Goal: Task Accomplishment & Management: Use online tool/utility

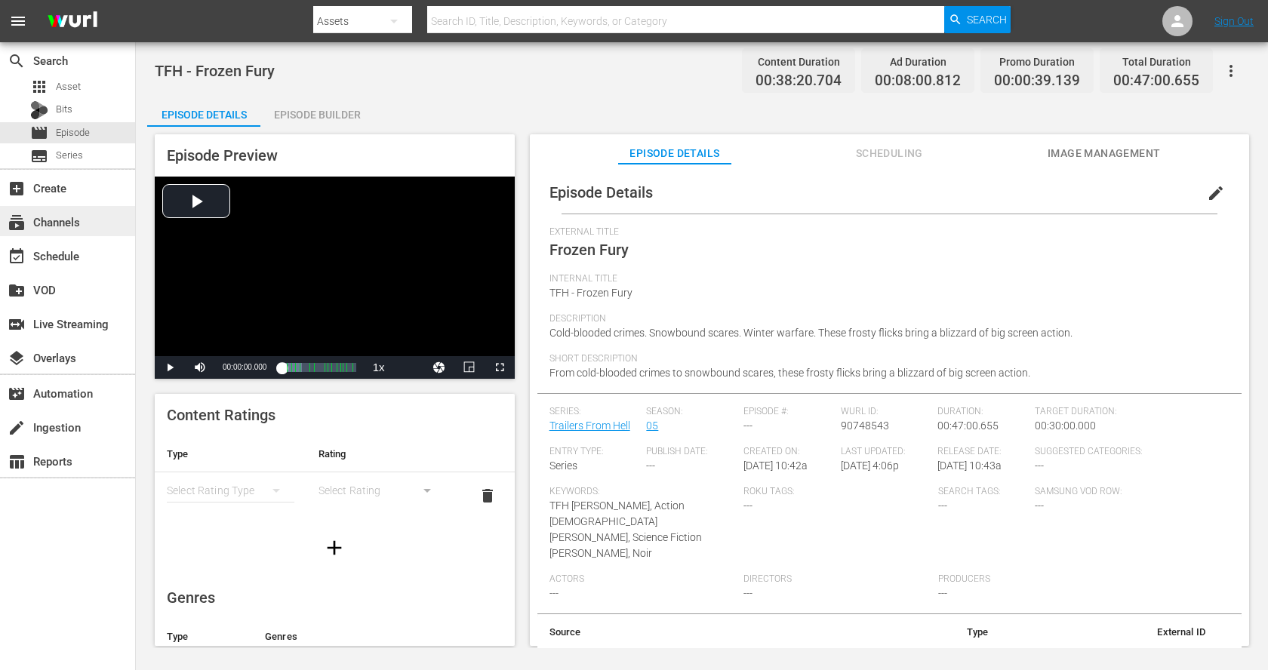
click at [66, 219] on div "subscriptions Channels" at bounding box center [42, 220] width 85 height 14
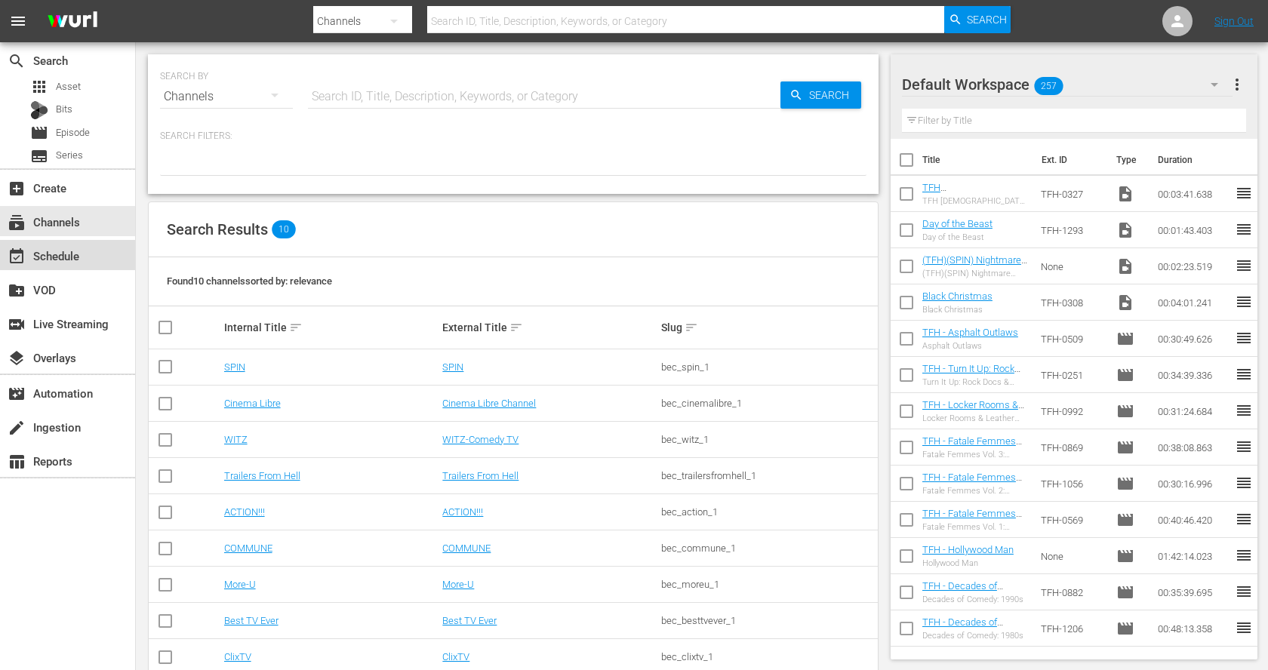
click at [86, 249] on div "event_available Schedule" at bounding box center [67, 255] width 135 height 30
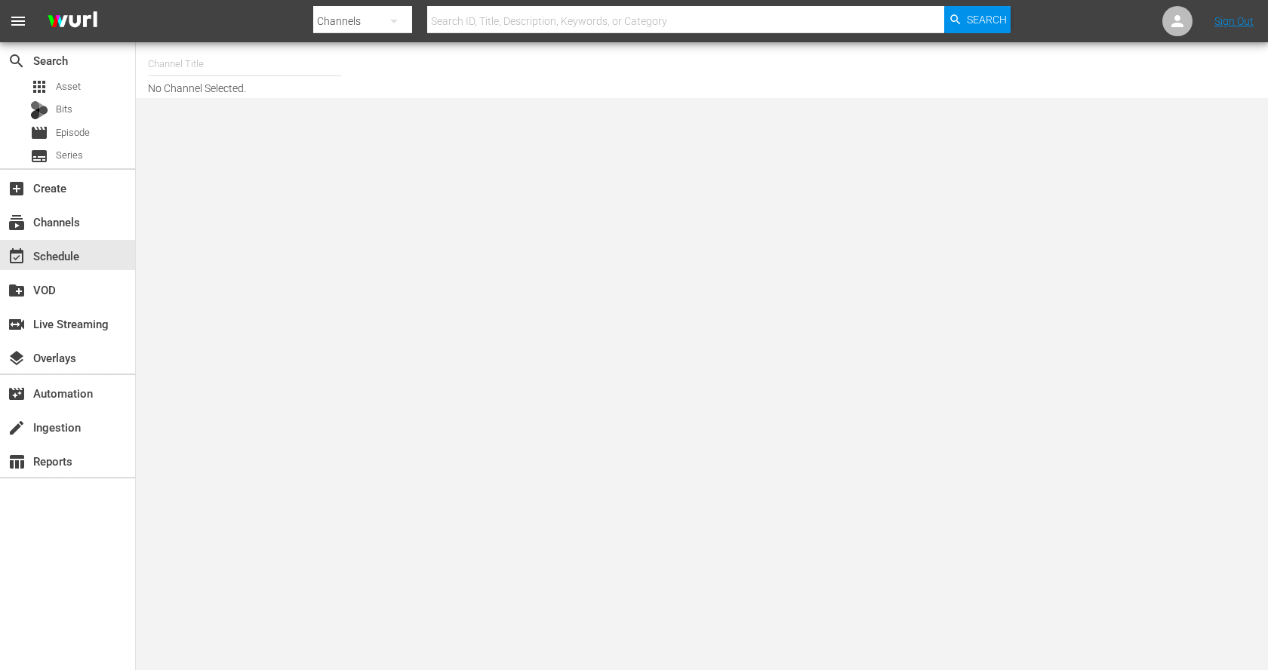
click at [277, 71] on input "text" at bounding box center [244, 64] width 193 height 36
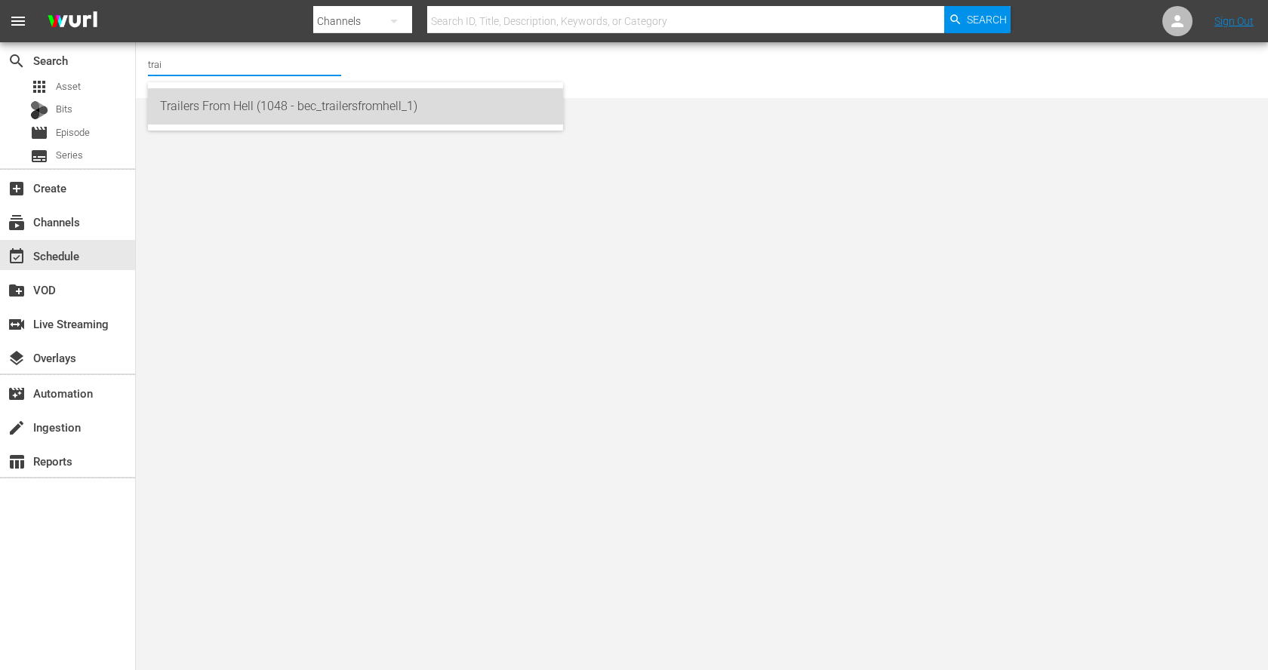
click at [309, 118] on div "Trailers From Hell (1048 - bec_trailersfromhell_1)" at bounding box center [355, 106] width 391 height 36
type input "Trailers From Hell (1048 - bec_trailersfromhell_1)"
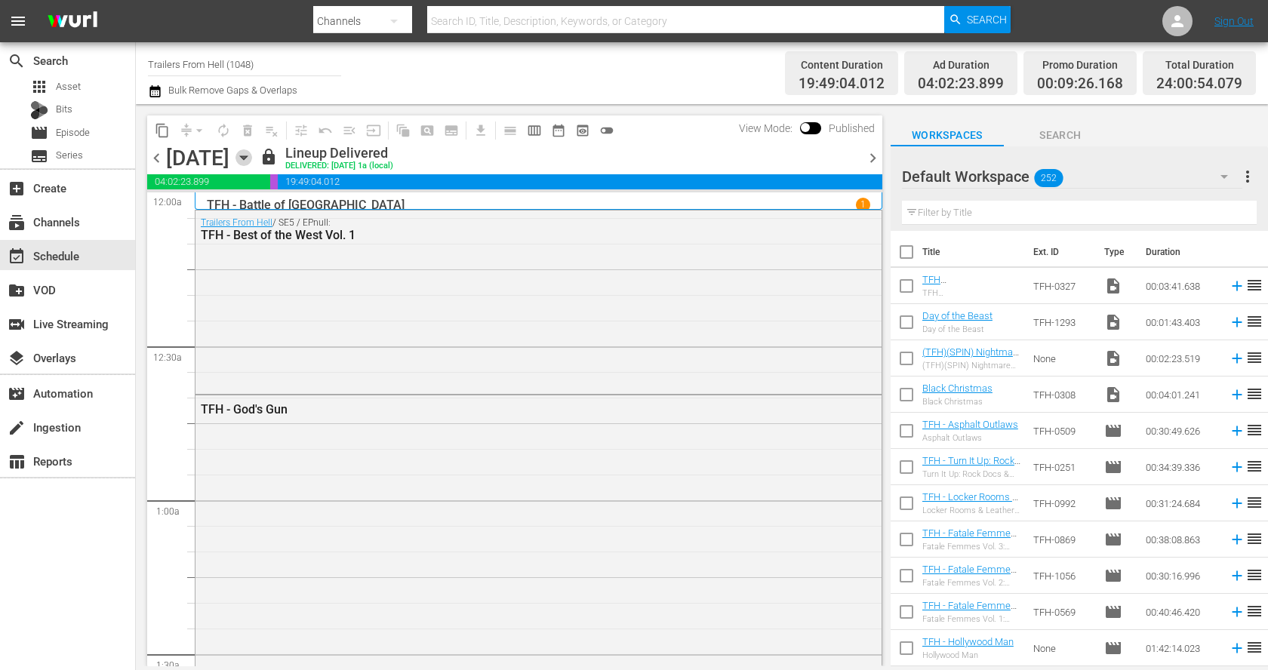
click at [247, 158] on icon "button" at bounding box center [243, 158] width 7 height 4
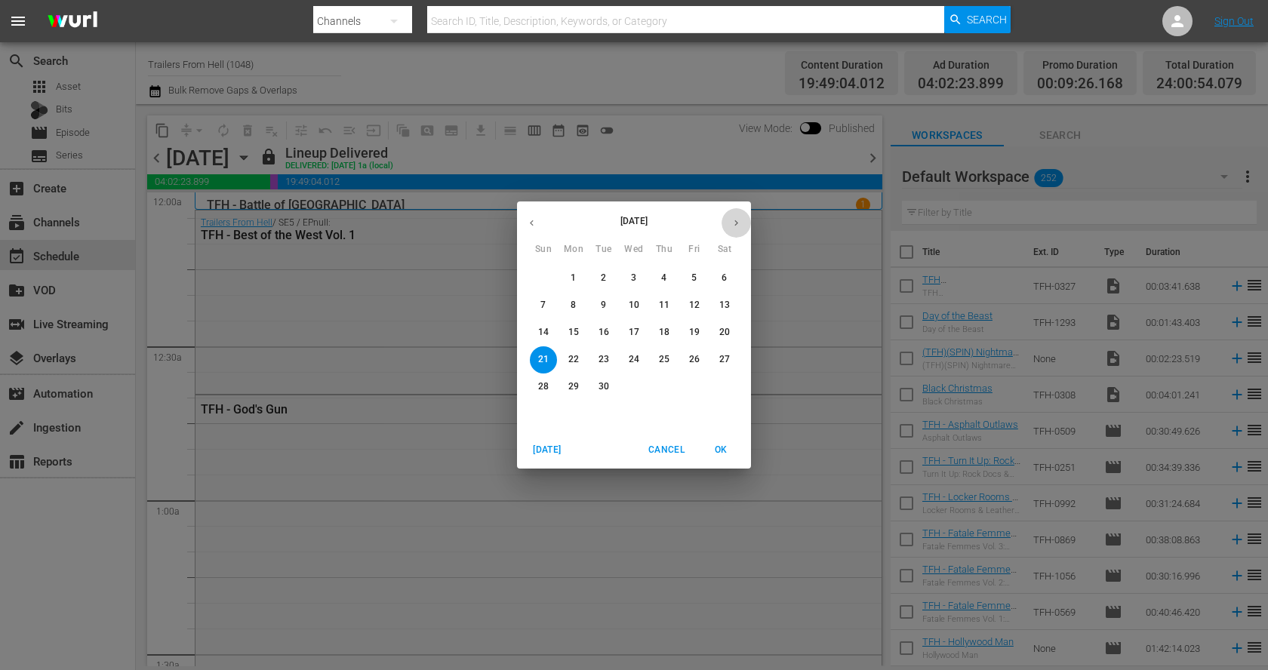
click at [733, 227] on icon "button" at bounding box center [735, 222] width 11 height 11
click at [638, 275] on span "1" at bounding box center [633, 278] width 27 height 13
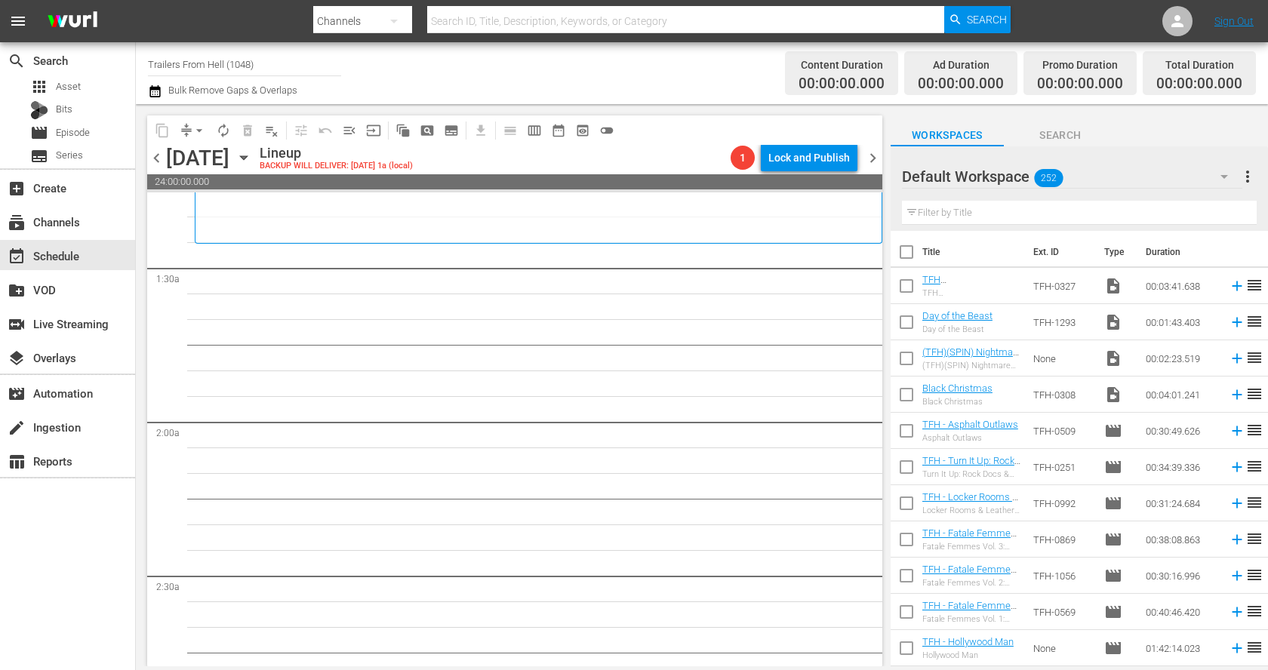
scroll to position [389, 0]
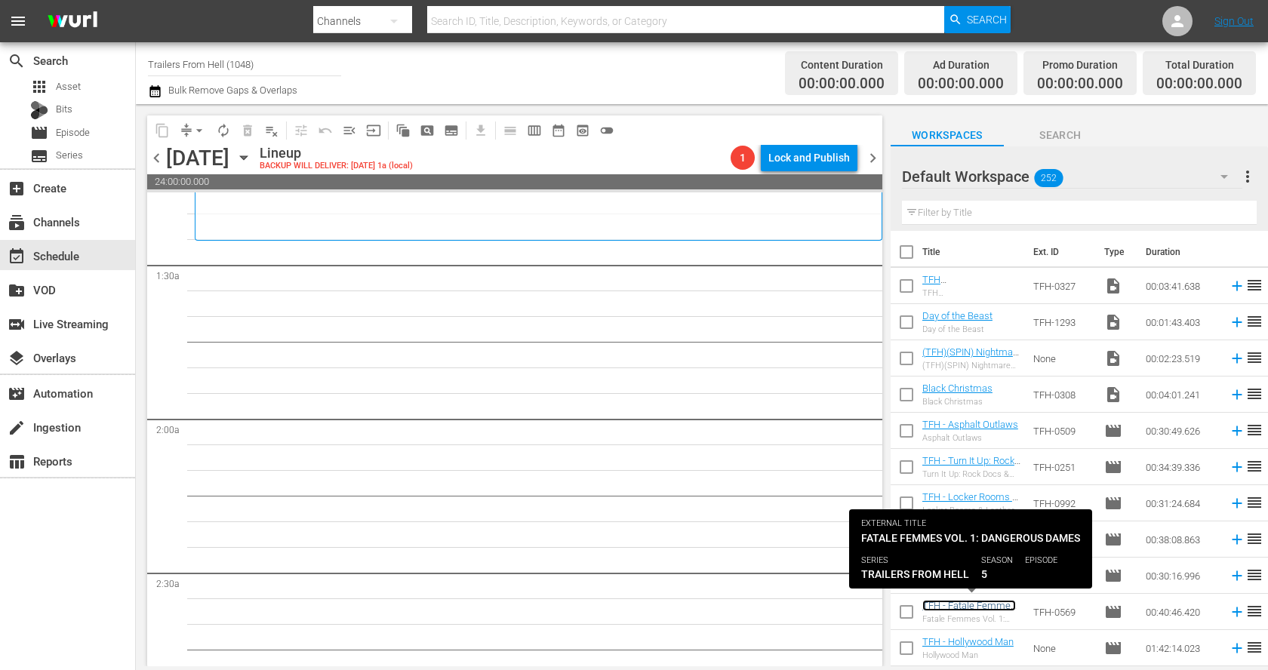
click at [1007, 604] on link "TFH - Fatale Femmes Vol. 1: Dangerous Dames" at bounding box center [969, 617] width 94 height 34
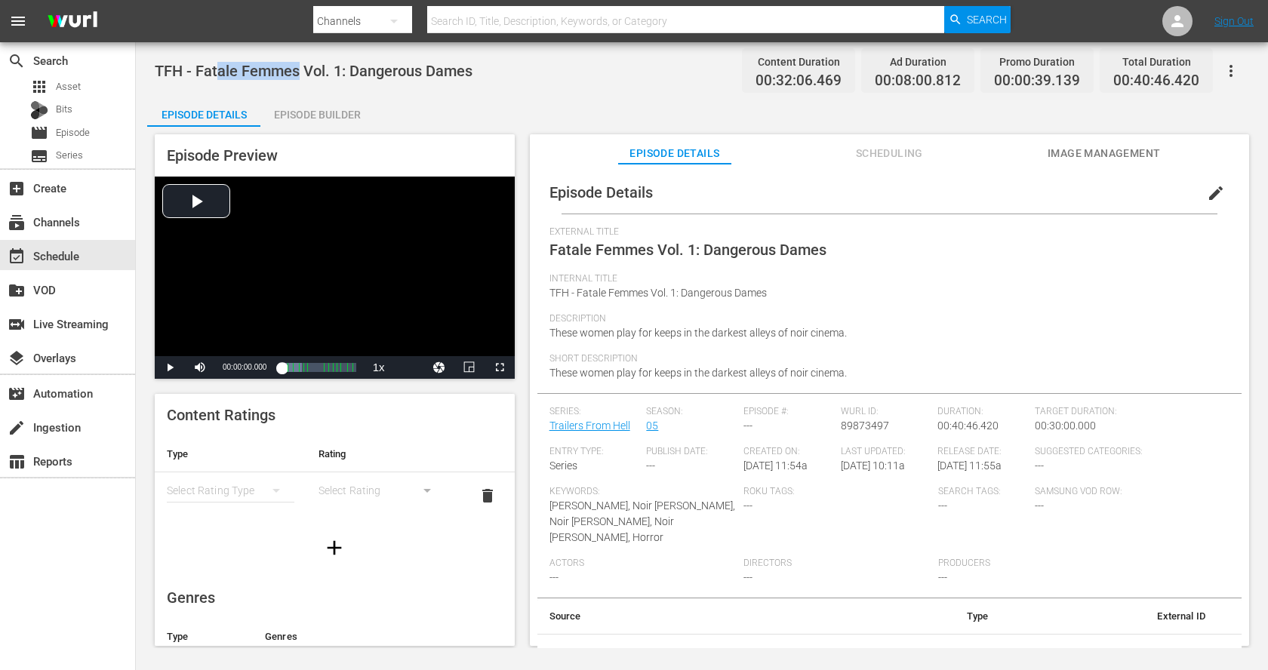
drag, startPoint x: 297, startPoint y: 69, endPoint x: 215, endPoint y: 67, distance: 81.5
click at [215, 67] on span "TFH - Fatale Femmes Vol. 1: Dangerous Dames" at bounding box center [314, 71] width 318 height 18
drag, startPoint x: 473, startPoint y: 69, endPoint x: 197, endPoint y: 76, distance: 276.2
click at [197, 76] on div "TFH - Fatale Femmes Vol. 1: Dangerous Dames Content Duration 00:32:06.469 Ad Du…" at bounding box center [702, 71] width 1094 height 34
copy span "Fatale Femmes Vol. 1: Dangerous Dames"
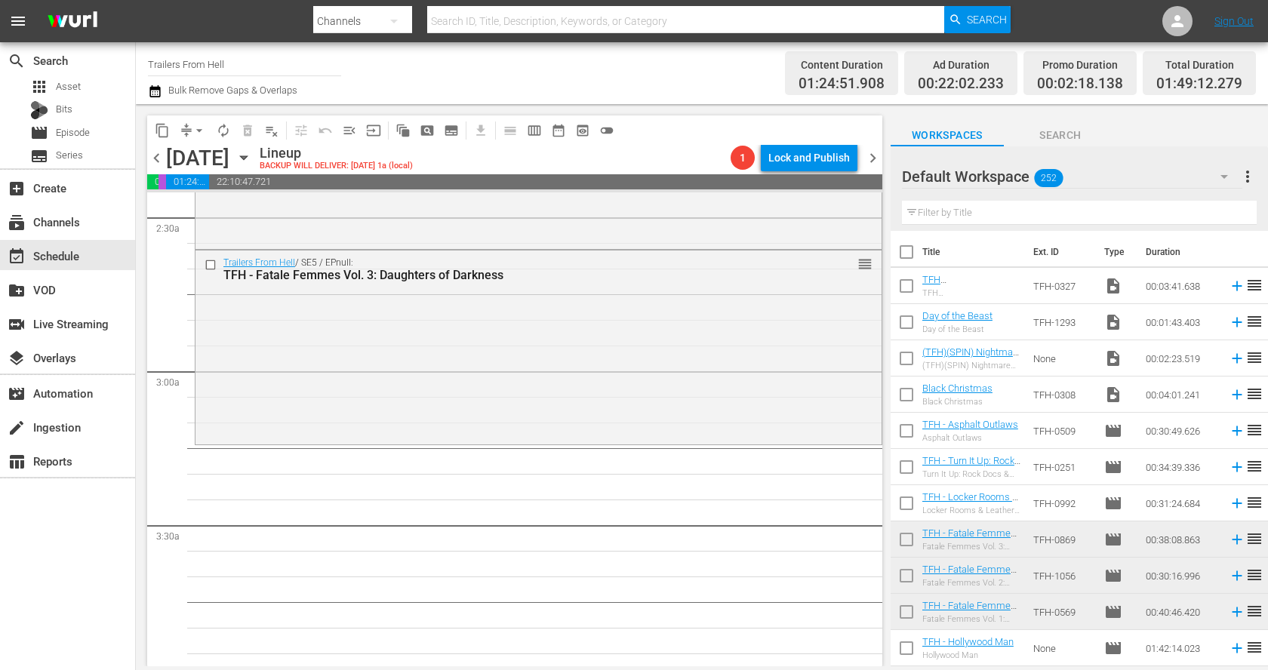
scroll to position [756, 0]
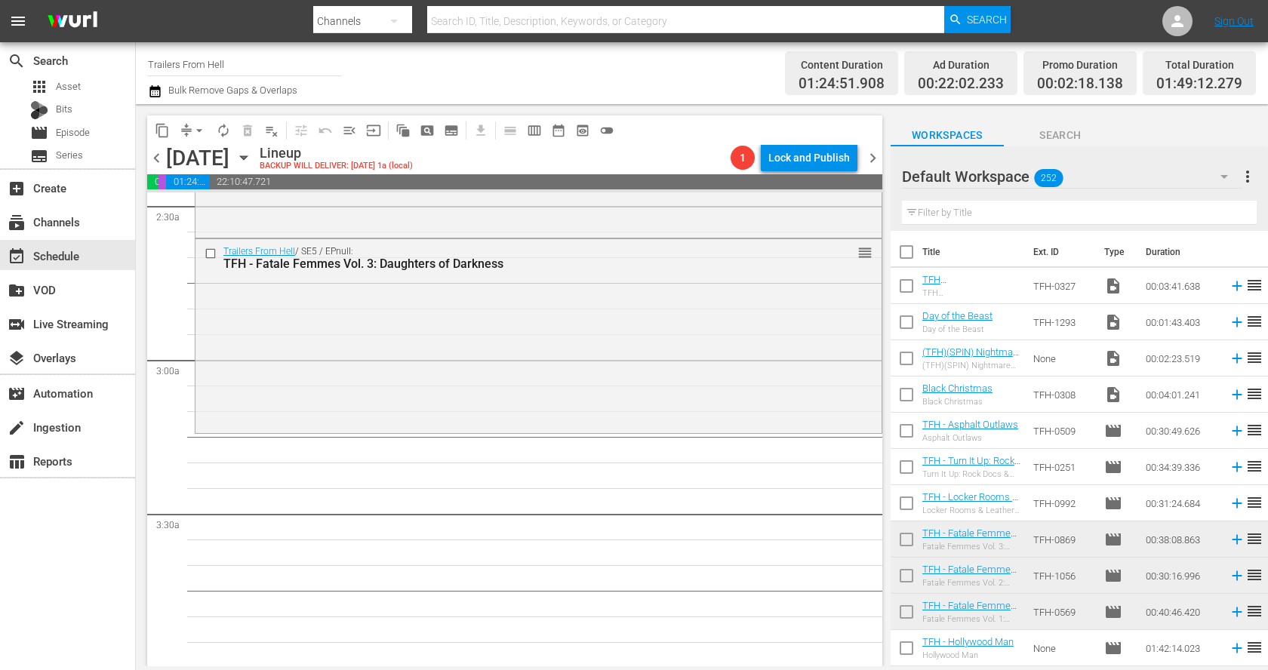
click at [987, 211] on input "text" at bounding box center [1079, 213] width 355 height 24
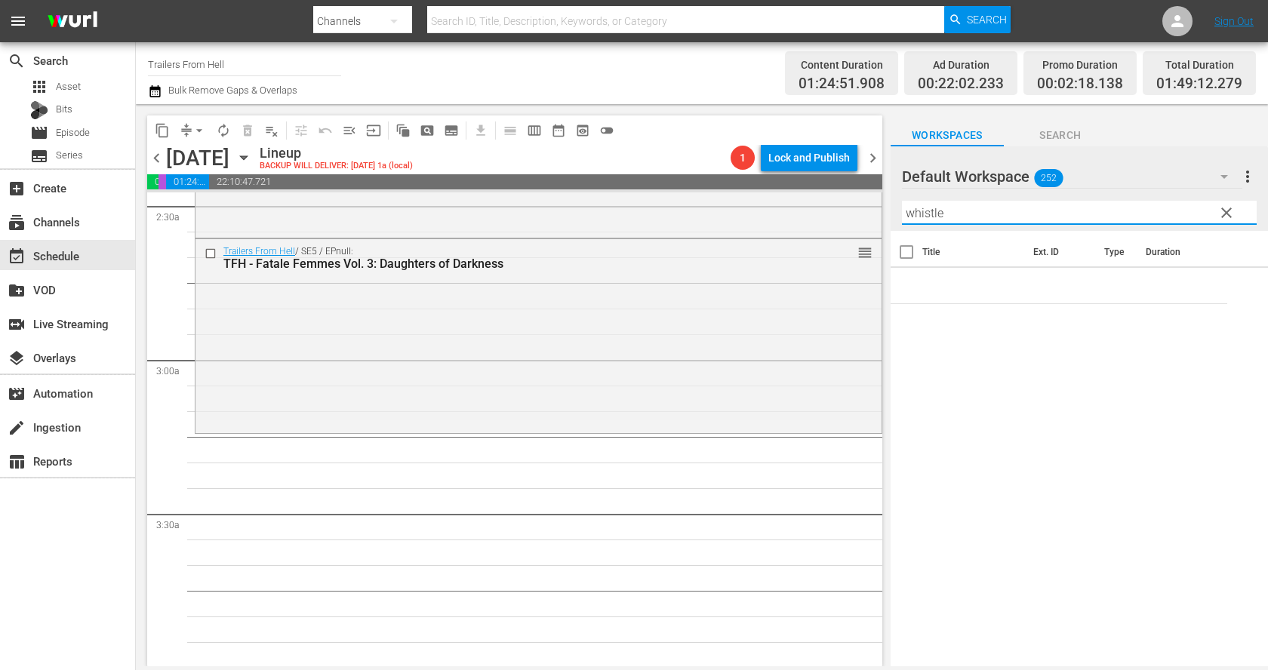
type input "whistle"
click at [1234, 213] on span "clear" at bounding box center [1226, 213] width 18 height 18
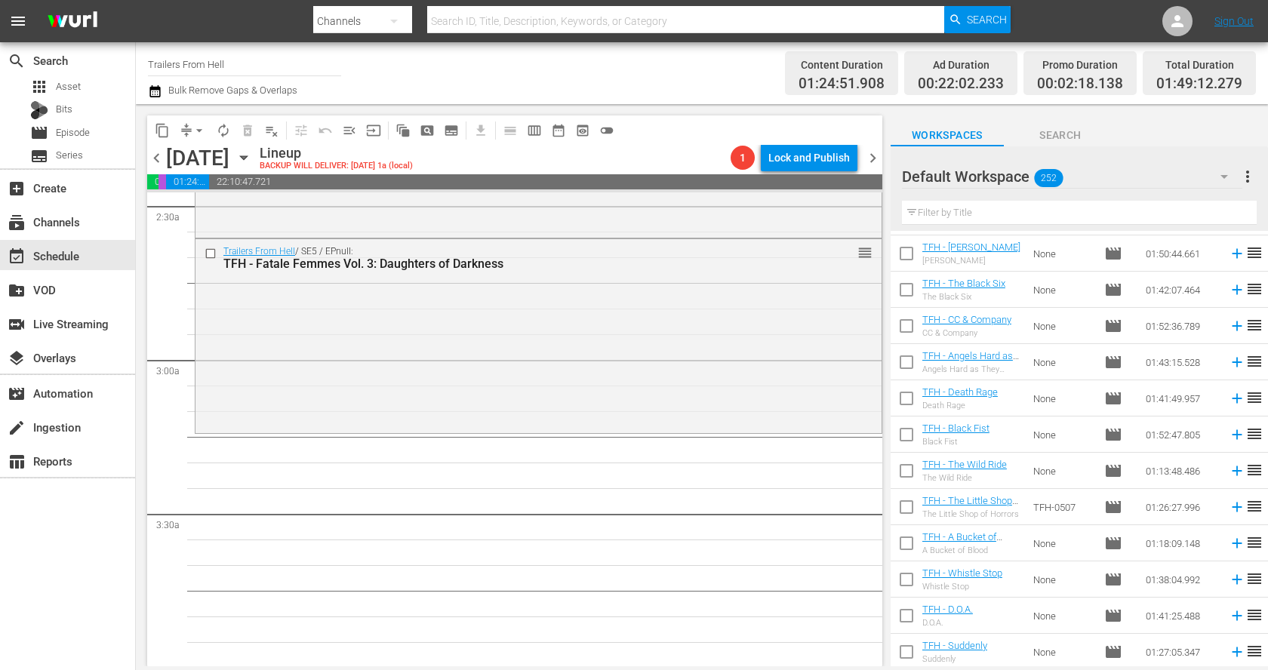
scroll to position [6366, 0]
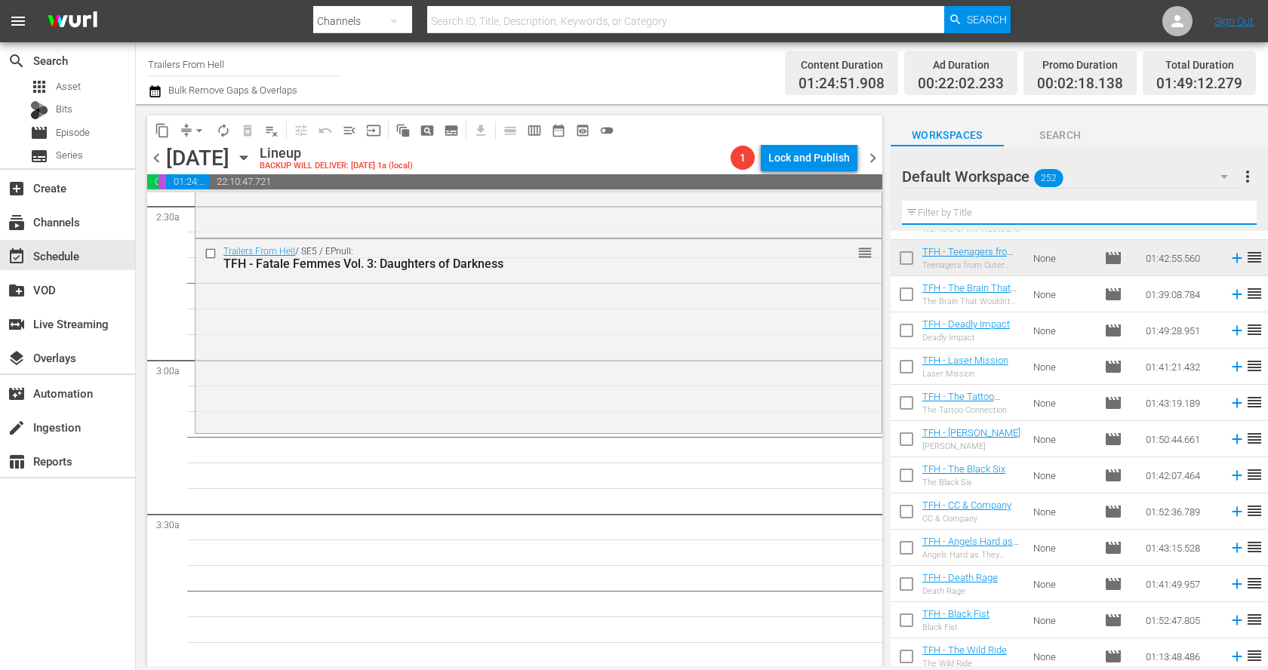
click at [1056, 216] on input "text" at bounding box center [1079, 213] width 355 height 24
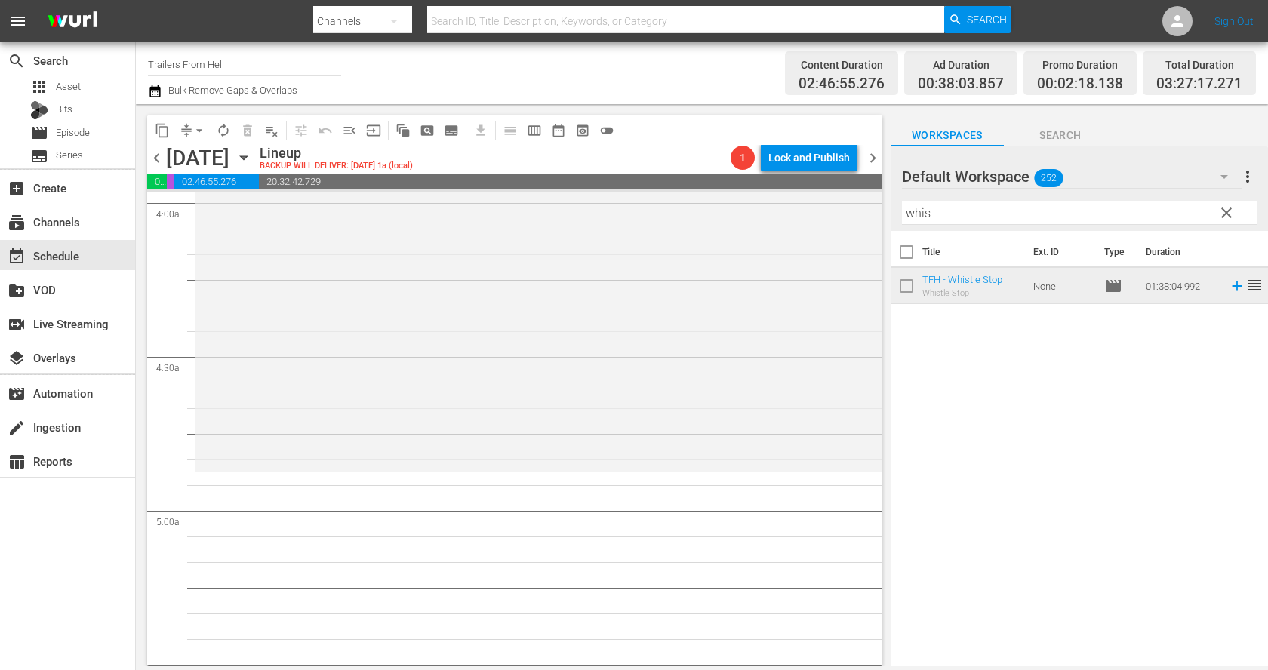
scroll to position [1248, 0]
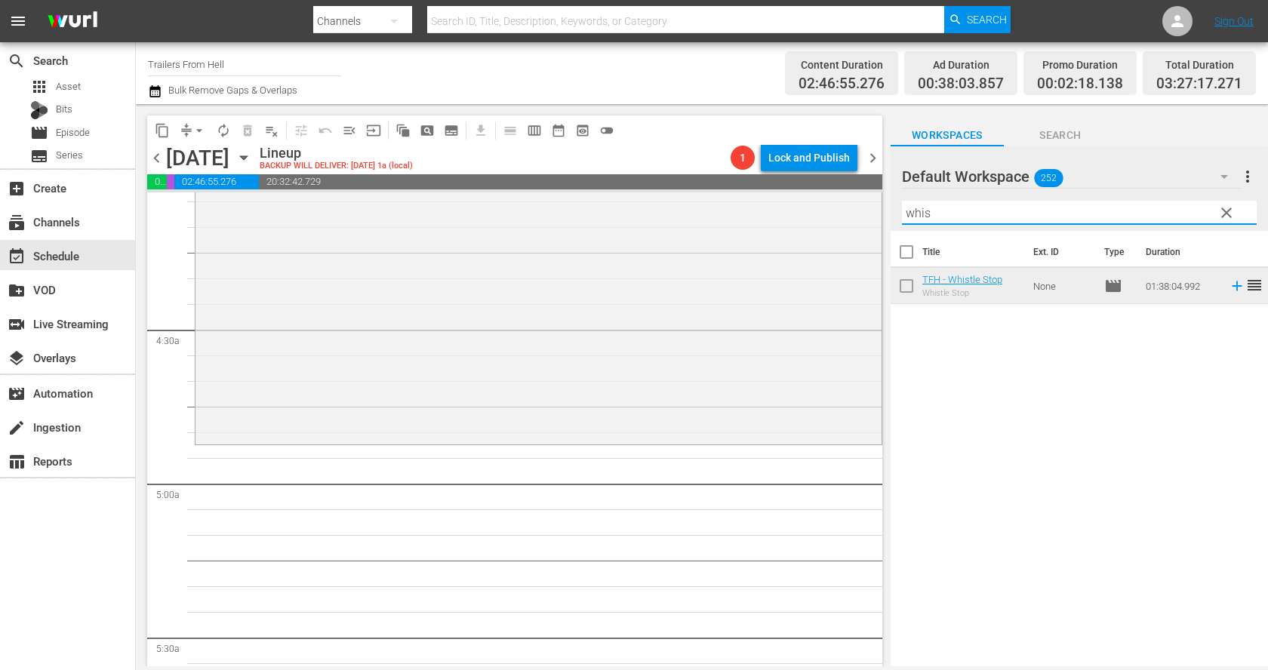
click at [954, 217] on input "whis" at bounding box center [1079, 213] width 355 height 24
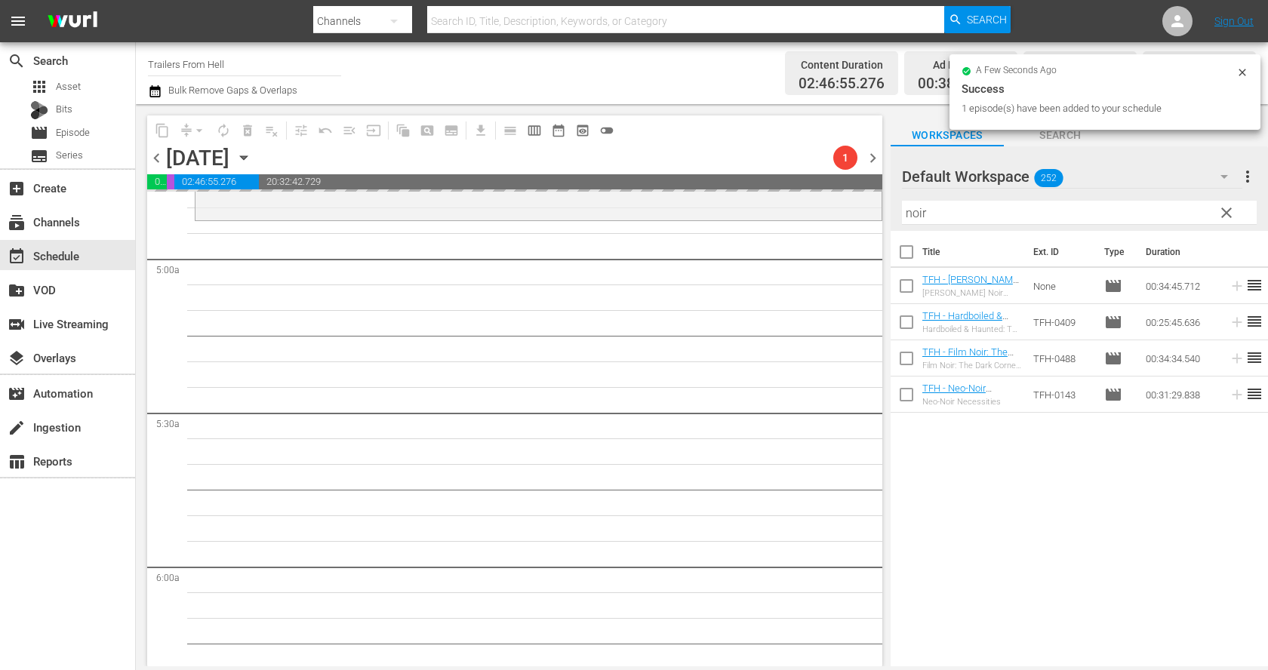
scroll to position [1474, 0]
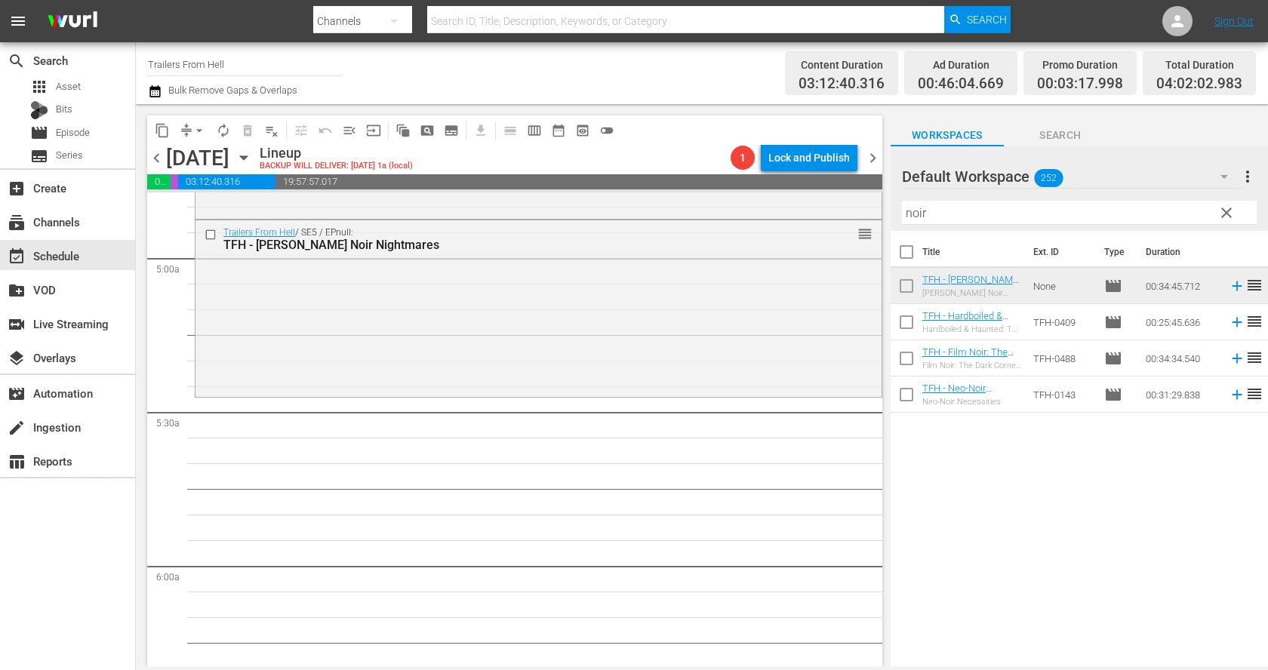
click at [938, 215] on input "noir" at bounding box center [1079, 213] width 355 height 24
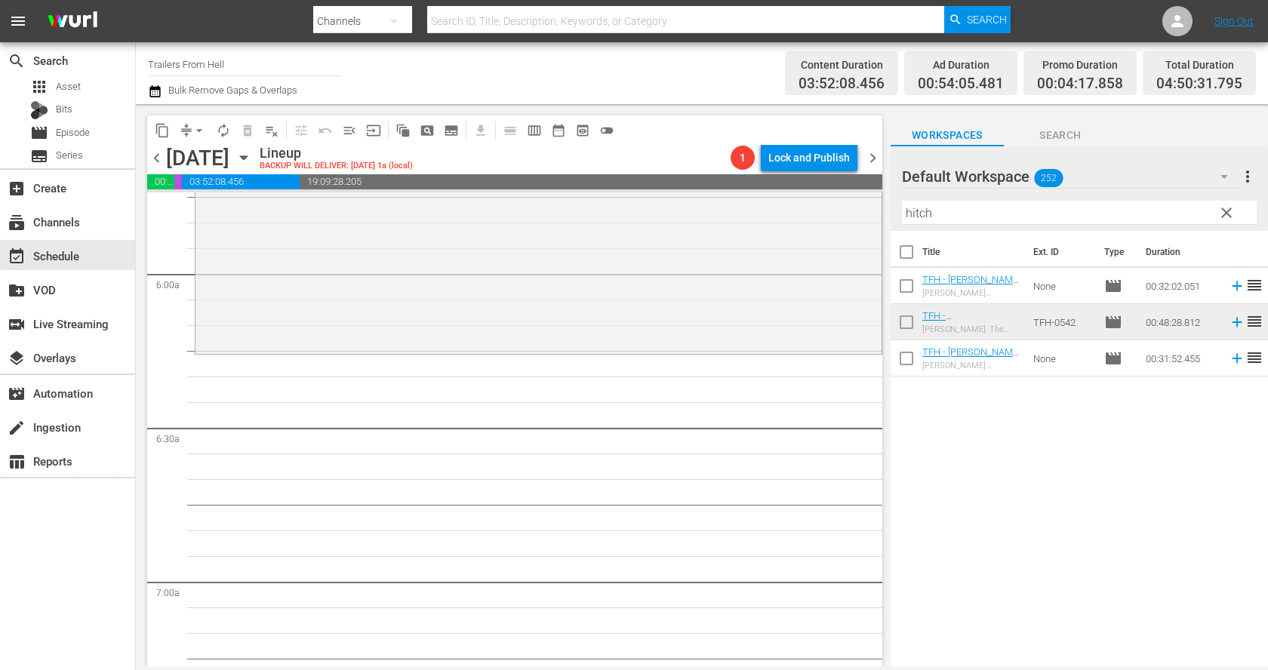
scroll to position [1840, 0]
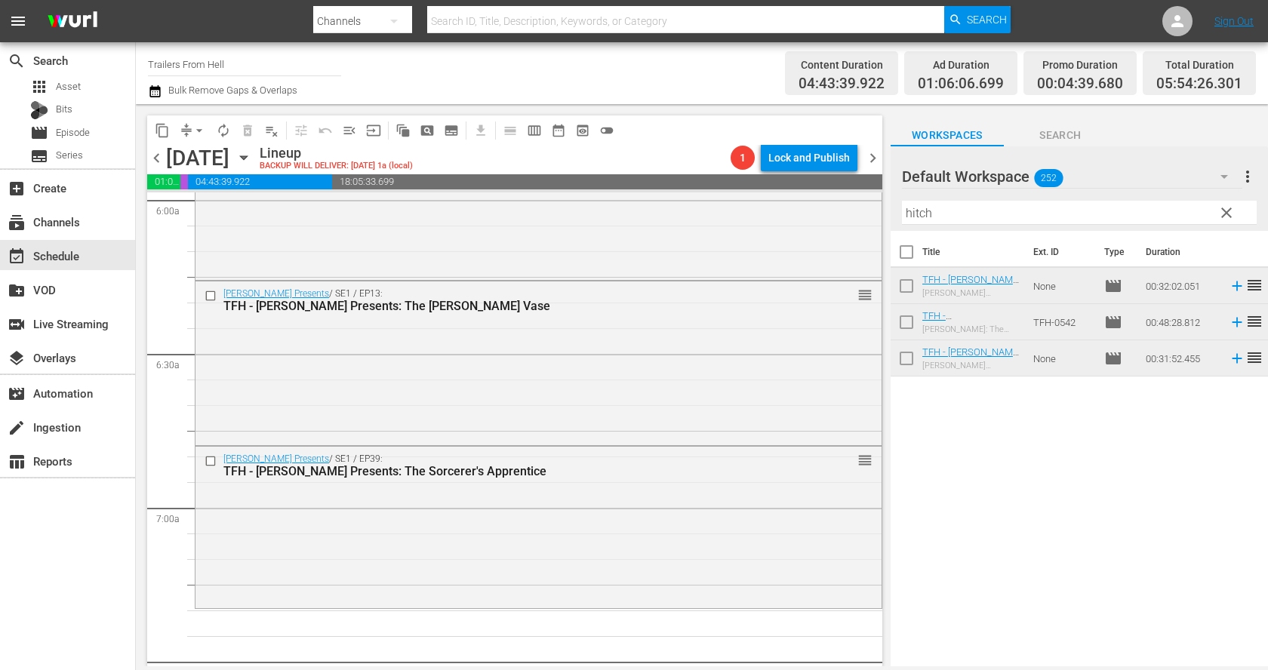
click at [954, 213] on input "hitch" at bounding box center [1079, 213] width 355 height 24
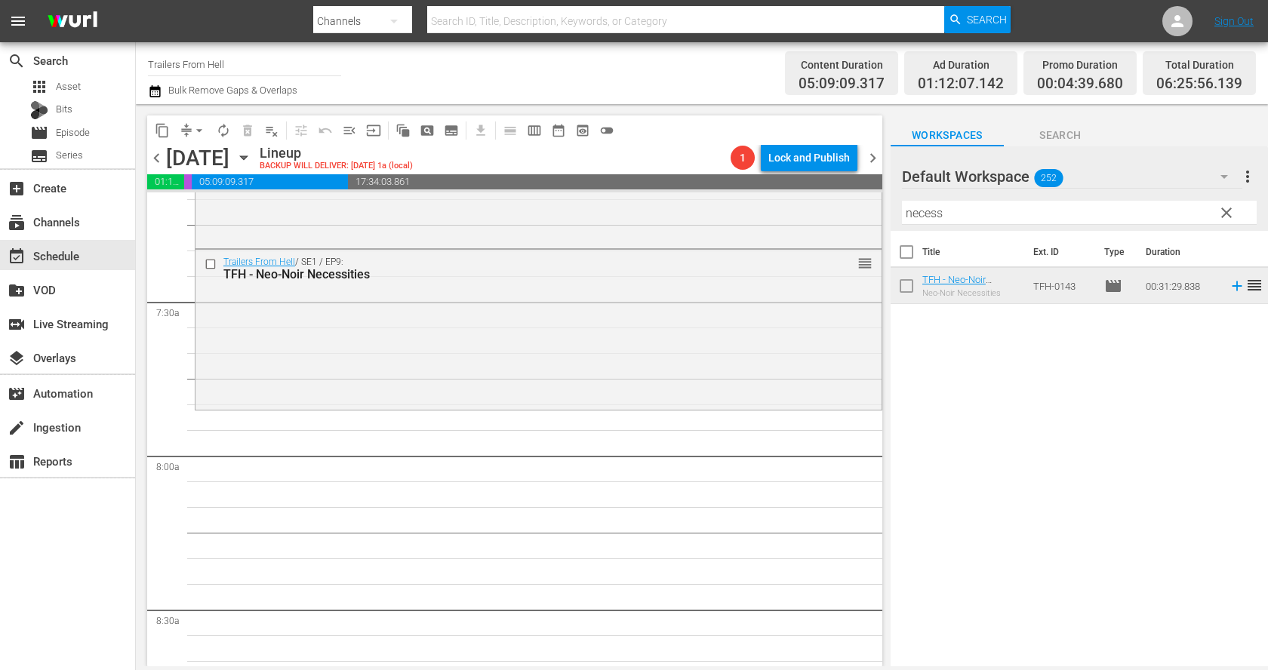
scroll to position [2290, 0]
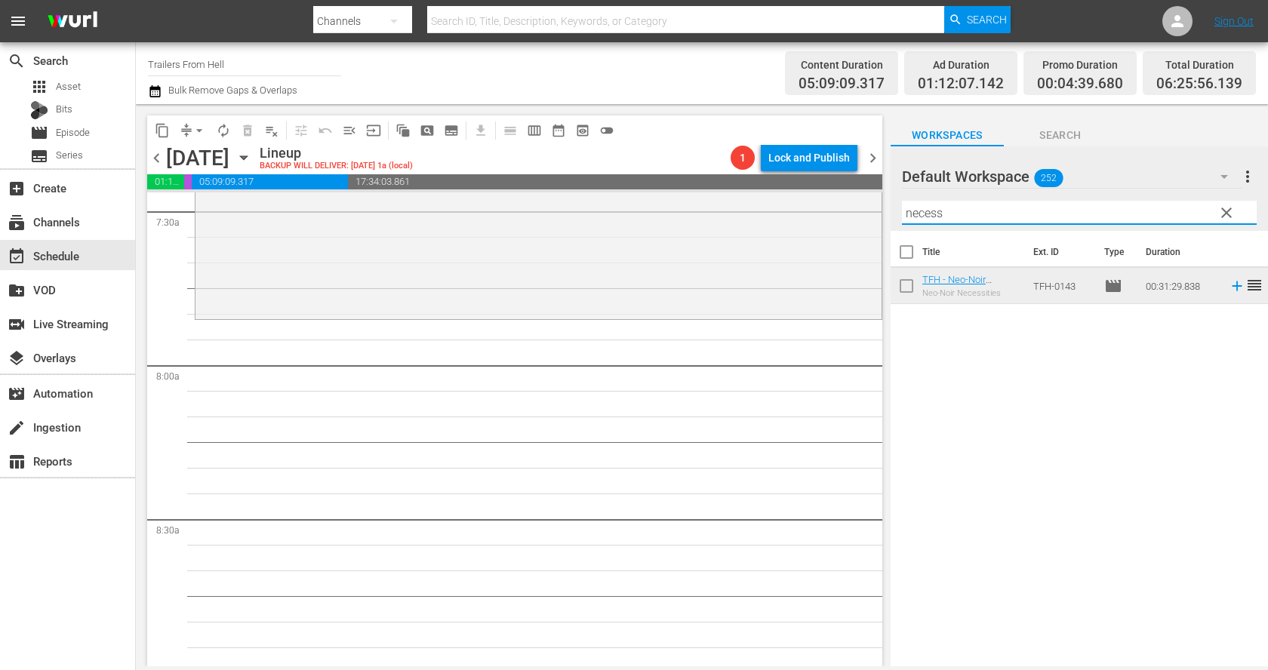
click at [966, 218] on input "necess" at bounding box center [1079, 213] width 355 height 24
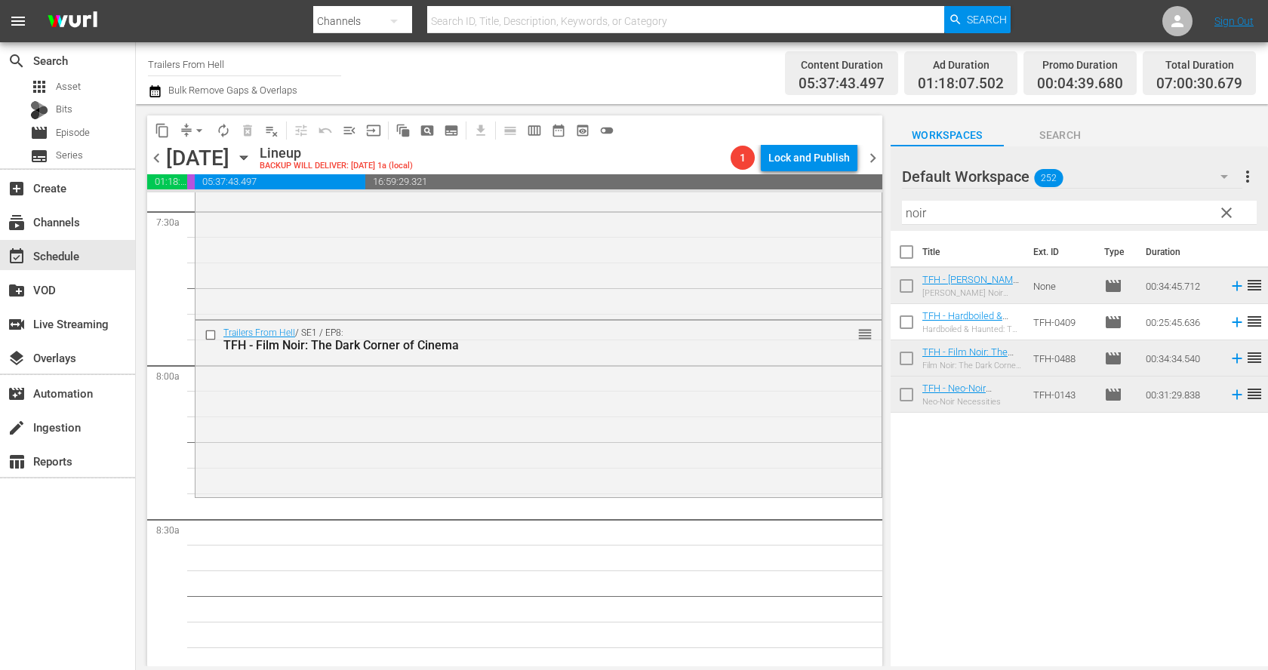
click at [938, 207] on input "noir" at bounding box center [1079, 213] width 355 height 24
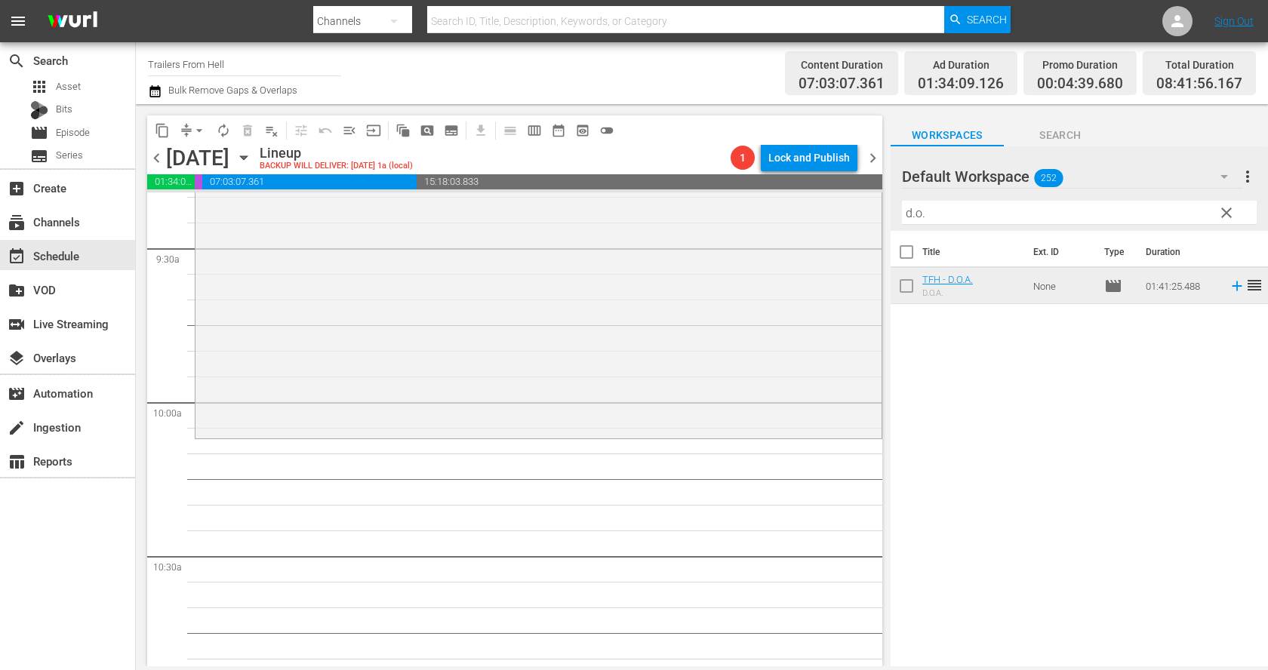
scroll to position [2877, 0]
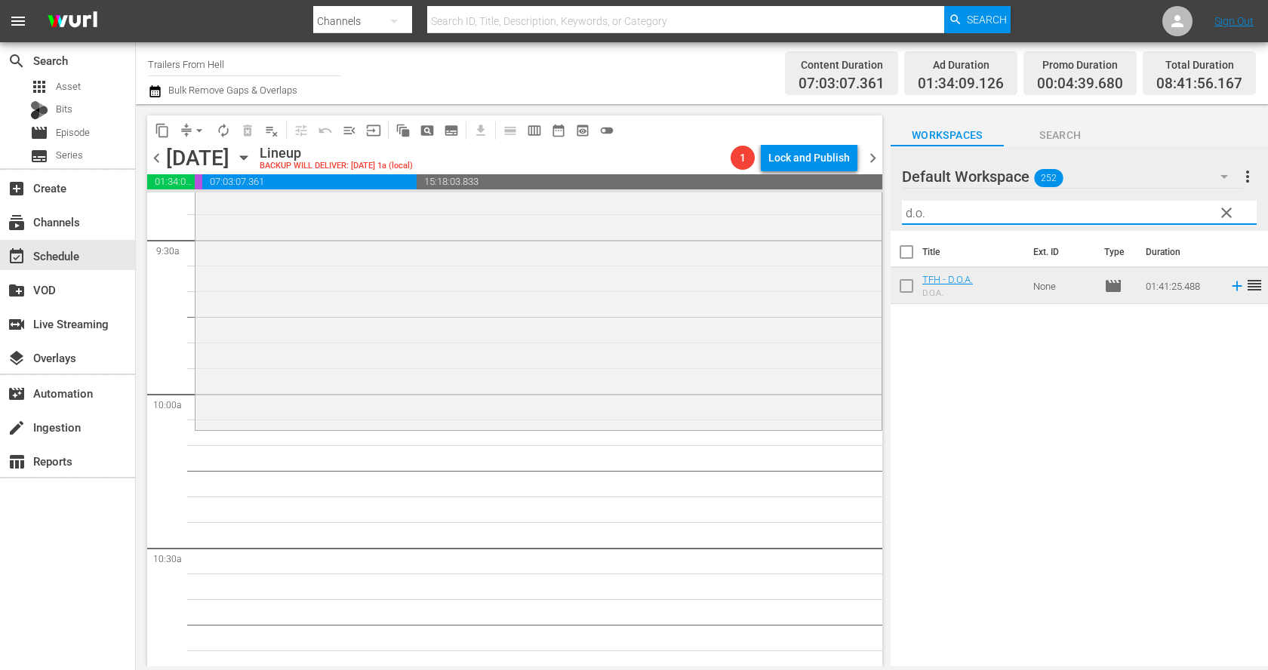
click at [945, 207] on input "d.o." at bounding box center [1079, 213] width 355 height 24
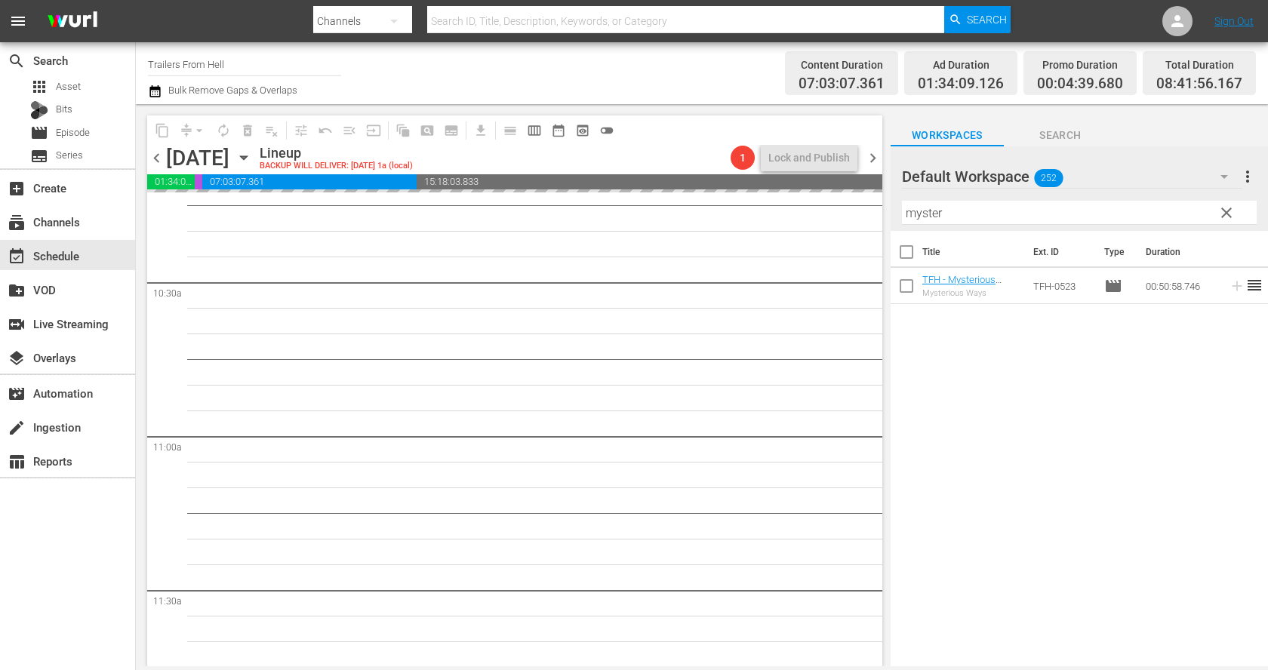
scroll to position [3148, 0]
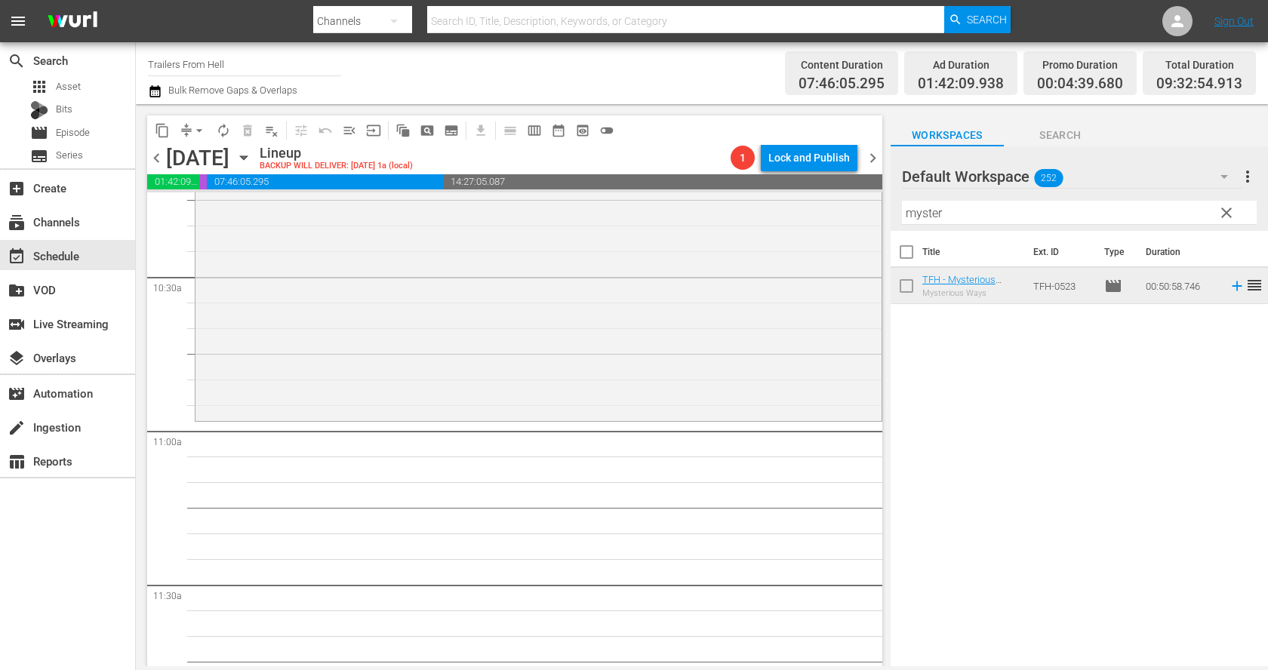
click at [976, 217] on input "myster" at bounding box center [1079, 213] width 355 height 24
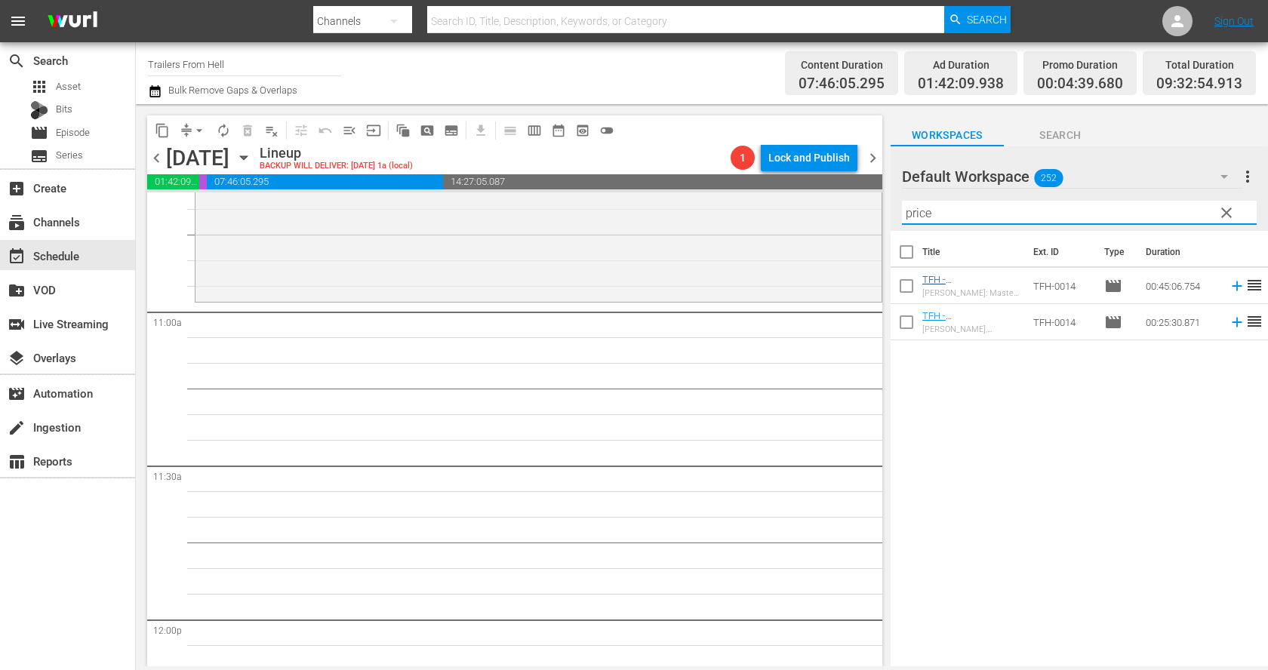
scroll to position [3281, 0]
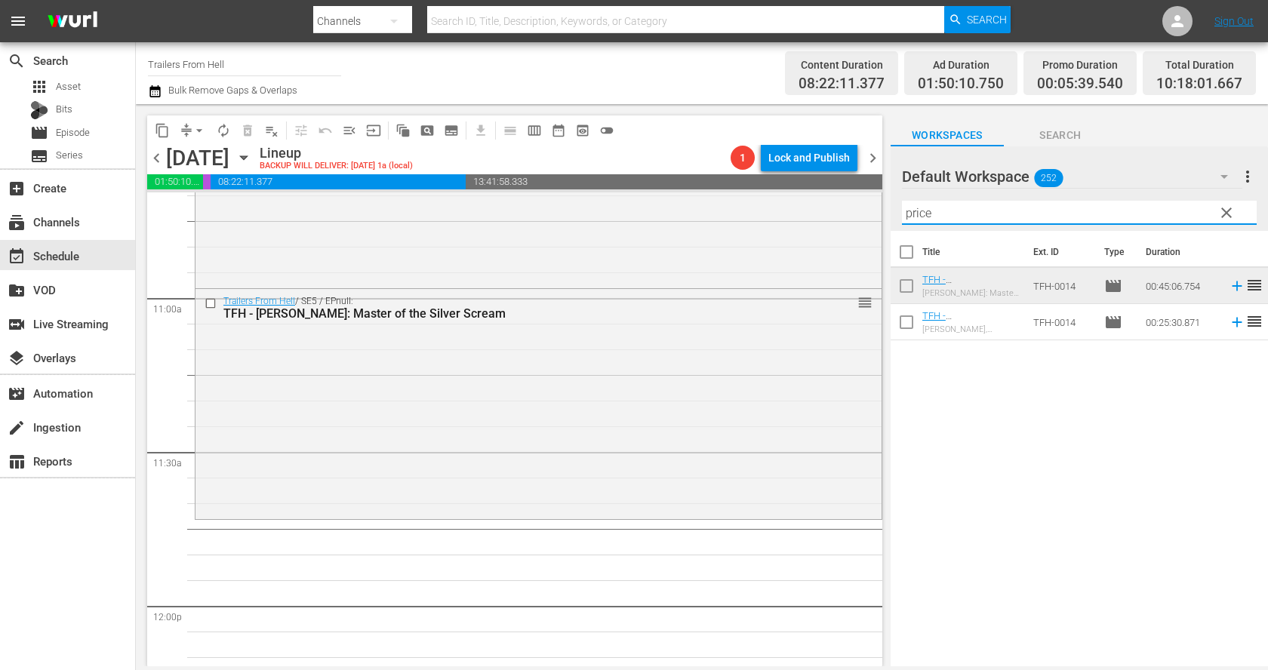
click at [937, 217] on input "price" at bounding box center [1079, 213] width 355 height 24
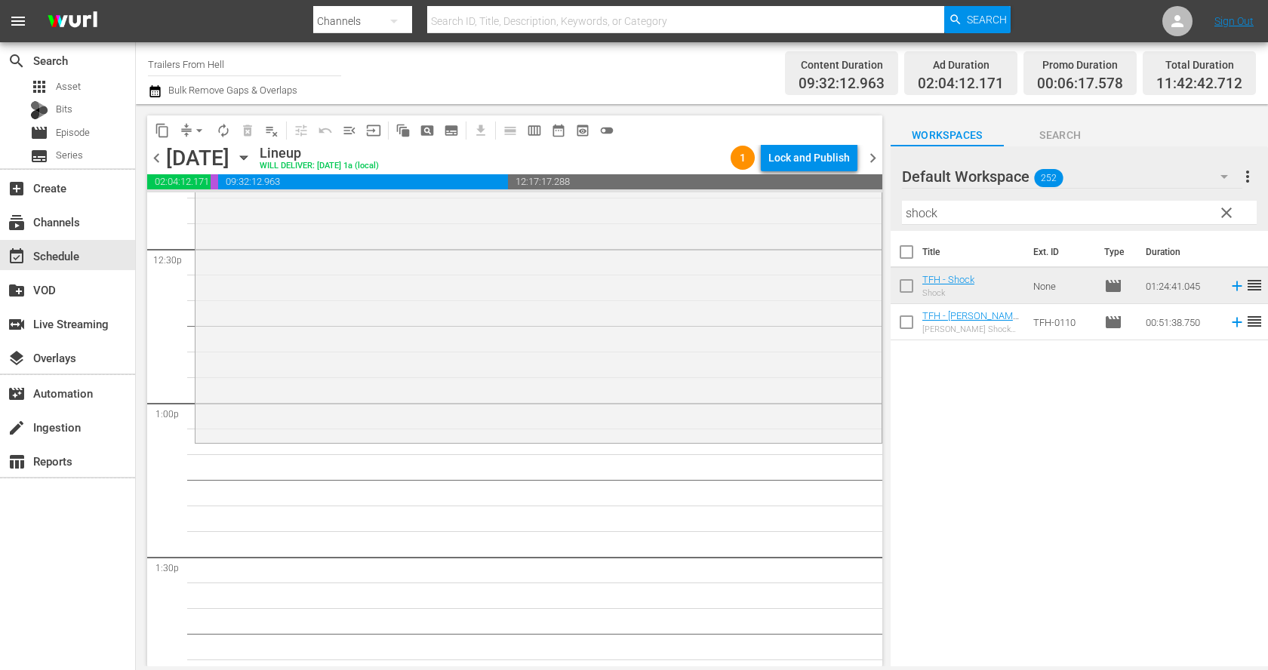
scroll to position [3836, 0]
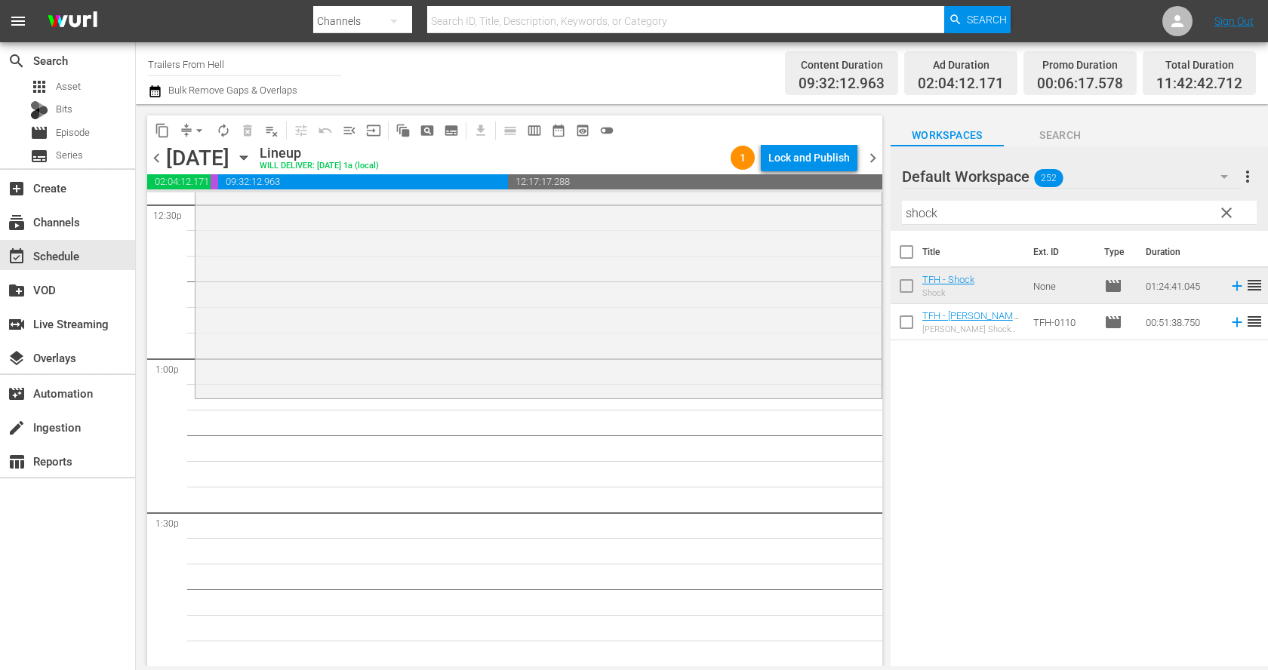
click at [961, 220] on input "shock" at bounding box center [1079, 213] width 355 height 24
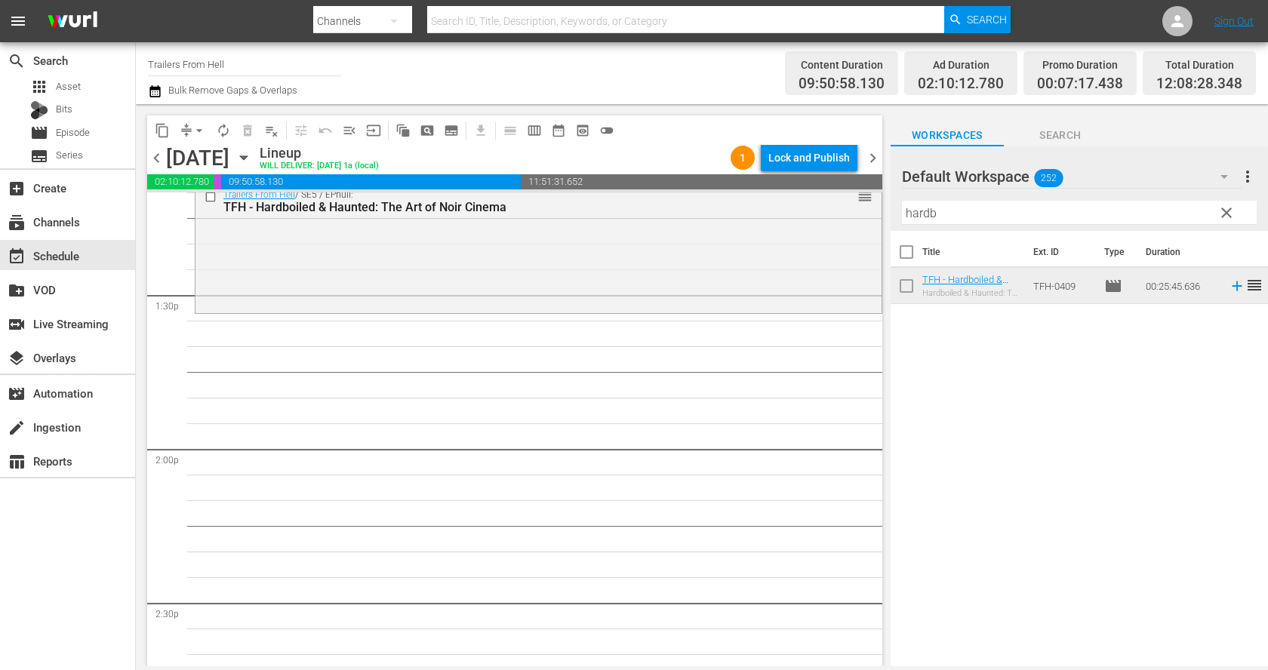
scroll to position [4054, 0]
click at [954, 211] on input "hardb" at bounding box center [1079, 213] width 355 height 24
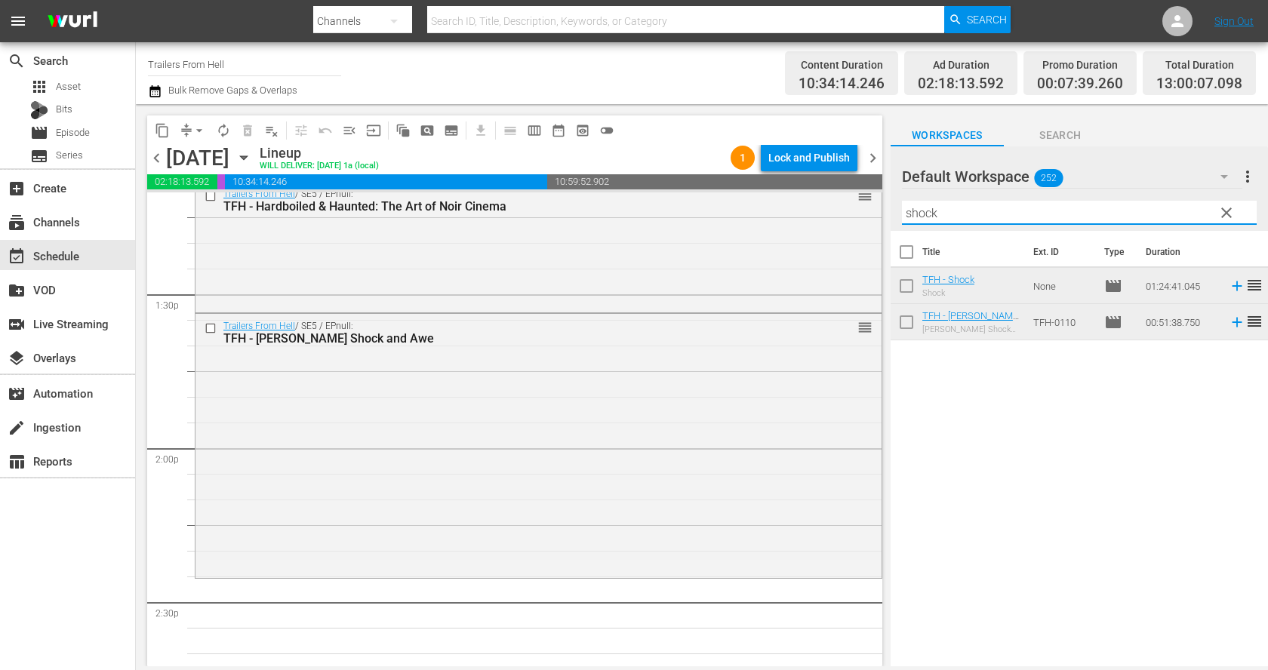
click at [932, 213] on input "shock" at bounding box center [1079, 213] width 355 height 24
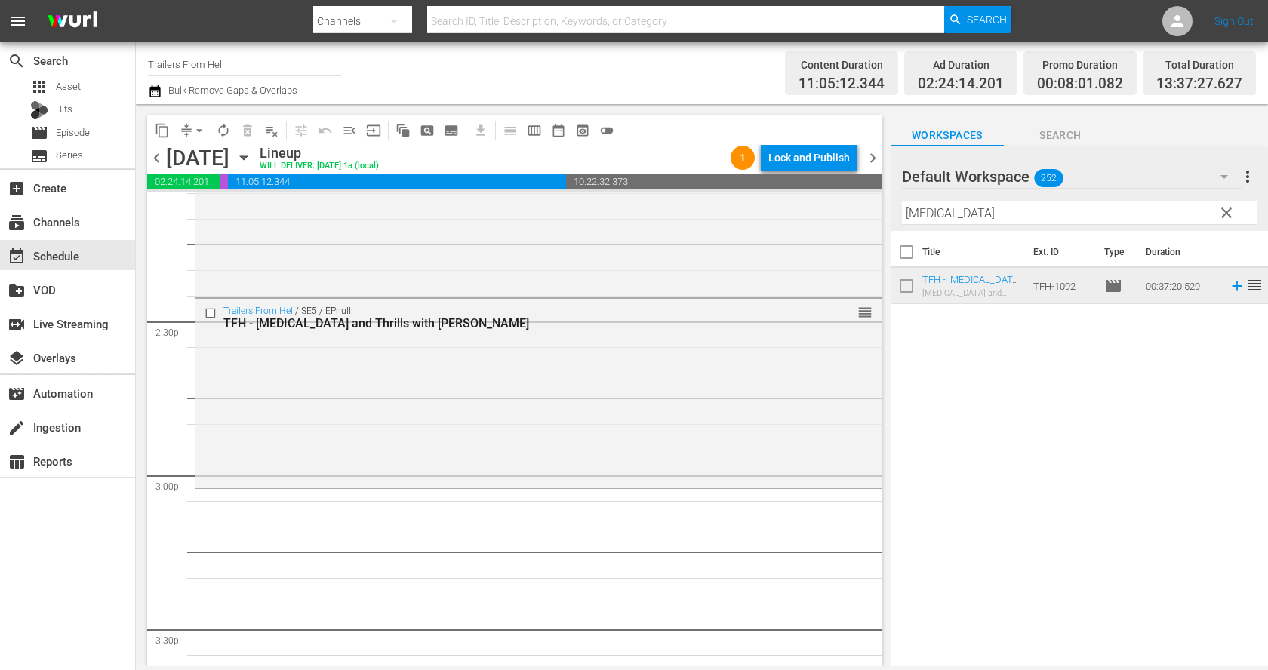
scroll to position [4412, 0]
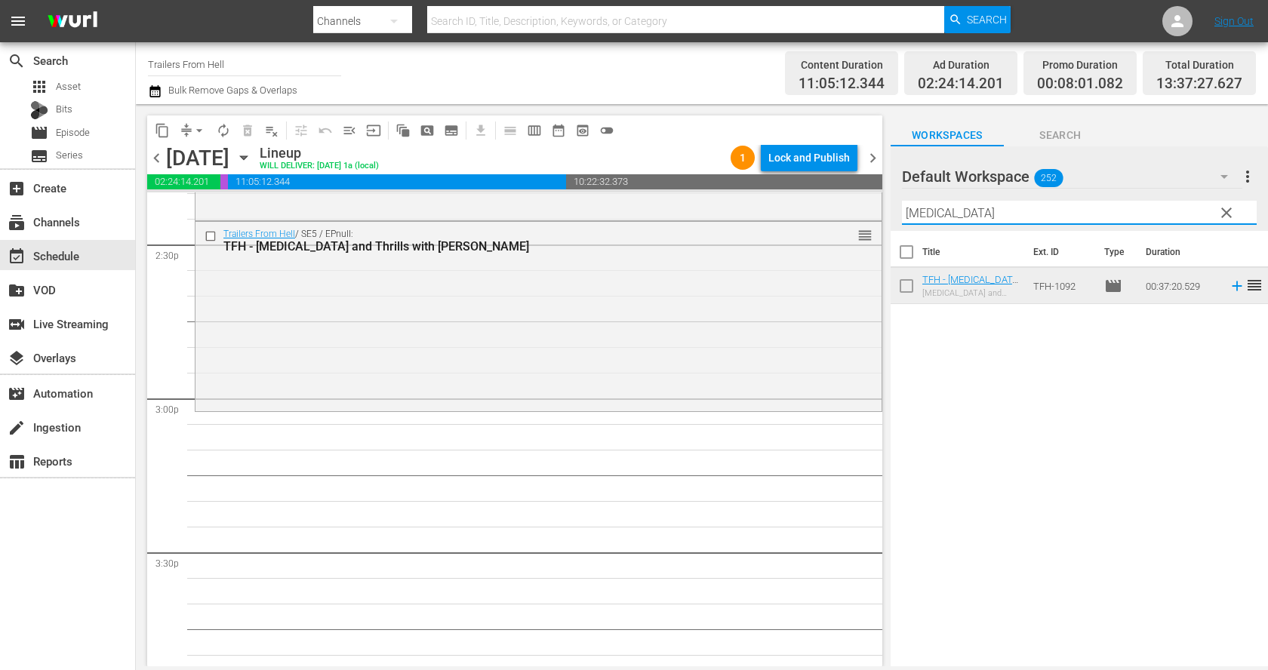
click at [961, 217] on input "chills" at bounding box center [1079, 213] width 355 height 24
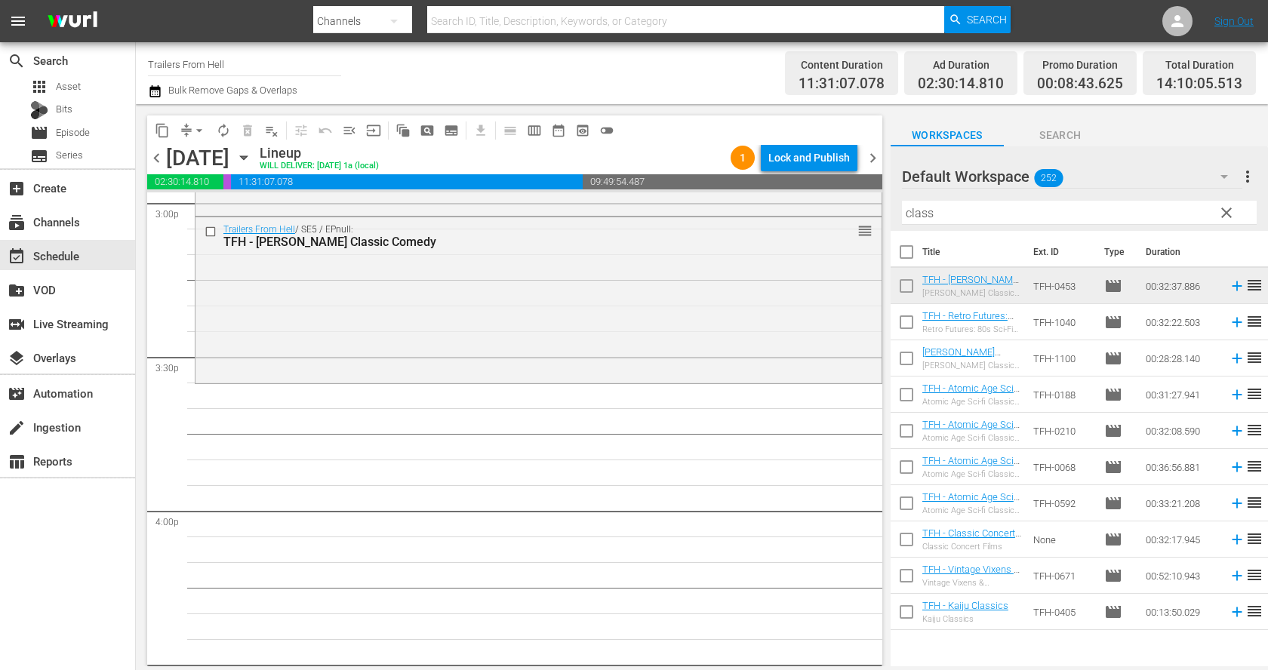
scroll to position [4612, 0]
click at [957, 232] on th "Title" at bounding box center [973, 252] width 102 height 42
click at [949, 216] on input "class" at bounding box center [1079, 213] width 355 height 24
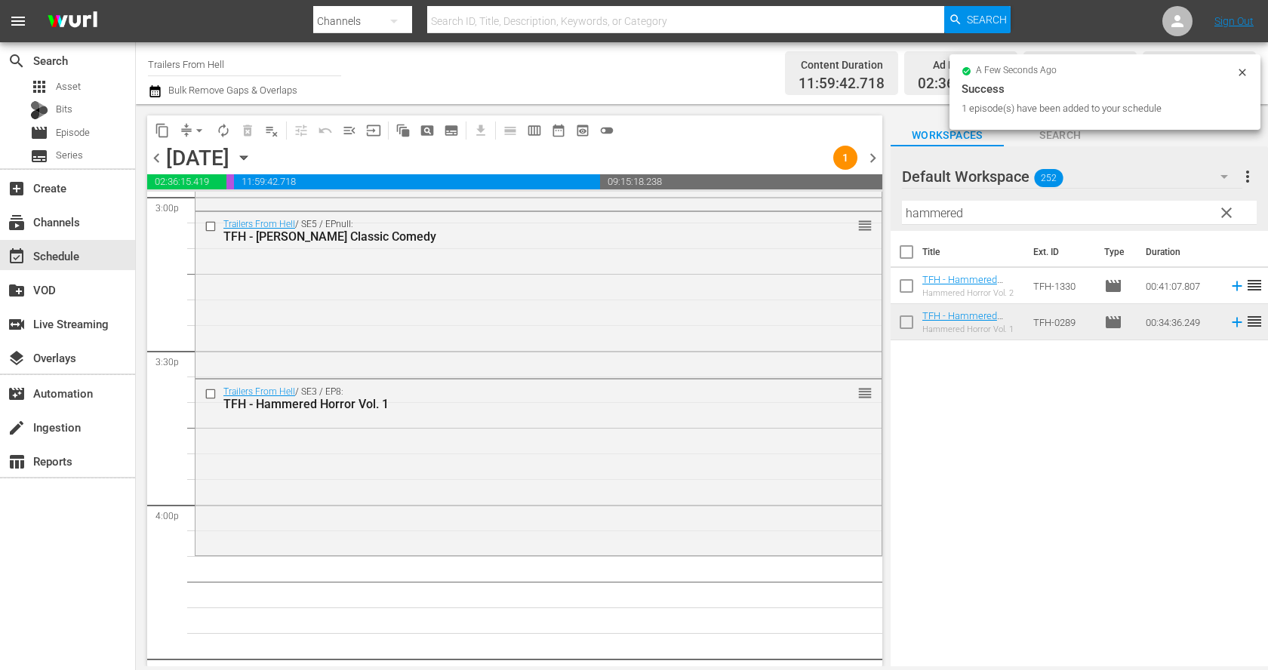
scroll to position [4530, 0]
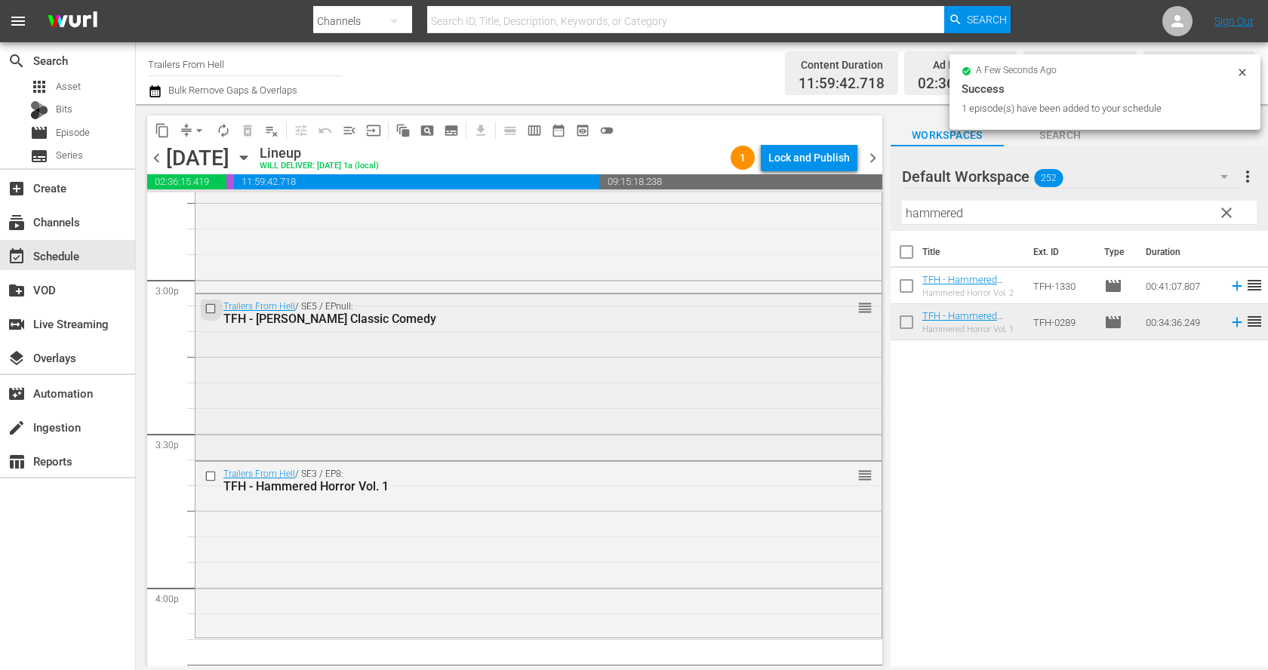
click at [207, 304] on input "checkbox" at bounding box center [212, 309] width 16 height 13
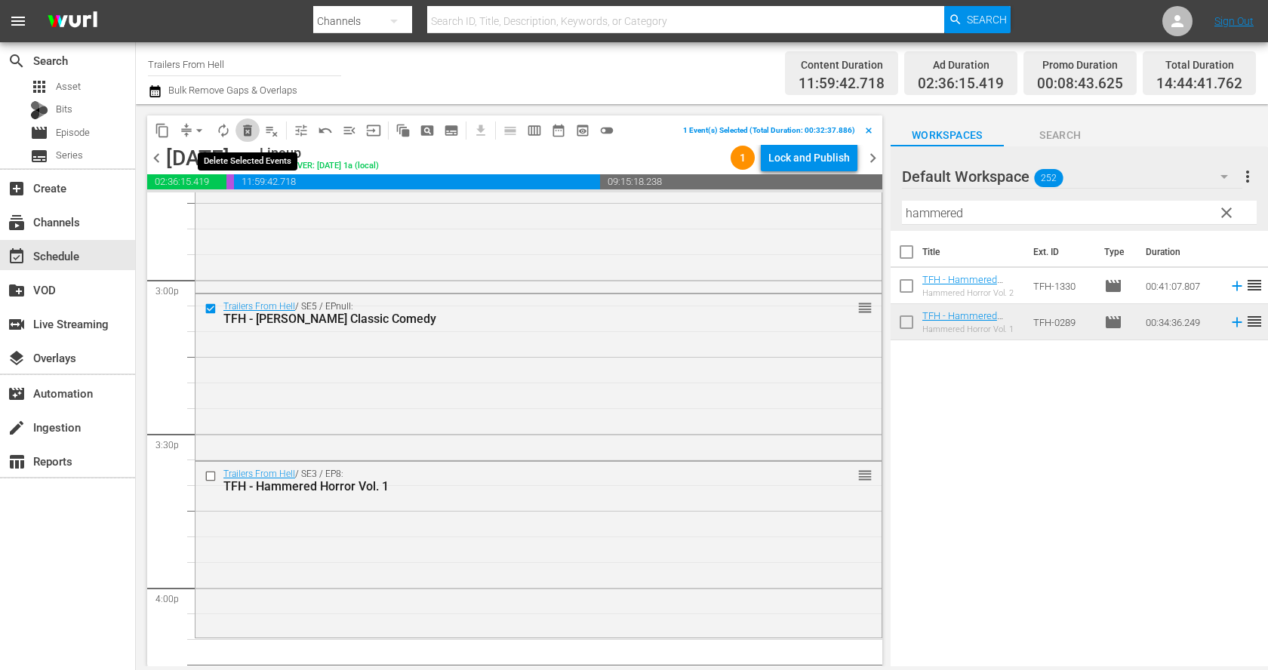
click at [246, 128] on span "delete_forever_outlined" at bounding box center [247, 130] width 15 height 15
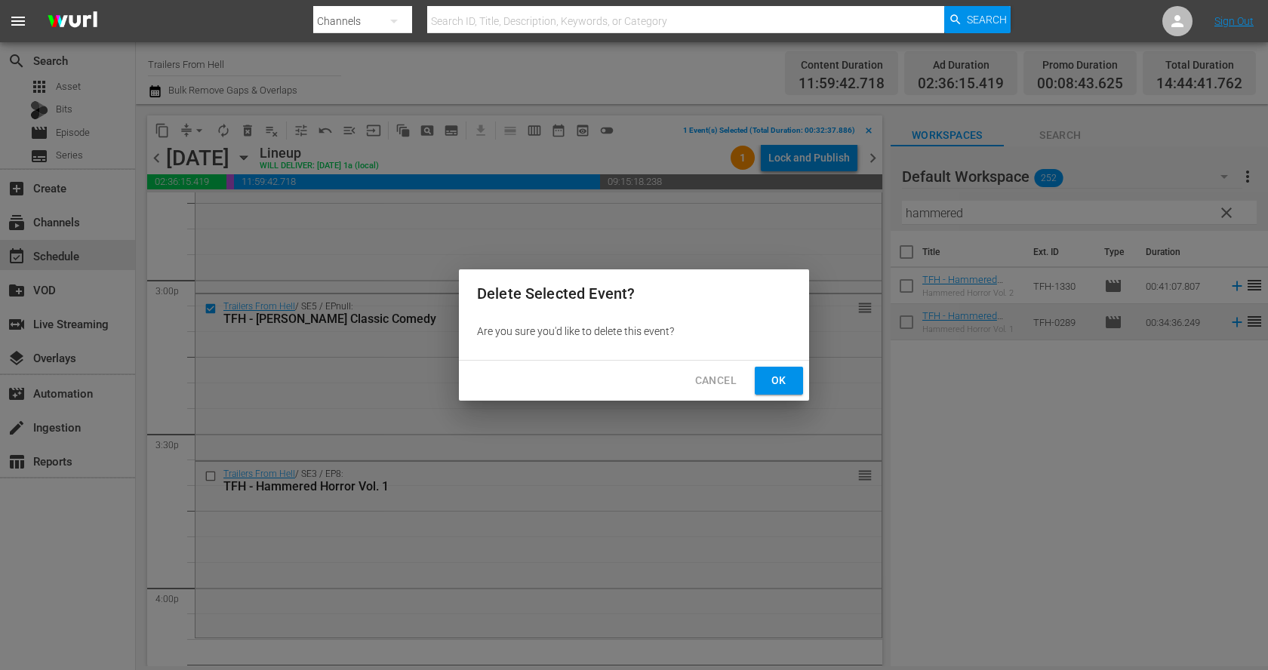
click at [775, 374] on span "Ok" at bounding box center [779, 380] width 24 height 19
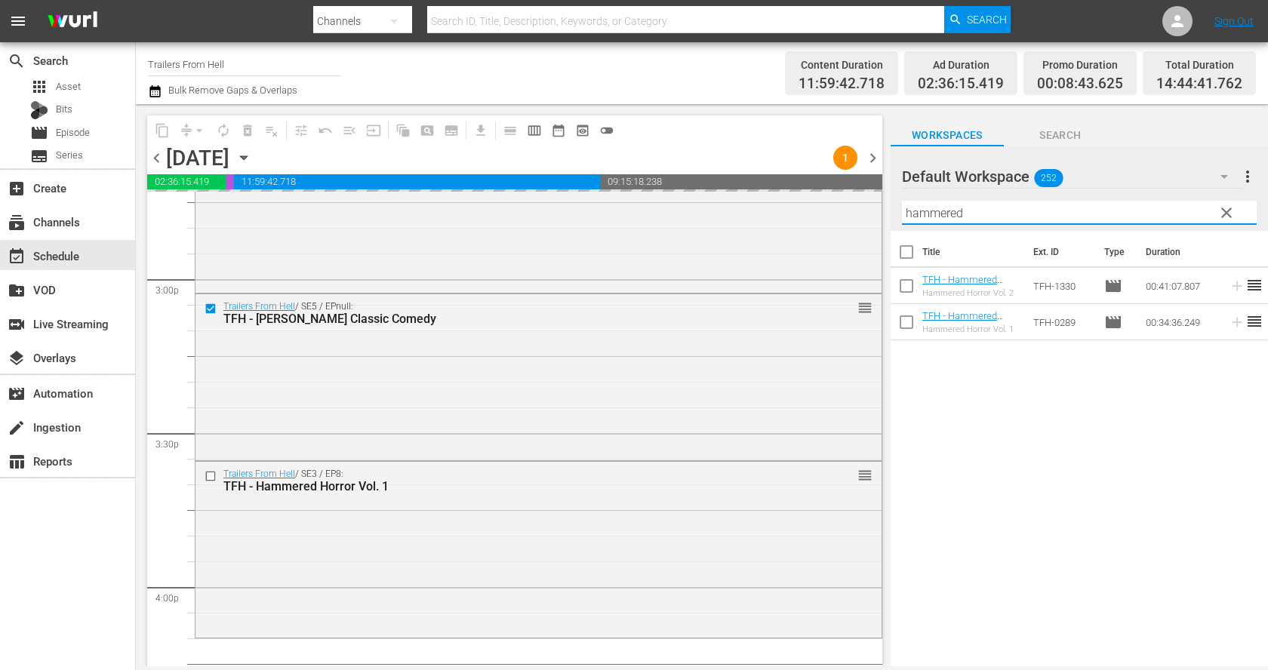
click at [1019, 217] on input "hammered" at bounding box center [1079, 213] width 355 height 24
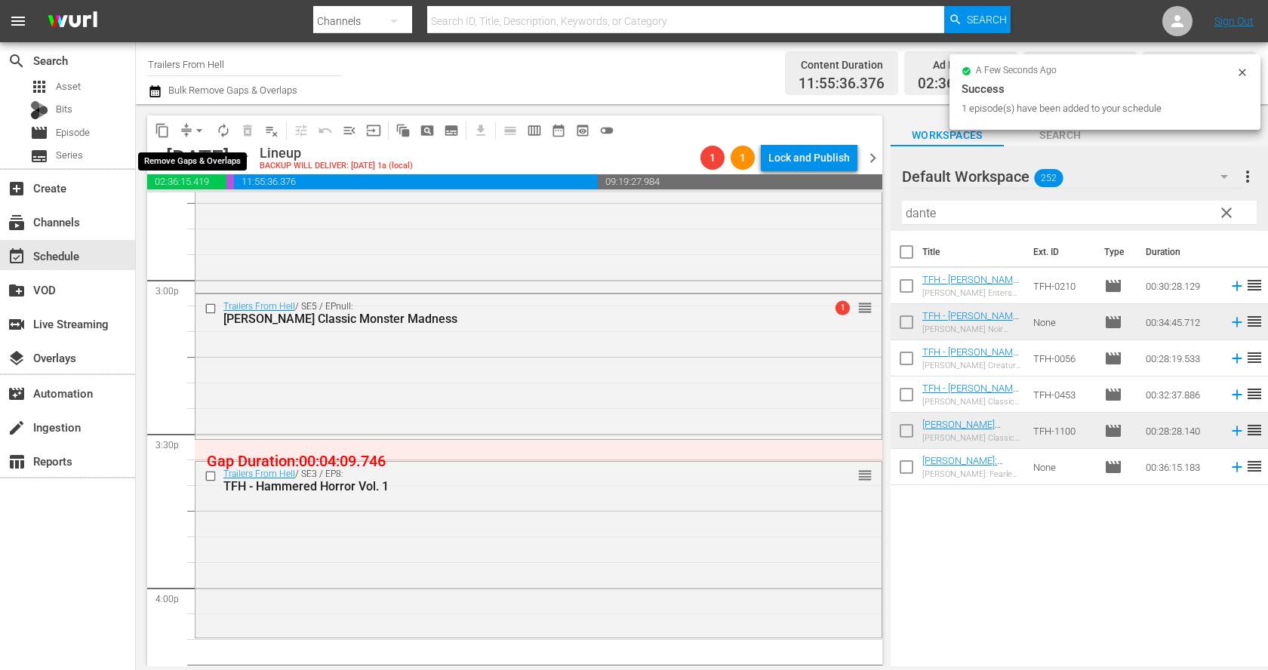
click at [193, 124] on span "arrow_drop_down" at bounding box center [199, 130] width 15 height 15
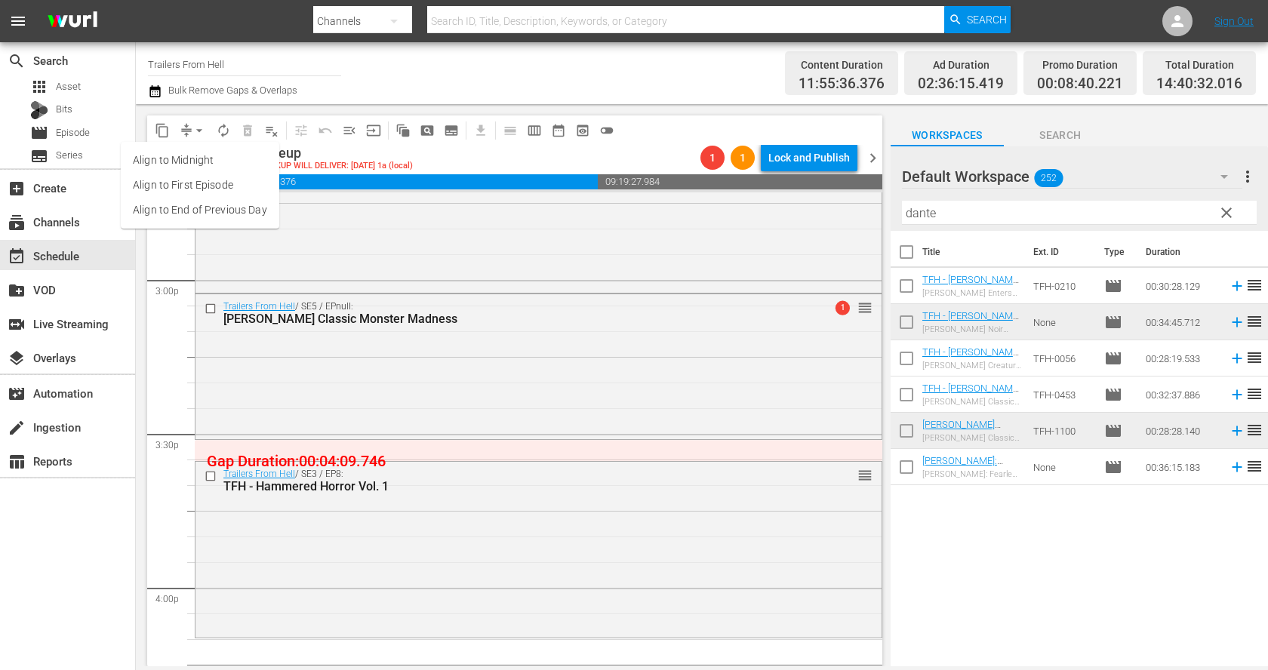
click at [228, 204] on li "Align to End of Previous Day" at bounding box center [200, 210] width 158 height 25
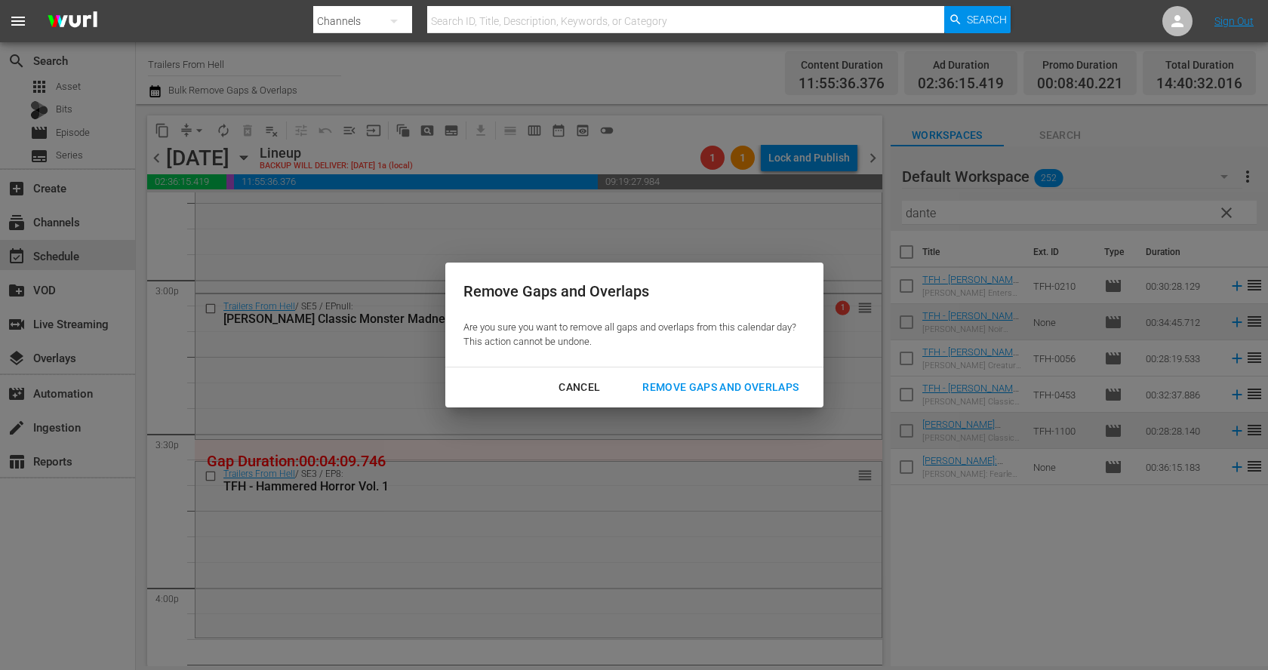
click at [726, 383] on div "Remove Gaps and Overlaps" at bounding box center [720, 387] width 180 height 19
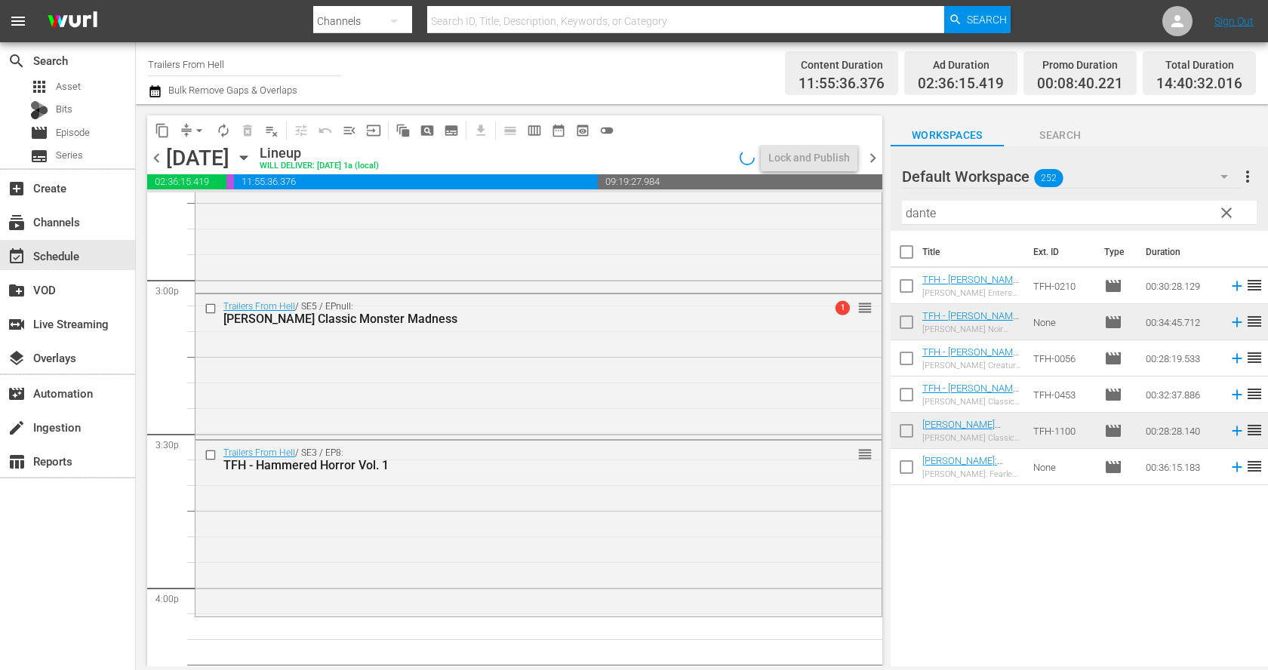
click at [976, 199] on div "Filter by Title dante" at bounding box center [1079, 213] width 355 height 36
click at [976, 211] on input "dante" at bounding box center [1079, 213] width 355 height 24
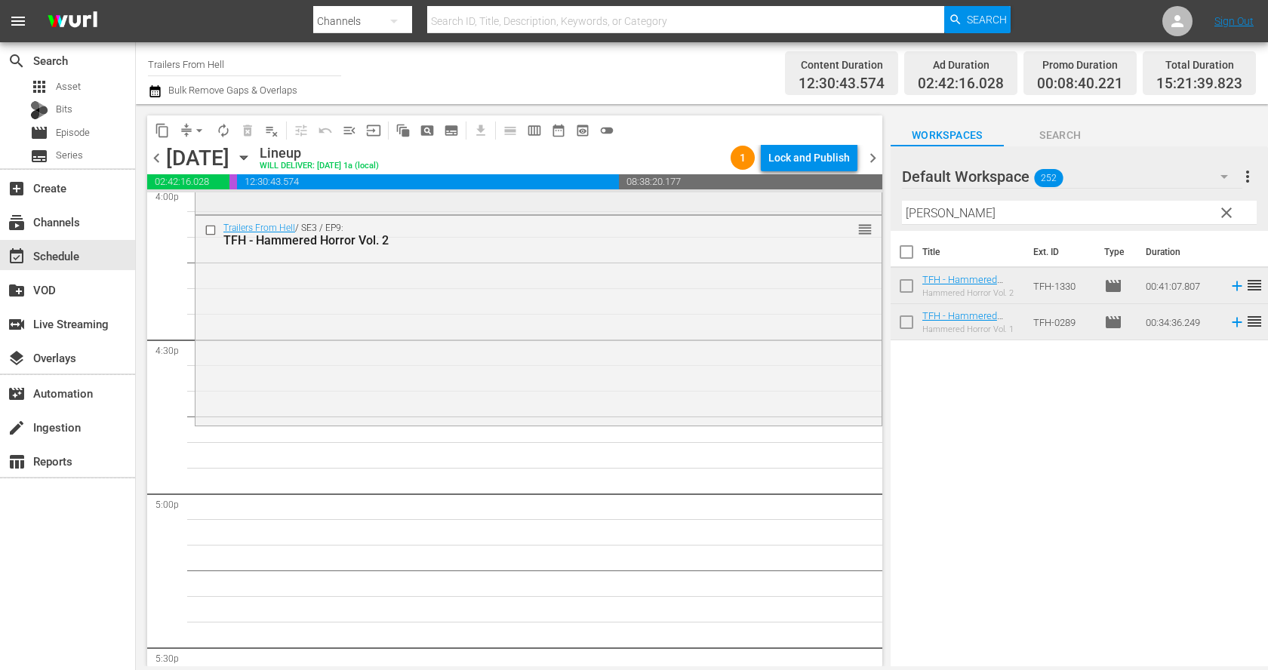
scroll to position [4939, 0]
click at [990, 209] on input "hamm" at bounding box center [1079, 213] width 355 height 24
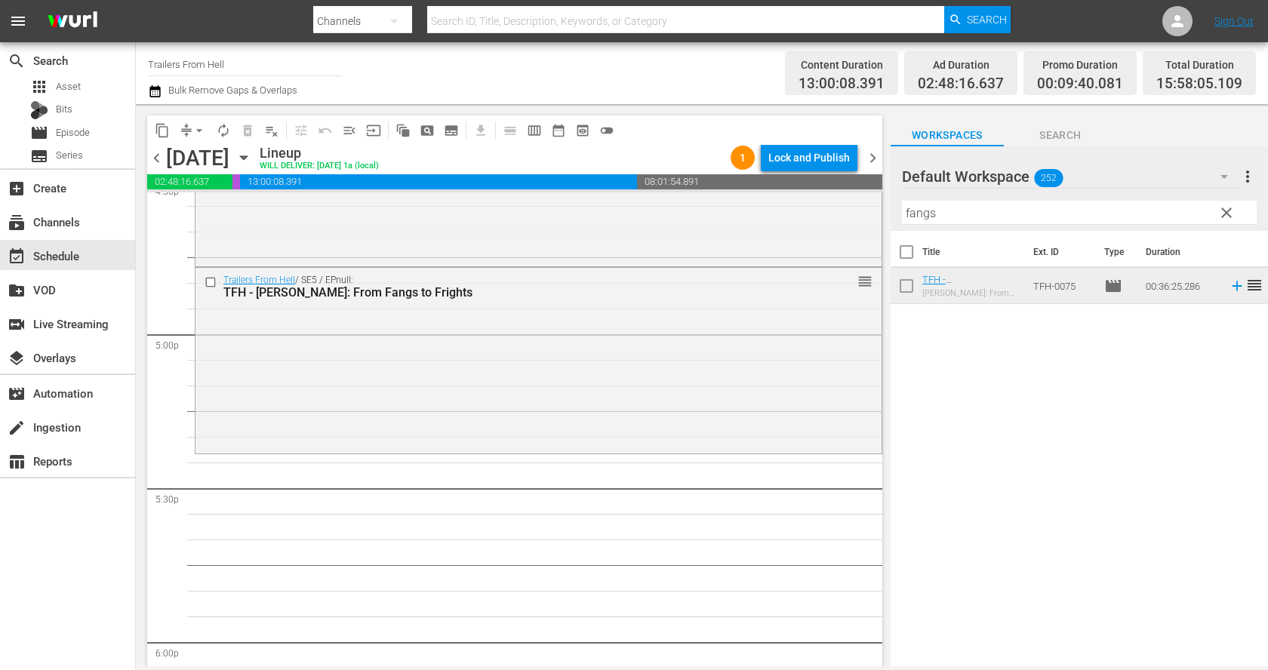
scroll to position [5098, 0]
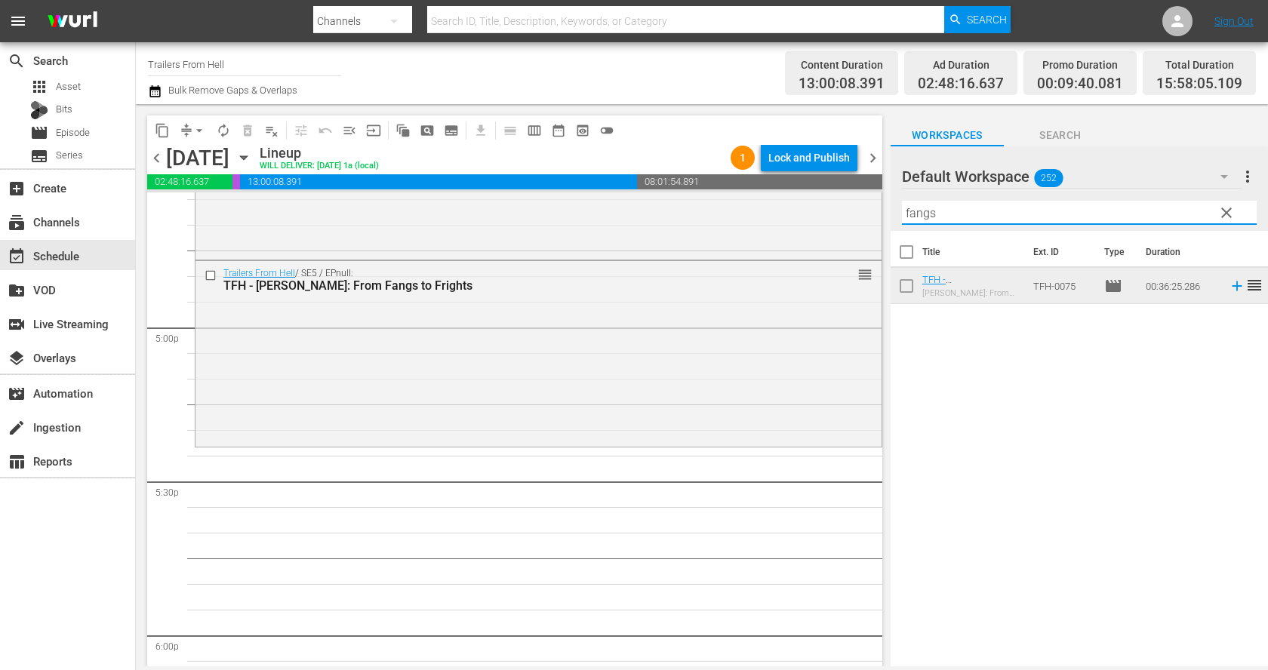
click at [940, 201] on input "fangs" at bounding box center [1079, 213] width 355 height 24
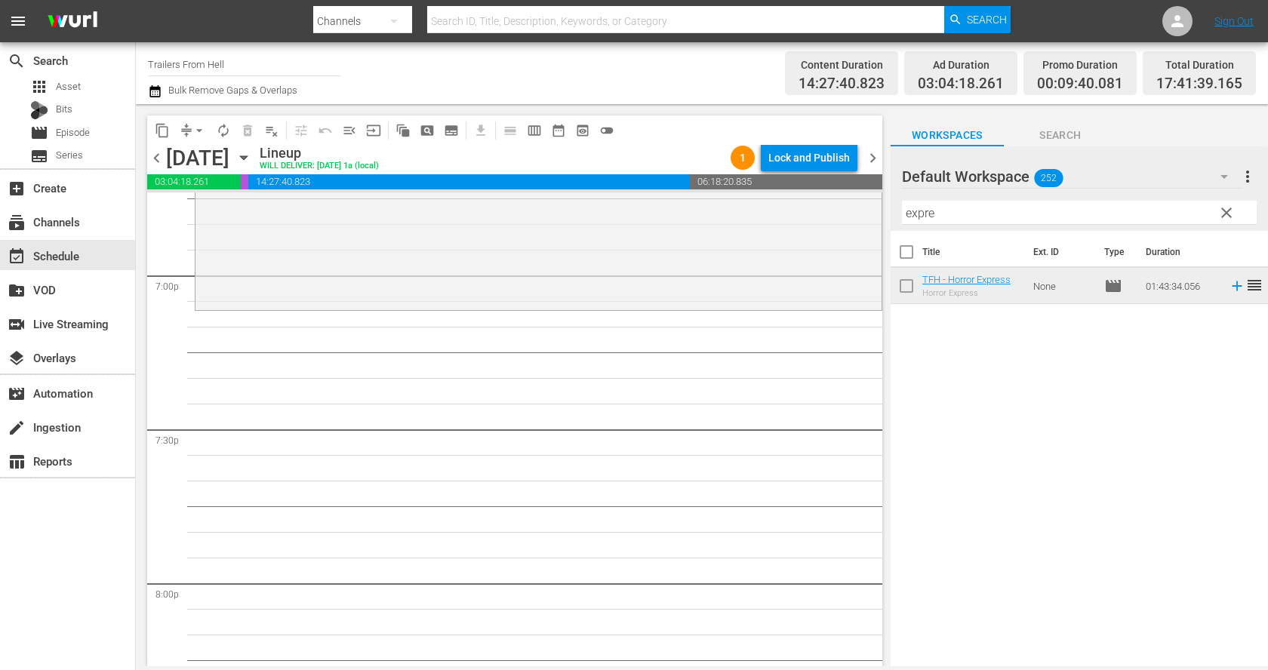
scroll to position [5776, 0]
click at [926, 214] on input "expre" at bounding box center [1079, 213] width 355 height 24
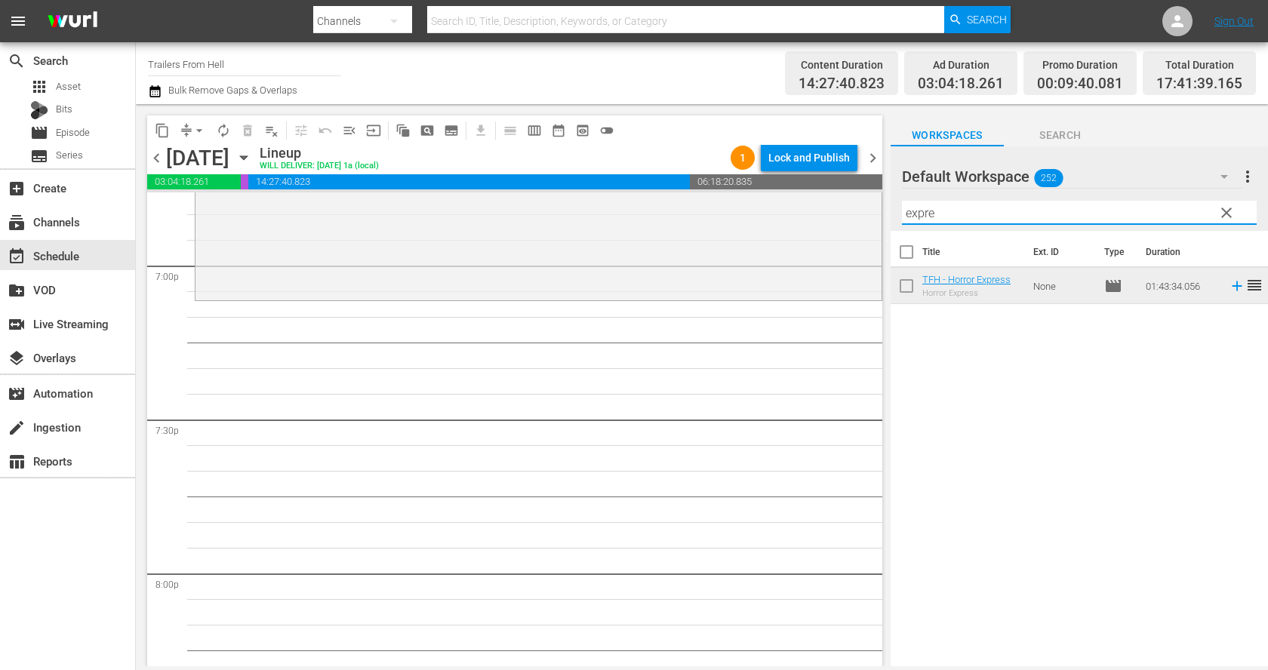
click at [926, 214] on input "expre" at bounding box center [1079, 213] width 355 height 24
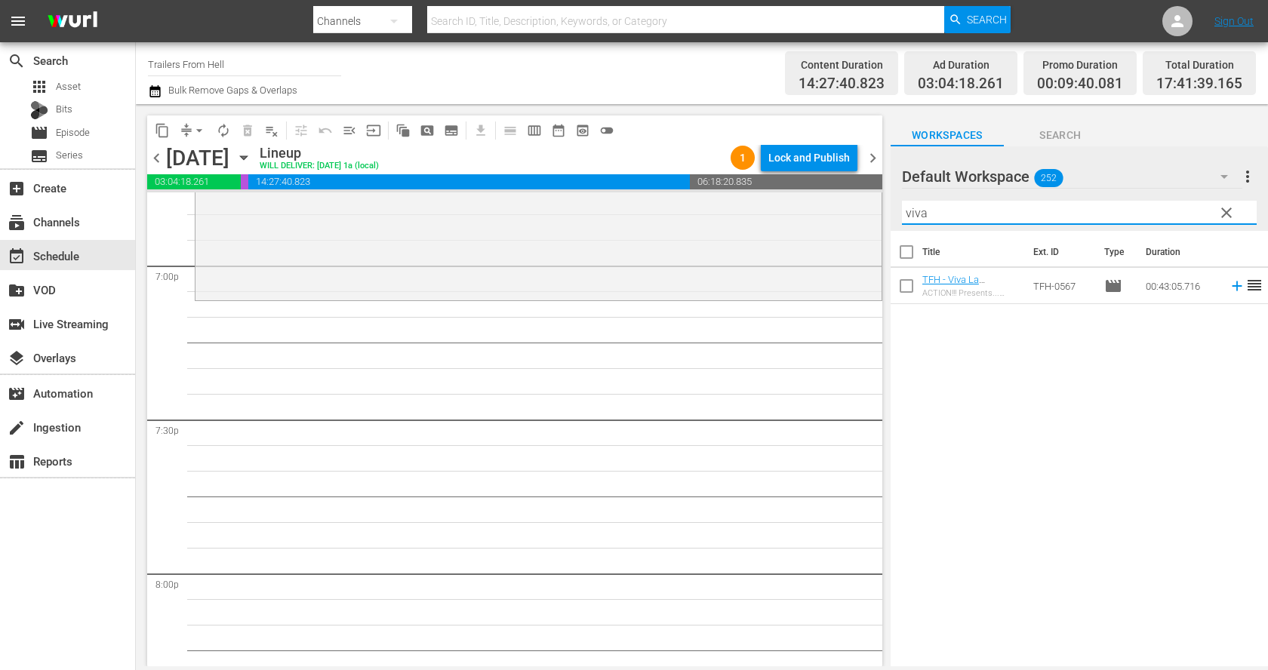
type input "viva"
click at [1230, 214] on span "clear" at bounding box center [1226, 213] width 18 height 18
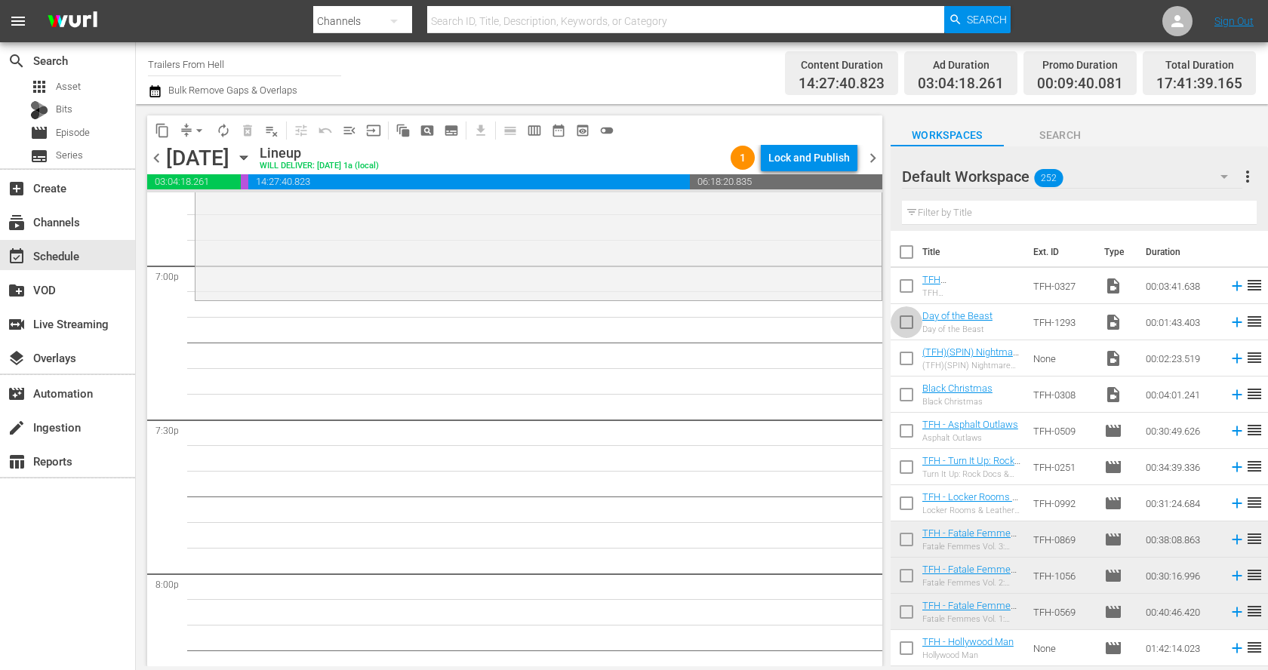
click at [905, 320] on input "checkbox" at bounding box center [906, 325] width 32 height 32
checkbox input "true"
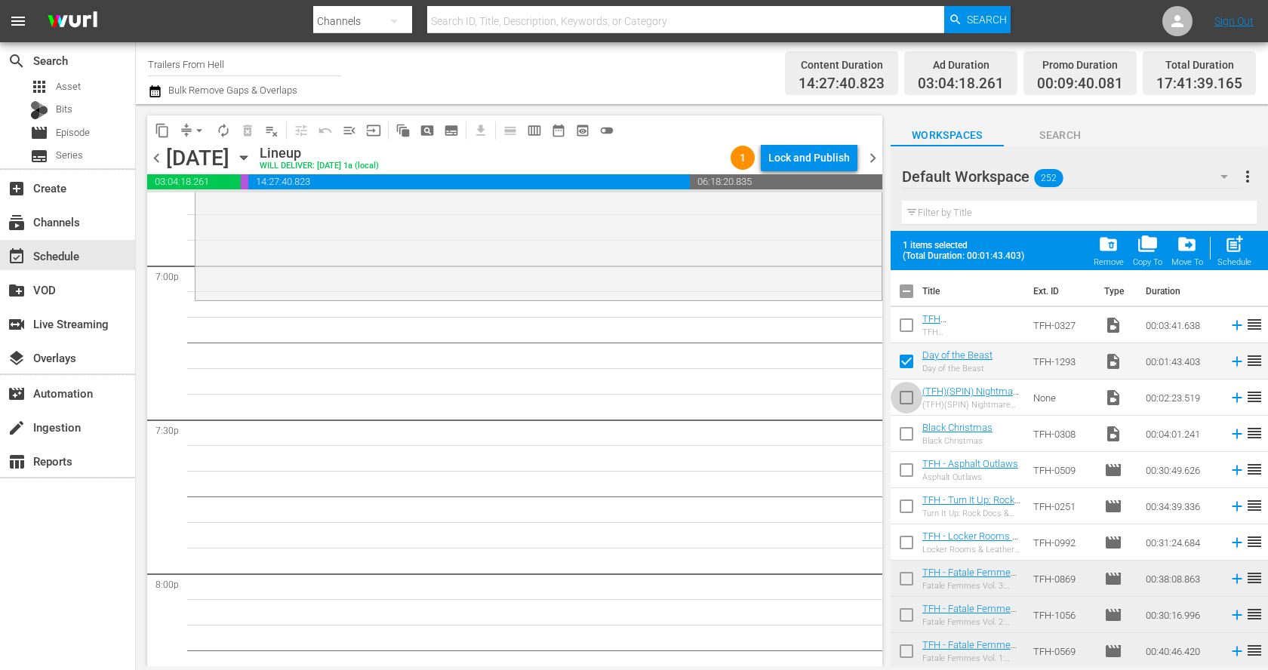
click at [905, 390] on input "checkbox" at bounding box center [906, 401] width 32 height 32
checkbox input "true"
click at [905, 424] on input "checkbox" at bounding box center [906, 437] width 32 height 32
checkbox input "true"
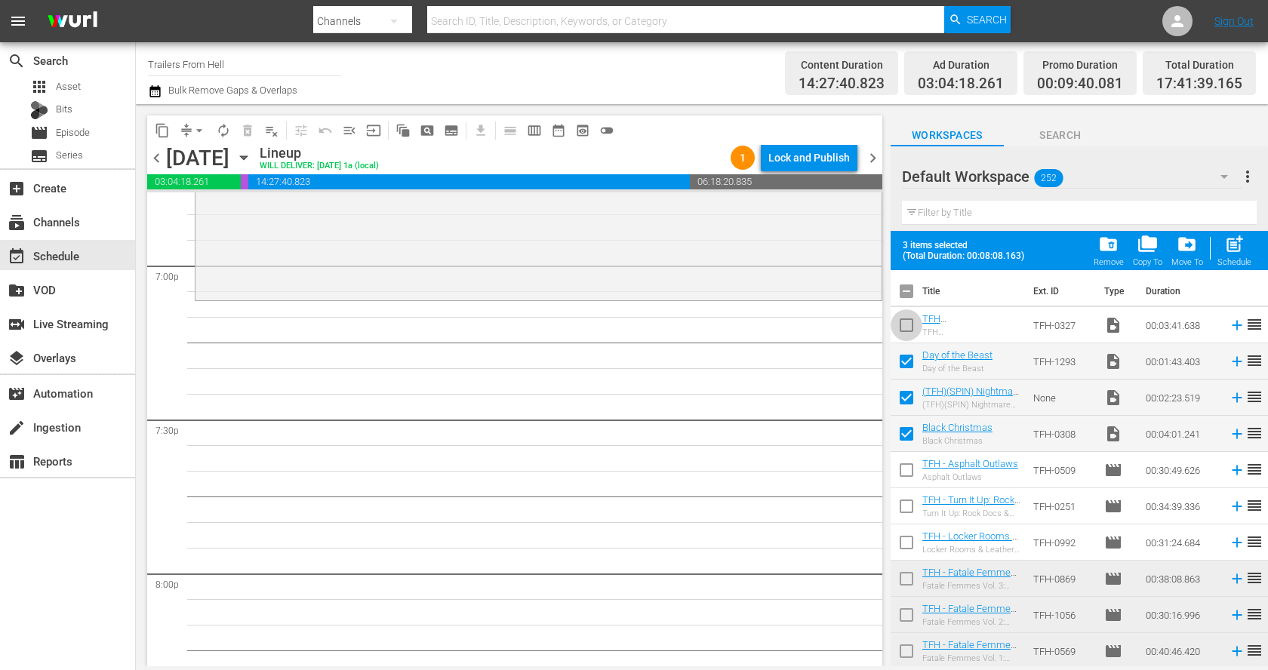
click at [901, 319] on input "checkbox" at bounding box center [906, 328] width 32 height 32
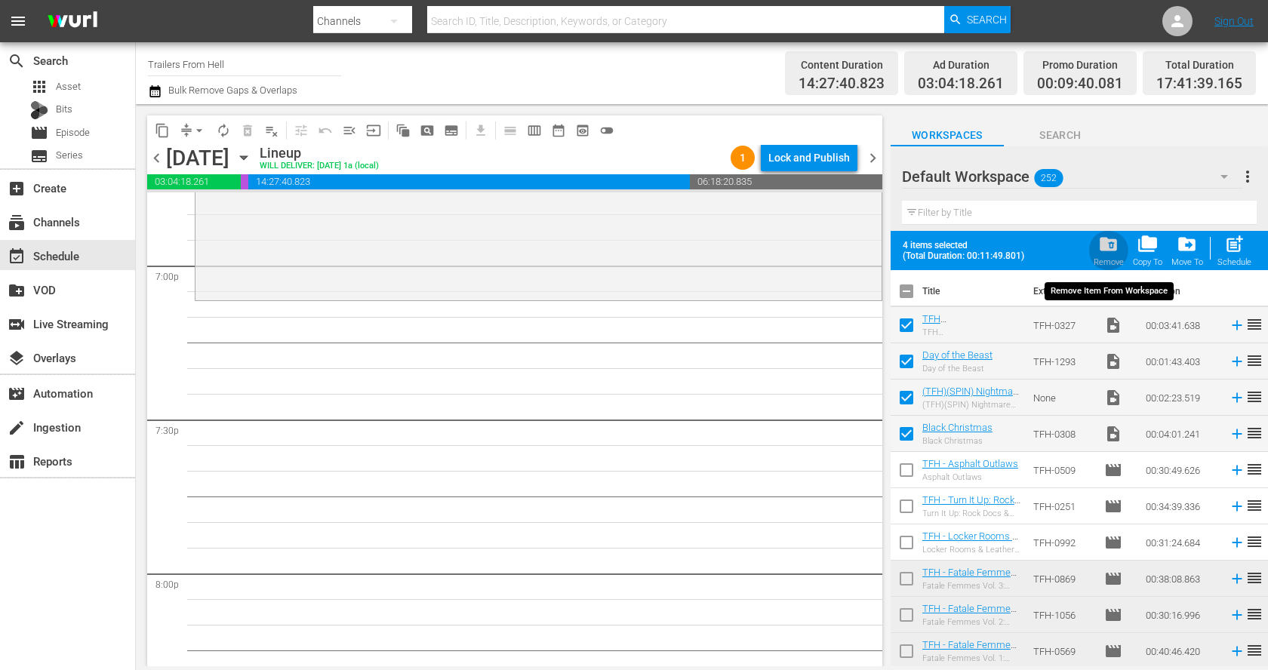
click at [1102, 245] on span "folder_delete" at bounding box center [1108, 244] width 20 height 20
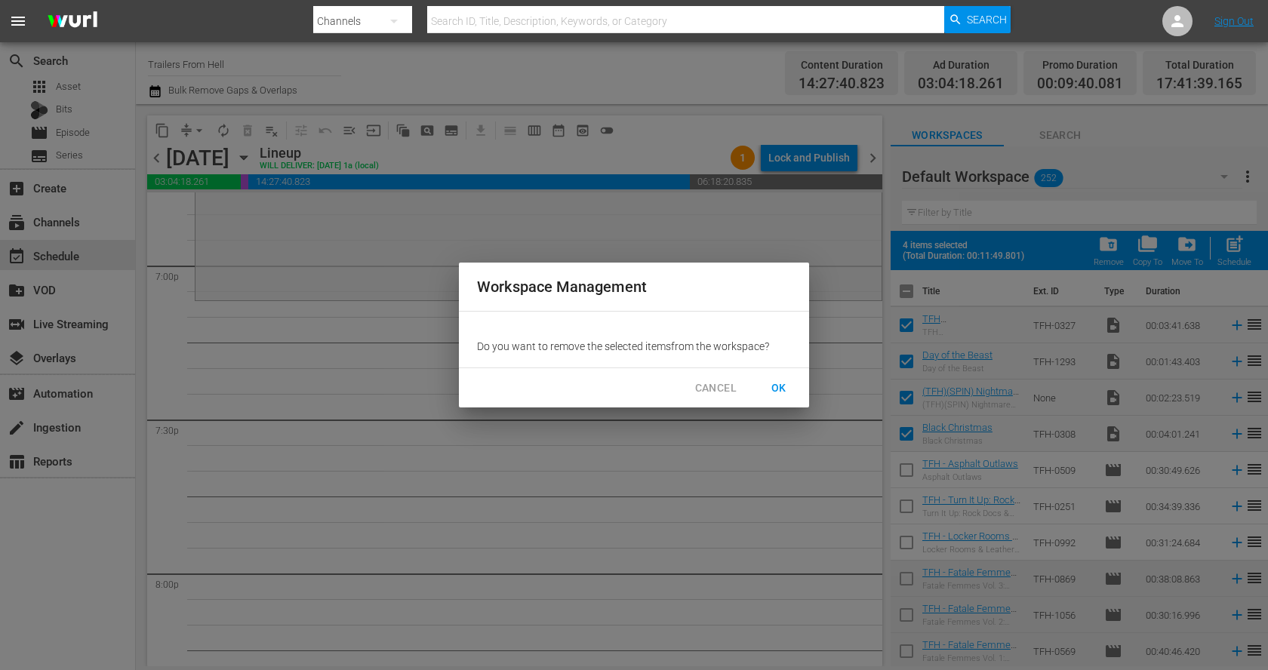
click at [776, 397] on button "OK" at bounding box center [779, 388] width 48 height 28
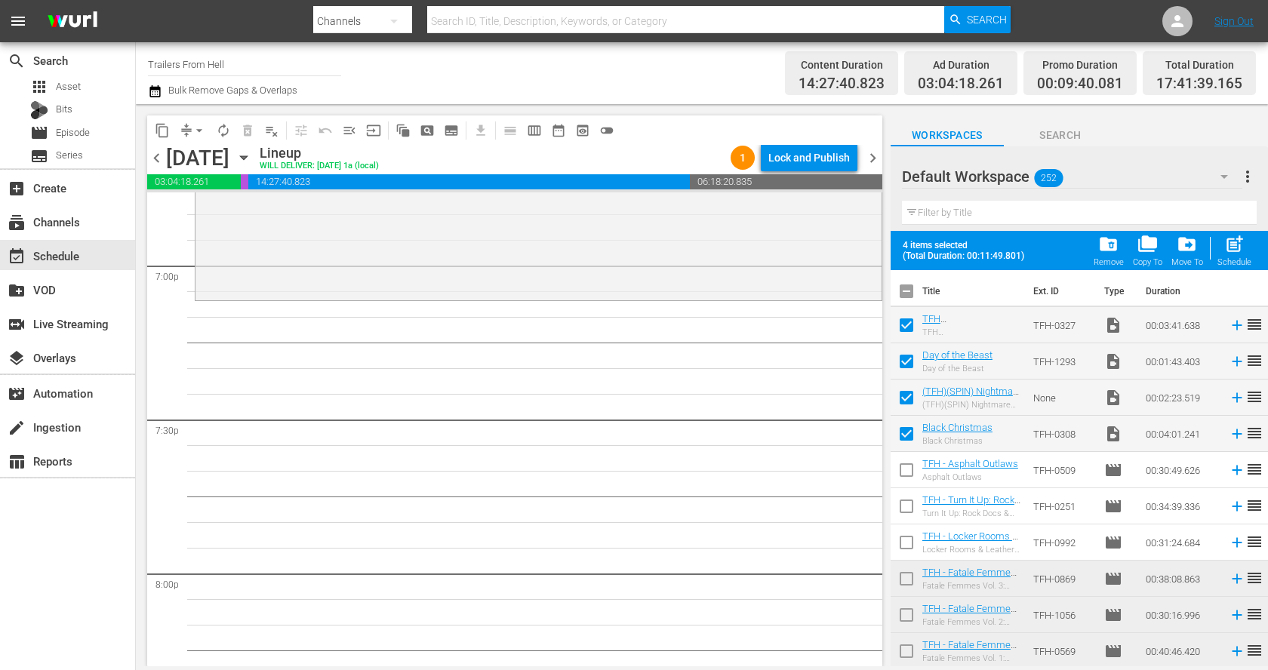
checkbox input "false"
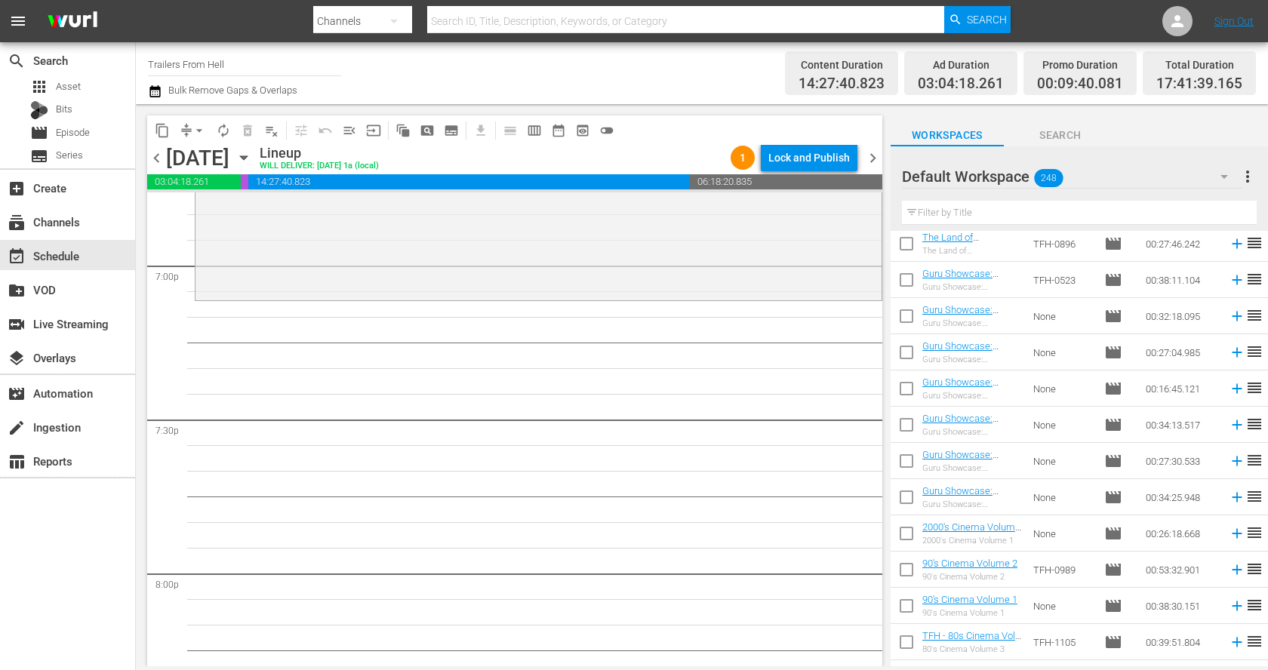
scroll to position [4535, 0]
click at [1056, 221] on input "text" at bounding box center [1079, 213] width 355 height 24
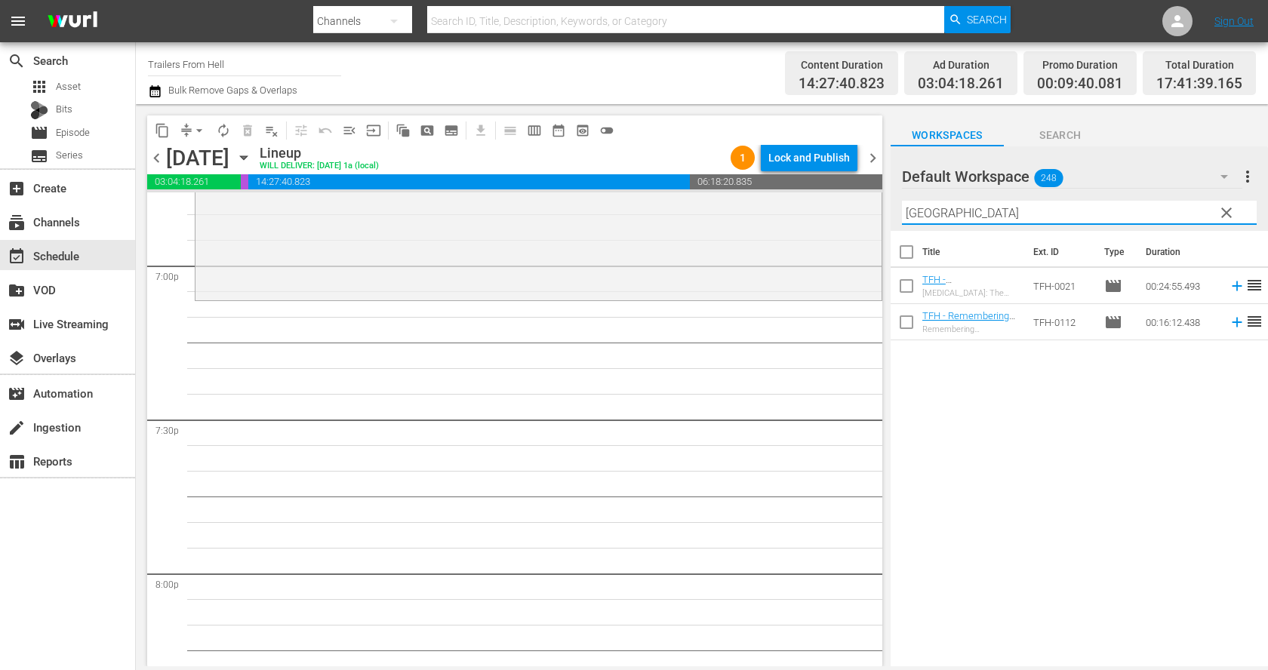
scroll to position [0, 0]
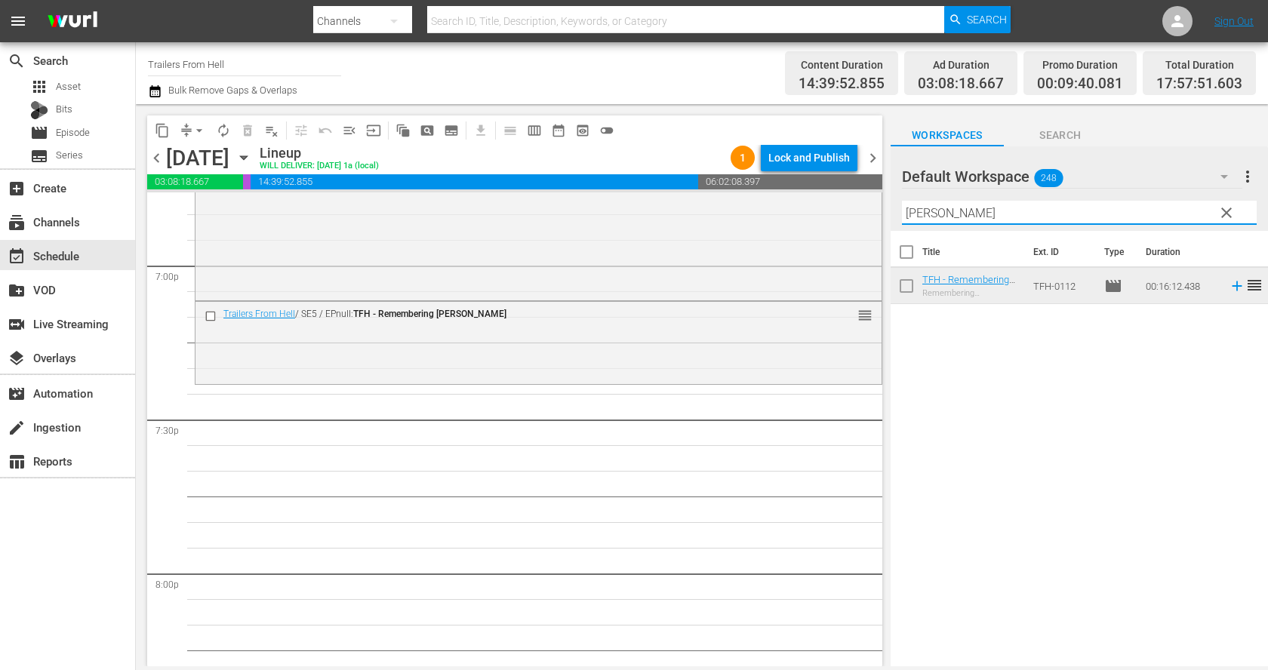
click at [1040, 215] on input "[PERSON_NAME]" at bounding box center [1079, 213] width 355 height 24
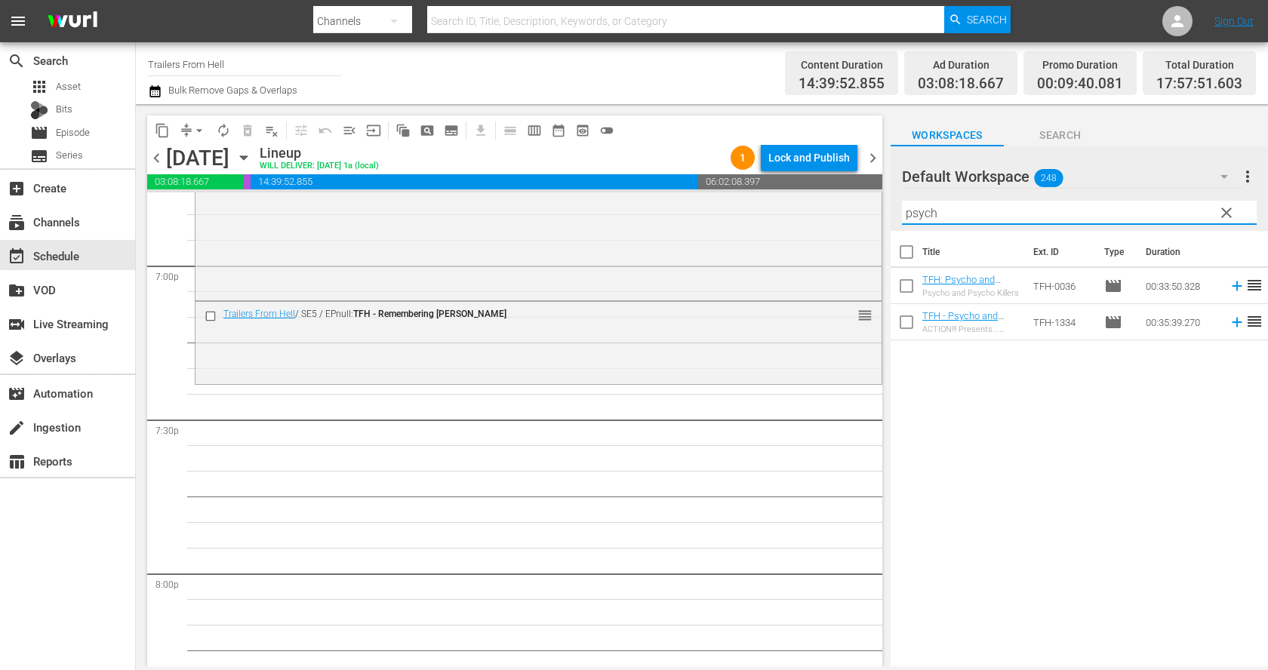
click at [932, 210] on input "psych" at bounding box center [1079, 213] width 355 height 24
click at [932, 210] on input "comf" at bounding box center [1079, 213] width 355 height 24
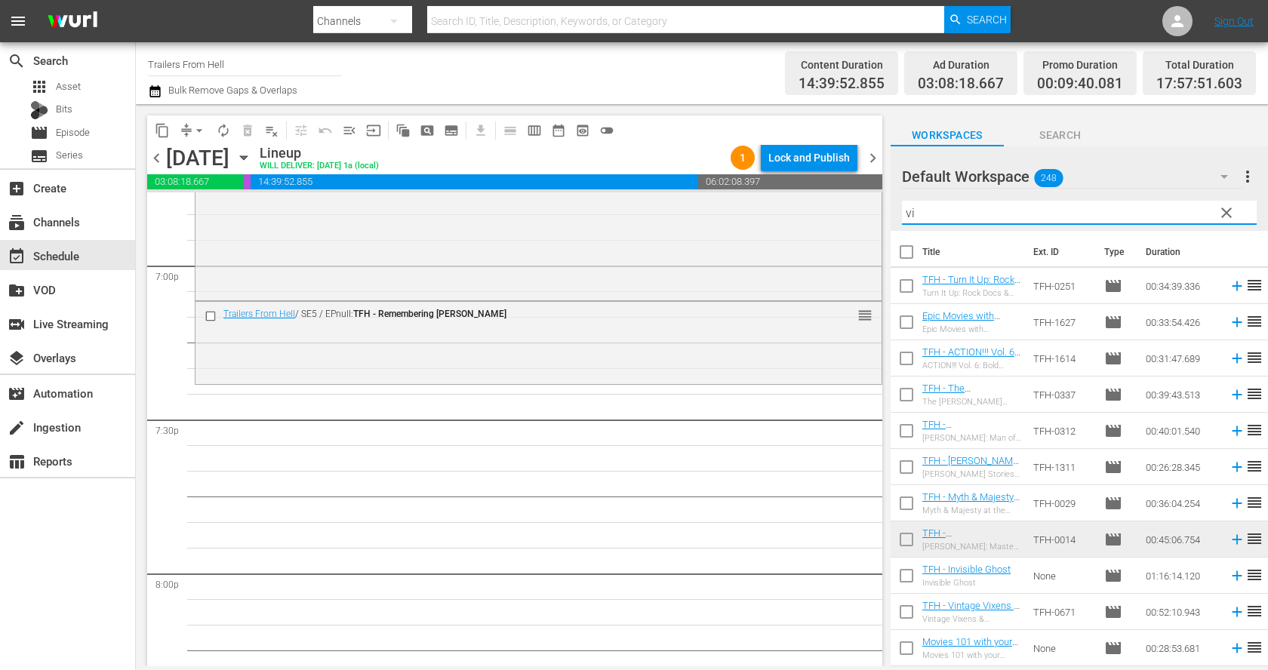
type input "v"
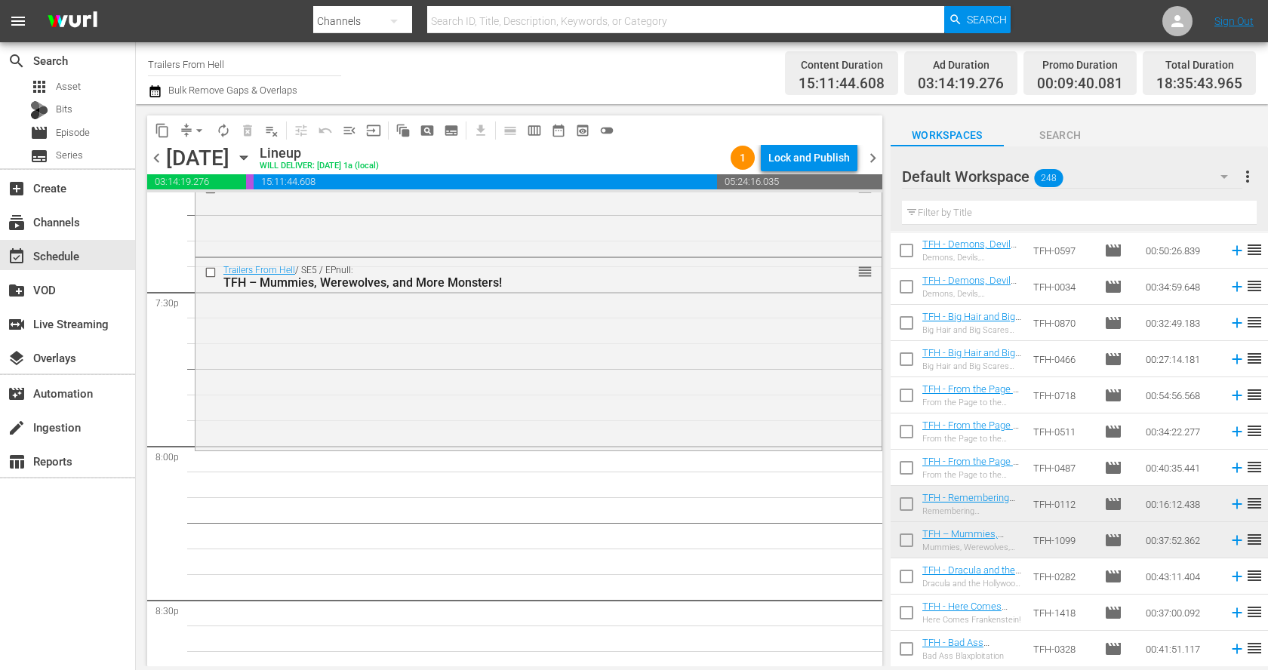
scroll to position [6047, 0]
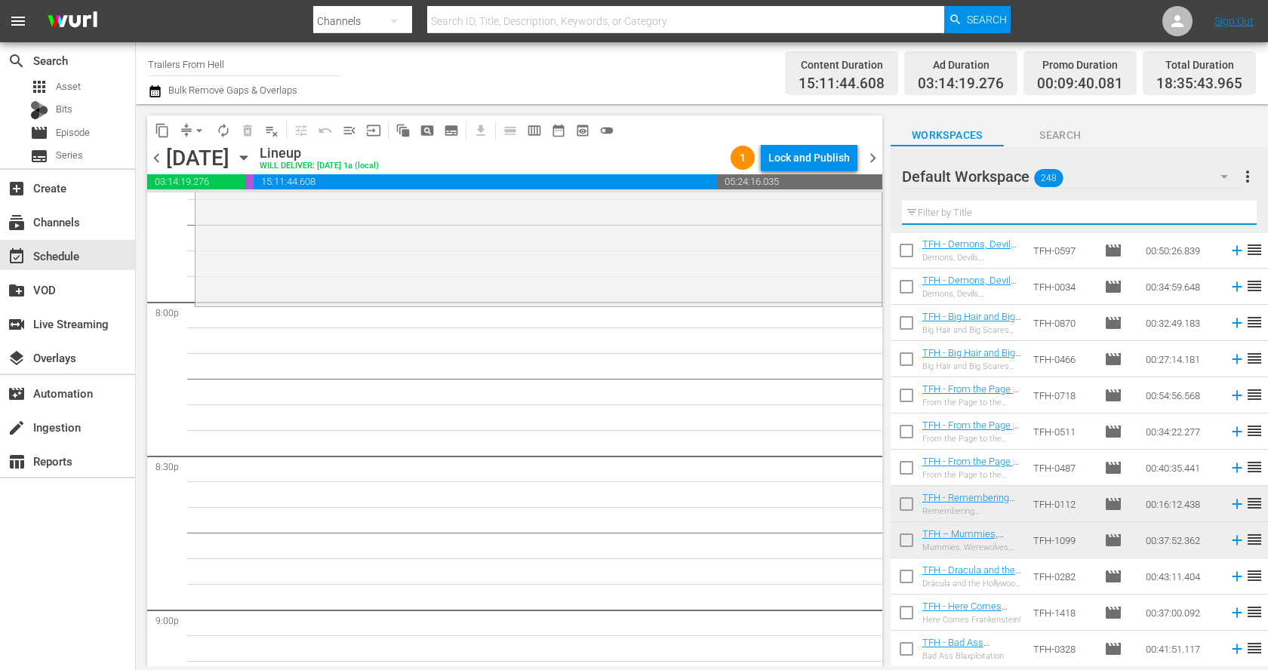
click at [1010, 223] on div "Filter by Title" at bounding box center [1079, 213] width 355 height 36
click at [1010, 211] on input "text" at bounding box center [1079, 213] width 355 height 24
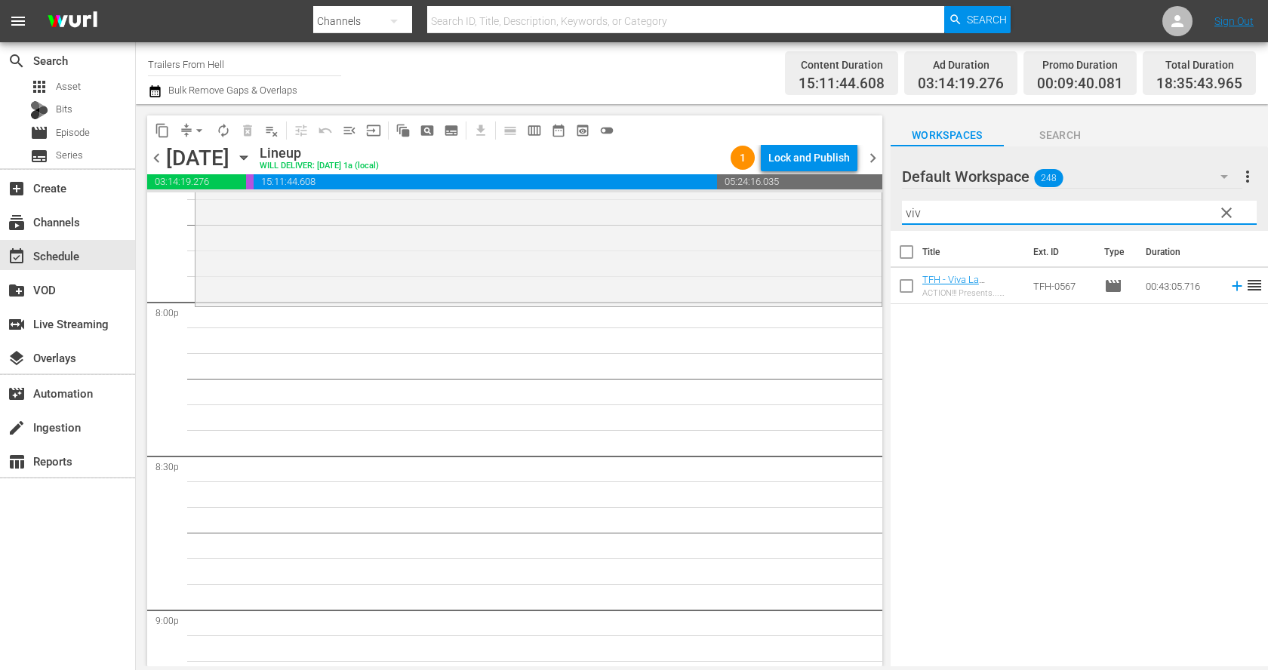
scroll to position [0, 0]
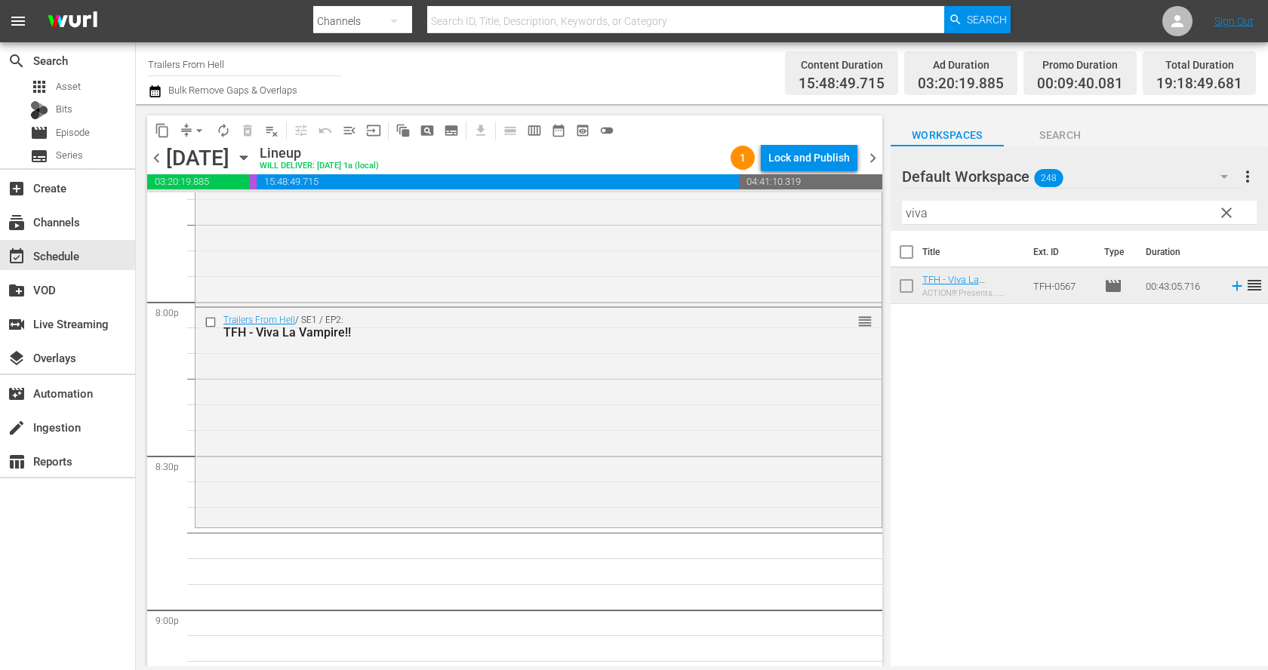
click at [985, 211] on input "viva" at bounding box center [1079, 213] width 355 height 24
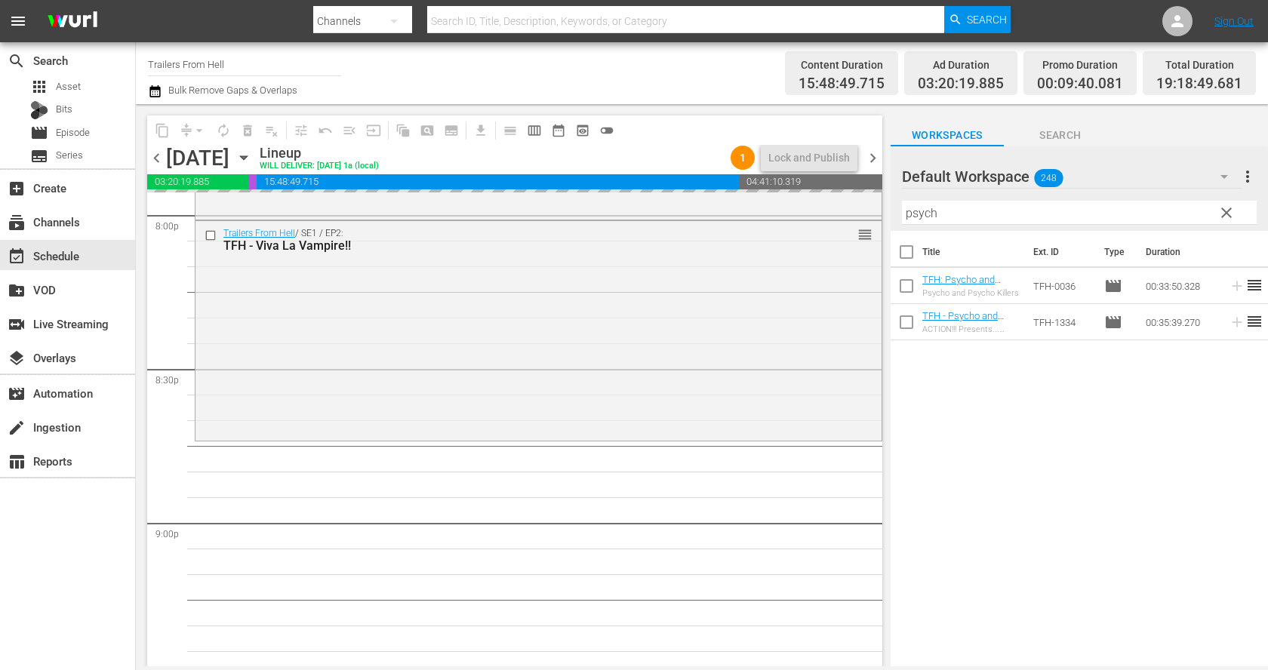
scroll to position [6201, 0]
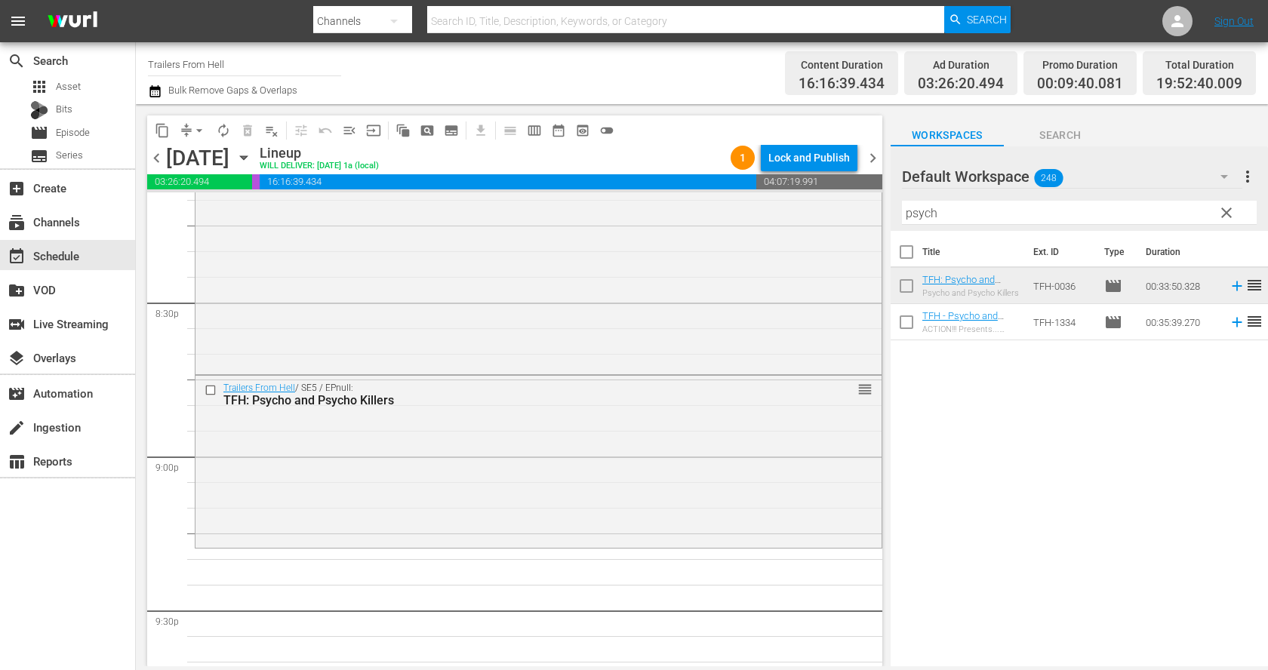
click at [978, 210] on input "psych" at bounding box center [1079, 213] width 355 height 24
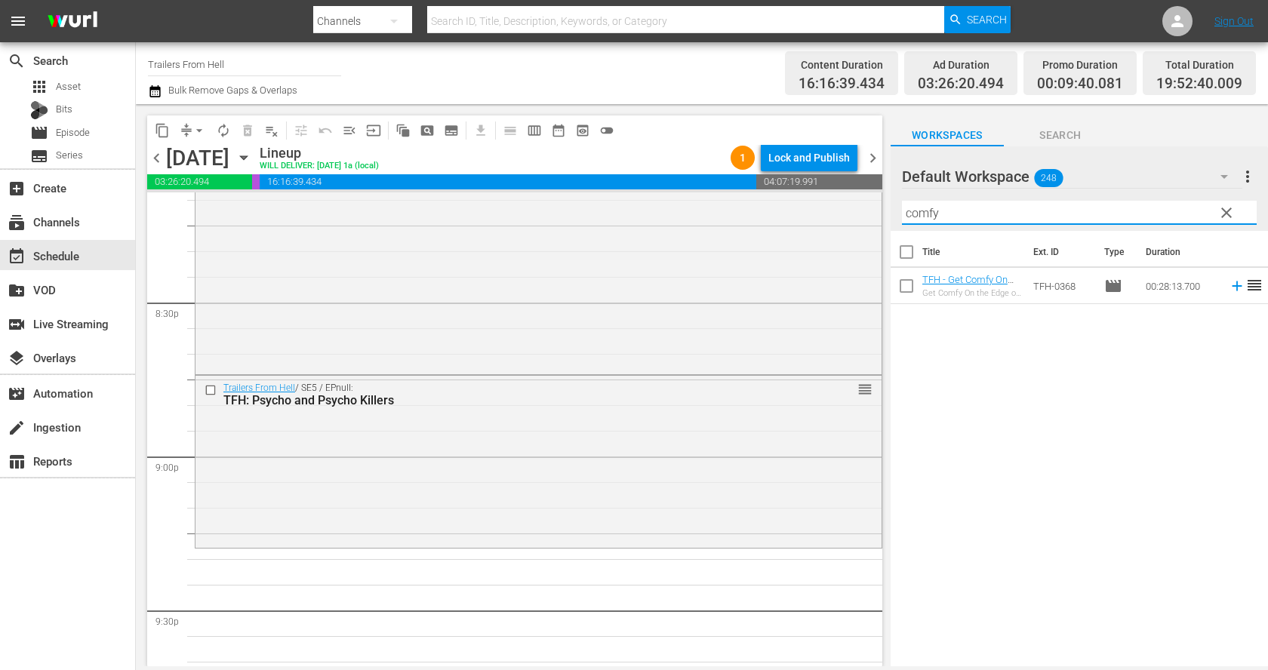
type input "comfy"
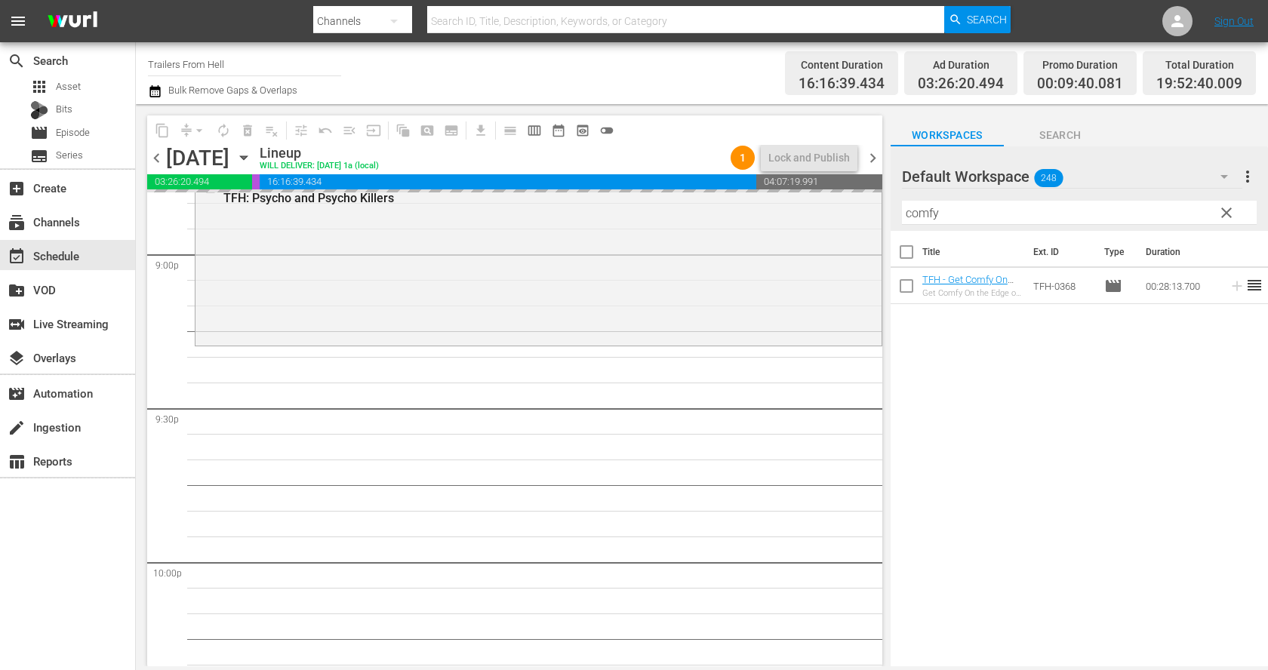
scroll to position [6424, 0]
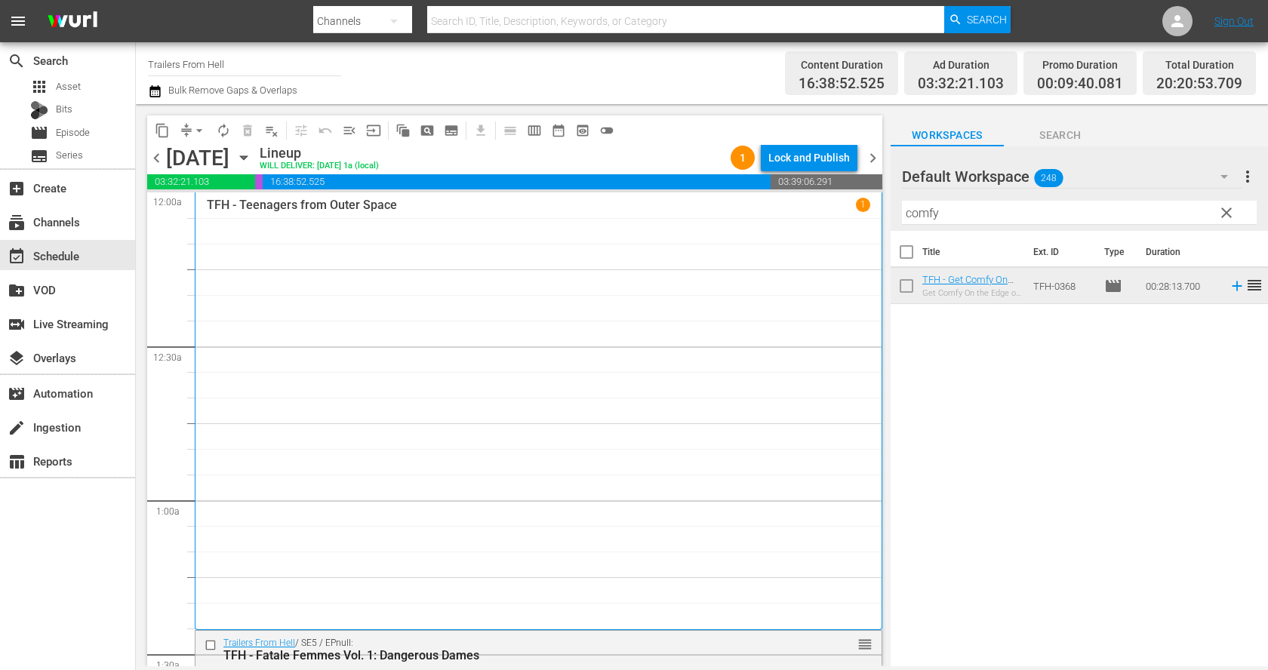
scroll to position [6424, 0]
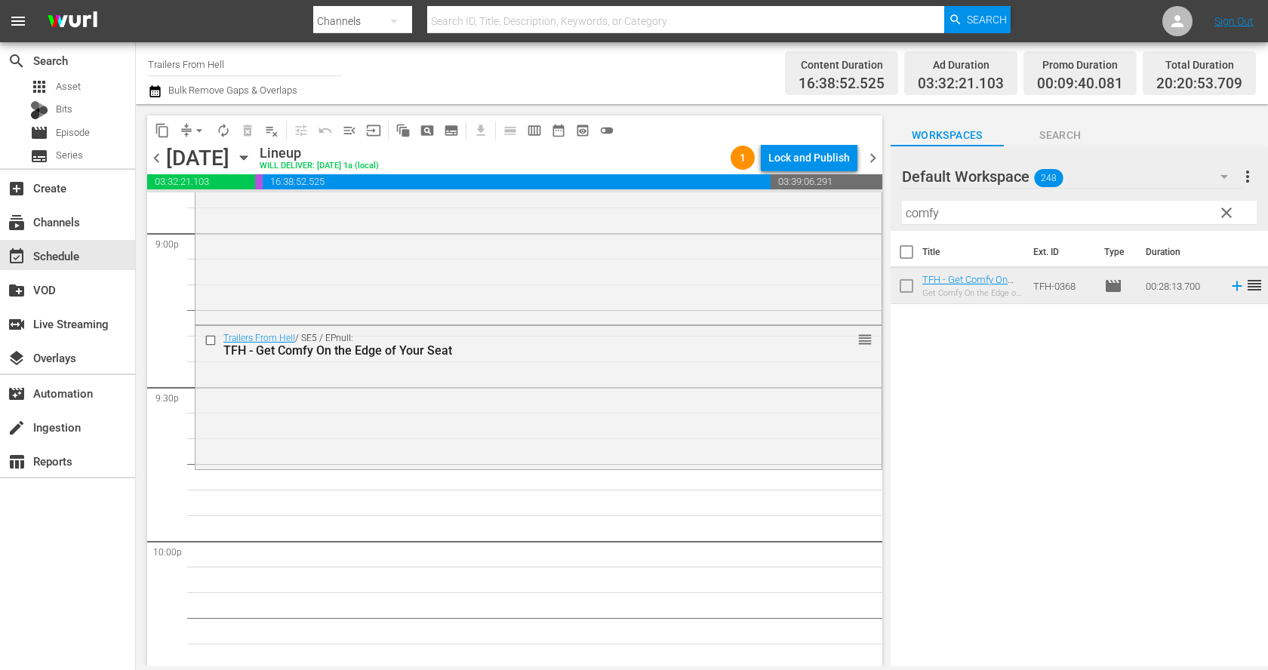
click at [944, 214] on input "comfy" at bounding box center [1079, 213] width 355 height 24
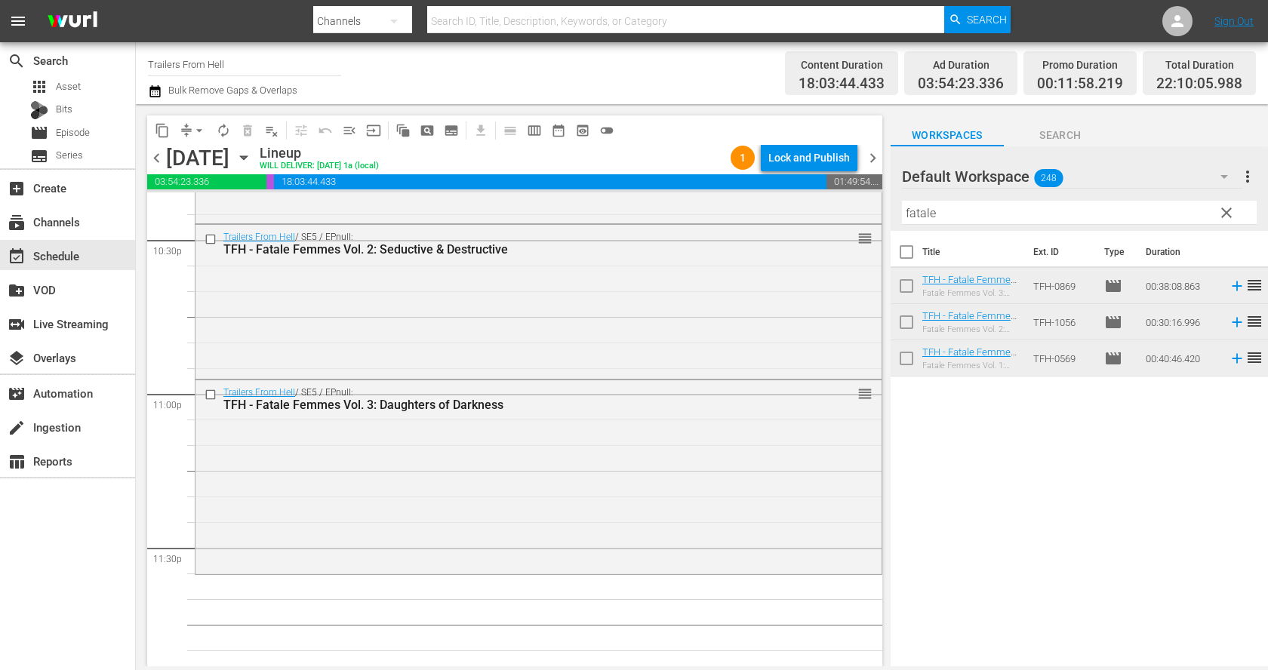
scroll to position [6914, 0]
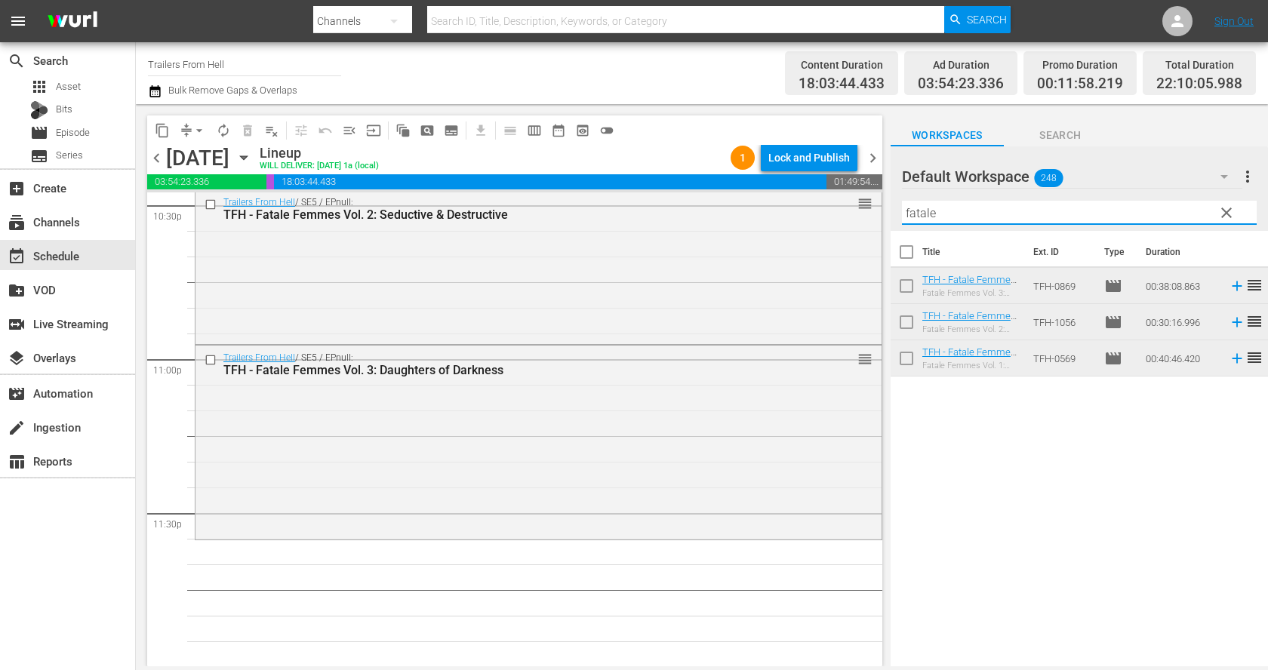
click at [935, 206] on input "fatale" at bounding box center [1079, 213] width 355 height 24
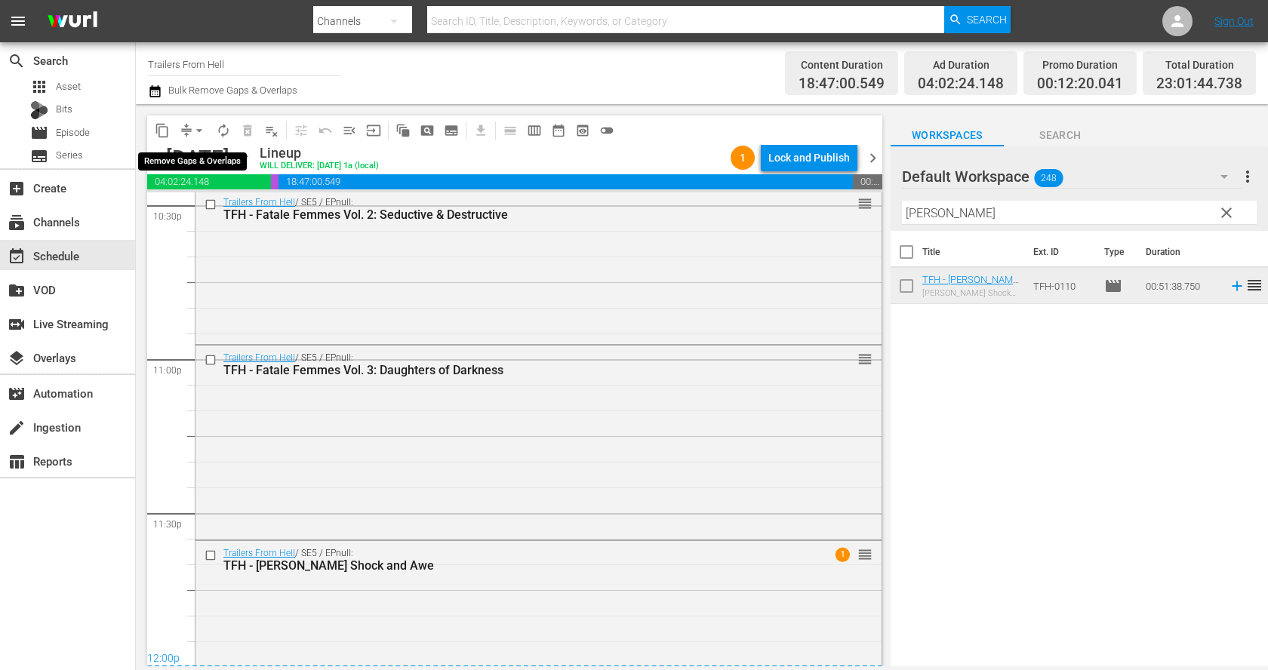
click at [194, 127] on span "arrow_drop_down" at bounding box center [199, 130] width 15 height 15
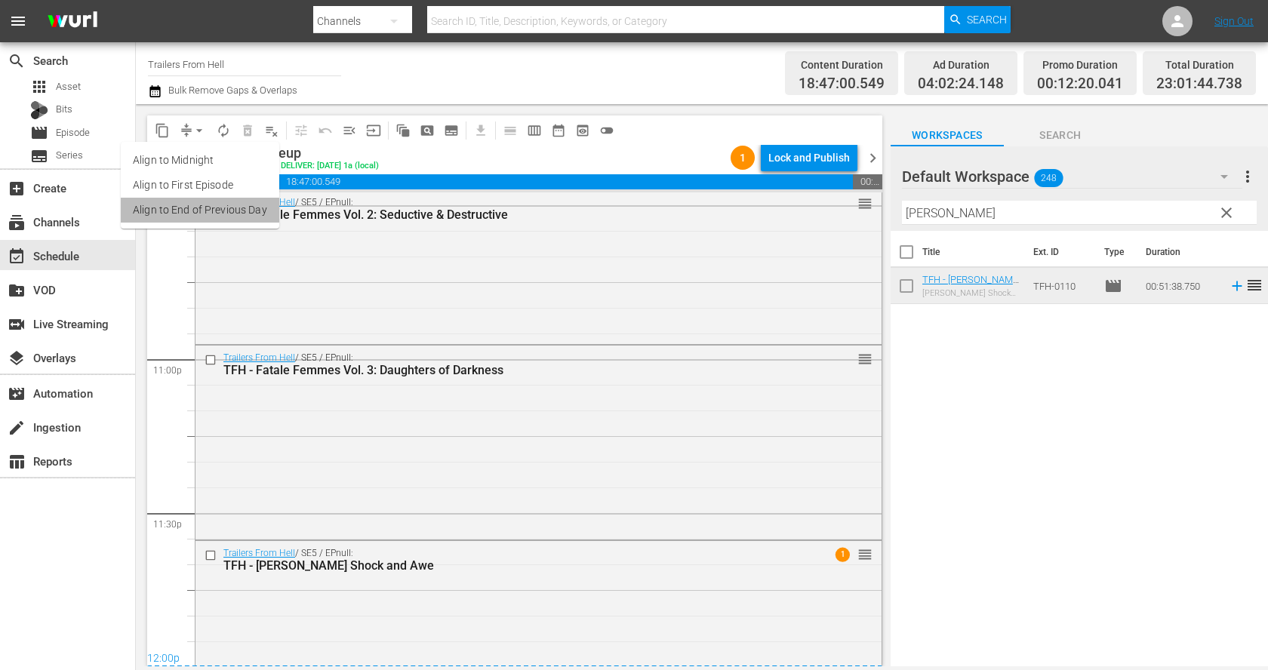
click at [219, 199] on li "Align to End of Previous Day" at bounding box center [200, 210] width 158 height 25
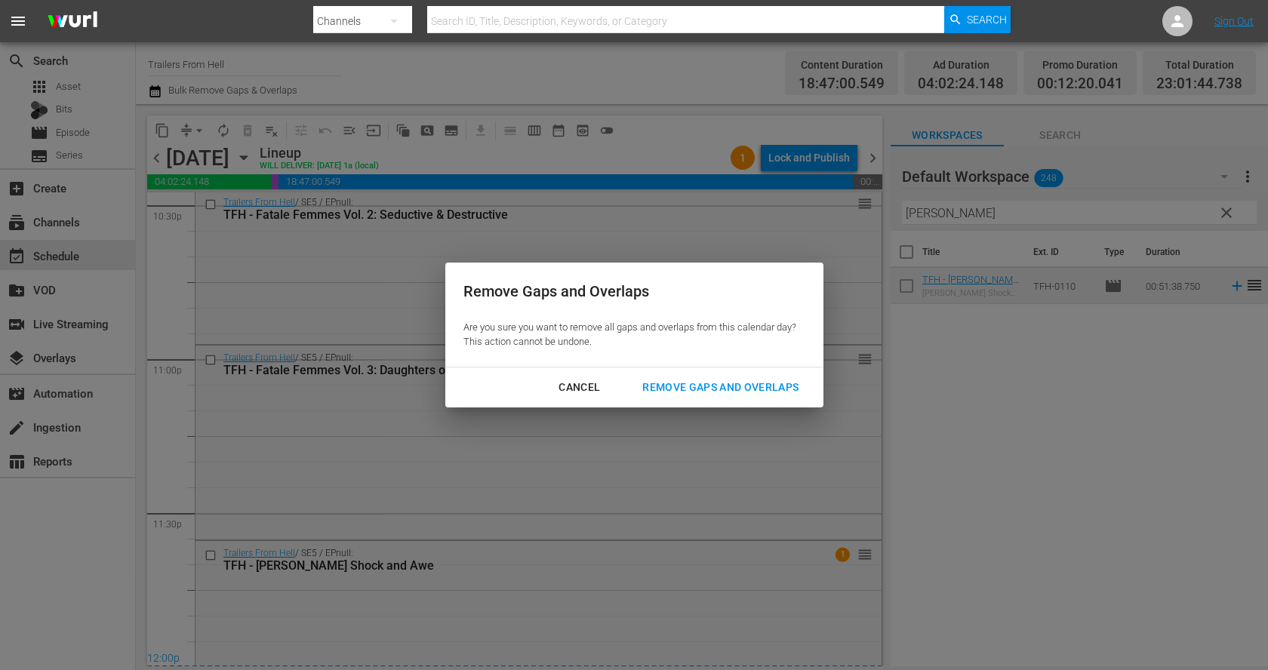
click at [681, 383] on div "Remove Gaps and Overlaps" at bounding box center [720, 387] width 180 height 19
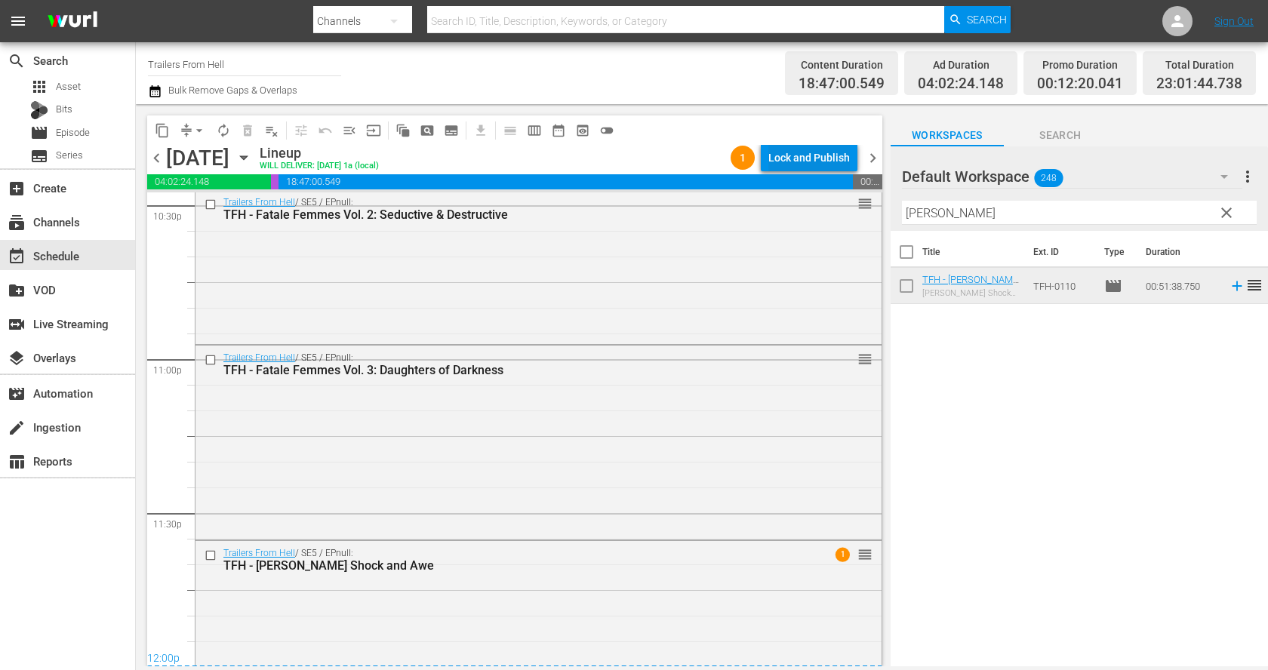
click at [812, 153] on div "Lock and Publish" at bounding box center [808, 157] width 81 height 27
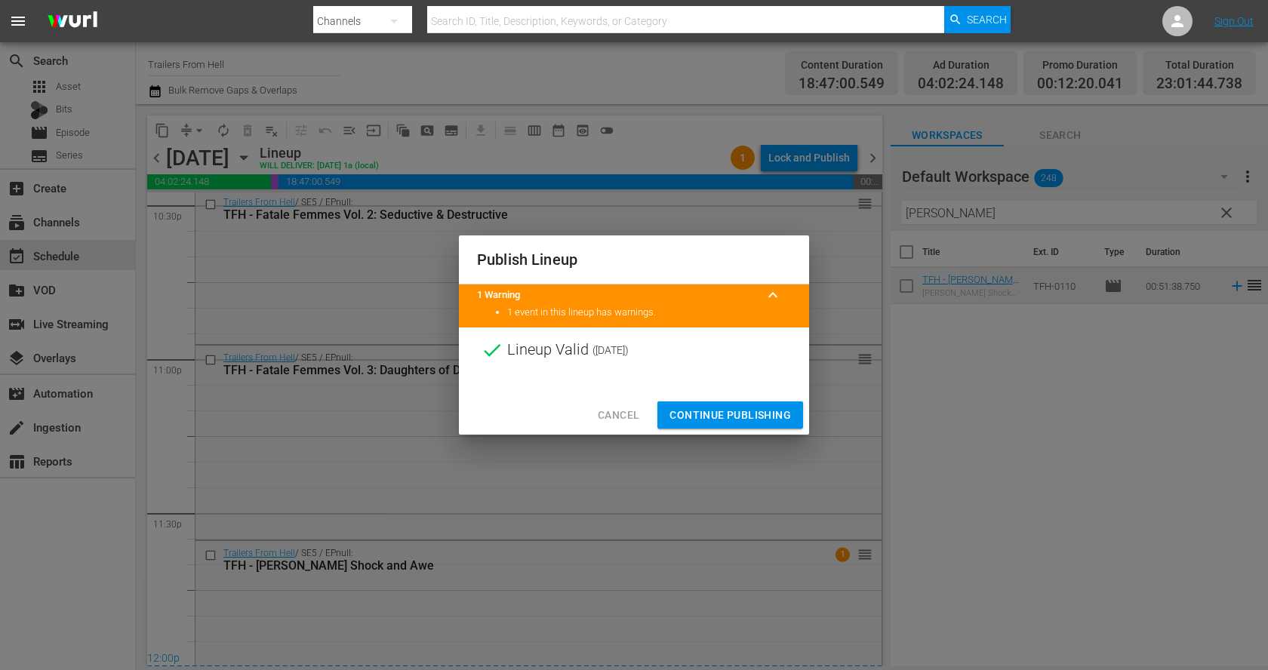
click at [776, 410] on span "Continue Publishing" at bounding box center [729, 415] width 121 height 19
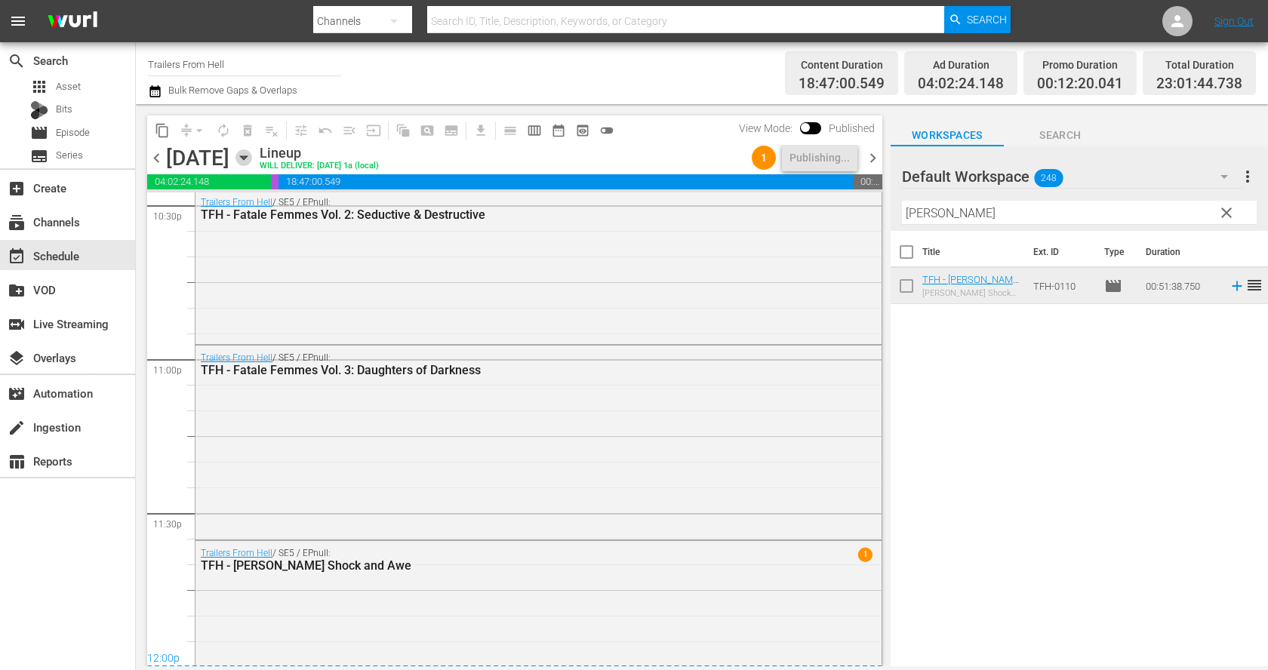
click at [247, 156] on icon "button" at bounding box center [243, 158] width 7 height 4
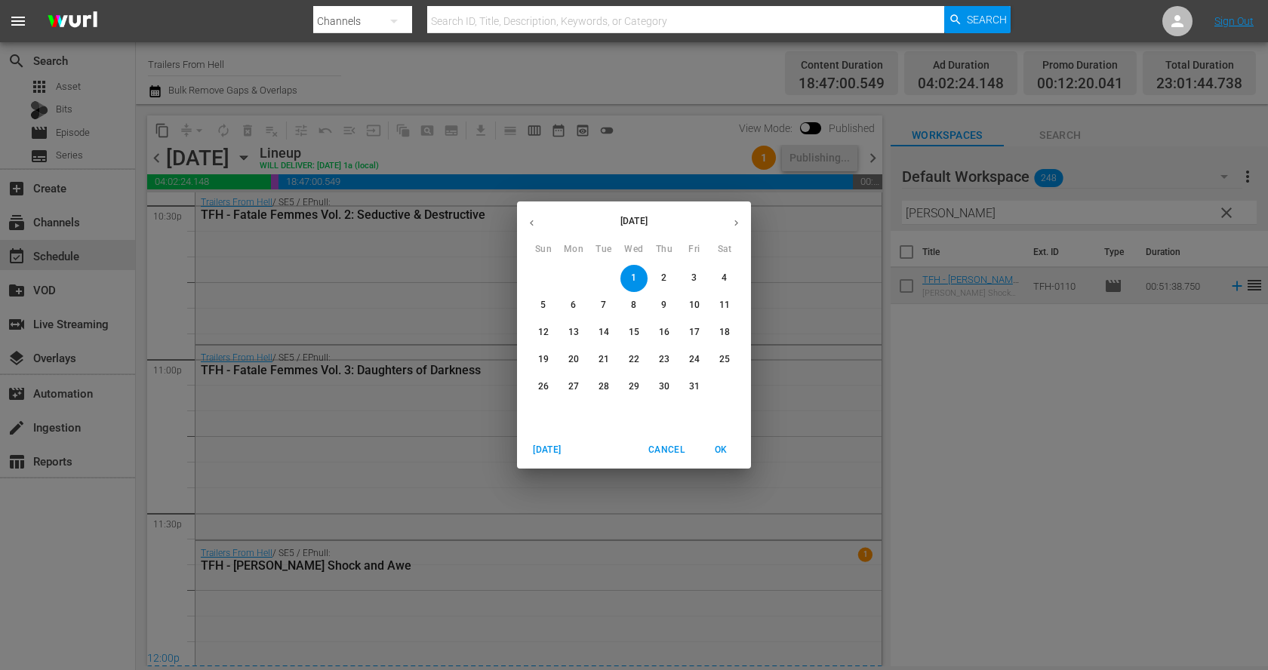
click at [659, 276] on span "2" at bounding box center [663, 278] width 27 height 13
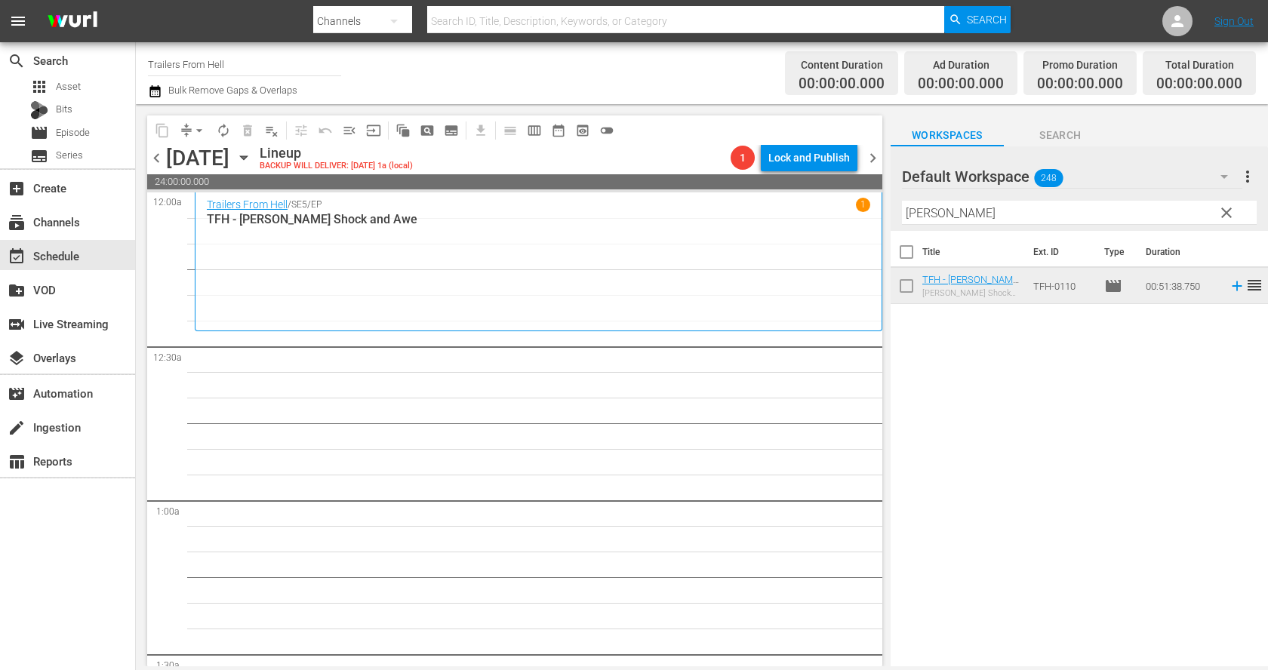
click at [996, 206] on input "roth" at bounding box center [1079, 213] width 355 height 24
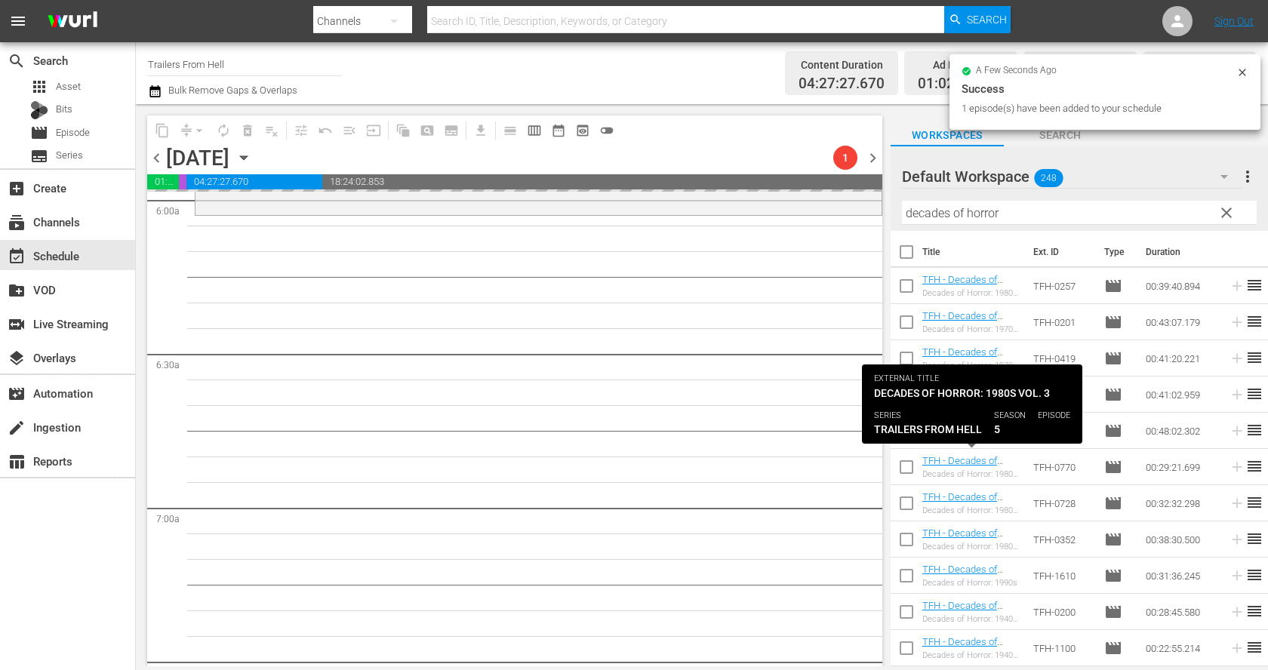
scroll to position [1846, 0]
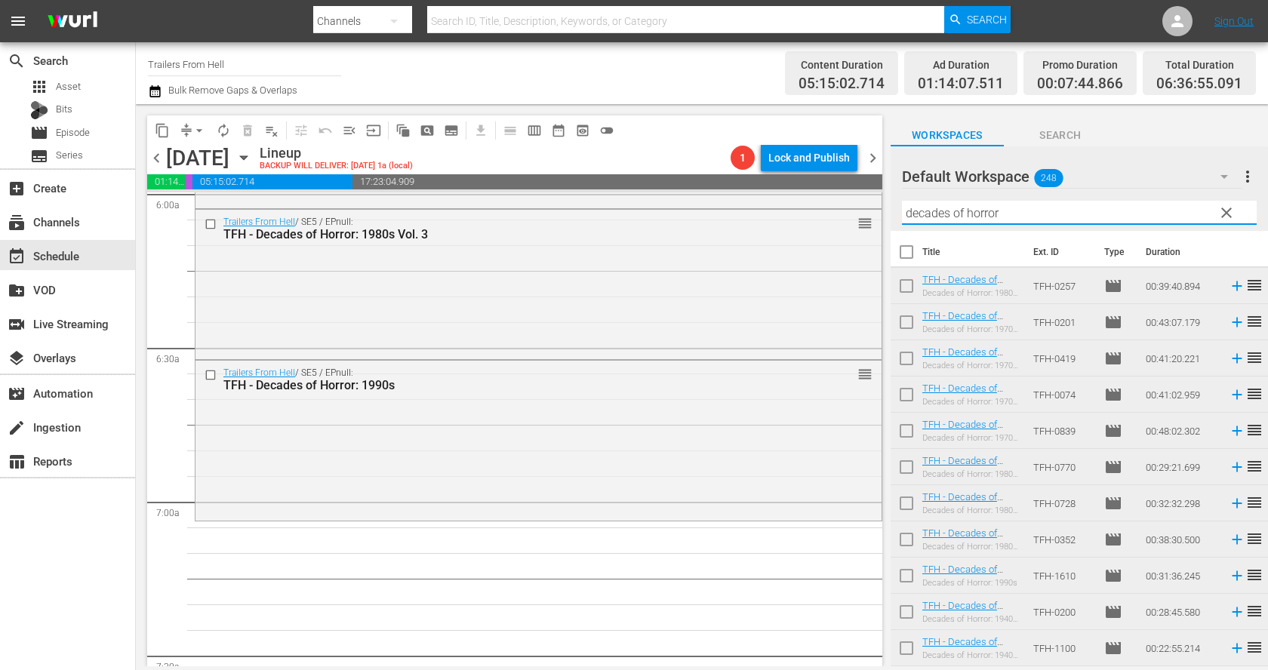
click at [977, 210] on input "decades of horror" at bounding box center [1079, 213] width 355 height 24
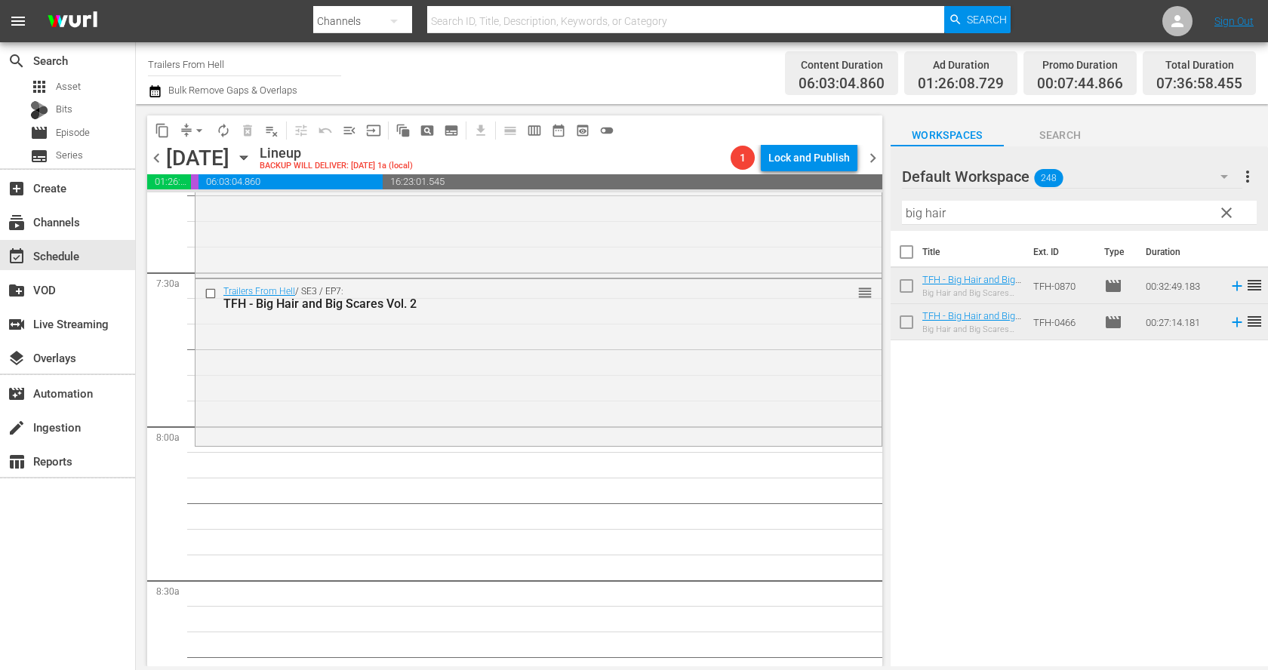
scroll to position [2234, 0]
click at [954, 209] on input "big hair" at bounding box center [1079, 213] width 355 height 24
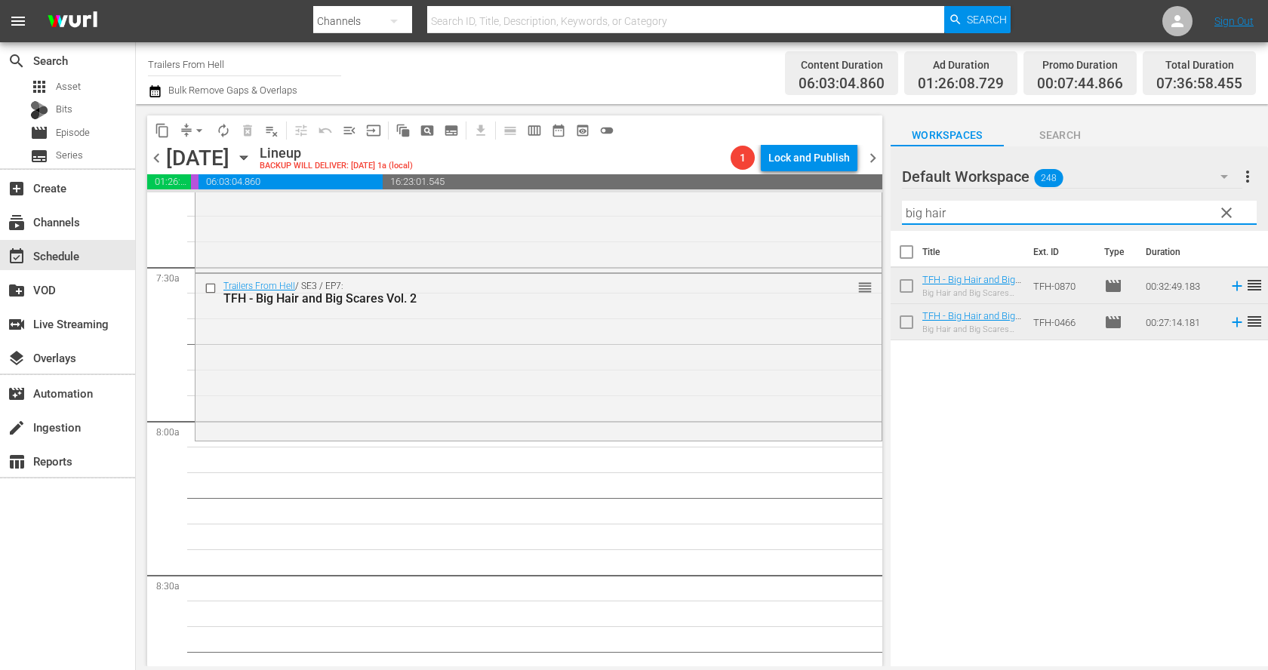
click at [954, 209] on input "big hair" at bounding box center [1079, 213] width 355 height 24
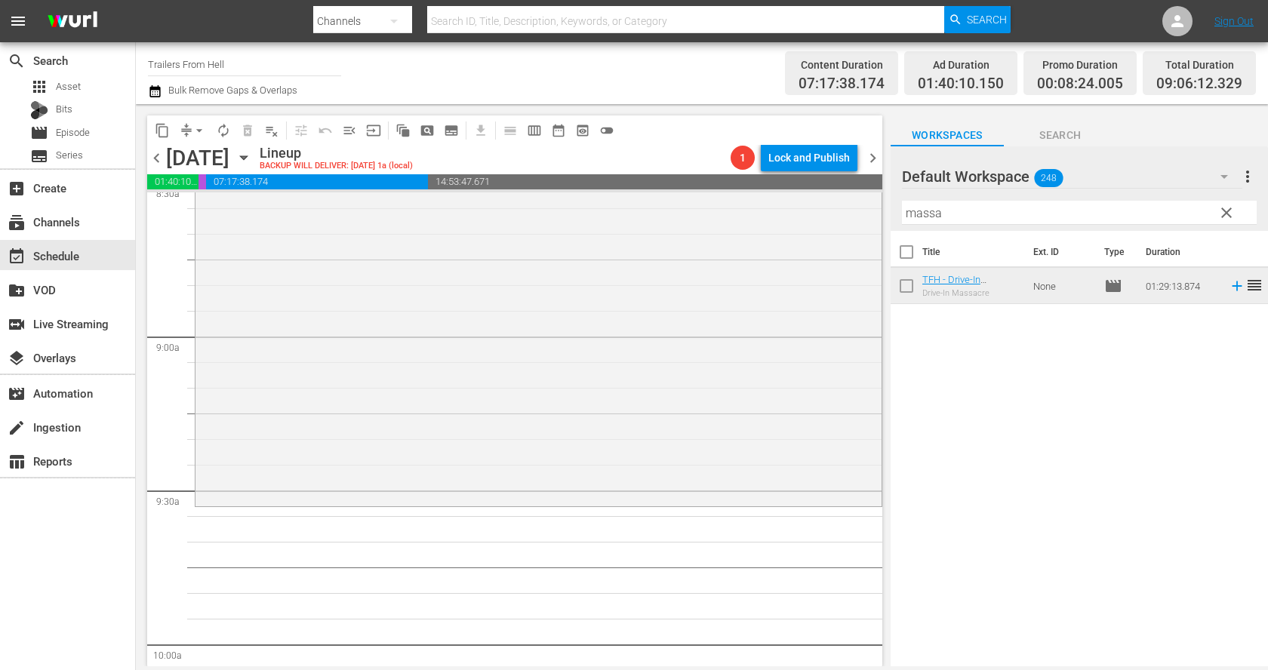
scroll to position [2646, 0]
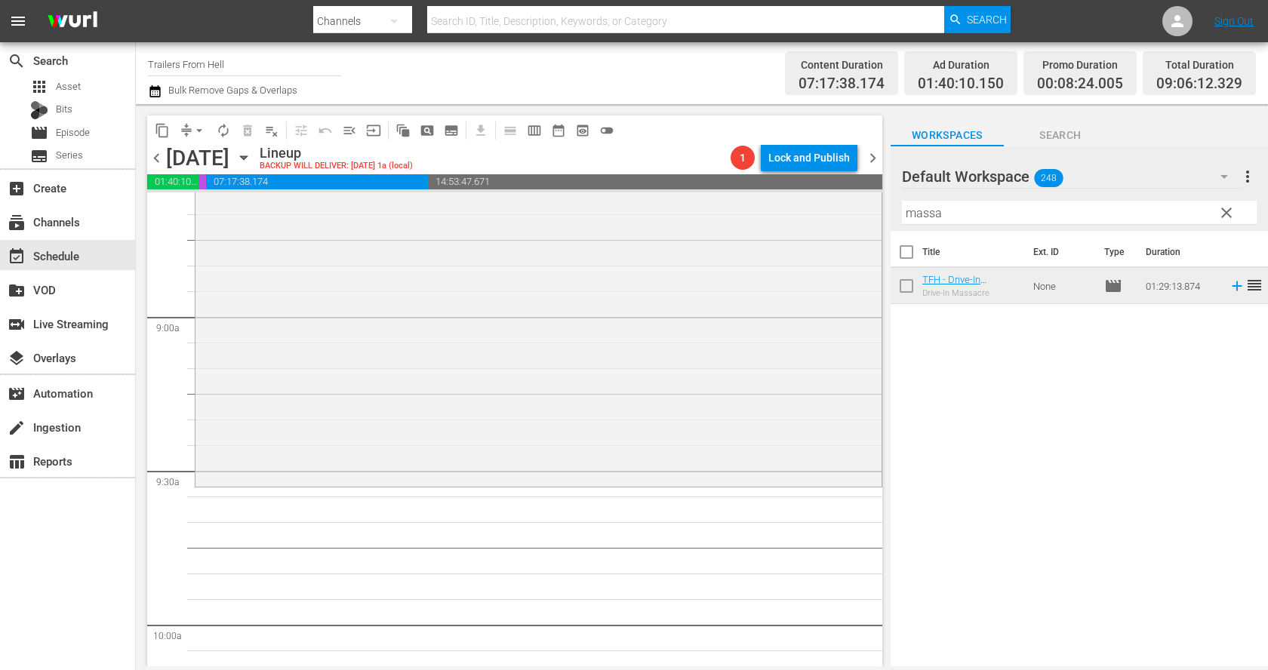
click at [945, 206] on input "massa" at bounding box center [1079, 213] width 355 height 24
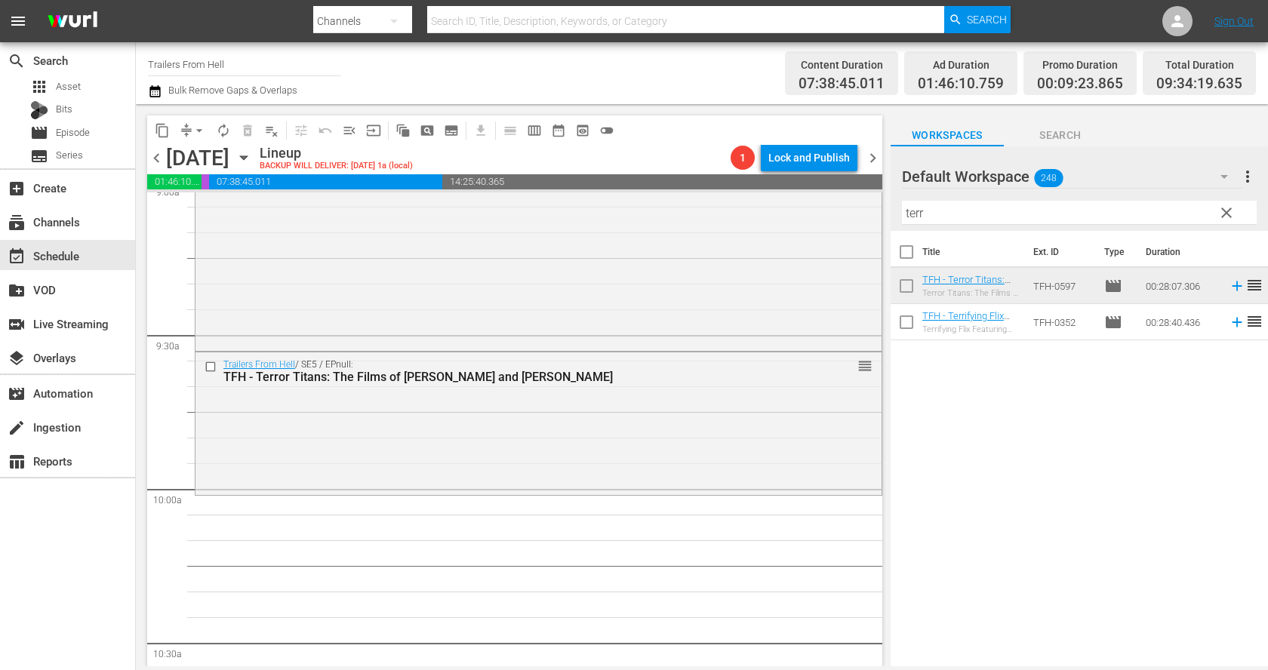
scroll to position [2901, 0]
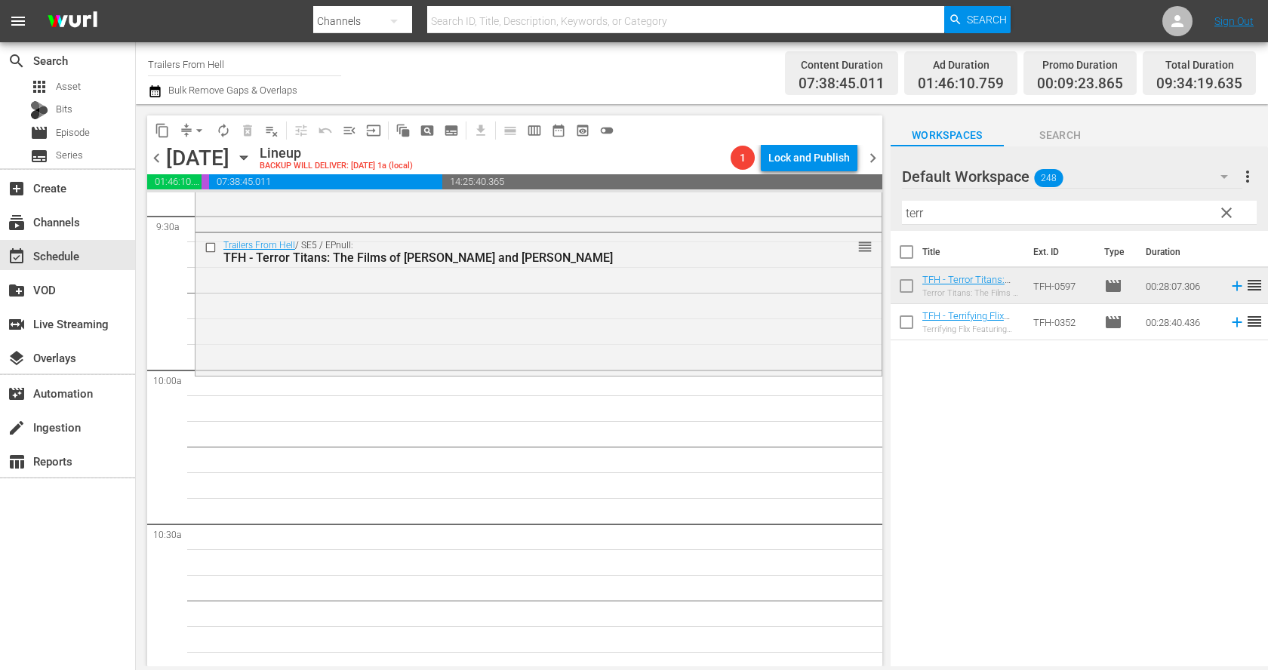
click at [930, 211] on input "terr" at bounding box center [1079, 213] width 355 height 24
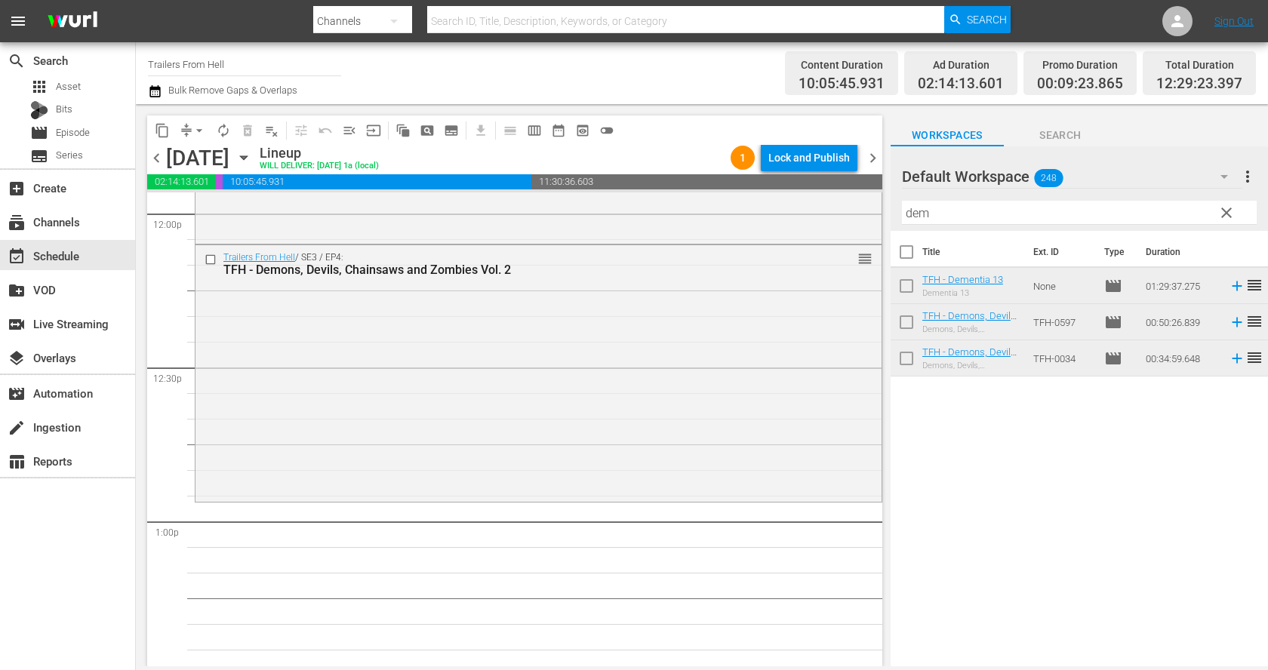
scroll to position [3675, 0]
click at [941, 214] on input "dem" at bounding box center [1079, 213] width 355 height 24
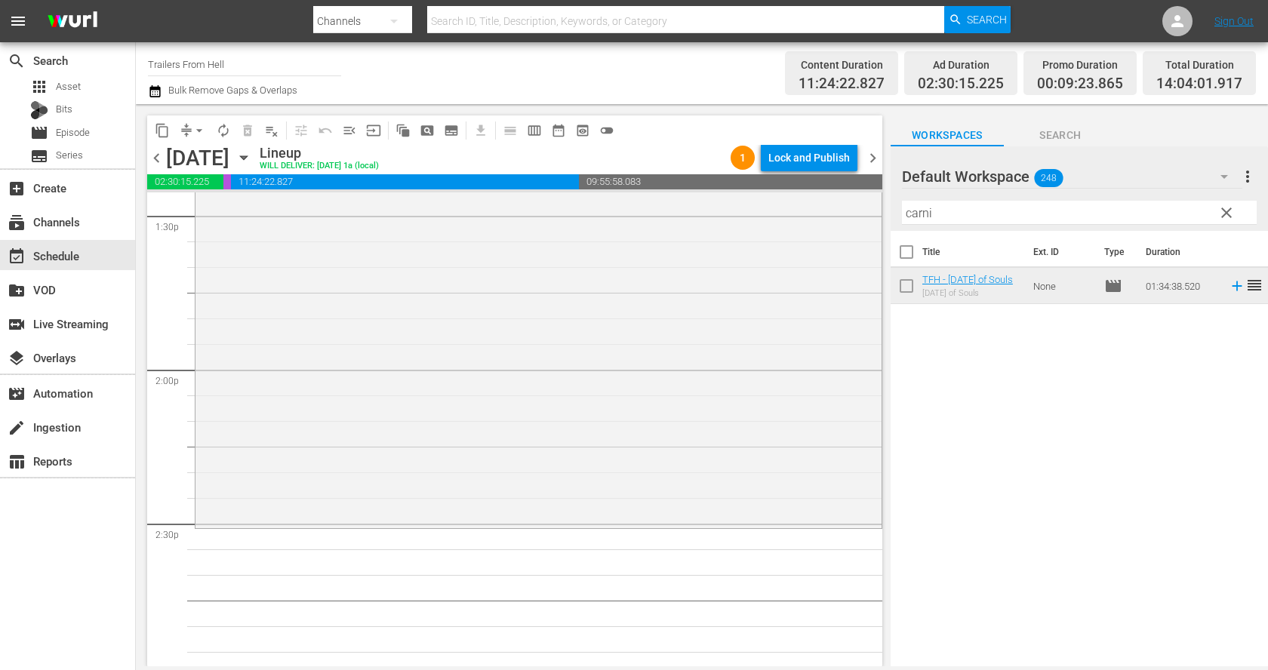
scroll to position [4251, 0]
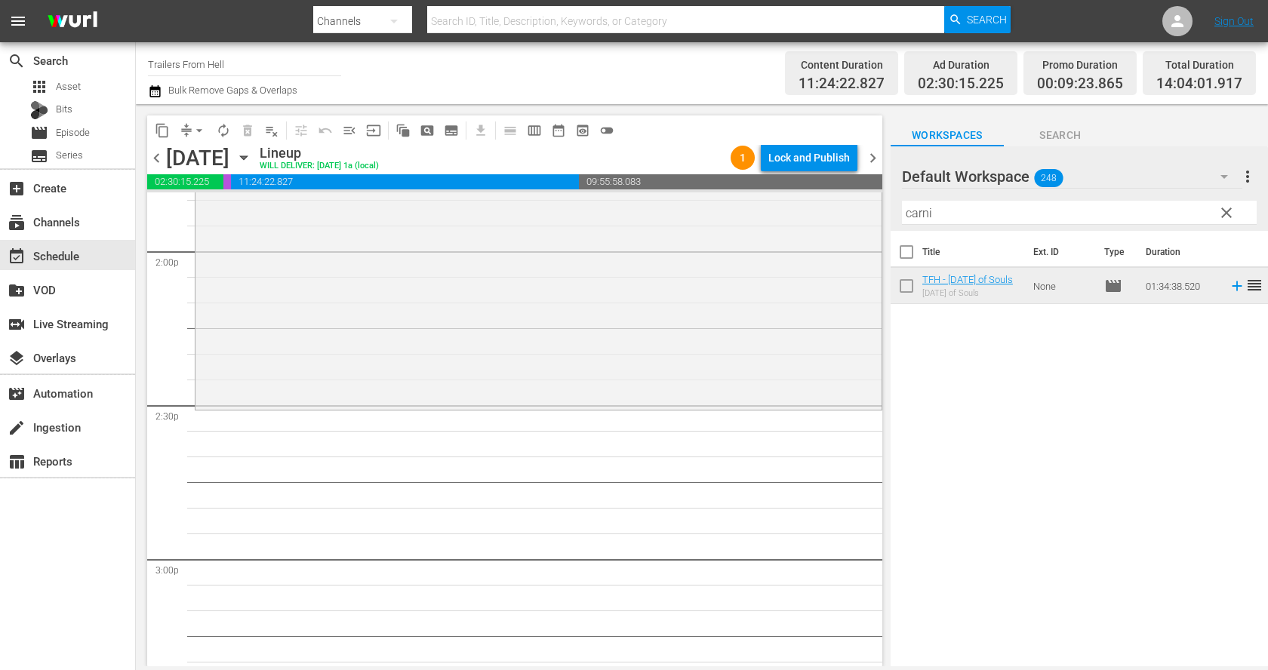
click at [987, 218] on input "carni" at bounding box center [1079, 213] width 355 height 24
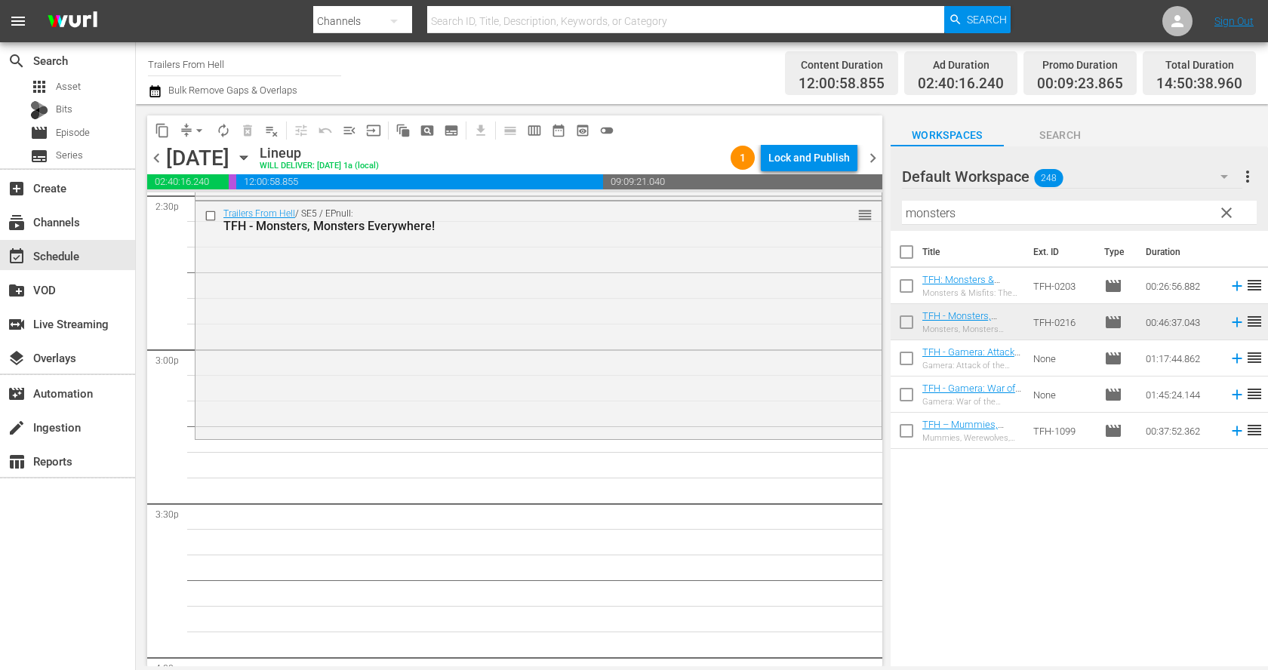
scroll to position [4468, 0]
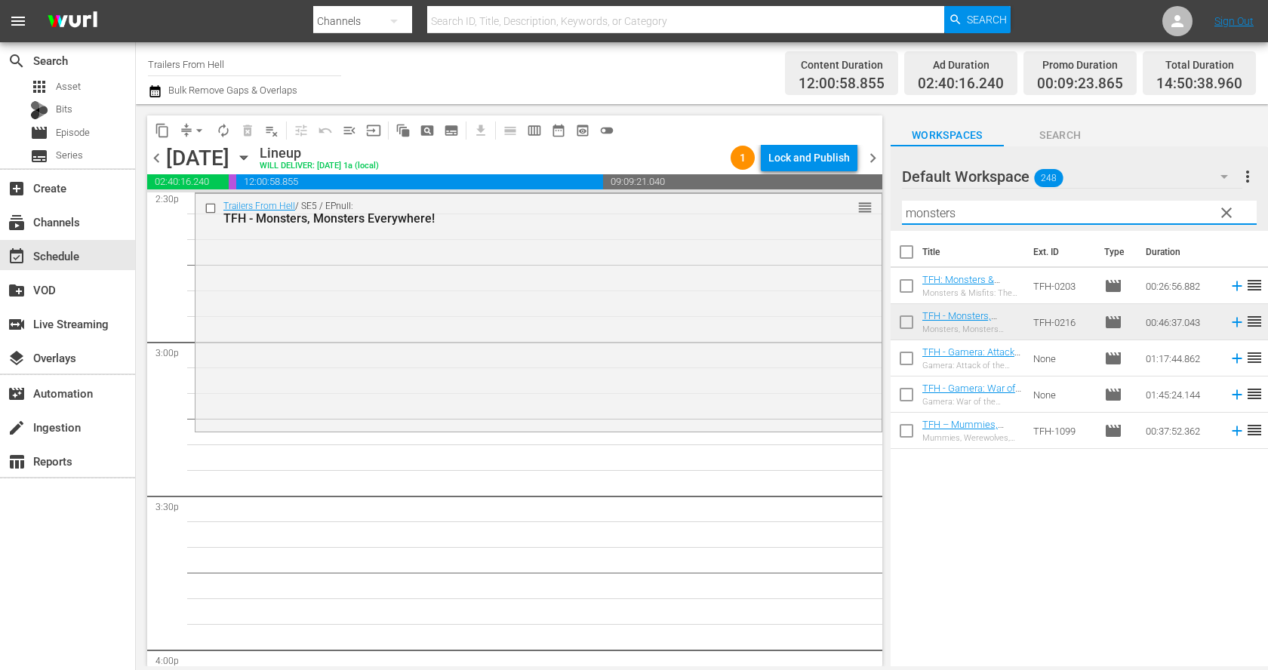
click at [965, 214] on input "monsters" at bounding box center [1079, 213] width 355 height 24
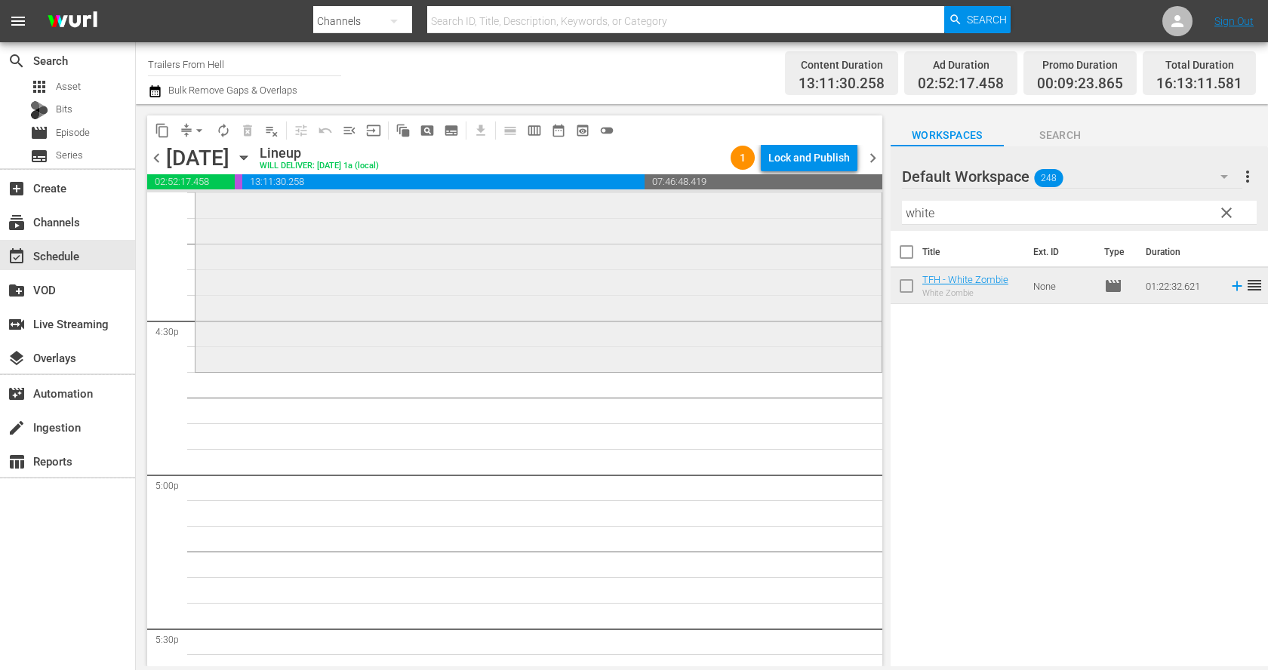
scroll to position [4977, 0]
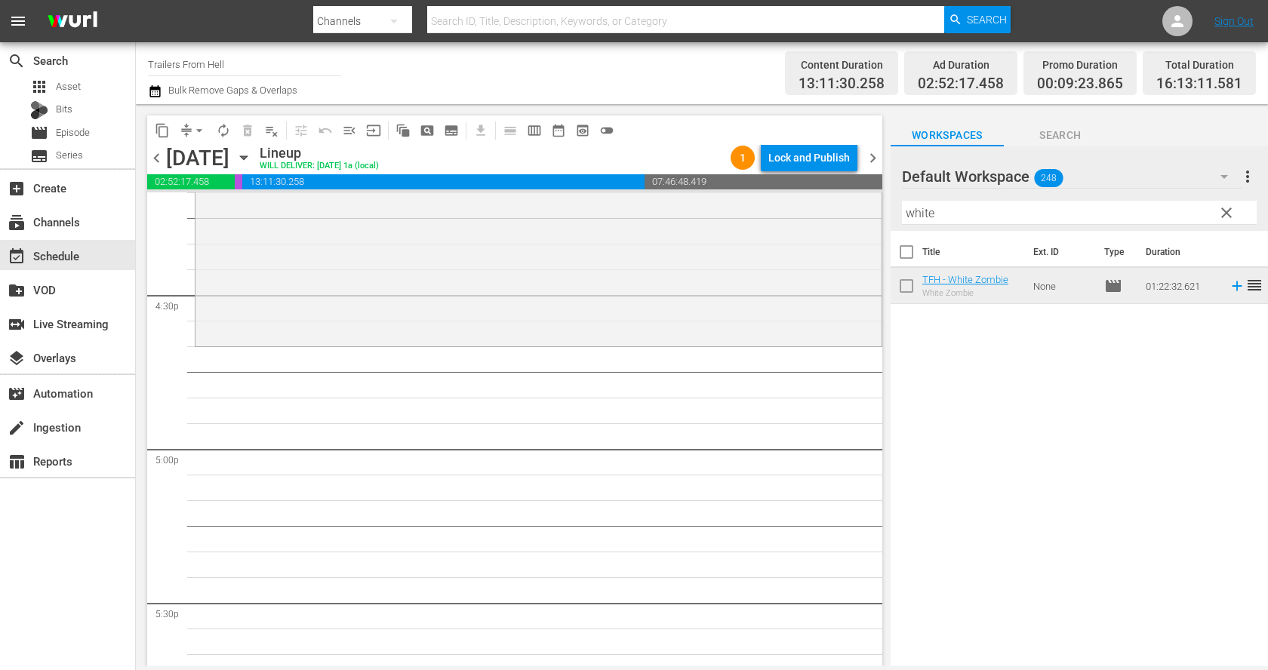
click at [987, 207] on input "white" at bounding box center [1079, 213] width 355 height 24
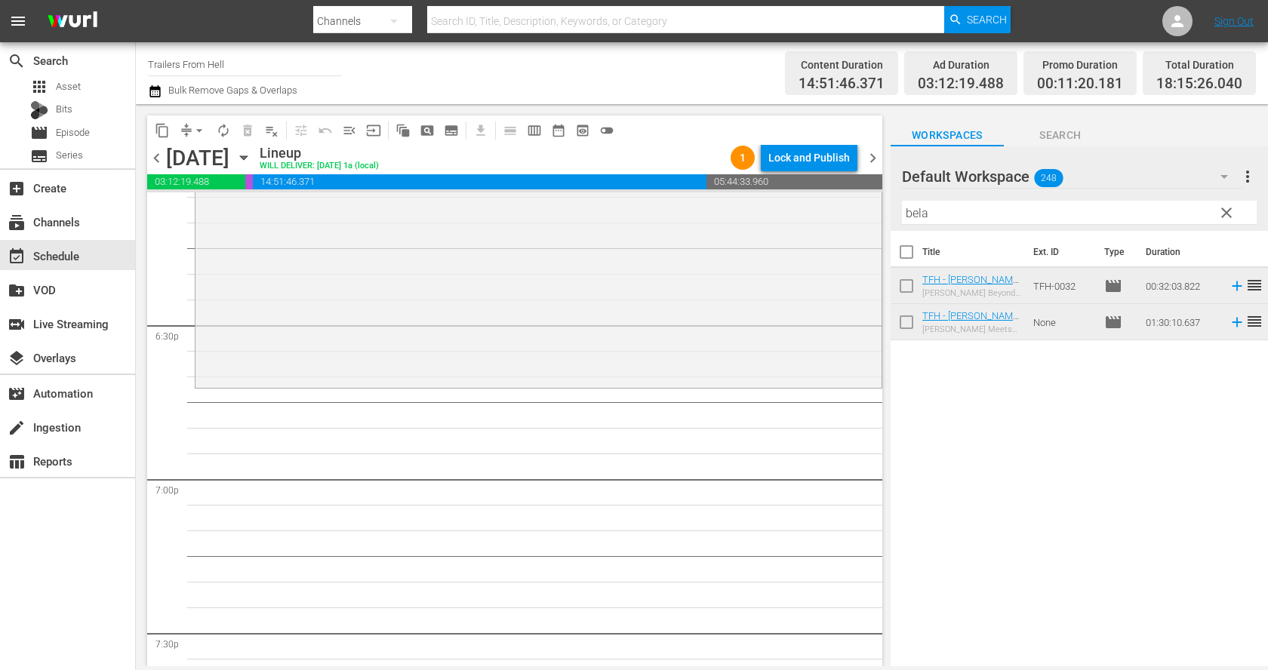
scroll to position [5607, 0]
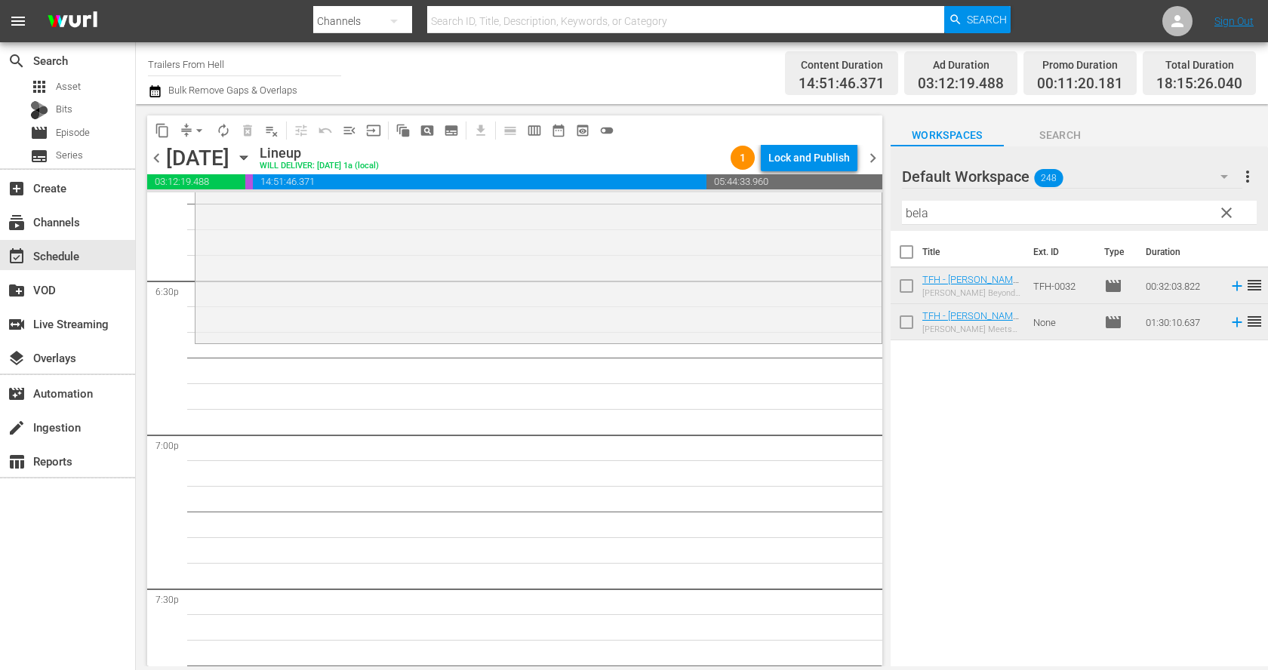
click at [934, 216] on input "bela" at bounding box center [1079, 213] width 355 height 24
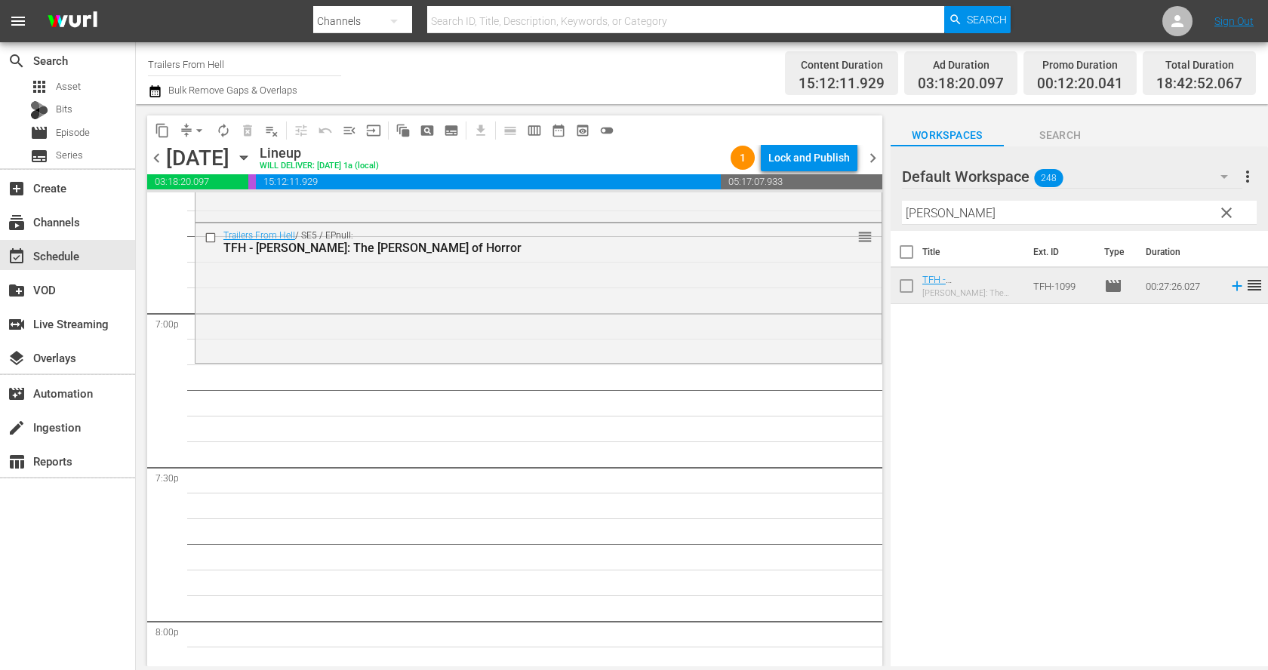
scroll to position [5787, 0]
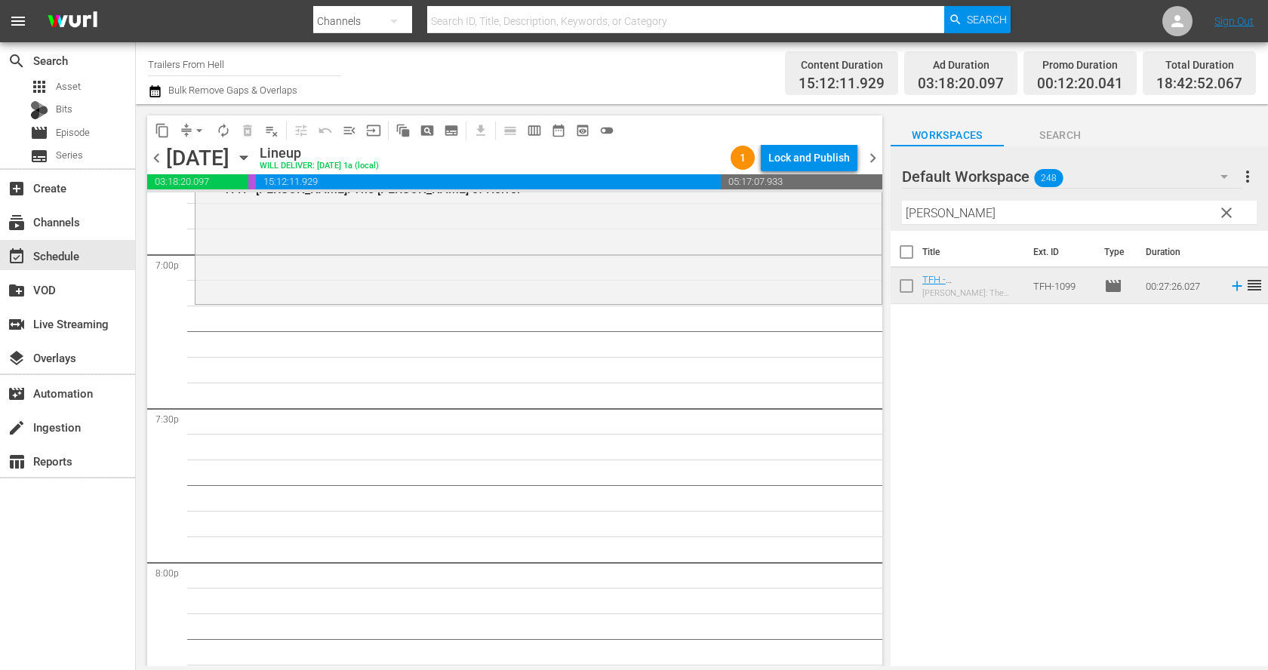
click at [949, 216] on input "karlo" at bounding box center [1079, 213] width 355 height 24
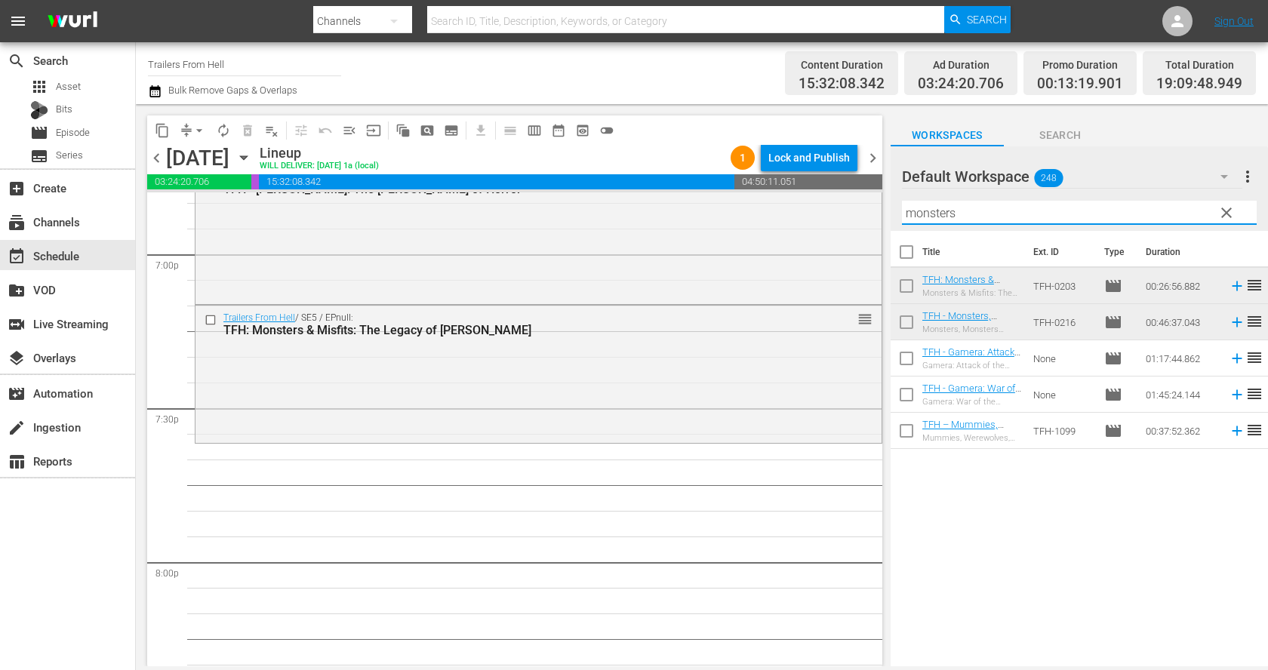
click at [1038, 220] on input "monsters" at bounding box center [1079, 213] width 355 height 24
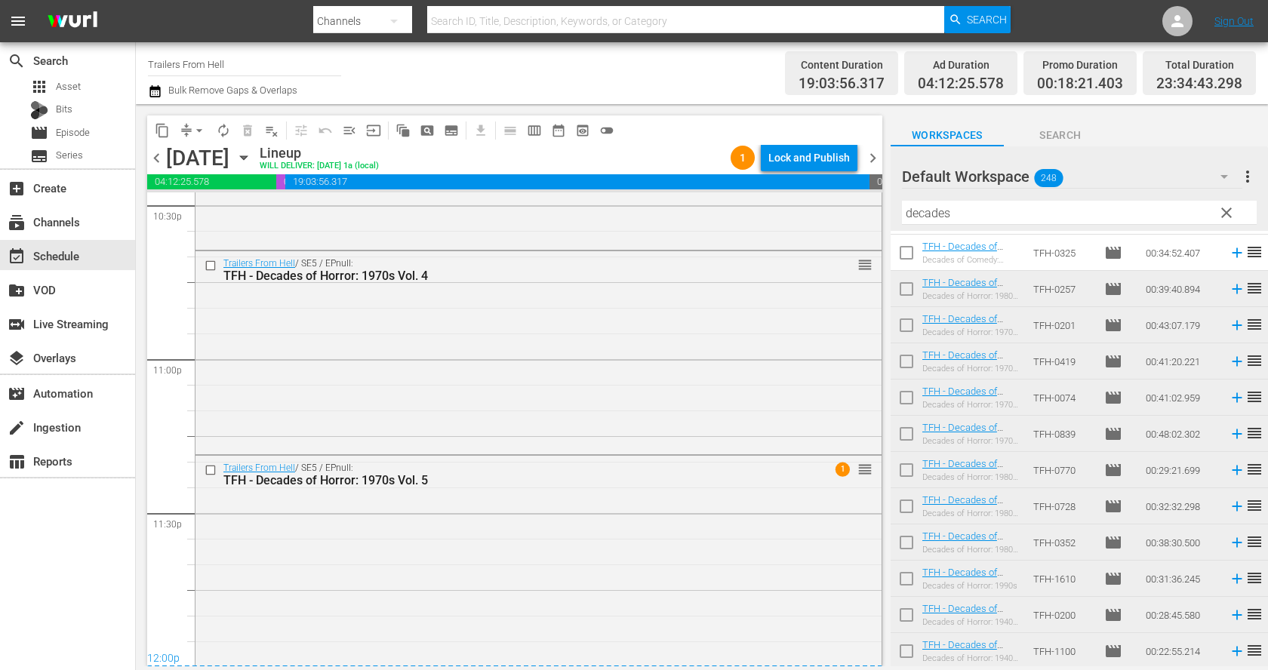
scroll to position [6923, 0]
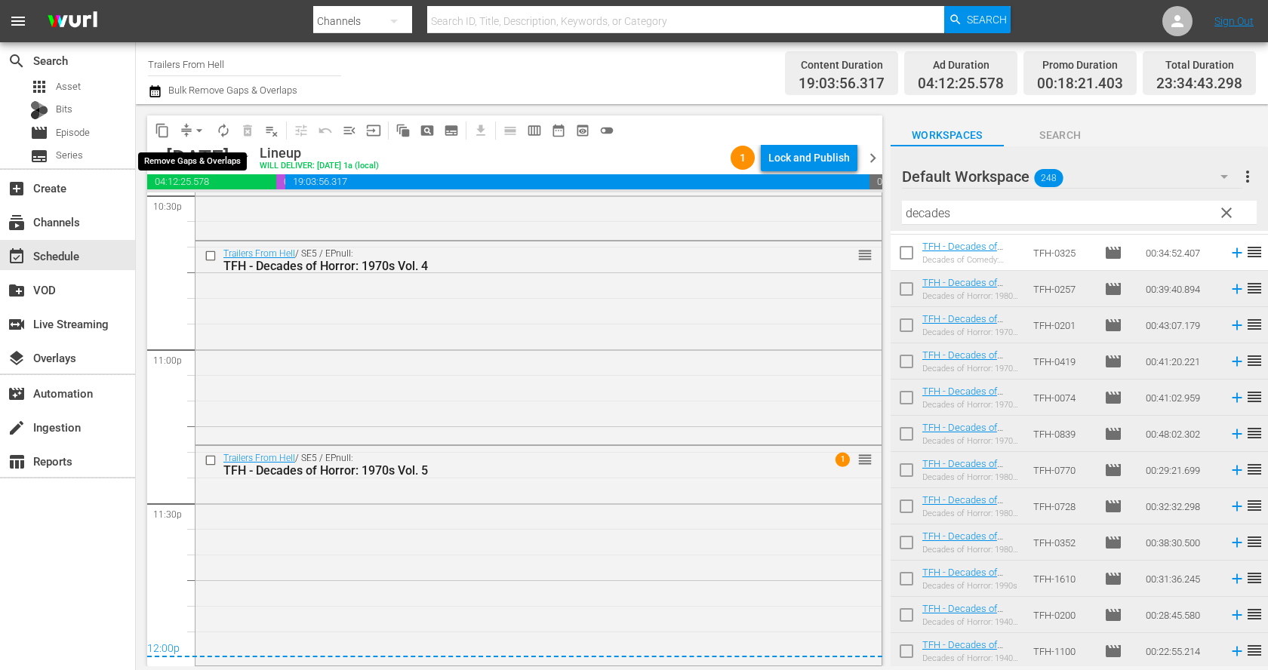
click at [189, 125] on button "arrow_drop_down" at bounding box center [199, 130] width 24 height 24
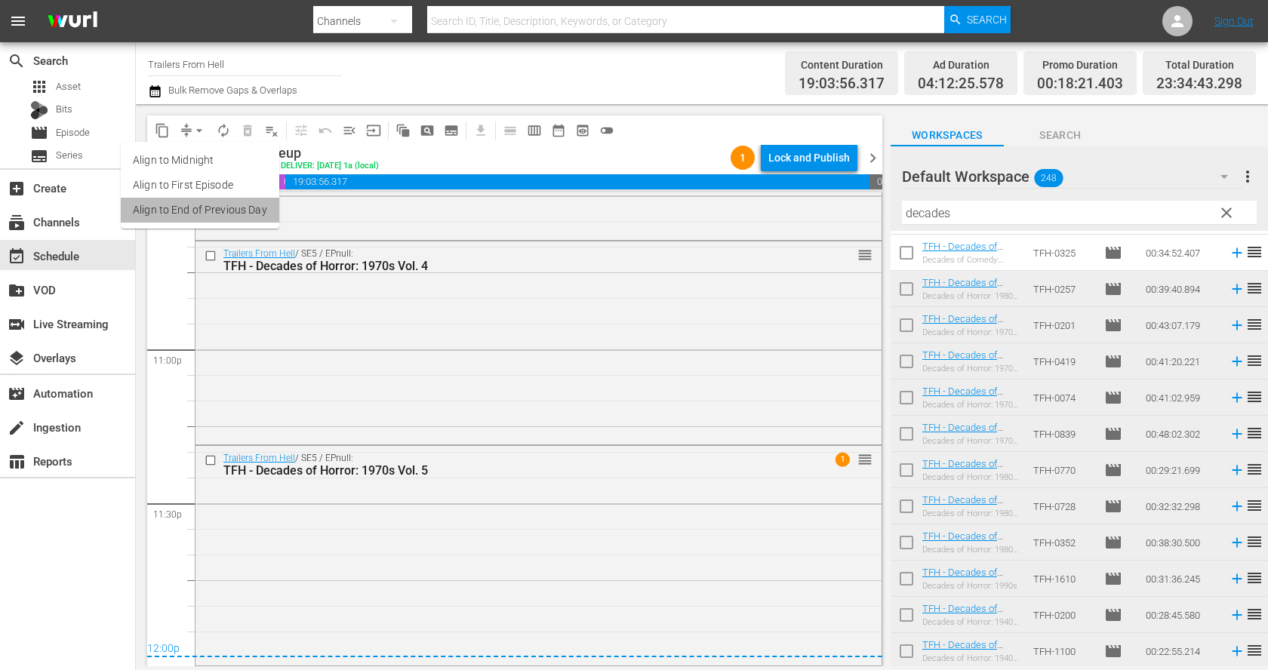
click at [223, 200] on li "Align to End of Previous Day" at bounding box center [200, 210] width 158 height 25
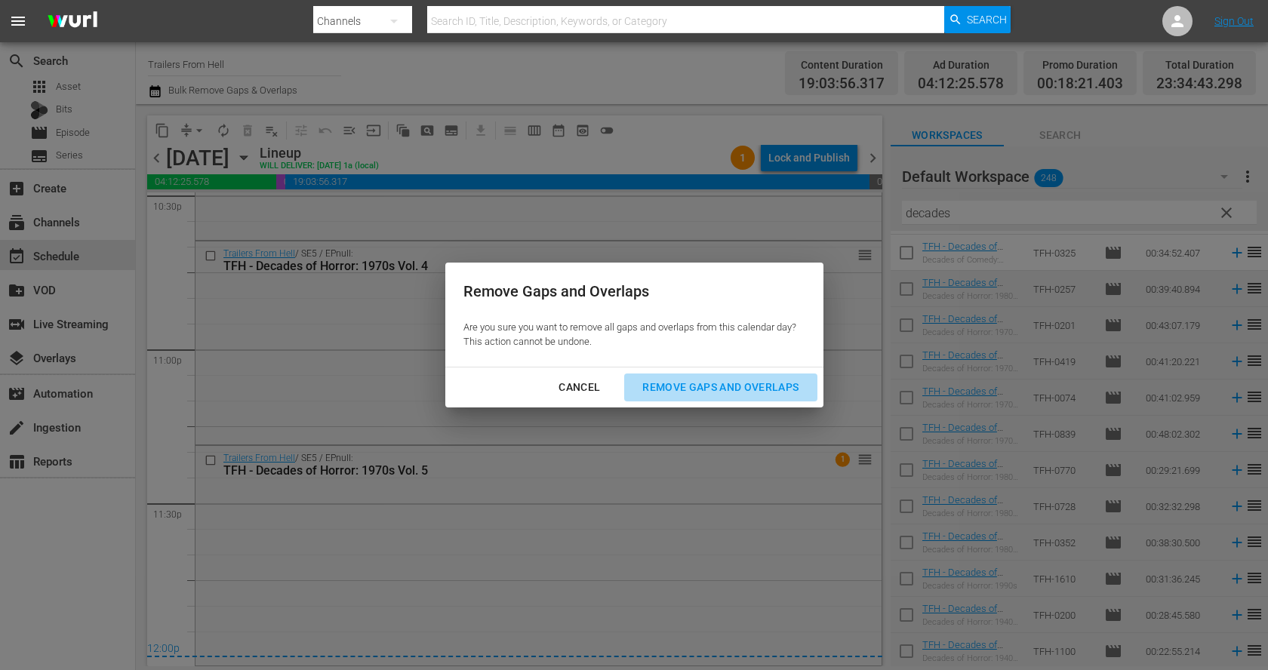
click at [730, 378] on div "Remove Gaps and Overlaps" at bounding box center [720, 387] width 180 height 19
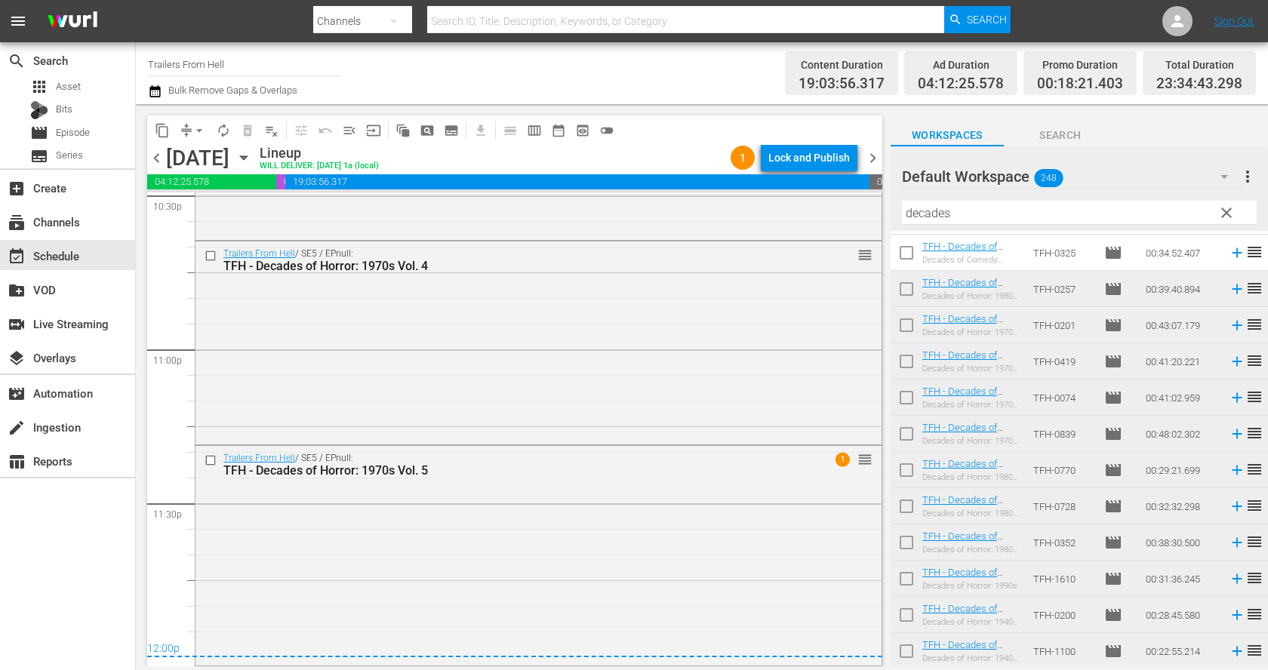
click at [817, 159] on div "Lock and Publish" at bounding box center [808, 157] width 81 height 27
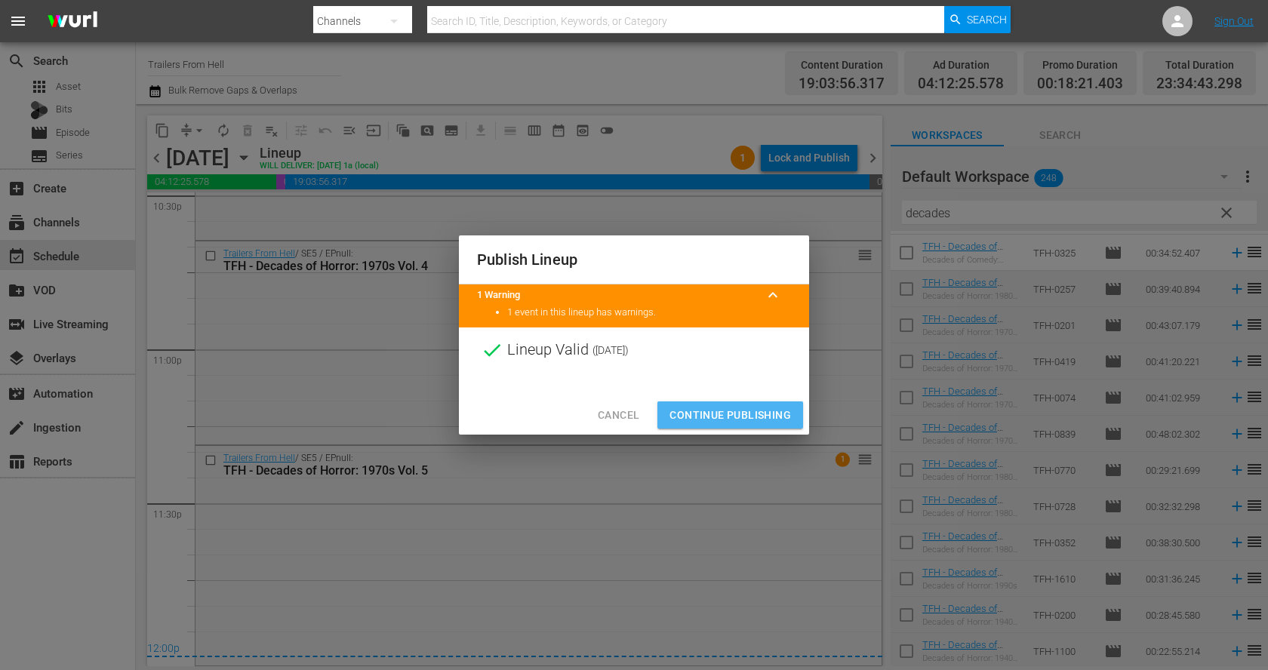
click at [776, 412] on span "Continue Publishing" at bounding box center [729, 415] width 121 height 19
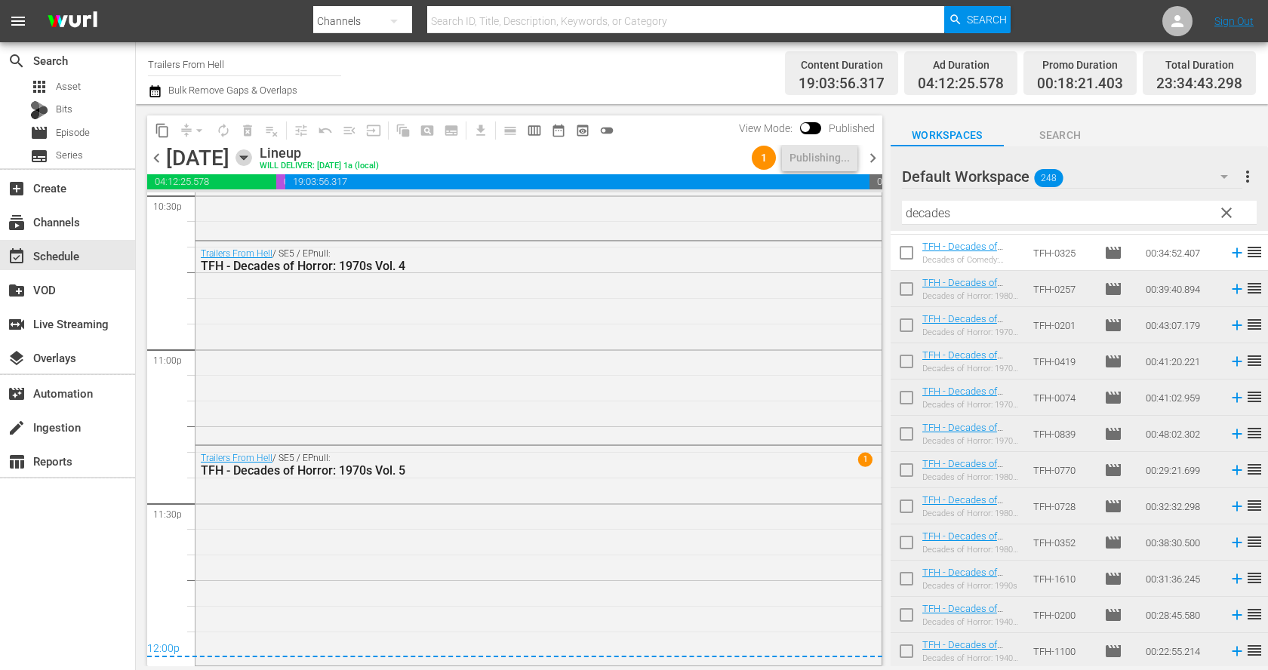
click at [252, 155] on icon "button" at bounding box center [243, 157] width 17 height 17
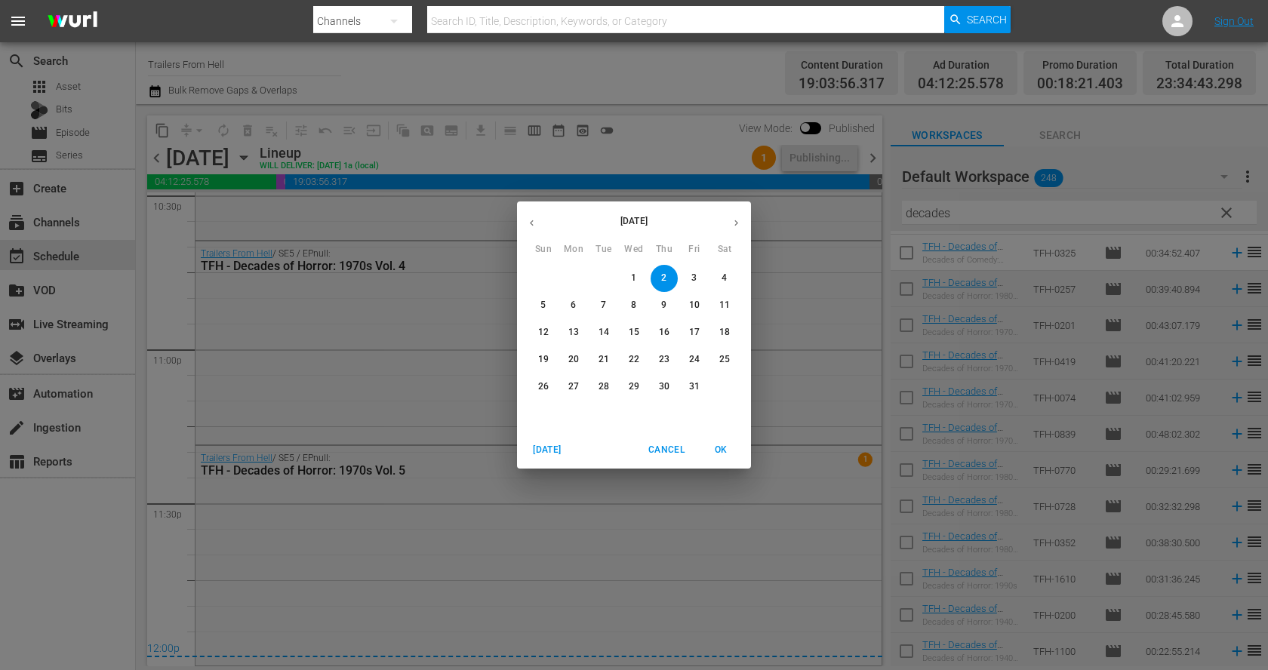
click at [695, 277] on p "3" at bounding box center [693, 278] width 5 height 13
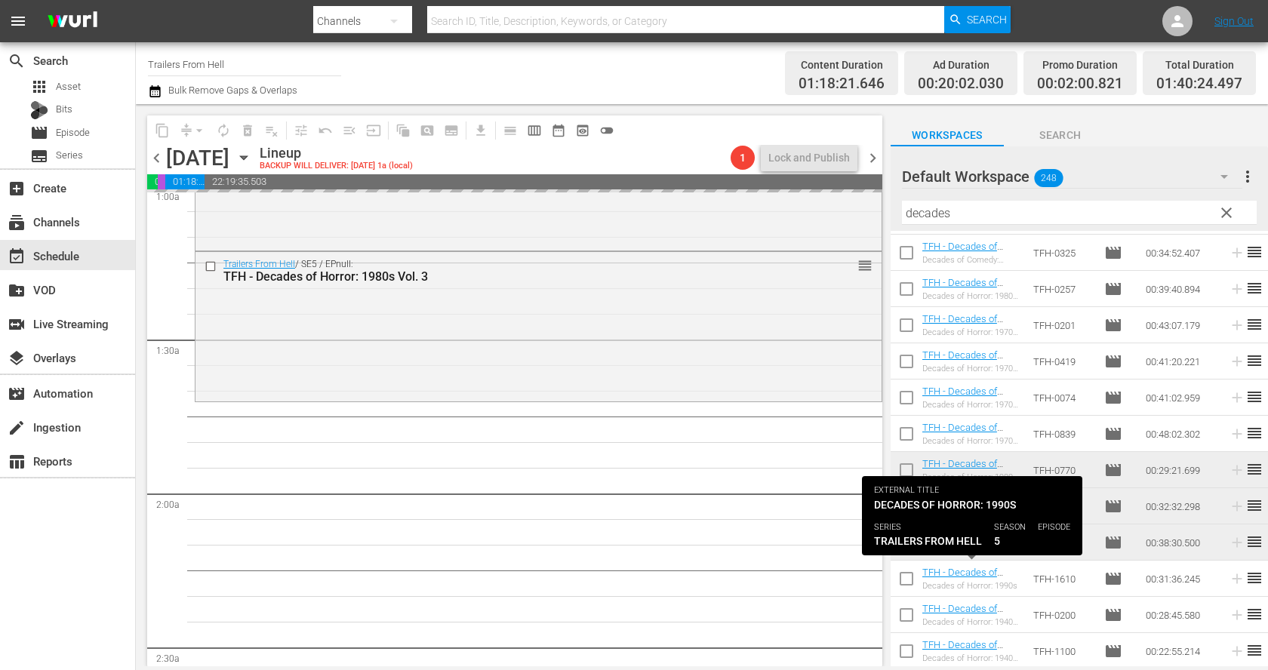
scroll to position [333, 0]
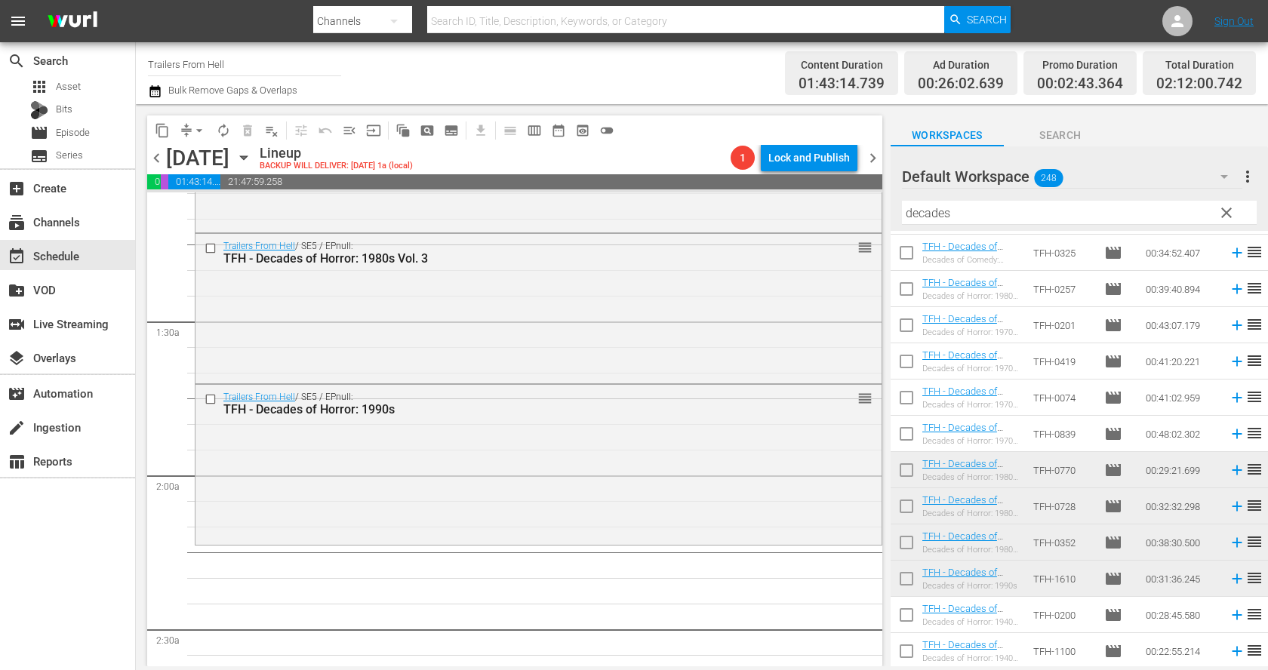
click at [981, 213] on input "decades" at bounding box center [1079, 213] width 355 height 24
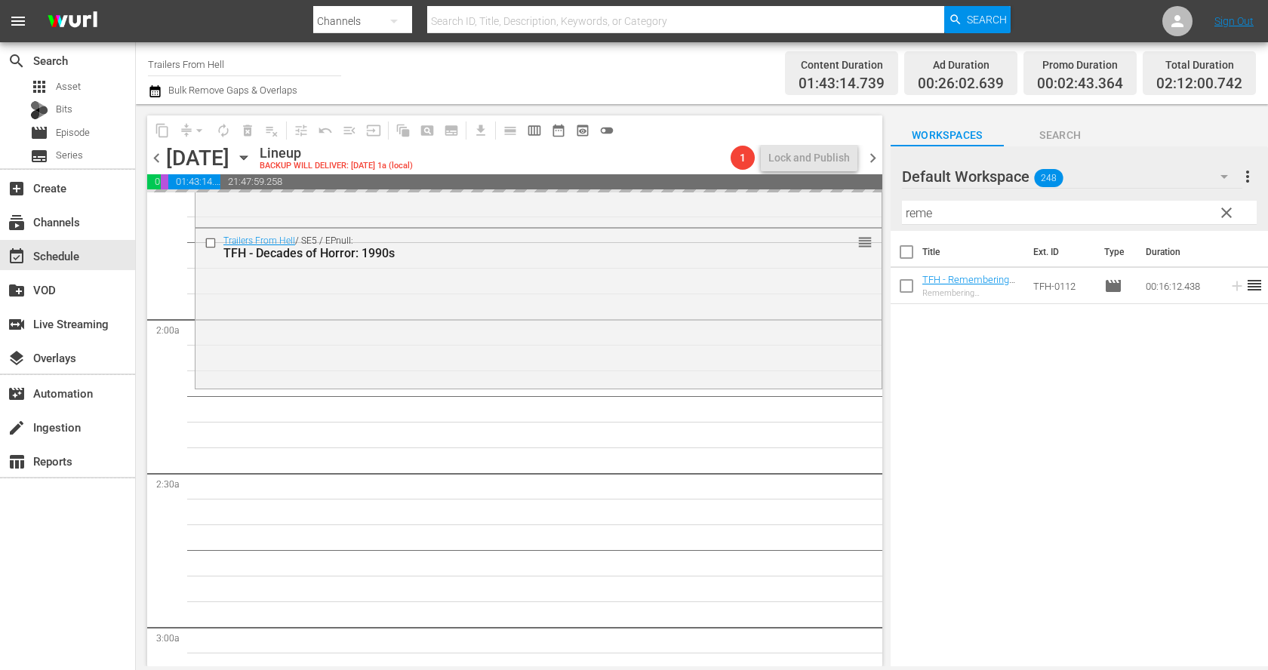
scroll to position [523, 0]
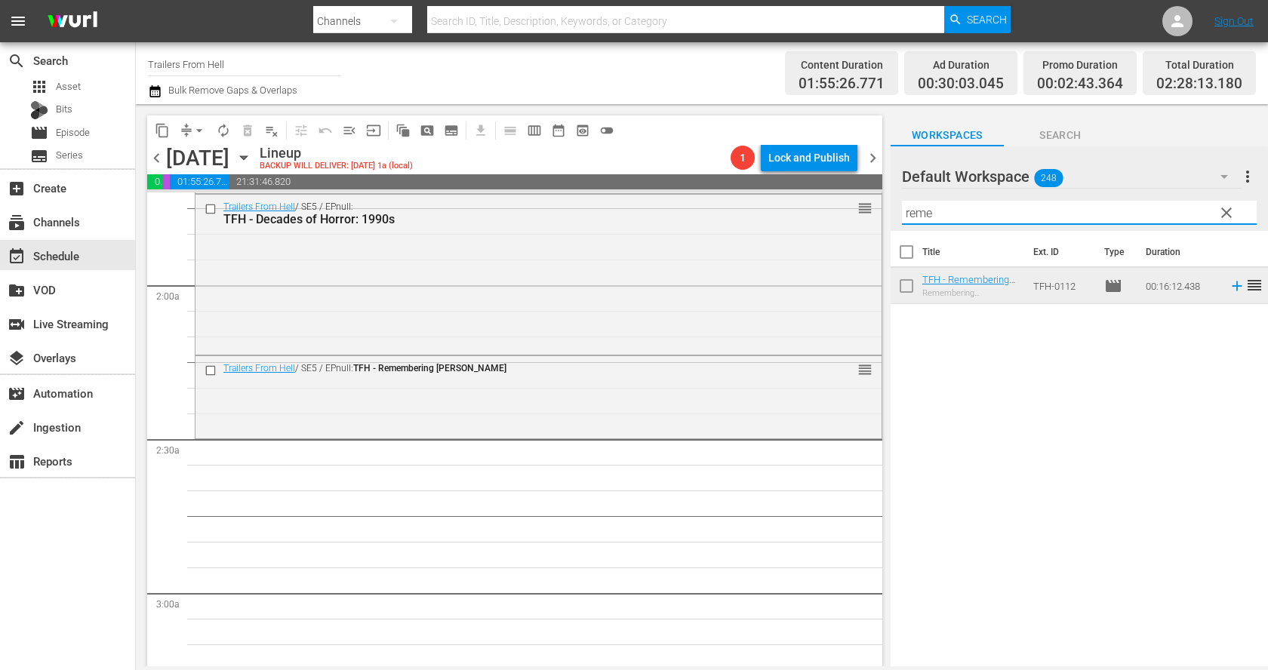
click at [964, 220] on input "reme" at bounding box center [1079, 213] width 355 height 24
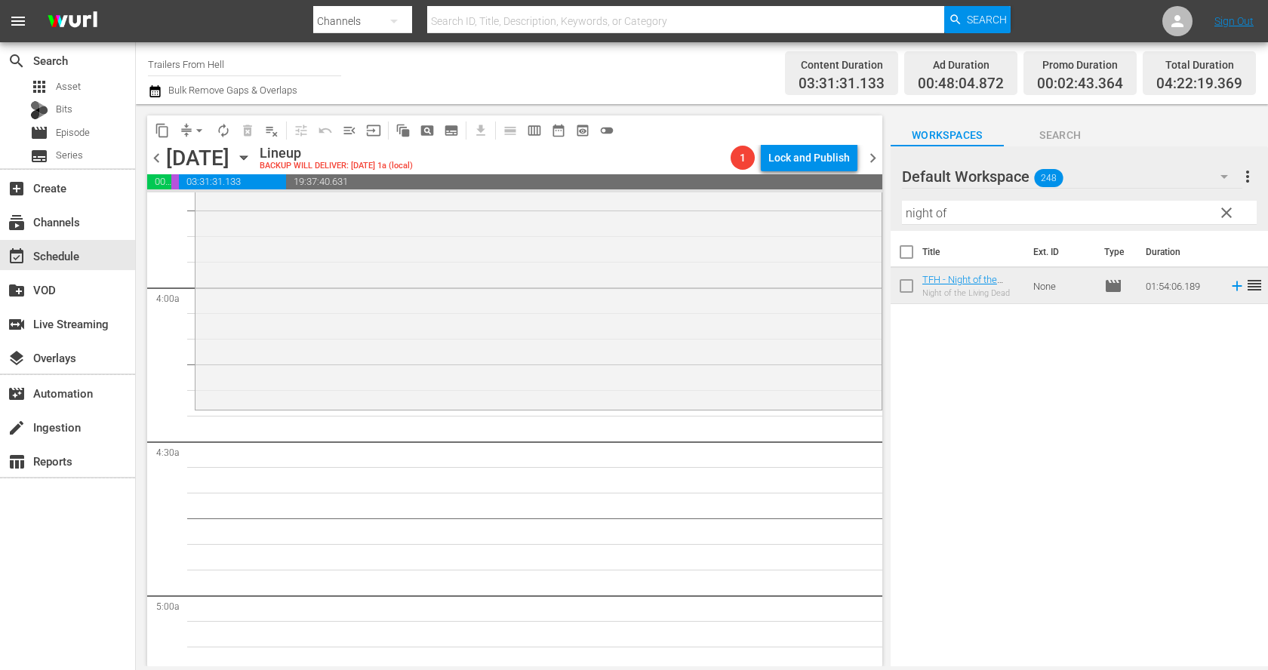
scroll to position [1140, 0]
click at [962, 210] on input "night of" at bounding box center [1079, 213] width 355 height 24
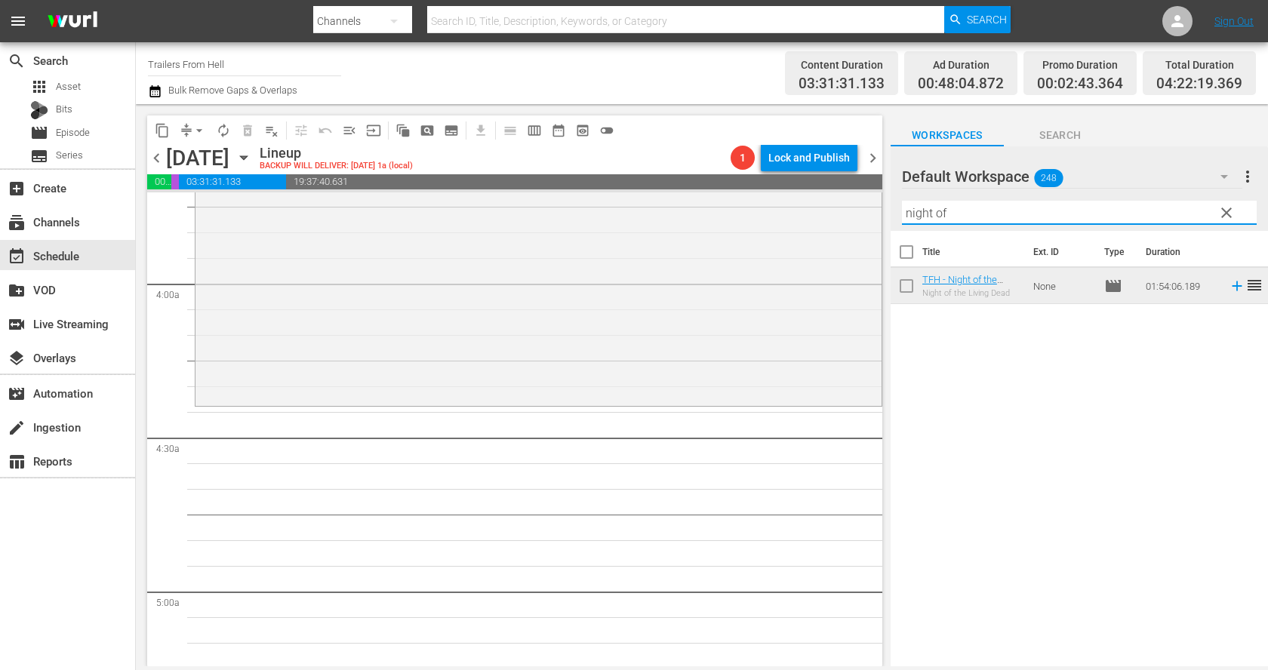
click at [962, 210] on input "night of" at bounding box center [1079, 213] width 355 height 24
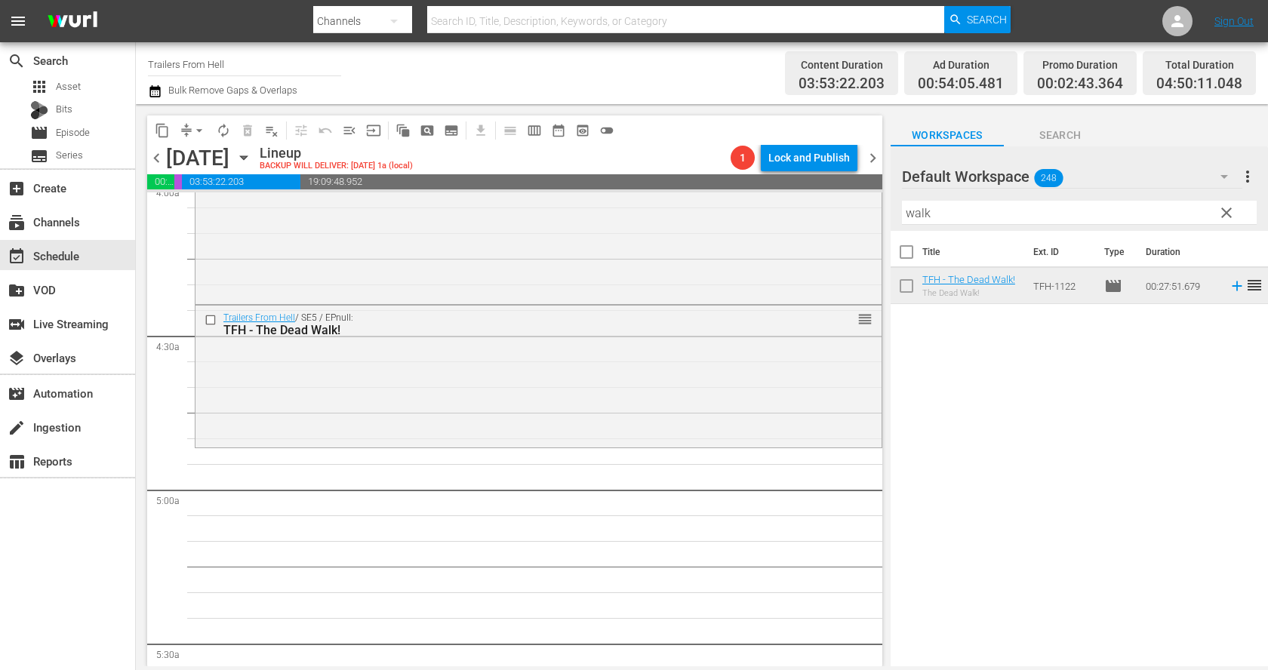
scroll to position [1336, 0]
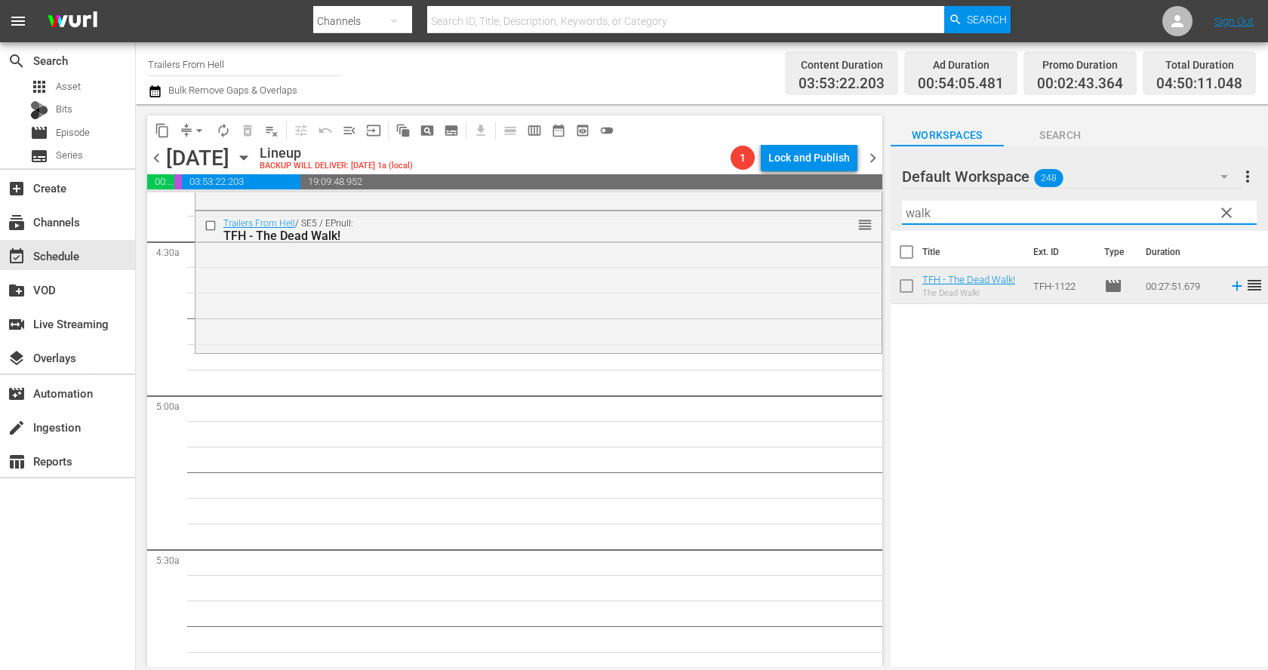
click at [965, 214] on input "walk" at bounding box center [1079, 213] width 355 height 24
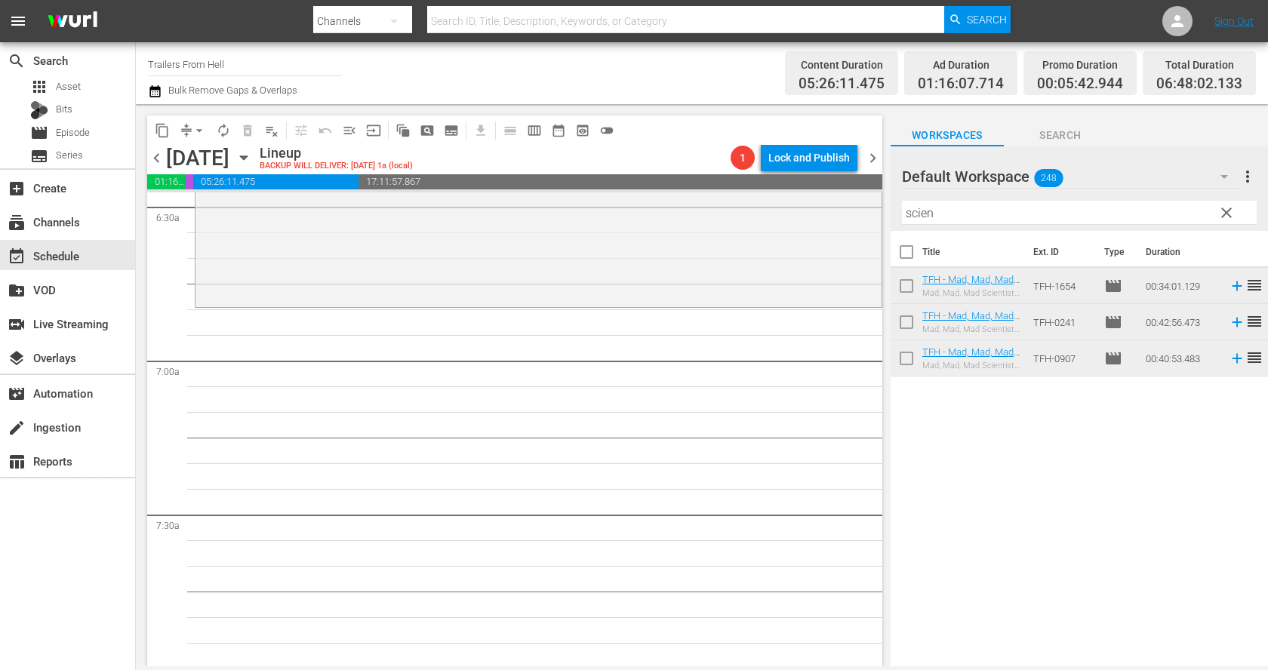
scroll to position [1994, 0]
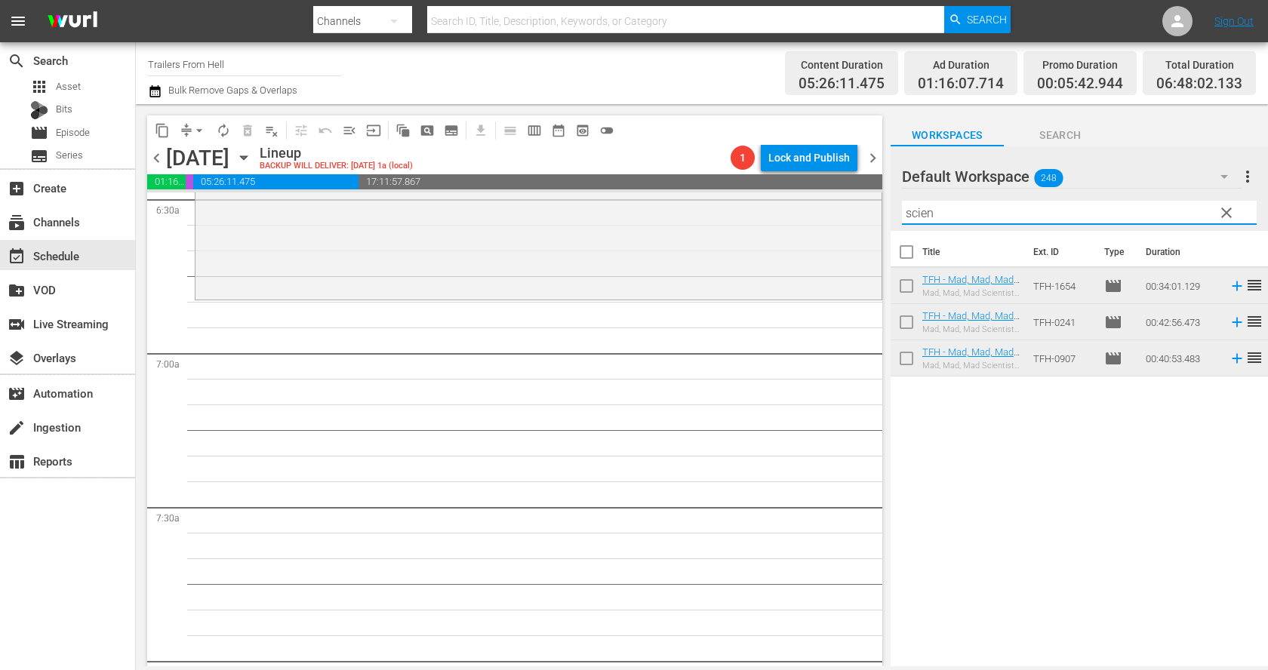
click at [950, 213] on input "scien" at bounding box center [1079, 213] width 355 height 24
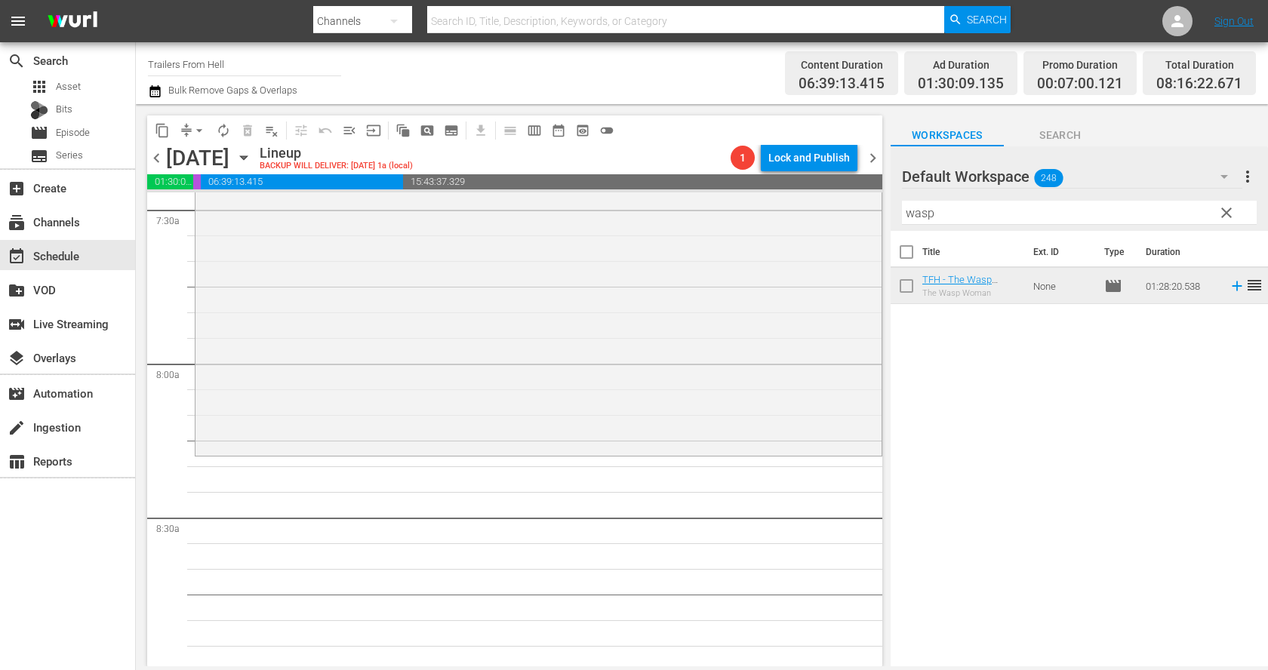
scroll to position [2330, 0]
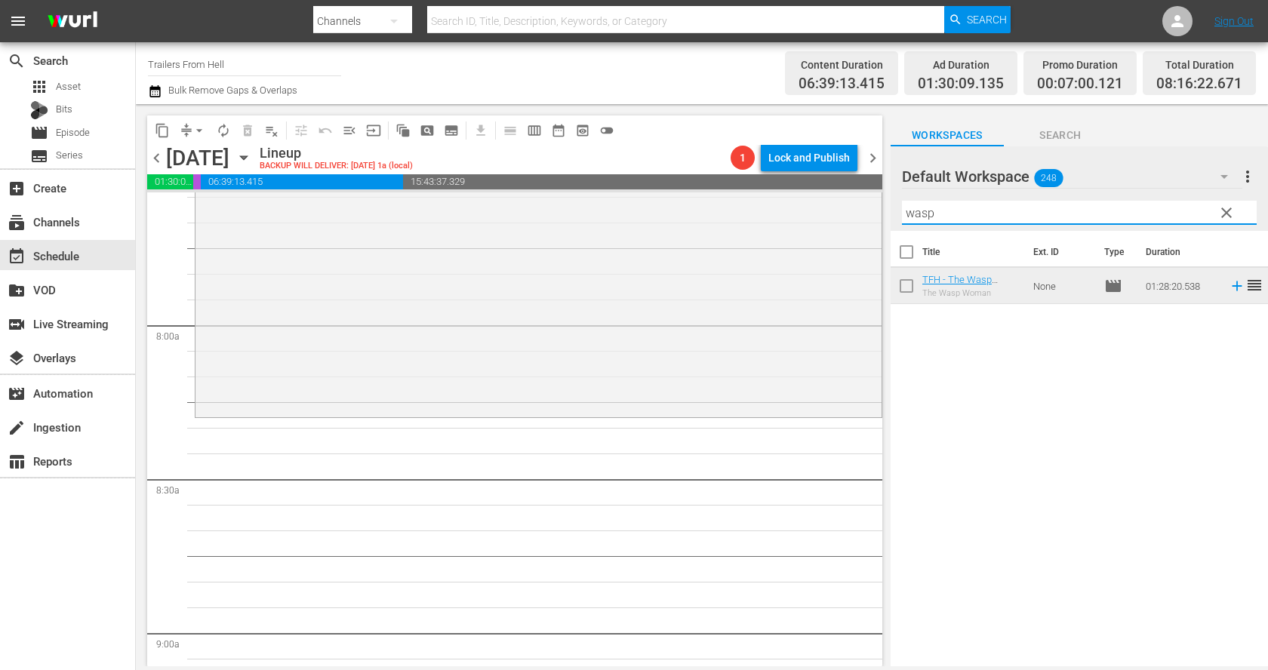
click at [979, 218] on input "wasp" at bounding box center [1079, 213] width 355 height 24
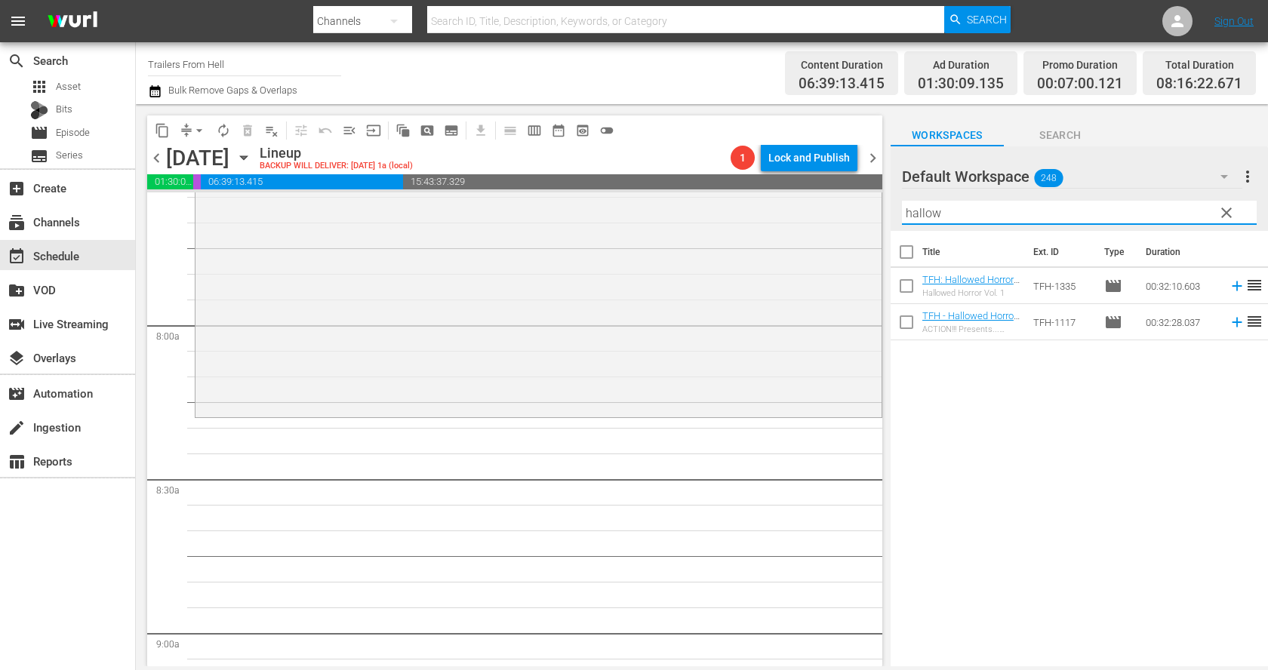
type input "hallow"
click at [1011, 387] on div "Title Ext. ID Type Duration TFH: Hallowed Horror Vol. 1 Hallowed Horror Vol. 1 …" at bounding box center [1078, 450] width 377 height 438
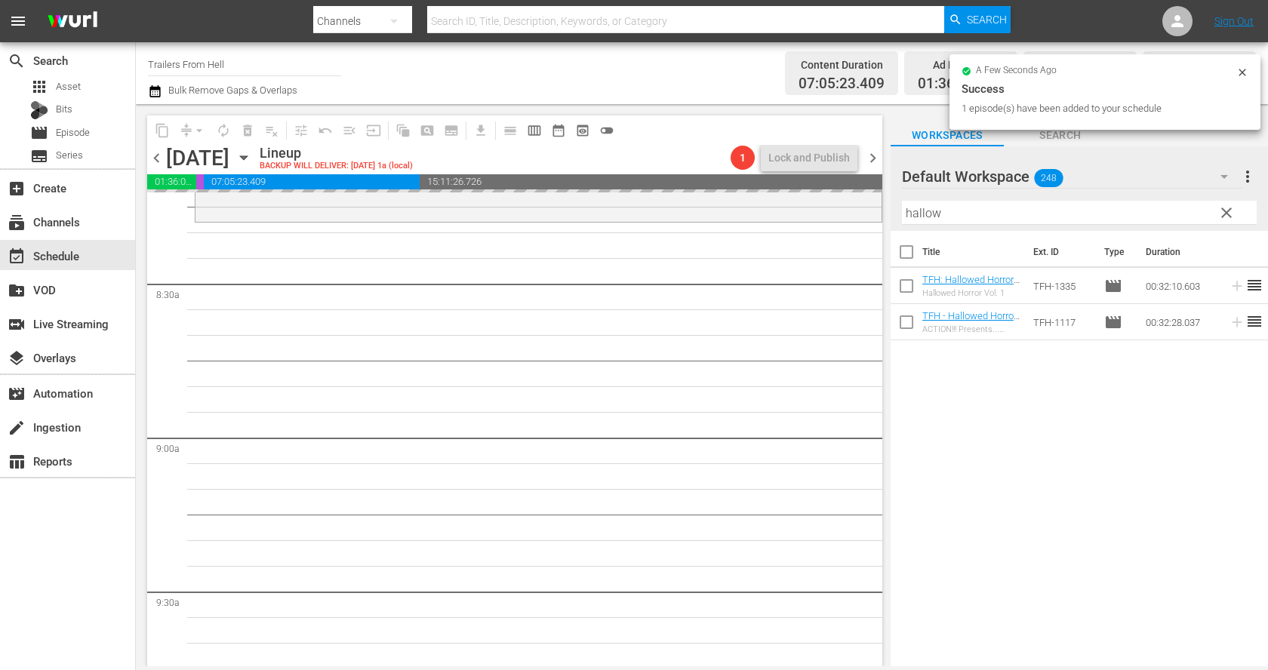
scroll to position [2528, 0]
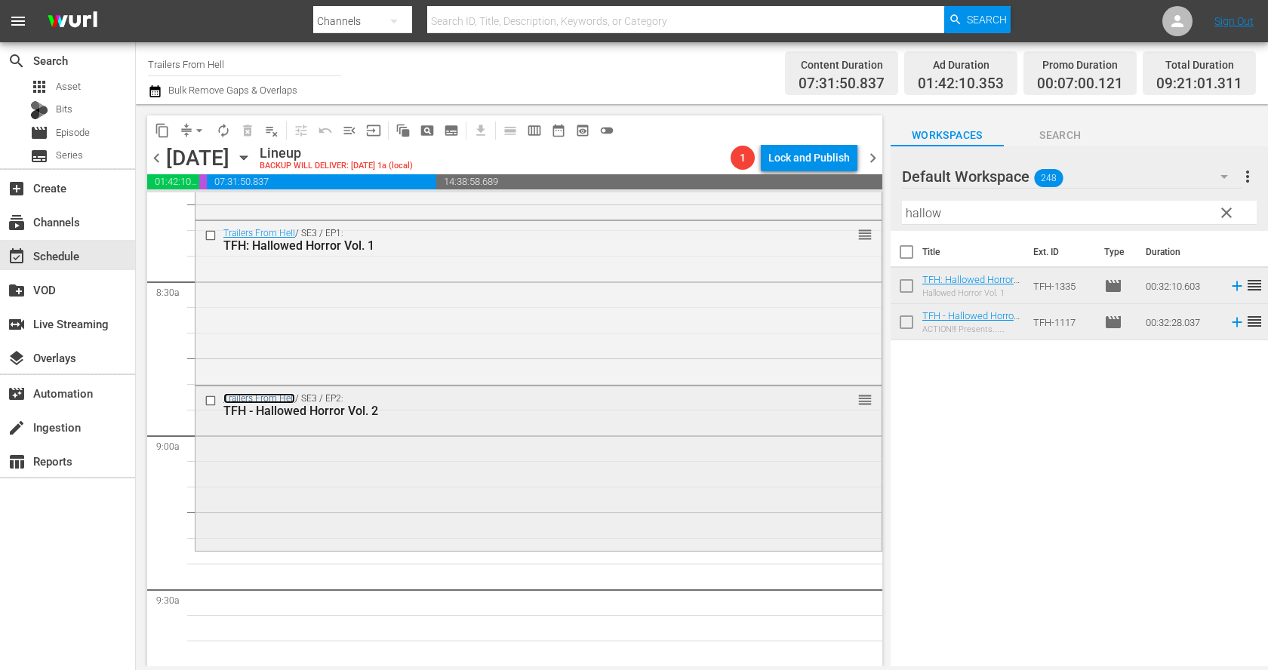
click at [254, 397] on link "Trailers From Hell" at bounding box center [259, 398] width 72 height 11
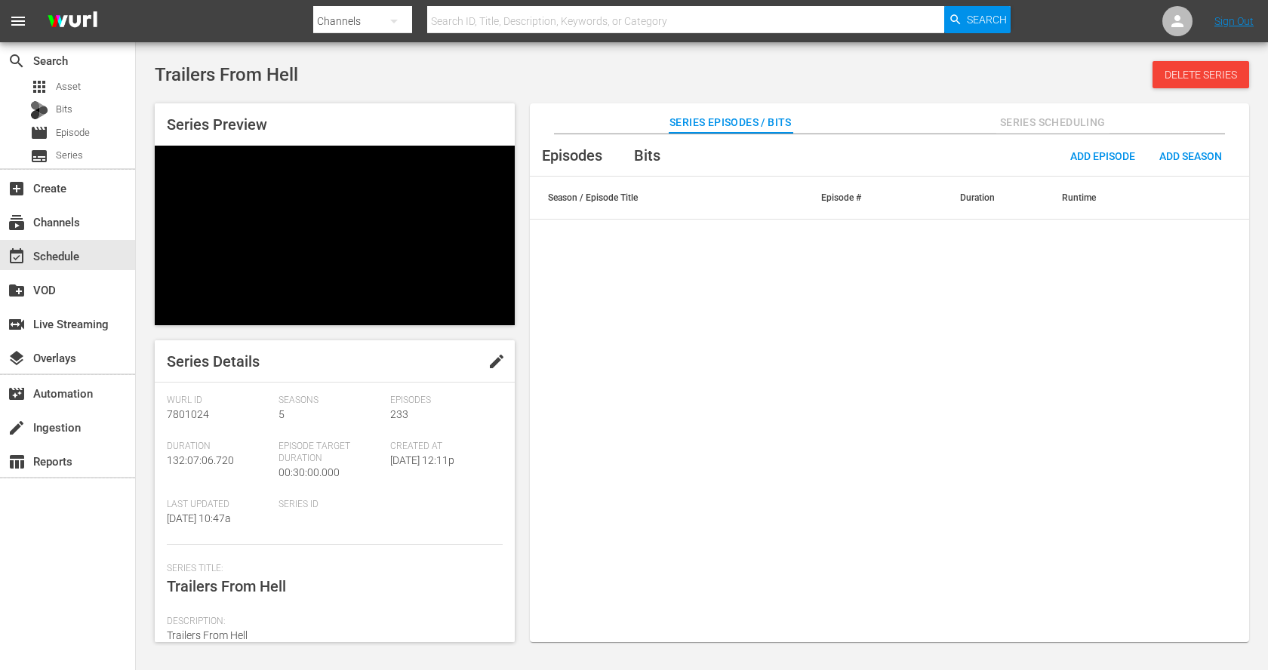
click at [376, 125] on div "Series Preview" at bounding box center [335, 214] width 360 height 222
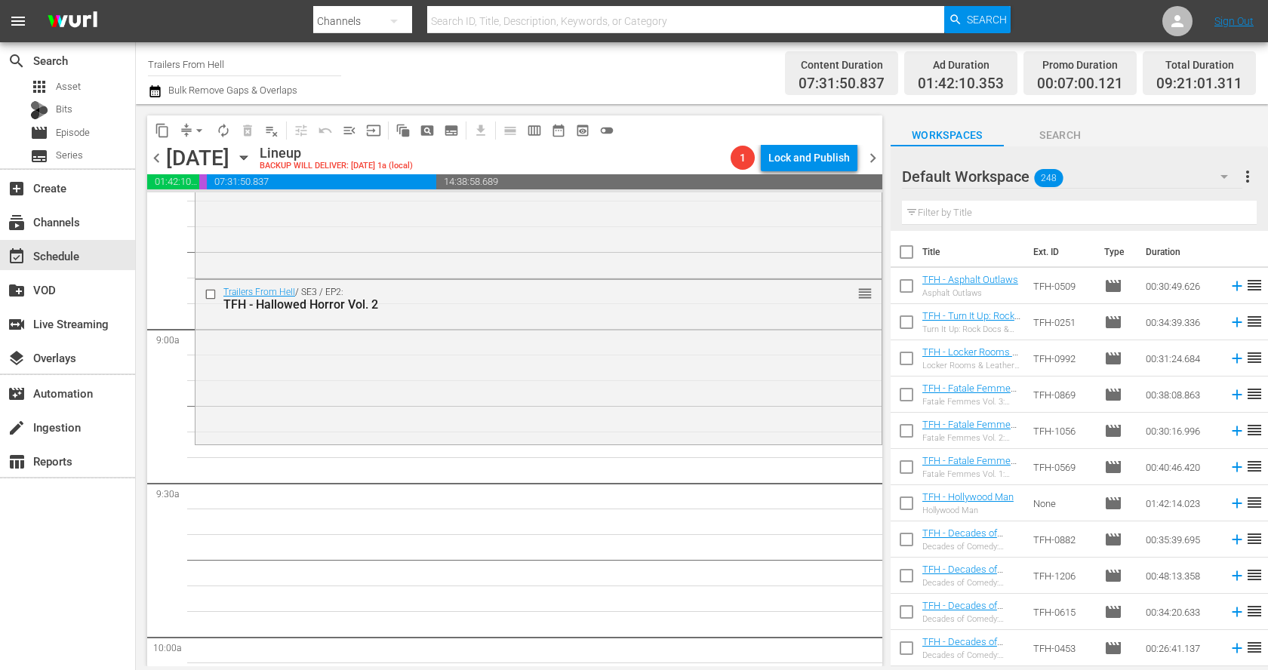
scroll to position [2631, 0]
click at [318, 309] on div "TFH - Hallowed Horror Vol. 2" at bounding box center [510, 307] width 575 height 14
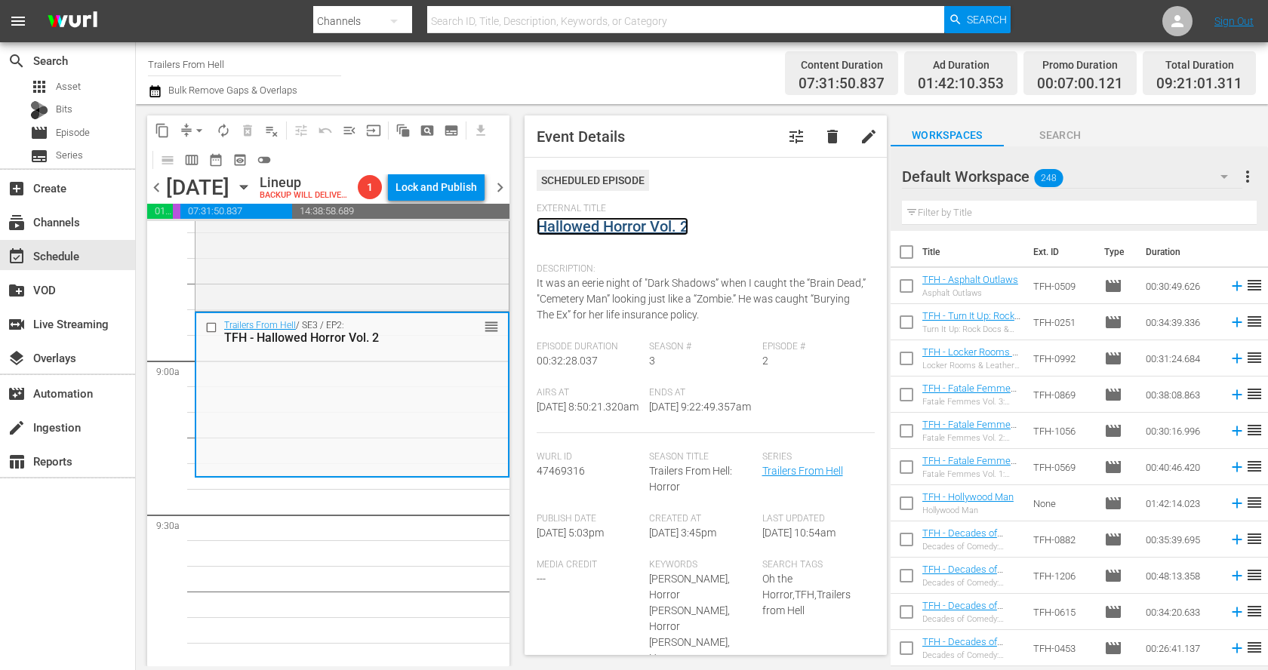
click at [644, 229] on link "Hallowed Horror Vol. 2" at bounding box center [612, 226] width 152 height 18
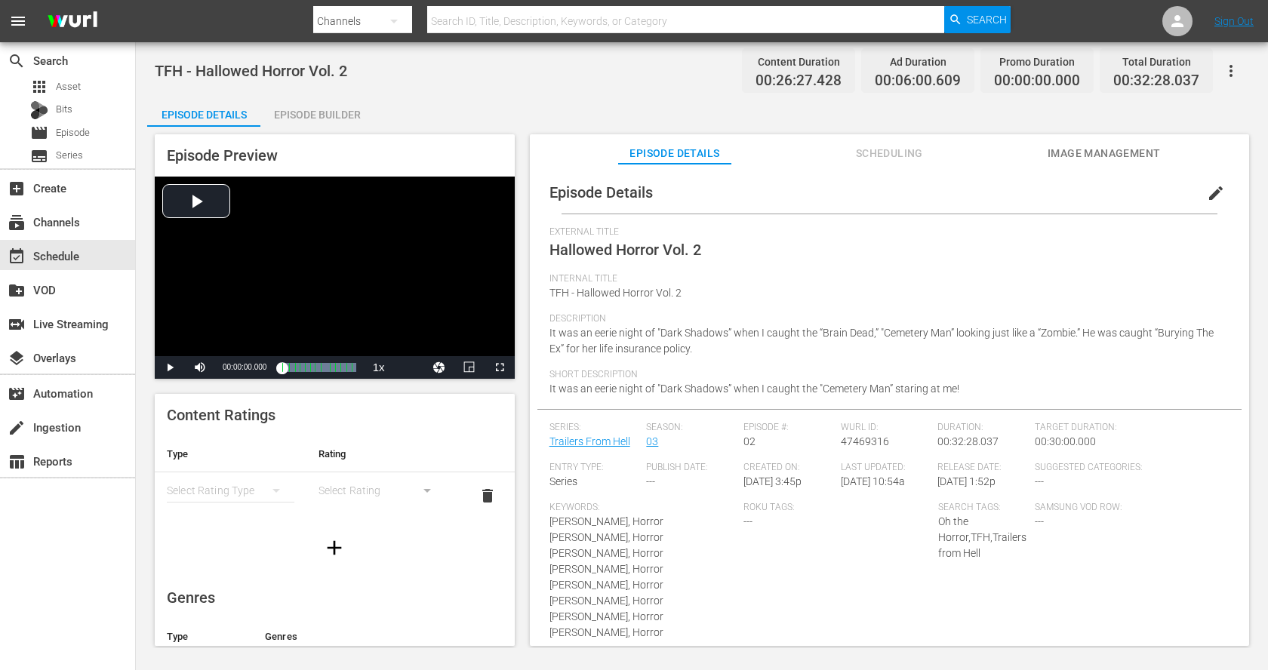
click at [323, 115] on div "Episode Builder" at bounding box center [316, 115] width 113 height 36
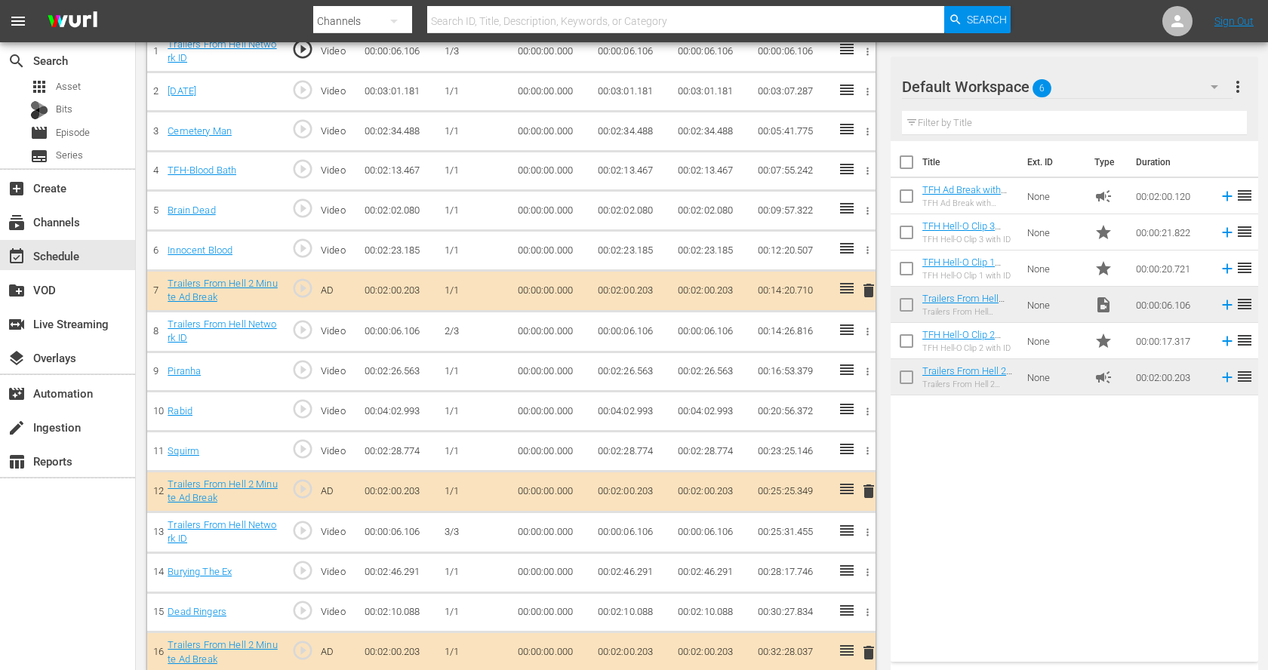
scroll to position [497, 0]
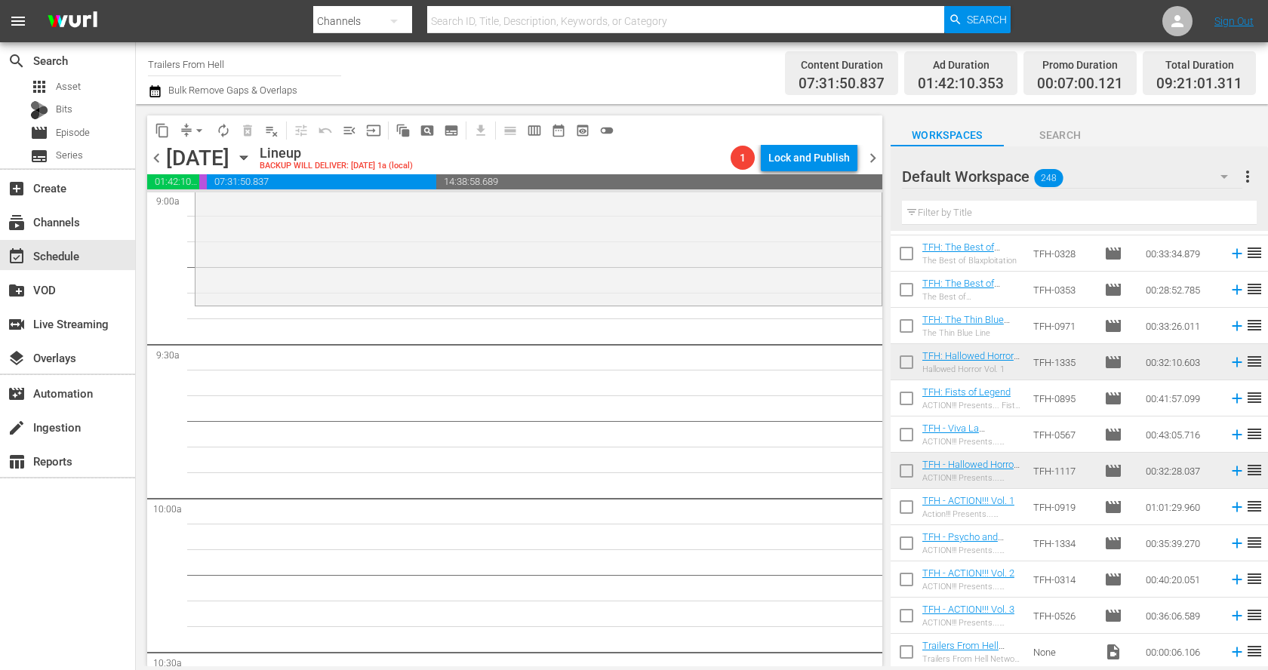
scroll to position [2823, 0]
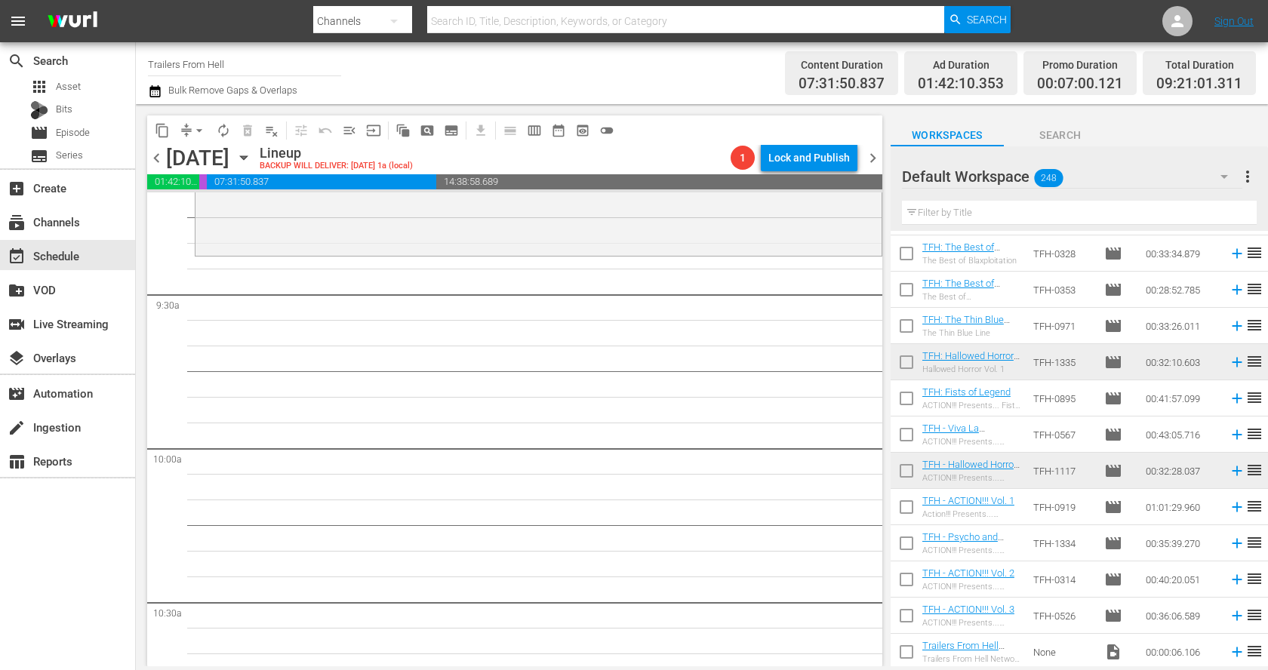
click at [1073, 208] on input "text" at bounding box center [1079, 213] width 355 height 24
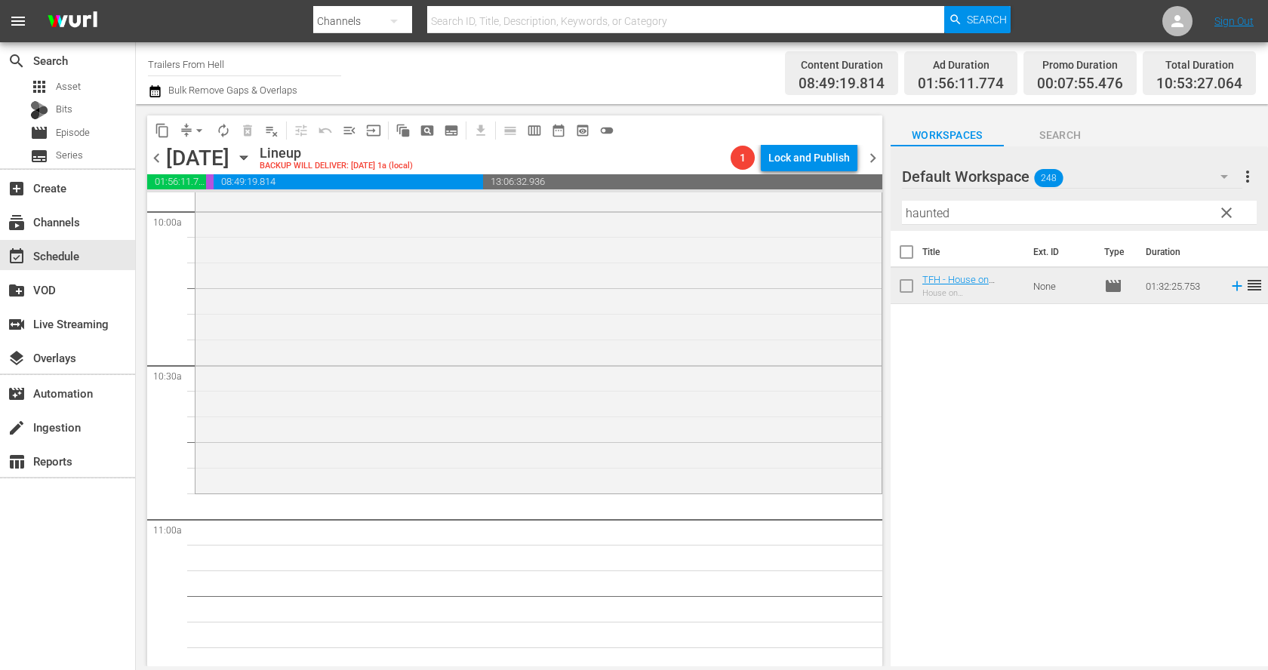
scroll to position [3193, 0]
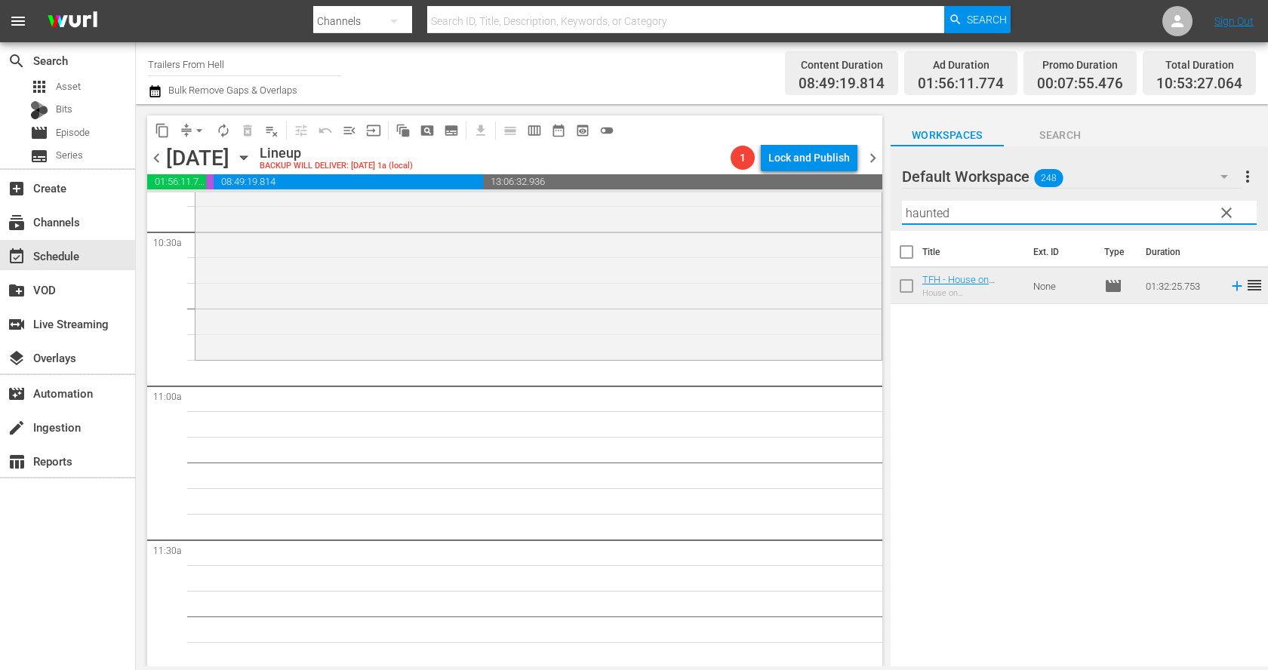
click at [934, 217] on input "haunted" at bounding box center [1079, 213] width 355 height 24
click at [933, 215] on input "haunted" at bounding box center [1079, 213] width 355 height 24
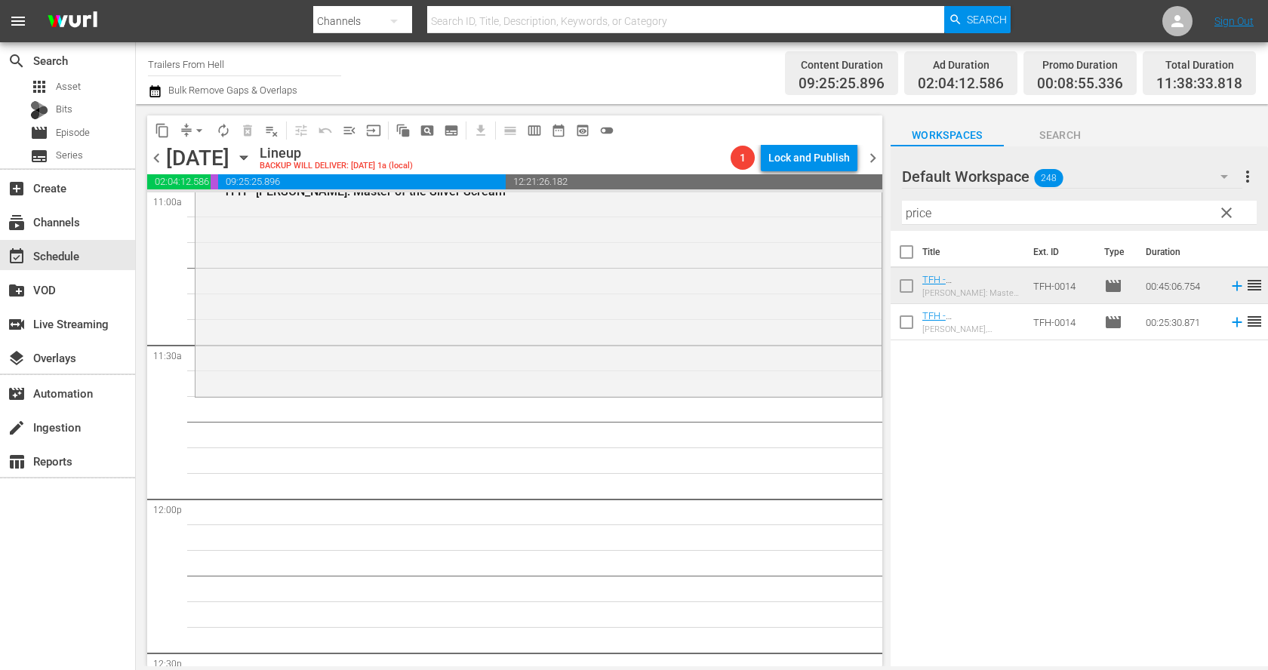
scroll to position [3403, 0]
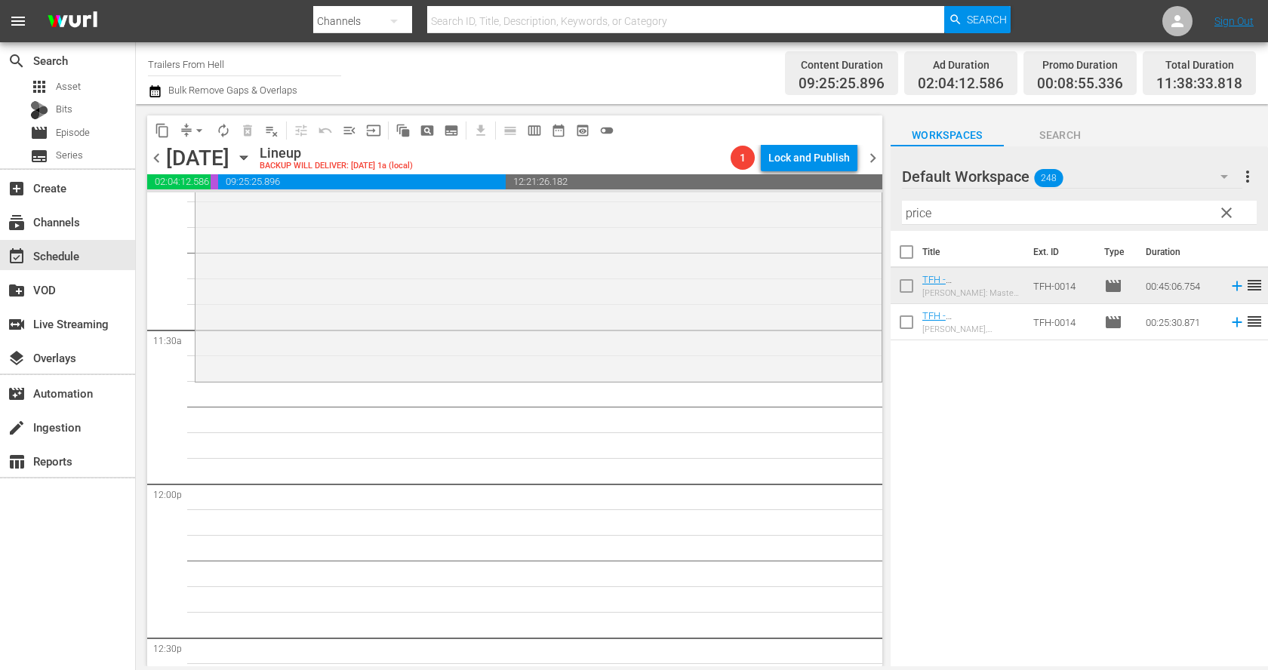
click at [1004, 212] on input "price" at bounding box center [1079, 213] width 355 height 24
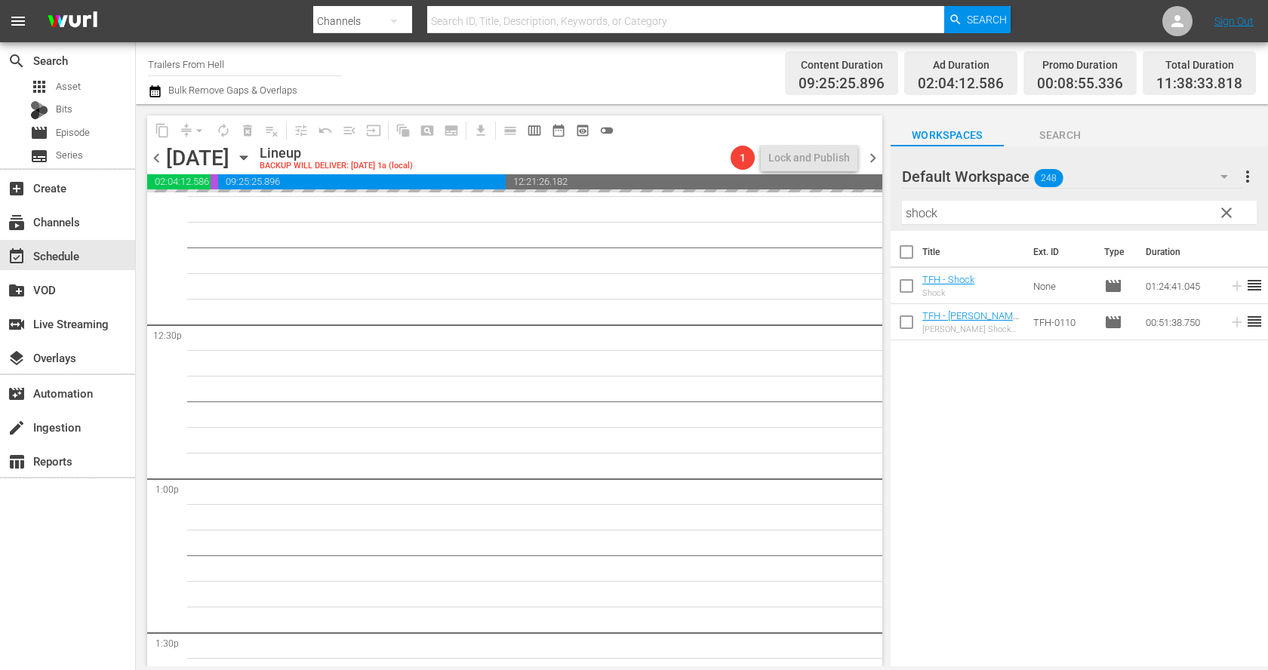
scroll to position [3786, 0]
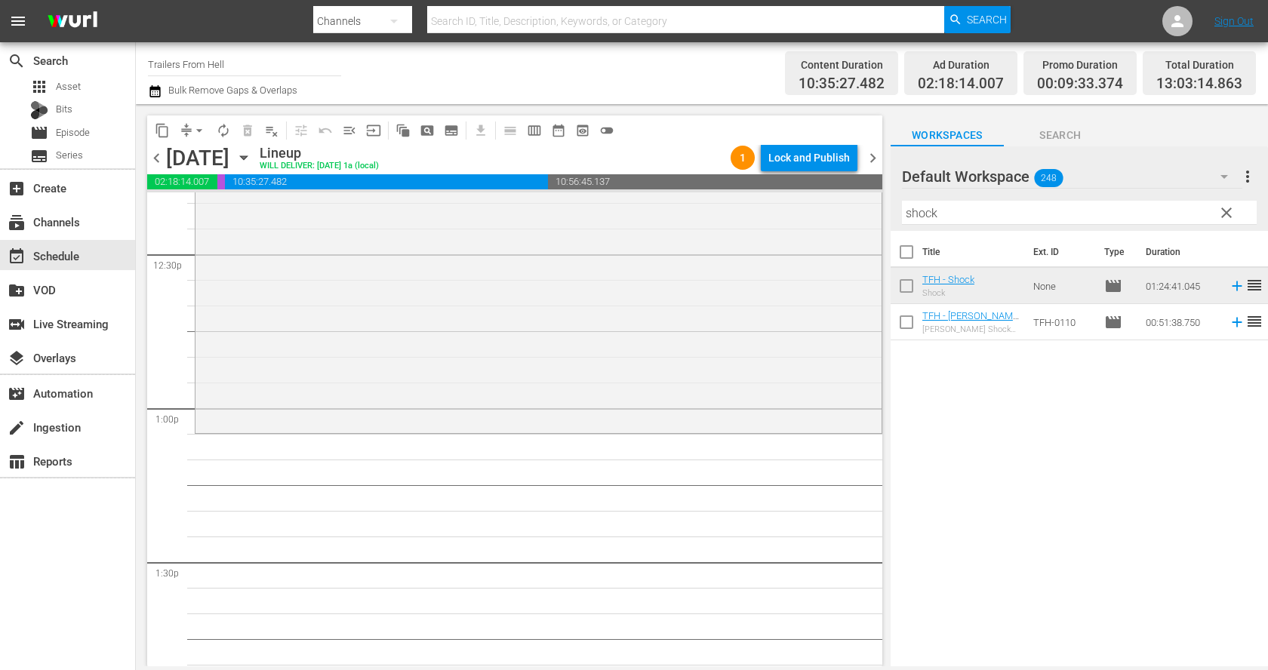
click at [944, 217] on input "shock" at bounding box center [1079, 213] width 355 height 24
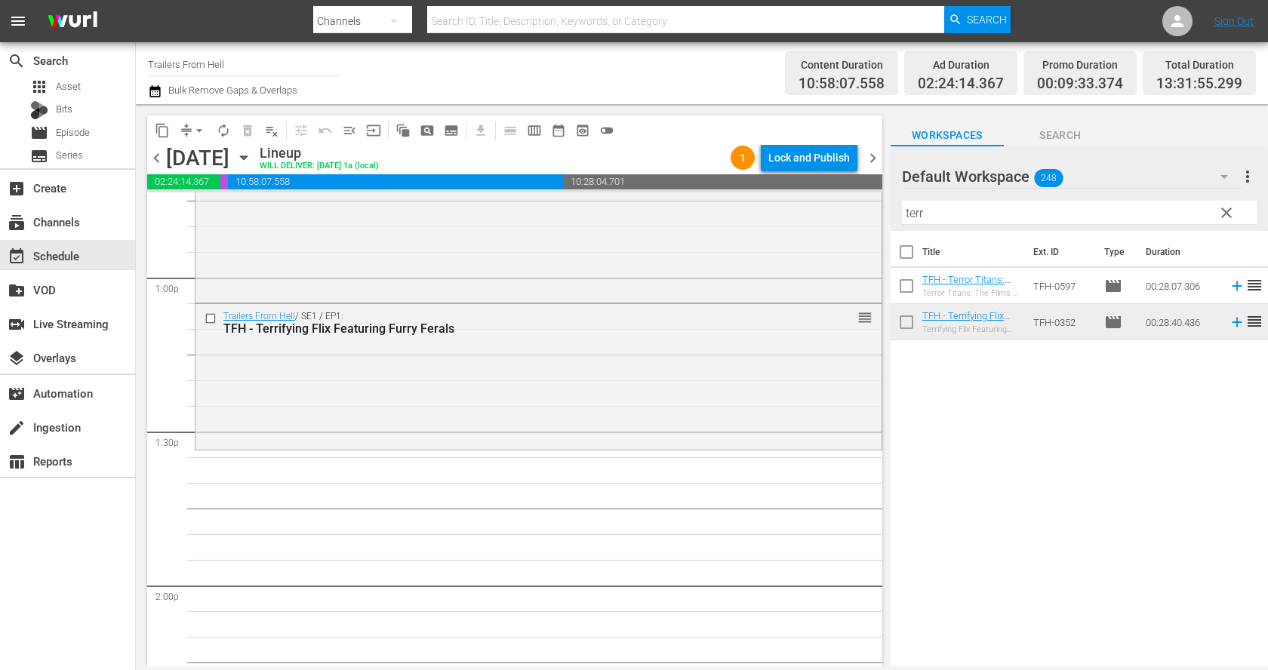
scroll to position [3967, 0]
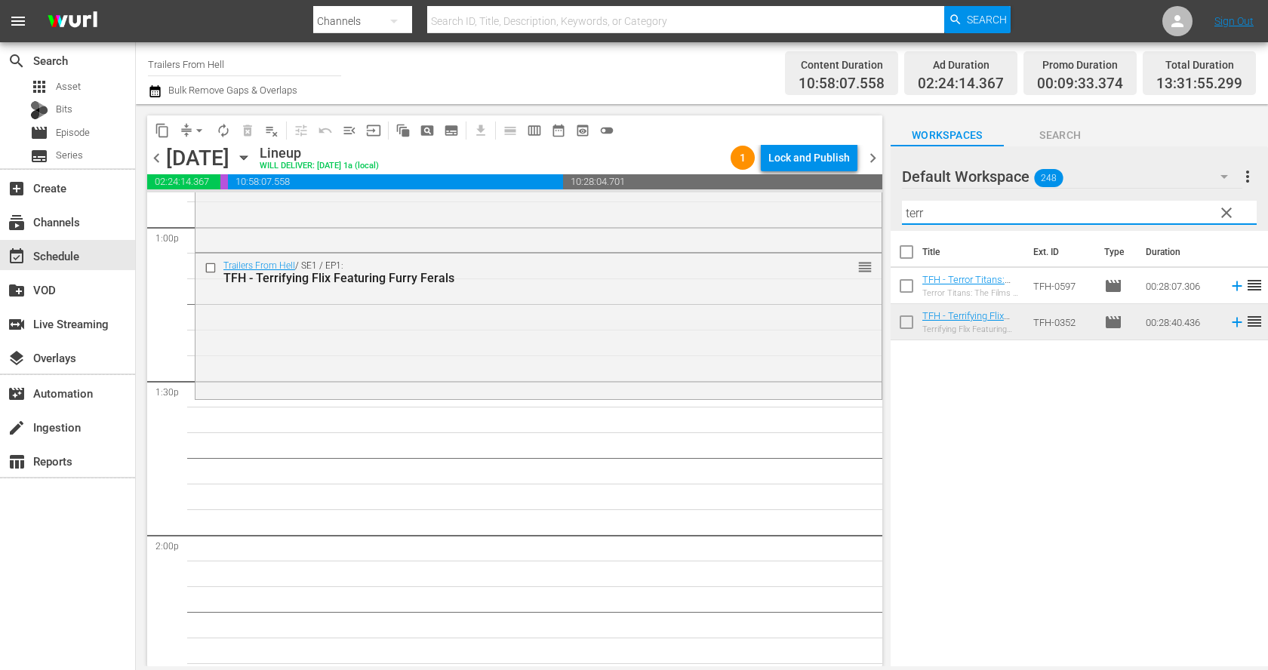
click at [955, 207] on input "terr" at bounding box center [1079, 213] width 355 height 24
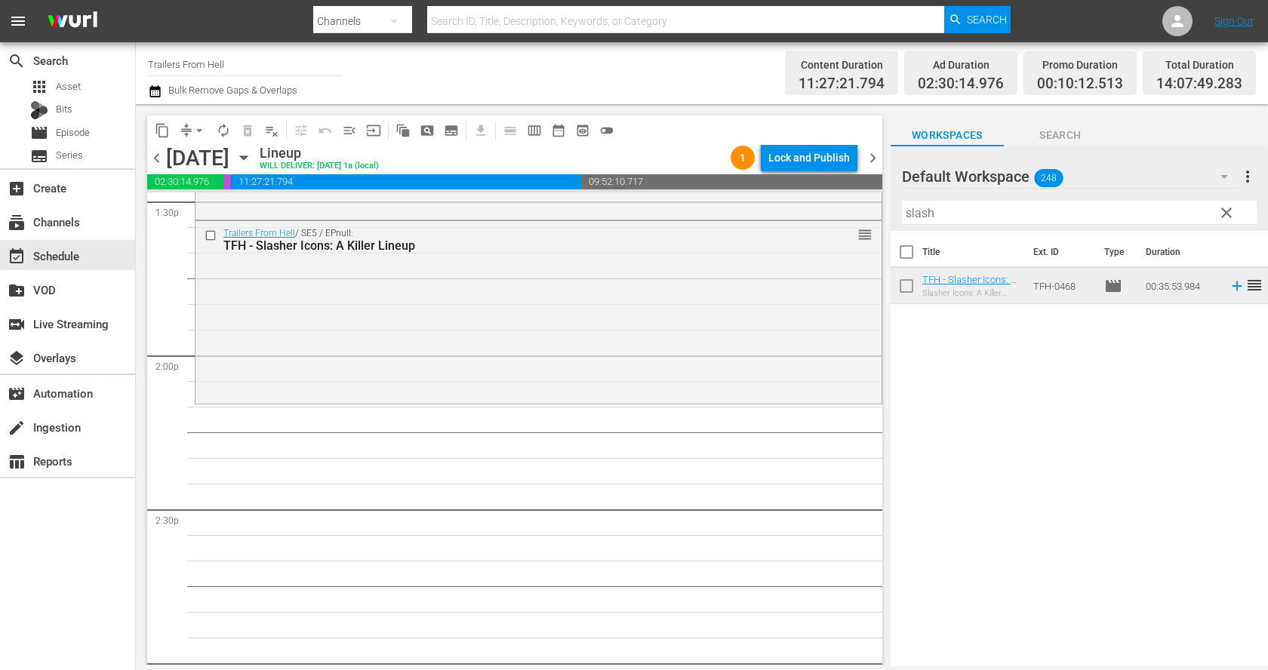
scroll to position [4201, 0]
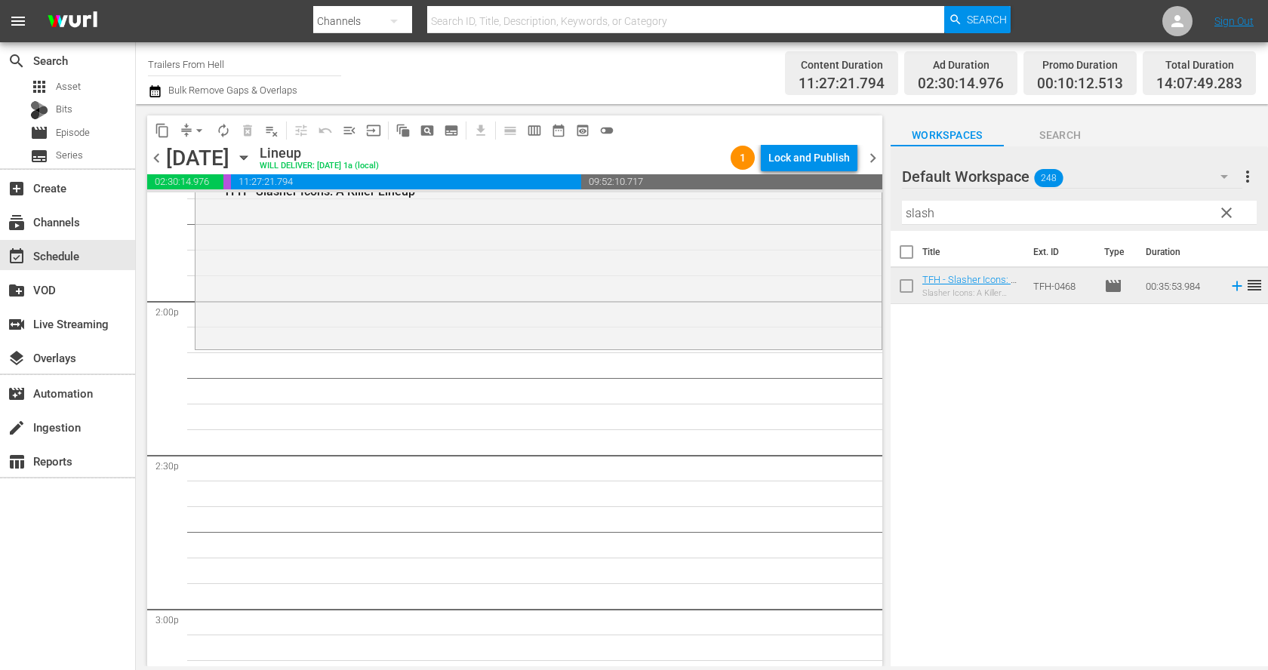
click at [956, 214] on input "slash" at bounding box center [1079, 213] width 355 height 24
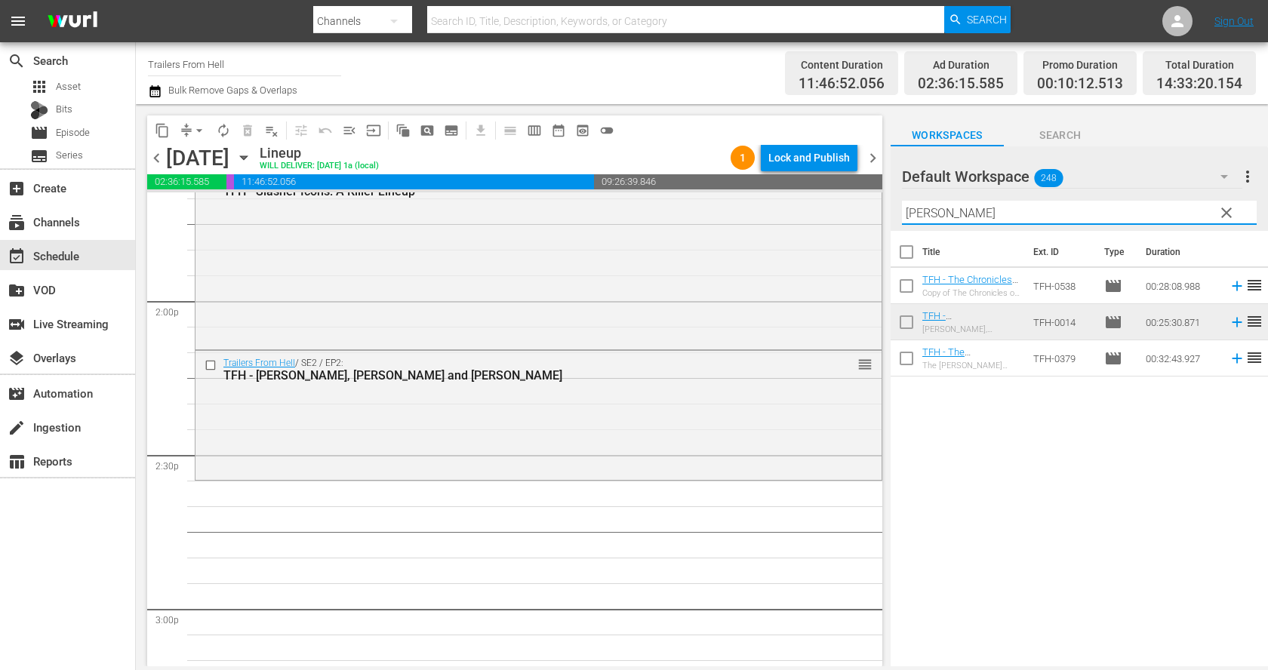
click at [954, 204] on input "corman" at bounding box center [1079, 213] width 355 height 24
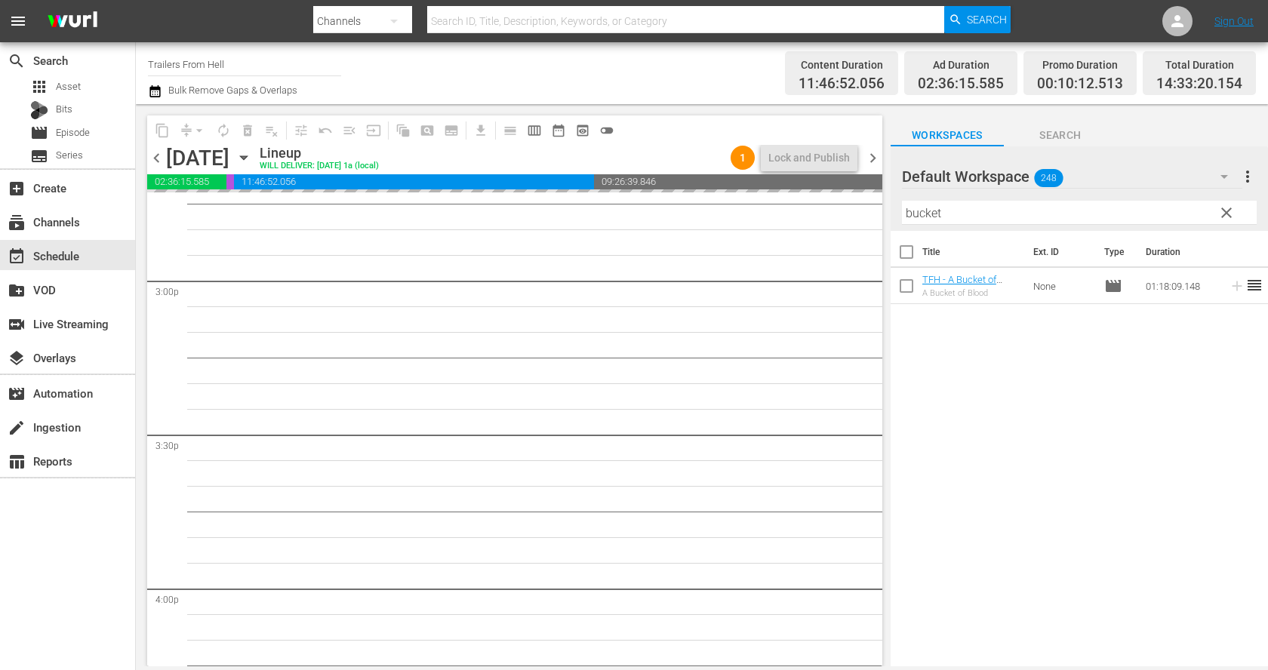
scroll to position [4532, 0]
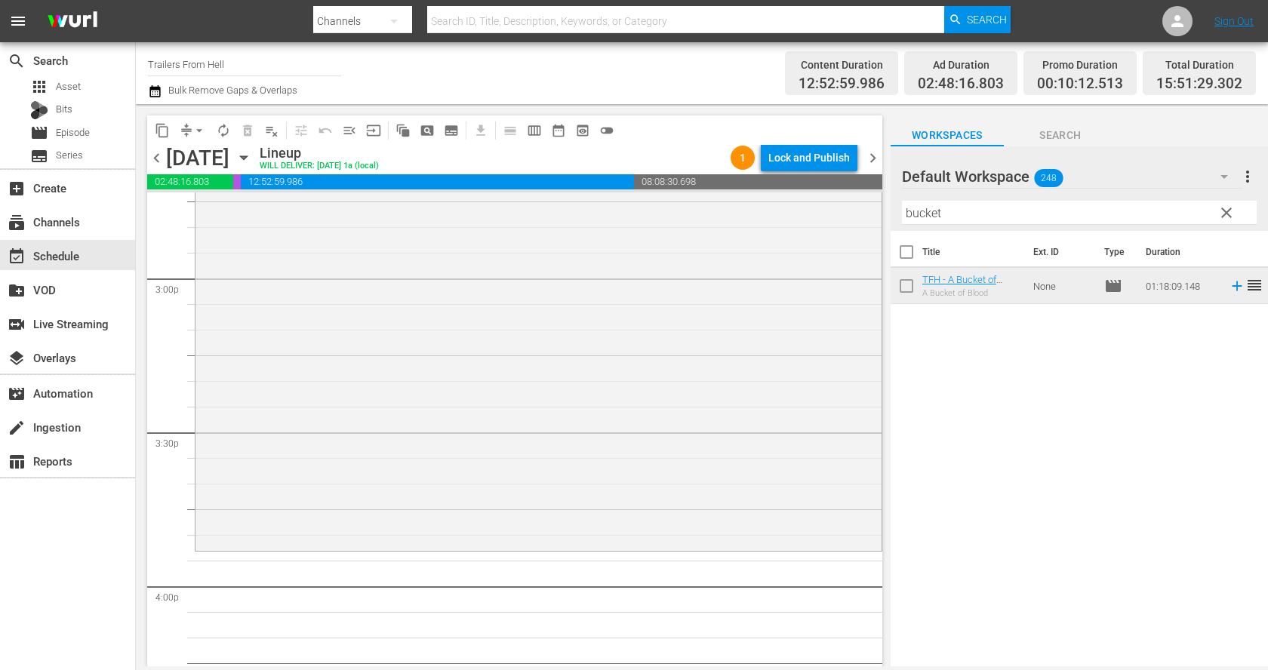
click at [996, 222] on input "bucket" at bounding box center [1079, 213] width 355 height 24
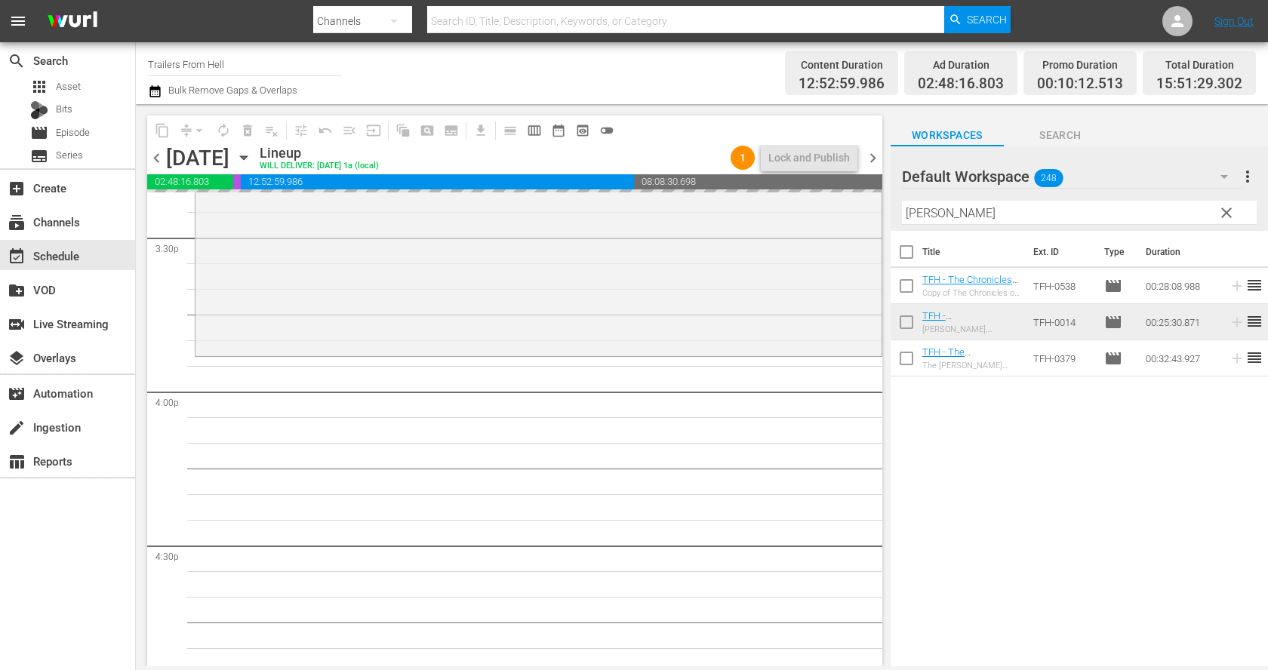
scroll to position [4740, 0]
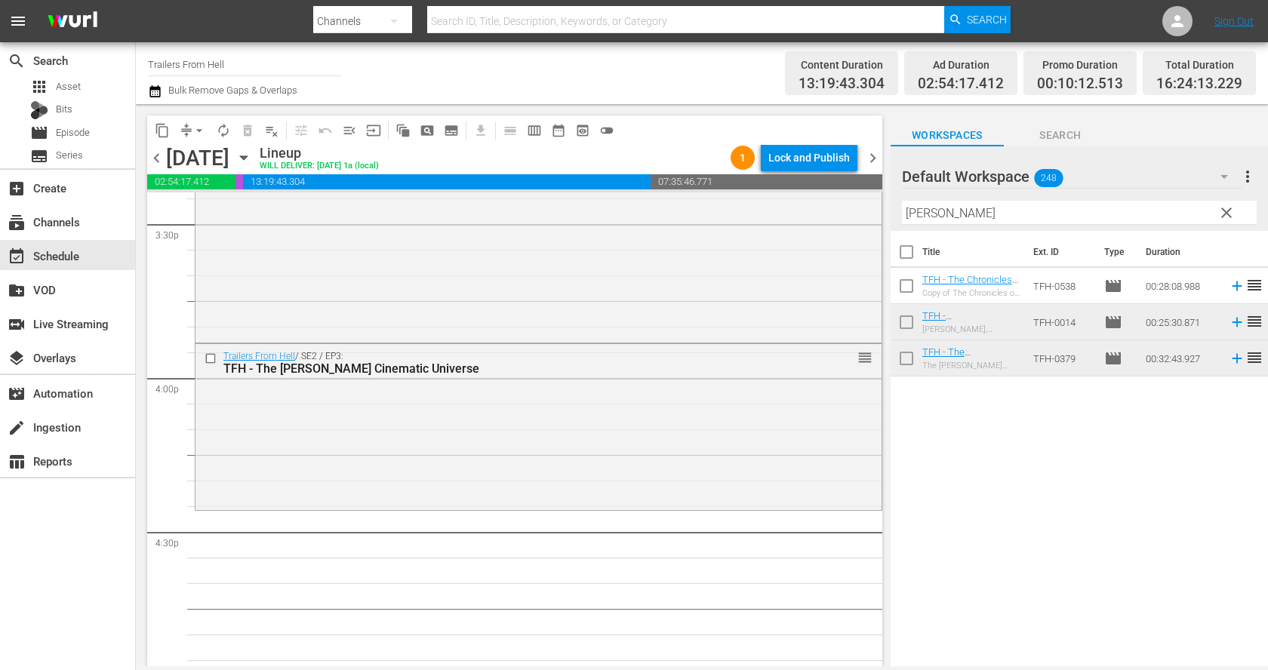
click at [1020, 220] on input "corman" at bounding box center [1079, 213] width 355 height 24
click at [1021, 209] on input "corman" at bounding box center [1079, 213] width 355 height 24
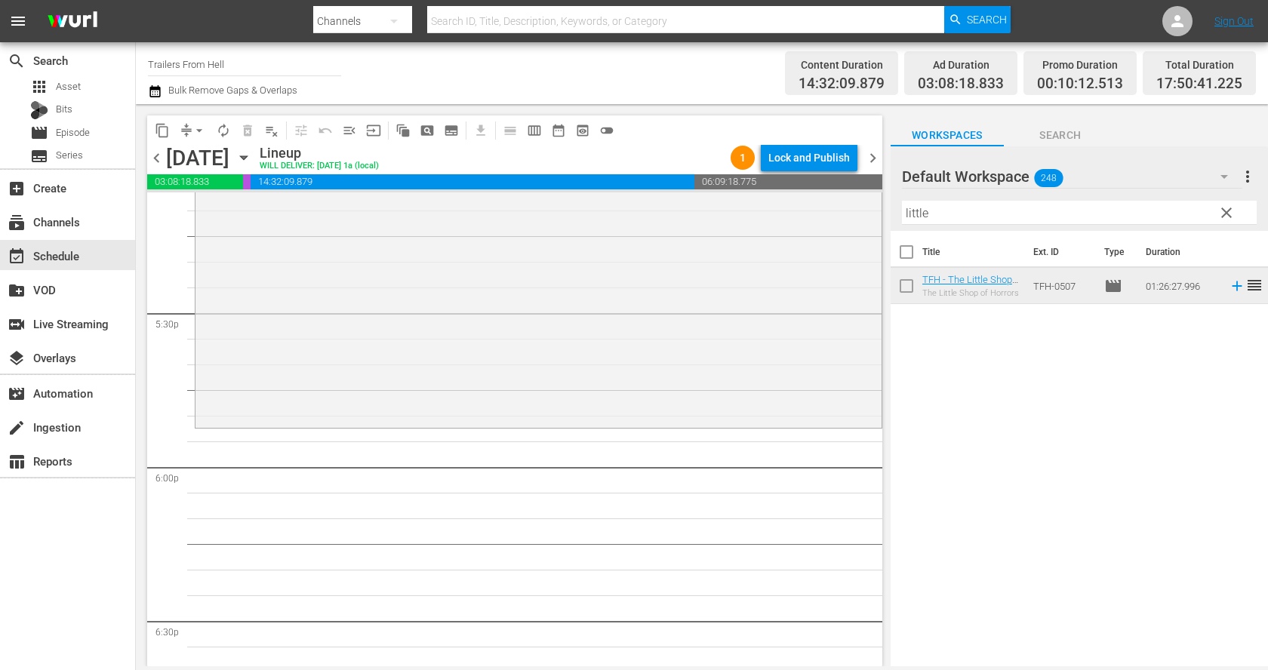
scroll to position [5318, 0]
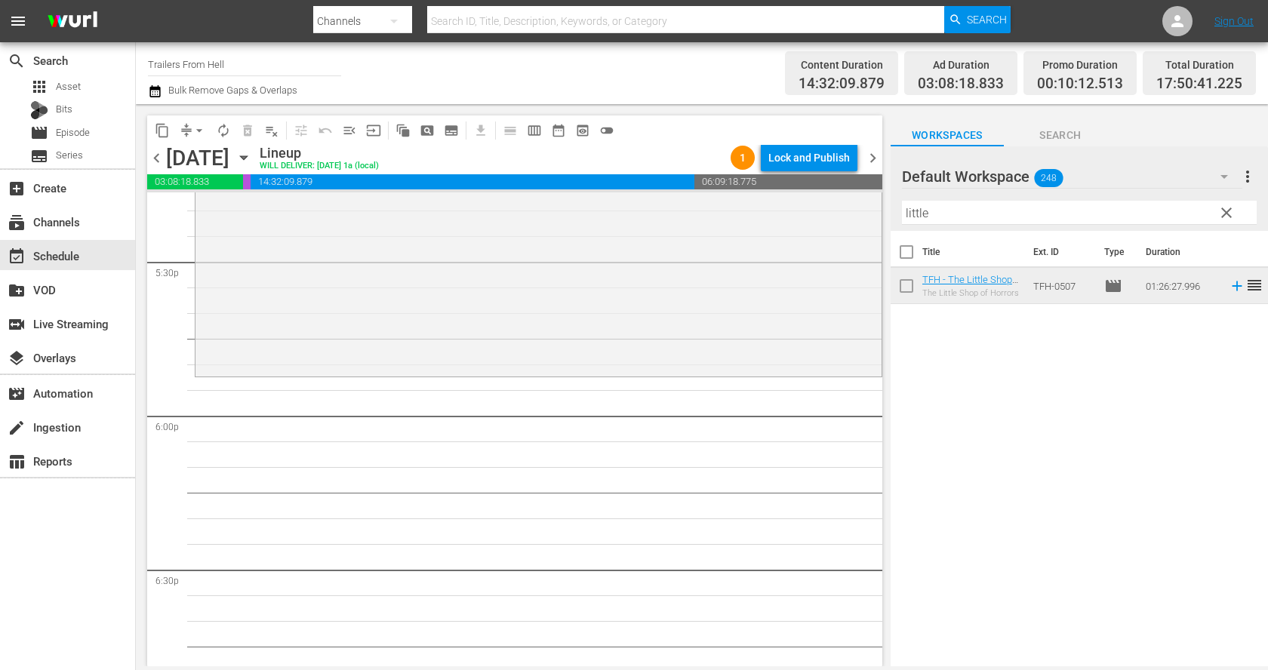
click at [991, 206] on input "little" at bounding box center [1079, 213] width 355 height 24
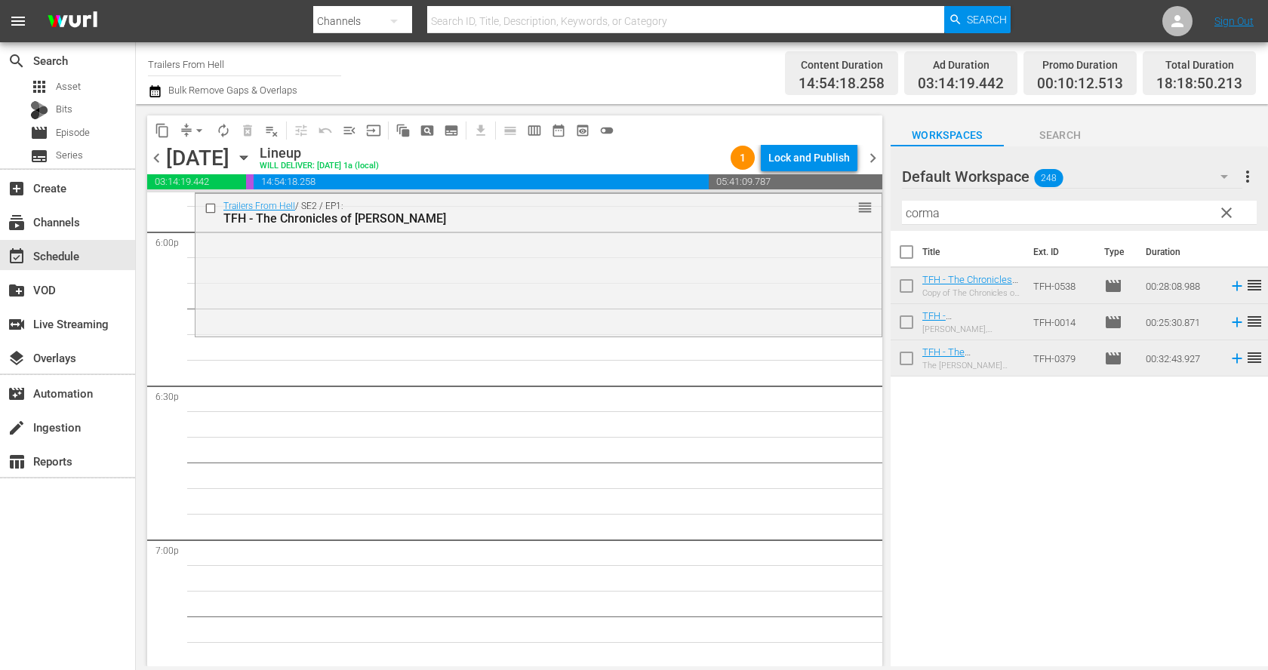
scroll to position [5503, 0]
click at [1003, 217] on input "corma" at bounding box center [1079, 213] width 355 height 24
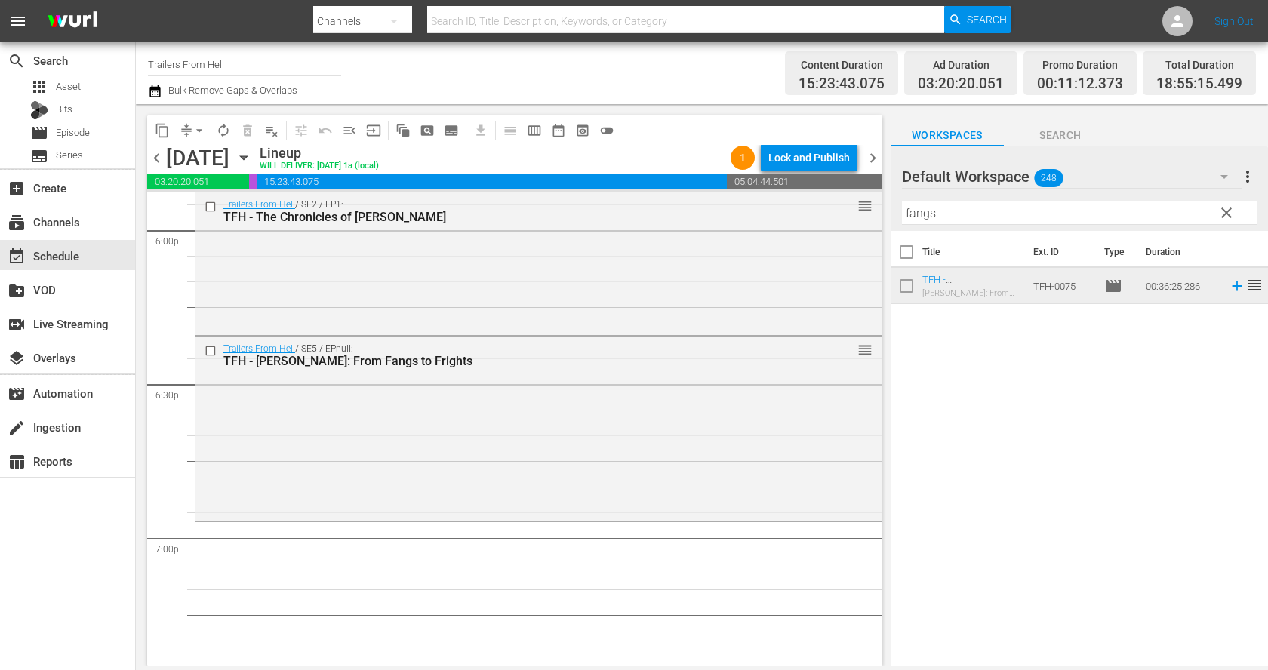
click at [1004, 214] on input "fangs" at bounding box center [1079, 213] width 355 height 24
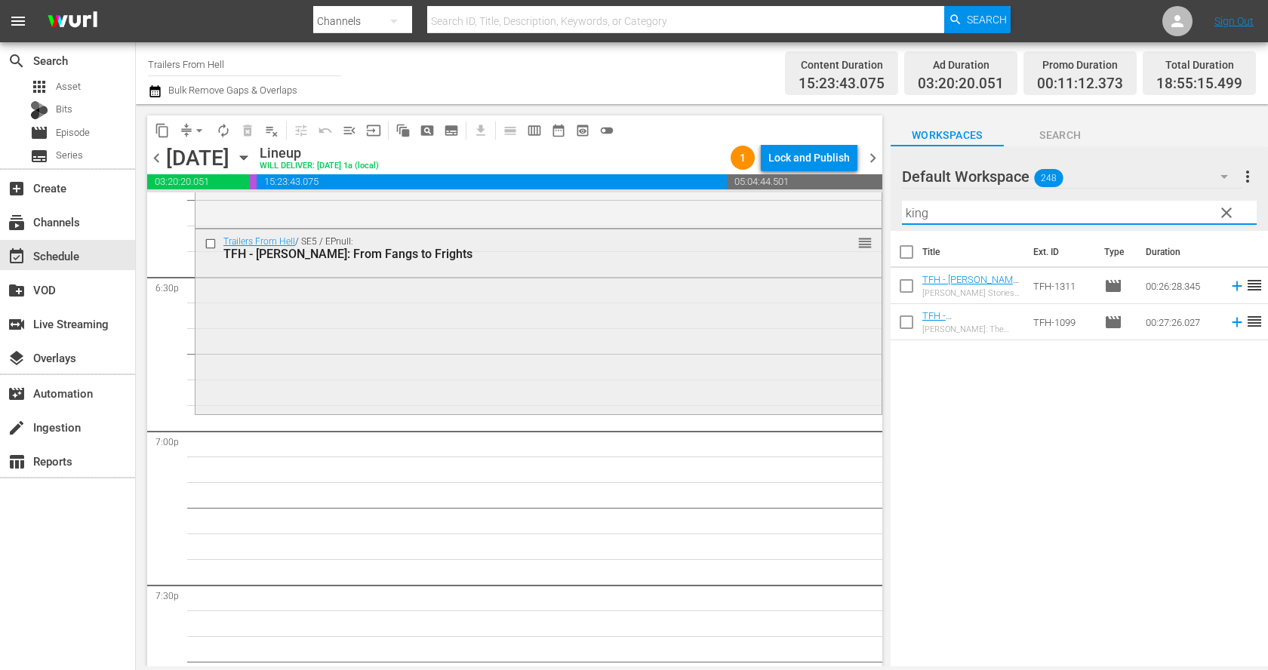
scroll to position [5660, 0]
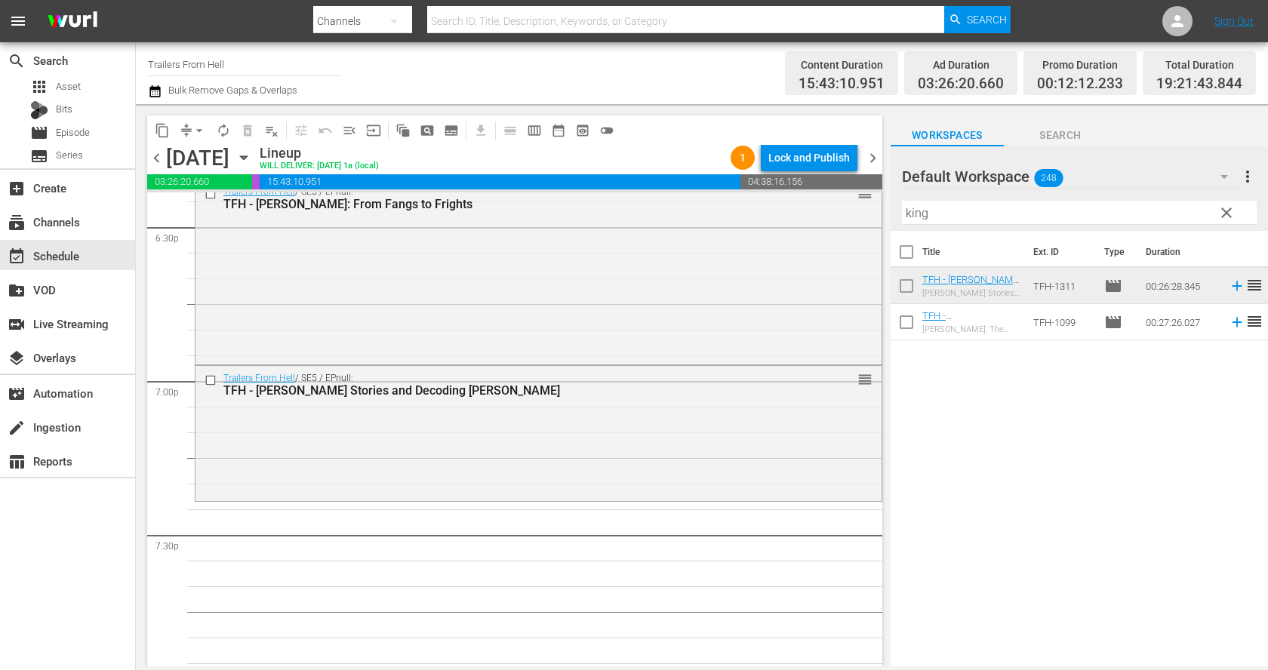
click at [998, 214] on input "king" at bounding box center [1079, 213] width 355 height 24
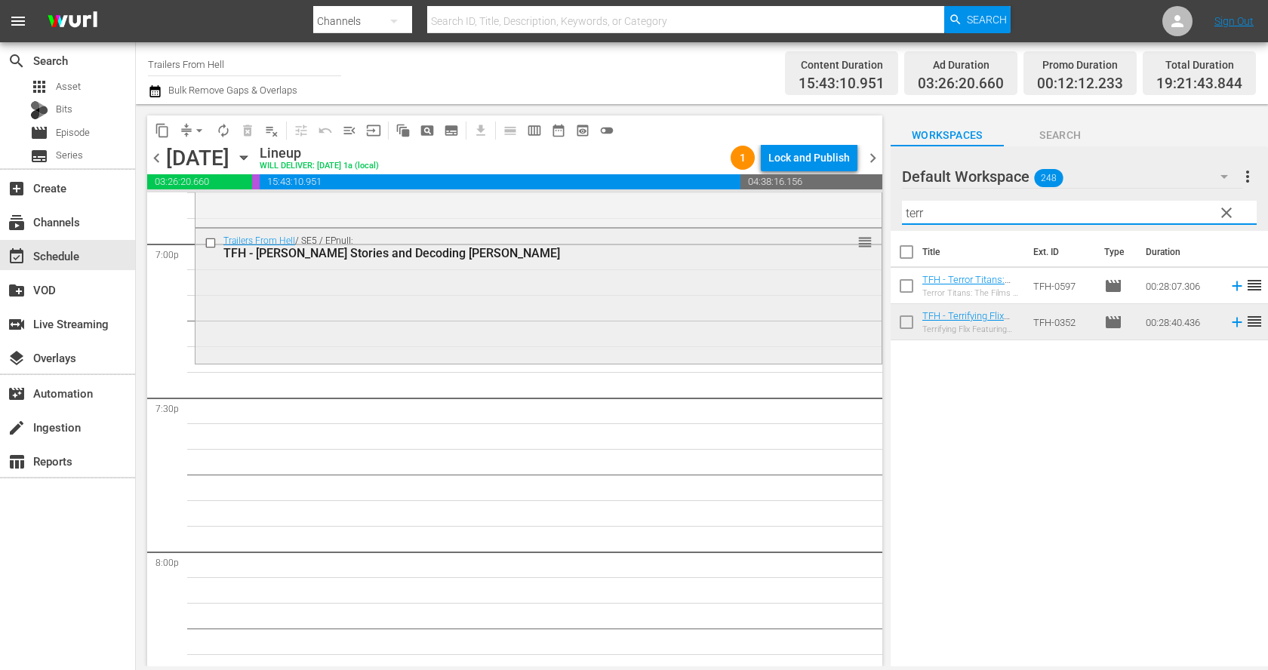
scroll to position [5821, 0]
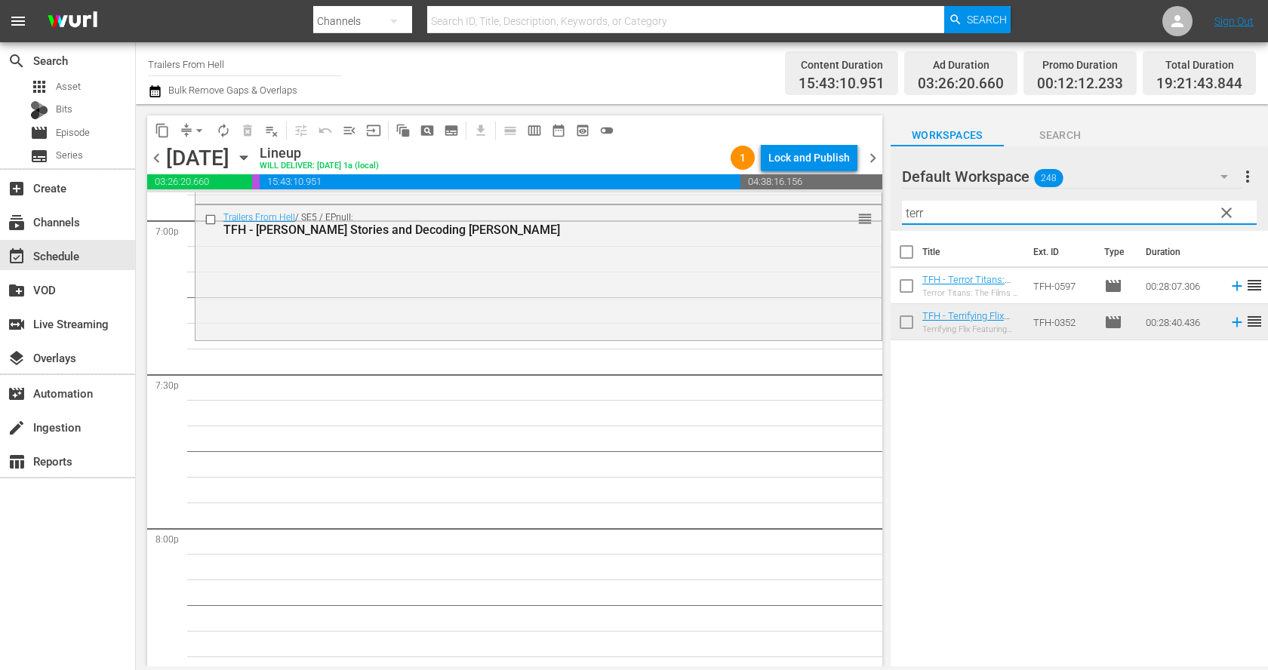
click at [1039, 207] on input "terr" at bounding box center [1079, 213] width 355 height 24
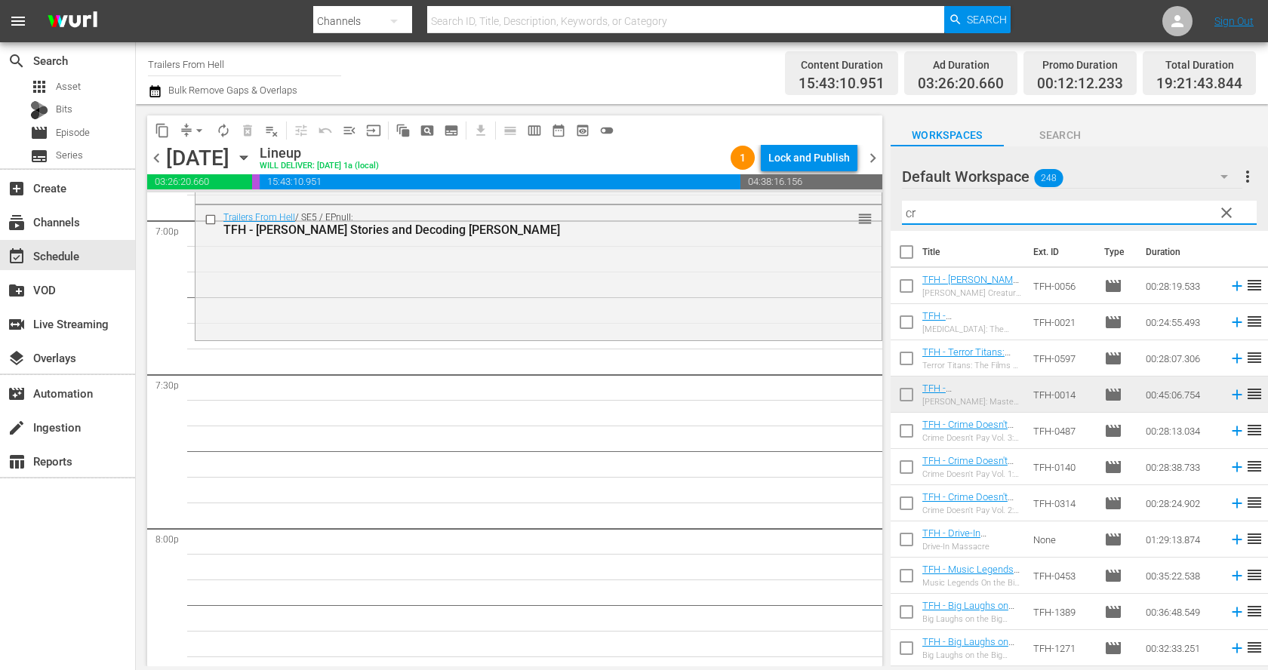
type input "c"
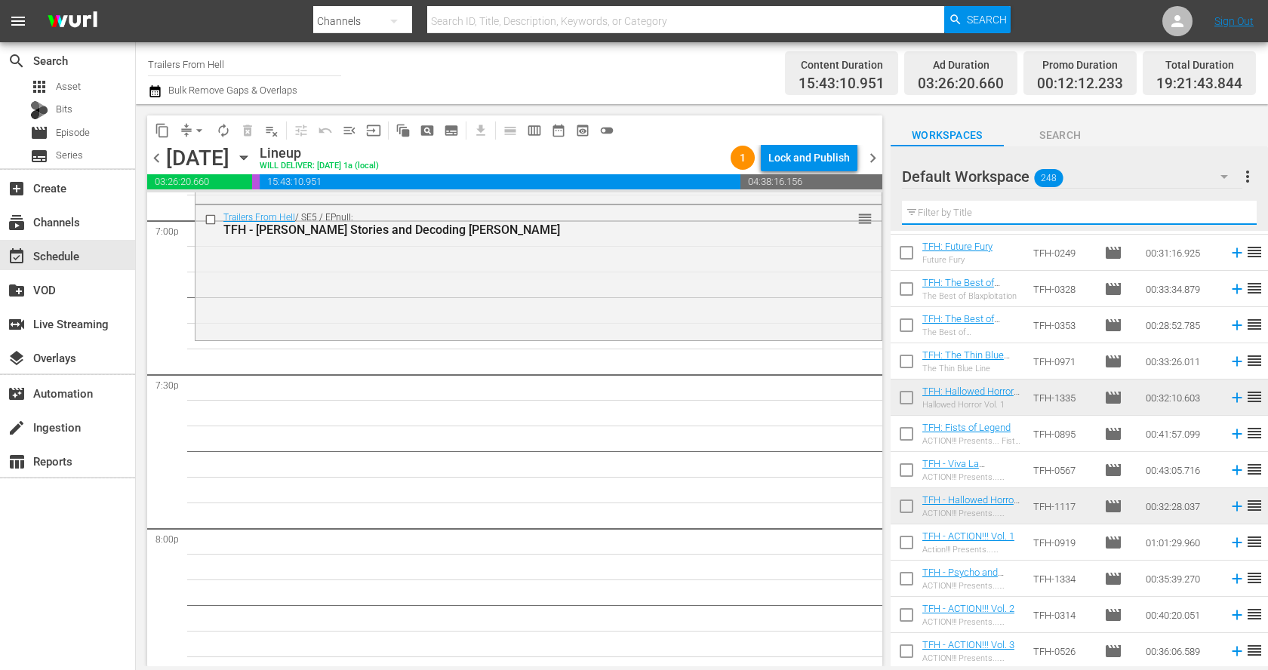
scroll to position [8580, 0]
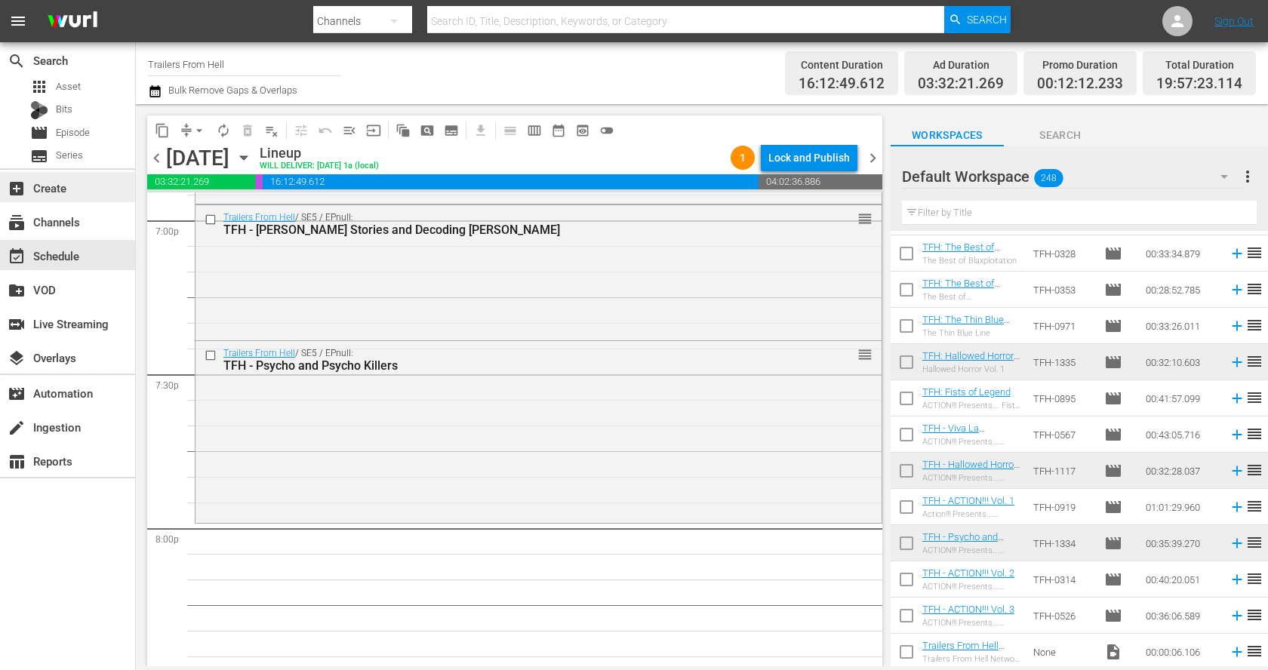
click at [72, 186] on div "add_box Create" at bounding box center [42, 186] width 85 height 14
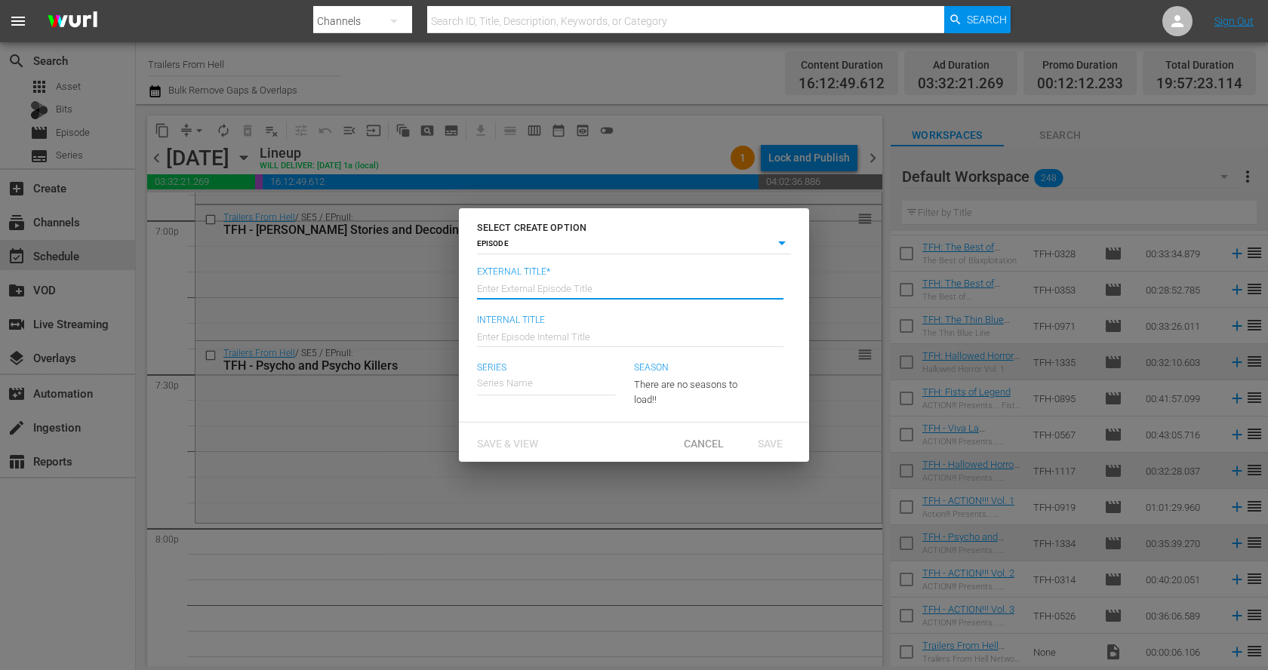
click at [503, 286] on input "text" at bounding box center [630, 287] width 306 height 36
paste input "Decades of Horror: 1950s Vol. 1"
type input "Decades of Horror: 1950s Vol. 1"
click at [515, 334] on input "text" at bounding box center [630, 335] width 306 height 36
paste input "Decades of Horror: 1950s Vol. 1"
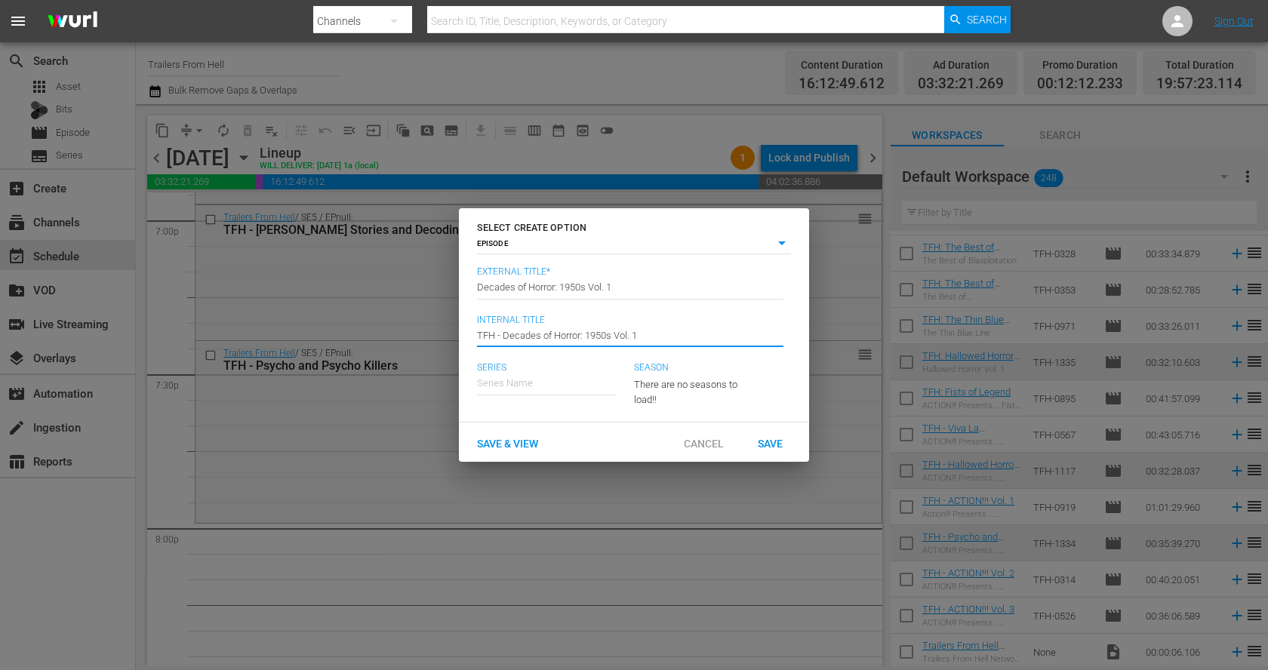
type input "TFH - Decades of Horror: 1950s Vol. 1"
click at [552, 383] on input "text" at bounding box center [546, 383] width 139 height 36
click at [549, 426] on div "Trailers From Hell" at bounding box center [527, 425] width 76 height 36
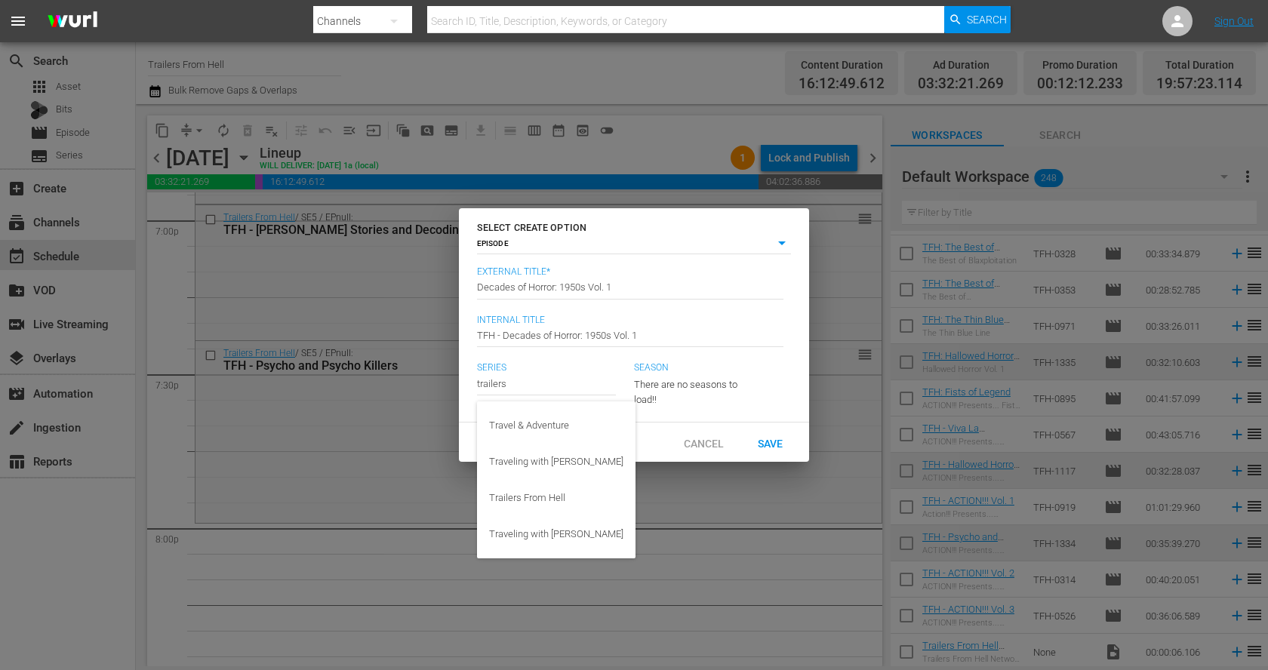
type input "Travel & Adventure"
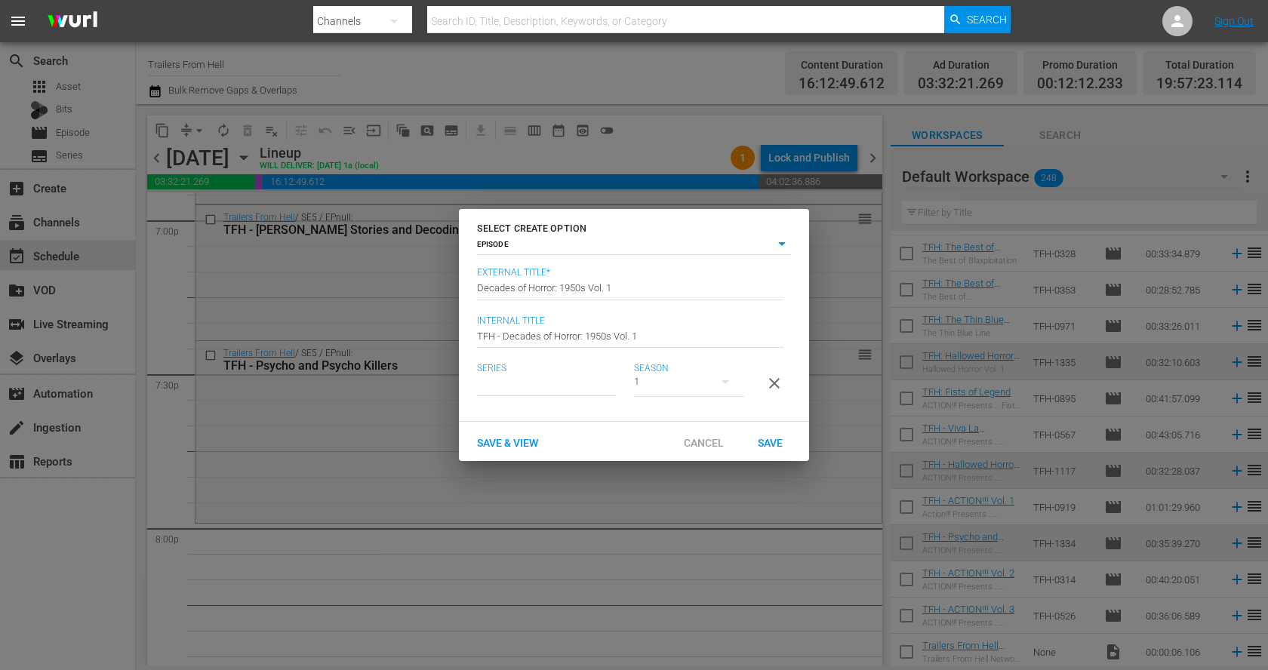
click at [594, 379] on input "text" at bounding box center [546, 384] width 139 height 36
click at [552, 421] on div "Trailers From Hell" at bounding box center [527, 425] width 76 height 36
type input "Trailers From Hell"
click at [768, 438] on span "Save" at bounding box center [769, 443] width 49 height 12
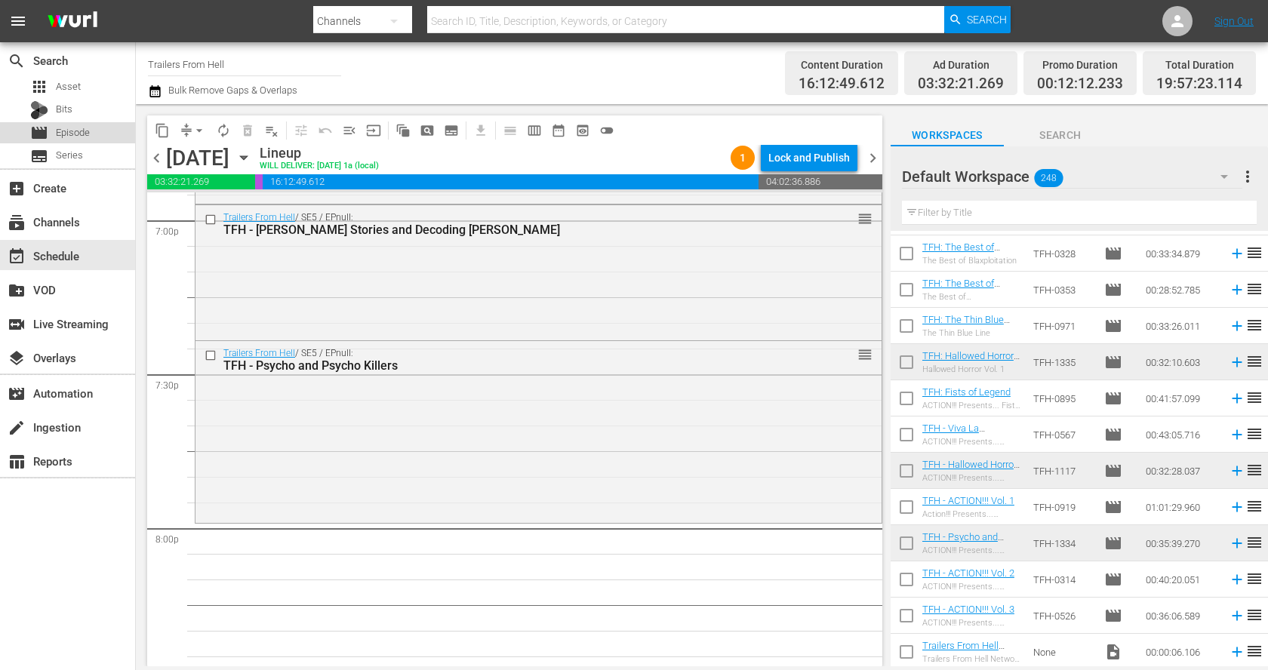
click at [98, 126] on div "movie Episode" at bounding box center [67, 132] width 135 height 21
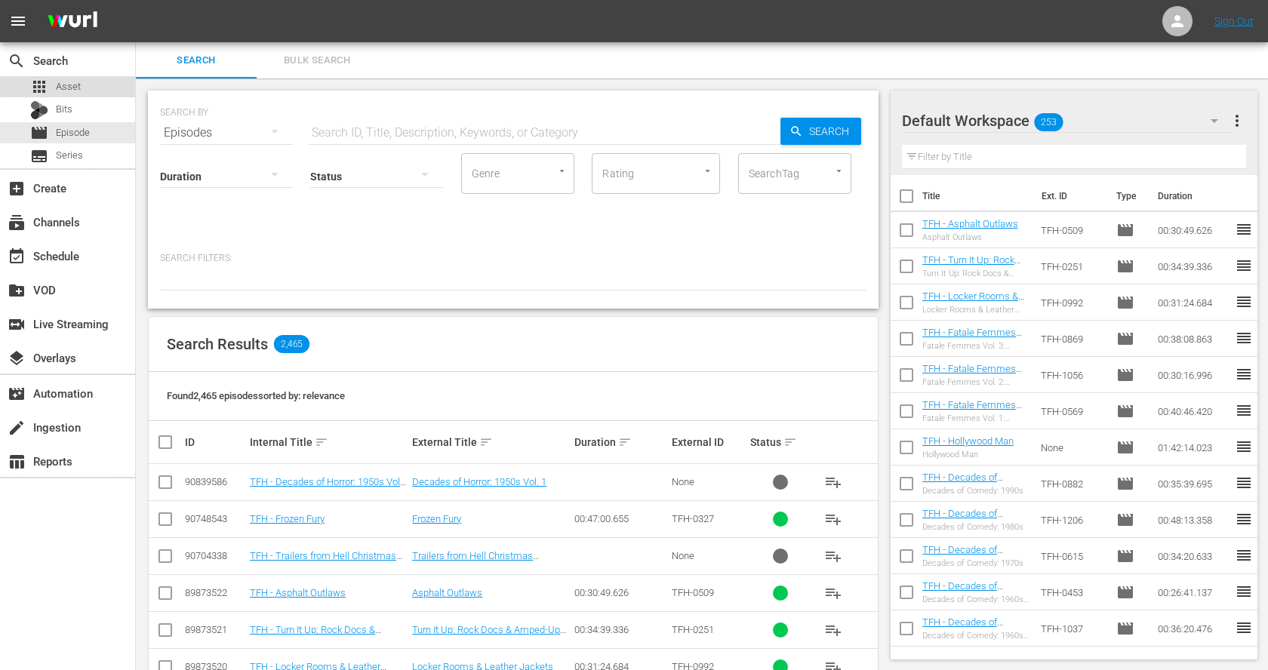
click at [81, 80] on div "apps Asset" at bounding box center [67, 86] width 135 height 21
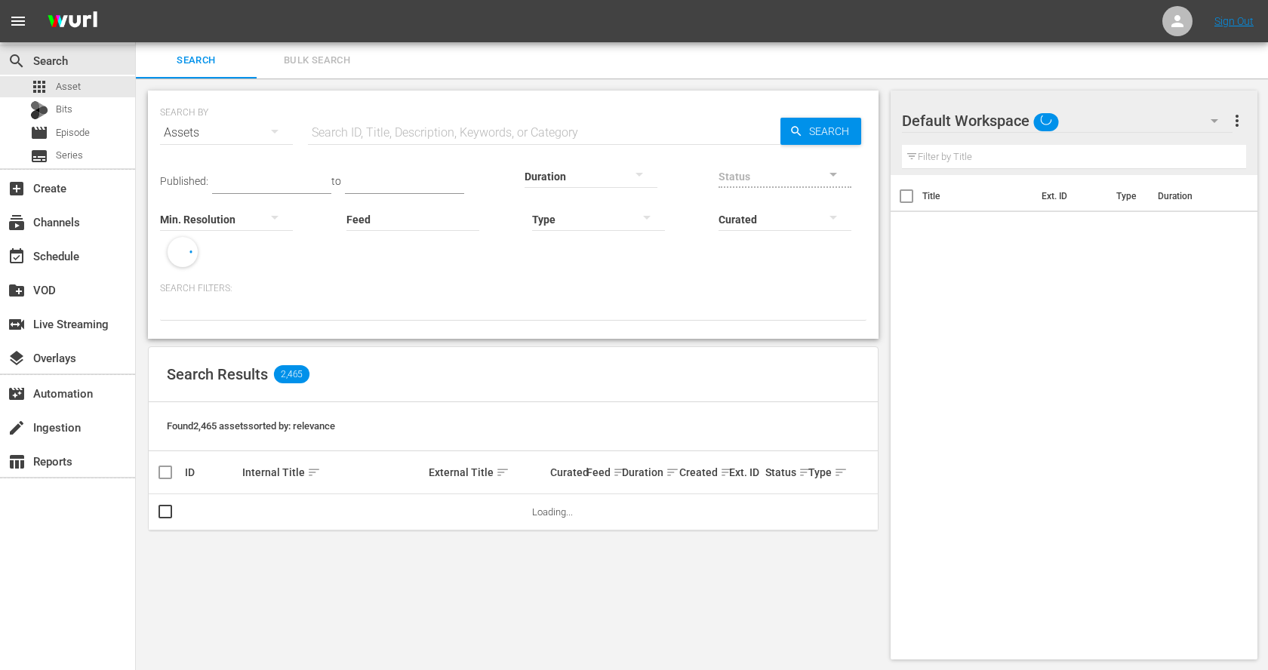
click at [508, 124] on input "text" at bounding box center [544, 133] width 472 height 36
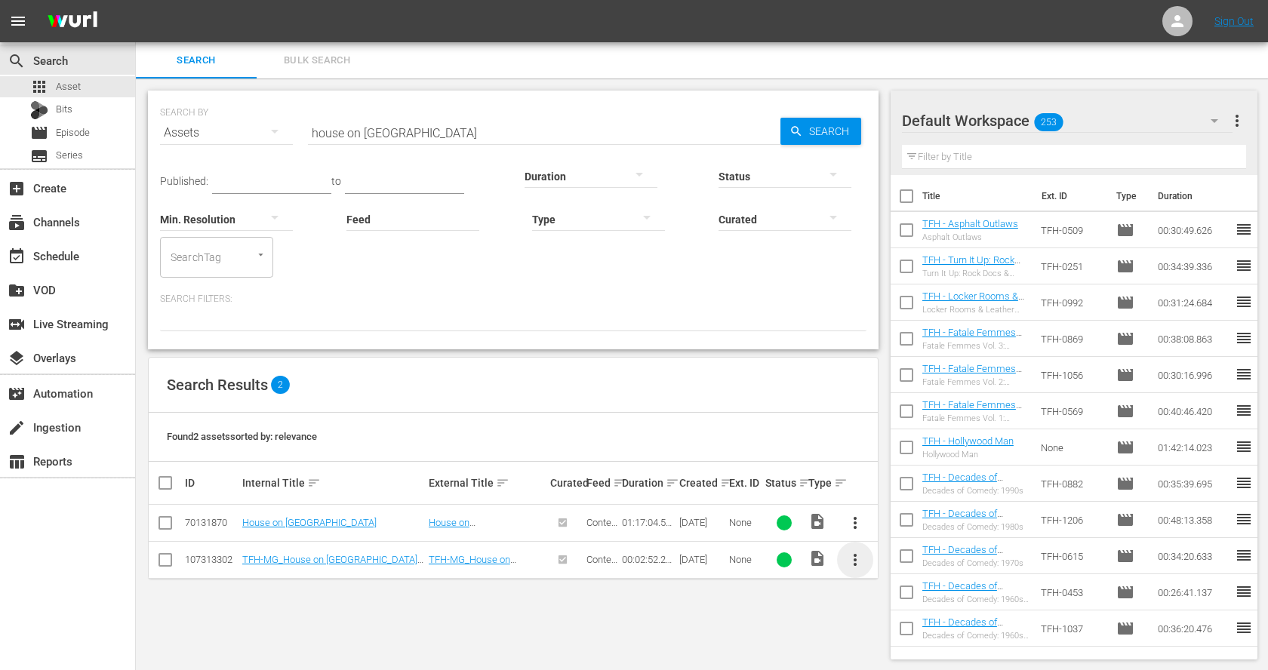
click at [851, 558] on span "more_vert" at bounding box center [855, 560] width 18 height 18
click at [902, 472] on div "Workspace" at bounding box center [936, 480] width 103 height 36
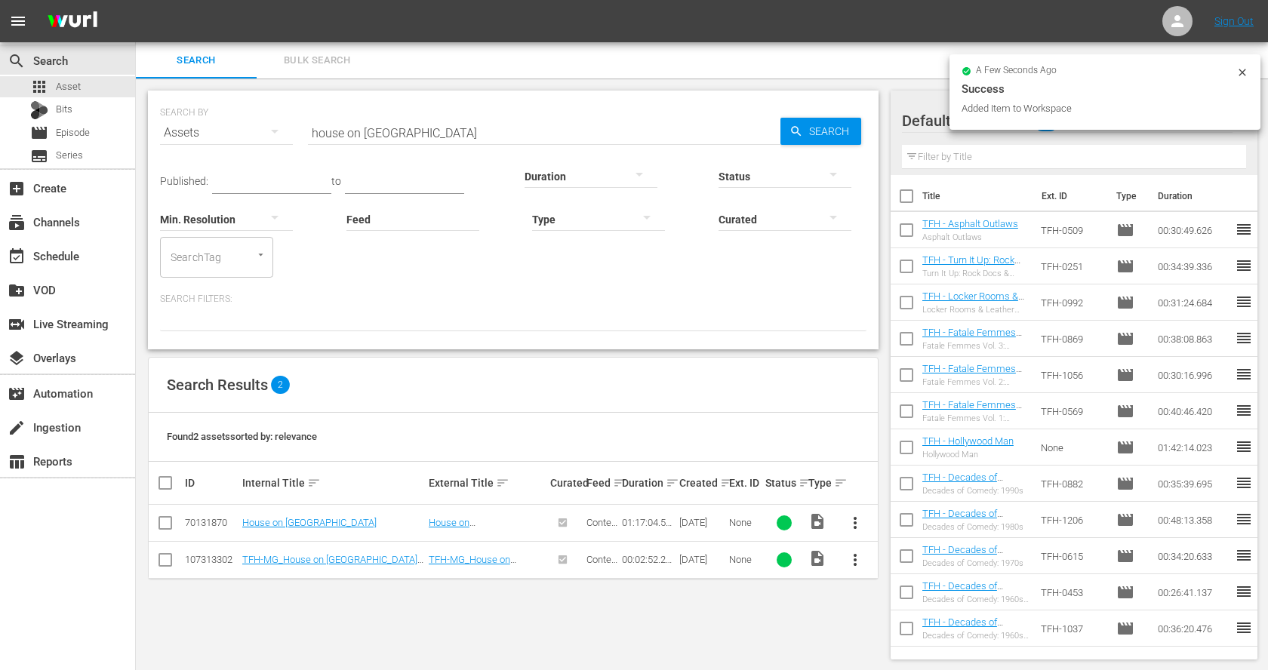
click at [471, 132] on input "house on haunted hill" at bounding box center [544, 133] width 472 height 36
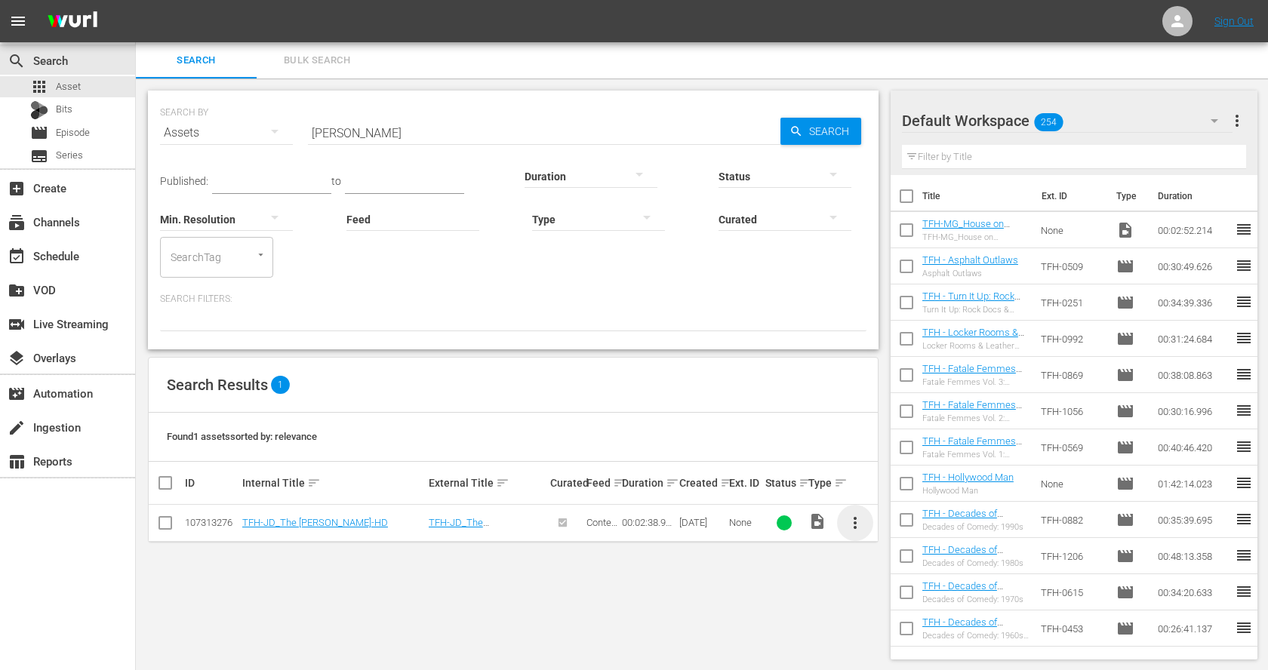
click at [860, 528] on span "more_vert" at bounding box center [855, 523] width 18 height 18
click at [894, 567] on div "Workspace" at bounding box center [936, 564] width 103 height 36
click at [335, 128] on input "tingler" at bounding box center [544, 133] width 472 height 36
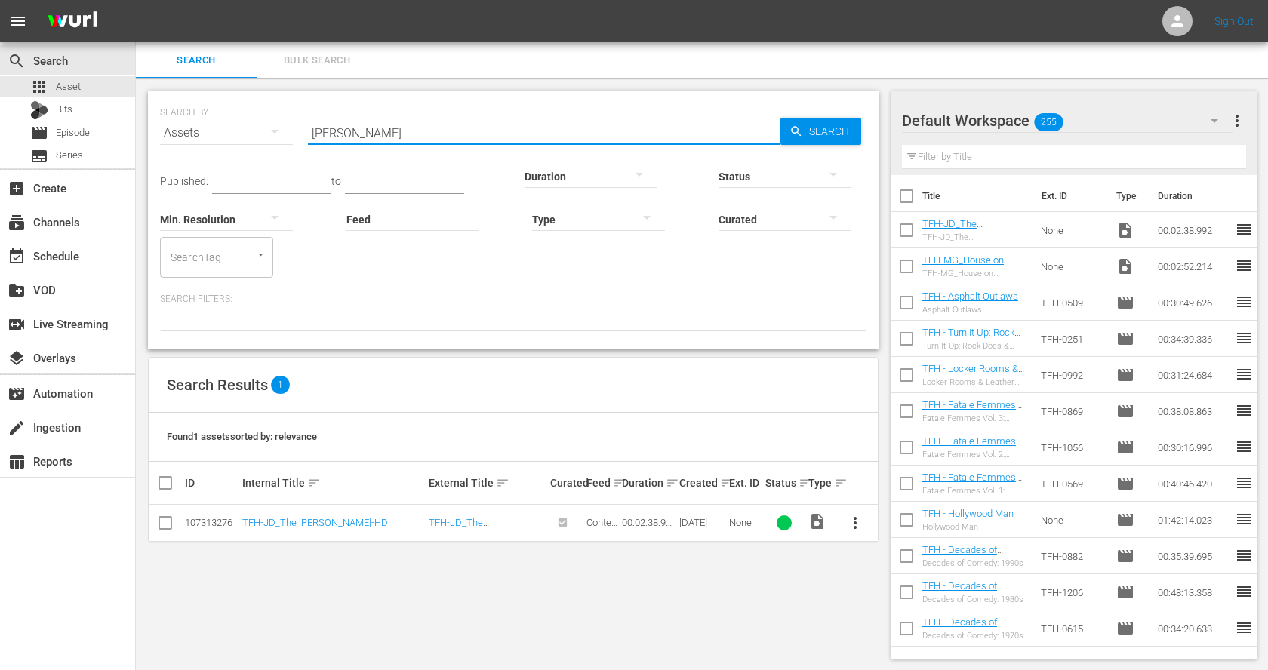
paste input "The Fly"
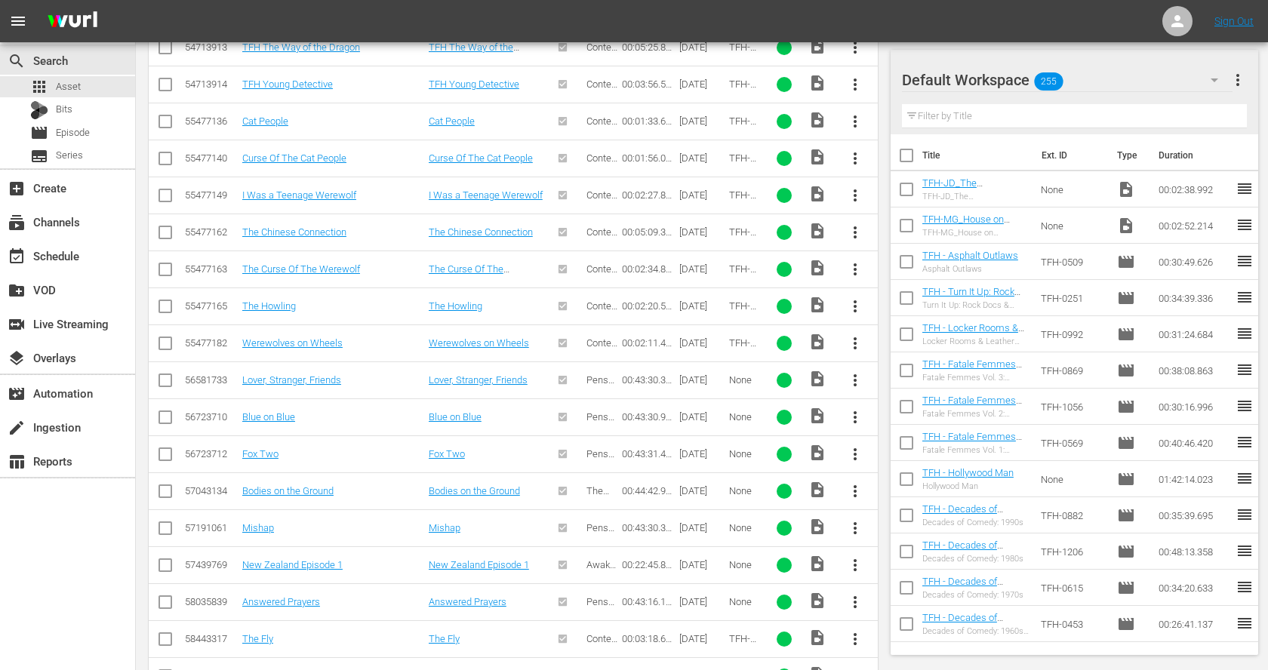
scroll to position [1594, 0]
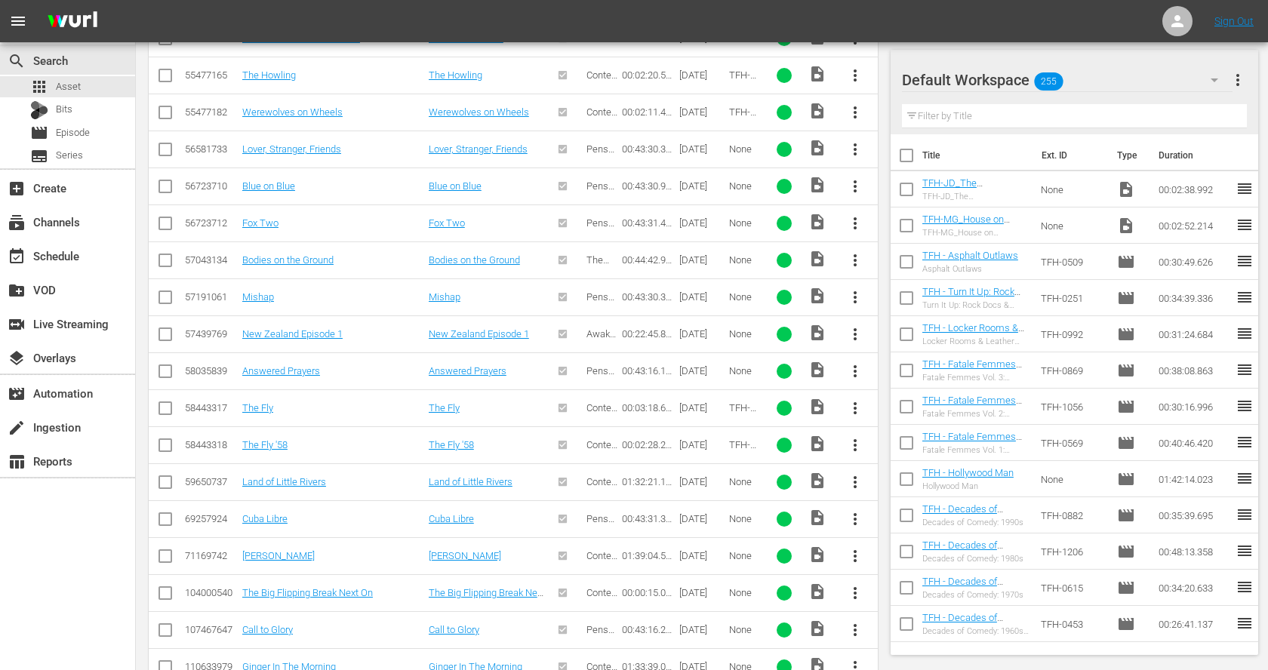
click at [858, 436] on span "more_vert" at bounding box center [855, 445] width 18 height 18
click at [911, 472] on div "Workspace" at bounding box center [936, 471] width 103 height 36
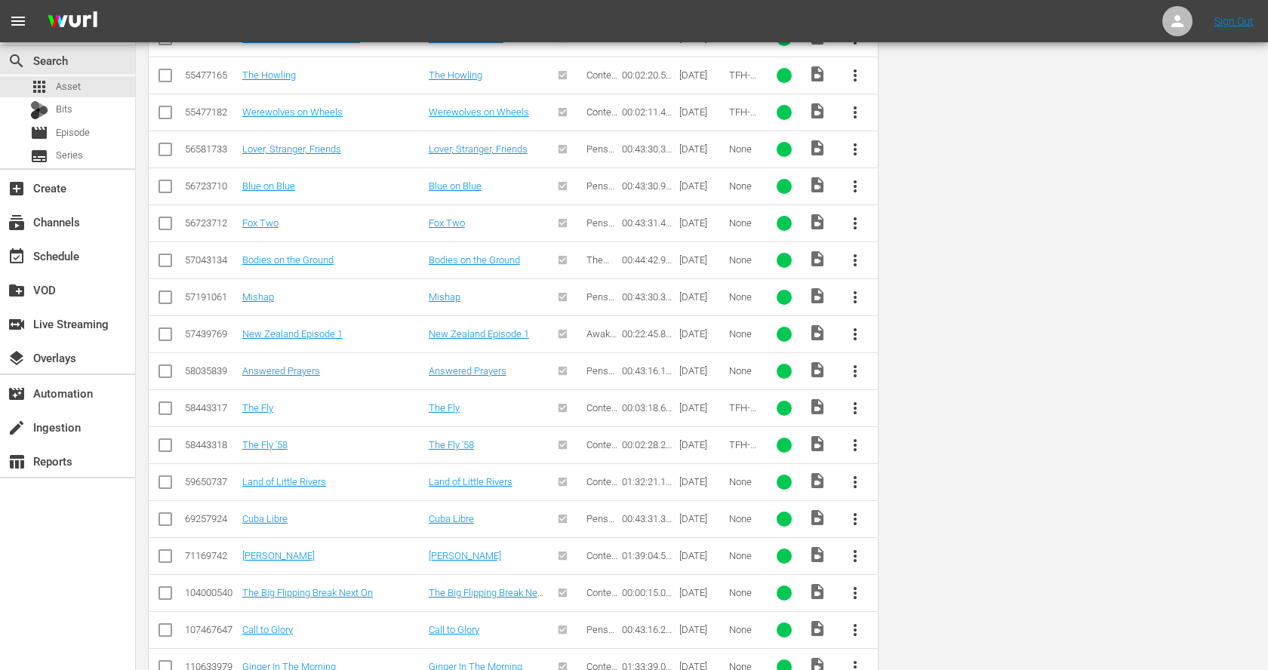
scroll to position [0, 0]
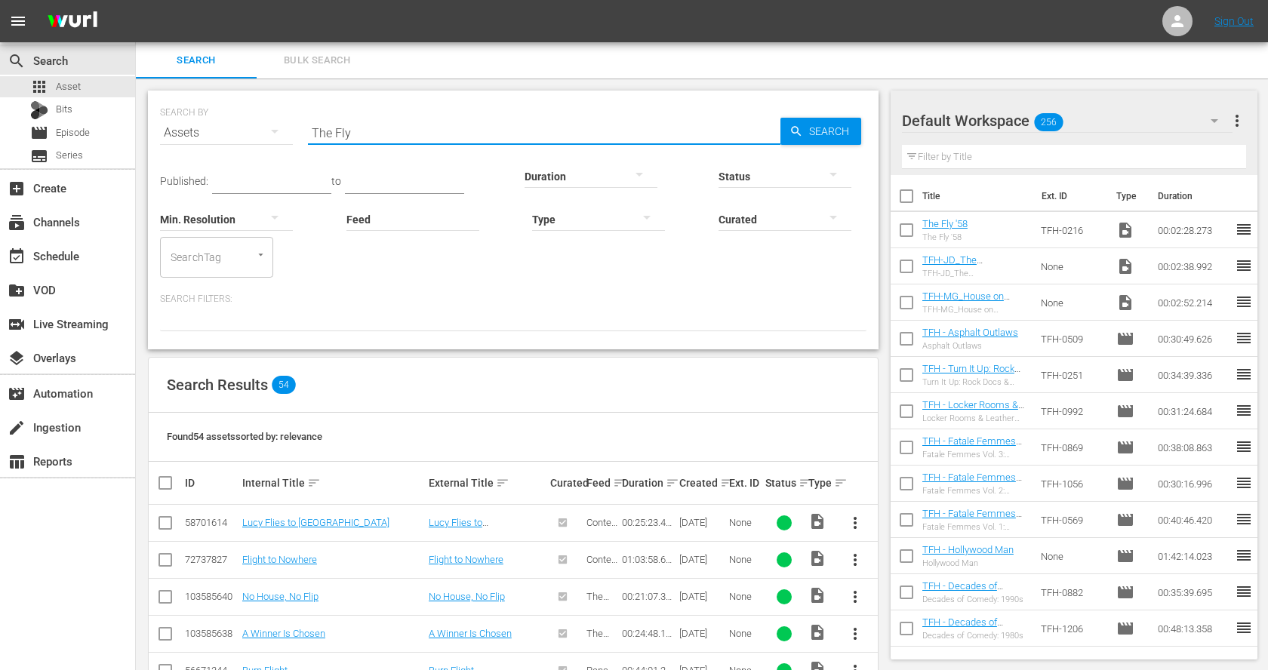
click at [363, 136] on input "The Fly" at bounding box center [544, 133] width 472 height 36
paste input "Blob"
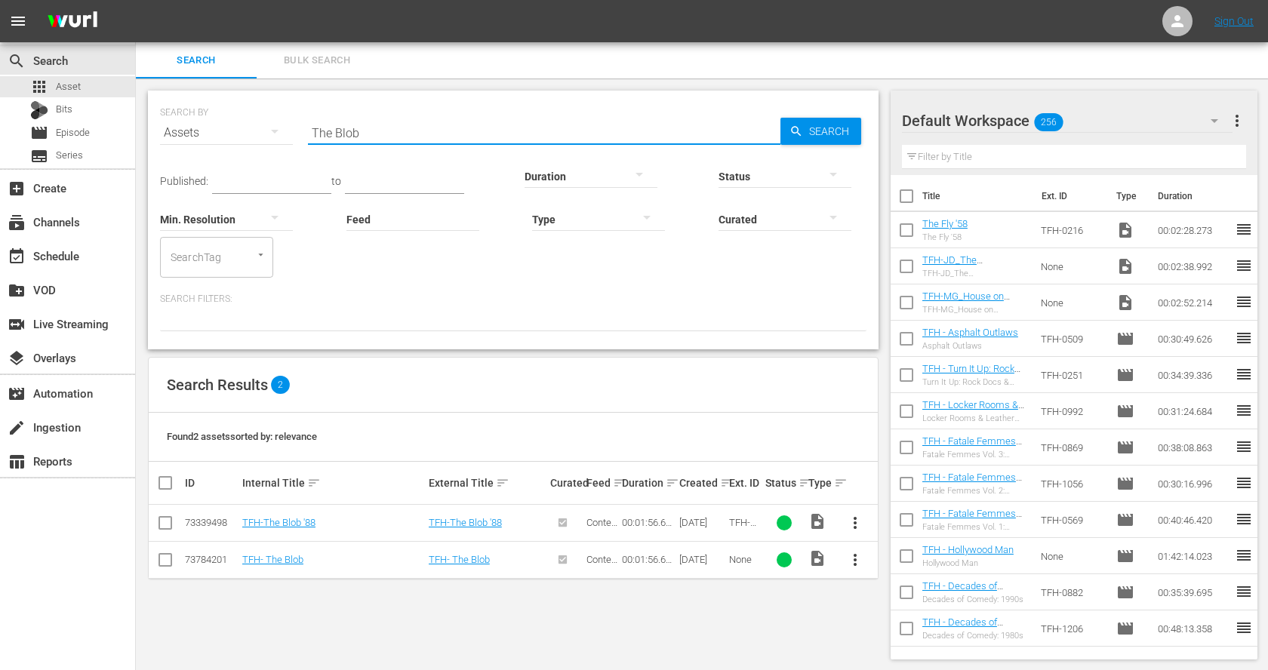
click at [859, 558] on span "more_vert" at bounding box center [855, 560] width 18 height 18
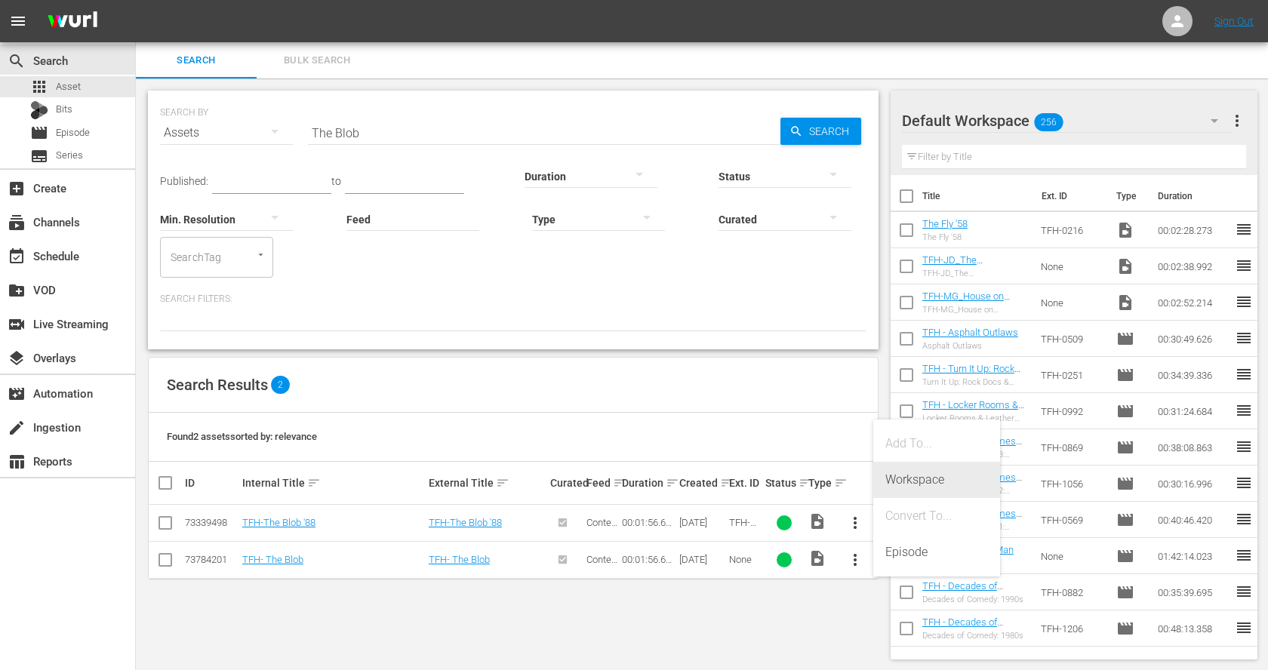
click at [905, 479] on div "Workspace" at bounding box center [936, 480] width 103 height 36
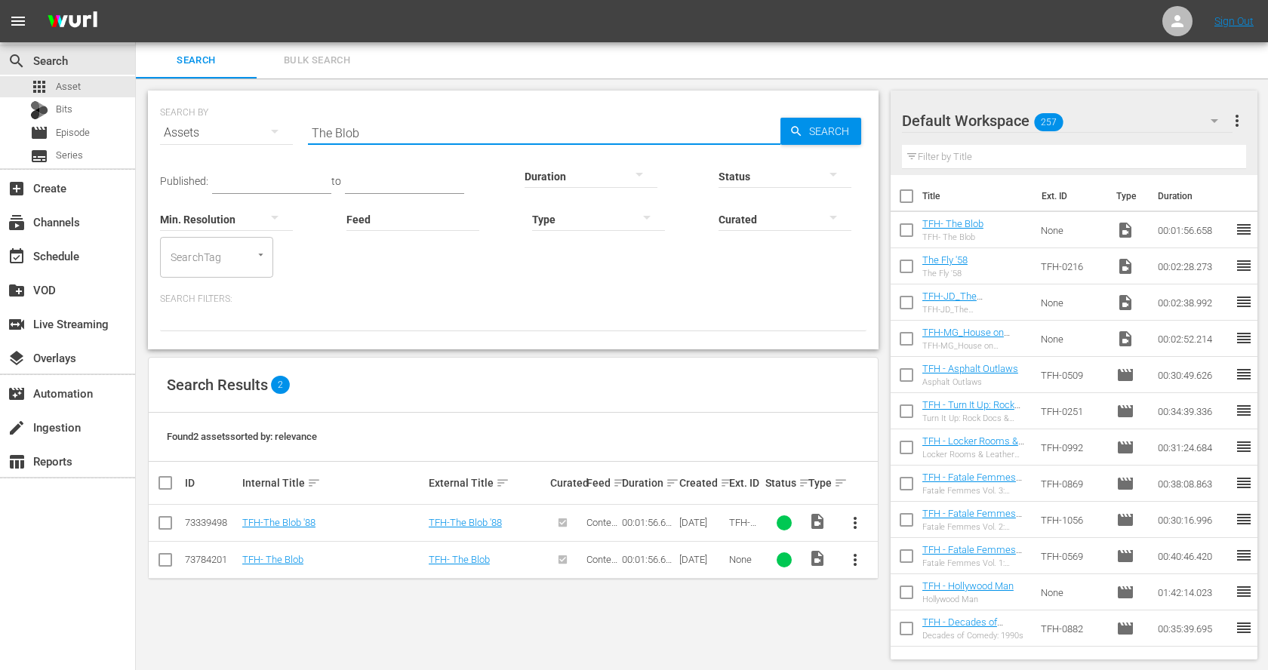
click at [365, 128] on input "The Blob" at bounding box center [544, 133] width 472 height 36
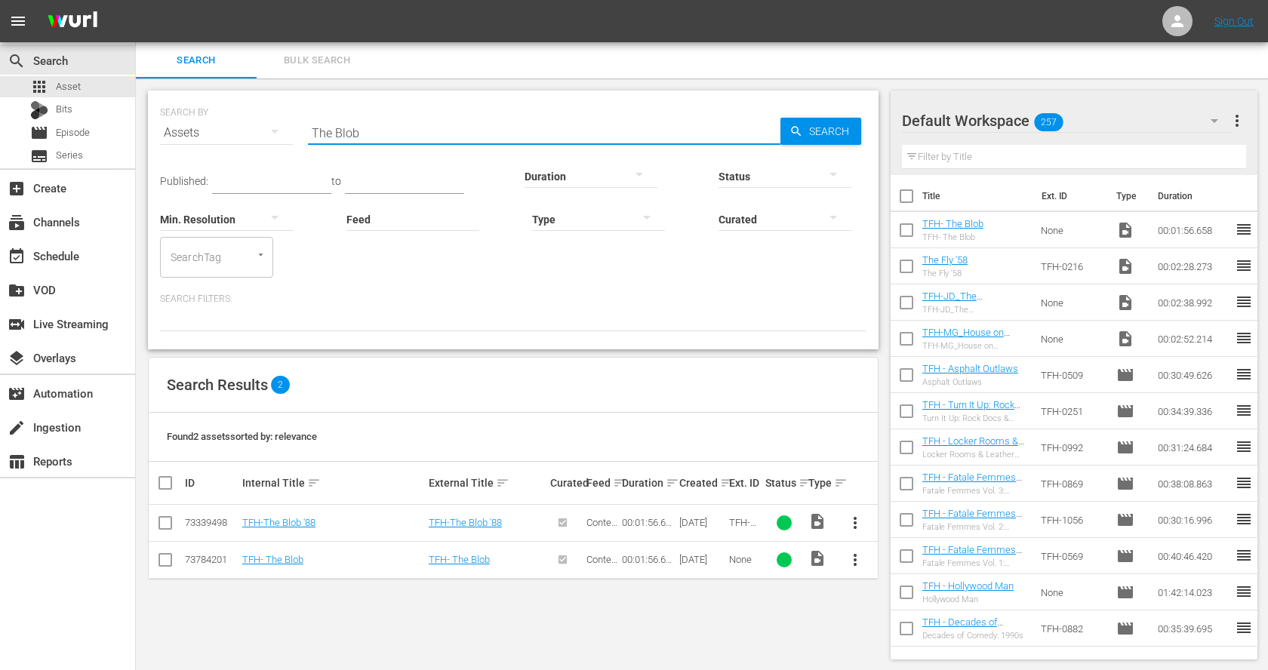
paste input "Curse of Frankenstein"
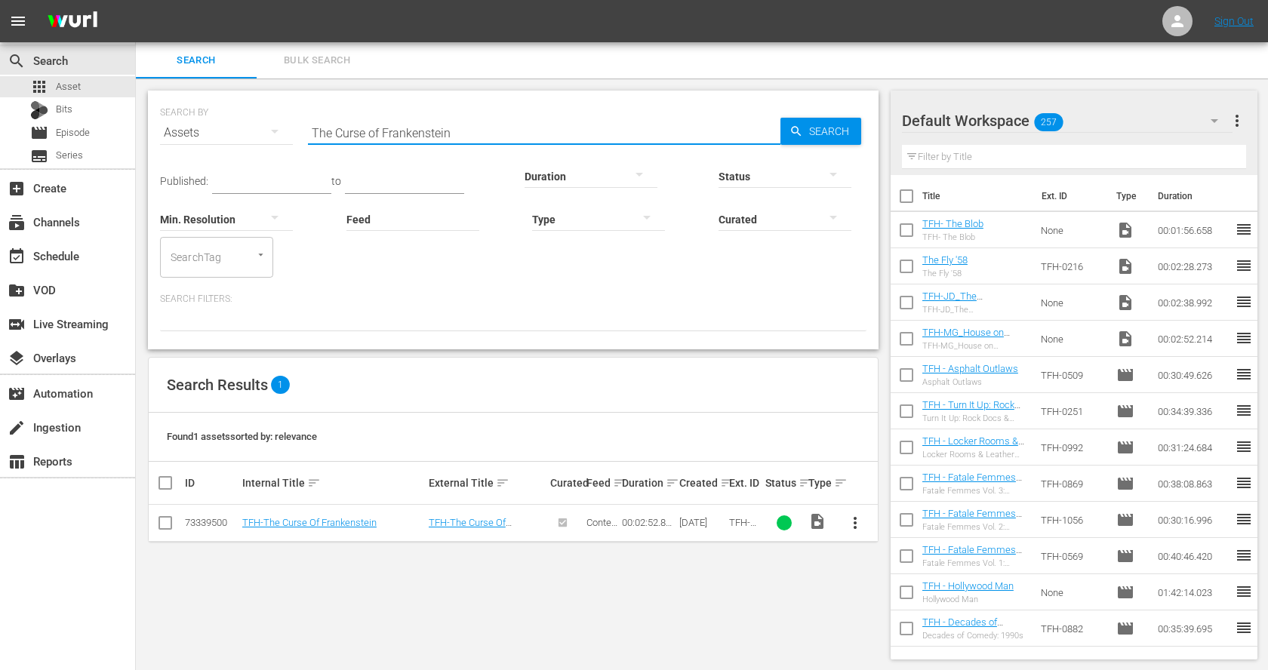
click at [862, 519] on span "more_vert" at bounding box center [855, 523] width 18 height 18
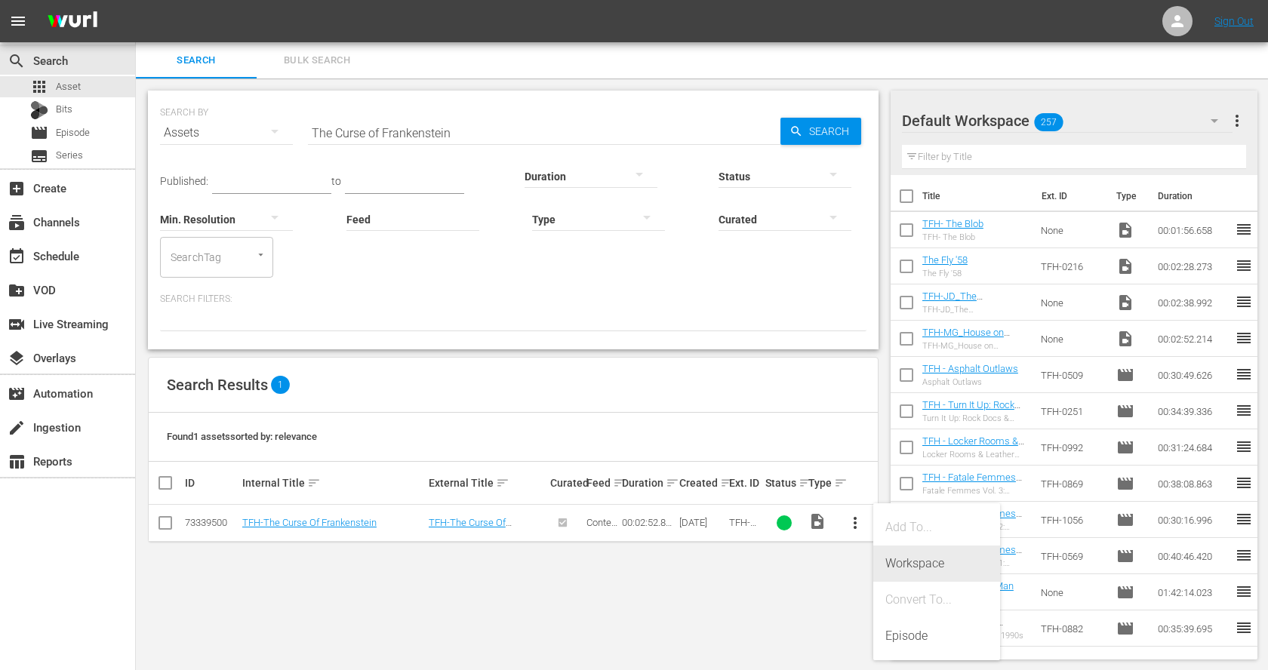
click at [893, 570] on div "Workspace" at bounding box center [936, 564] width 103 height 36
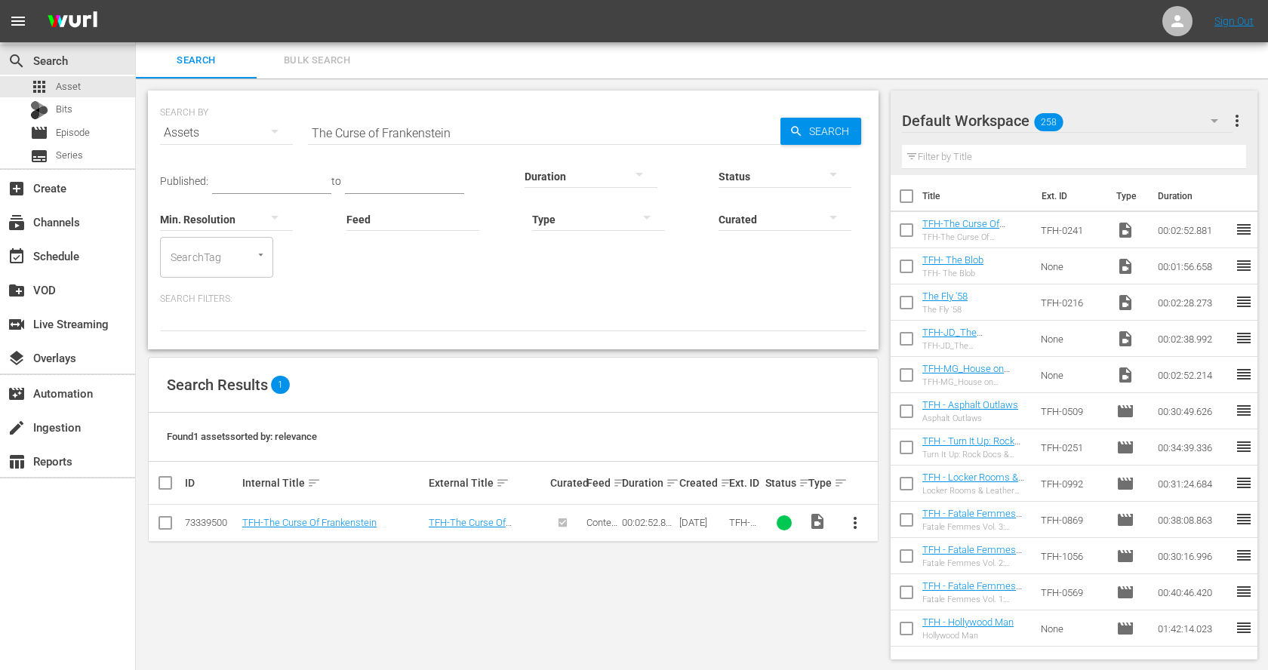
click at [410, 128] on input "The Curse of Frankenstein" at bounding box center [544, 133] width 472 height 36
click at [407, 134] on input "The Curse of Frankenstein" at bounding box center [544, 133] width 472 height 36
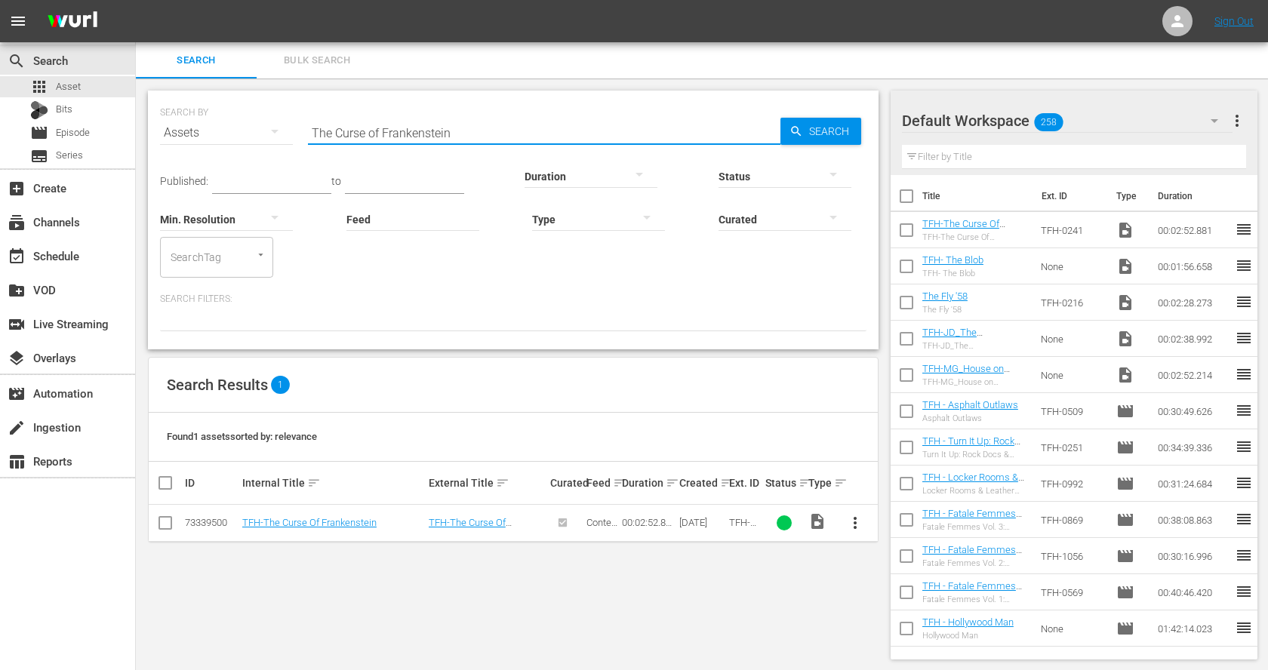
click at [407, 134] on input "The Curse of Frankenstein" at bounding box center [544, 133] width 472 height 36
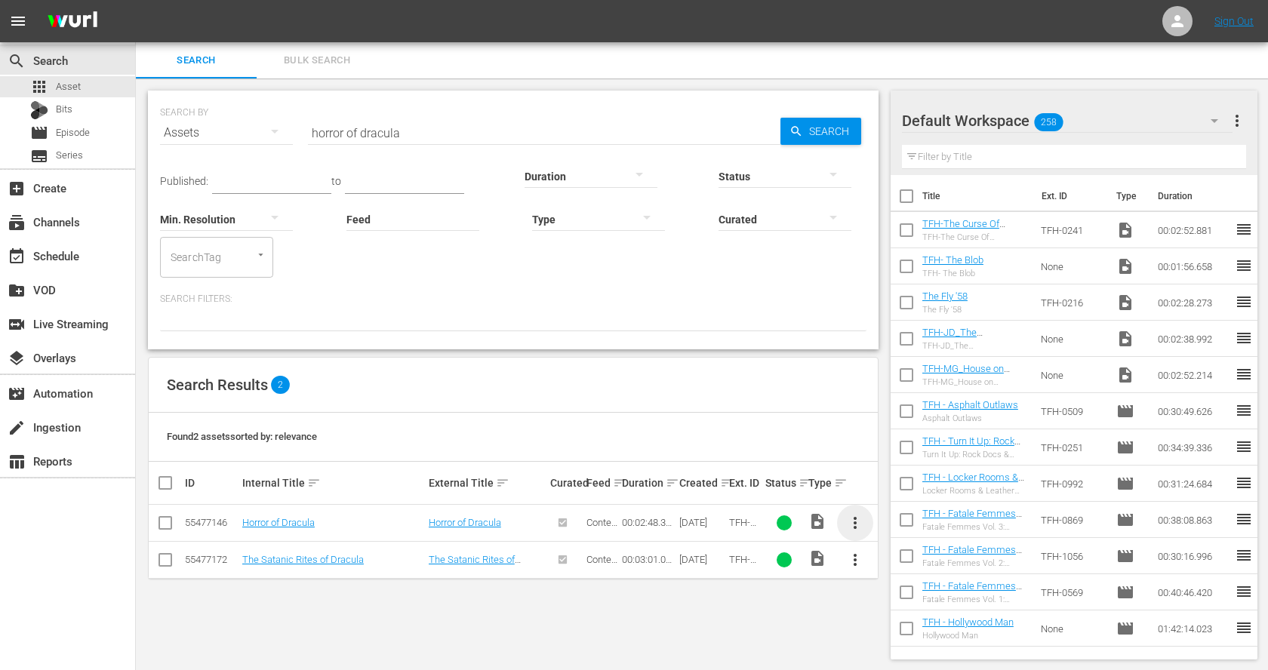
click at [850, 520] on span "more_vert" at bounding box center [855, 523] width 18 height 18
click at [894, 564] on div "Workspace" at bounding box center [936, 564] width 103 height 36
click at [370, 128] on input "horror of dracula" at bounding box center [544, 133] width 472 height 36
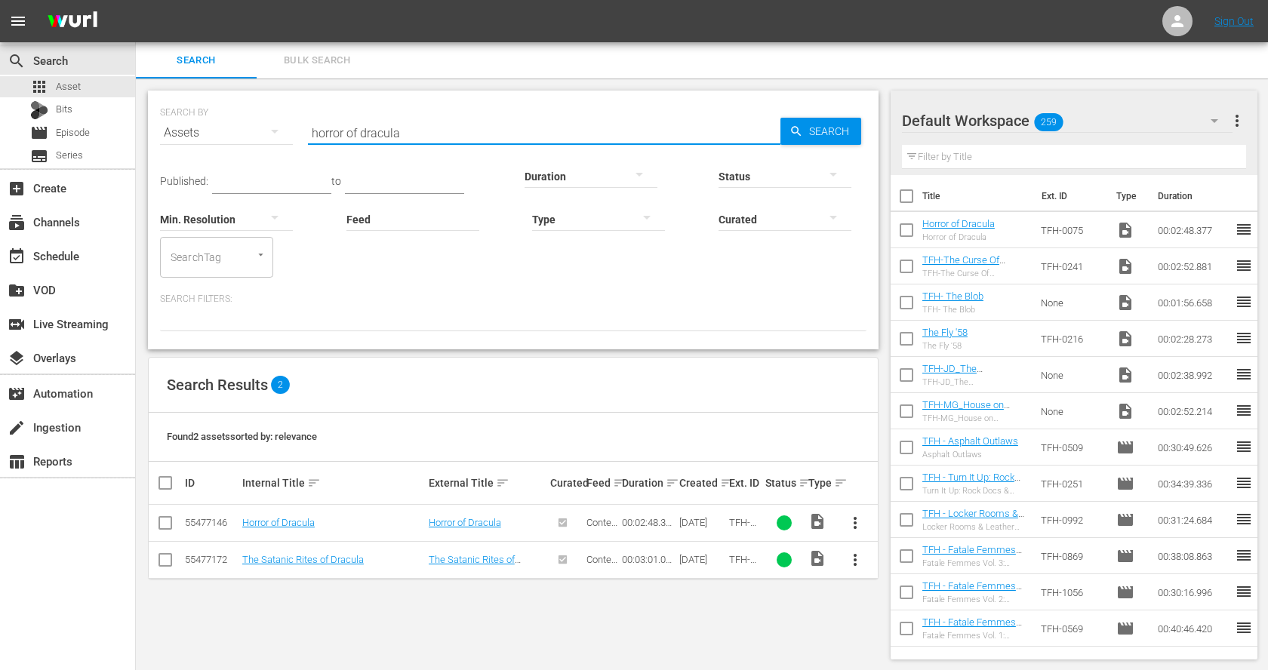
paste input "I Was a Teenage Werewolf"
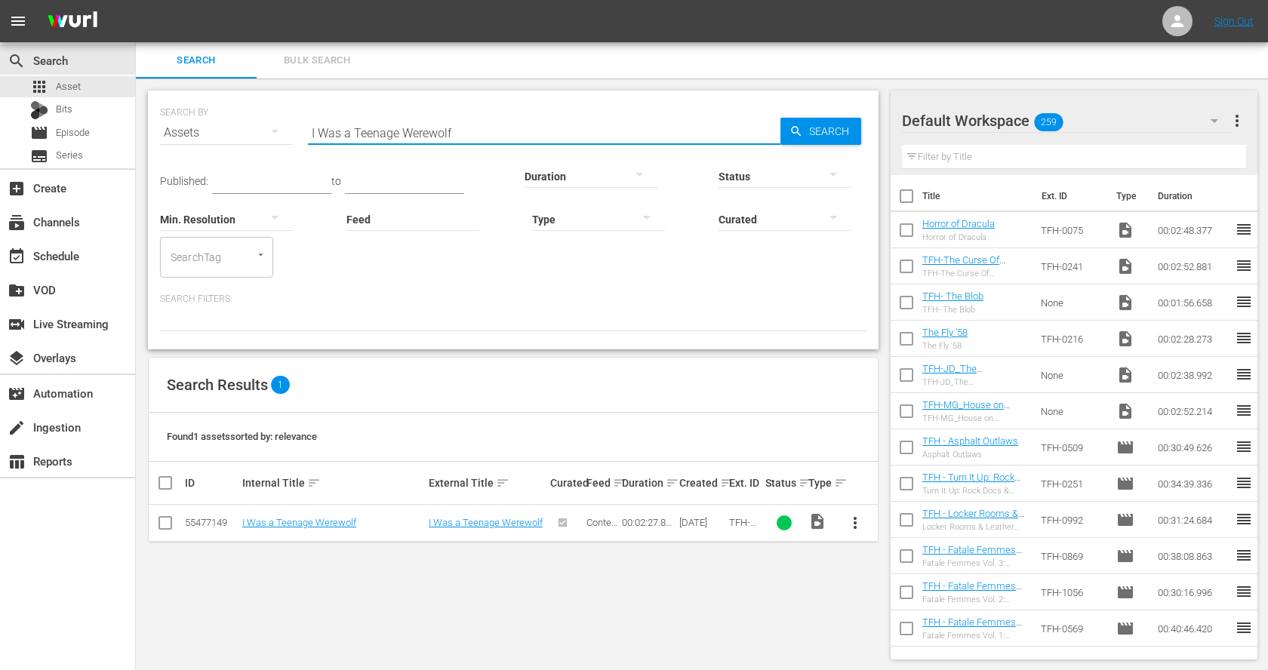
click at [853, 518] on span "more_vert" at bounding box center [855, 523] width 18 height 18
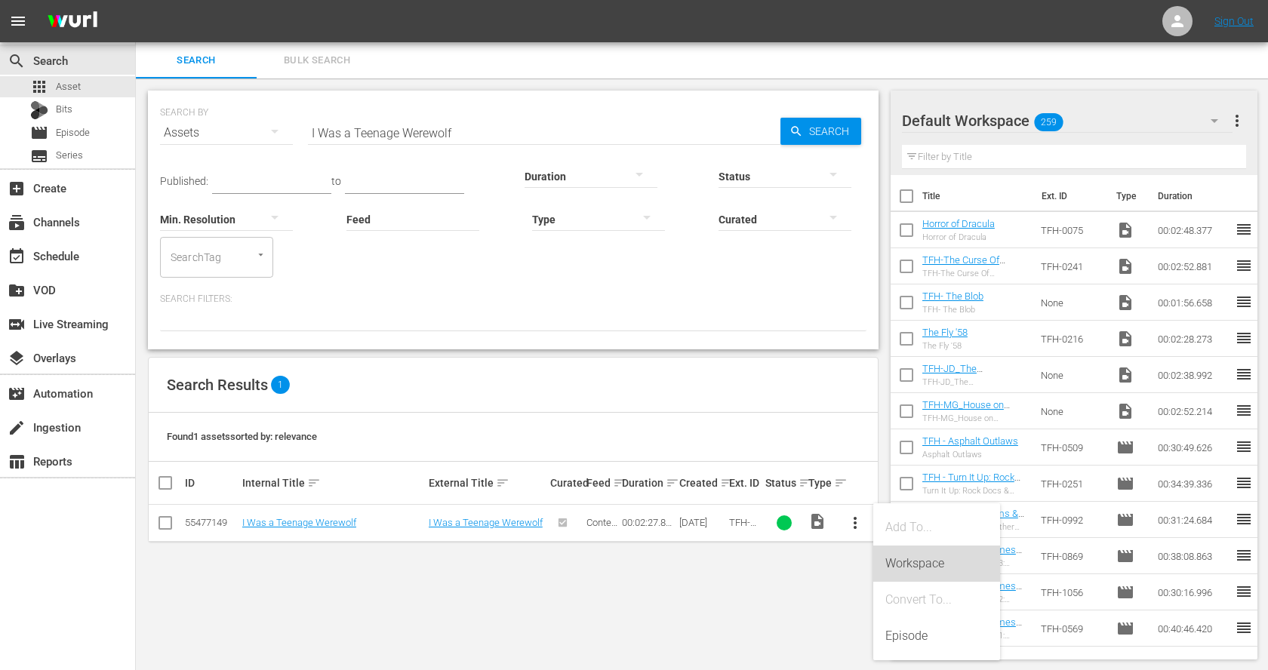
click at [912, 562] on div "Workspace" at bounding box center [936, 564] width 103 height 36
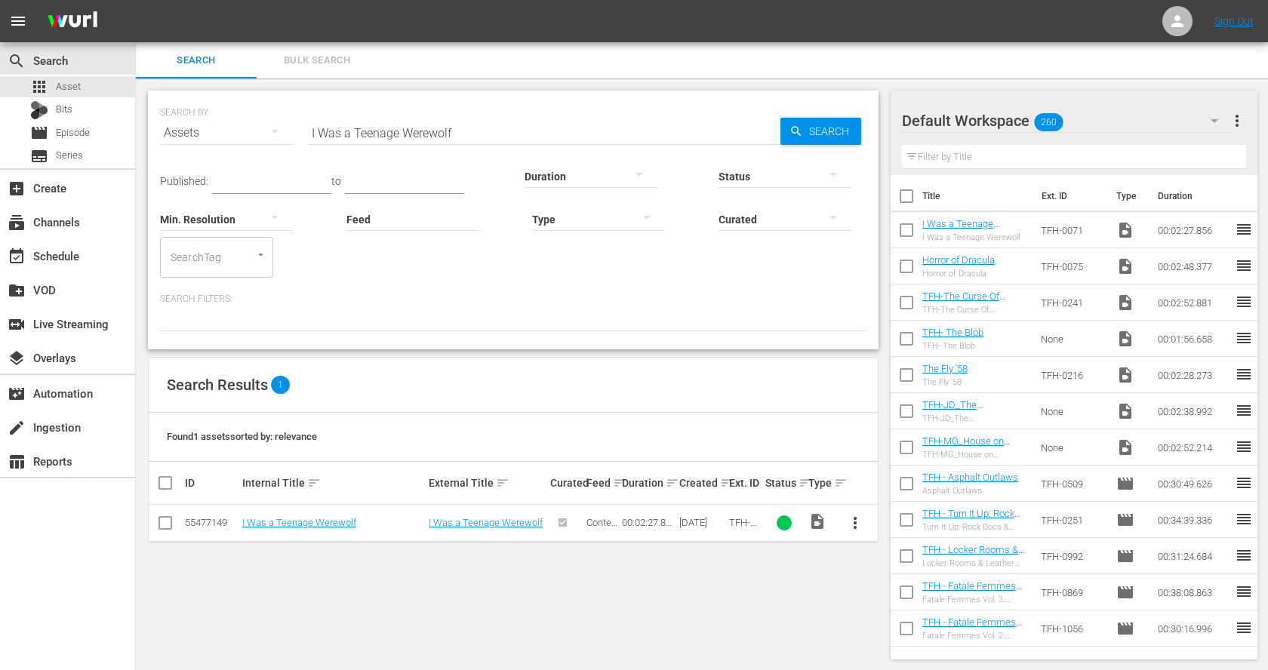
click at [371, 137] on input "I Was a Teenage Werewolf" at bounding box center [544, 133] width 472 height 36
paste input "Frankenstein"
click at [853, 515] on span "more_vert" at bounding box center [855, 523] width 18 height 18
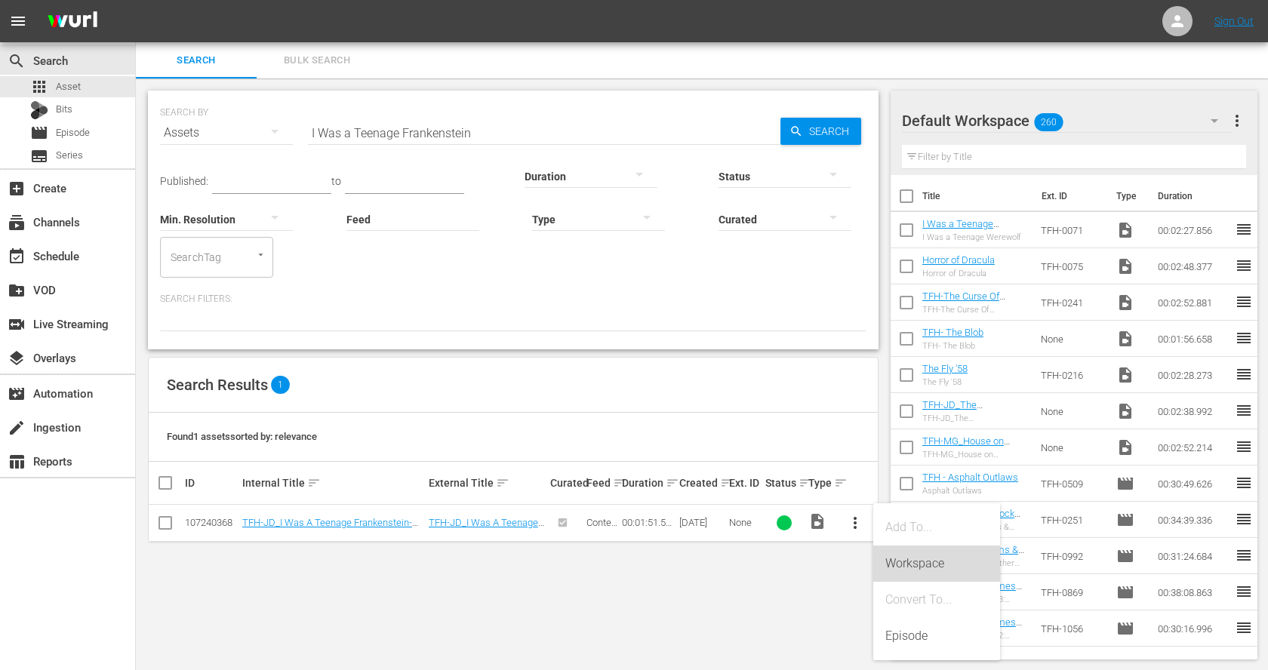
click at [889, 556] on div "Workspace" at bounding box center [936, 564] width 103 height 36
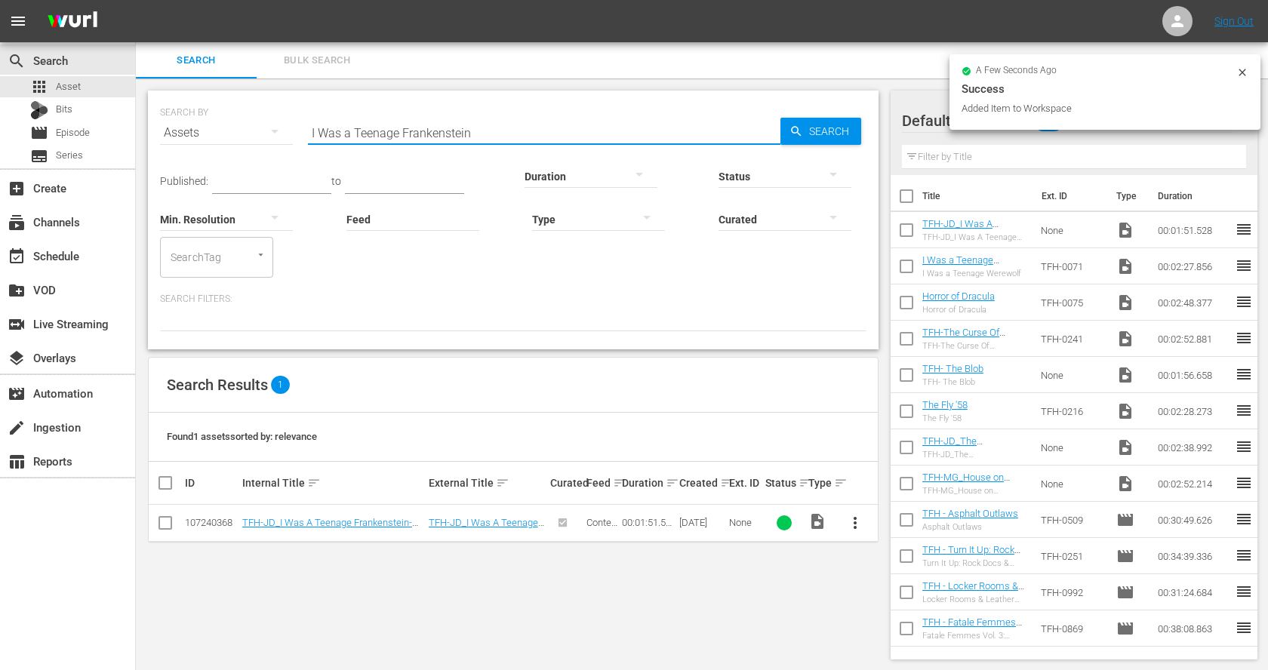
click at [348, 129] on input "I Was a Teenage Frankenstein" at bounding box center [544, 133] width 472 height 36
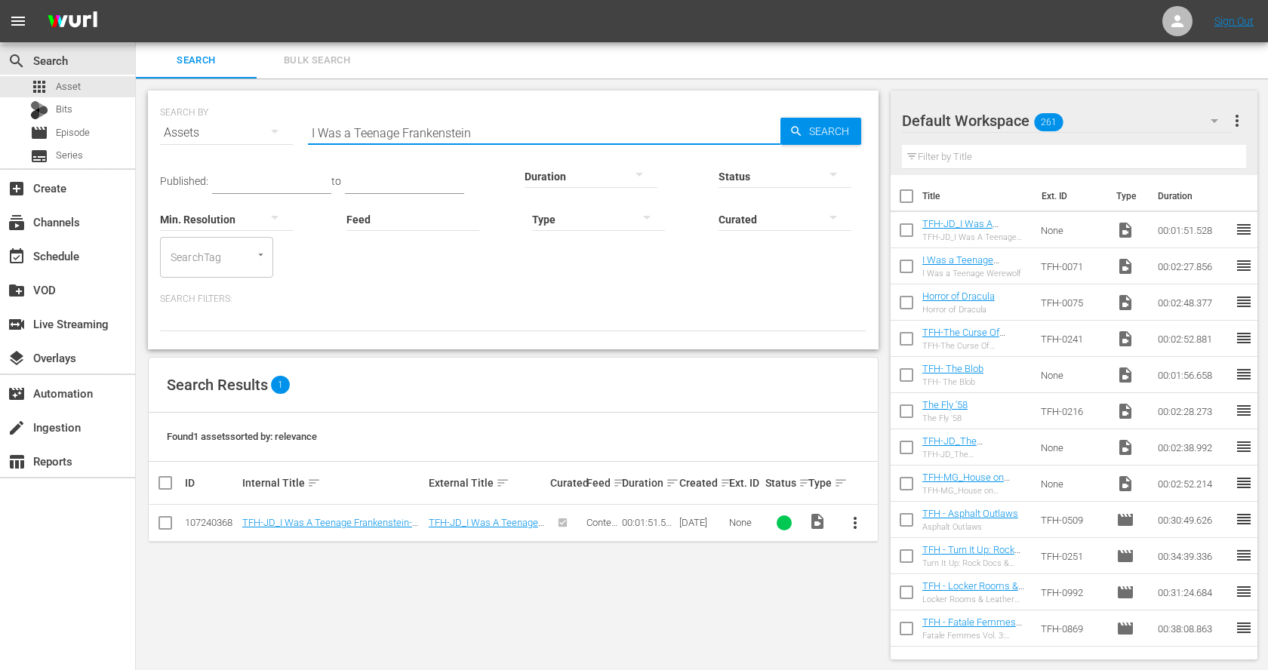
click at [348, 129] on input "I Was a Teenage Frankenstein" at bounding box center [544, 133] width 472 height 36
paste input "Fiend Without a Face"
click at [850, 519] on span "more_vert" at bounding box center [855, 523] width 18 height 18
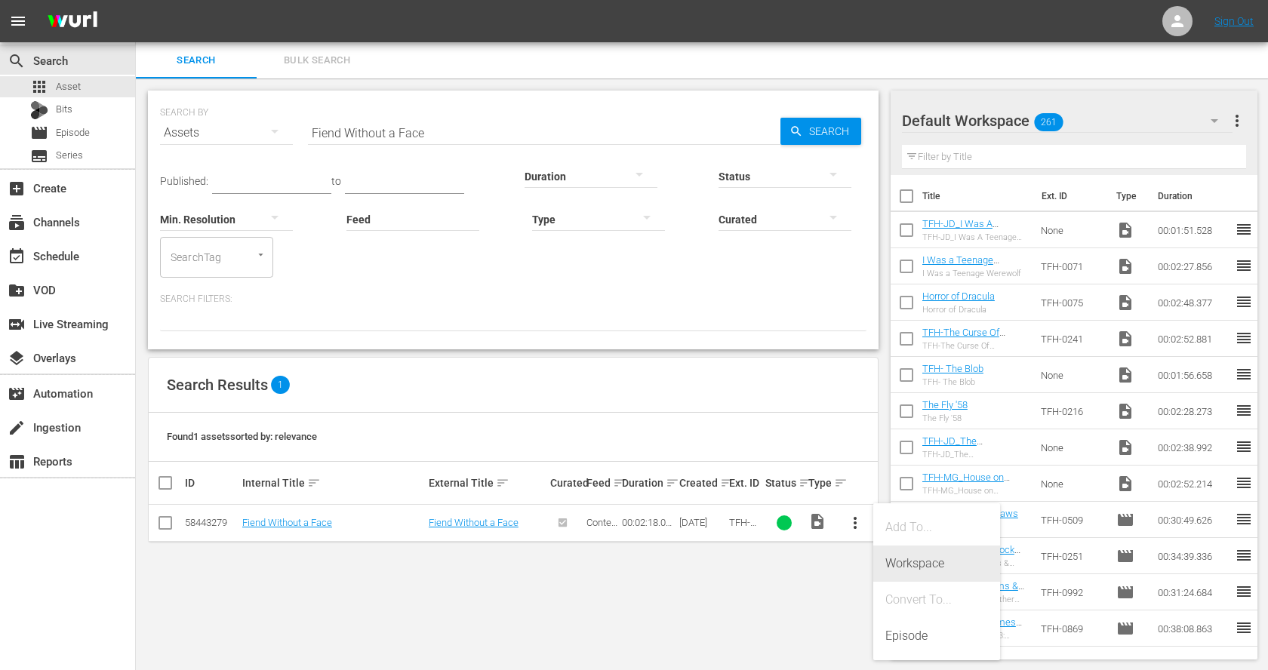
click at [891, 557] on div "Workspace" at bounding box center [936, 564] width 103 height 36
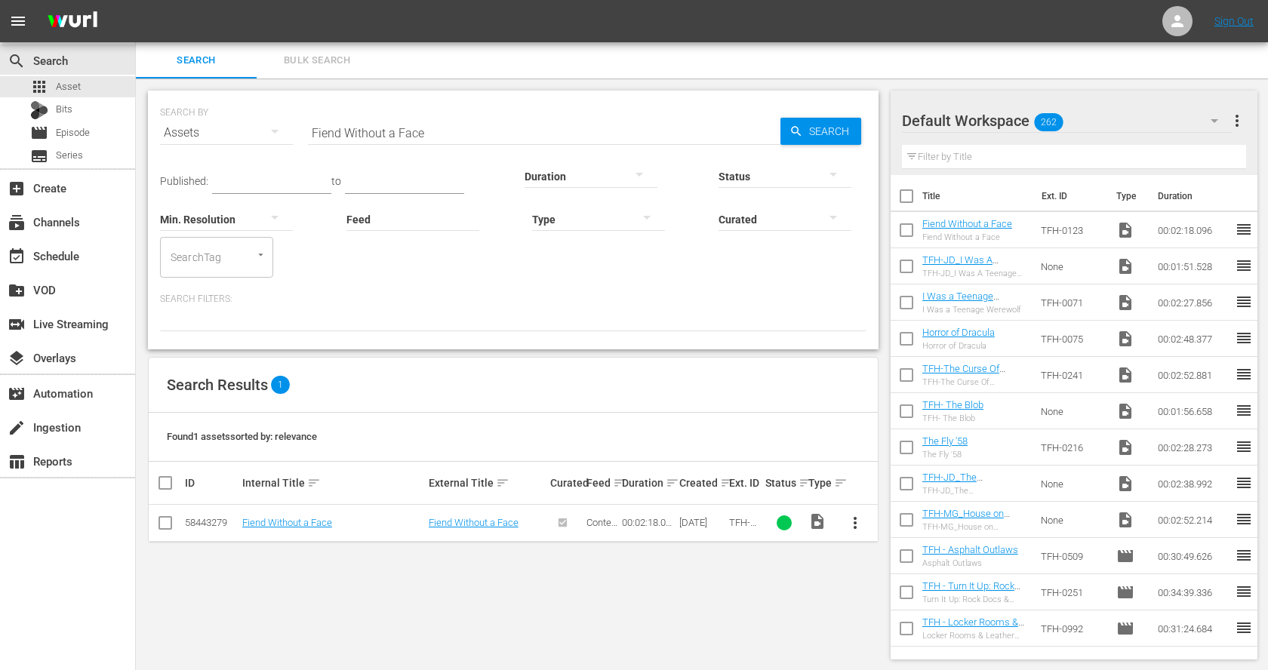
click at [365, 128] on input "Fiend Without a Face" at bounding box center [544, 133] width 472 height 36
paste input "It! The Terror from Beyond Sp"
click at [855, 518] on span "more_vert" at bounding box center [855, 523] width 18 height 18
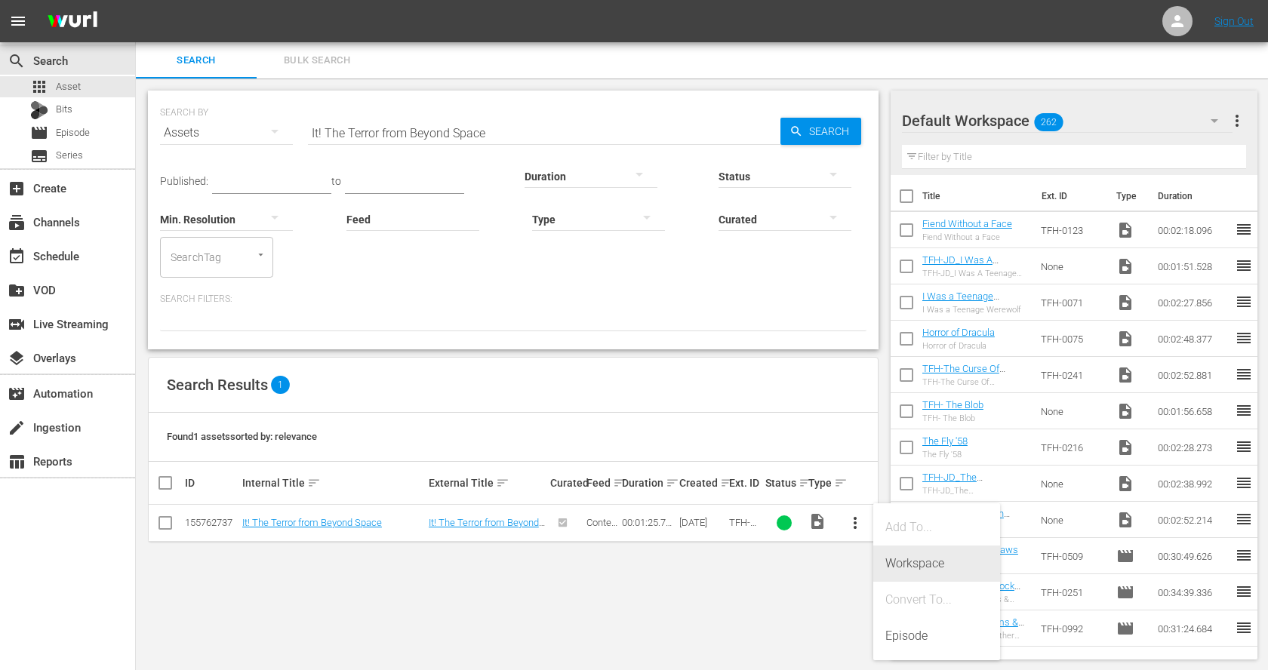
click at [906, 560] on div "Workspace" at bounding box center [936, 564] width 103 height 36
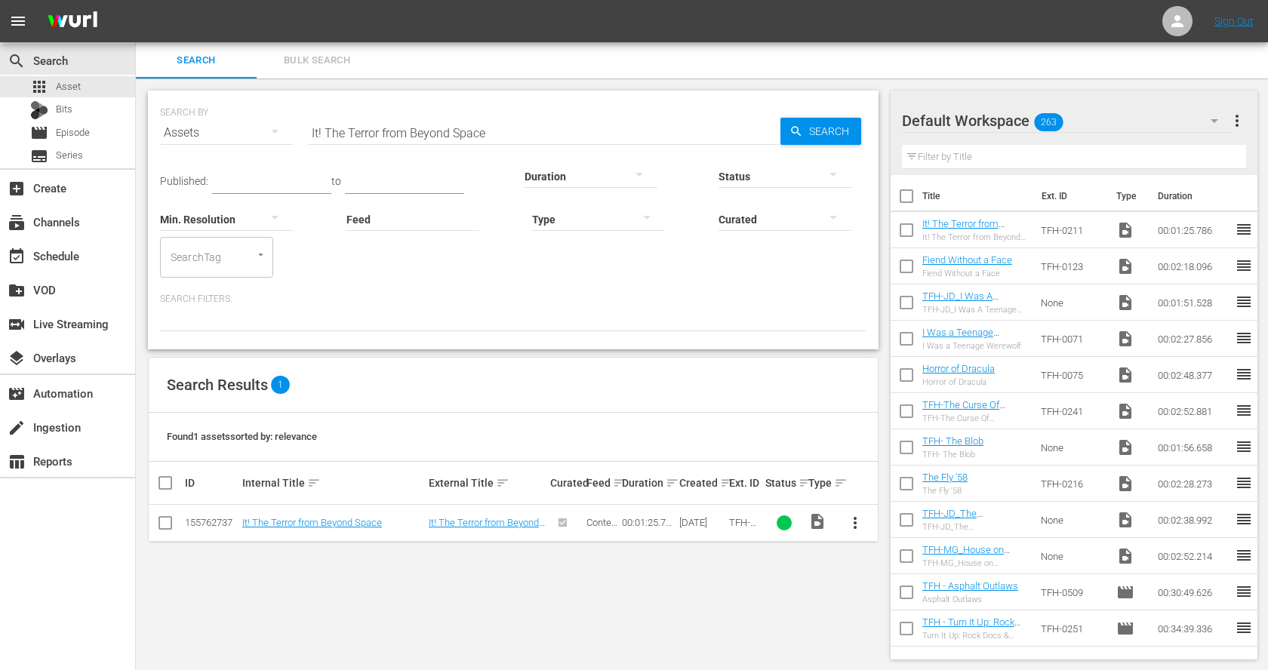
click at [373, 137] on input "It! The Terror from Beyond Space" at bounding box center [544, 133] width 472 height 36
paste input "Came from Beneath the Sea"
click at [859, 524] on span "more_vert" at bounding box center [855, 523] width 18 height 18
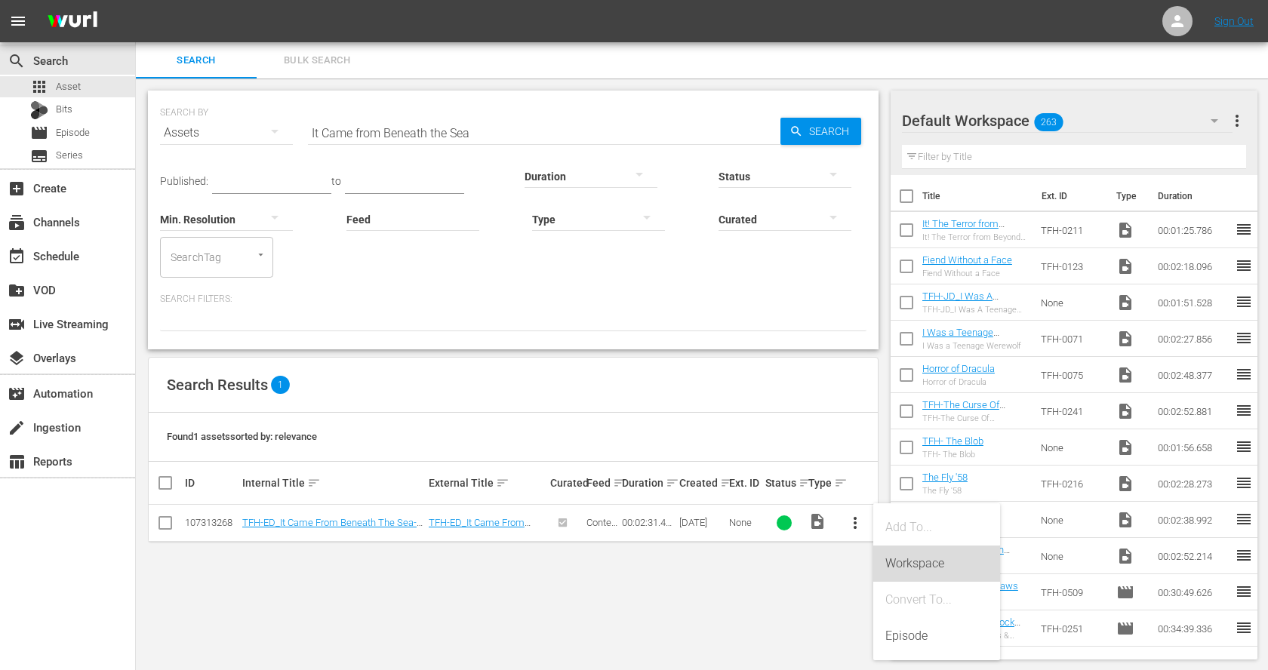
click at [904, 567] on div "Workspace" at bounding box center [936, 564] width 103 height 36
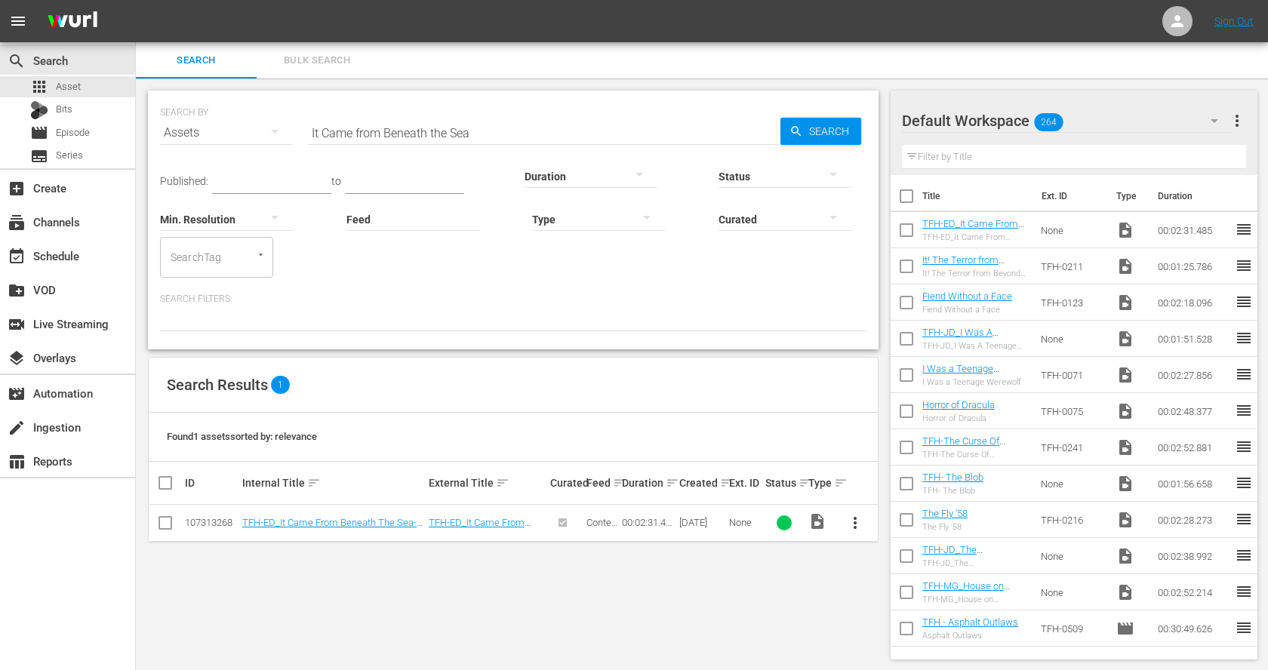
click at [408, 121] on input "It Came from Beneath the Sea" at bounding box center [544, 133] width 472 height 36
paste input "Tarantul"
click at [852, 523] on span "more_vert" at bounding box center [855, 523] width 18 height 18
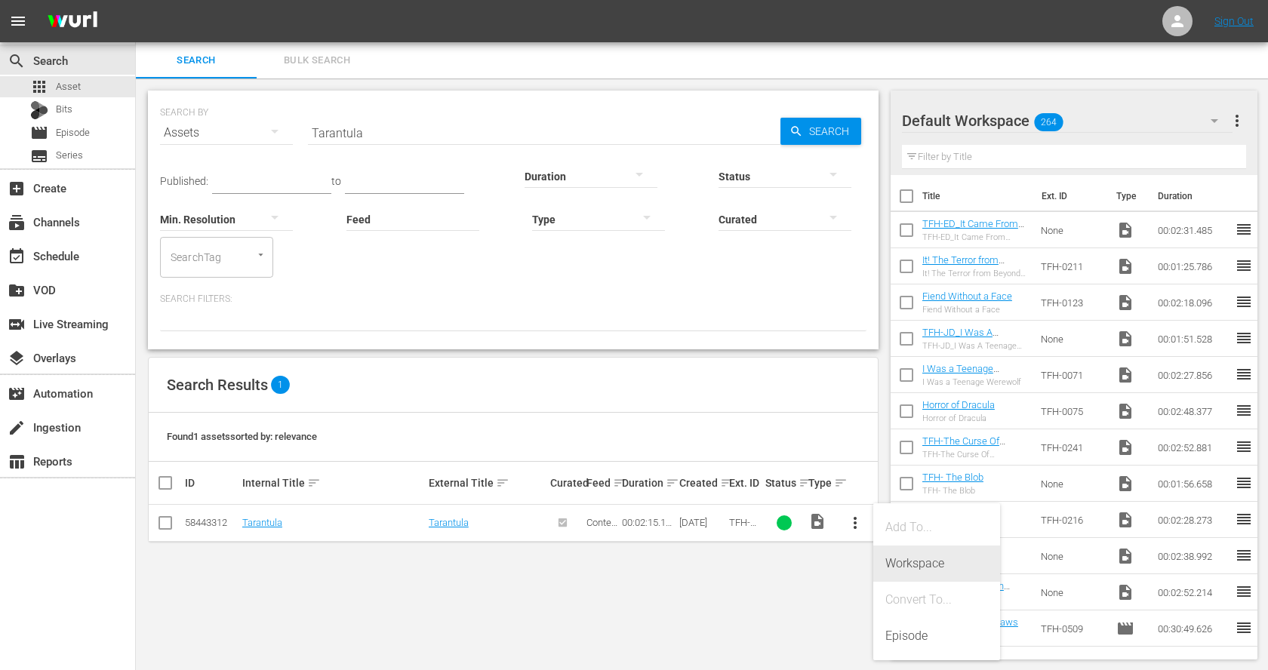
click at [898, 558] on div "Workspace" at bounding box center [936, 564] width 103 height 36
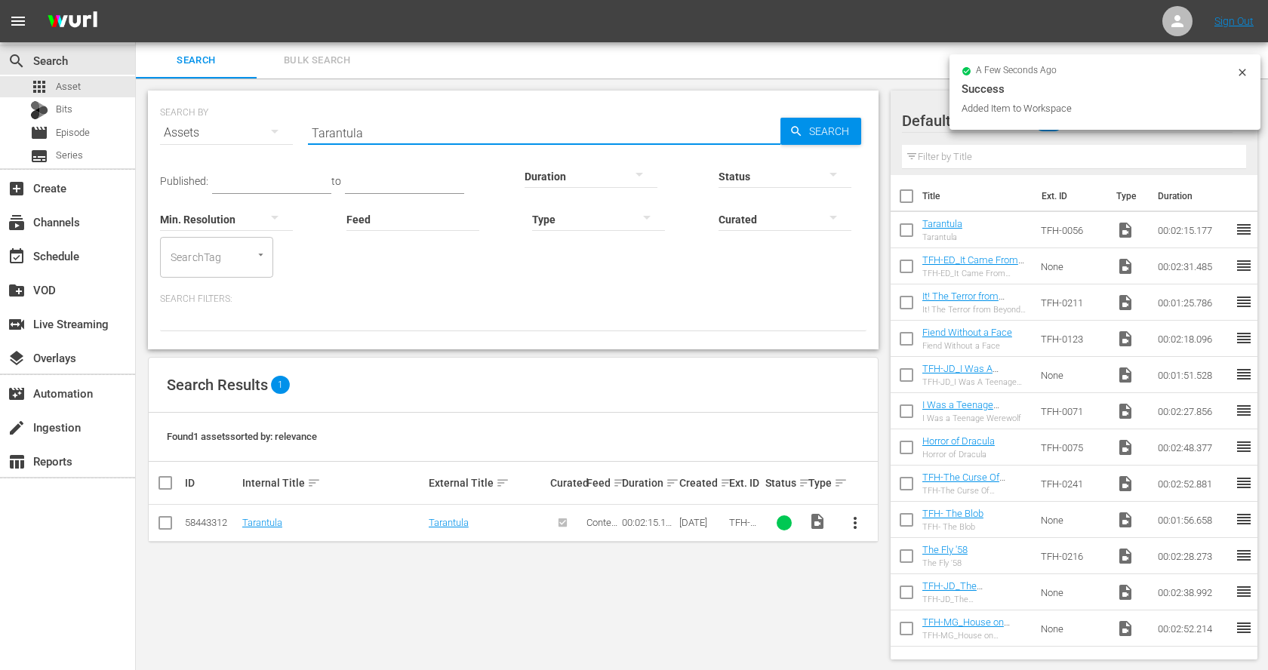
click at [373, 141] on input "Tarantula" at bounding box center [544, 133] width 472 height 36
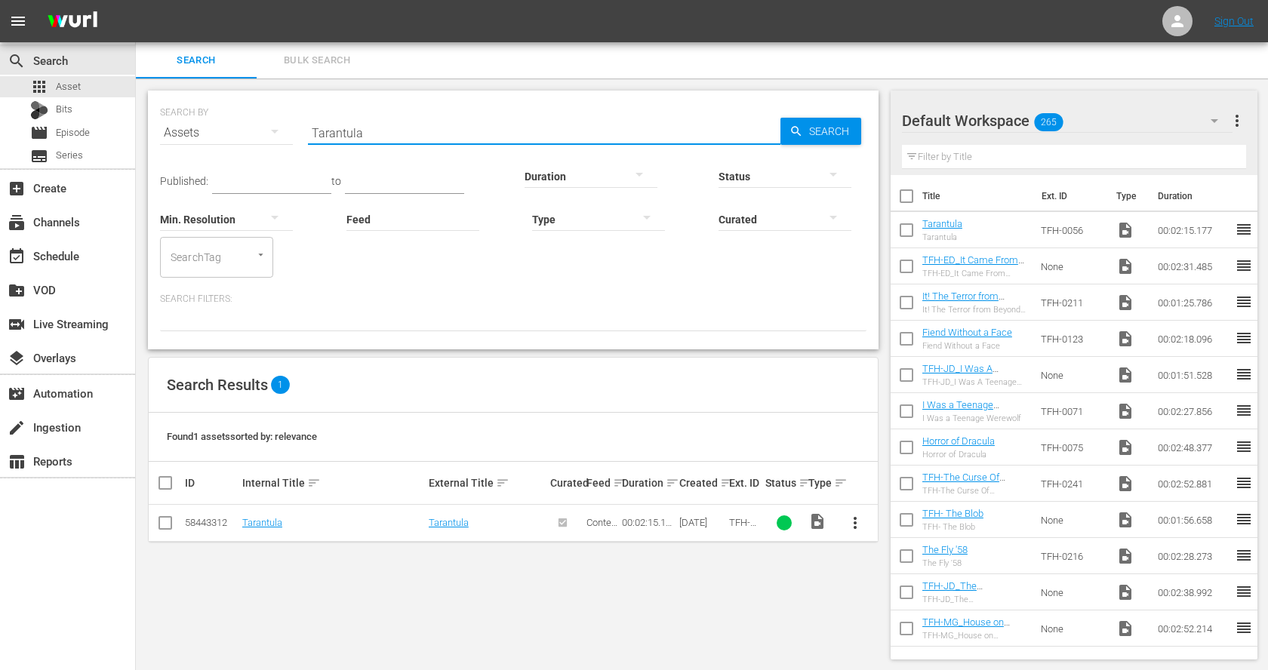
paste input "hem!"
click at [328, 133] on input "Them" at bounding box center [544, 133] width 472 height 36
paste input "Beast from 20,000 Fathoms"
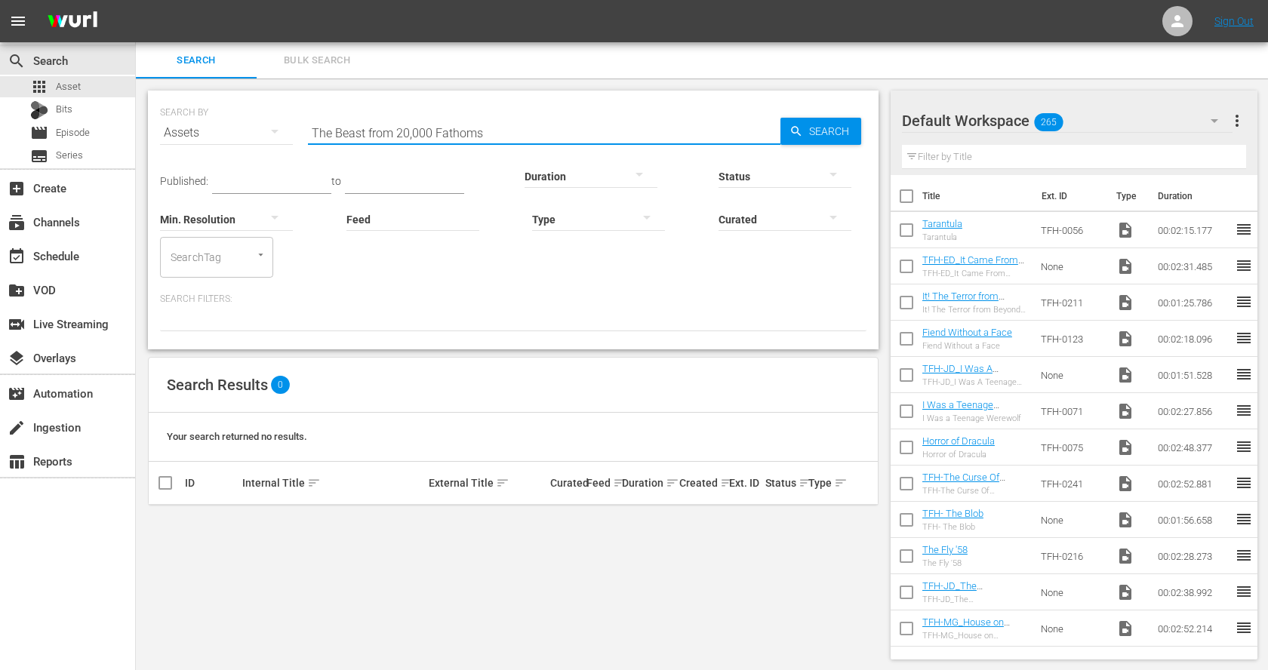
click at [339, 133] on input "The Beast from 20,000 Fathoms" at bounding box center [544, 133] width 472 height 36
click at [380, 129] on input "Beast from 20,000 Fathoms" at bounding box center [544, 133] width 472 height 36
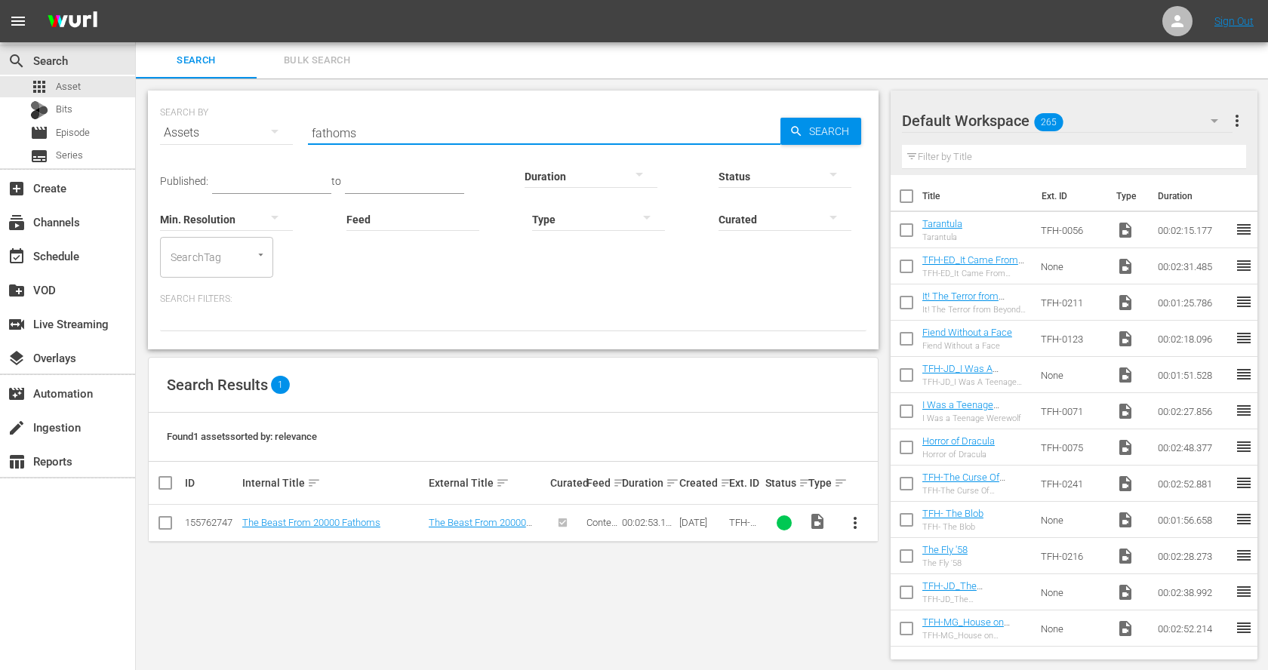
click at [850, 521] on span "more_vert" at bounding box center [855, 523] width 18 height 18
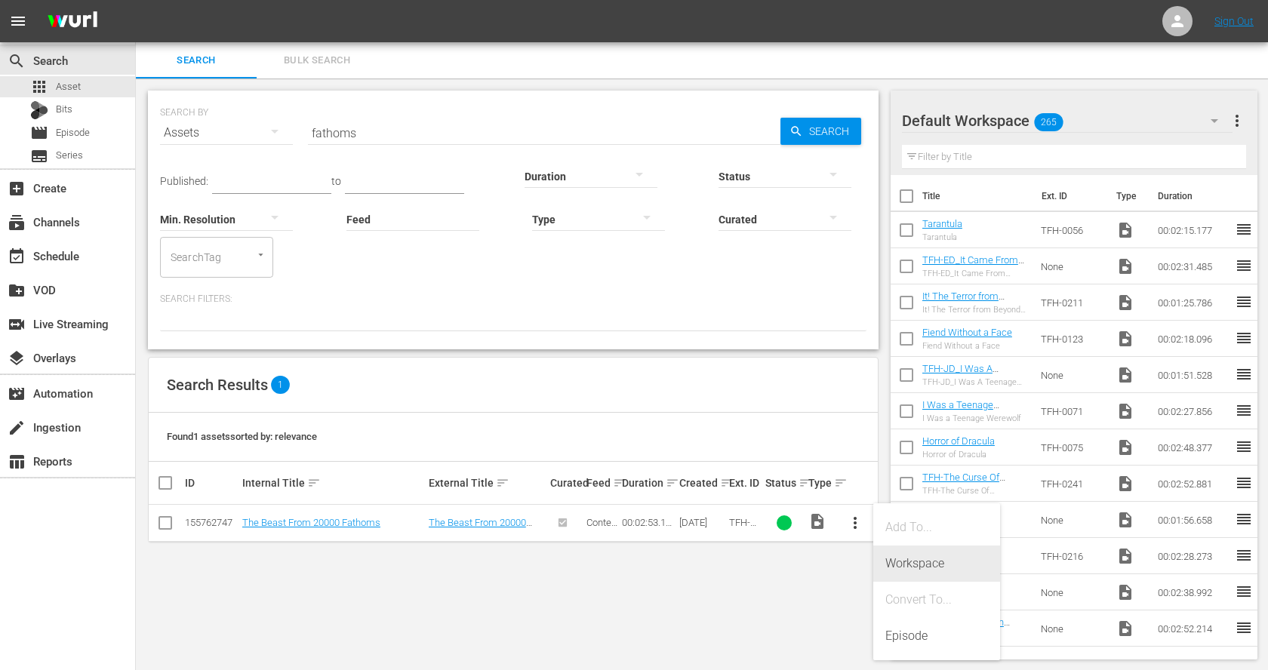
click at [902, 561] on div "Workspace" at bounding box center [936, 564] width 103 height 36
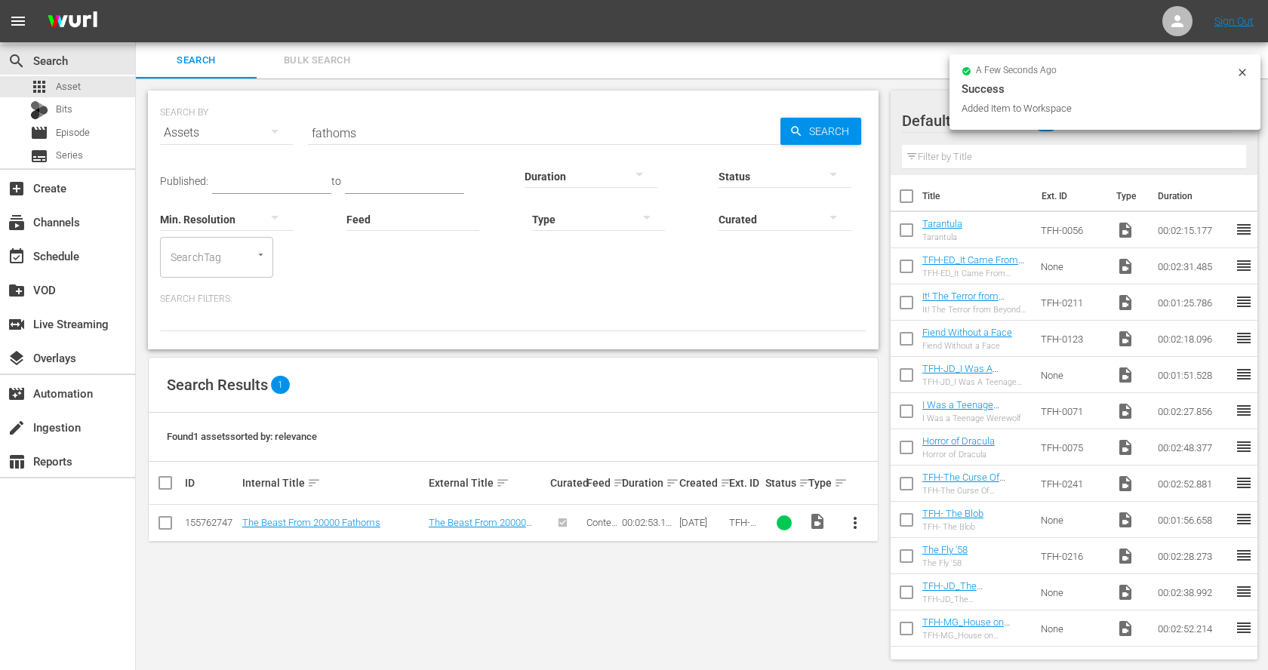
click at [395, 140] on input "fathoms" at bounding box center [544, 133] width 472 height 36
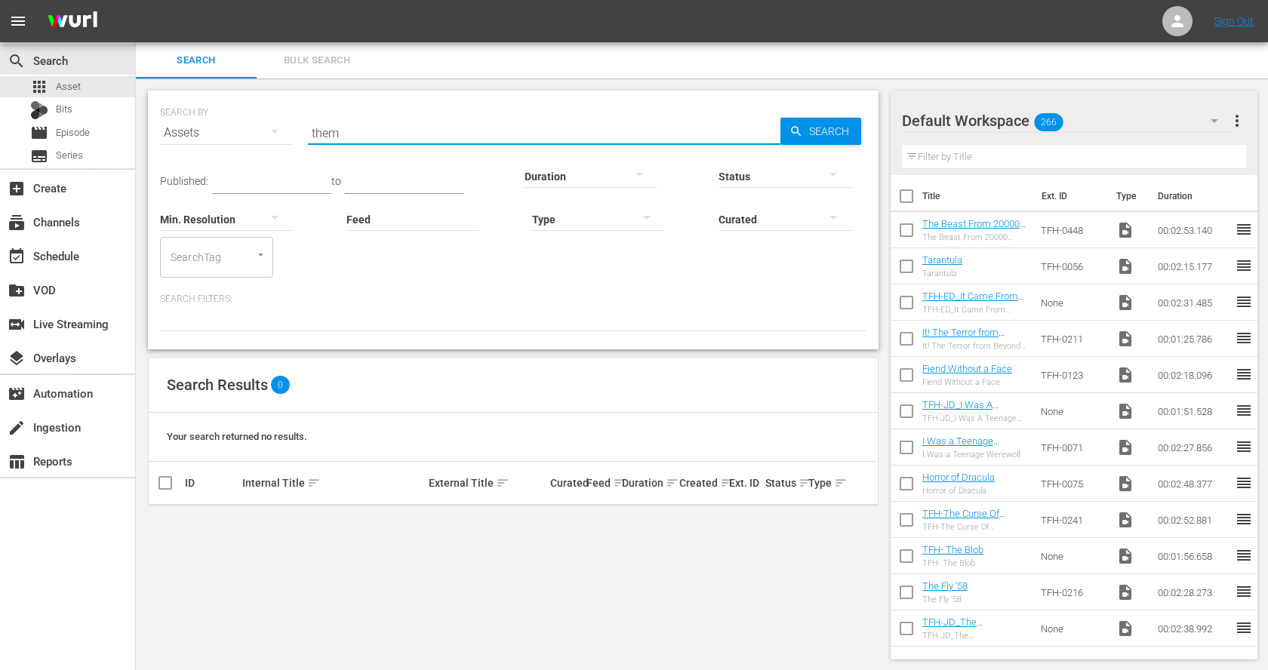
click at [369, 134] on input "them" at bounding box center [544, 133] width 472 height 36
paste input "The Black Scorpion"
type input "The Black Scorpion"
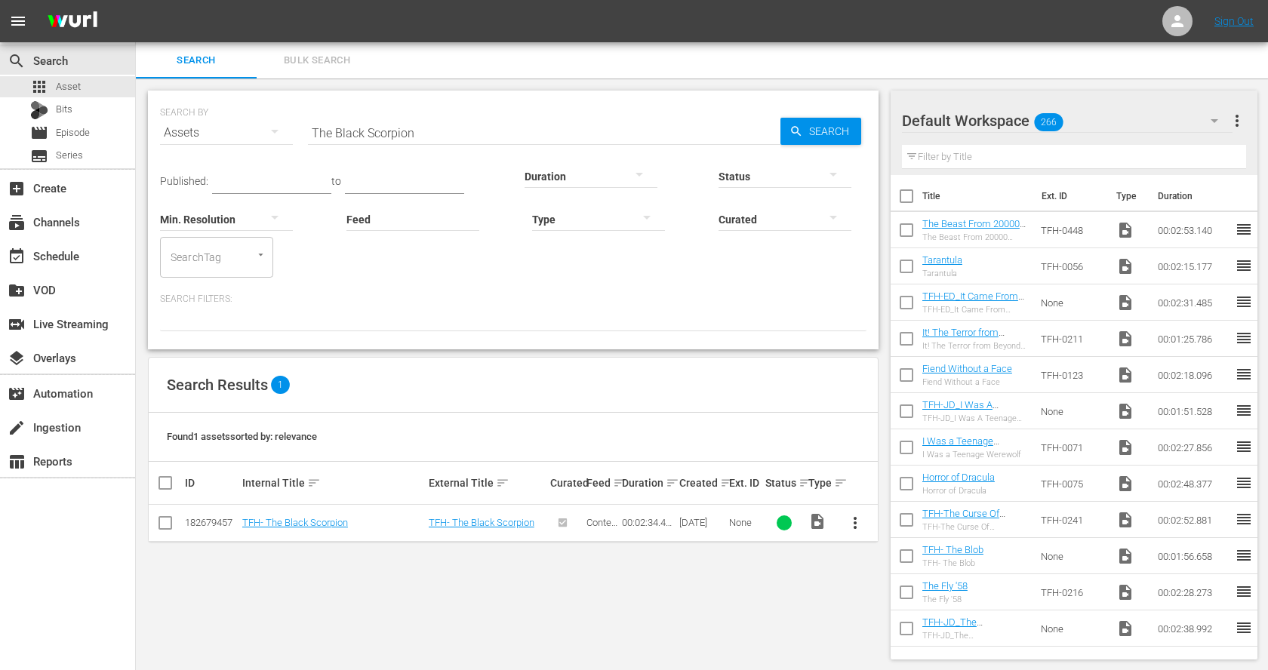
click at [864, 524] on button "more_vert" at bounding box center [855, 523] width 36 height 36
click at [901, 558] on div "Workspace" at bounding box center [936, 564] width 103 height 36
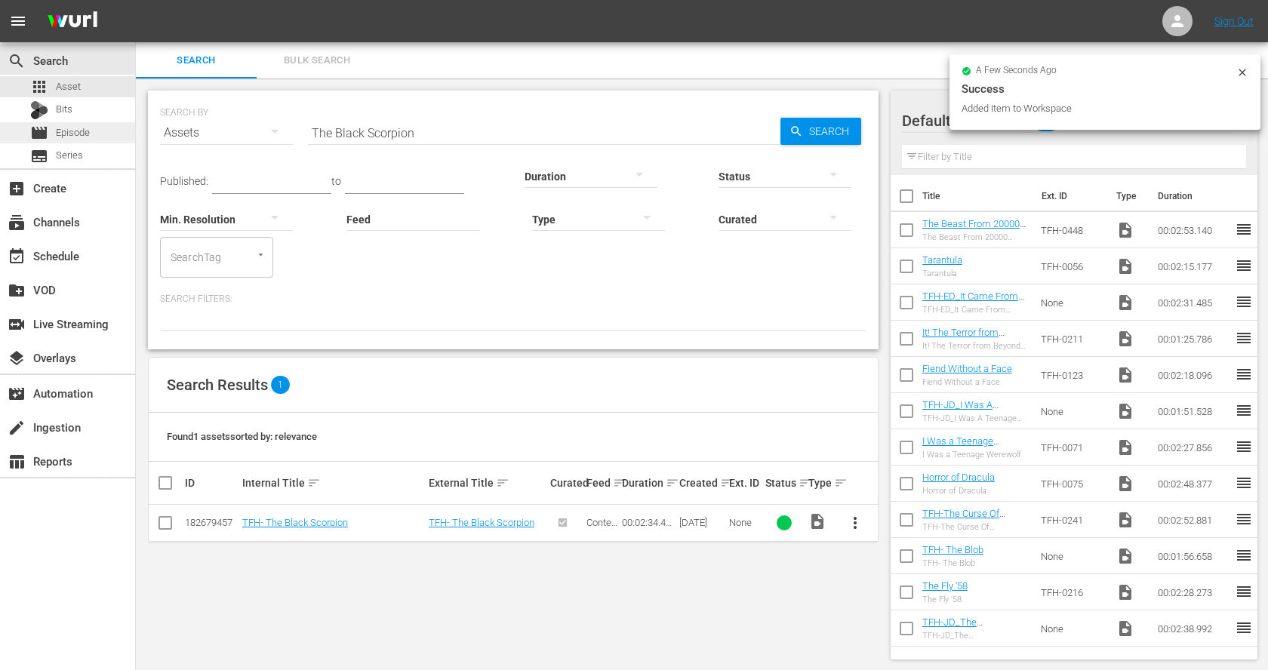
click at [76, 134] on span "Episode" at bounding box center [73, 132] width 34 height 15
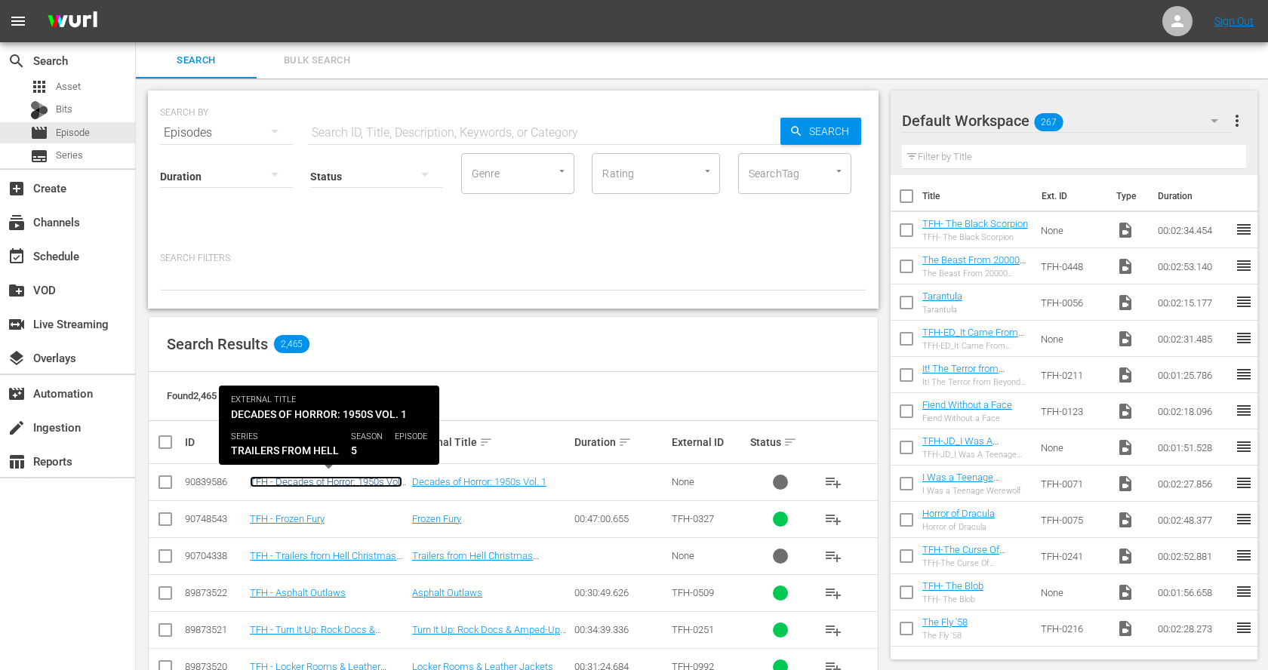
click at [392, 477] on link "TFH - Decades of Horror: 1950s Vol. 1" at bounding box center [326, 487] width 152 height 23
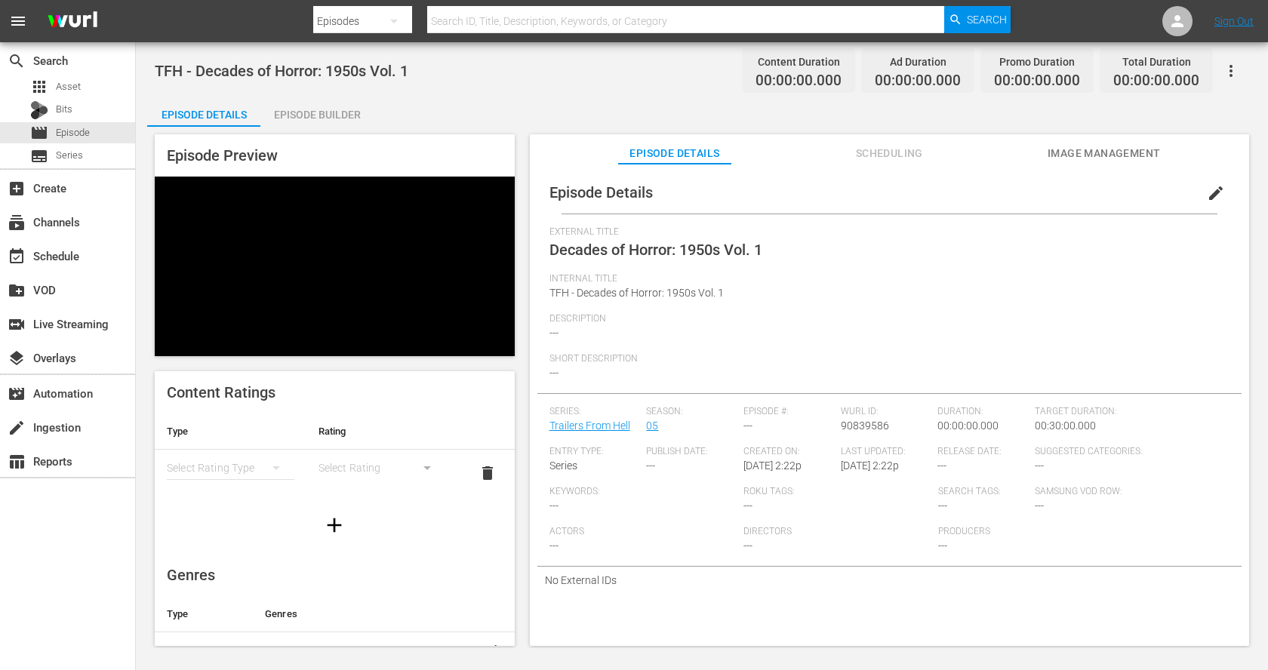
click at [1206, 190] on span "edit" at bounding box center [1215, 193] width 18 height 18
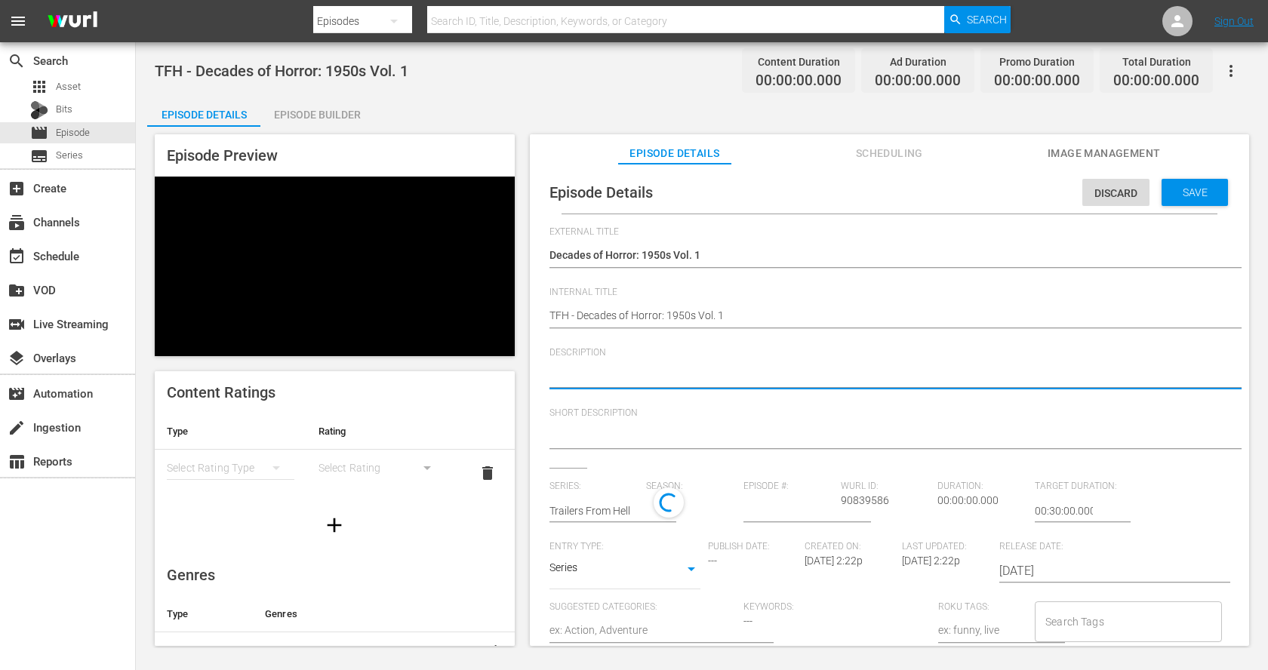
click at [687, 374] on textarea at bounding box center [885, 377] width 672 height 18
paste textarea "spine-tingling chills and creature-feature thrills straight from the golden age…"
type textarea "spine-tingling chills and creature-feature thrills straight from the golden age…"
click at [552, 372] on textarea "spine-tingling chills and creature-feature thrills straight from the golden age…" at bounding box center [885, 377] width 672 height 18
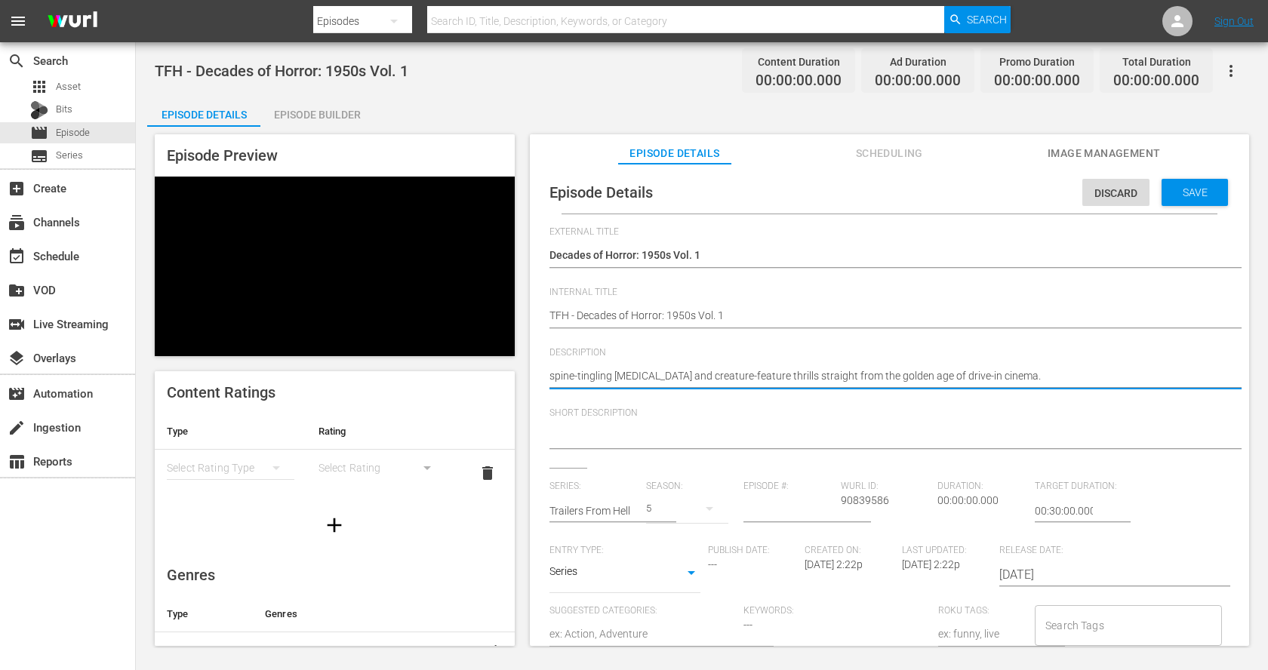
type textarea "pine-tingling chills and creature-feature thrills straight from the golden age …"
type textarea "Spine-tingling chills and creature-feature thrills straight from the golden age…"
click at [674, 377] on textarea "Spine-tingling chills and creature-feature thrills straight from the golden age…" at bounding box center [885, 377] width 672 height 18
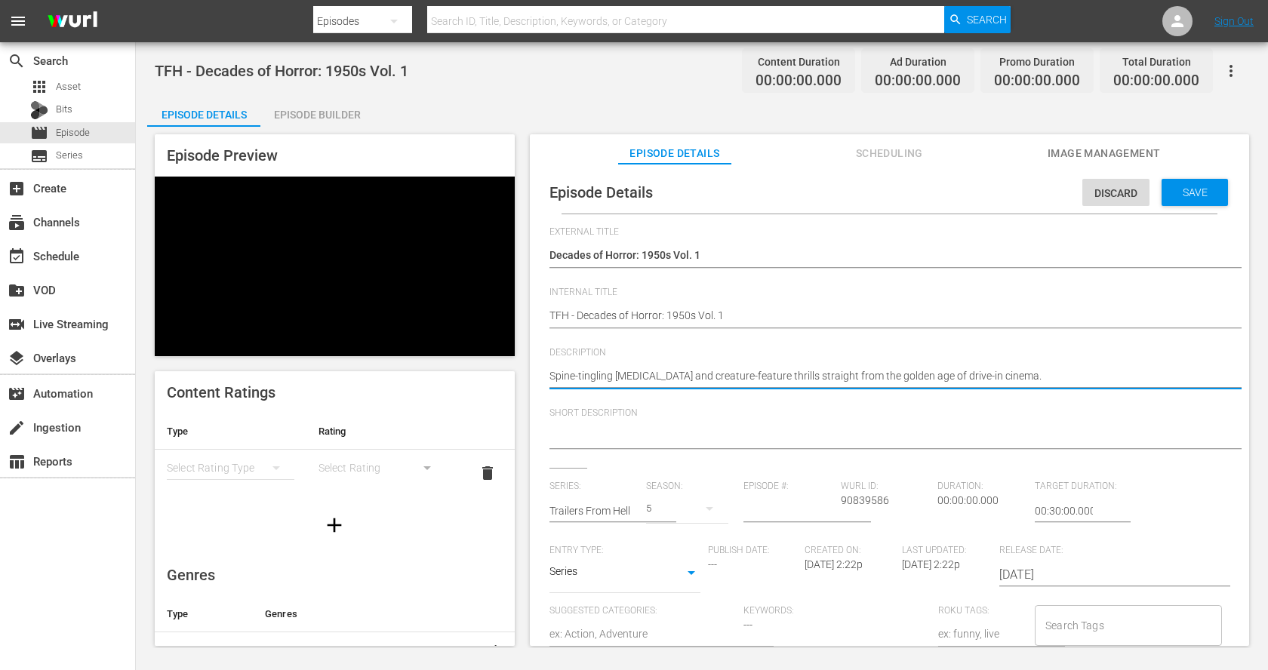
click at [674, 377] on textarea "Spine-tingling chills and creature-feature thrills straight from the golden age…" at bounding box center [885, 377] width 672 height 18
type textarea "Spine-tingling chills and creature-feature thrills straight from the golden age…"
click at [675, 441] on textarea at bounding box center [885, 438] width 672 height 18
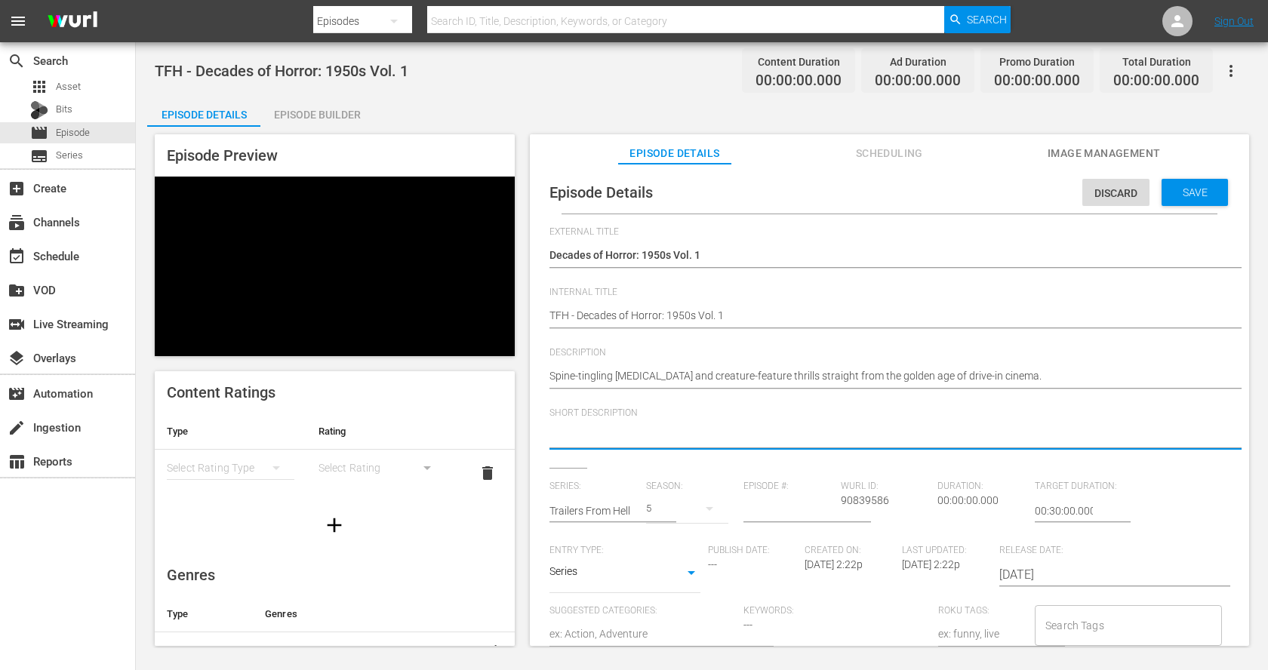
paste textarea "Spine-tingling chills and creature-feature thrills straight from the golden age…"
type textarea "Spine-tingling chills and creature-feature thrills straight from the golden age…"
click at [1182, 186] on span "Save" at bounding box center [1194, 192] width 49 height 12
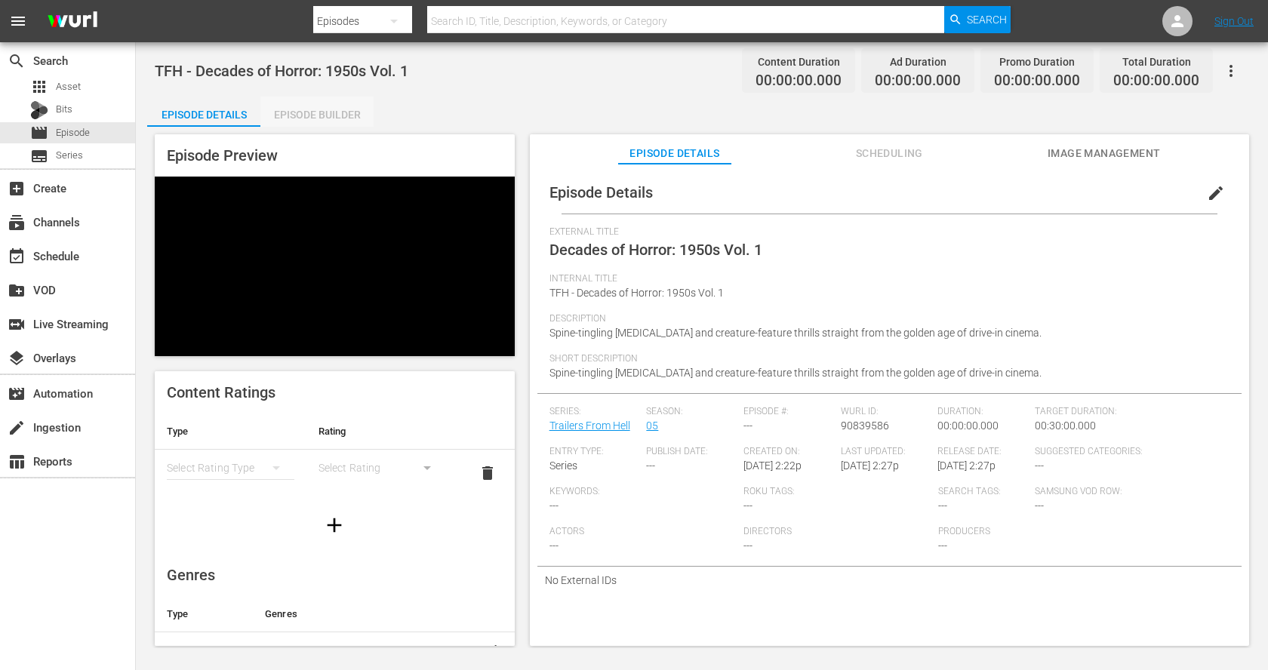
click at [315, 113] on div "Episode Builder" at bounding box center [316, 115] width 113 height 36
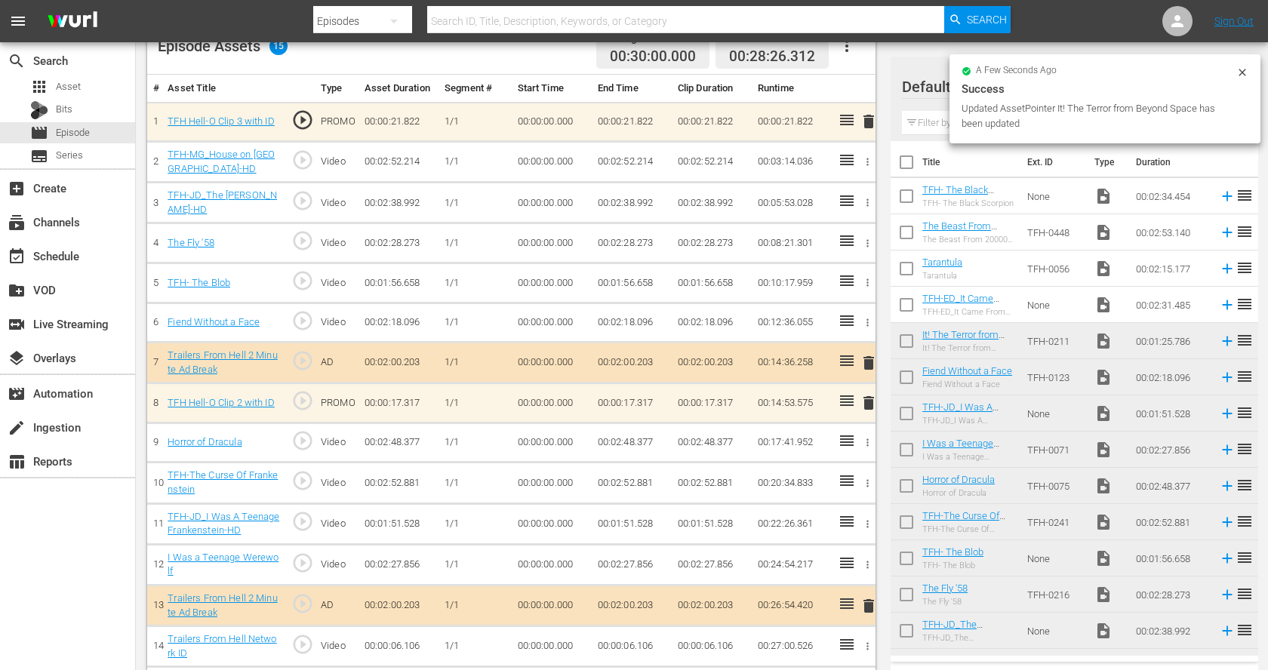
click at [1038, 300] on td "None" at bounding box center [1054, 305] width 67 height 36
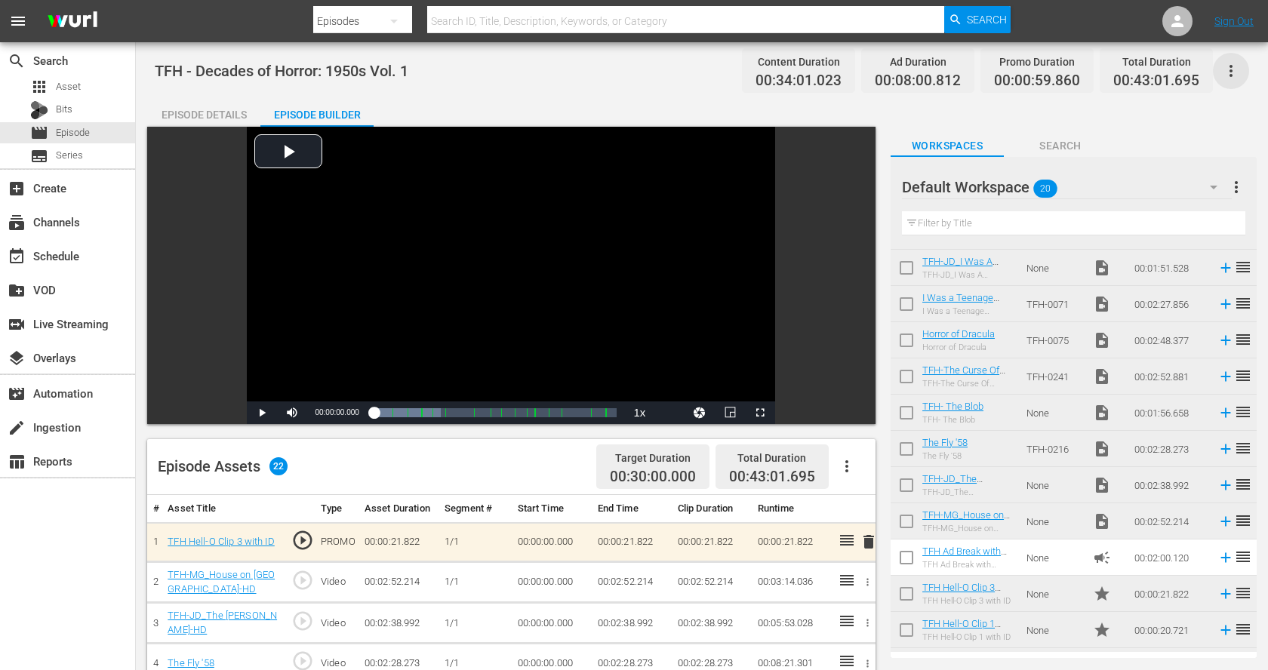
click at [1229, 69] on icon "button" at bounding box center [1231, 71] width 18 height 18
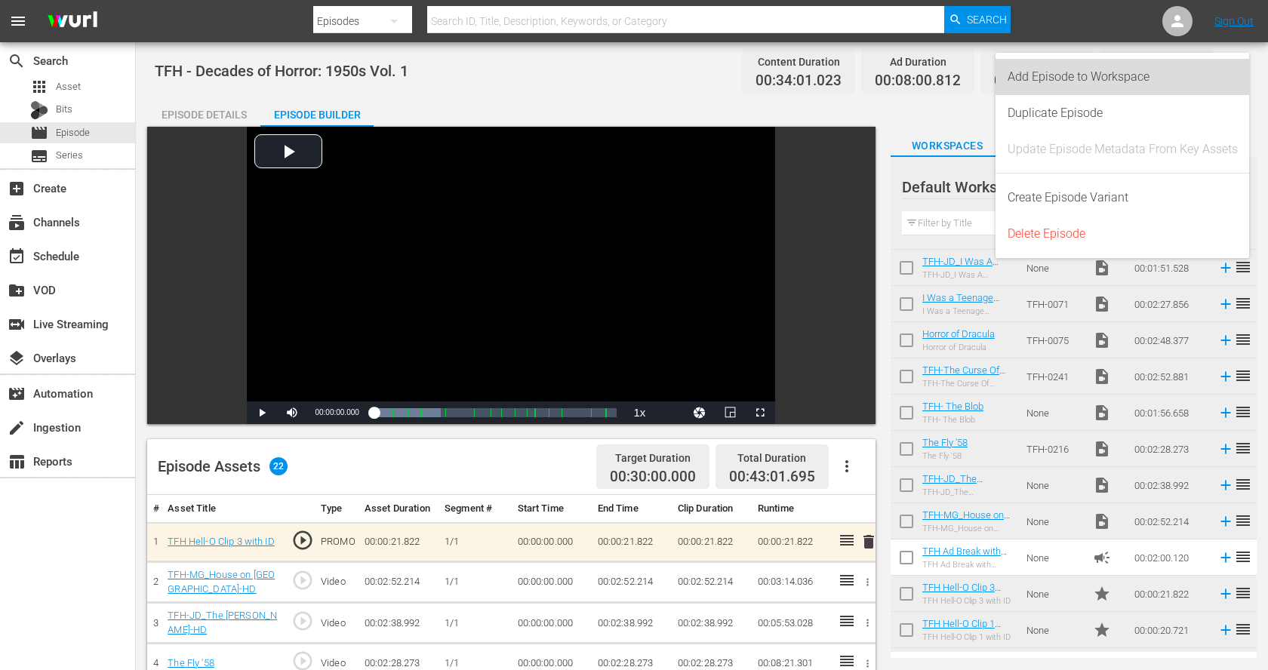
click at [1206, 74] on div "Add Episode to Workspace" at bounding box center [1122, 77] width 230 height 36
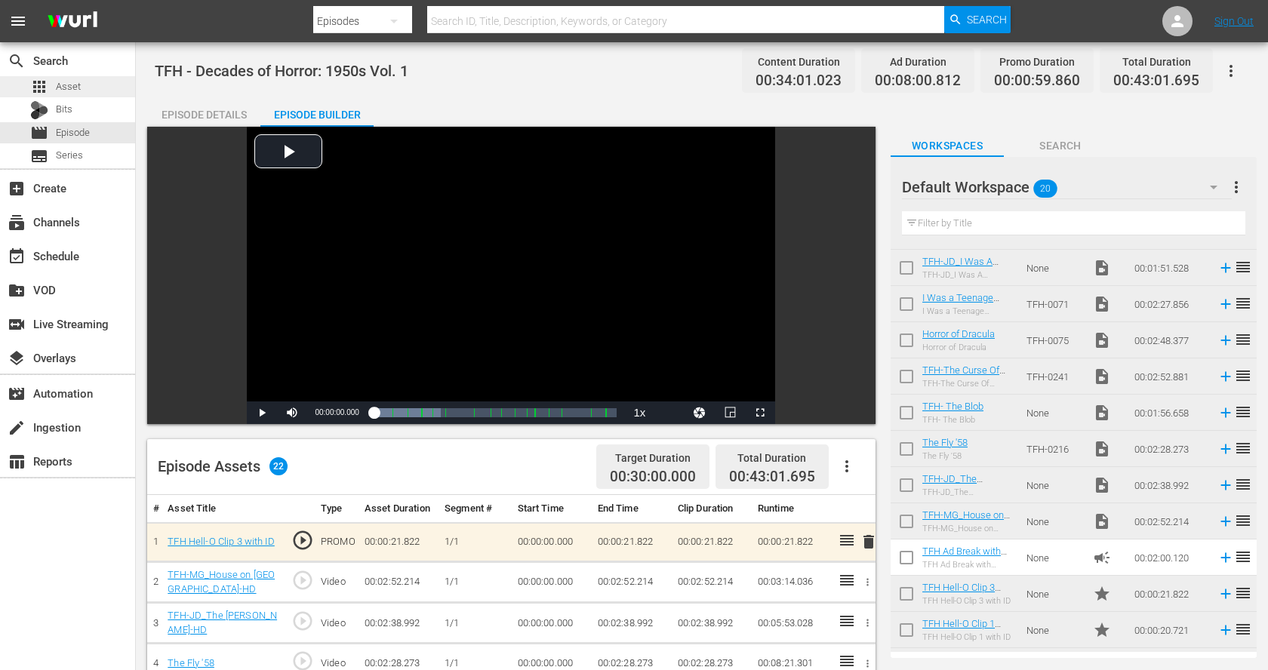
click at [106, 90] on div "apps Asset" at bounding box center [67, 86] width 135 height 21
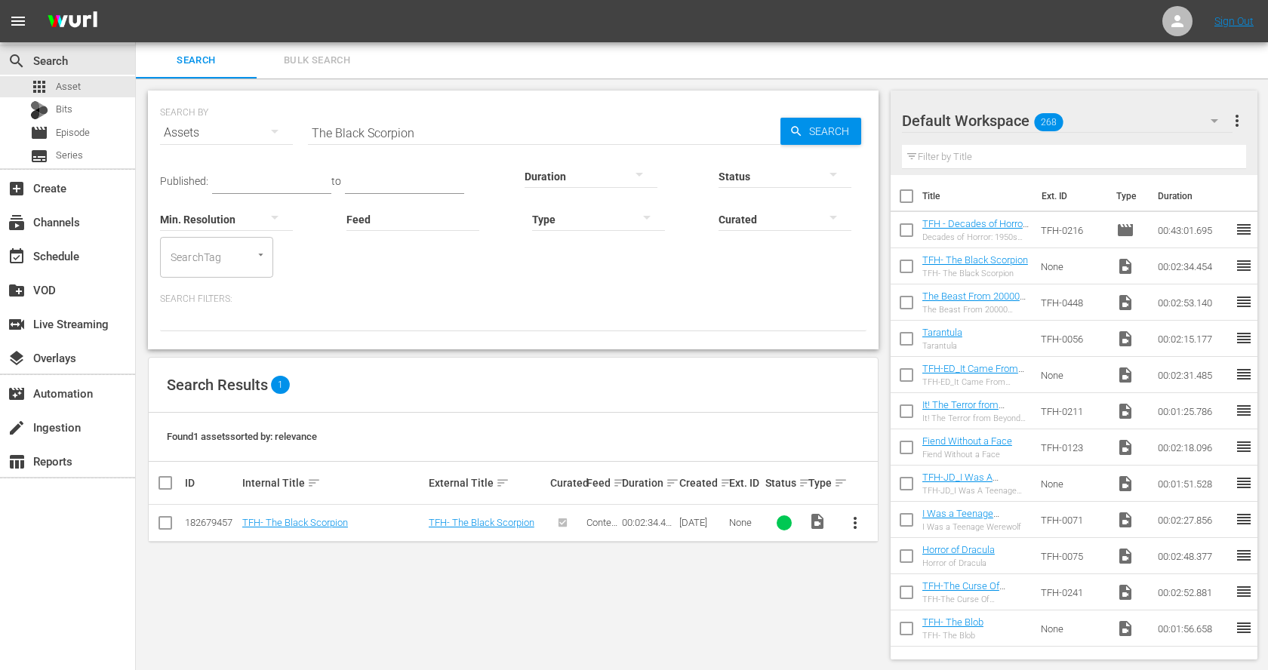
click at [902, 230] on input "checkbox" at bounding box center [906, 233] width 32 height 32
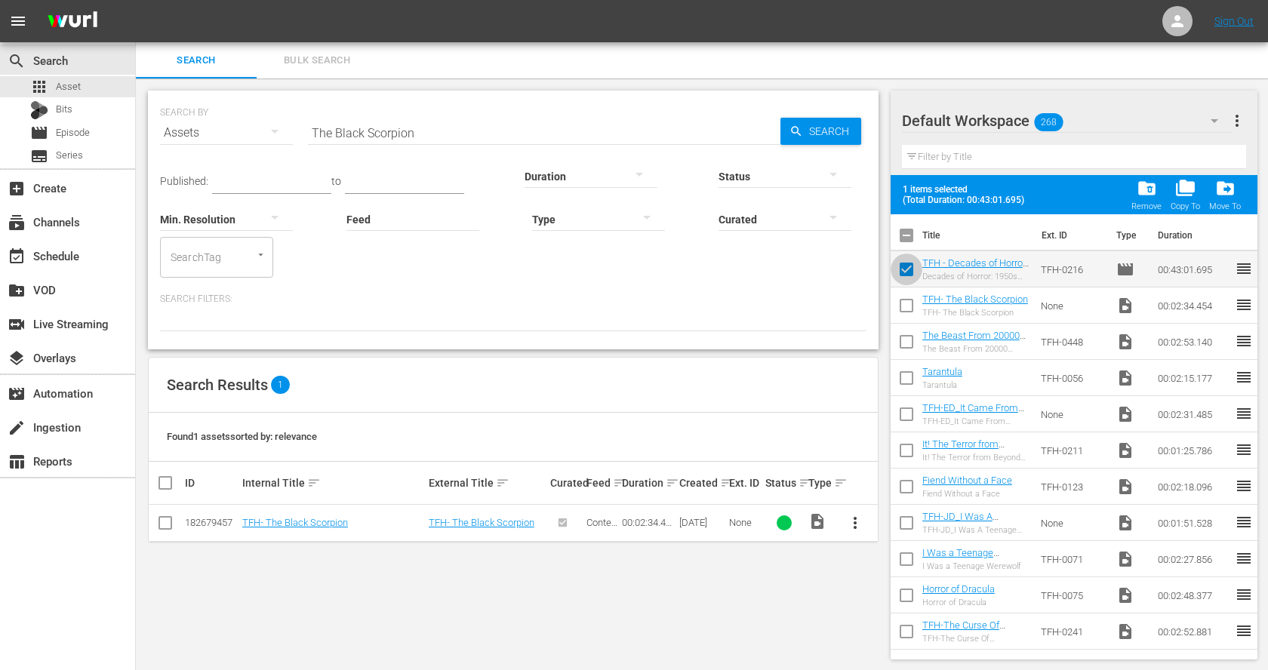
click at [911, 266] on input "checkbox" at bounding box center [906, 273] width 32 height 32
checkbox input "false"
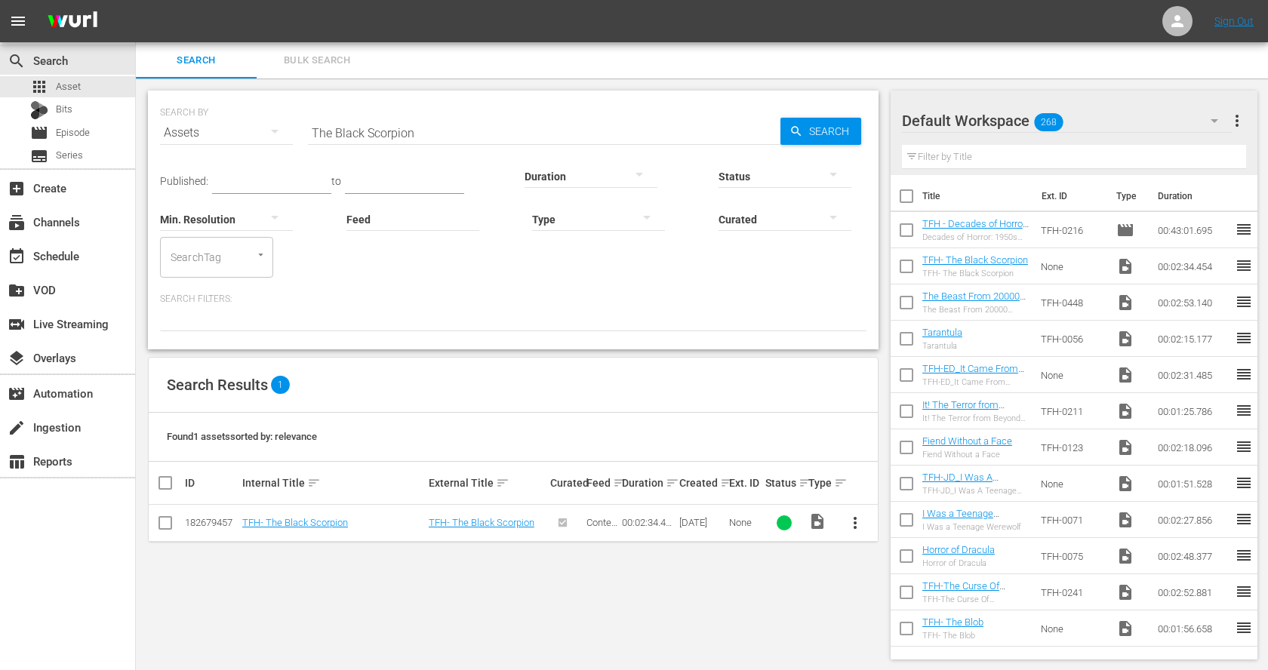
click at [900, 268] on input "checkbox" at bounding box center [906, 270] width 32 height 32
checkbox input "true"
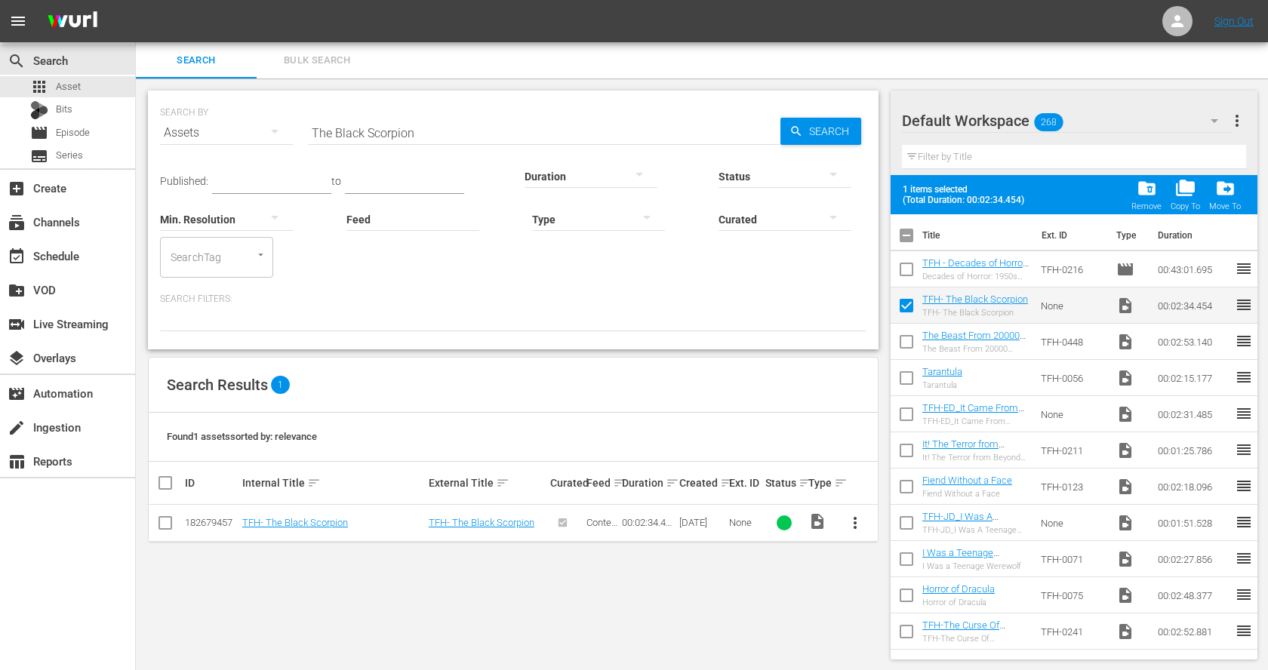
click at [908, 338] on input "checkbox" at bounding box center [906, 345] width 32 height 32
checkbox input "true"
click at [911, 375] on input "checkbox" at bounding box center [906, 381] width 32 height 32
checkbox input "true"
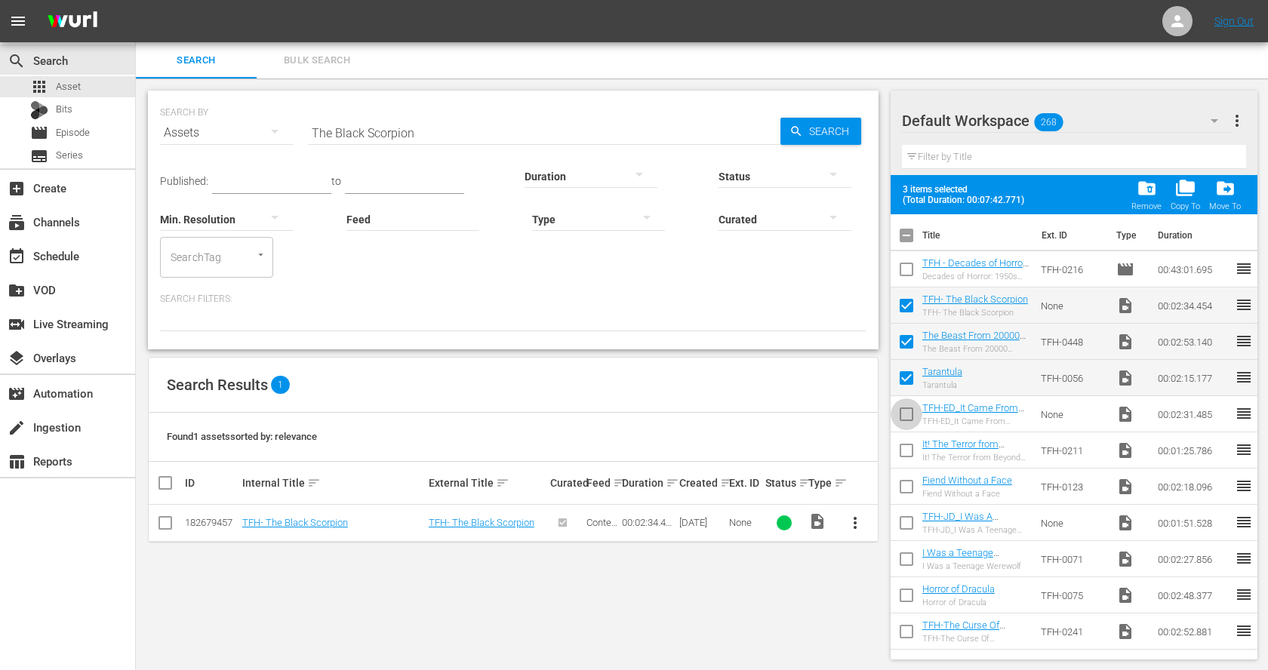
click at [907, 408] on input "checkbox" at bounding box center [906, 417] width 32 height 32
checkbox input "true"
click at [905, 450] on input "checkbox" at bounding box center [906, 454] width 32 height 32
checkbox input "true"
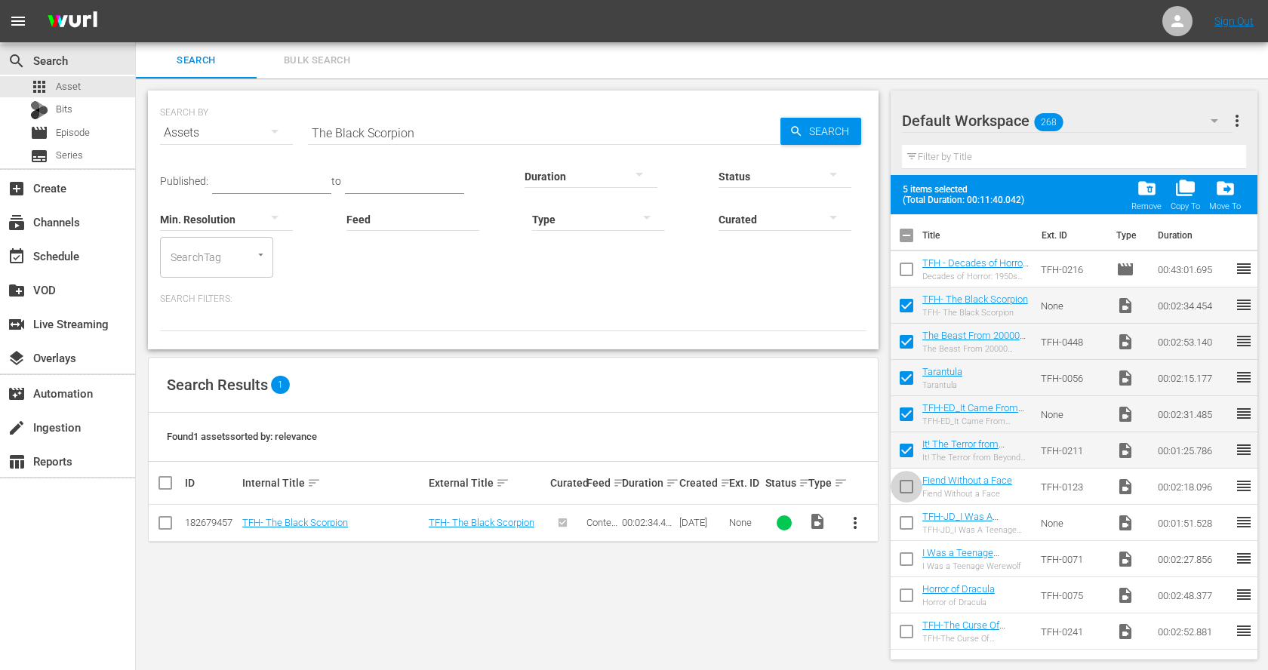
click at [902, 489] on input "checkbox" at bounding box center [906, 490] width 32 height 32
checkbox input "true"
click at [901, 527] on input "checkbox" at bounding box center [906, 526] width 32 height 32
checkbox input "true"
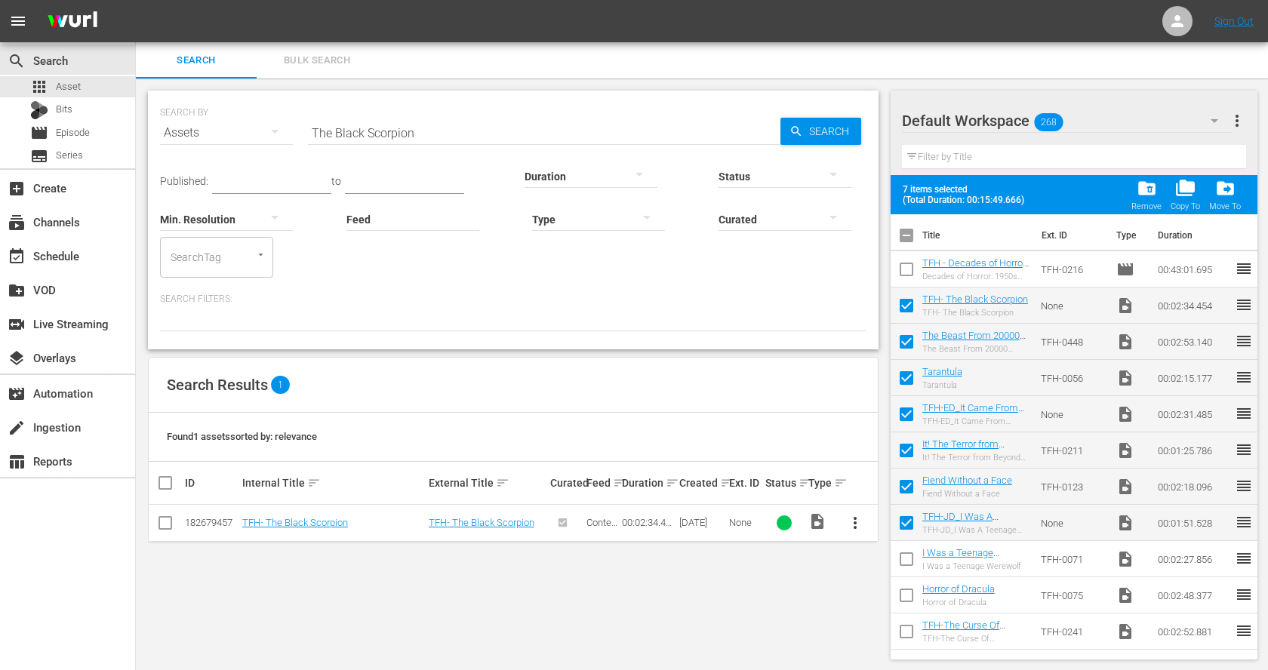
click at [901, 561] on input "checkbox" at bounding box center [906, 562] width 32 height 32
checkbox input "true"
click at [905, 594] on input "checkbox" at bounding box center [906, 598] width 32 height 32
checkbox input "true"
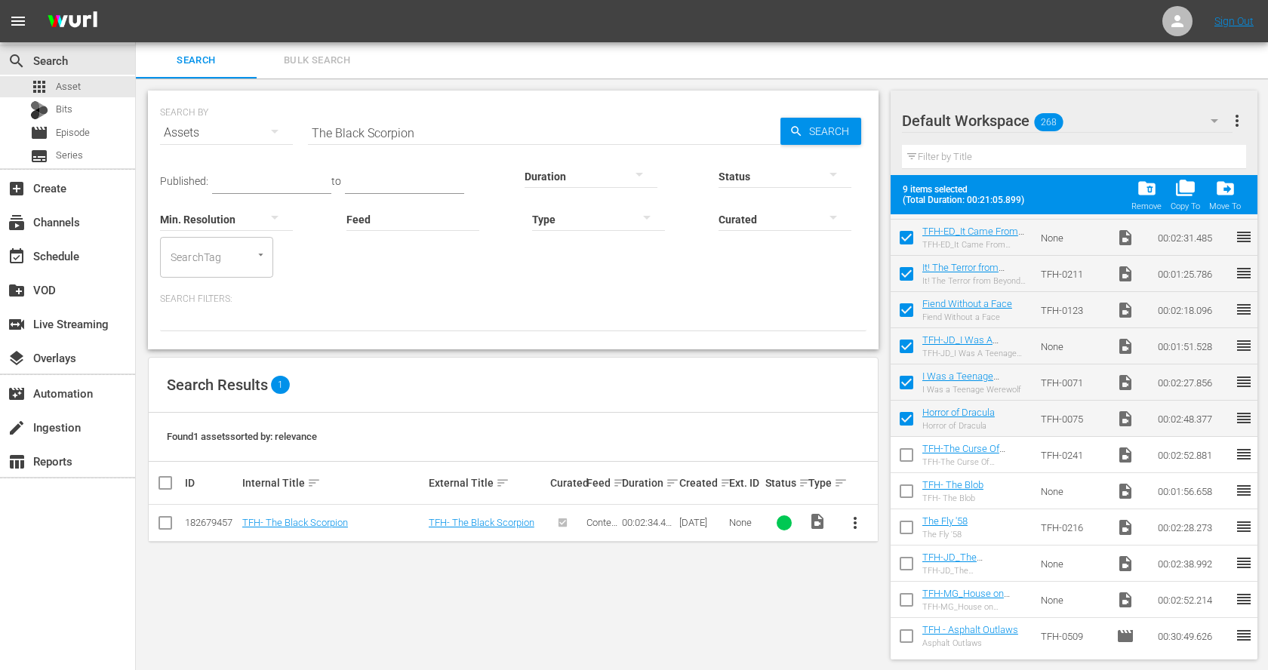
scroll to position [201, 0]
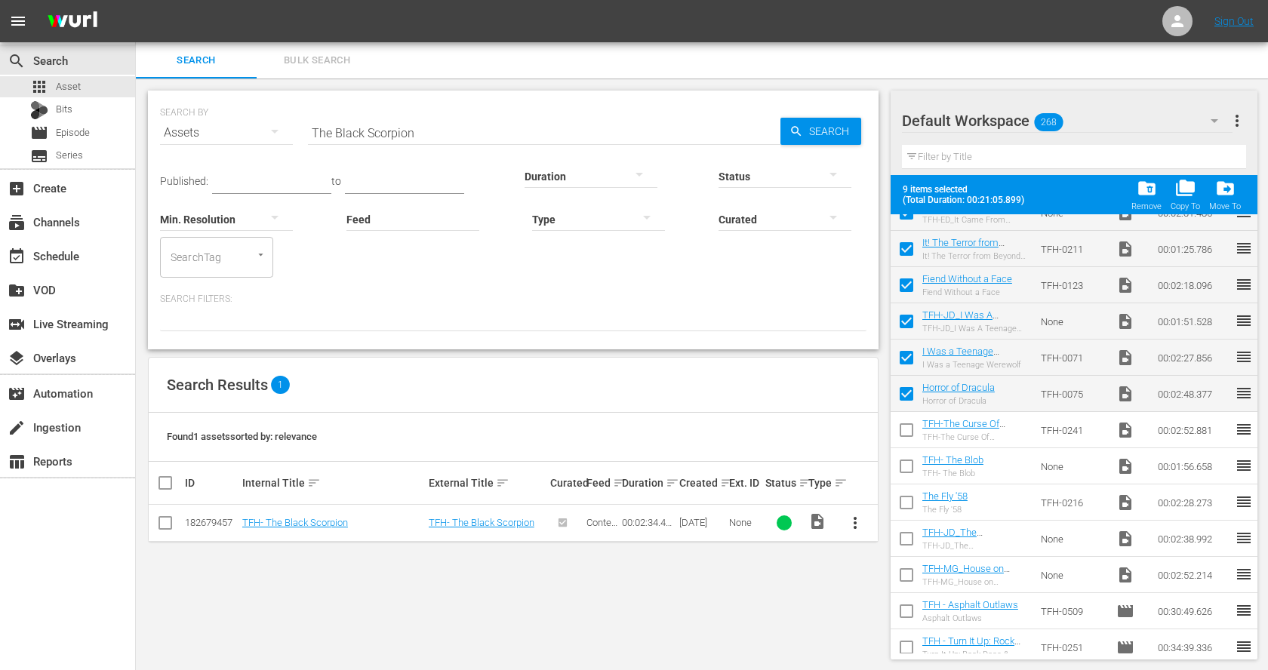
click at [902, 434] on input "checkbox" at bounding box center [906, 433] width 32 height 32
checkbox input "true"
click at [904, 448] on td at bounding box center [906, 466] width 32 height 36
click at [904, 455] on input "checkbox" at bounding box center [906, 469] width 32 height 32
checkbox input "true"
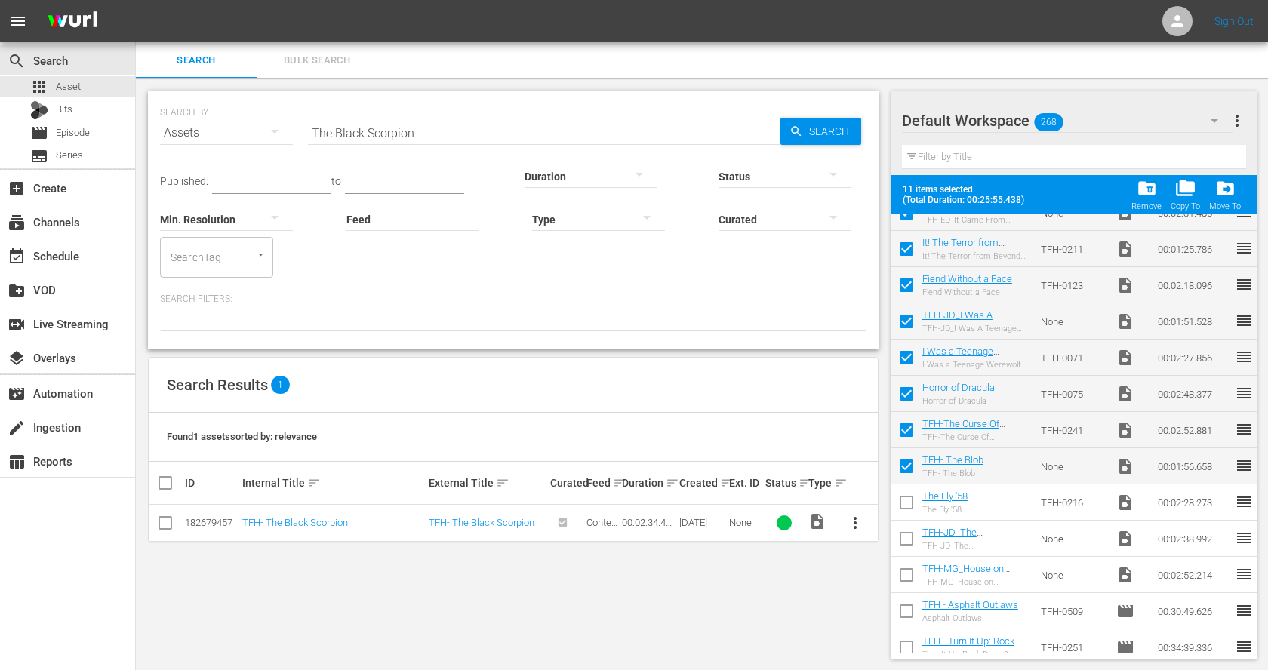
click at [903, 492] on input "checkbox" at bounding box center [906, 506] width 32 height 32
checkbox input "true"
click at [911, 539] on input "checkbox" at bounding box center [906, 542] width 32 height 32
checkbox input "true"
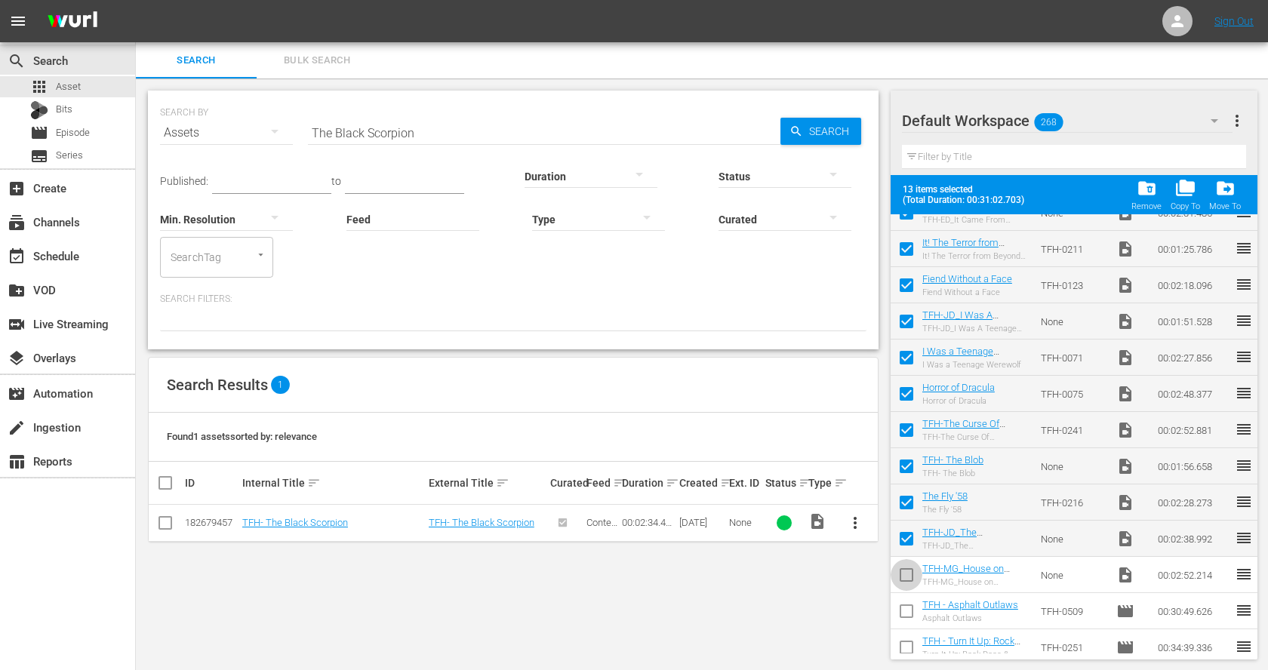
click at [910, 567] on input "checkbox" at bounding box center [906, 578] width 32 height 32
checkbox input "true"
click at [1145, 187] on span "folder_delete" at bounding box center [1146, 188] width 20 height 20
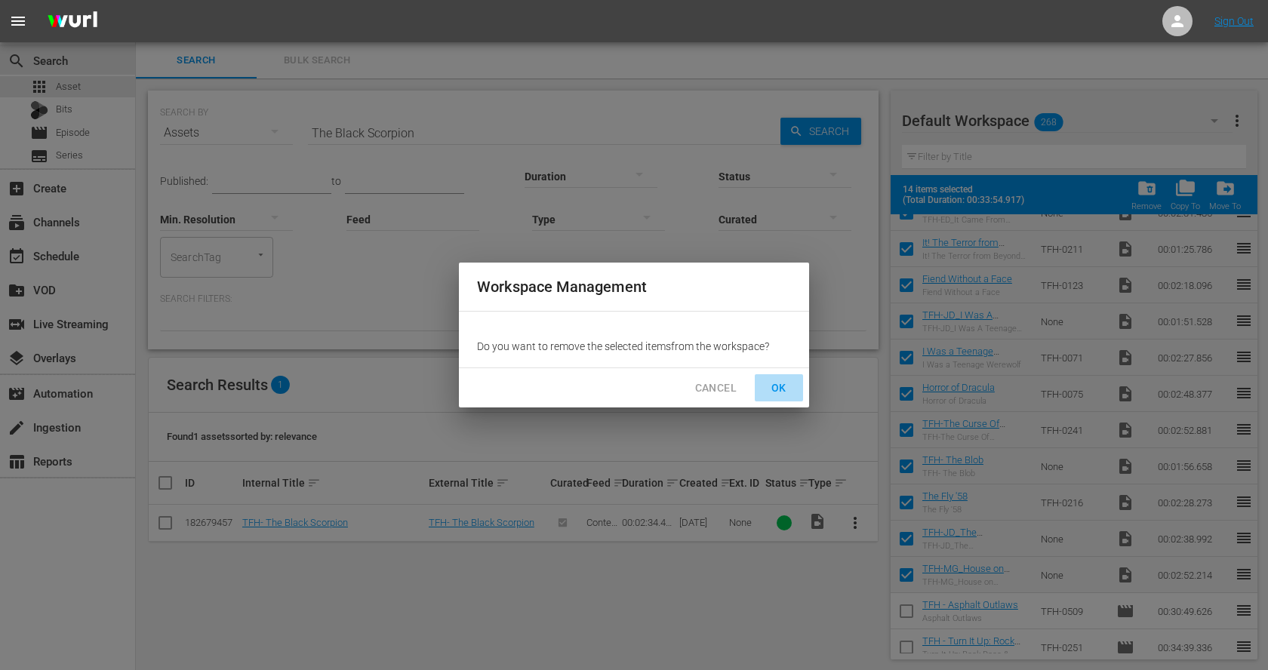
click at [787, 383] on span "OK" at bounding box center [779, 388] width 24 height 19
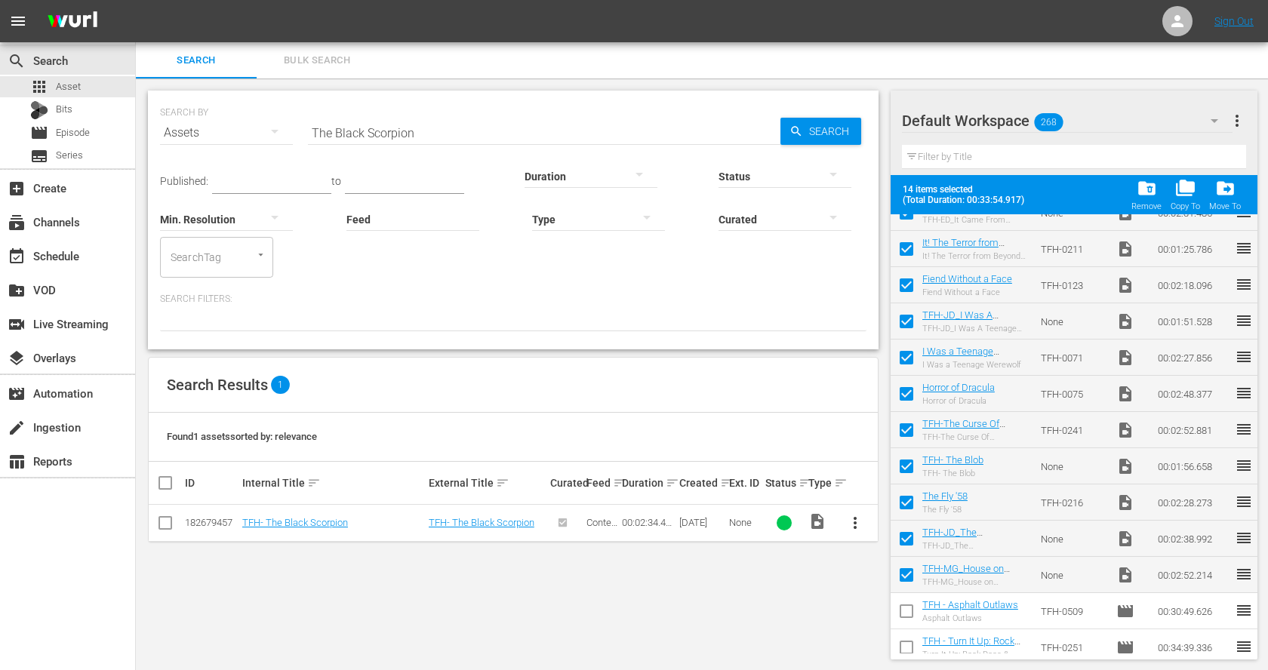
checkbox input "false"
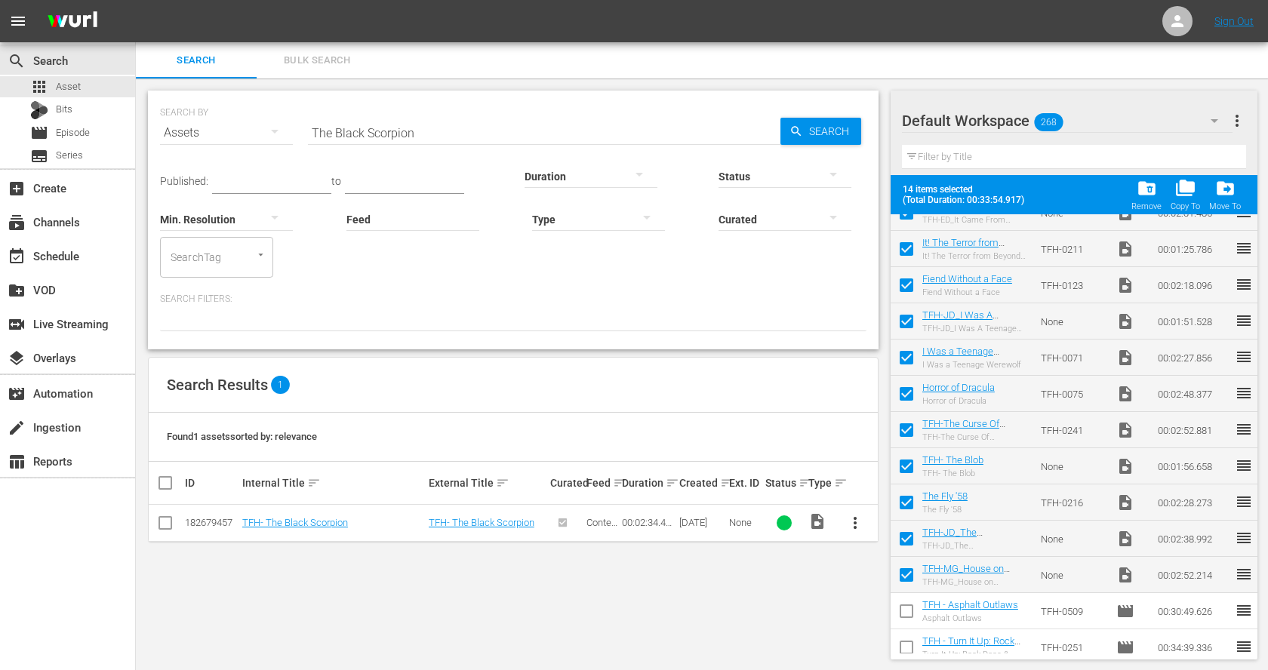
checkbox input "false"
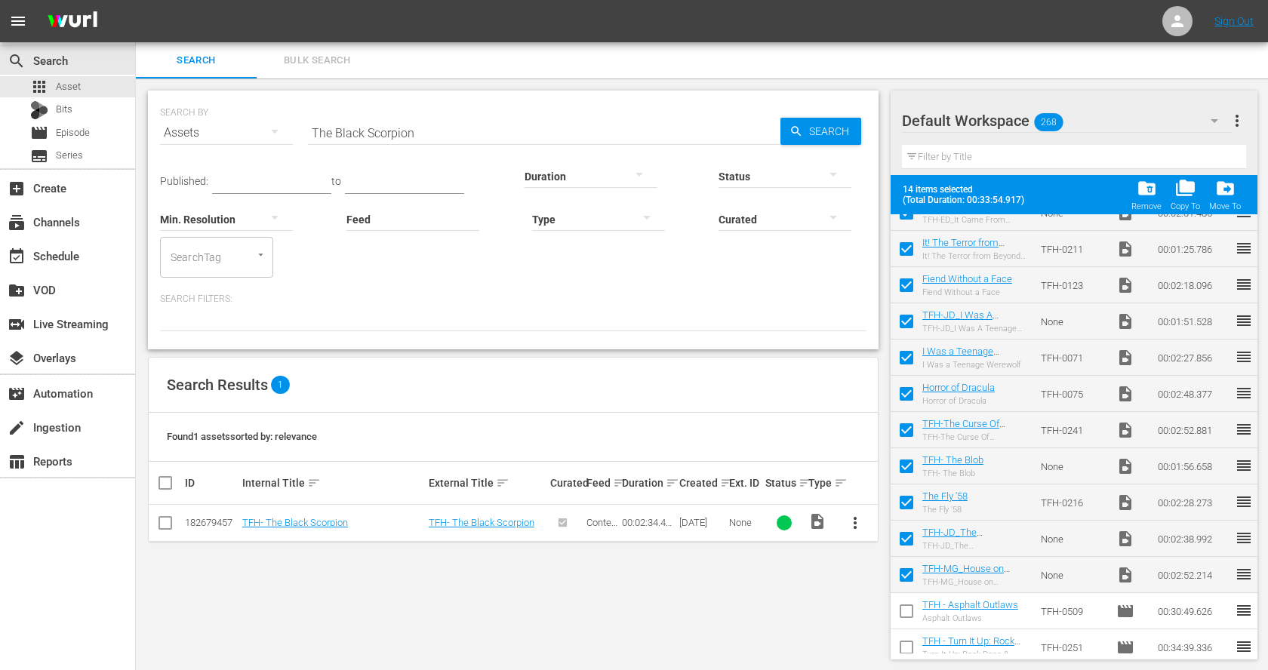
checkbox input "false"
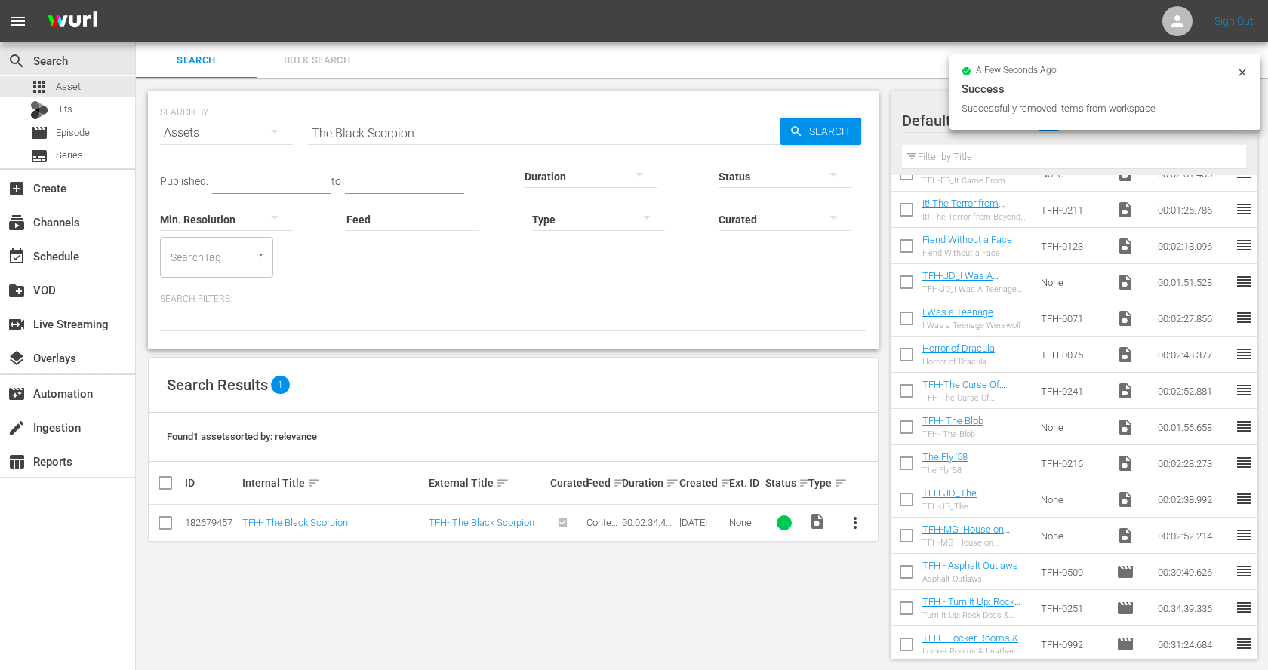
click at [465, 134] on input "The Black Scorpion" at bounding box center [544, 133] width 472 height 36
paste input "Incredible Petrified World"
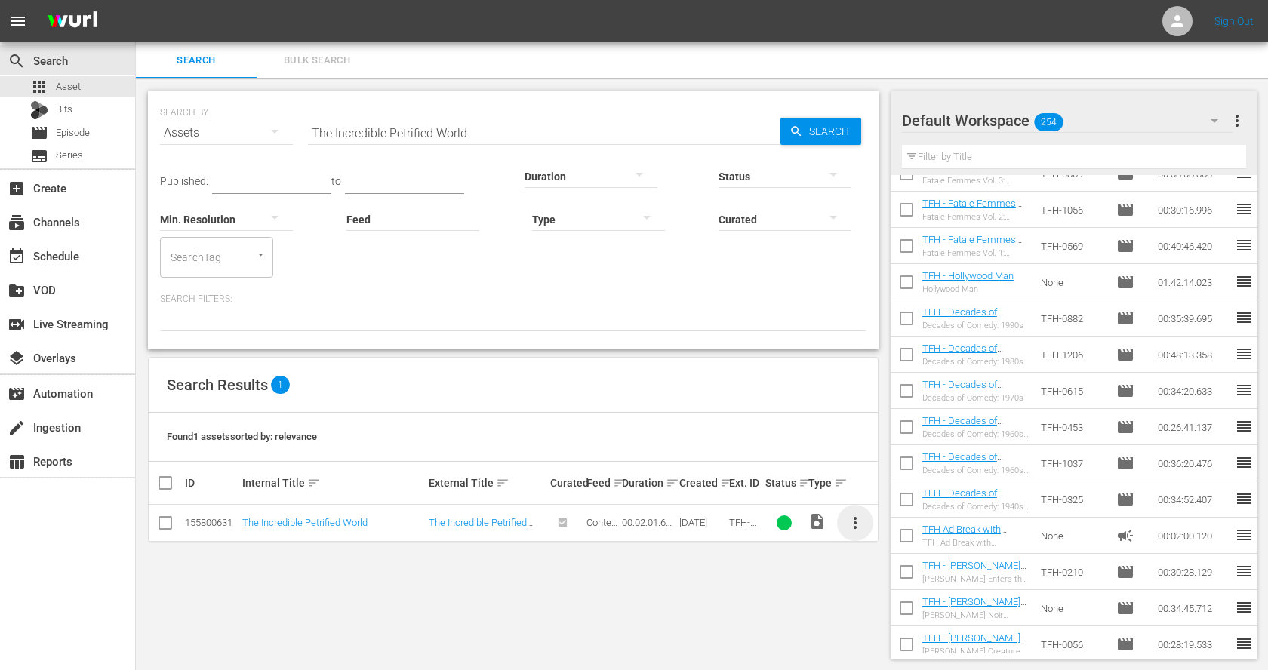
click at [859, 522] on span "more_vert" at bounding box center [855, 523] width 18 height 18
click at [935, 566] on div "Workspace" at bounding box center [936, 564] width 103 height 36
click at [373, 127] on input "The Incredible Petrified World" at bounding box center [544, 133] width 472 height 36
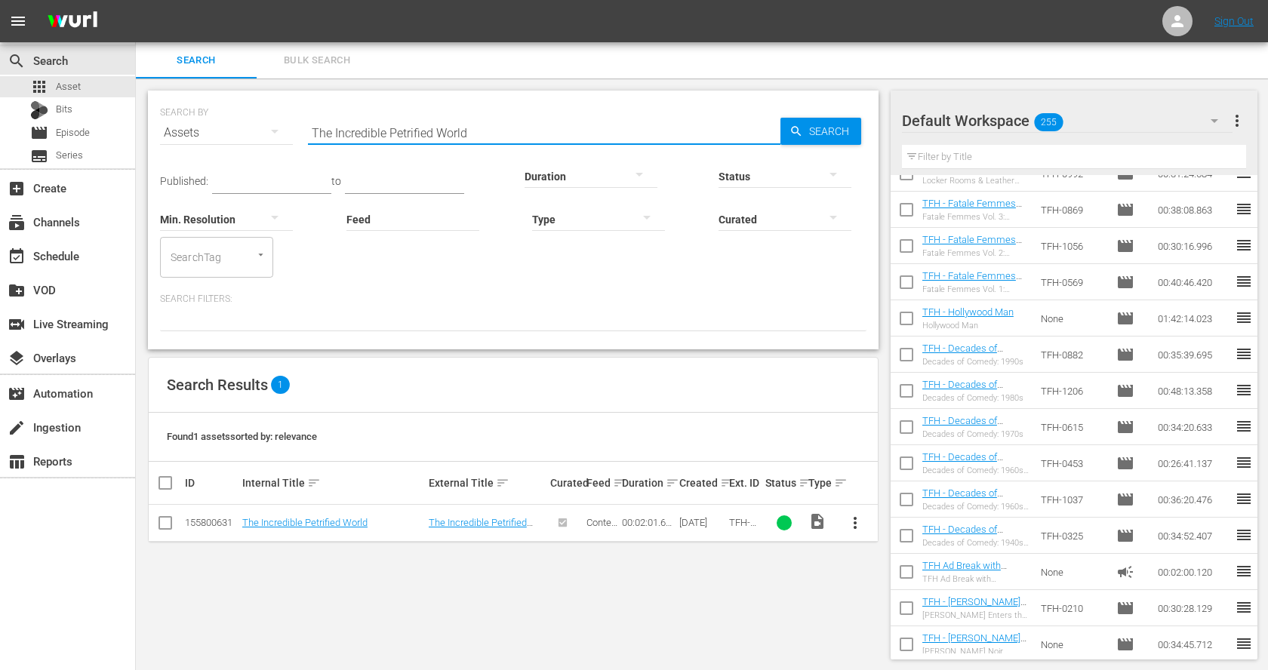
paste input "Hideous Sun Demon"
click at [853, 515] on span "more_vert" at bounding box center [855, 523] width 18 height 18
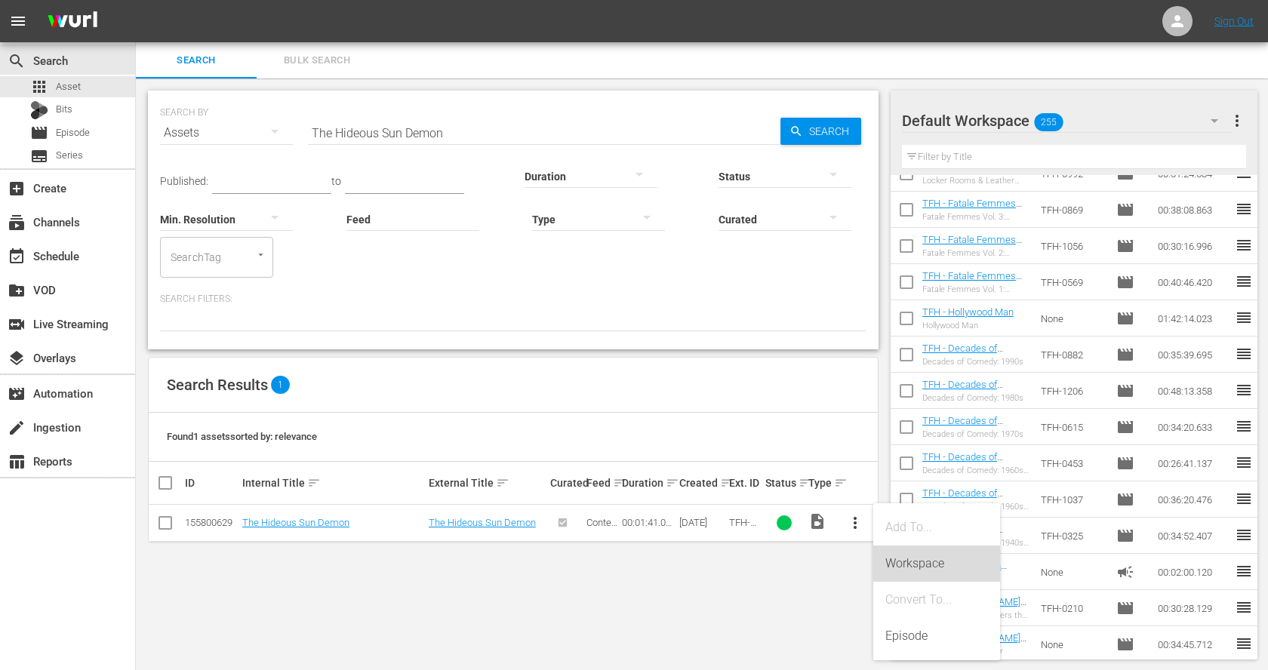
click at [914, 560] on div "Workspace" at bounding box center [936, 564] width 103 height 36
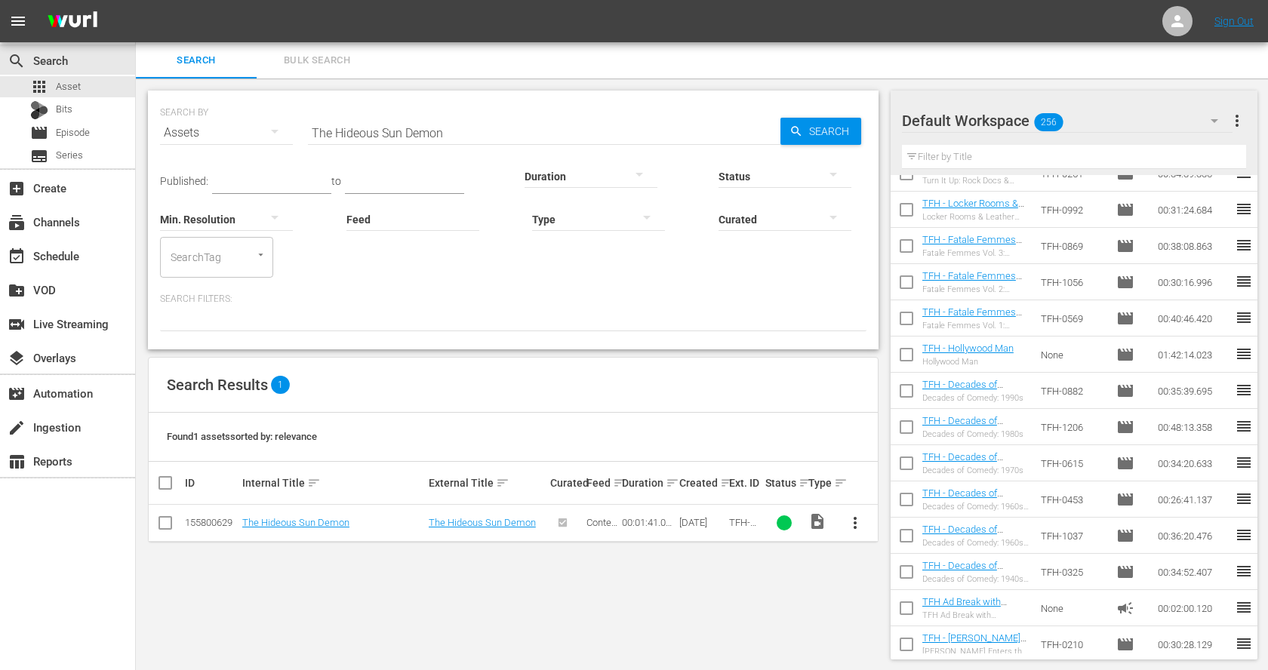
click at [384, 129] on input "The Hideous Sun Demon" at bounding box center [544, 133] width 472 height 36
click at [850, 525] on span "more_vert" at bounding box center [855, 523] width 18 height 18
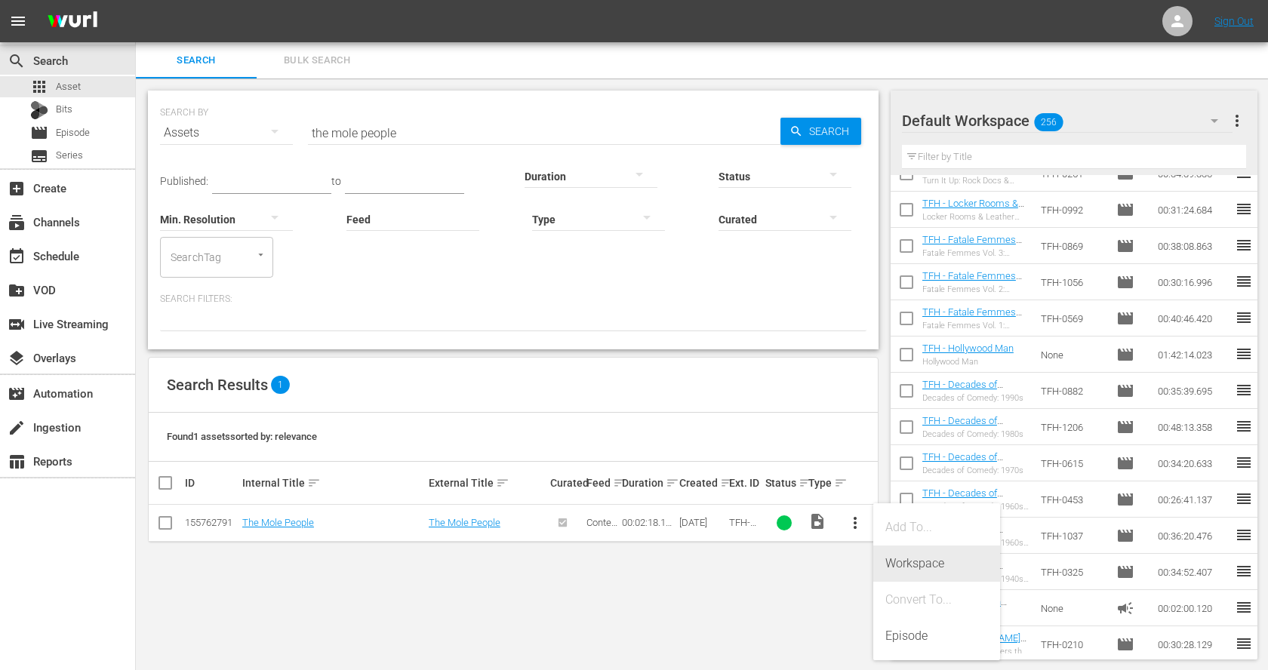
click at [906, 561] on div "Workspace" at bounding box center [936, 564] width 103 height 36
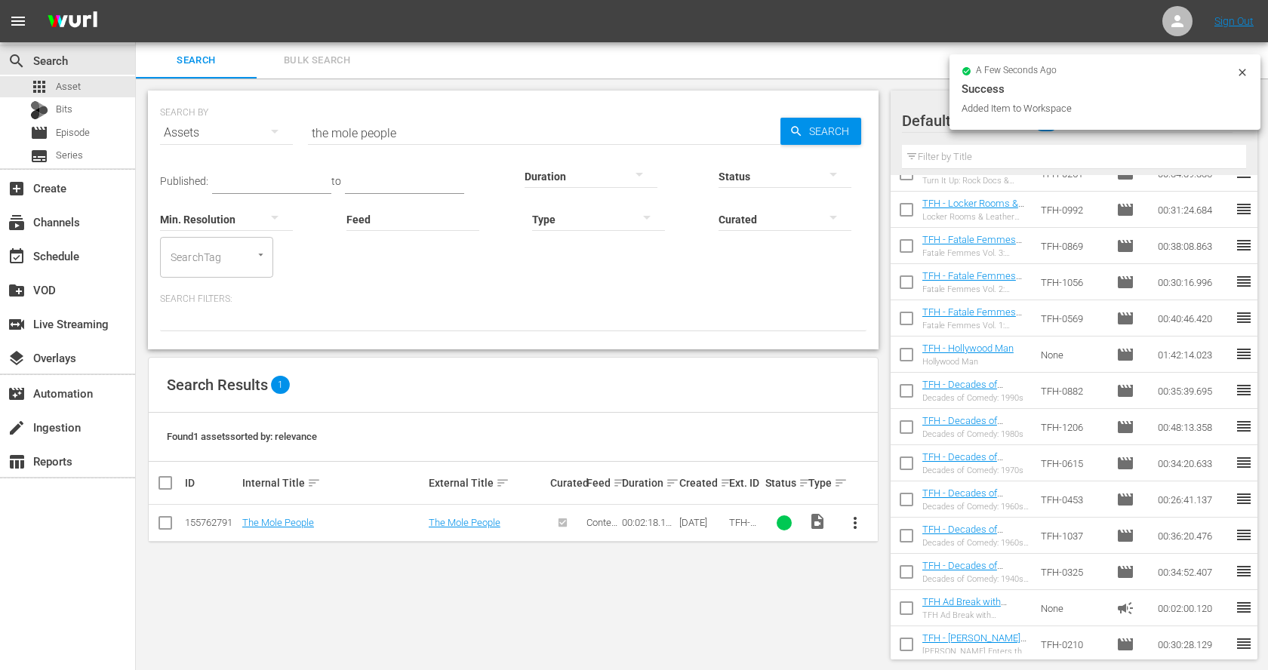
scroll to position [0, 0]
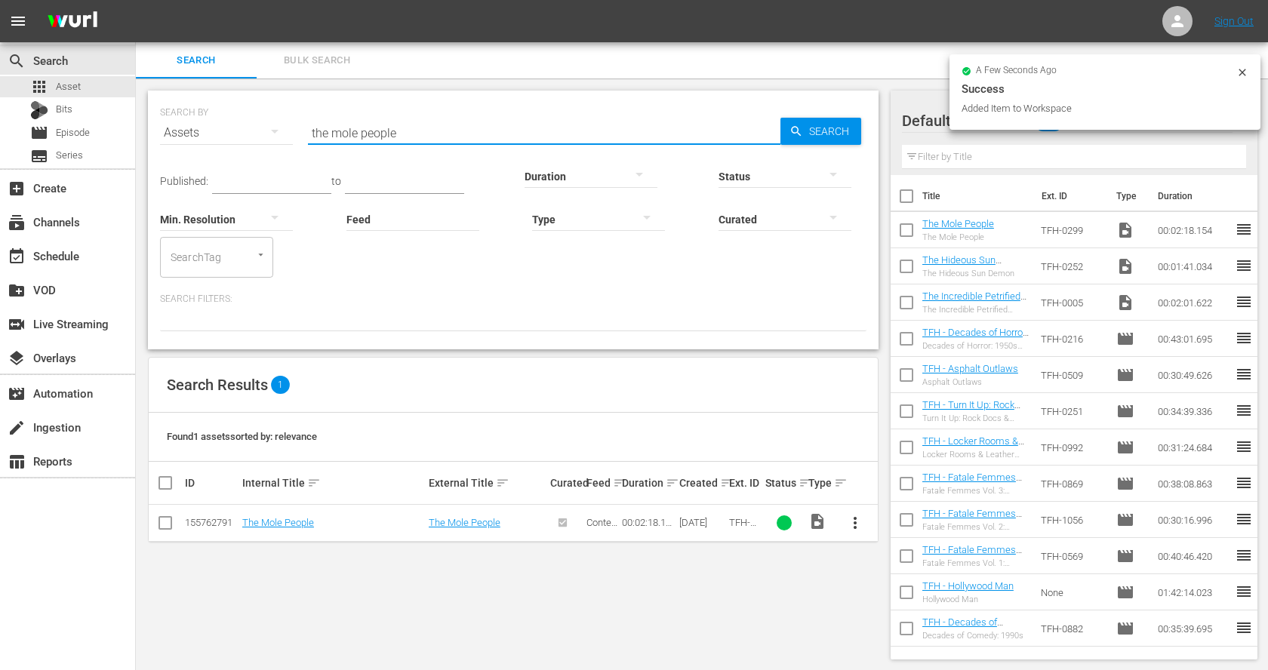
click at [404, 127] on input "the mole people" at bounding box center [544, 133] width 472 height 36
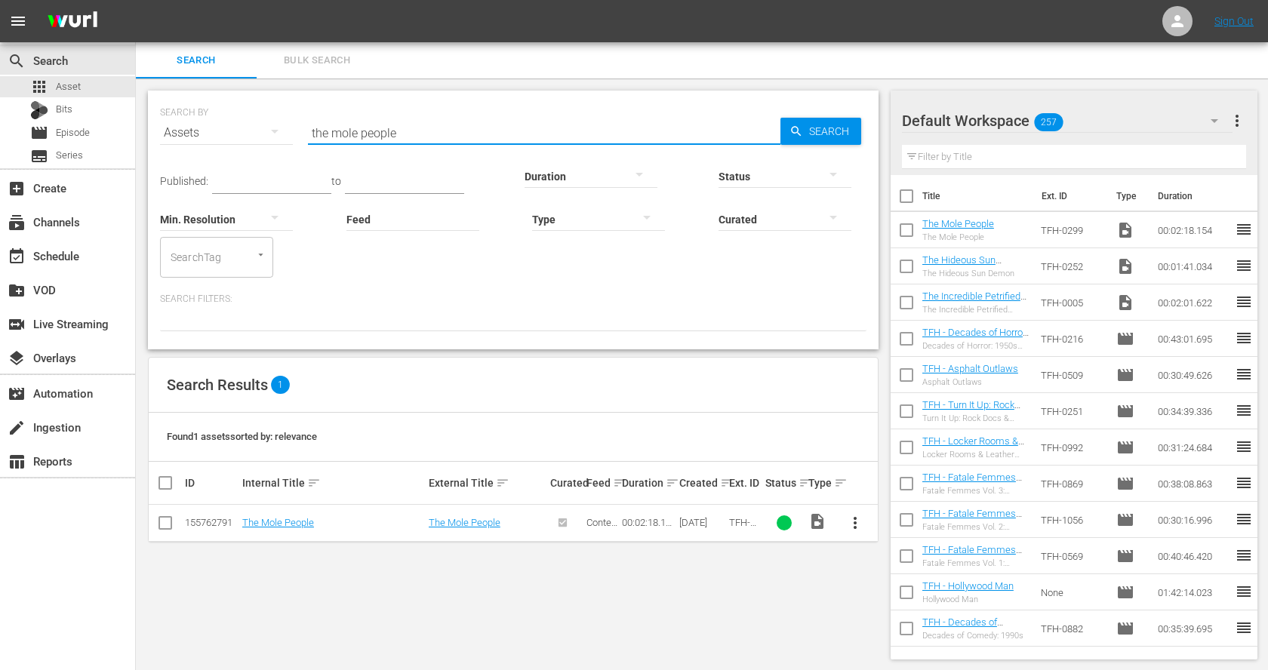
paste input "The Giant Gila Monster"
click at [856, 521] on span "more_vert" at bounding box center [855, 523] width 18 height 18
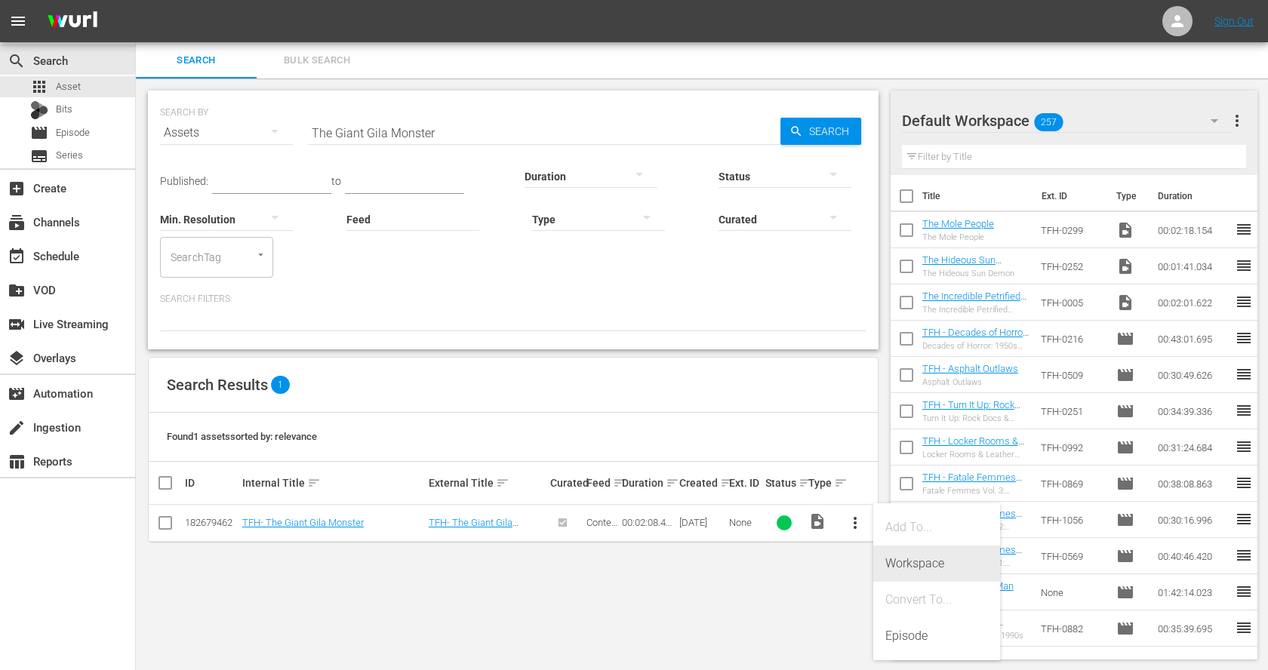
click at [917, 564] on div "Workspace" at bounding box center [936, 564] width 103 height 36
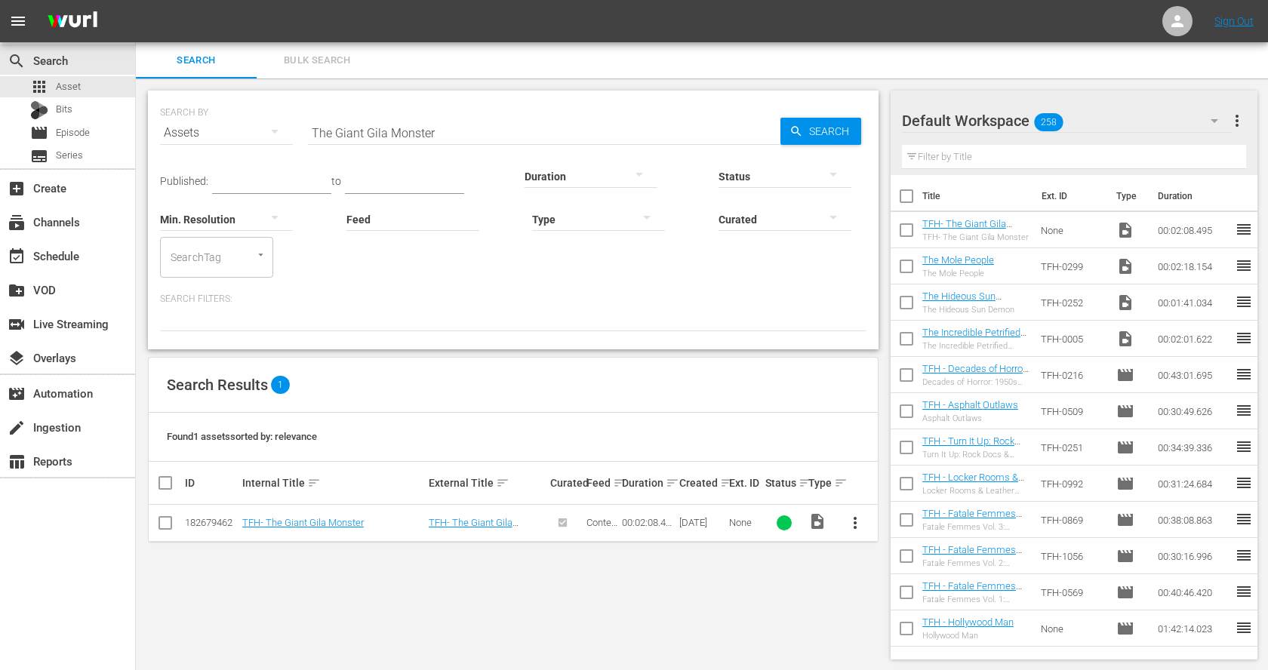
click at [364, 124] on input "The Giant Gila Monster" at bounding box center [544, 133] width 472 height 36
paste input "Alligator People"
type input "The Alligator People"
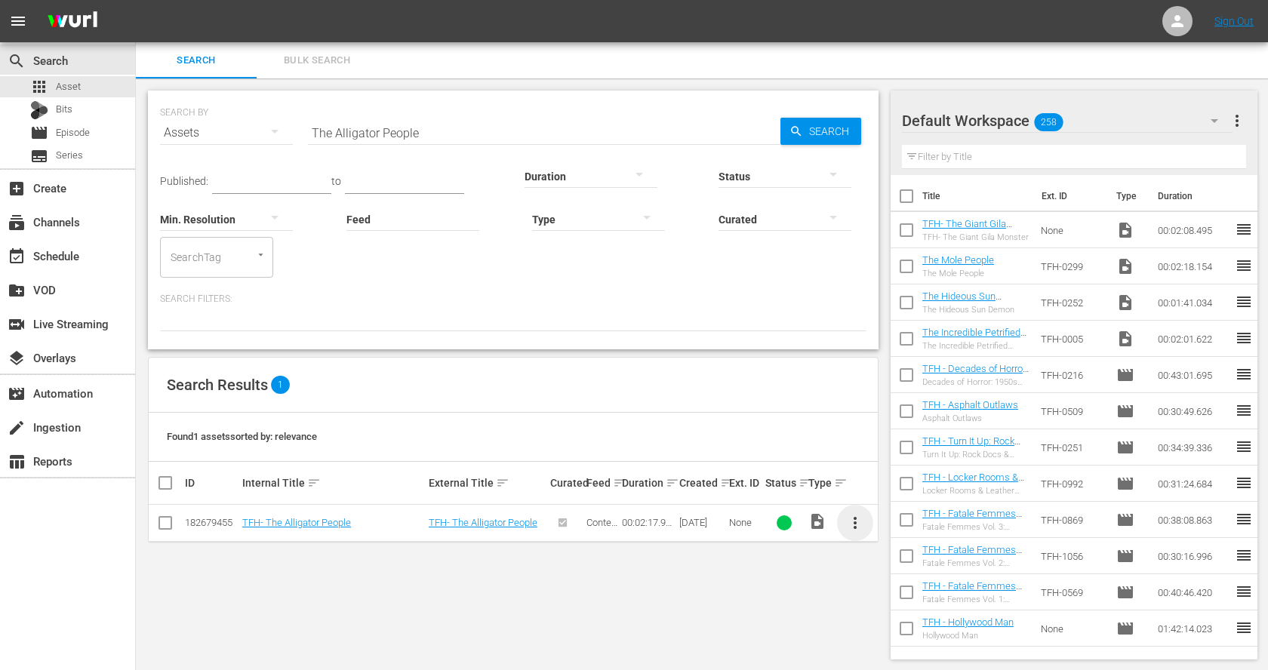
click at [860, 524] on span "more_vert" at bounding box center [855, 523] width 18 height 18
click at [899, 565] on div "Workspace" at bounding box center [936, 564] width 103 height 36
click at [358, 137] on input "The Alligator People" at bounding box center [544, 133] width 472 height 36
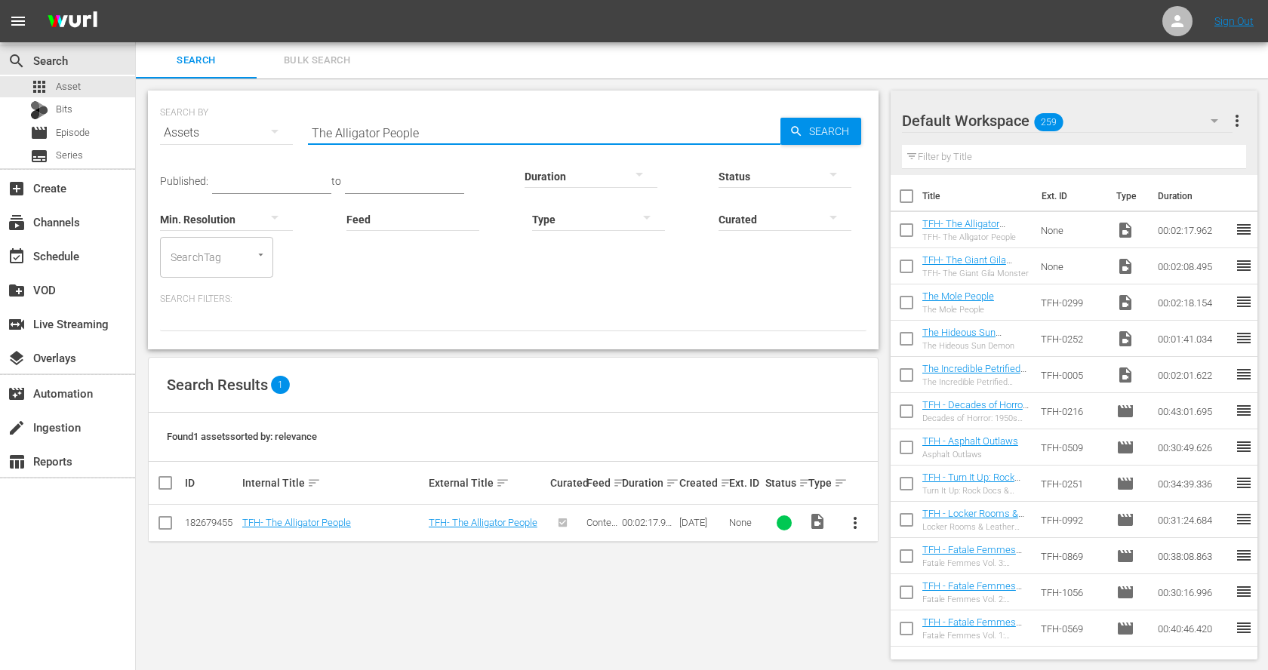
paste input "Unearthly"
click at [855, 519] on span "more_vert" at bounding box center [855, 523] width 18 height 18
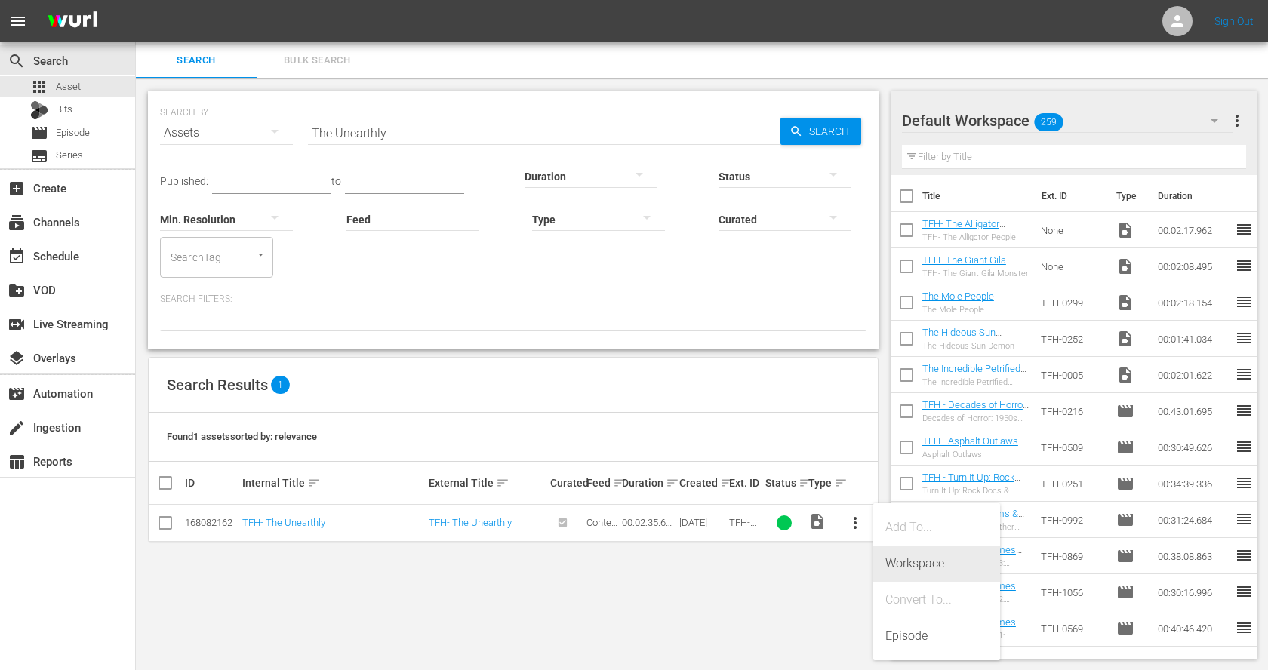
click at [899, 566] on div "Workspace" at bounding box center [936, 564] width 103 height 36
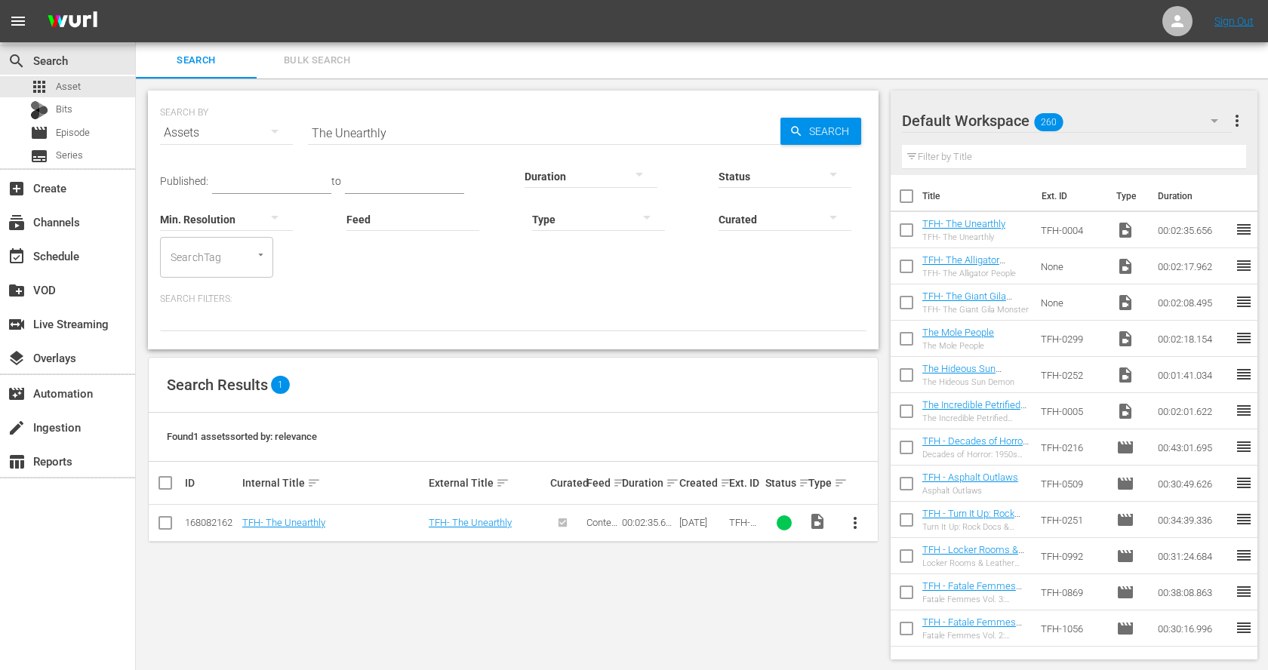
click at [338, 132] on input "The Unearthly" at bounding box center [544, 133] width 472 height 36
paste input "Daughter of Dr. Jekyll"
click at [851, 516] on span "more_vert" at bounding box center [855, 523] width 18 height 18
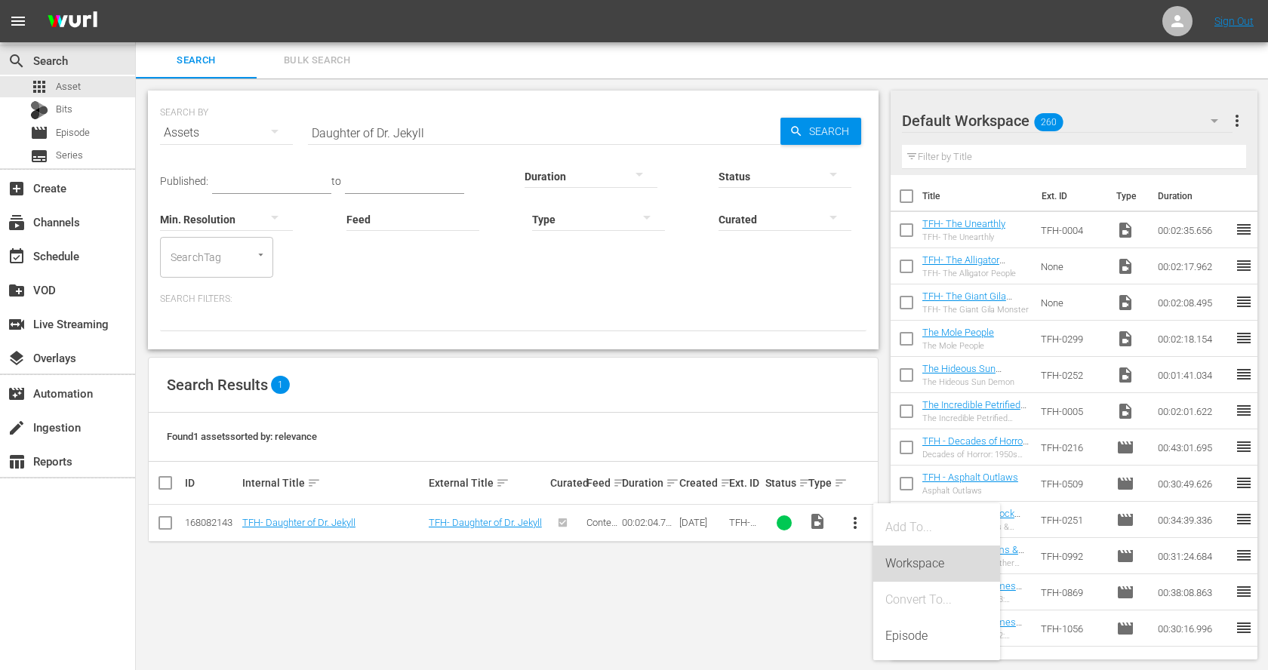
click at [901, 562] on div "Workspace" at bounding box center [936, 564] width 103 height 36
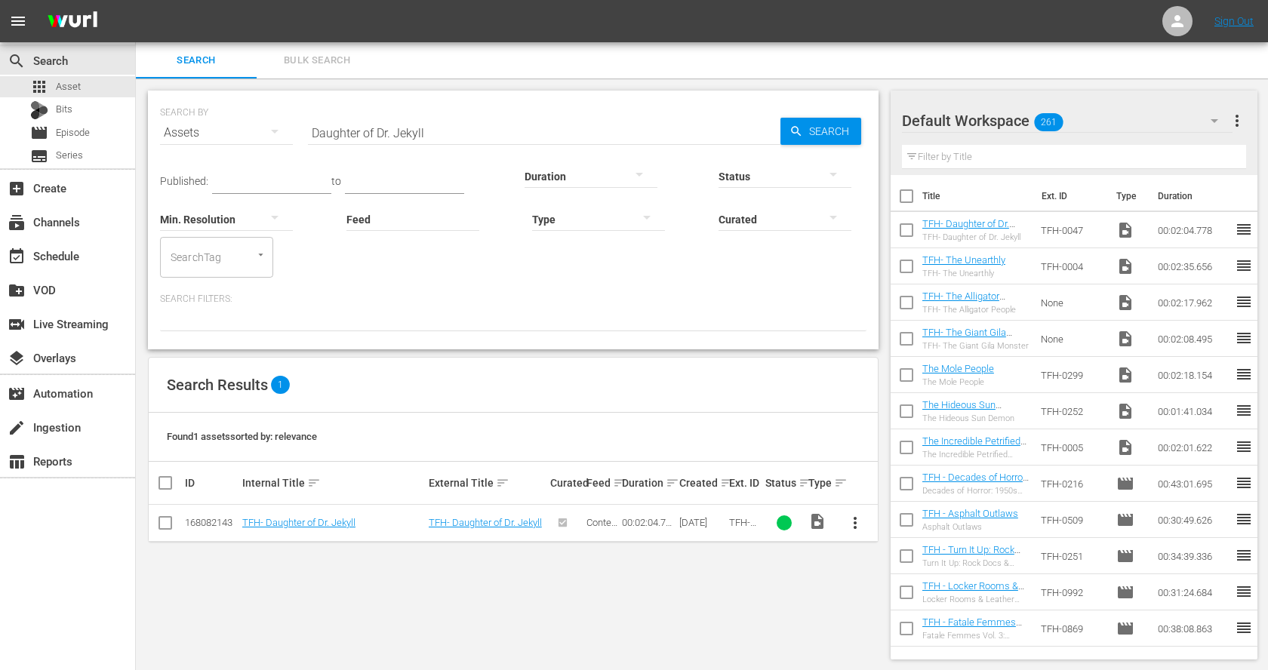
click at [330, 124] on input "Daughter of Dr. Jekyll" at bounding box center [544, 133] width 472 height 36
paste input "From Hell It Came"
click at [421, 127] on input "From Hell It Came" at bounding box center [544, 133] width 472 height 36
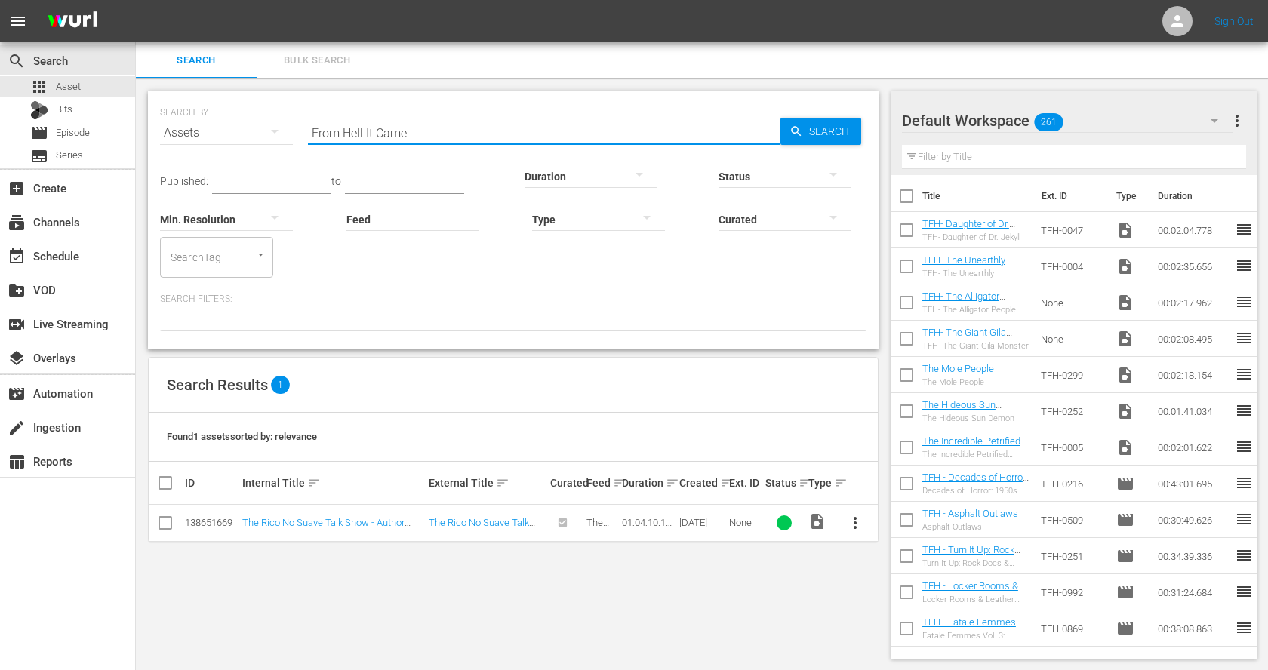
click at [421, 127] on input "From Hell It Came" at bounding box center [544, 133] width 472 height 36
paste input "Beginning of the End"
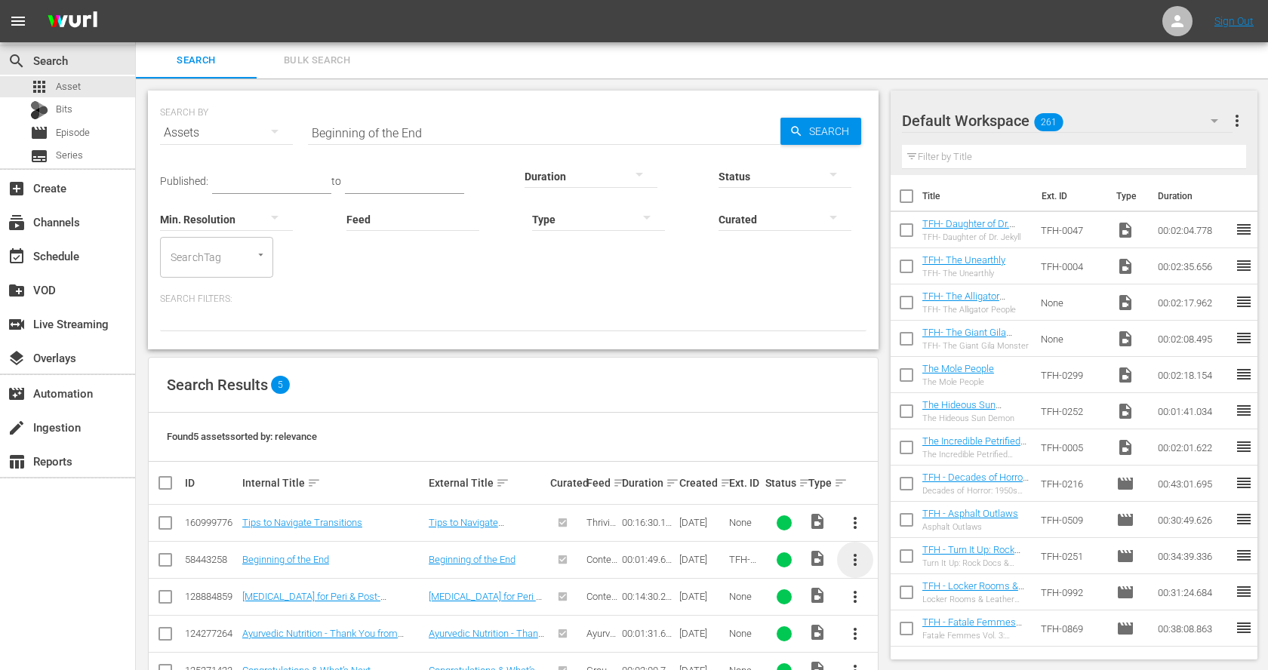
click at [853, 559] on span "more_vert" at bounding box center [855, 560] width 18 height 18
click at [918, 470] on div "Workspace" at bounding box center [936, 480] width 103 height 36
click at [357, 131] on input "Beginning of the End" at bounding box center [544, 133] width 472 height 36
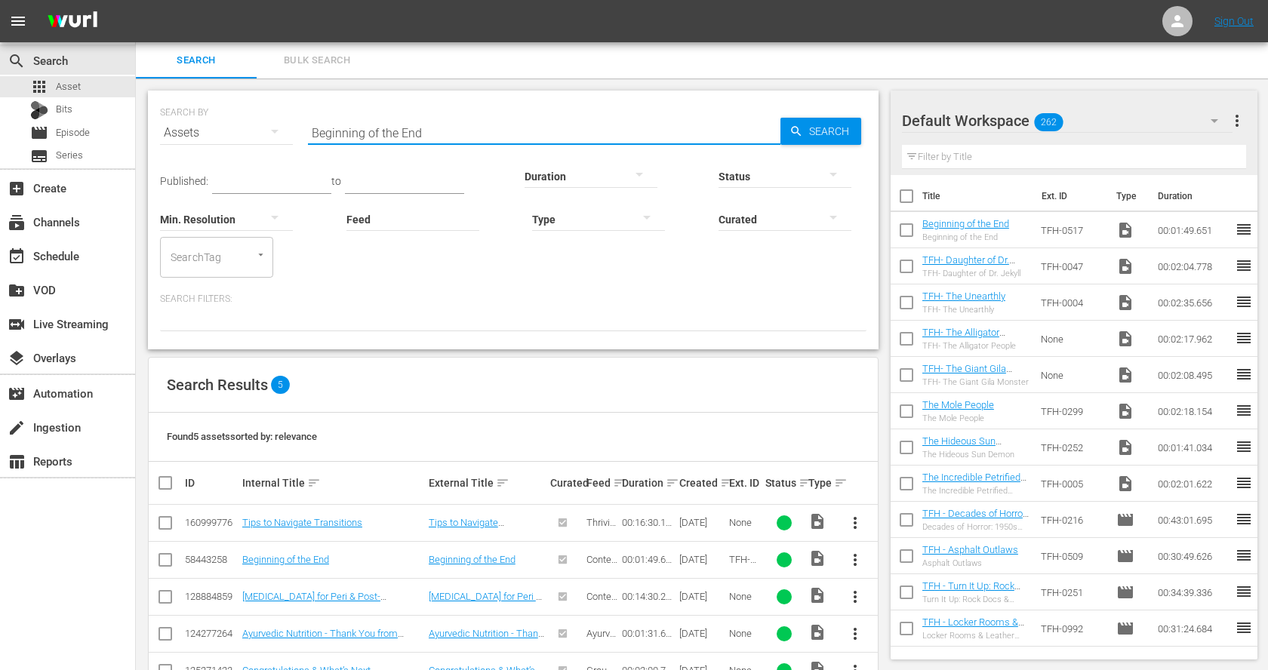
paste input "The Cyclops"
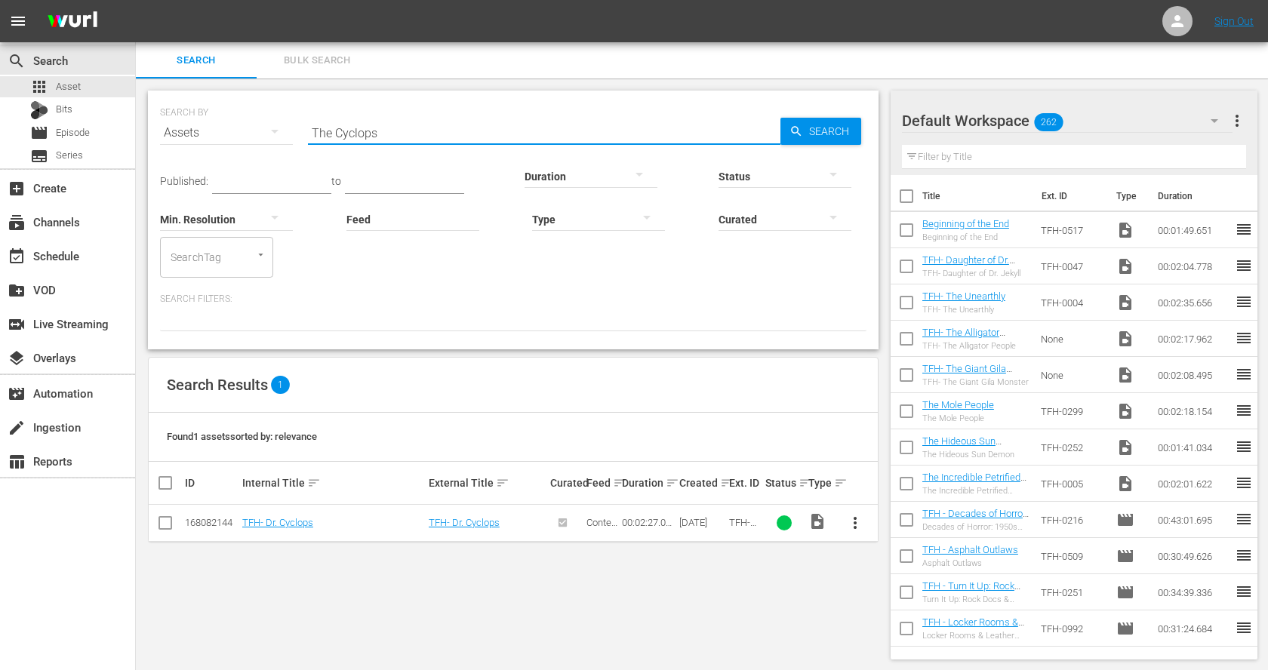
click at [335, 134] on input "The Cyclops" at bounding box center [544, 133] width 472 height 36
click at [447, 124] on input "Cyclops" at bounding box center [544, 133] width 472 height 36
paste input "Attack of the 50 Foot Woman"
click at [853, 523] on span "more_vert" at bounding box center [855, 523] width 18 height 18
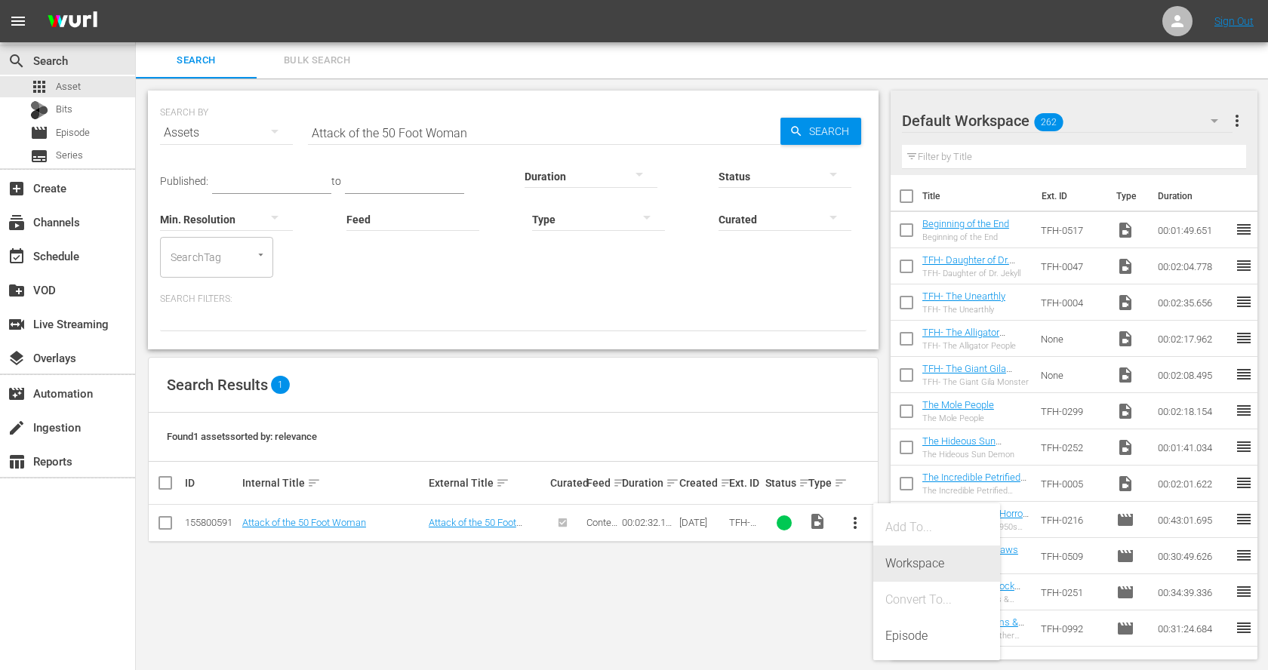
click at [909, 563] on div "Workspace" at bounding box center [936, 564] width 103 height 36
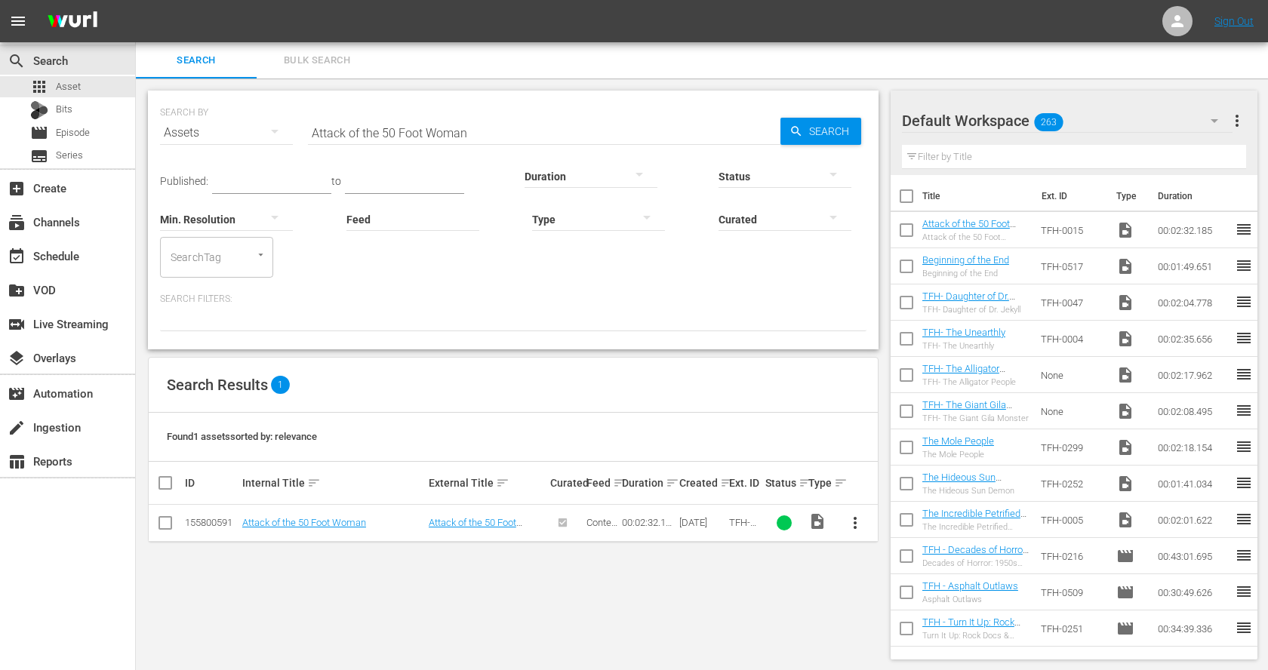
click at [430, 123] on input "Attack of the 50 Foot Woman" at bounding box center [544, 133] width 472 height 36
paste input "The Incredible Shrinking M"
type input "The Incredible Shrinking Man"
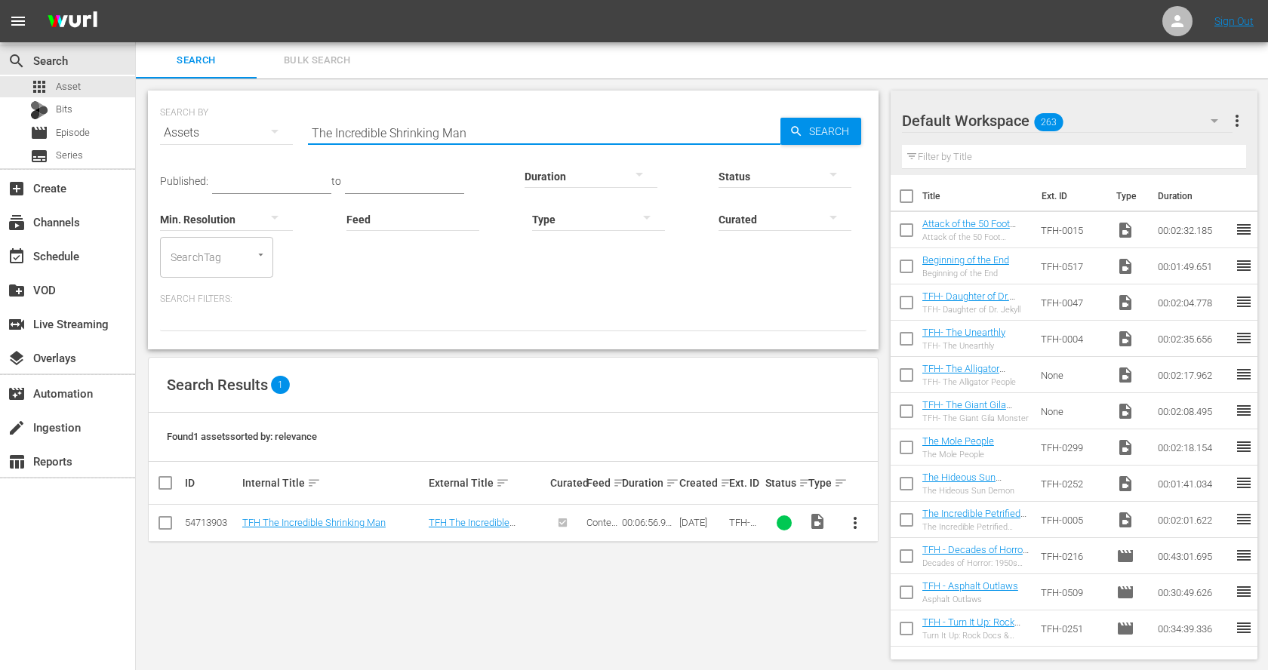
click at [852, 520] on span "more_vert" at bounding box center [855, 523] width 18 height 18
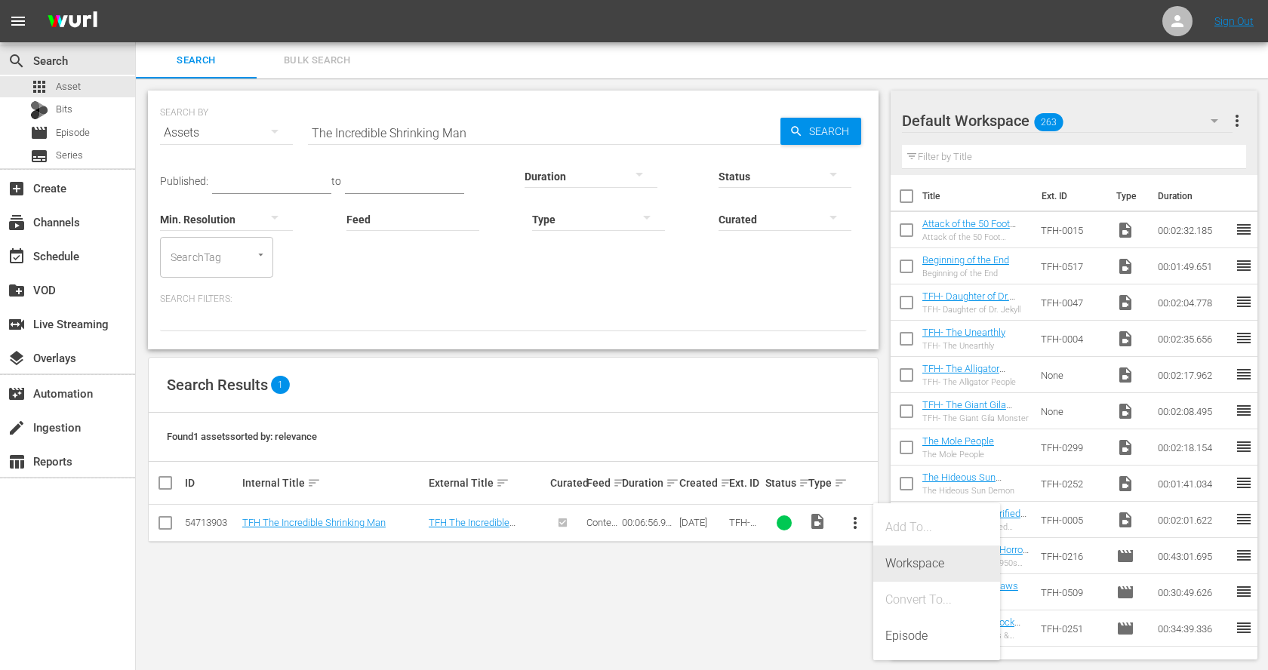
click at [916, 565] on div "Workspace" at bounding box center [936, 564] width 103 height 36
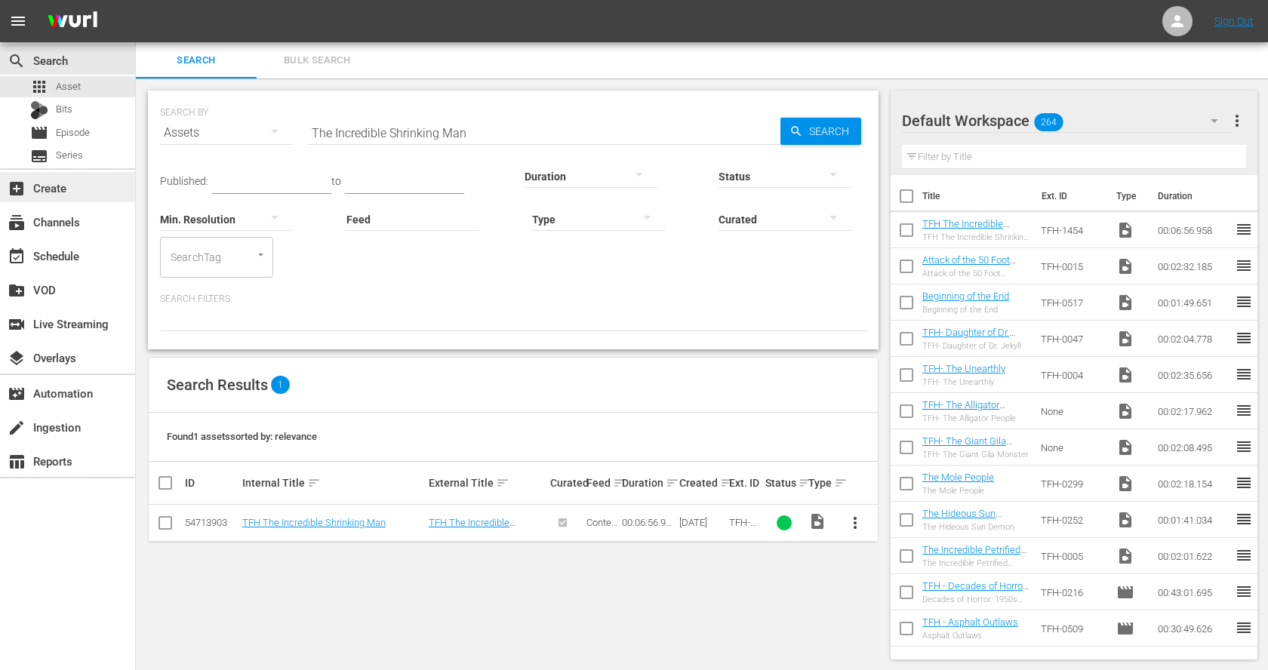
click at [58, 189] on div "add_box Create" at bounding box center [42, 186] width 85 height 14
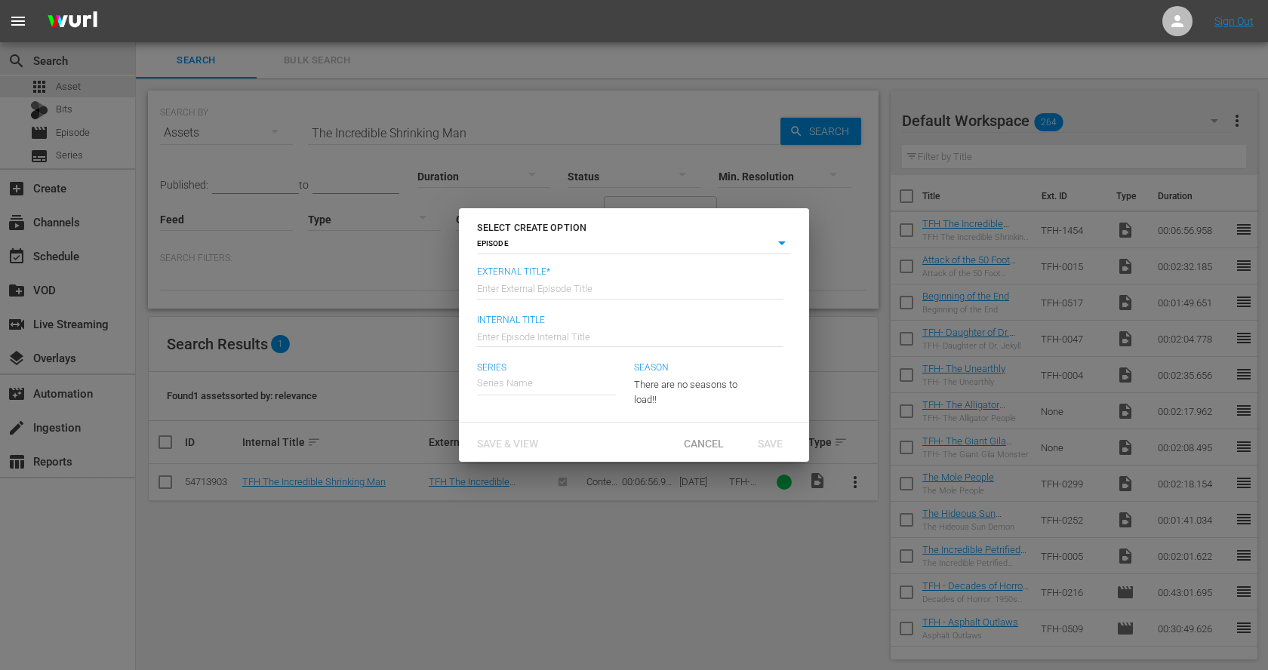
click at [564, 295] on input "text" at bounding box center [630, 287] width 306 height 36
click at [561, 289] on input "Decades of Horror: 1950s Vol. 2" at bounding box center [630, 287] width 306 height 36
type input "Decades of Horror: 1950s Vol. 2"
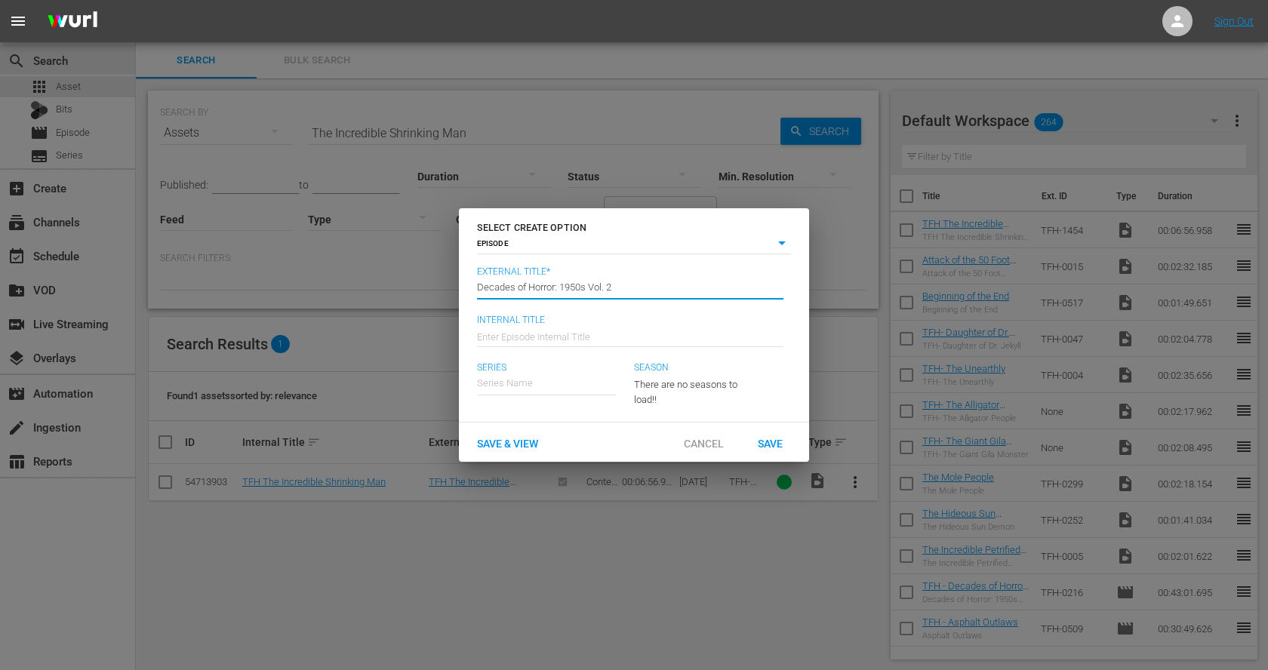
click at [540, 339] on input "text" at bounding box center [630, 335] width 306 height 36
paste input "Decades of Horror: 1950s Vol. 2"
type input "TFH - Decades of Horror: 1950s Vol. 2"
click at [524, 377] on input "text" at bounding box center [546, 383] width 139 height 36
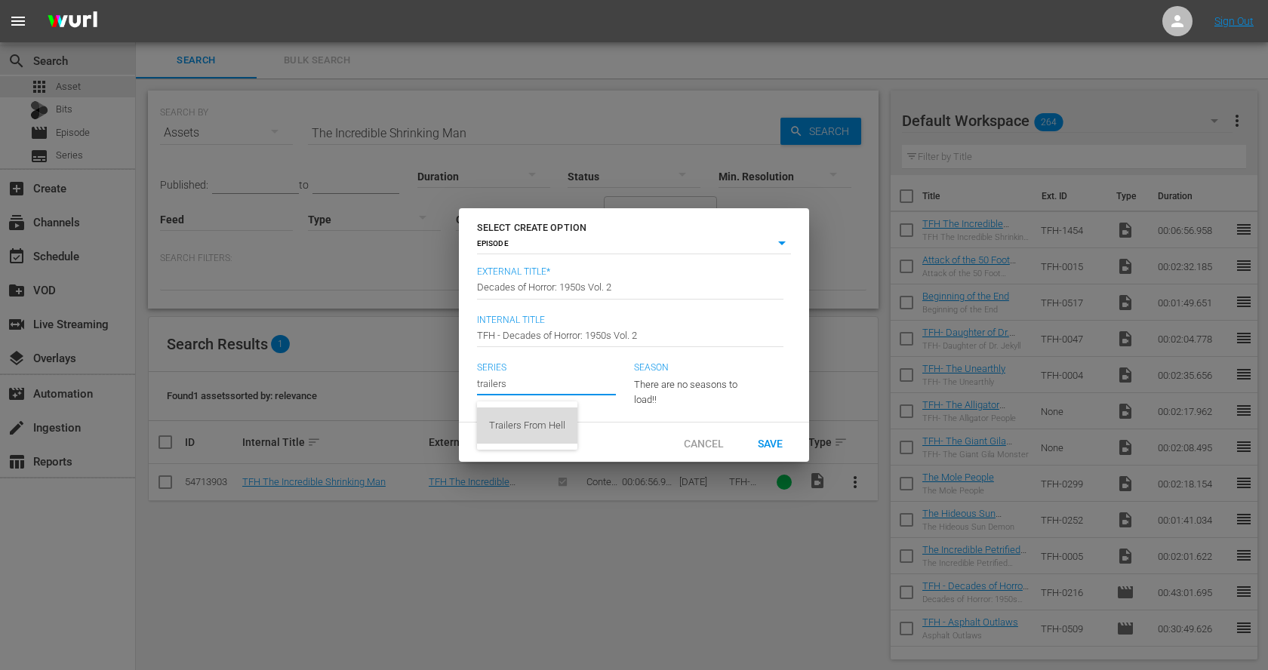
click at [537, 428] on div "Trailers From Hell" at bounding box center [527, 425] width 76 height 36
type input "Trailers From Hell"
click at [776, 438] on span "Save" at bounding box center [769, 443] width 49 height 12
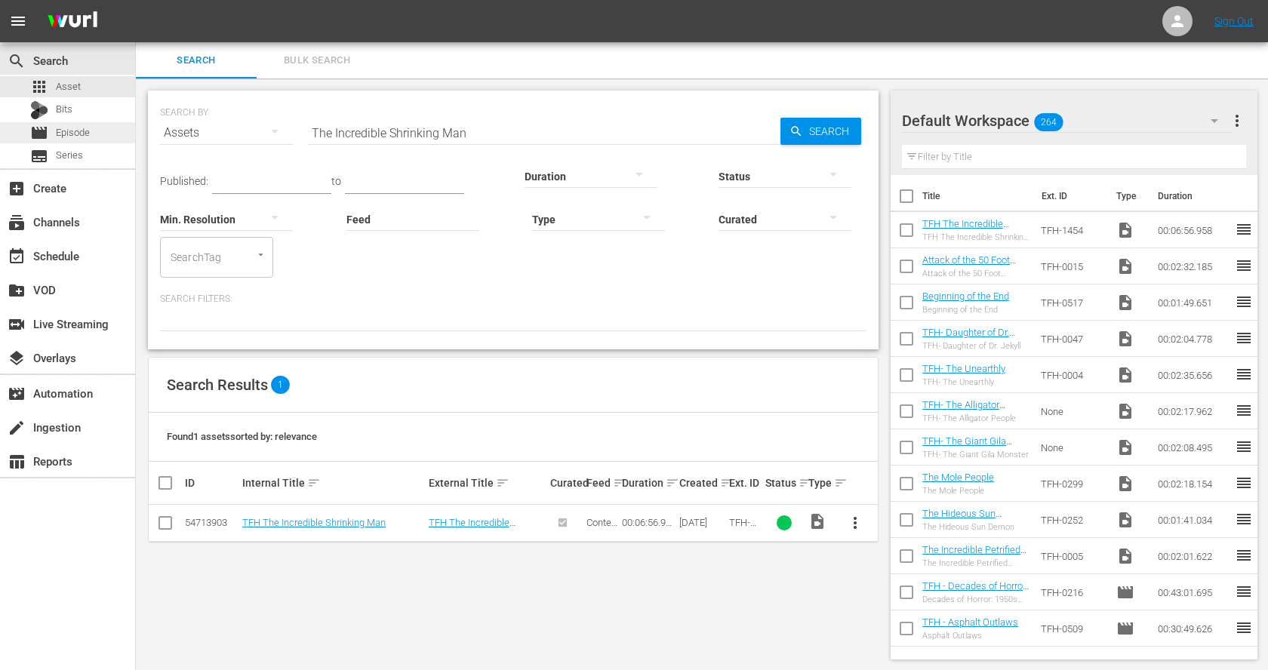
click at [106, 128] on div "movie Episode" at bounding box center [67, 132] width 135 height 21
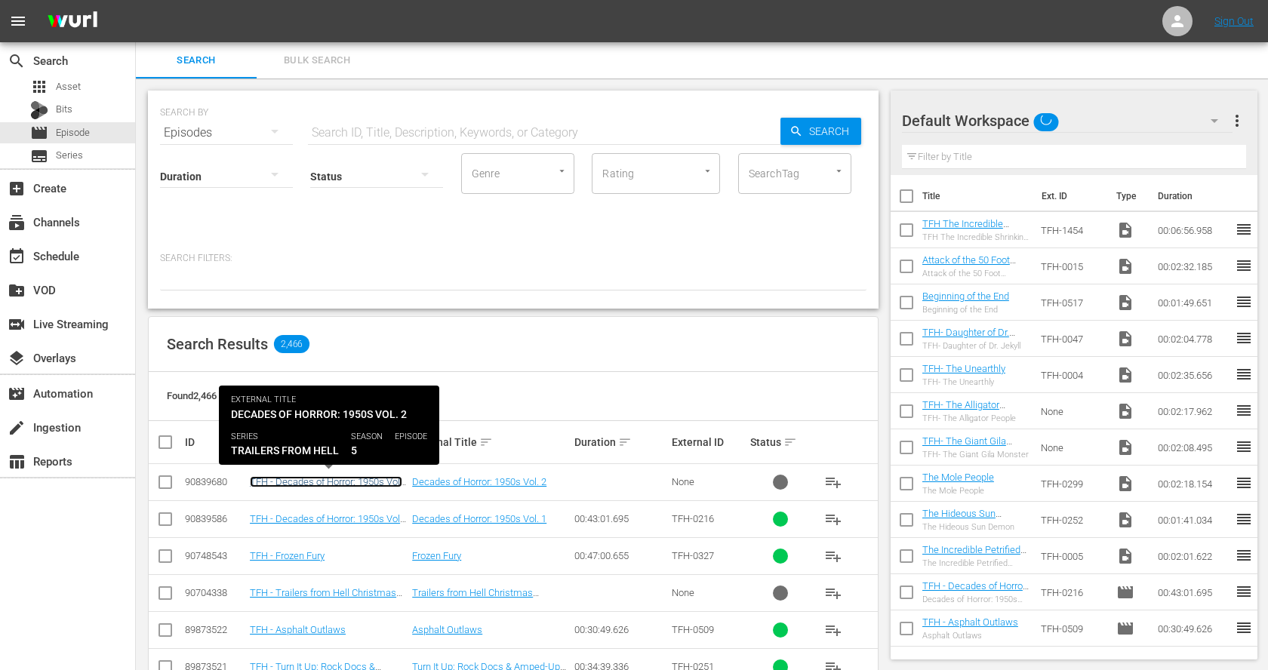
click at [367, 477] on link "TFH - Decades of Horror: 1950s Vol. 2" at bounding box center [326, 487] width 152 height 23
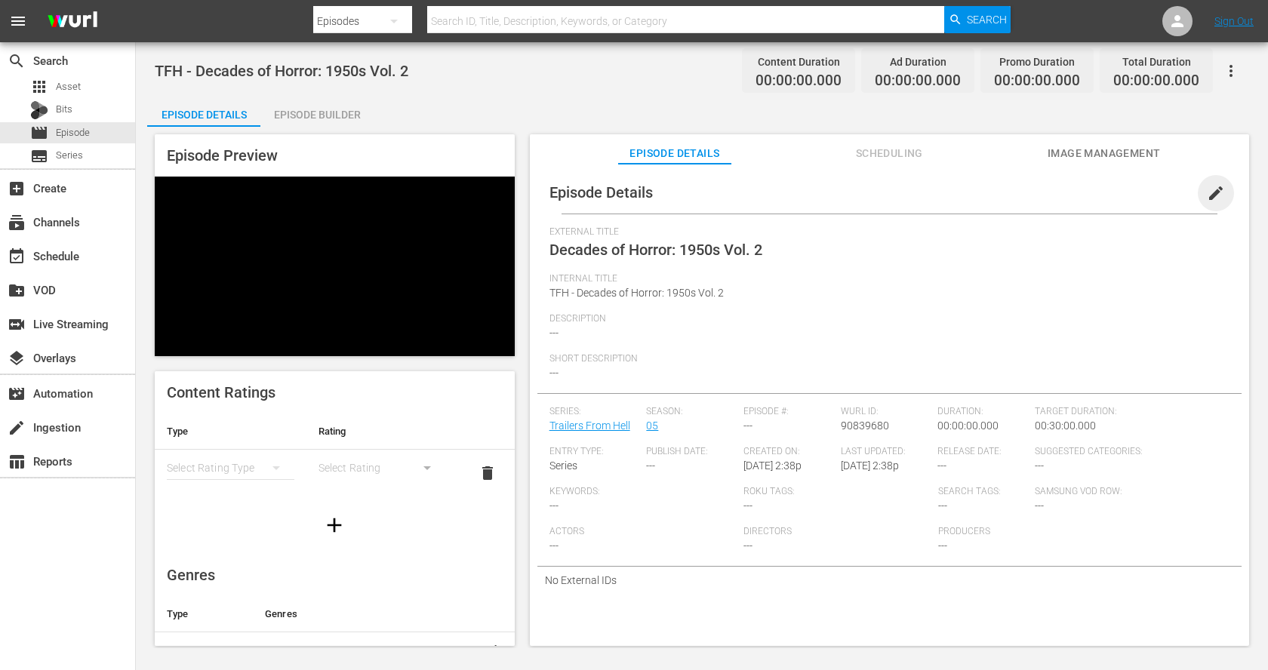
click at [1206, 195] on span "edit" at bounding box center [1215, 193] width 18 height 18
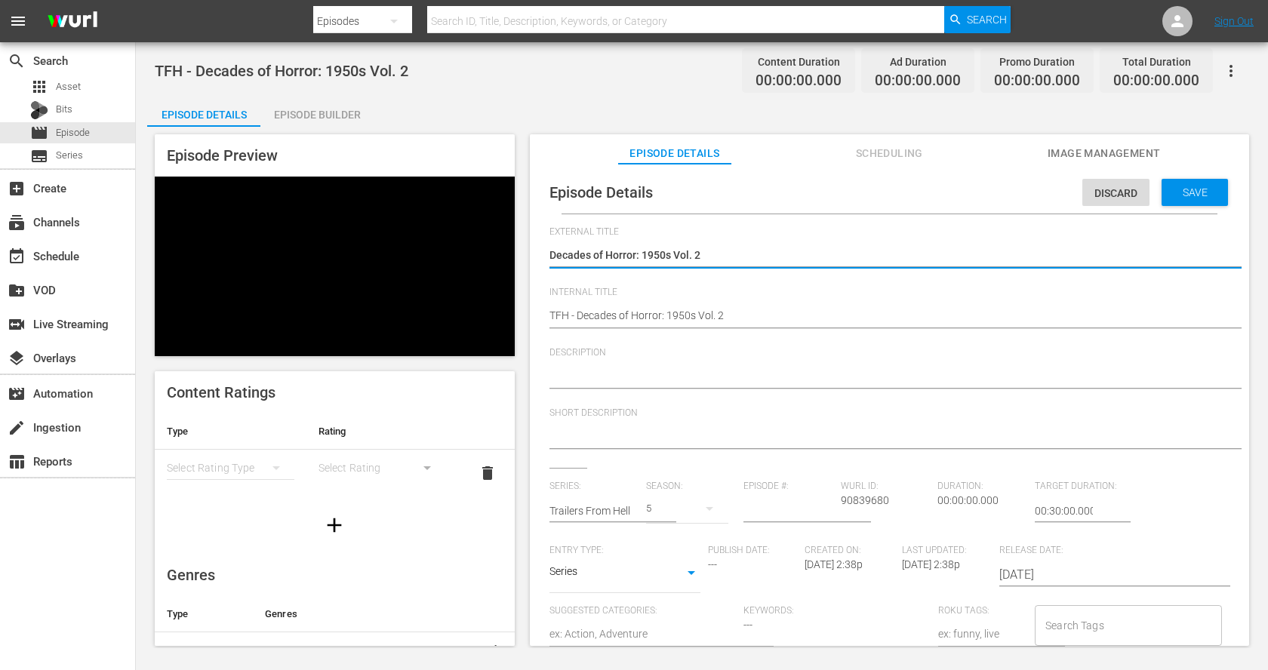
click at [674, 372] on textarea at bounding box center [885, 377] width 672 height 18
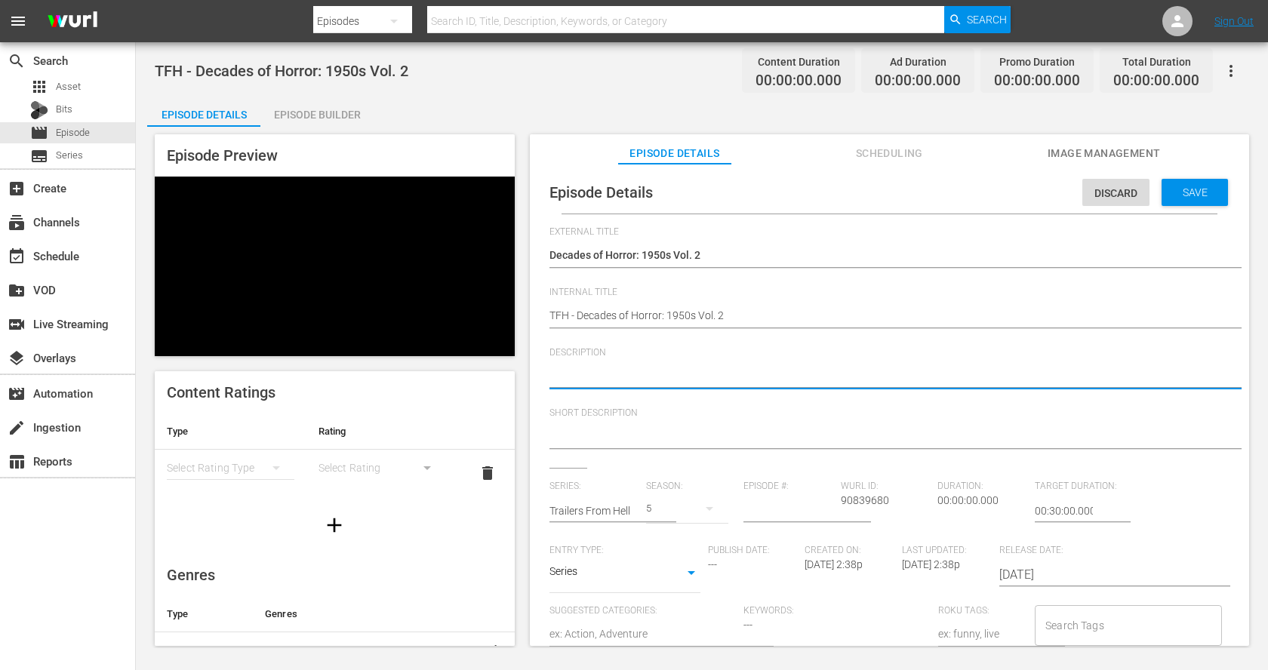
paste textarea "radioactive beasts, twisted experiments, and larger-than-life terrors turned B-…"
type textarea "radioactive beasts, twisted experiments, and larger-than-life terrors turned B-…"
click at [545, 373] on div "Episode Details Discard Save External Title Decades of Horror: 1950s Vol. 2 Dec…" at bounding box center [889, 490] width 704 height 639
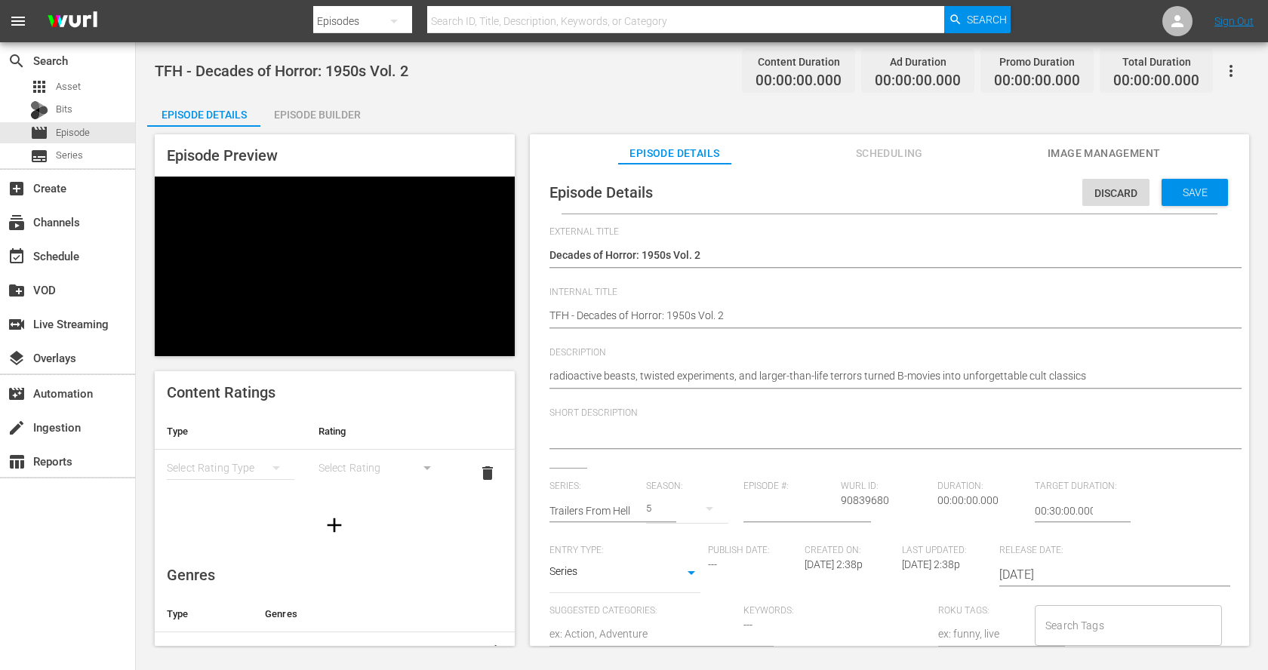
click at [554, 375] on textarea "radioactive beasts, twisted experiments, and larger-than-life terrors turned B-…" at bounding box center [885, 377] width 672 height 18
type textarea "Tradioactive beasts, twisted experiments, and larger-than-life terrors turned B…"
type textarea "radioactive beasts, twisted experiments, and larger-than-life terrors turned B-…"
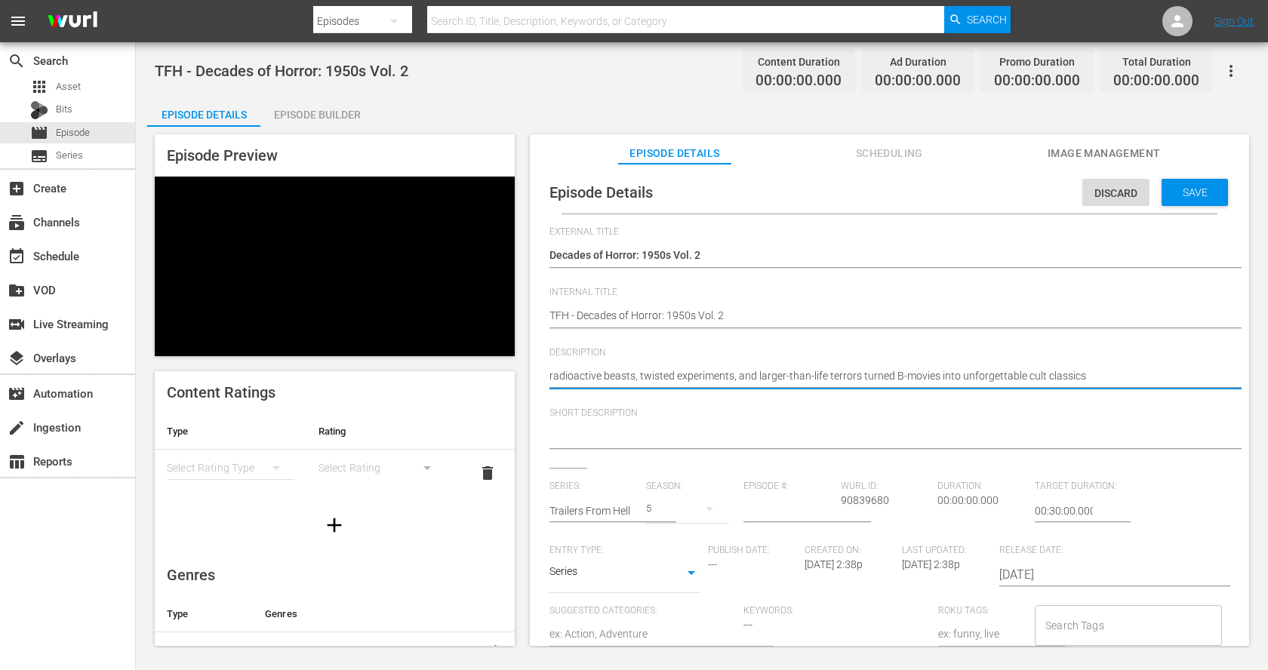
type textarea "Rradioactive beasts, twisted experiments, and larger-than-life terrors turned B…"
type textarea "Reradioactive beasts, twisted experiments, and larger-than-life terrors turned …"
type textarea "Retradioactive beasts, twisted experiments, and larger-than-life terrors turned…"
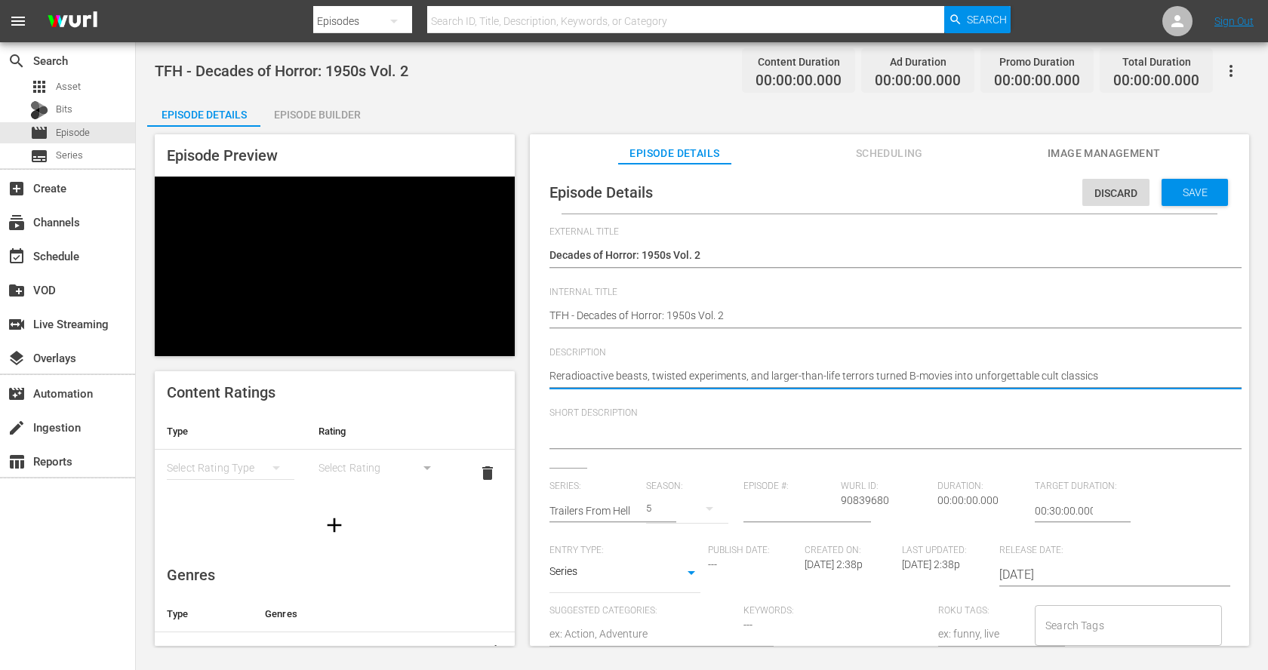
type textarea "Retradioactive beasts, twisted experiments, and larger-than-life terrors turned…"
type textarea "Retiradioactive beasts, twisted experiments, and larger-than-life terrors turne…"
type textarea "Retirradioactive beasts, twisted experiments, and larger-than-life terrors turn…"
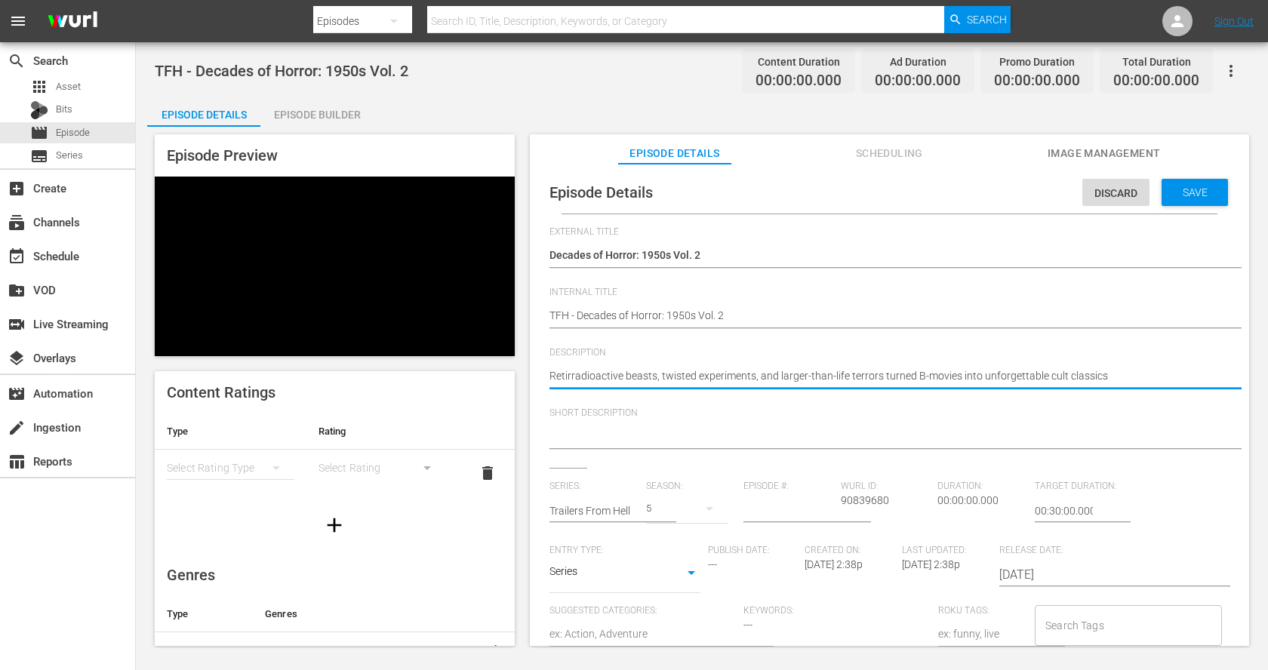
type textarea "Retiradioactive beasts, twisted experiments, and larger-than-life terrors turne…"
type textarea "Retradioactive beasts, twisted experiments, and larger-than-life terrors turned…"
type textarea "Returadioactive beasts, twisted experiments, and larger-than-life terrors turne…"
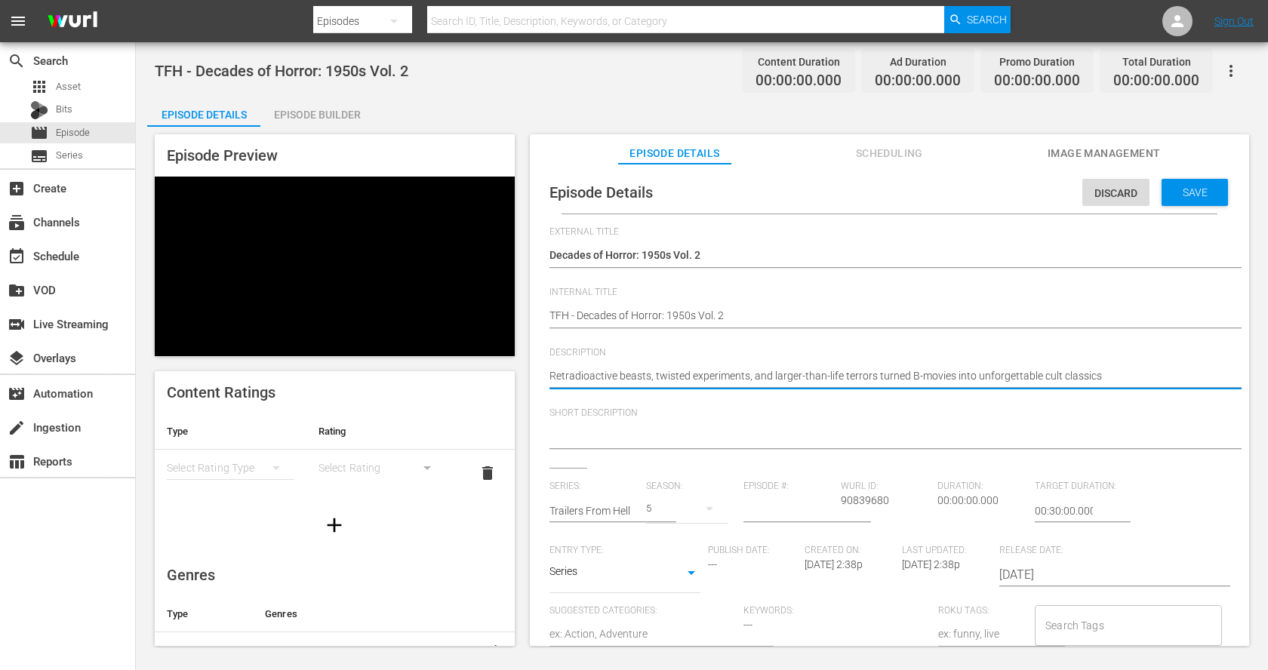
type textarea "Returadioactive beasts, twisted experiments, and larger-than-life terrors turne…"
type textarea "Returradioactive beasts, twisted experiments, and larger-than-life terrors turn…"
type textarea "Returnradioactive beasts, twisted experiments, and larger-than-life terrors tur…"
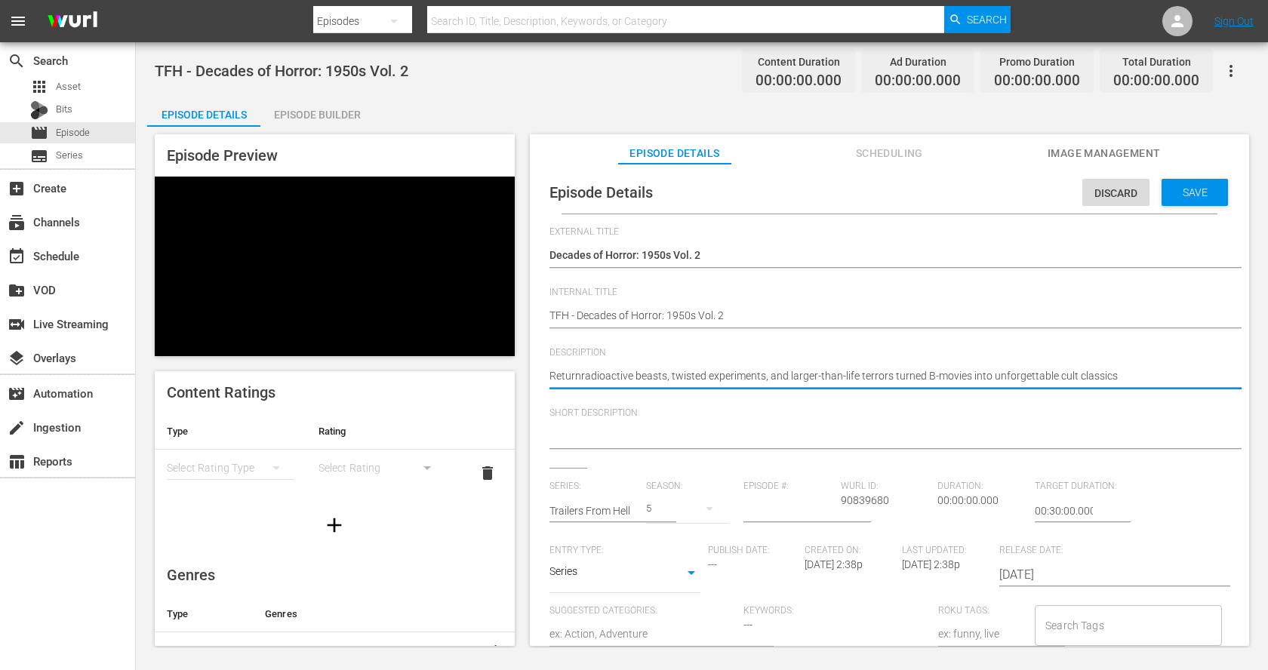
type textarea "Return radioactive beasts, twisted experiments, and larger-than-life terrors tu…"
type textarea "Return tradioactive beasts, twisted experiments, and larger-than-life terrors t…"
type textarea "Return toradioactive beasts, twisted experiments, and larger-than-life terrors …"
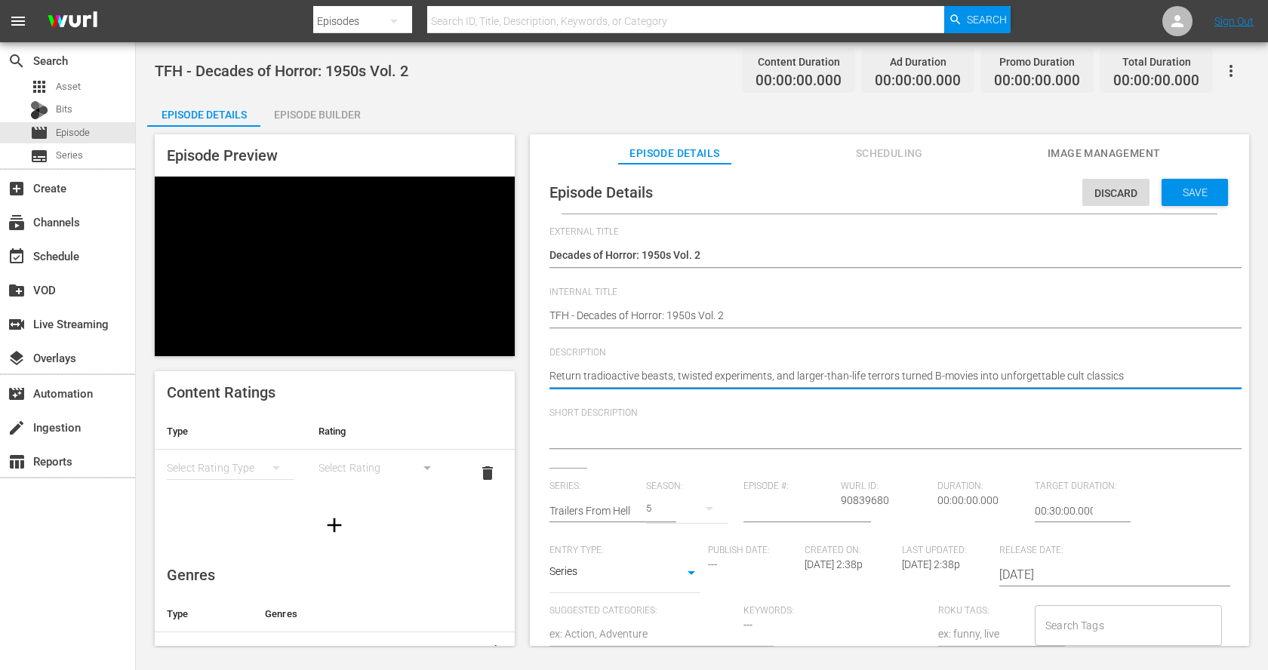
type textarea "Return toradioactive beasts, twisted experiments, and larger-than-life terrors …"
type textarea "Return to radioactive beasts, twisted experiments, and larger-than-life terrors…"
type textarea "Return to tradioactive beasts, twisted experiments, and larger-than-life terror…"
type textarea "Return to thradioactive beasts, twisted experiments, and larger-than-life terro…"
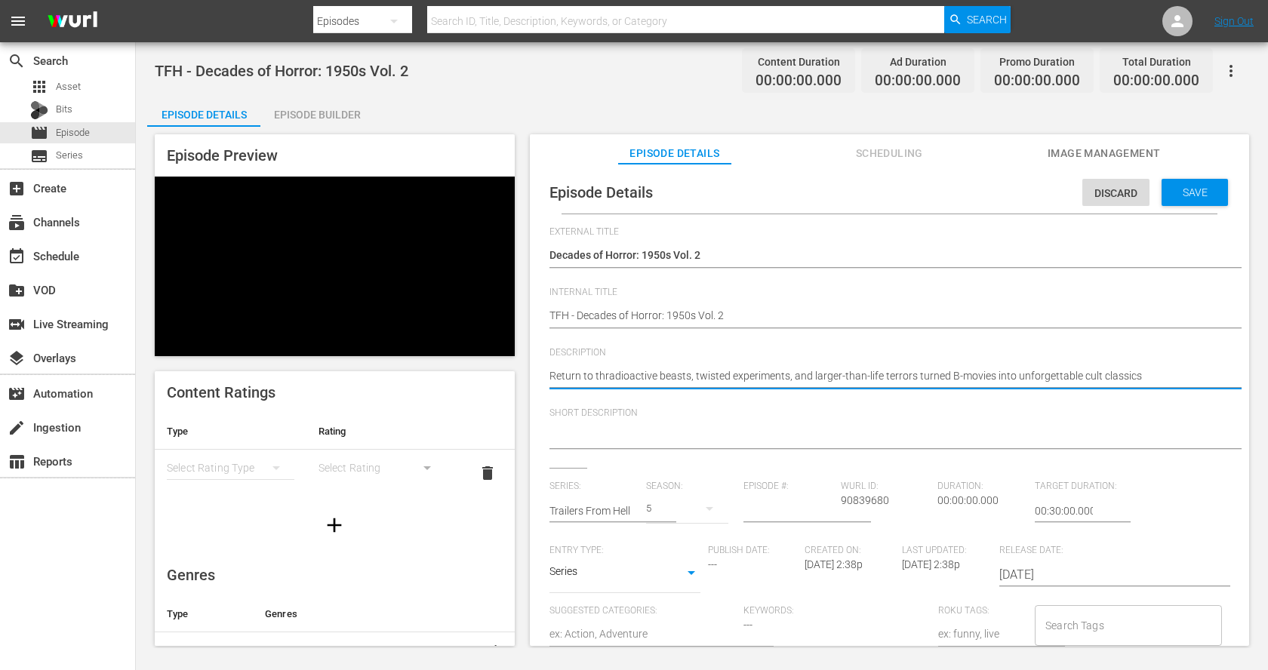
type textarea "Return to theradioactive beasts, twisted experiments, and larger-than-life terr…"
type textarea "Return to the radioactive beasts, twisted experiments, and larger-than-life ter…"
type textarea "Return to the eradioactive beasts, twisted experiments, and larger-than-life te…"
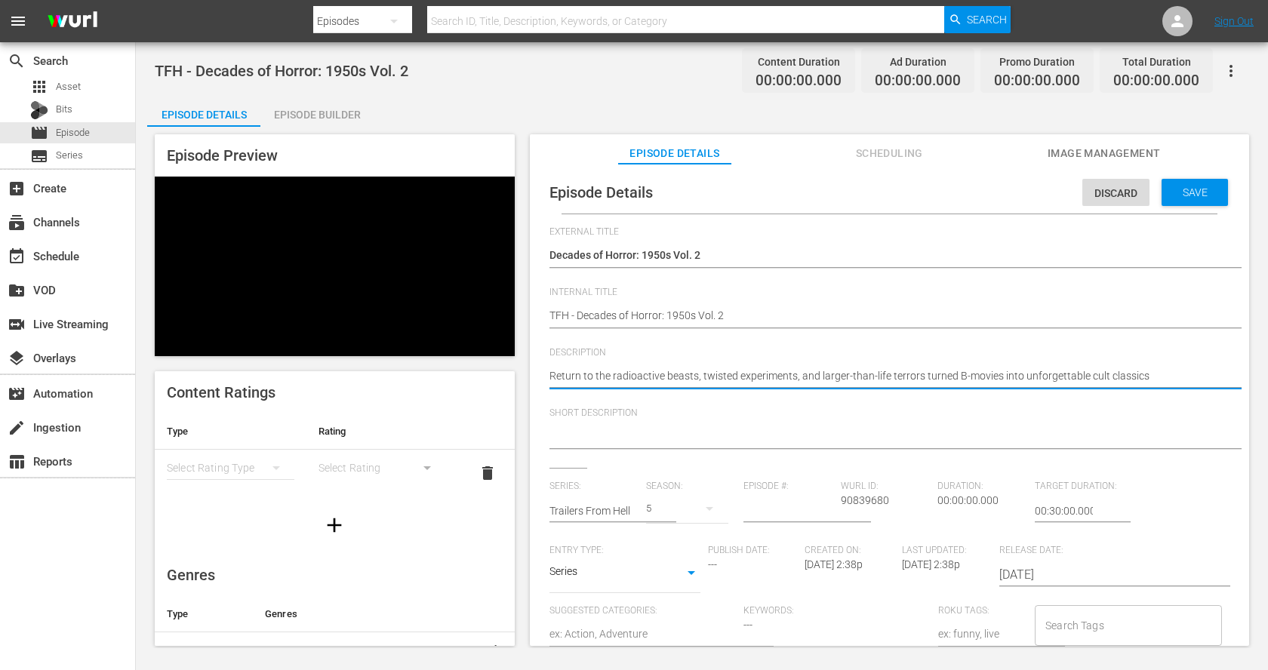
type textarea "Return to the eradioactive beasts, twisted experiments, and larger-than-life te…"
type textarea "Return to the erradioactive beasts, twisted experiments, and larger-than-life t…"
type textarea "Return to the eraradioactive beasts, twisted experiments, and larger-than-life …"
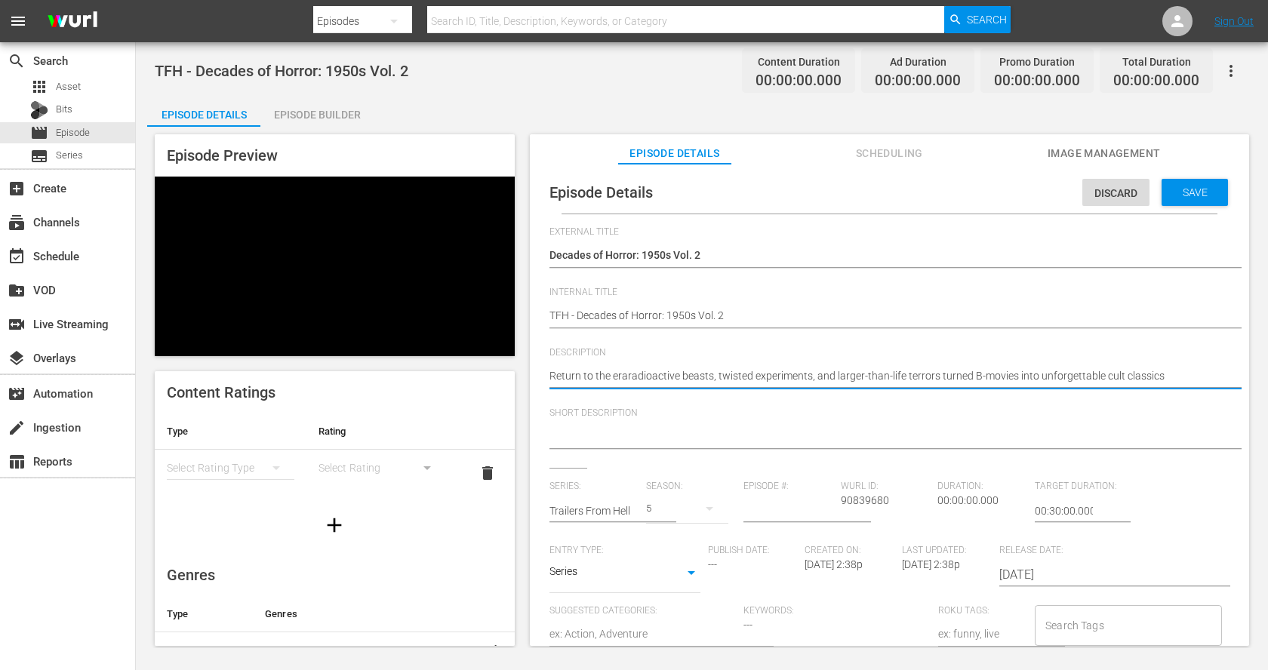
type textarea "Return to the era radioactive beasts, twisted experiments, and larger-than-life…"
type textarea "Return to the era oradioactive beasts, twisted experiments, and larger-than-lif…"
type textarea "Return to the era ofradioactive beasts, twisted experiments, and larger-than-li…"
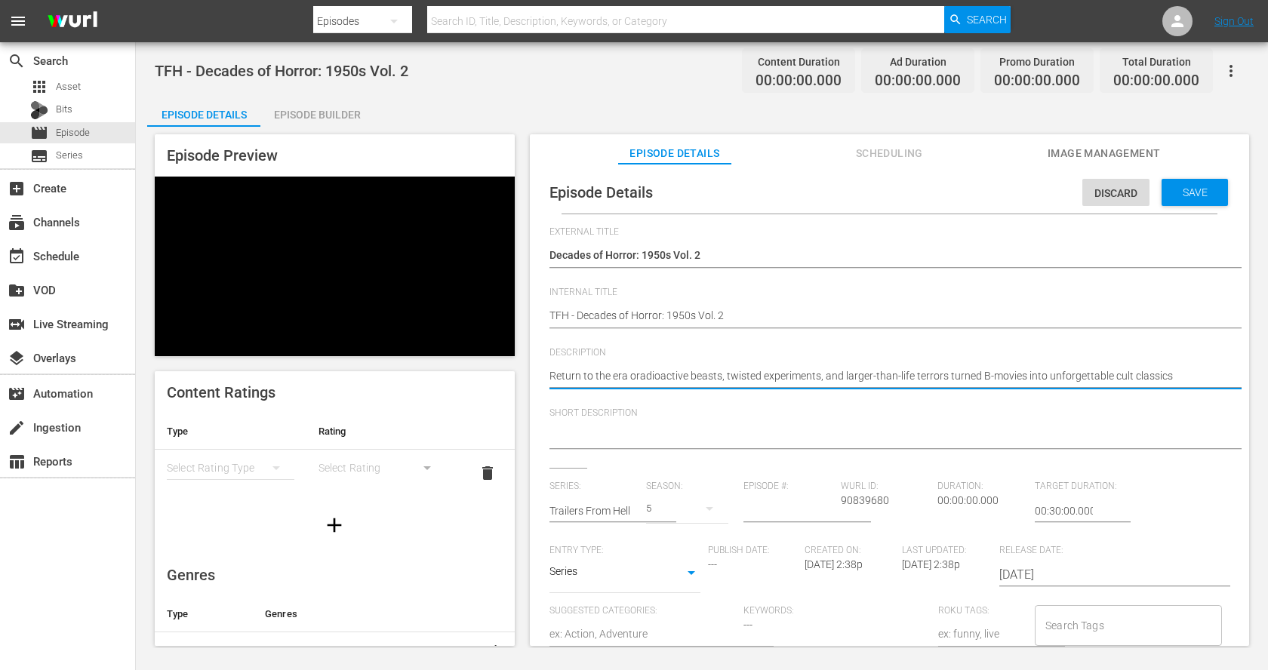
type textarea "Return to the era ofradioactive beasts, twisted experiments, and larger-than-li…"
type textarea "Return to the era of radioactive beasts, twisted experiments, and larger-than-l…"
click at [948, 377] on textarea "Return to the era of radioactive beasts, twisted experiments, and larger-than-l…" at bounding box center [885, 377] width 672 height 18
click at [915, 377] on textarea "Return to the era of radioactive beasts, twisted experiments, and larger-than-l…" at bounding box center [885, 377] width 672 height 18
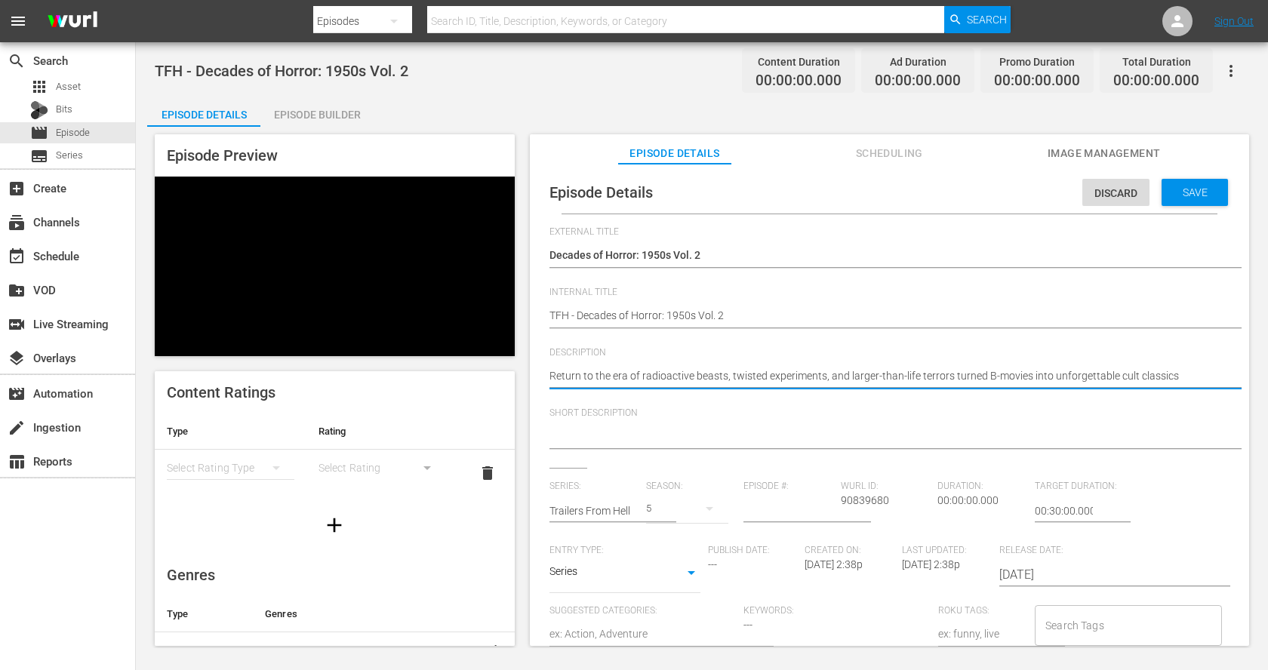
type textarea "Return to the era of radioactive beasts, twisted experiments, and larger-than-l…"
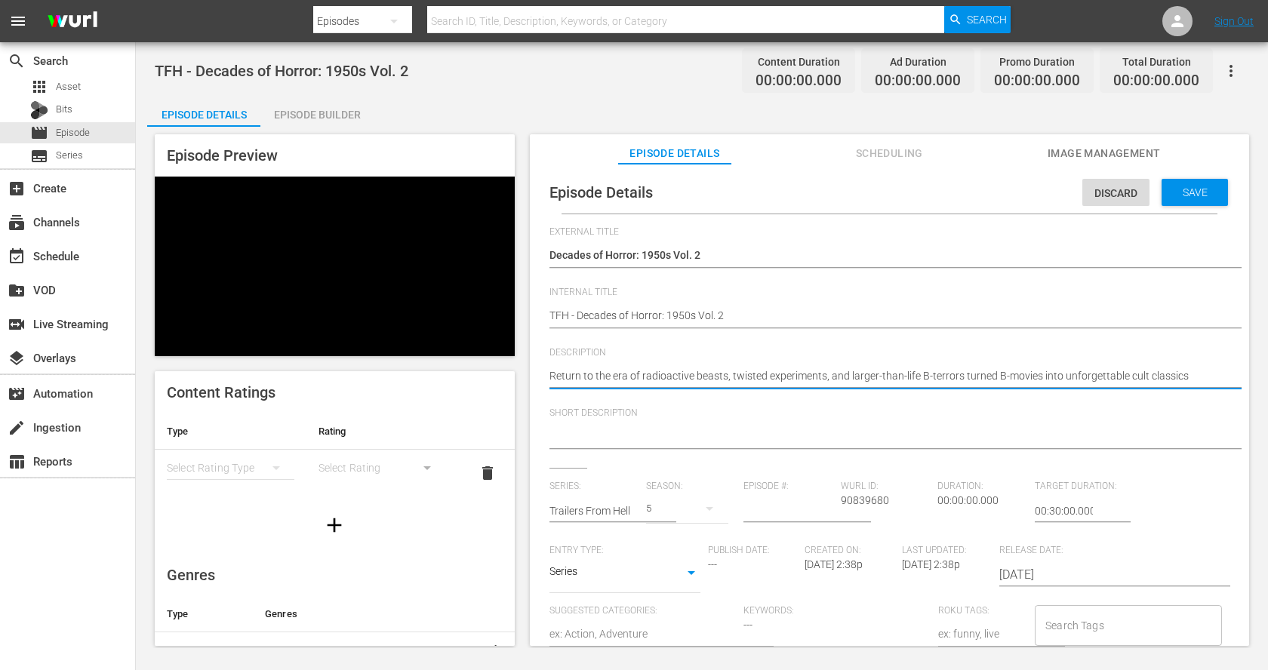
type textarea "Return to the era of radioactive beasts, twisted experiments, and larger-than-l…"
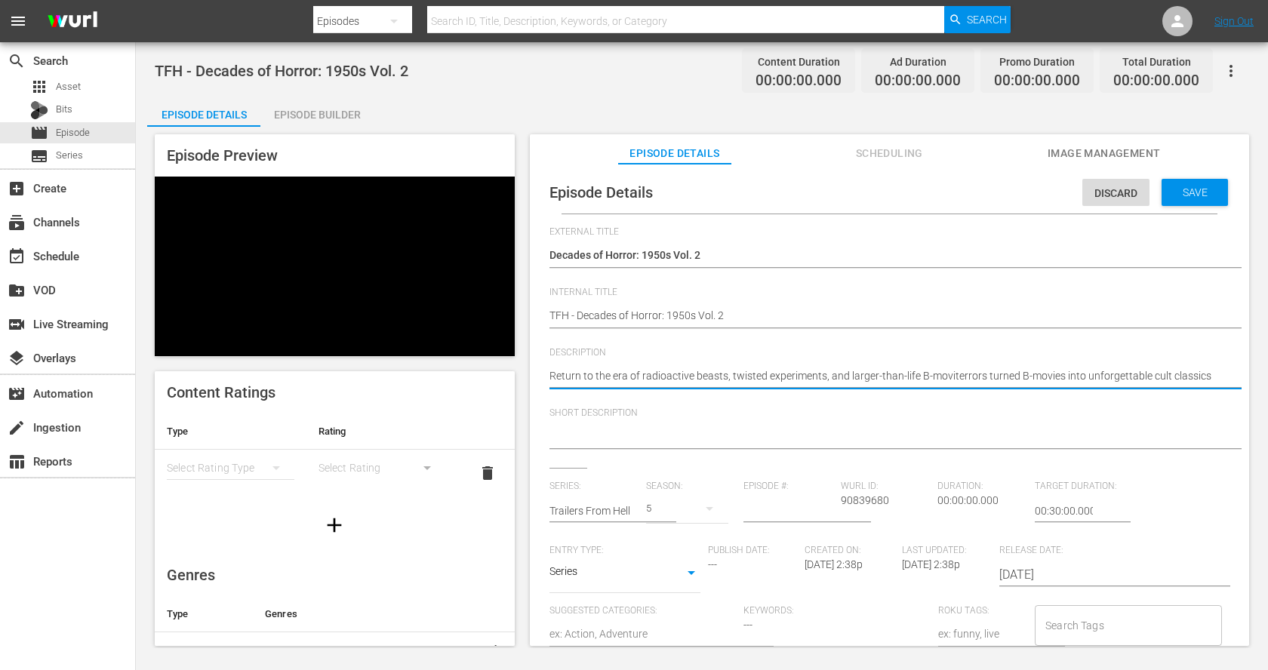
type textarea "Return to the era of radioactive beasts, twisted experiments, and larger-than-l…"
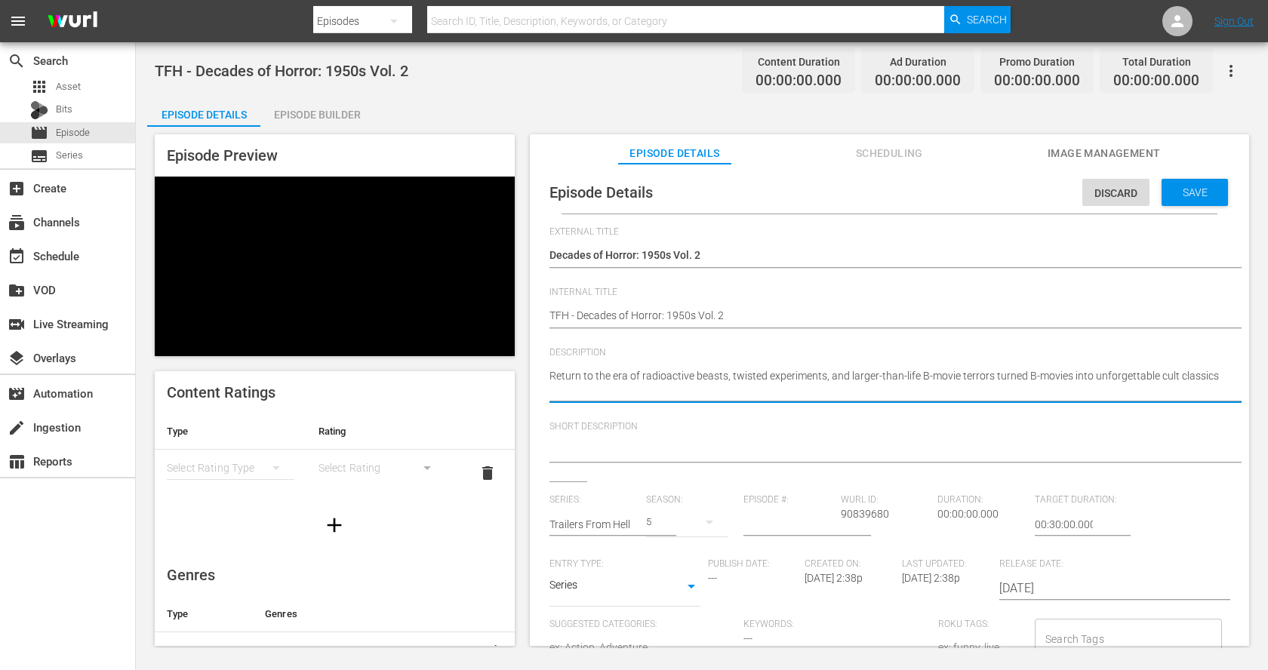
drag, startPoint x: 1069, startPoint y: 389, endPoint x: 993, endPoint y: 373, distance: 77.8
click at [993, 373] on textarea "Return to the era of radioactive beasts, twisted experiments, and larger-than-l…" at bounding box center [885, 384] width 672 height 32
type textarea "Return to the era of radioactive beasts, twisted experiments, and larger-than-l…"
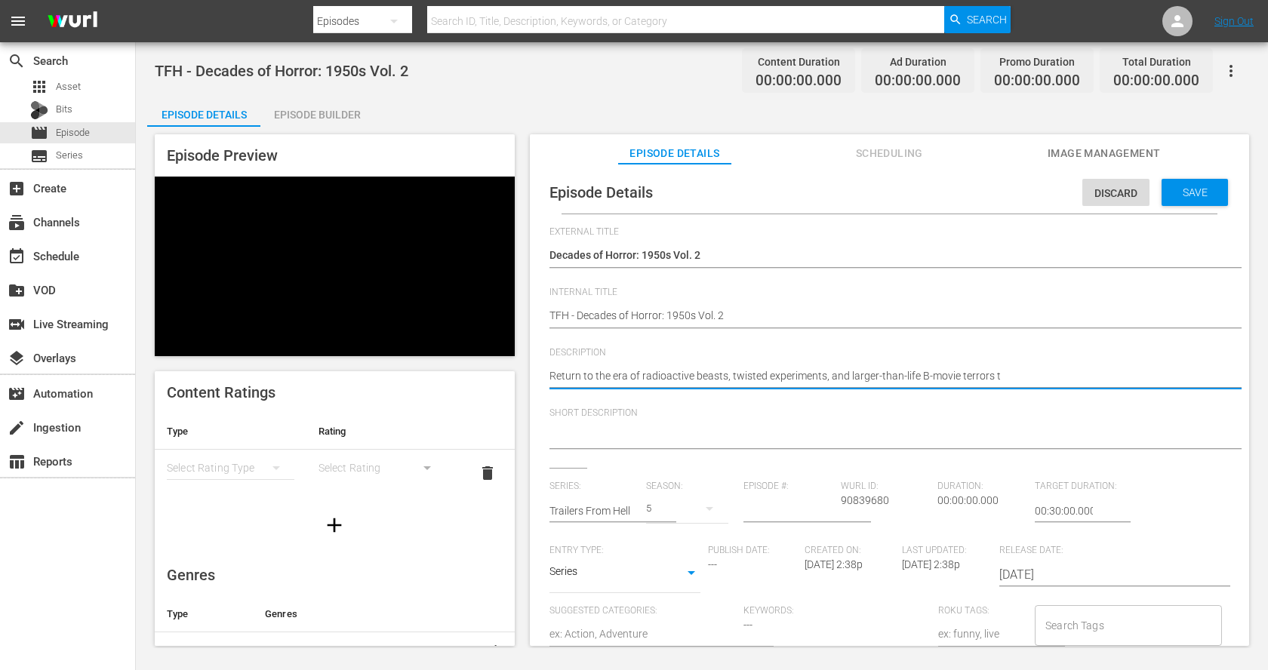
type textarea "Return to the era of radioactive beasts, twisted experiments, and larger-than-l…"
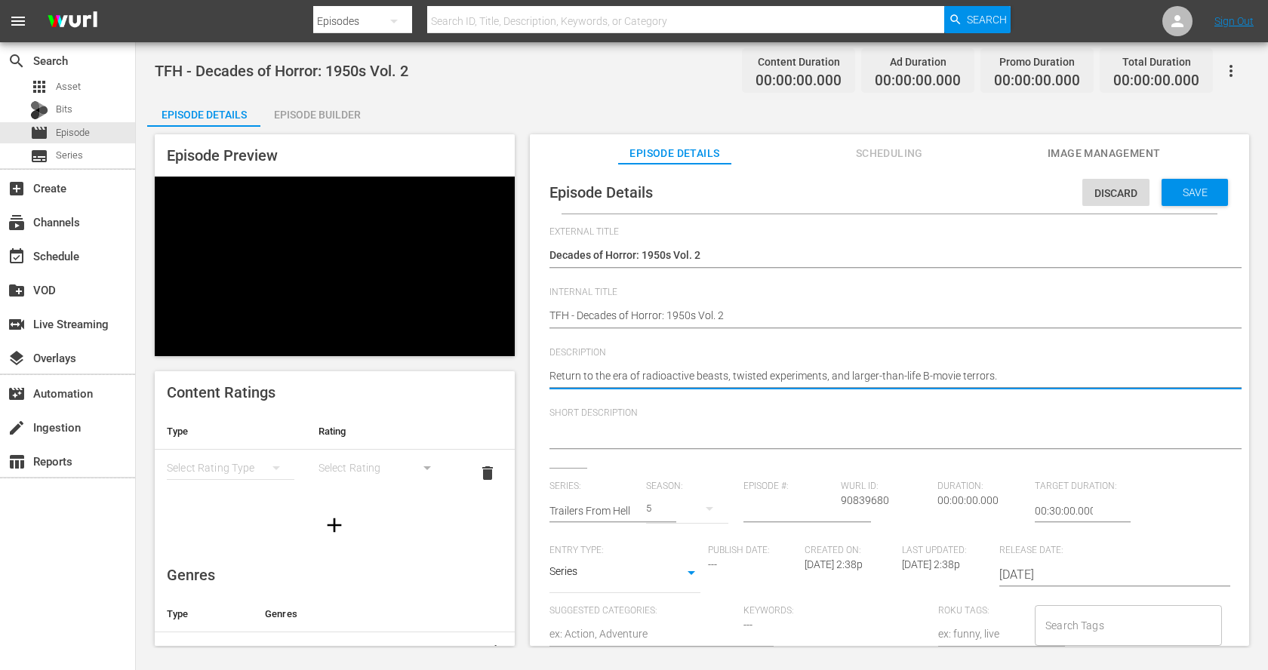
drag, startPoint x: 994, startPoint y: 375, endPoint x: 834, endPoint y: 343, distance: 163.8
click at [834, 343] on div "External Title Decades of Horror: 1950s Vol. 2 Decades of Horror: 1950s Vol. 2 …" at bounding box center [889, 518] width 680 height 584
type textarea "Return to the era of radioactive beasts, twisted experiments, and larger-than-l…"
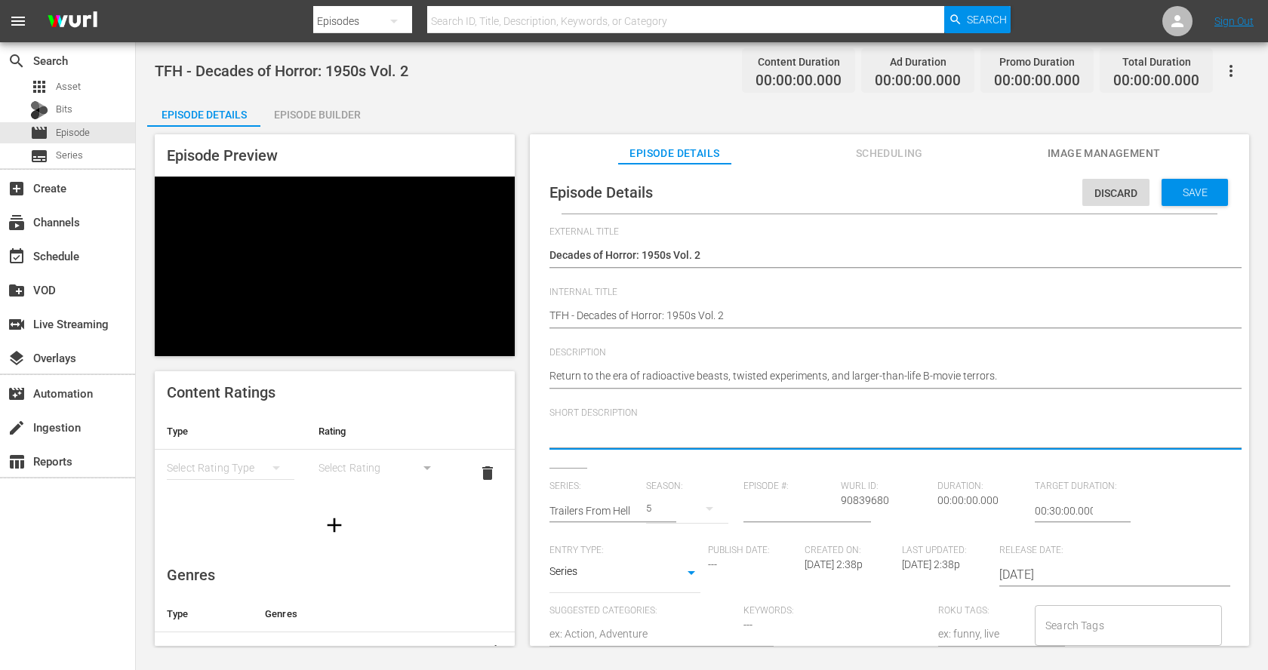
click at [829, 431] on textarea at bounding box center [885, 438] width 672 height 18
paste textarea "Return to the era of radioactive beasts, twisted experiments, and larger-than-l…"
type textarea "Return to the era of radioactive beasts, twisted experiments, and larger-than-l…"
click at [1186, 189] on span "Save" at bounding box center [1194, 192] width 49 height 12
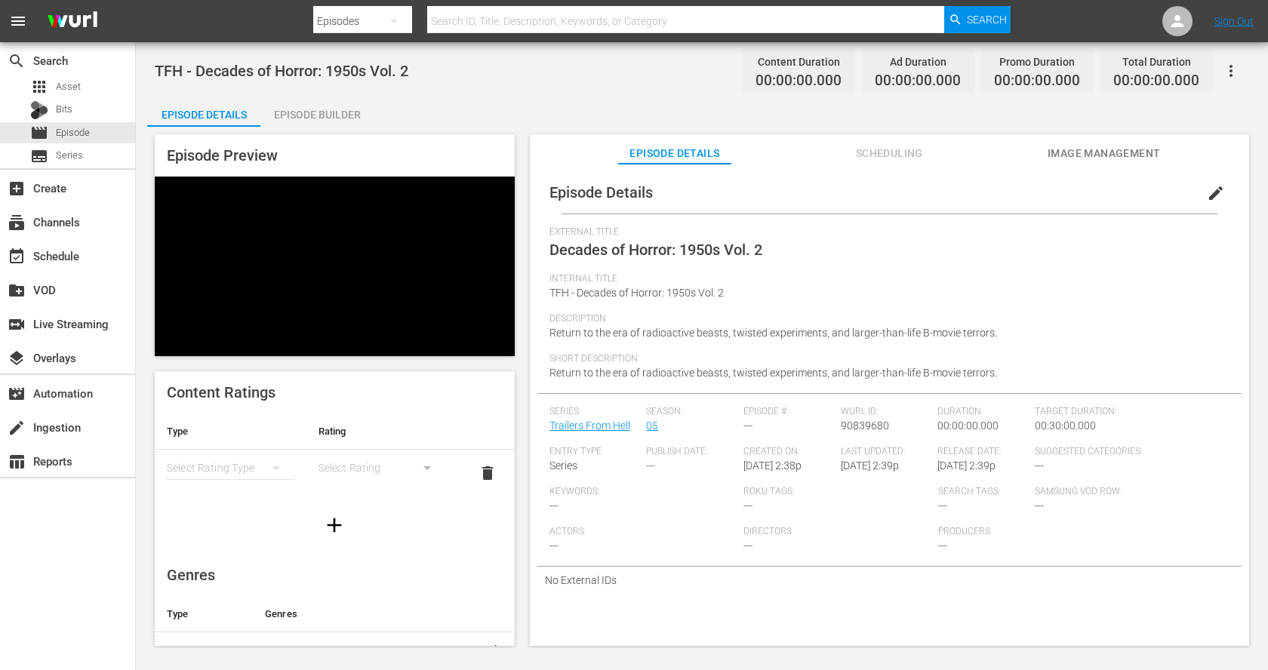
click at [312, 116] on div "Episode Builder" at bounding box center [316, 115] width 113 height 36
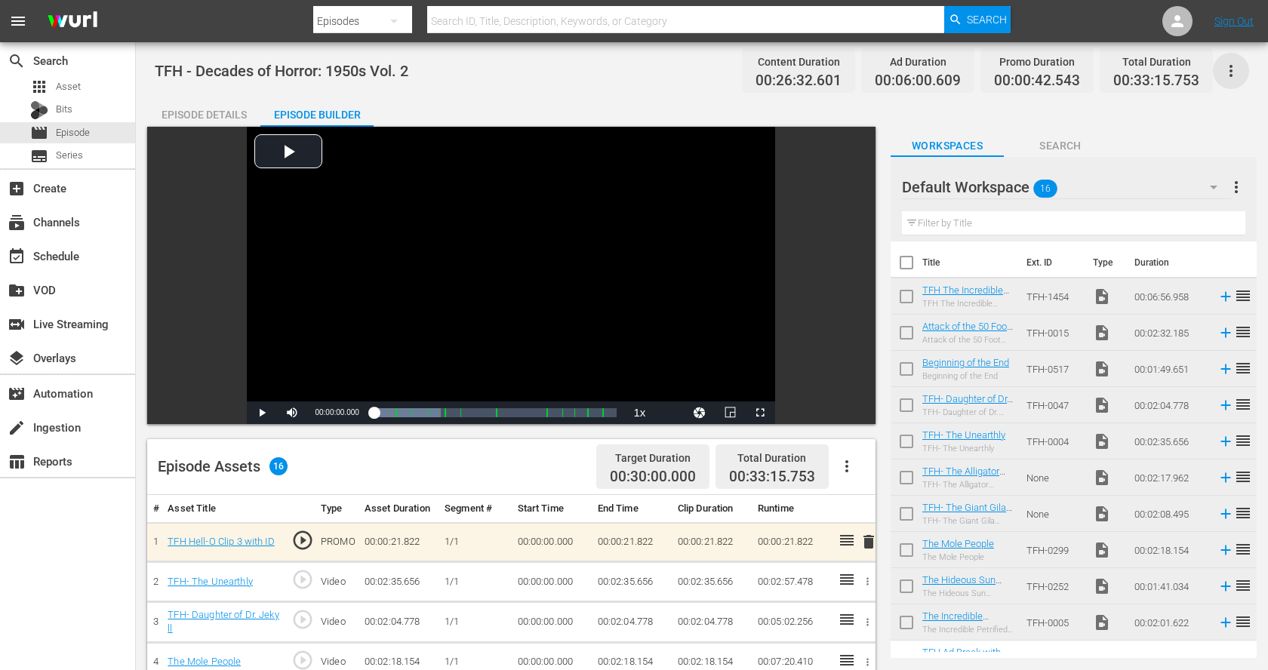
click at [1230, 69] on icon "button" at bounding box center [1230, 71] width 3 height 12
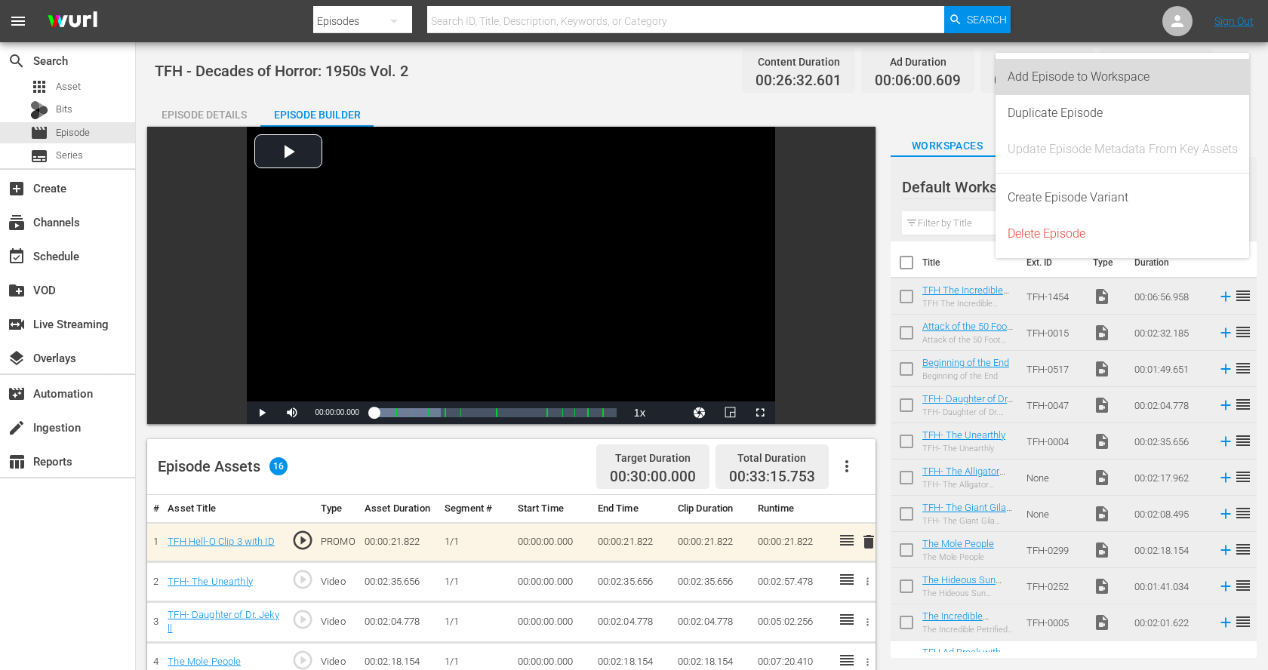
click at [1213, 75] on div "Add Episode to Workspace" at bounding box center [1122, 77] width 230 height 36
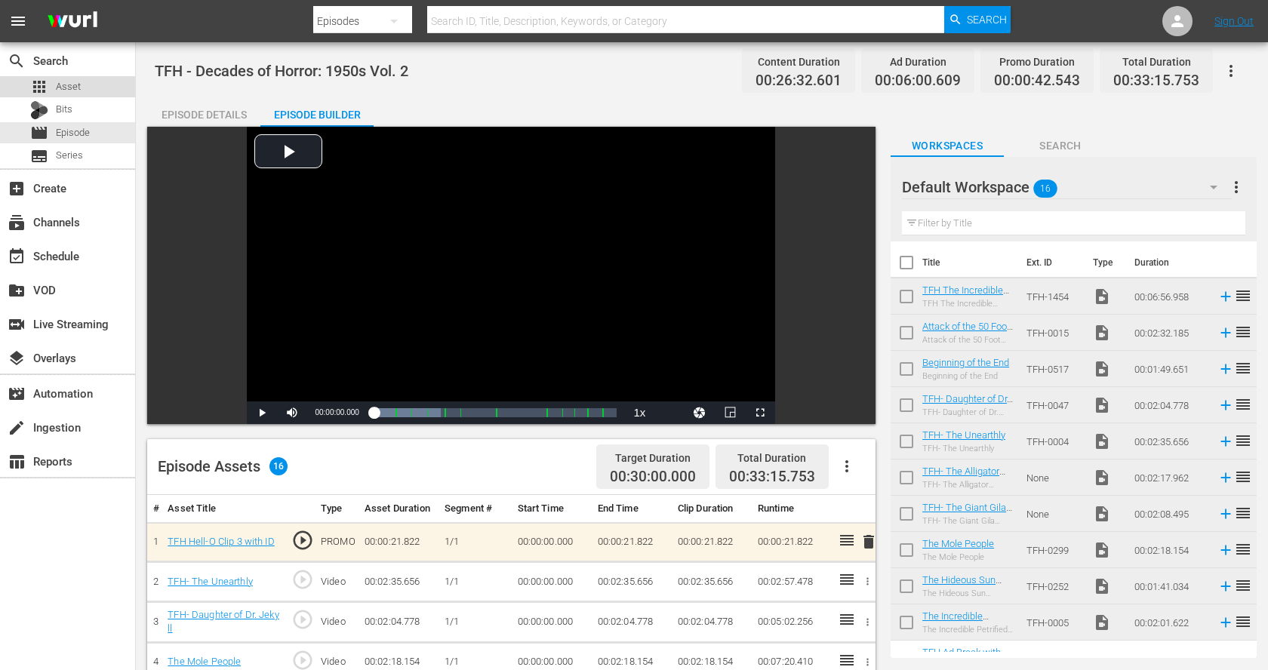
click at [78, 88] on span "Asset" at bounding box center [68, 86] width 25 height 15
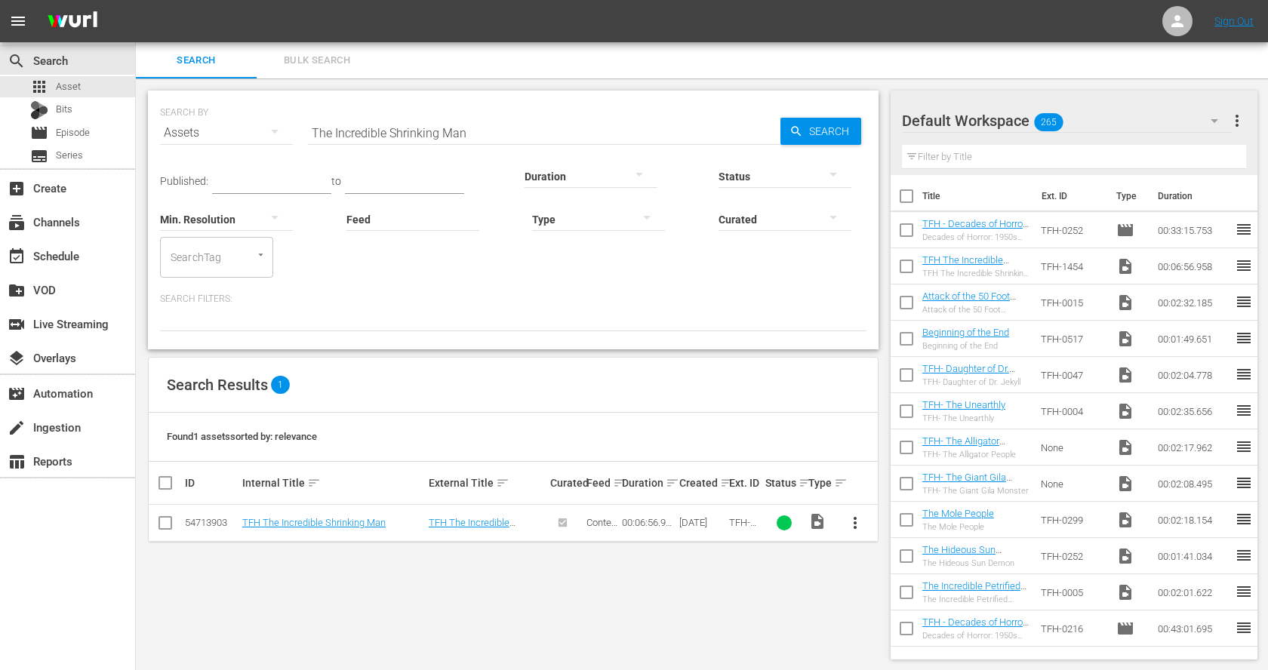
click at [903, 264] on input "checkbox" at bounding box center [906, 270] width 32 height 32
checkbox input "true"
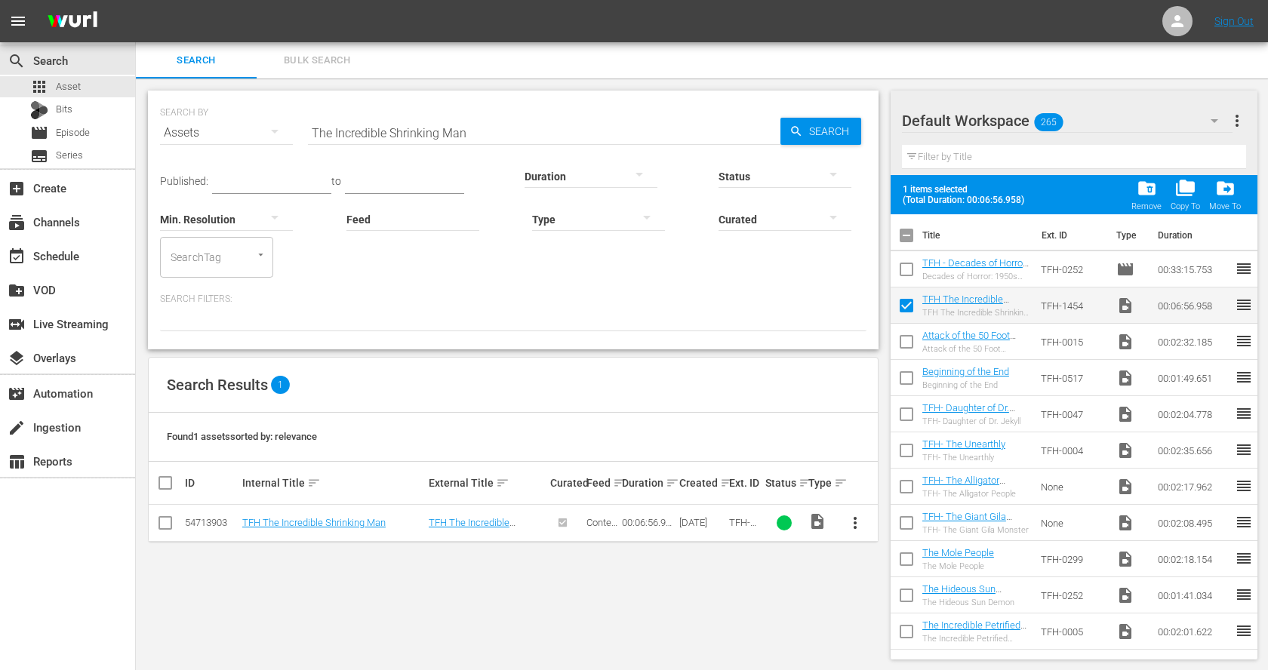
click at [905, 341] on input "checkbox" at bounding box center [906, 345] width 32 height 32
checkbox input "true"
click at [905, 381] on input "checkbox" at bounding box center [906, 381] width 32 height 32
checkbox input "true"
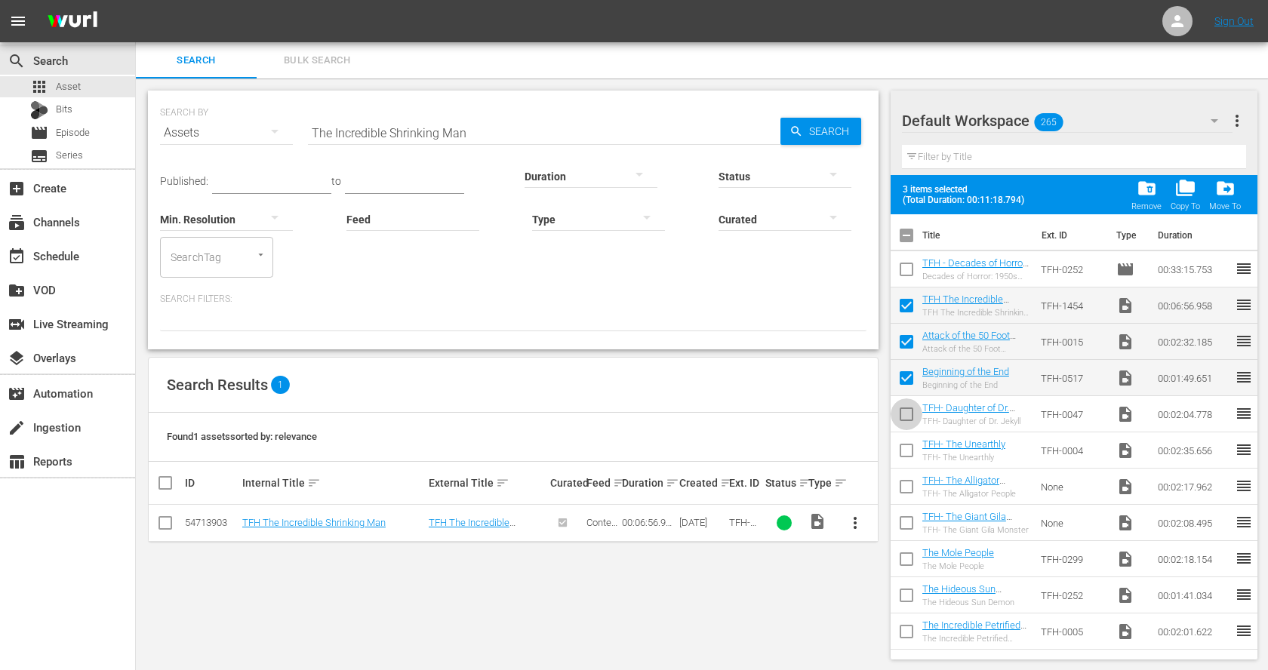
click at [903, 410] on input "checkbox" at bounding box center [906, 417] width 32 height 32
checkbox input "true"
click at [905, 450] on input "checkbox" at bounding box center [906, 454] width 32 height 32
checkbox input "true"
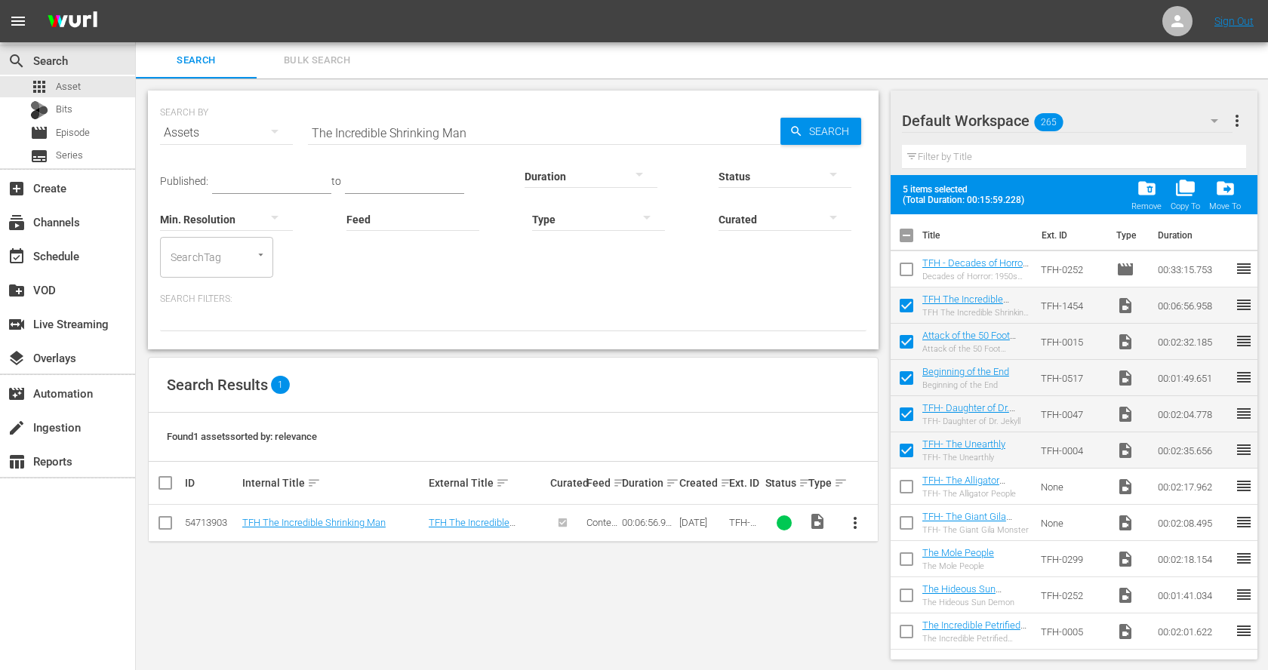
click at [904, 481] on input "checkbox" at bounding box center [906, 490] width 32 height 32
checkbox input "true"
click at [908, 522] on input "checkbox" at bounding box center [906, 526] width 32 height 32
checkbox input "true"
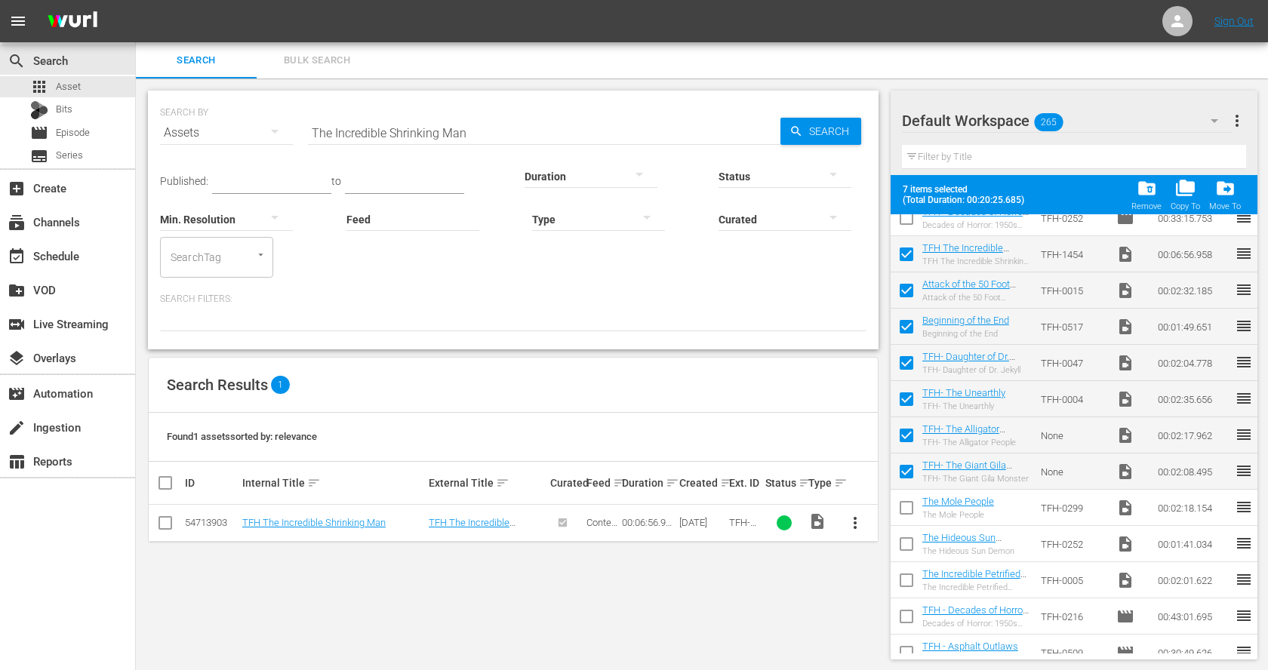
scroll to position [263, 0]
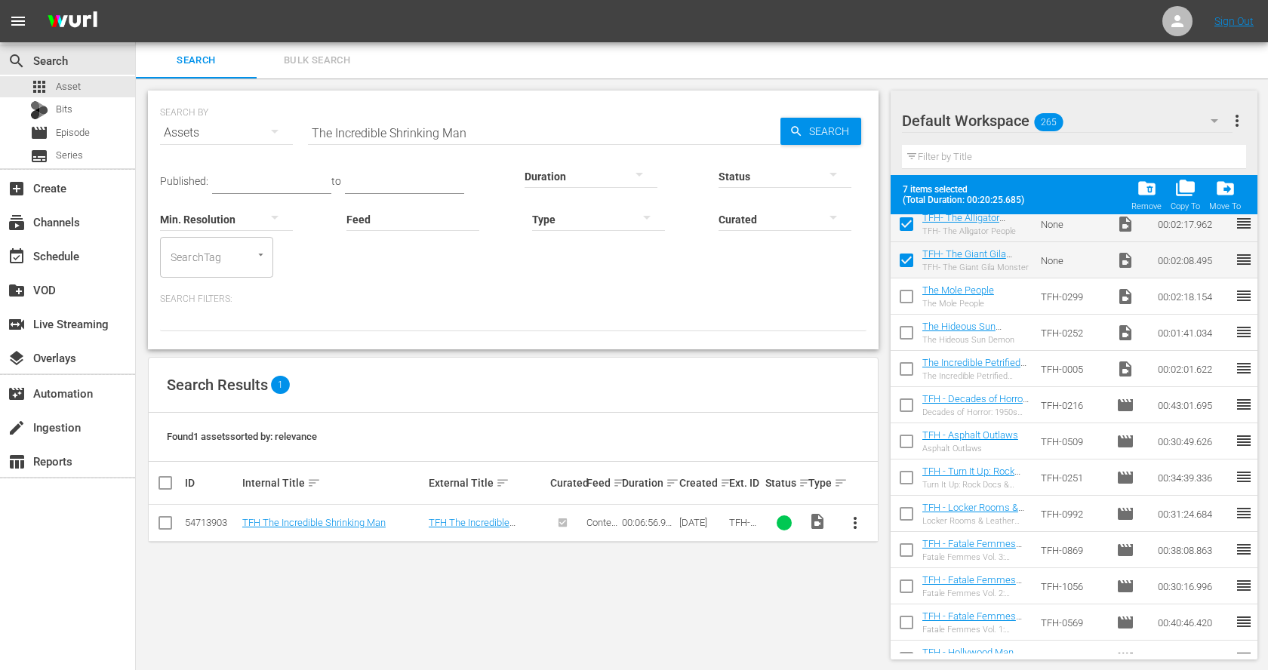
click at [905, 298] on input "checkbox" at bounding box center [906, 300] width 32 height 32
checkbox input "true"
click at [905, 329] on input "checkbox" at bounding box center [906, 336] width 32 height 32
checkbox input "true"
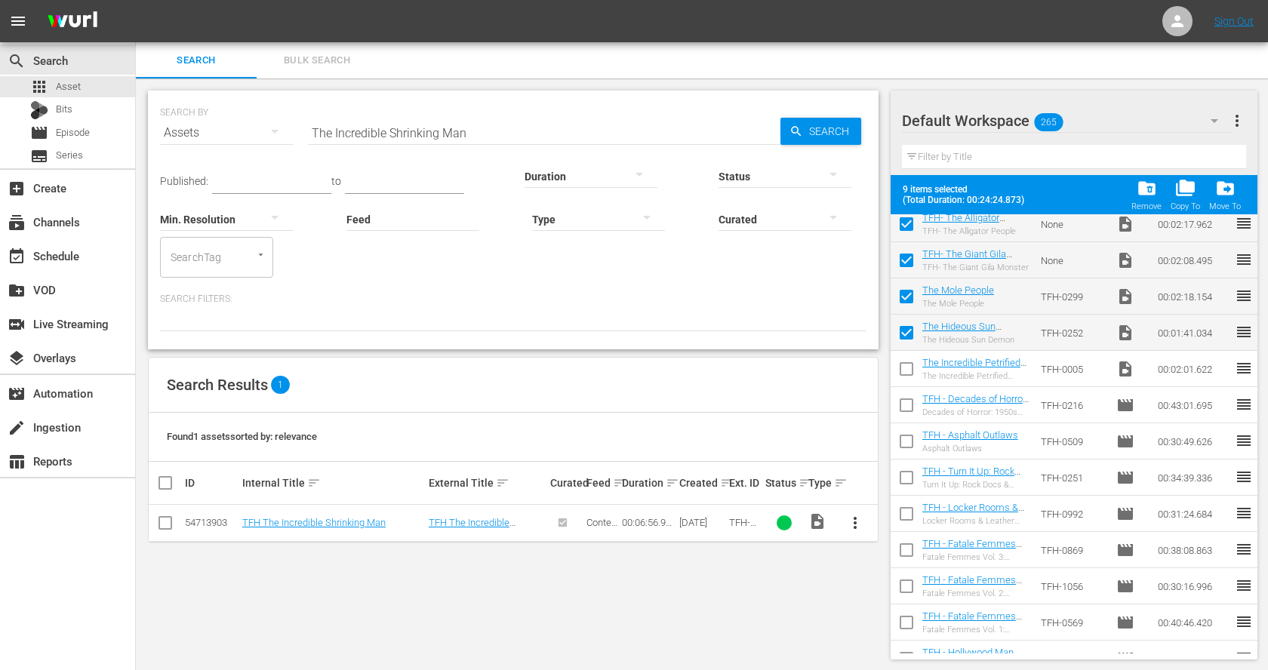
click at [905, 356] on input "checkbox" at bounding box center [906, 372] width 32 height 32
checkbox input "true"
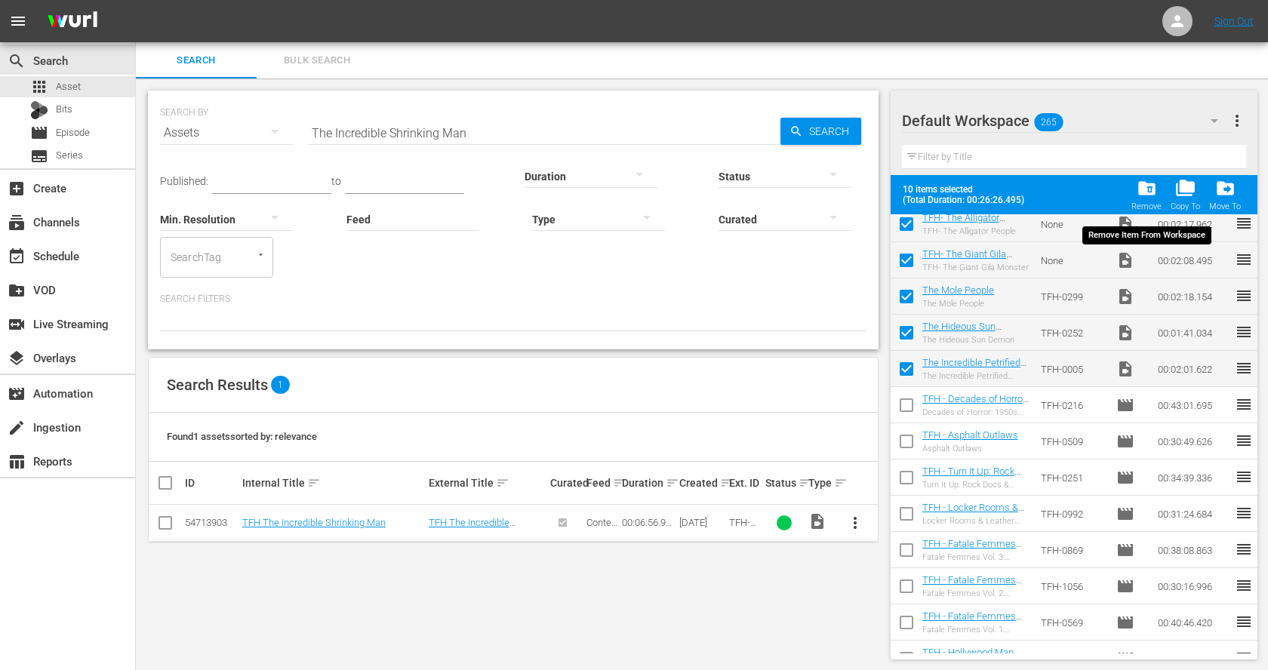
click at [1150, 194] on span "folder_delete" at bounding box center [1146, 188] width 20 height 20
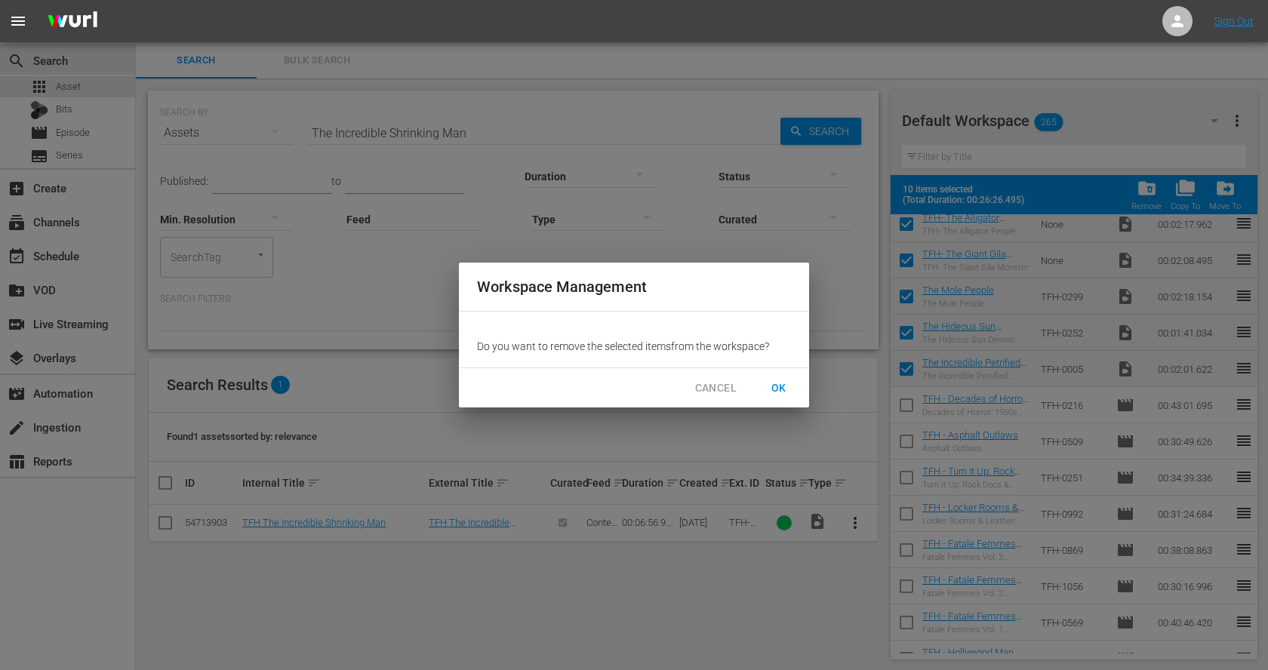
click at [784, 388] on span "OK" at bounding box center [779, 388] width 24 height 19
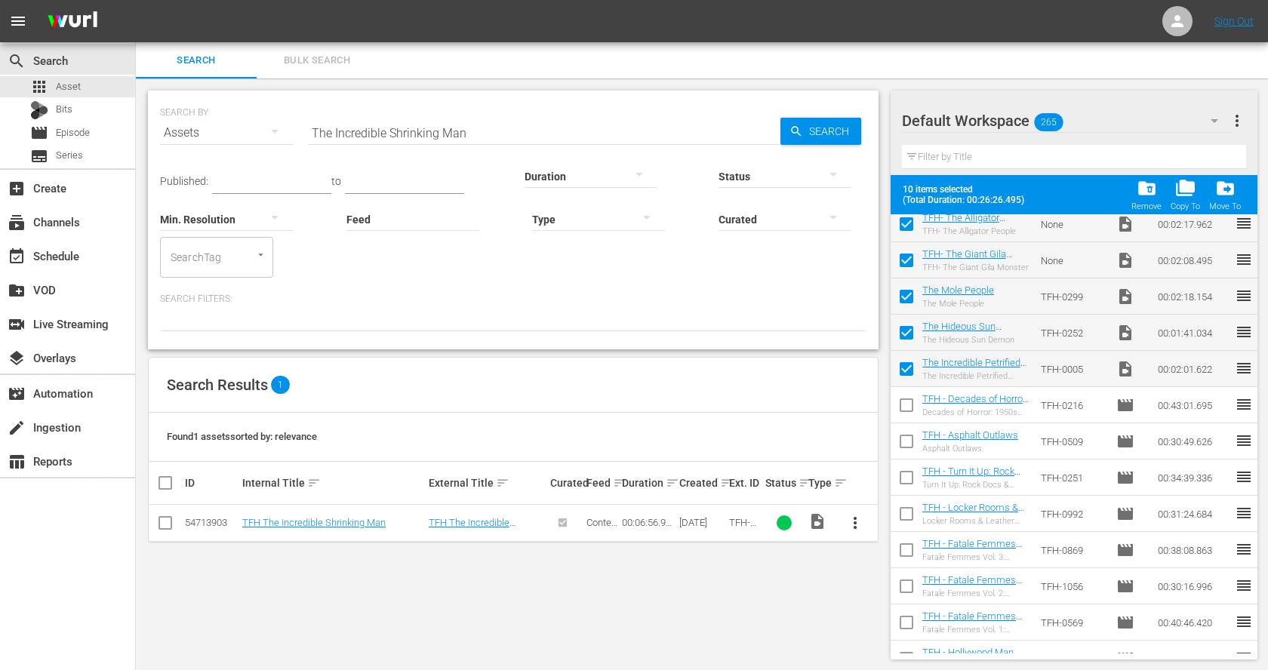
checkbox input "false"
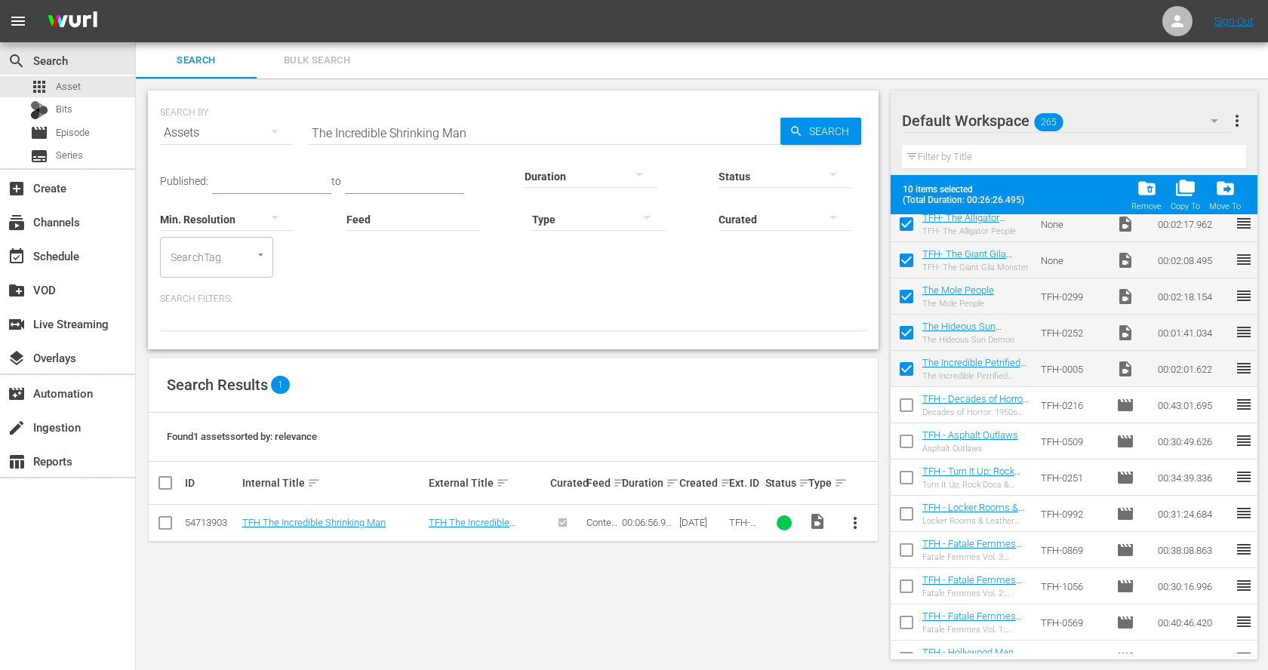
checkbox input "false"
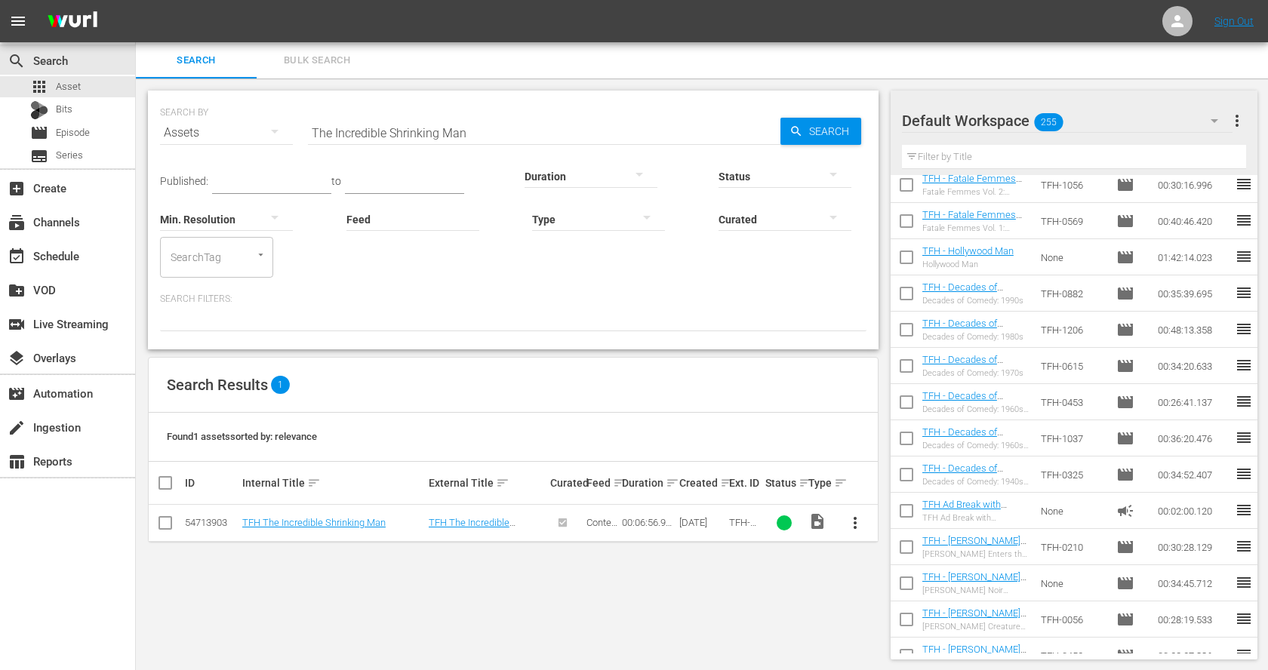
click at [586, 128] on input "The Incredible Shrinking Man" at bounding box center [544, 133] width 472 height 36
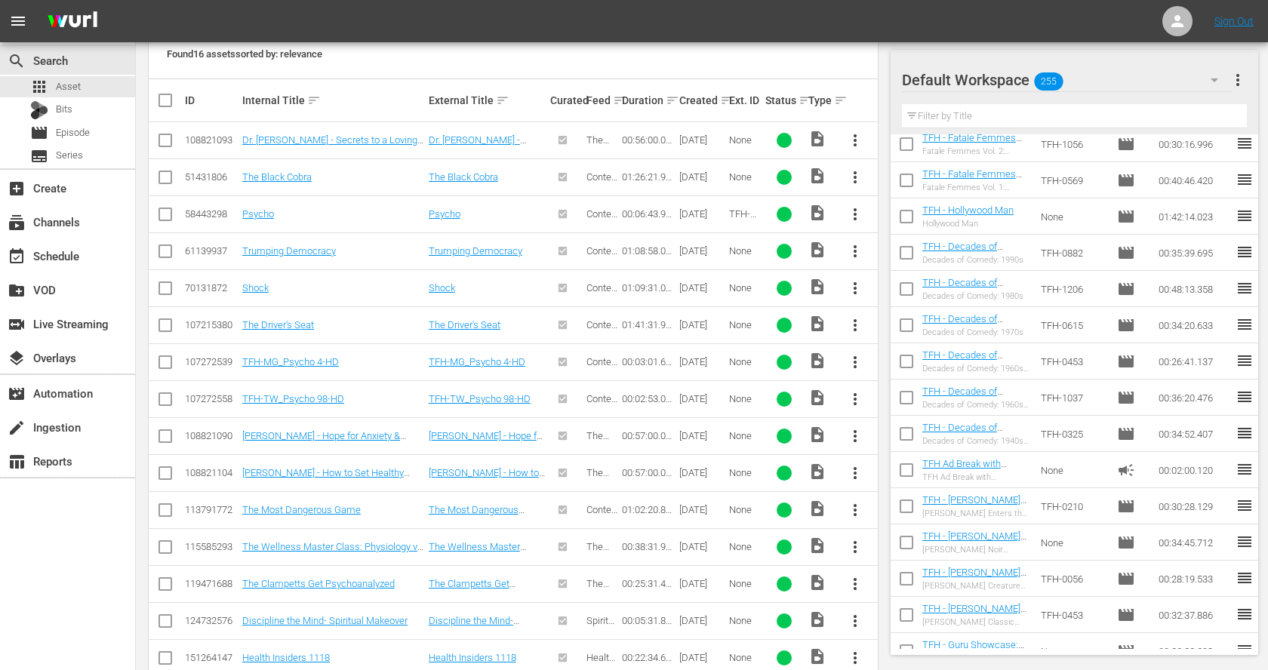
scroll to position [394, 0]
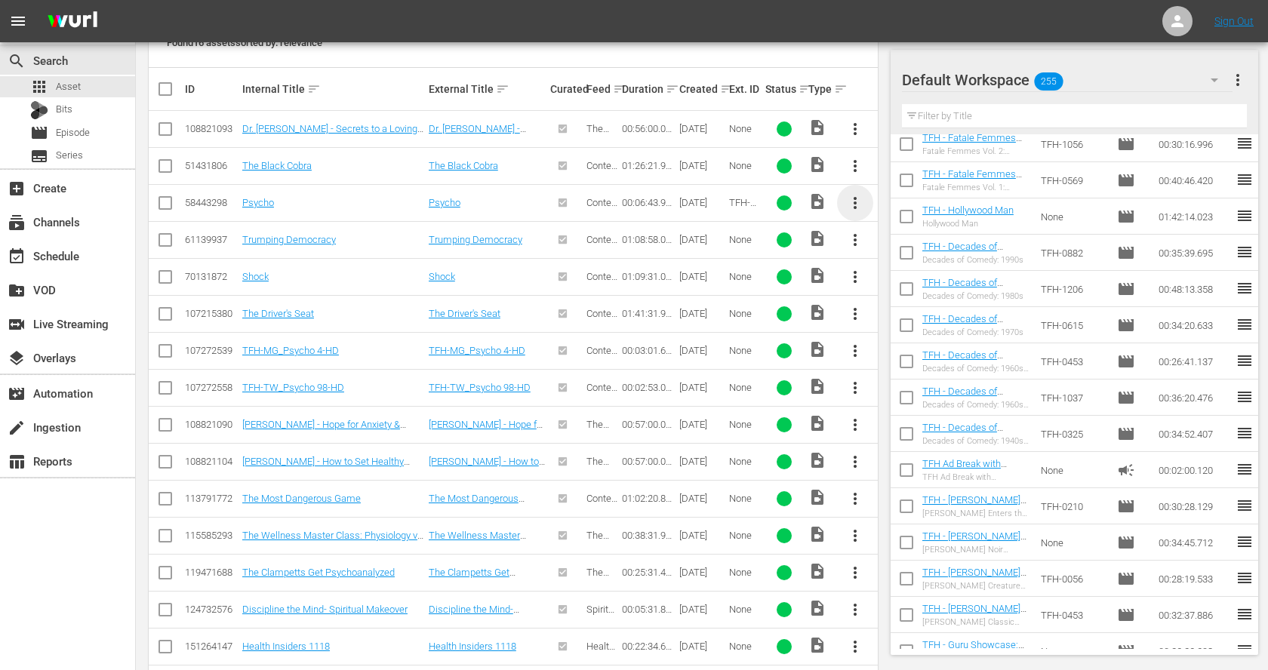
click at [856, 201] on span "more_vert" at bounding box center [855, 203] width 18 height 18
click at [890, 241] on div "Workspace" at bounding box center [936, 243] width 103 height 36
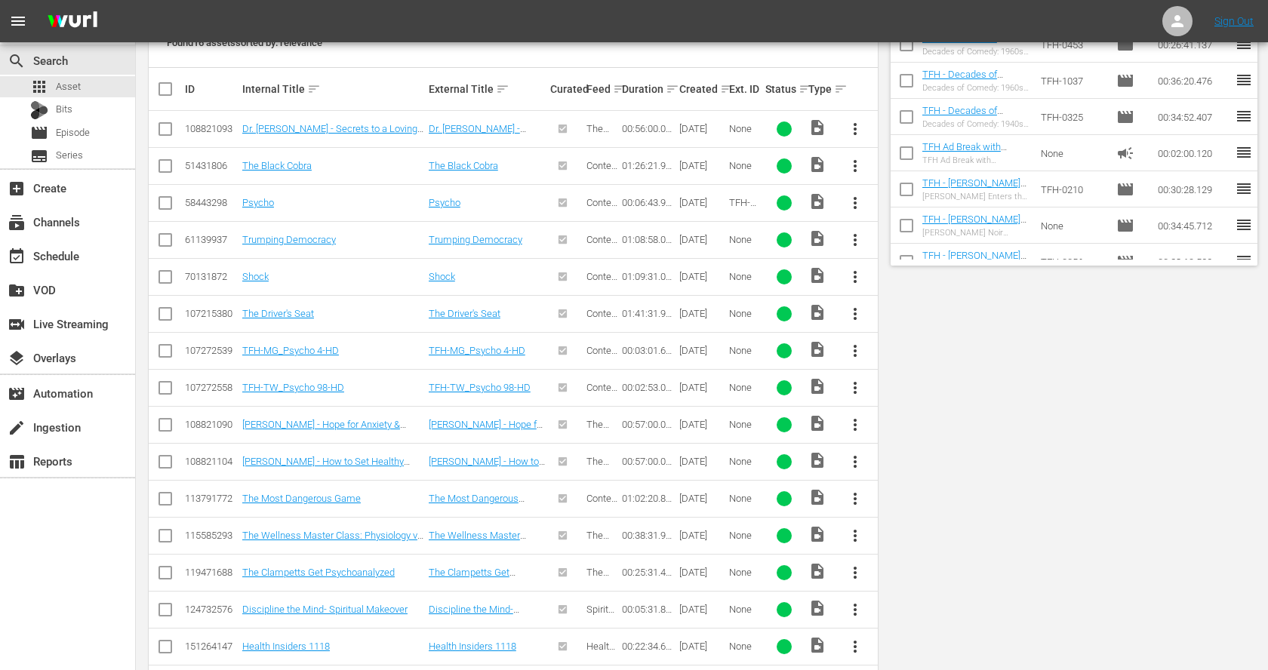
scroll to position [0, 0]
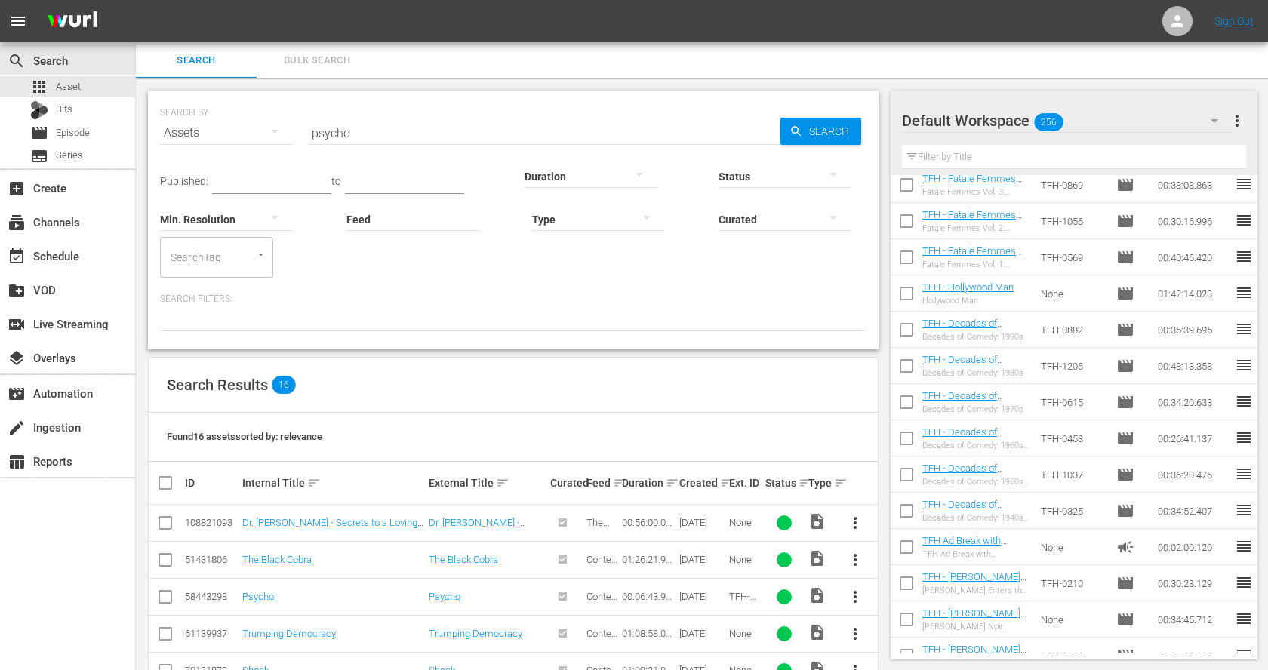
click at [366, 136] on input "psycho" at bounding box center [544, 133] width 472 height 36
paste input "The Innocents"
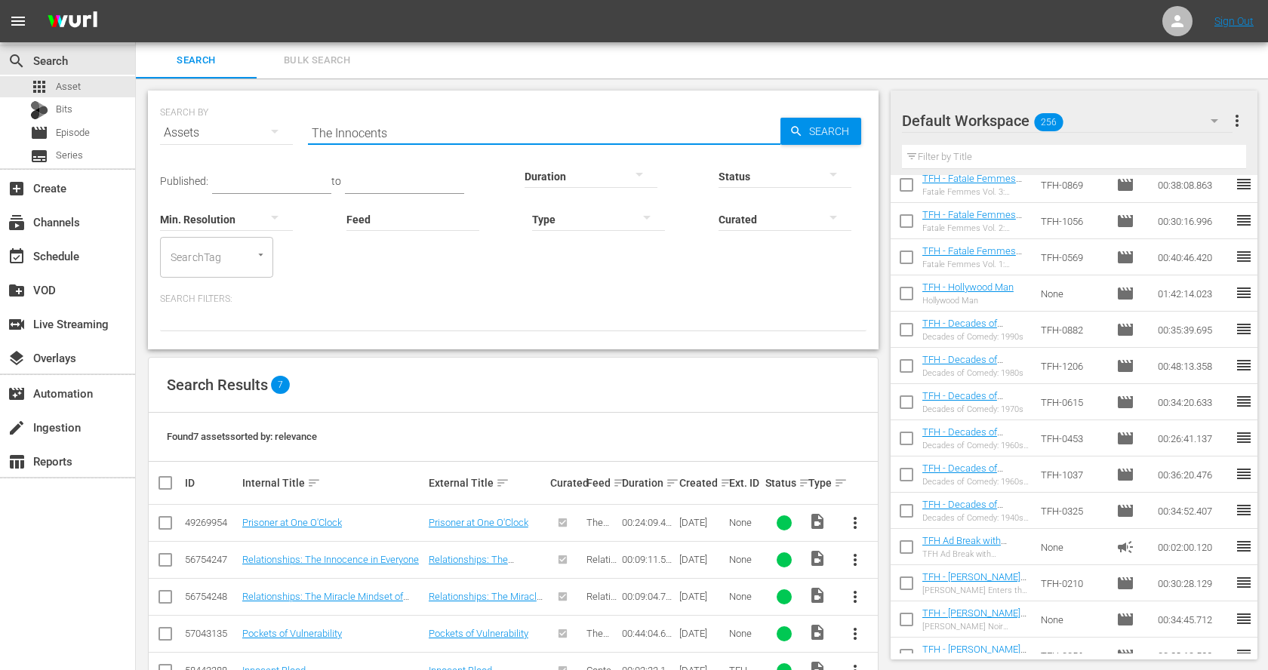
click at [335, 131] on input "The Innocents" at bounding box center [544, 133] width 472 height 36
click at [368, 131] on input "Innocents" at bounding box center [544, 133] width 472 height 36
paste input "Peeping Tom"
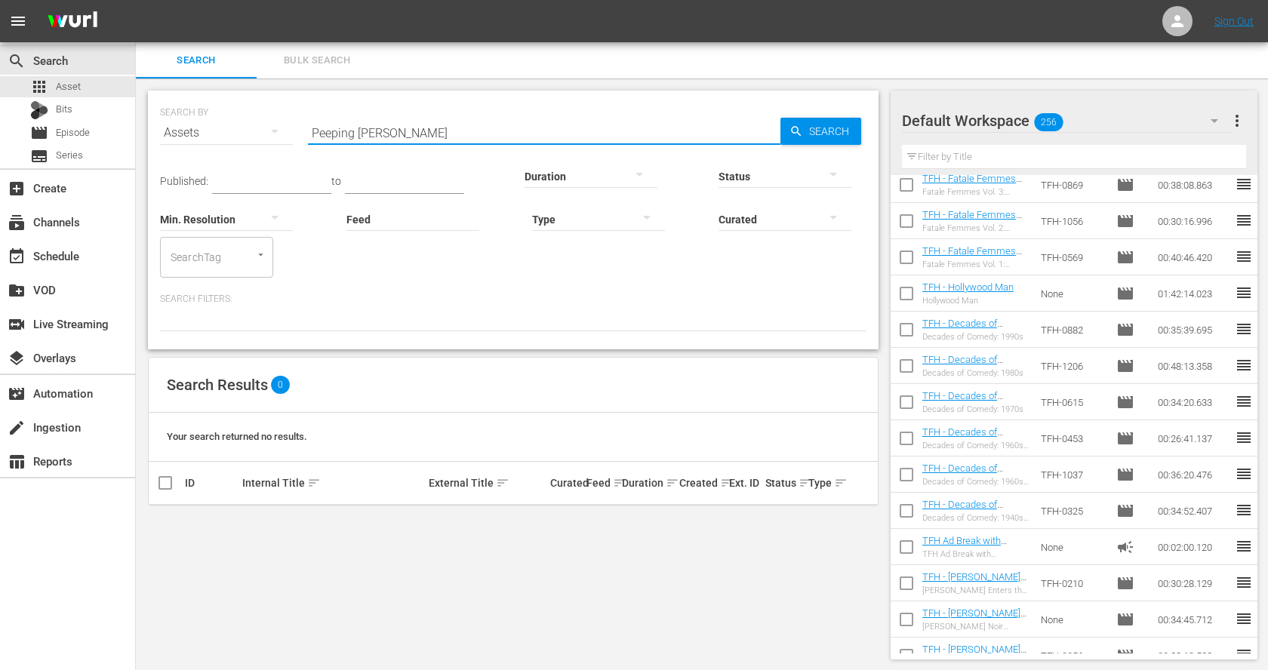
click at [328, 137] on input "Peeping Tom" at bounding box center [544, 133] width 472 height 36
paste input "Black Sunday"
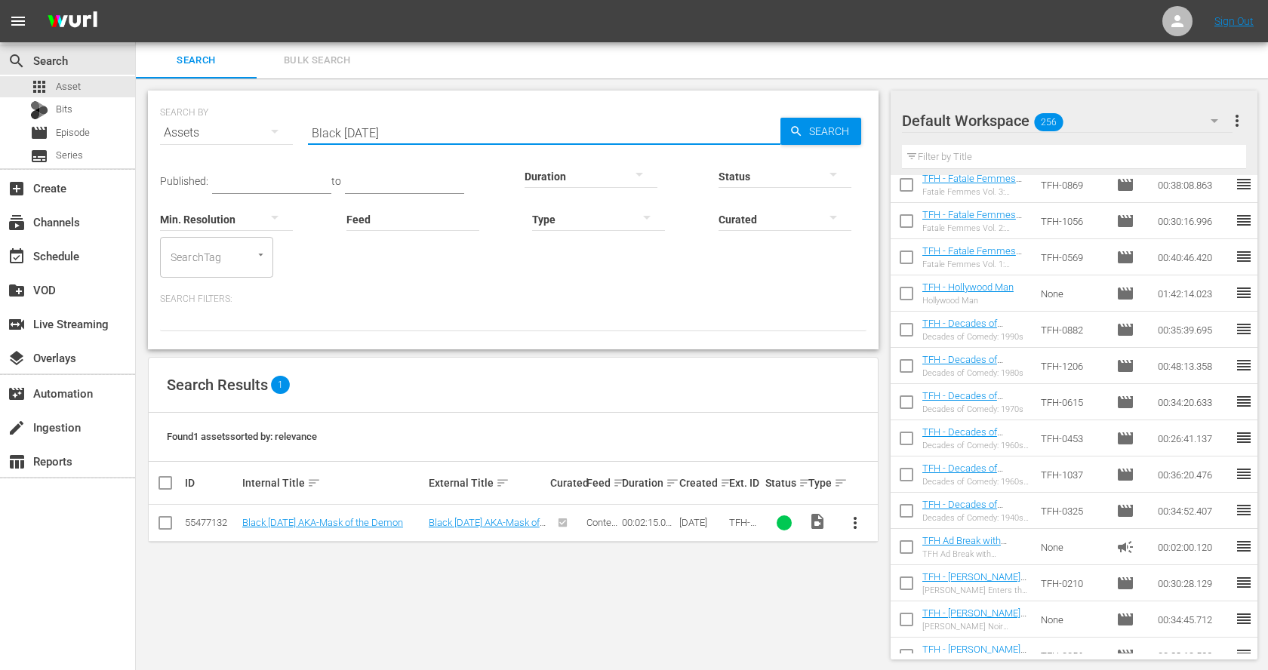
click at [860, 519] on span "more_vert" at bounding box center [855, 523] width 18 height 18
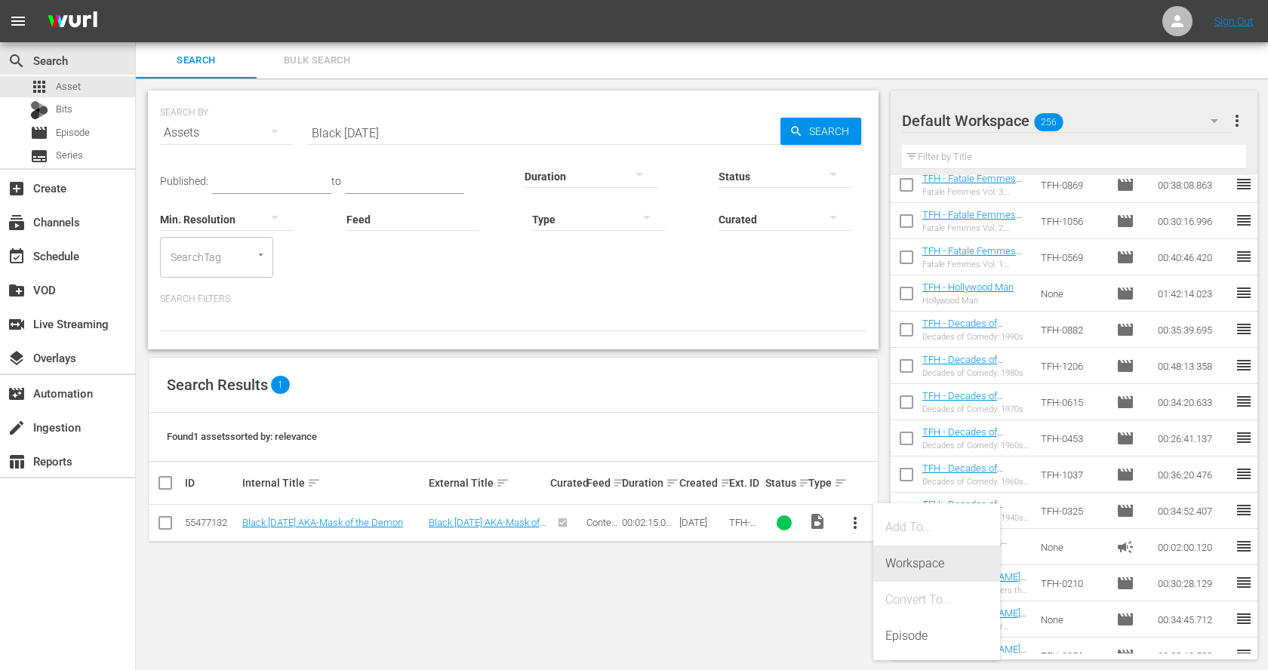
click at [928, 564] on div "Workspace" at bounding box center [936, 564] width 103 height 36
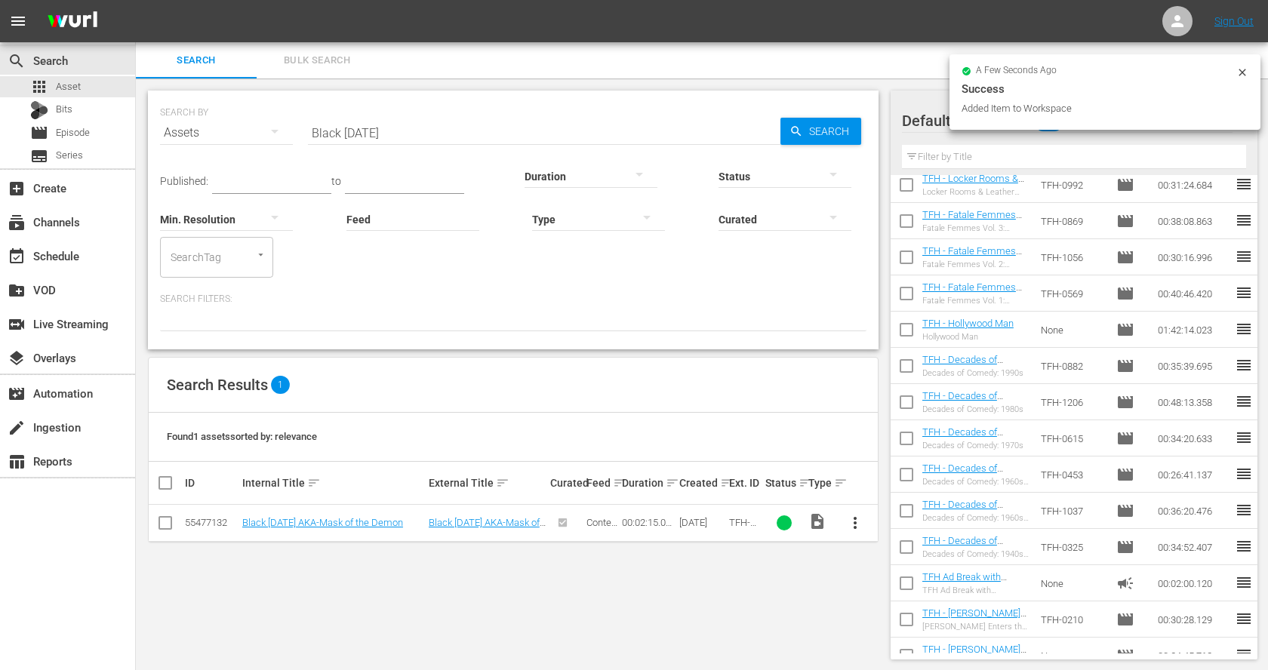
click at [355, 129] on input "Black Sunday" at bounding box center [544, 133] width 472 height 36
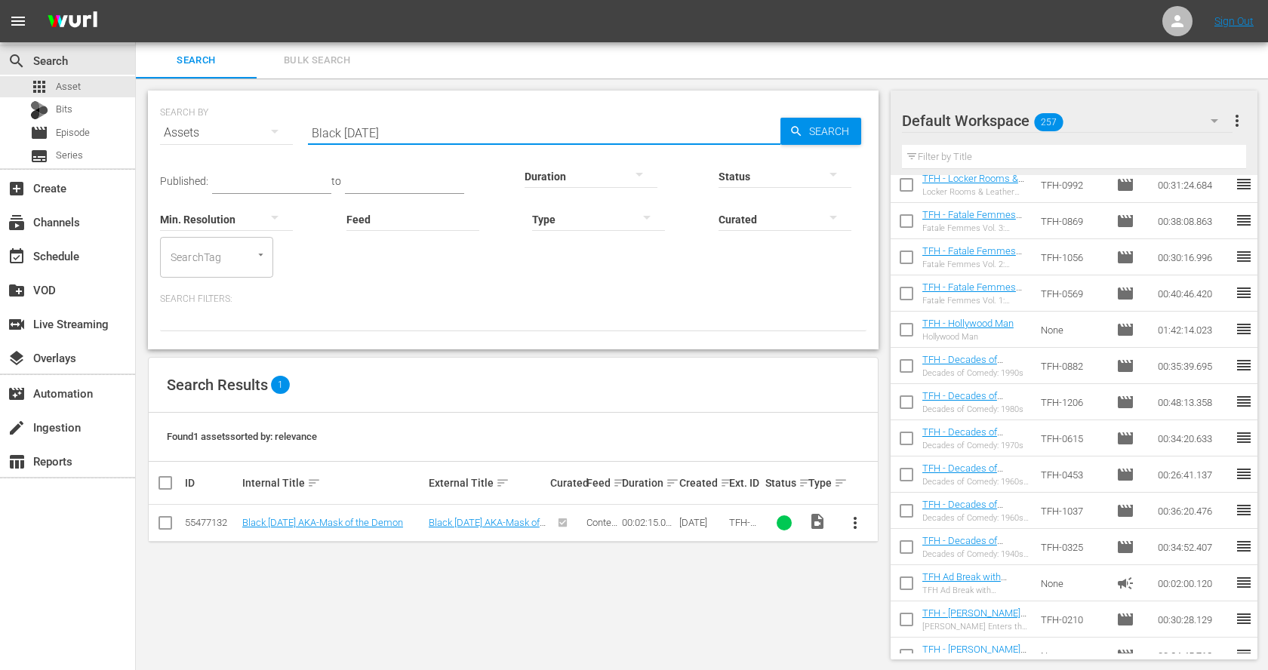
click at [355, 129] on input "Black Sunday" at bounding box center [544, 133] width 472 height 36
paste input "13 Ghosts"
click at [321, 129] on input "13 Ghosts" at bounding box center [544, 133] width 472 height 36
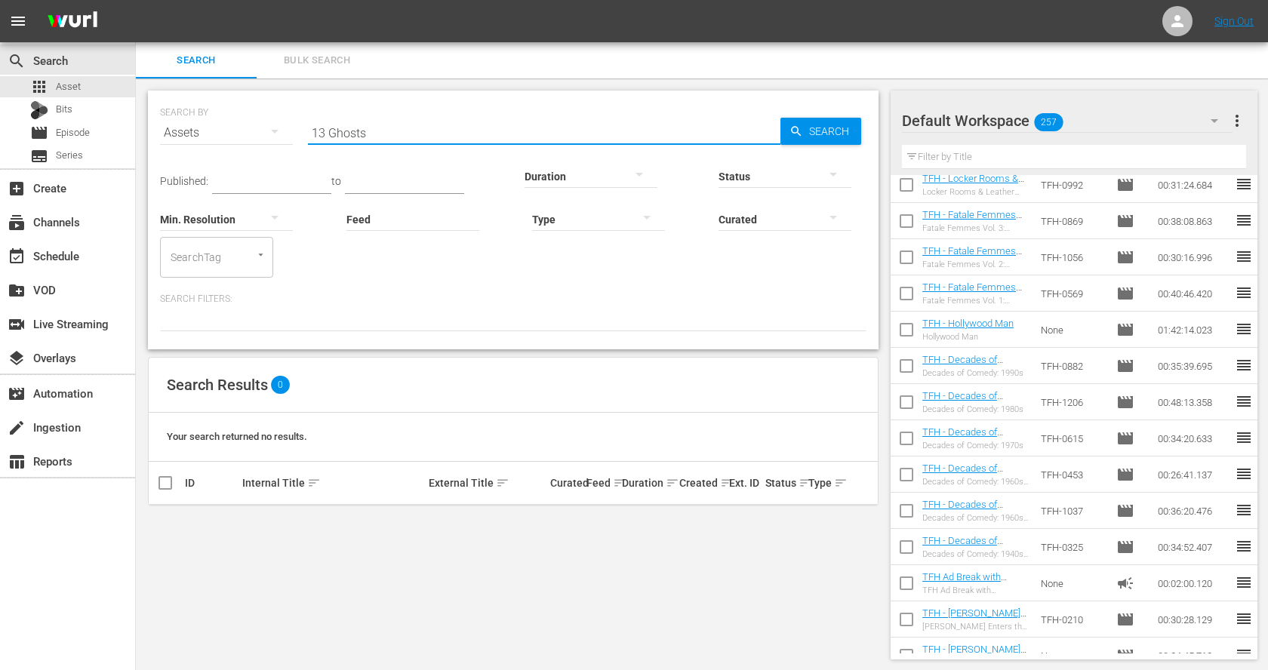
click at [321, 129] on input "13 Ghosts" at bounding box center [544, 133] width 472 height 36
paste input "House of [PERSON_NAME]"
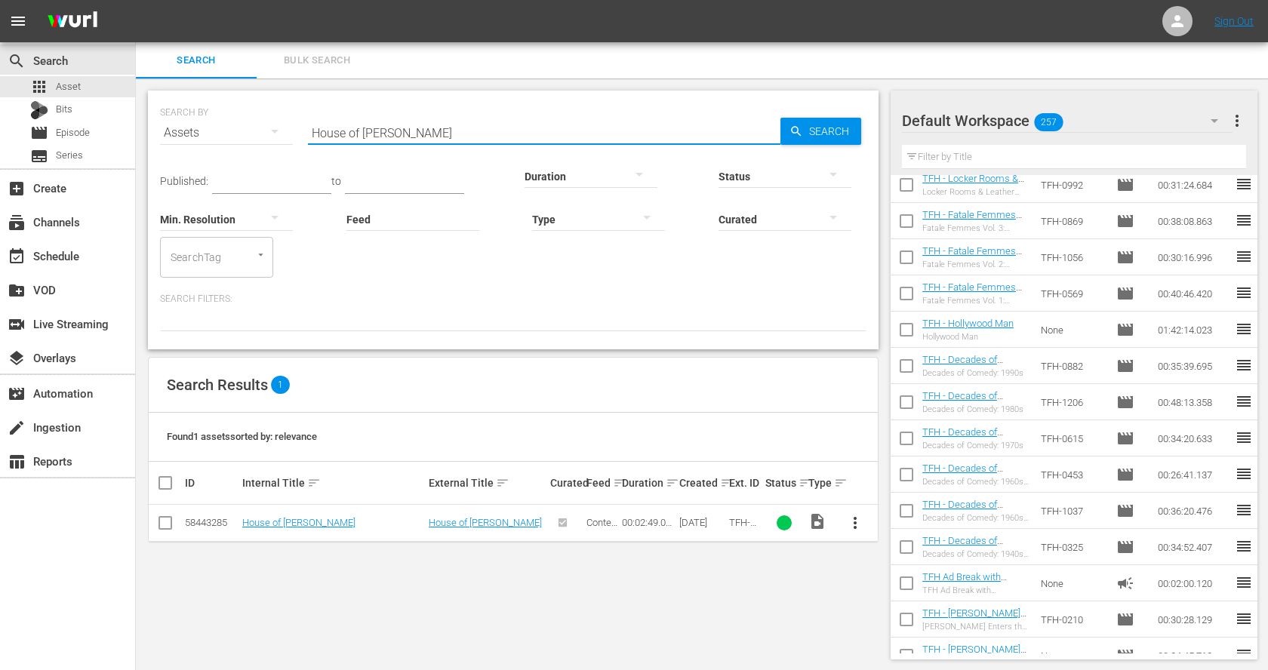
click at [856, 520] on span "more_vert" at bounding box center [855, 523] width 18 height 18
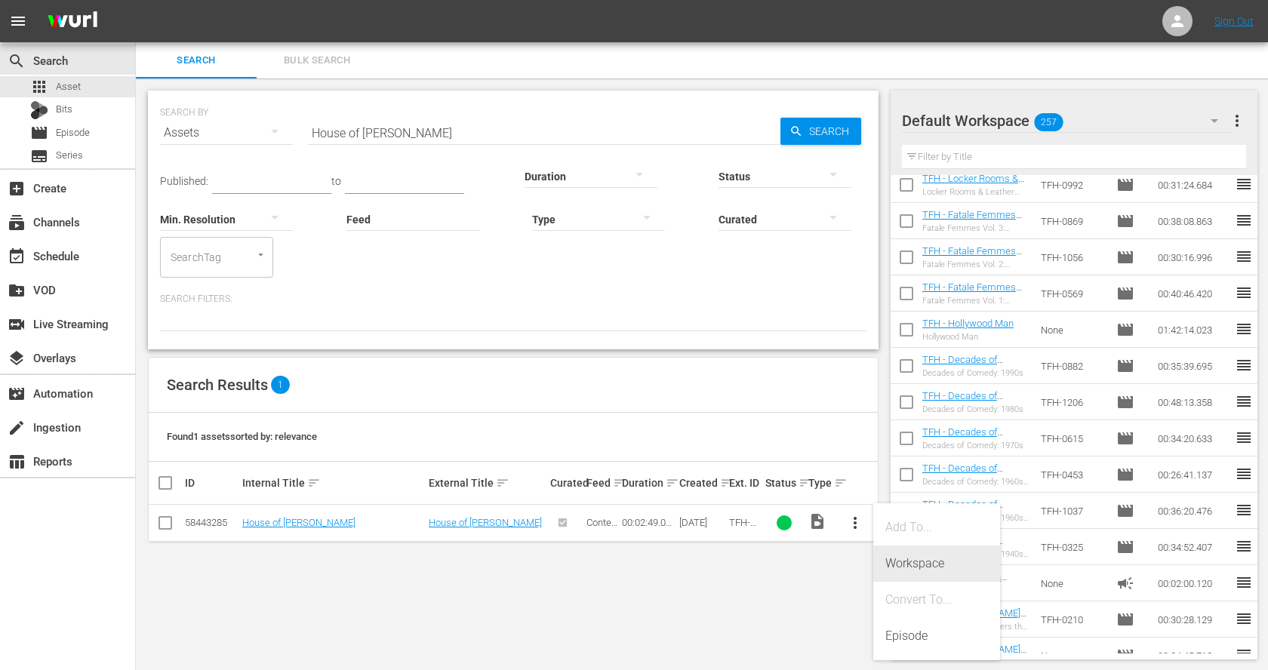
click at [910, 569] on div "Workspace" at bounding box center [936, 564] width 103 height 36
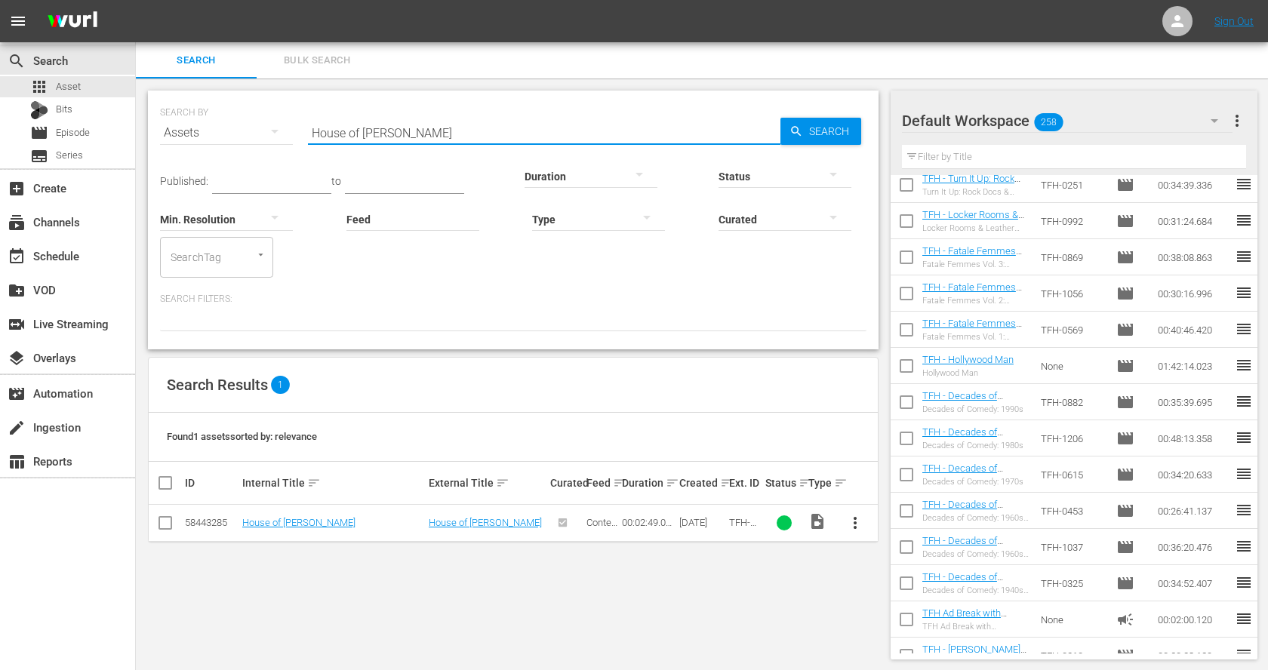
click at [336, 134] on input "House of [PERSON_NAME]" at bounding box center [544, 133] width 472 height 36
paste input "The Pit and the Pendulum"
click at [856, 521] on span "more_vert" at bounding box center [855, 523] width 18 height 18
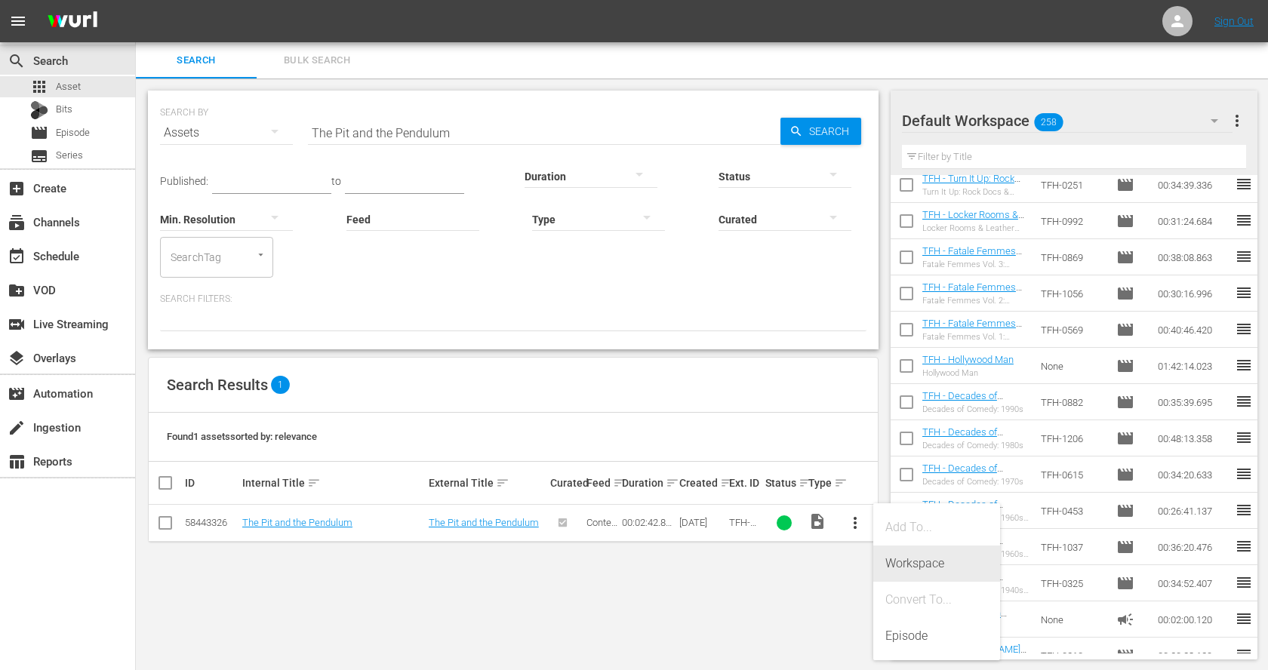
click at [902, 552] on div "Workspace" at bounding box center [936, 564] width 103 height 36
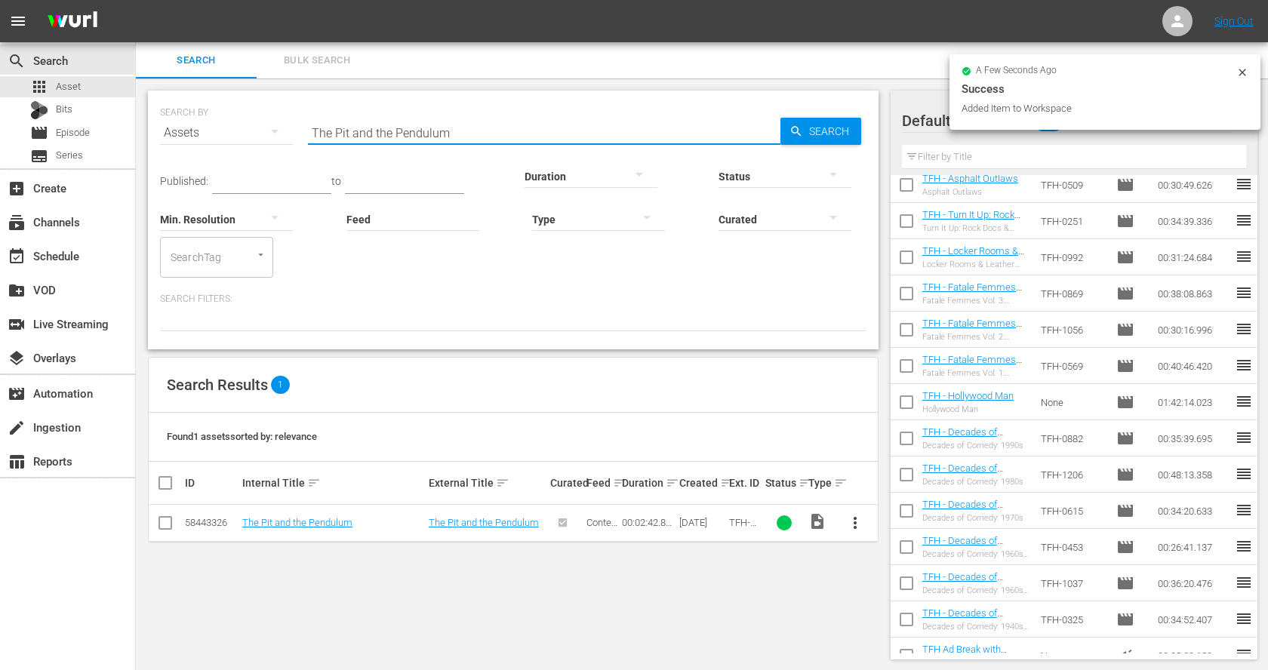
click at [357, 133] on input "The Pit and the Pendulum" at bounding box center [544, 133] width 472 height 36
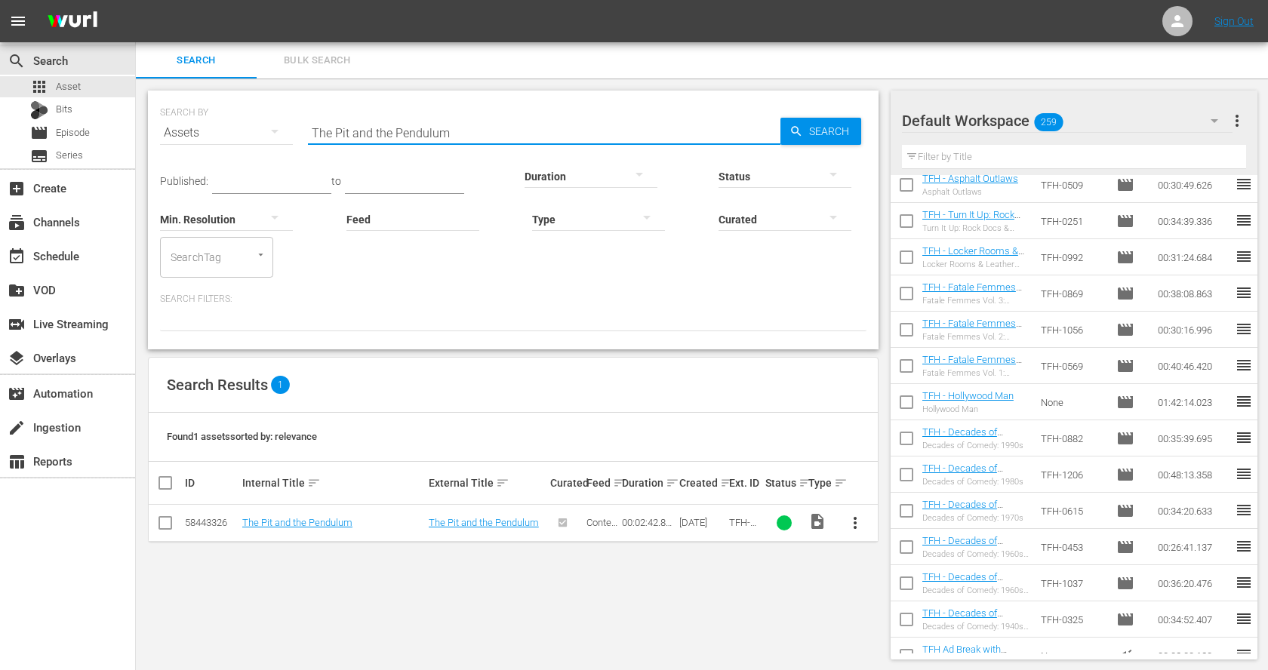
click at [357, 133] on input "The Pit and the Pendulum" at bounding box center [544, 133] width 472 height 36
paste input "Raven"
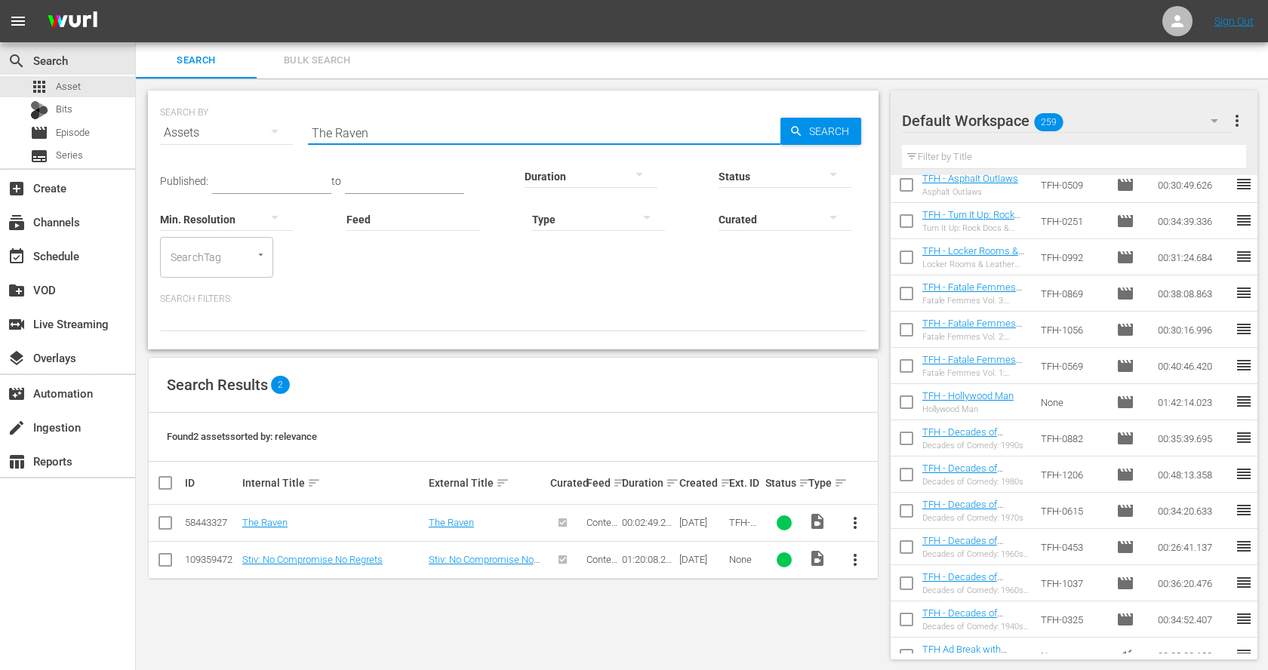
click at [853, 518] on span "more_vert" at bounding box center [855, 523] width 18 height 18
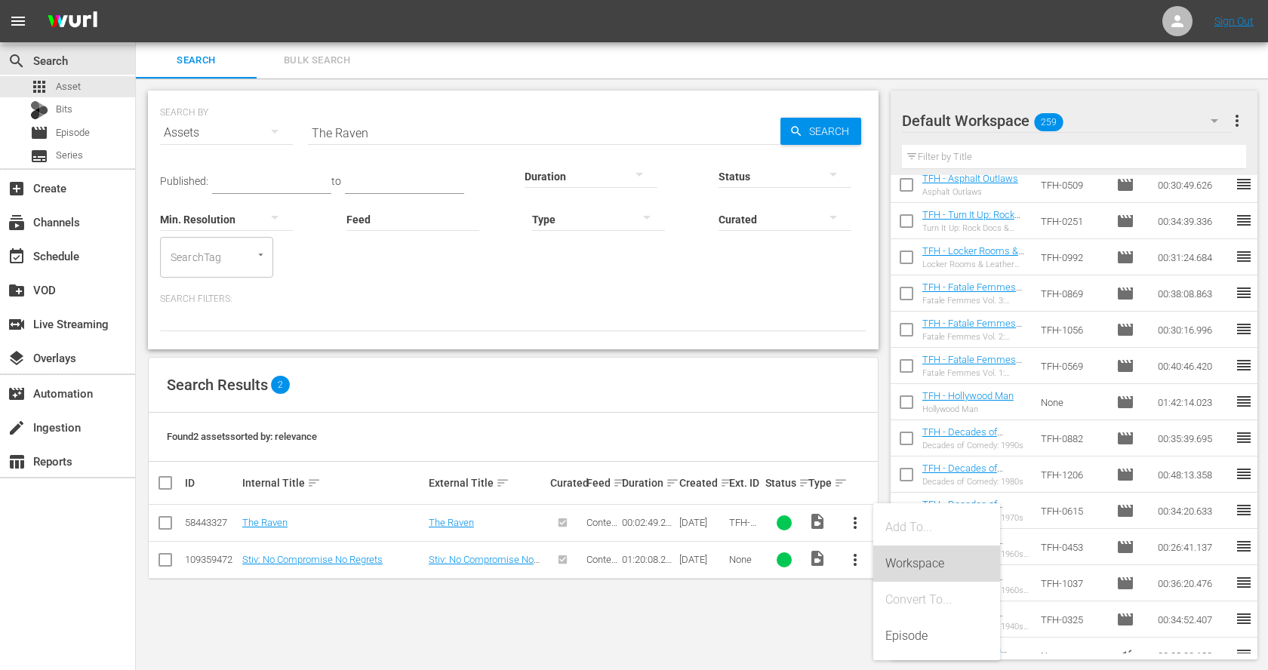
click at [892, 559] on div "Workspace" at bounding box center [936, 564] width 103 height 36
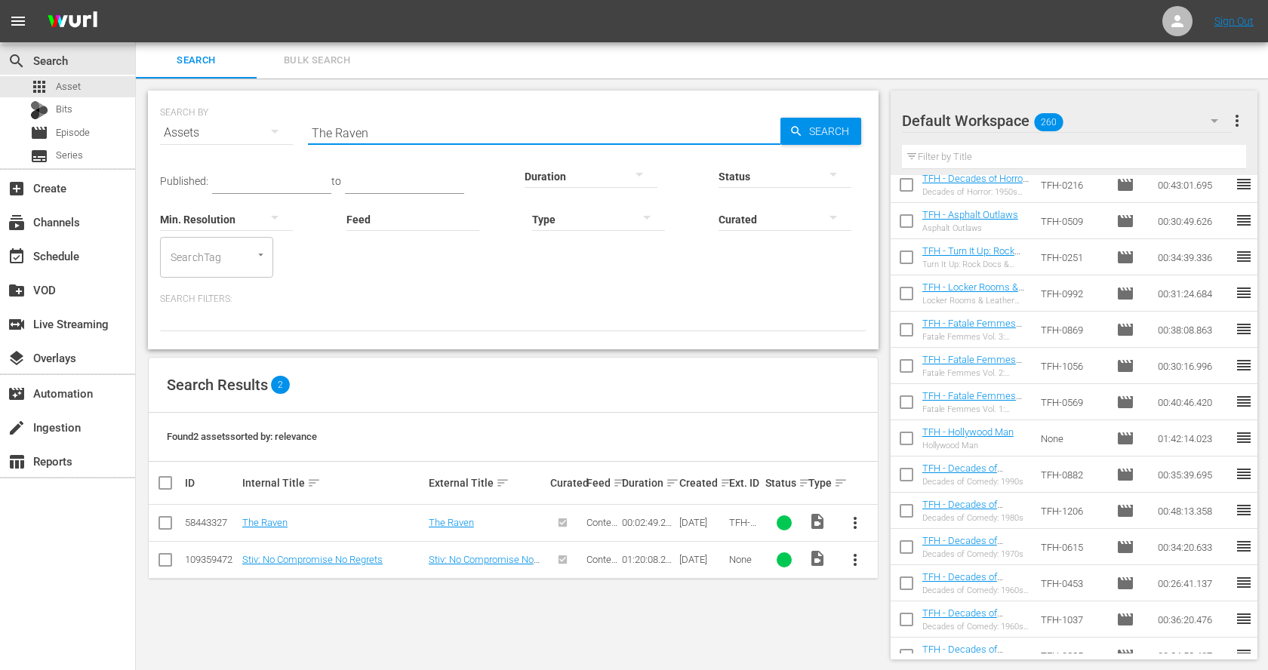
click at [358, 131] on input "The Raven" at bounding box center [544, 133] width 472 height 36
paste input "Masque of the Red Death"
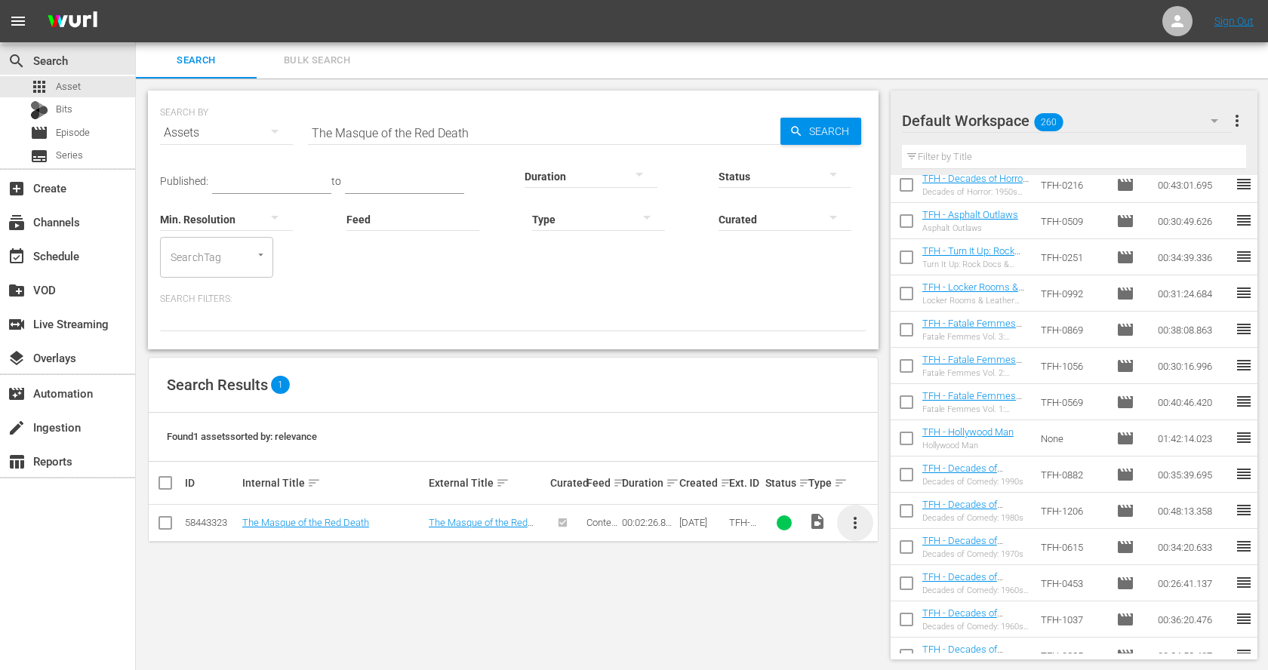
click at [849, 516] on span "more_vert" at bounding box center [855, 523] width 18 height 18
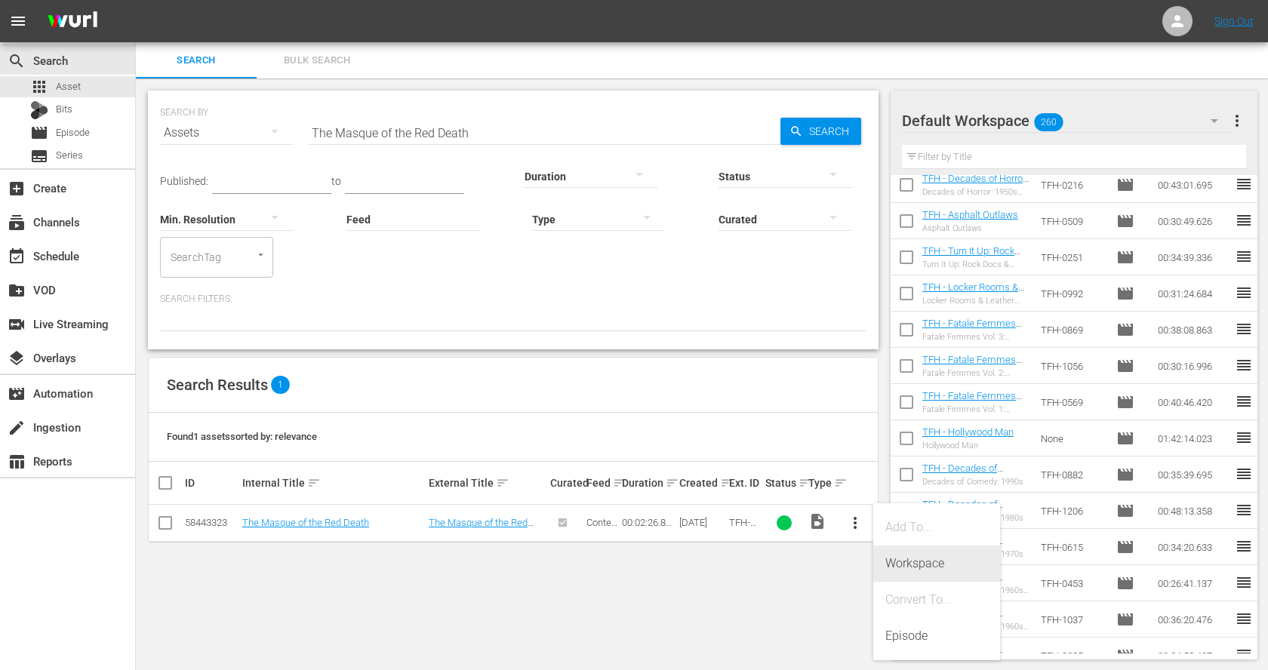
click at [902, 565] on div "Workspace" at bounding box center [936, 564] width 103 height 36
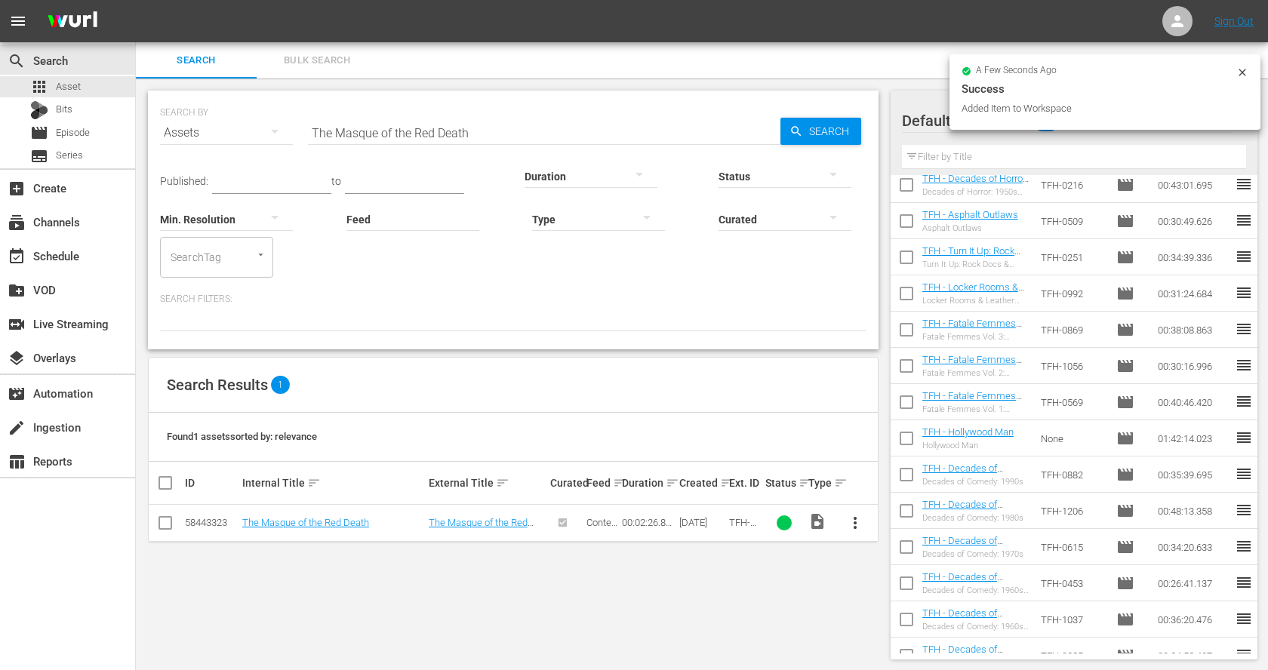
click at [526, 134] on input "The Masque of the Red Death" at bounding box center [544, 133] width 472 height 36
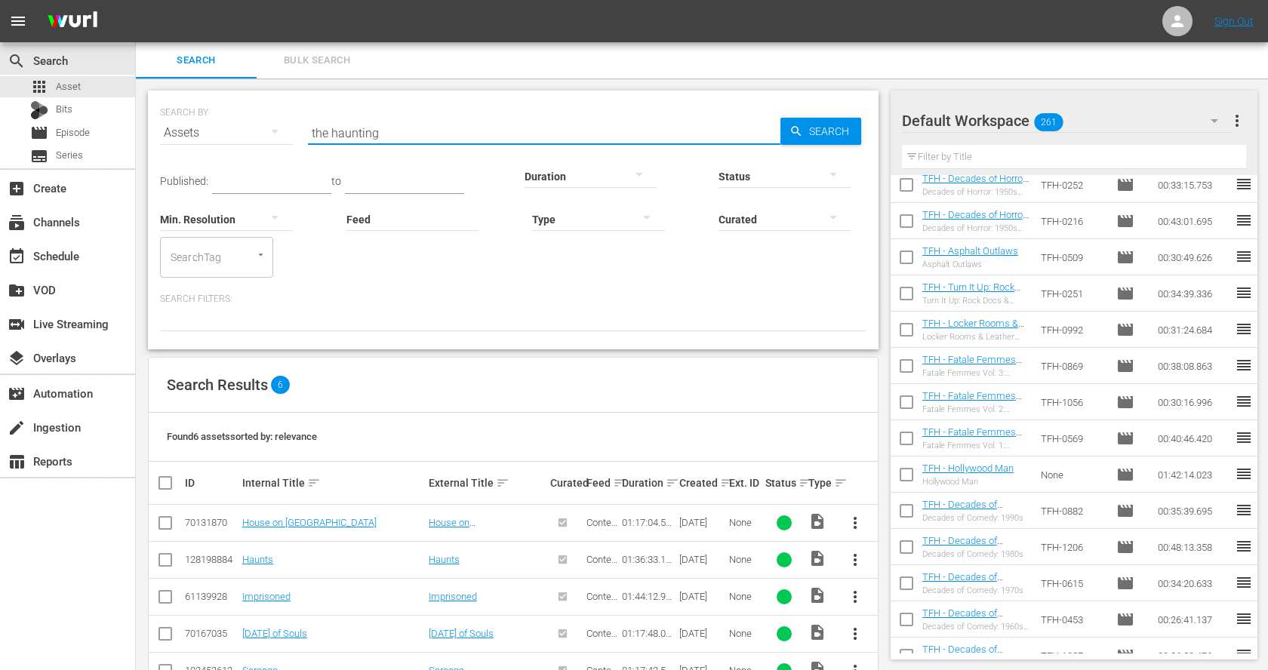
click at [406, 130] on input "the haunting" at bounding box center [544, 133] width 472 height 36
paste input "Carnival of Souls"
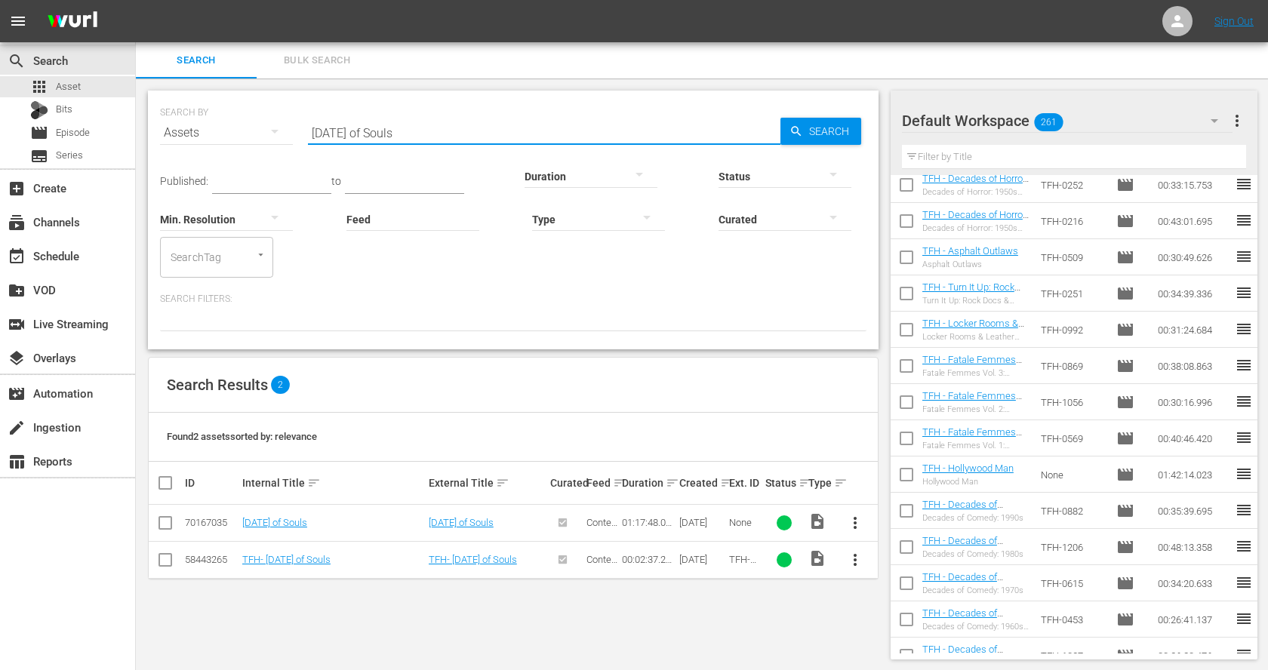
click at [862, 561] on span "more_vert" at bounding box center [855, 560] width 18 height 18
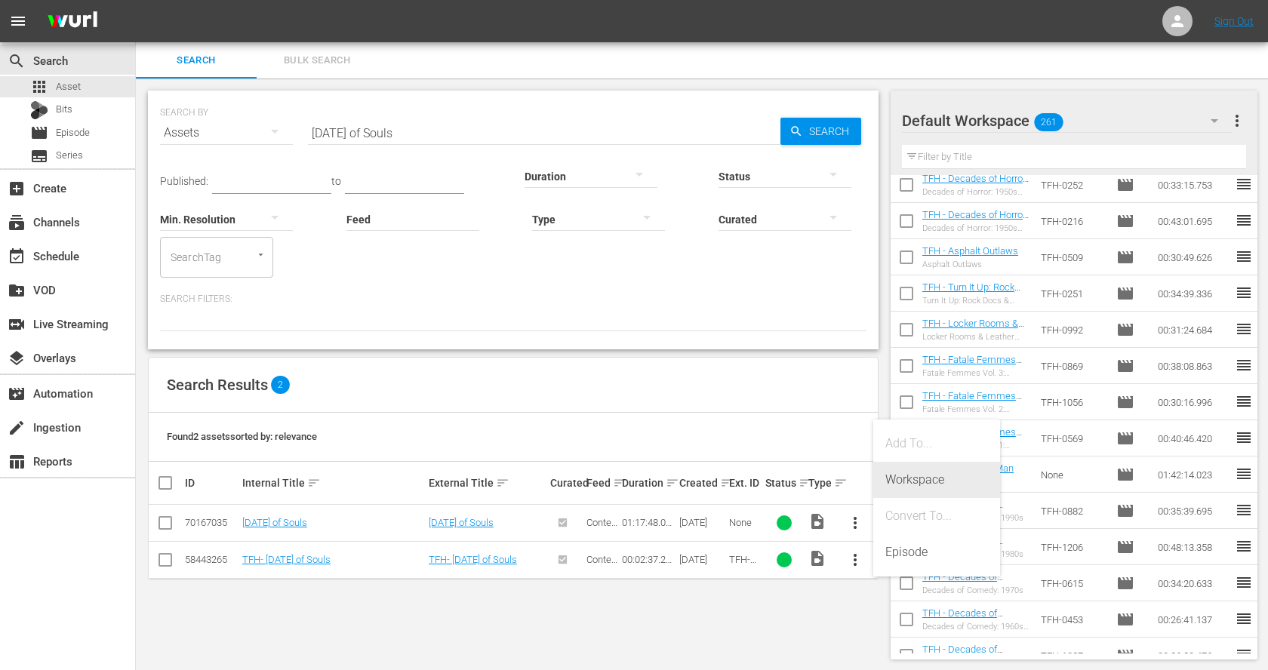
click at [939, 476] on div "Workspace" at bounding box center [936, 480] width 103 height 36
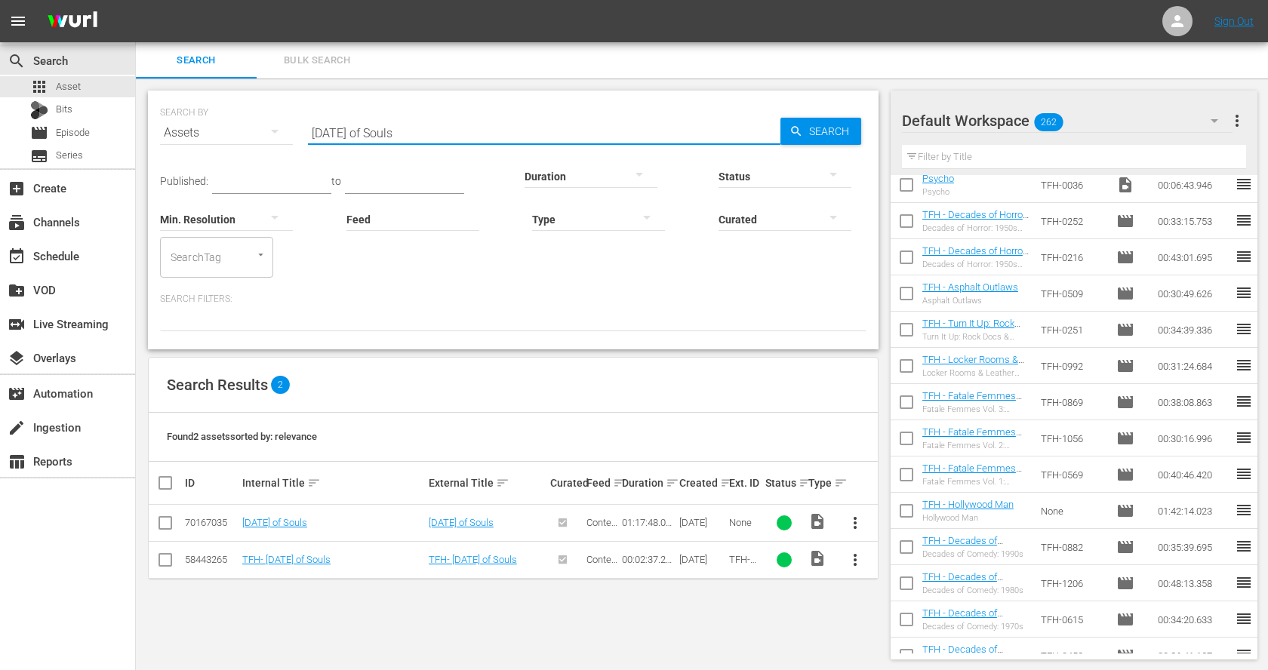
click at [333, 134] on input "Carnival of Souls" at bounding box center [544, 133] width 472 height 36
paste input "Scream of Fear"
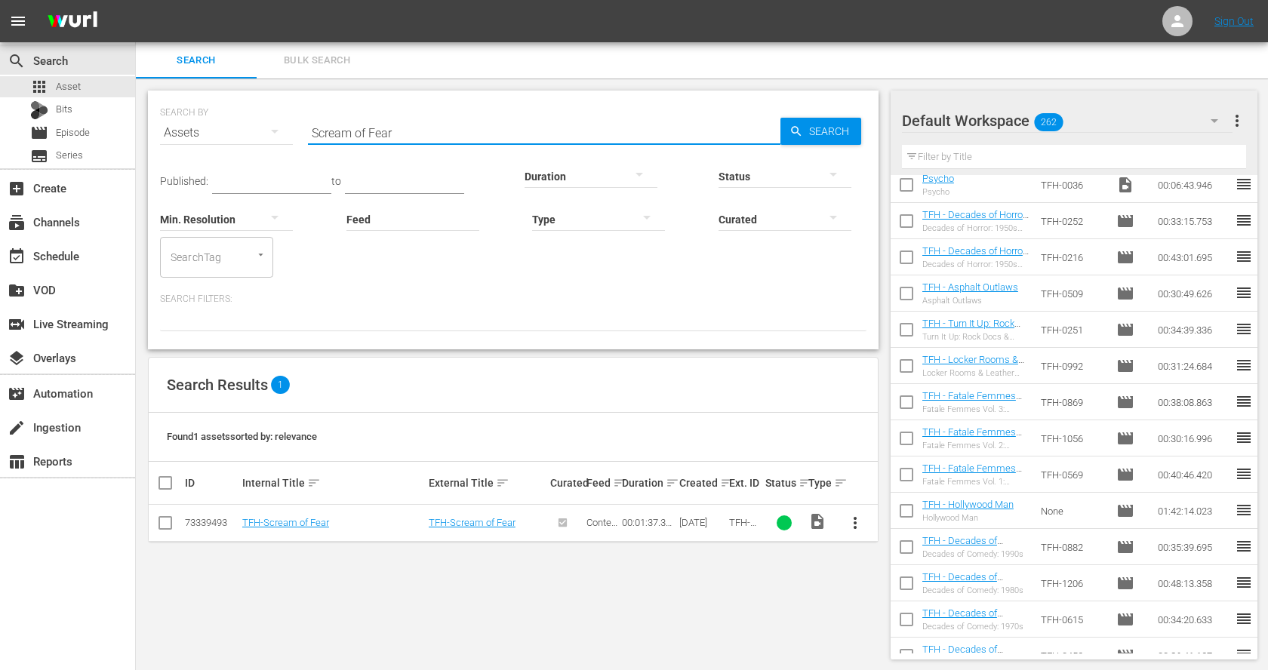
click at [845, 512] on button "more_vert" at bounding box center [855, 523] width 36 height 36
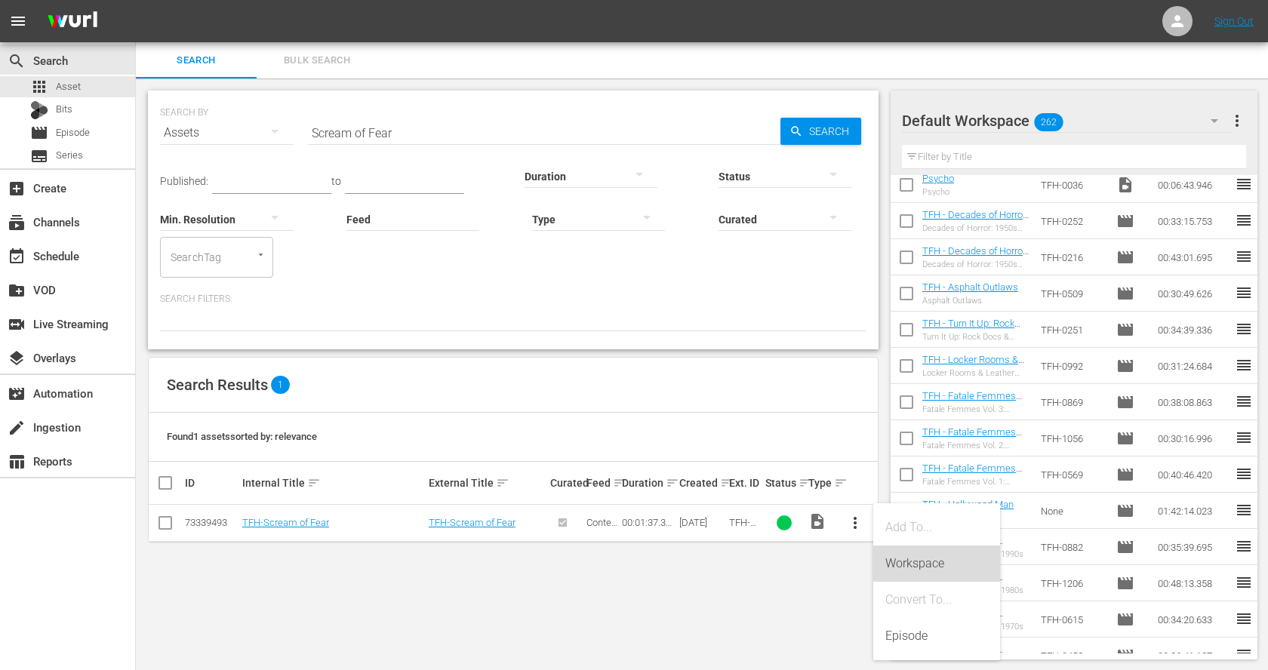
click at [887, 570] on div "Workspace" at bounding box center [936, 564] width 103 height 36
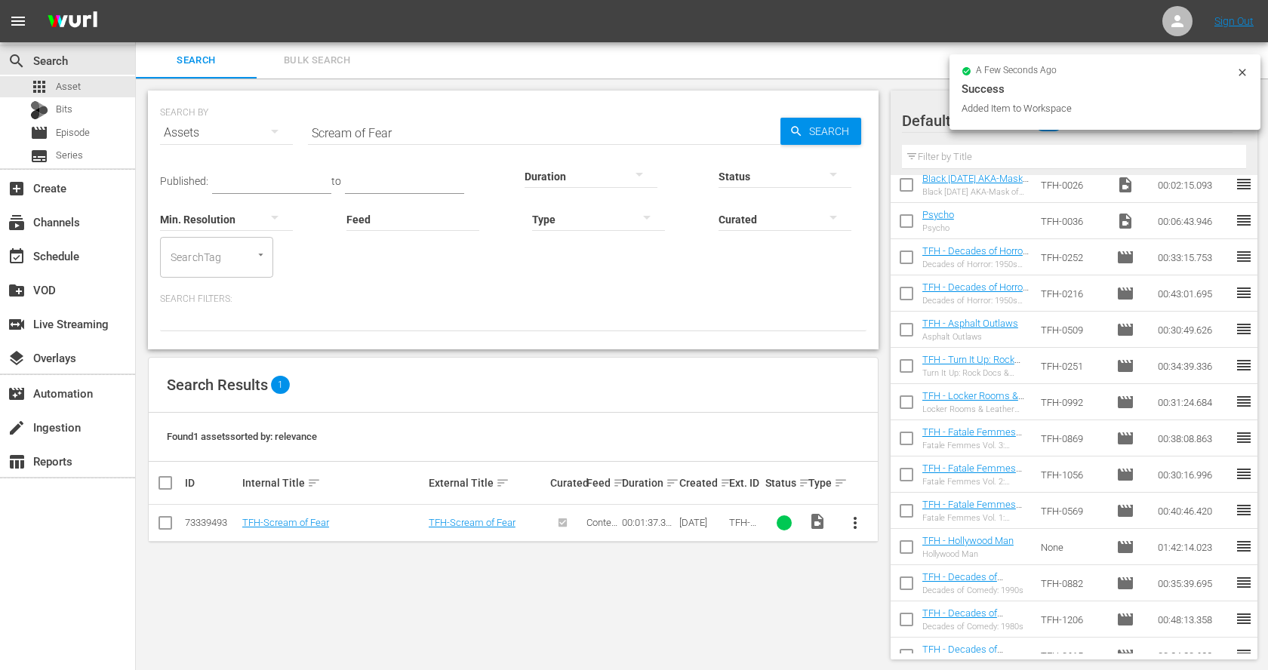
click at [377, 140] on input "Scream of Fear" at bounding box center [544, 133] width 472 height 36
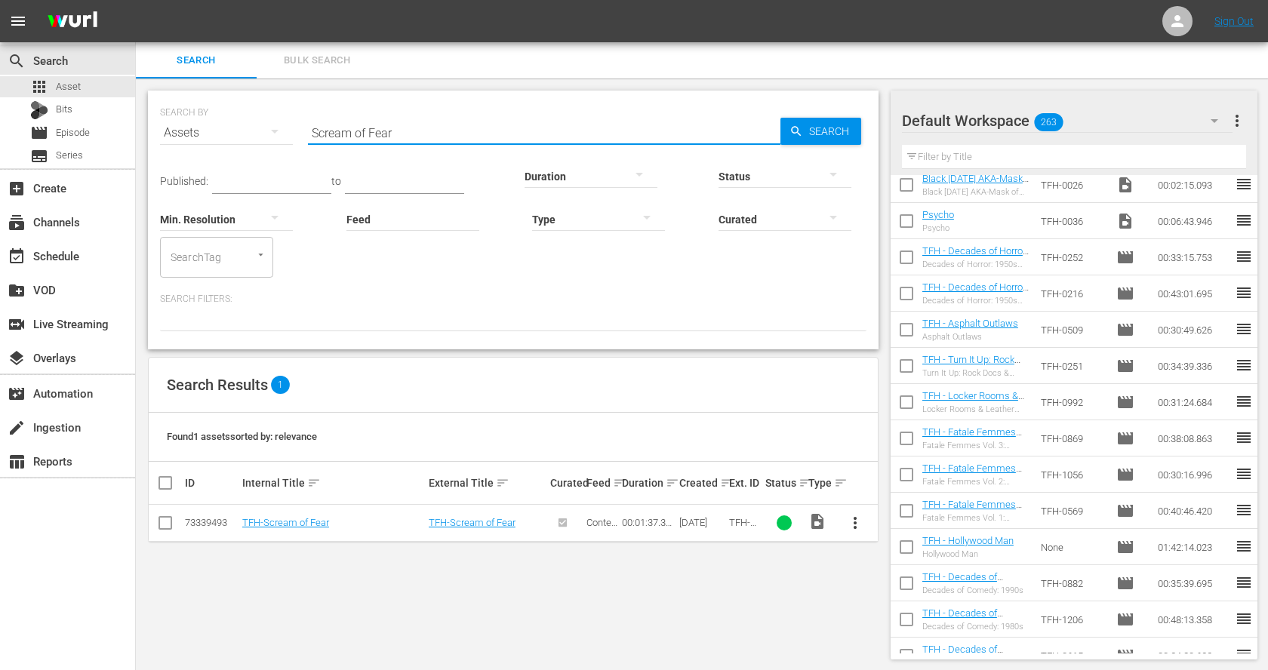
click at [377, 140] on input "Scream of Fear" at bounding box center [544, 133] width 472 height 36
paste input "Dr. Terror’s House of Horrors"
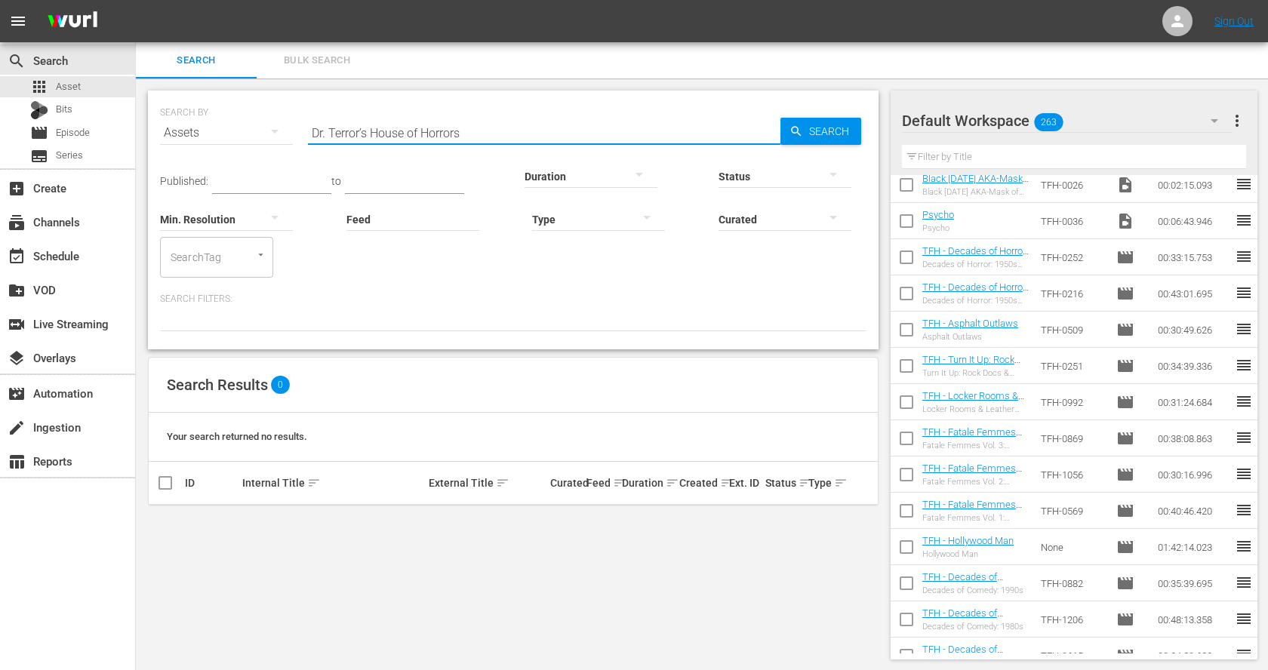
click at [432, 138] on input "Dr. Terror’s House of Horrors" at bounding box center [544, 133] width 472 height 36
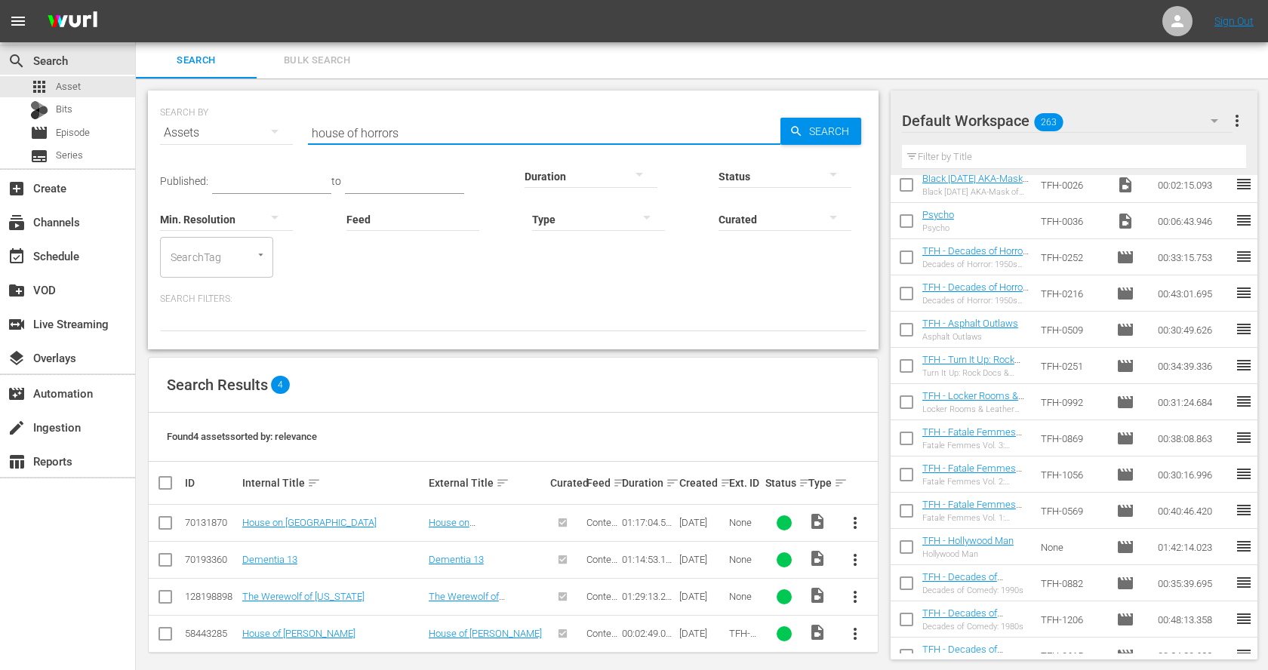
scroll to position [8, 0]
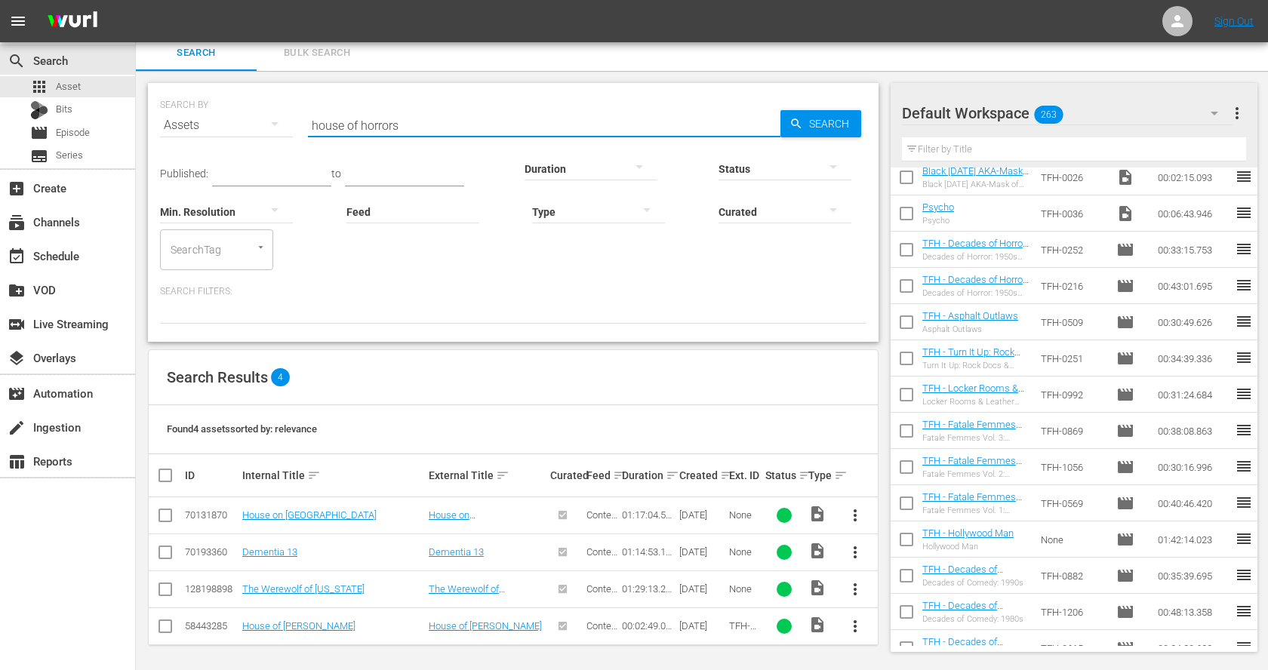
click at [864, 625] on span "more_vert" at bounding box center [855, 626] width 18 height 18
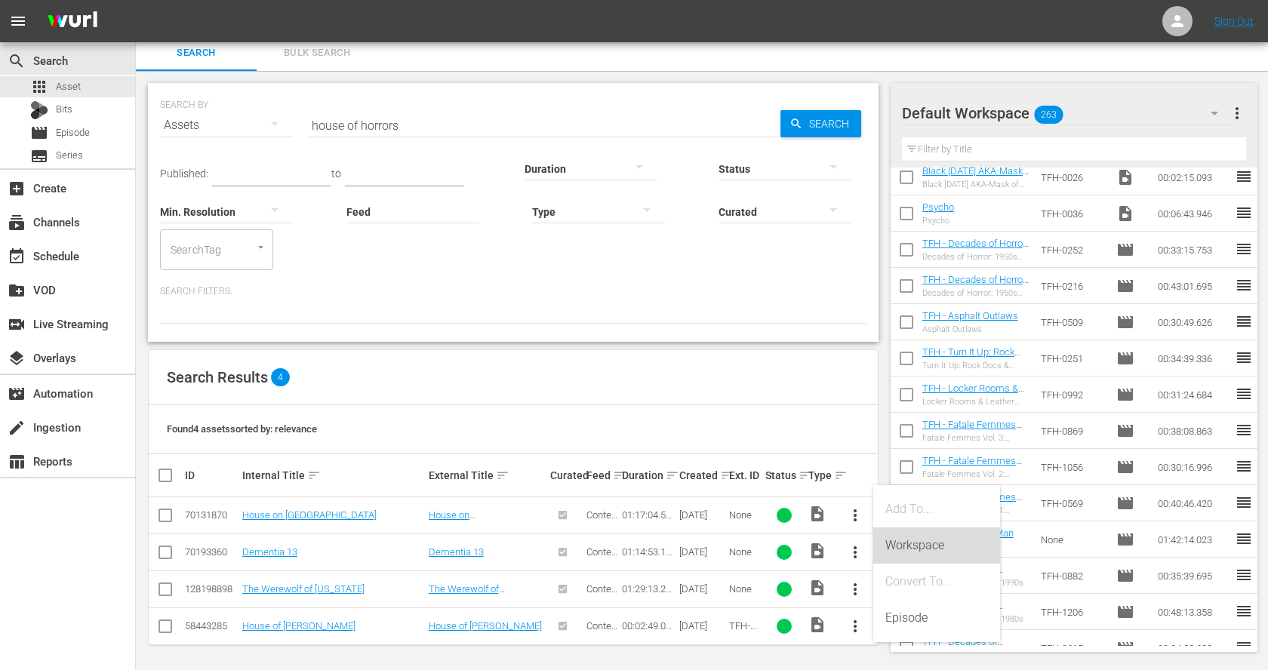
click at [899, 547] on div "Workspace" at bounding box center [936, 545] width 103 height 36
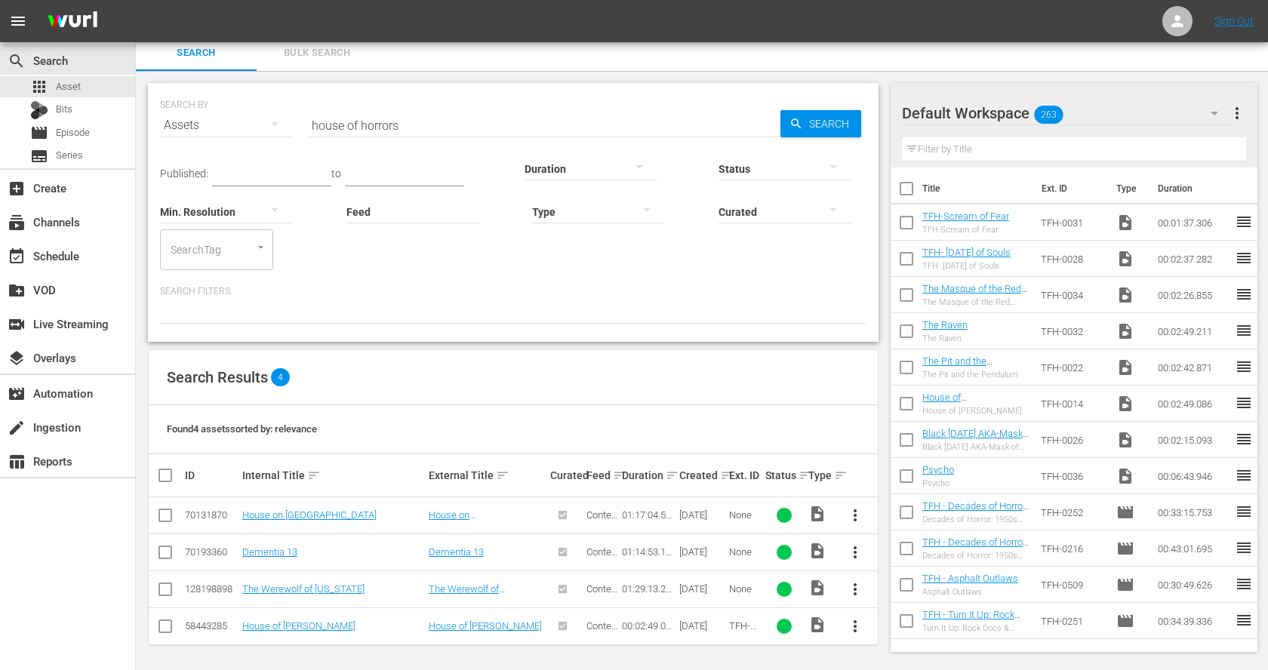
click at [341, 124] on input "house of horrors" at bounding box center [544, 125] width 472 height 36
paste input "The Bird"
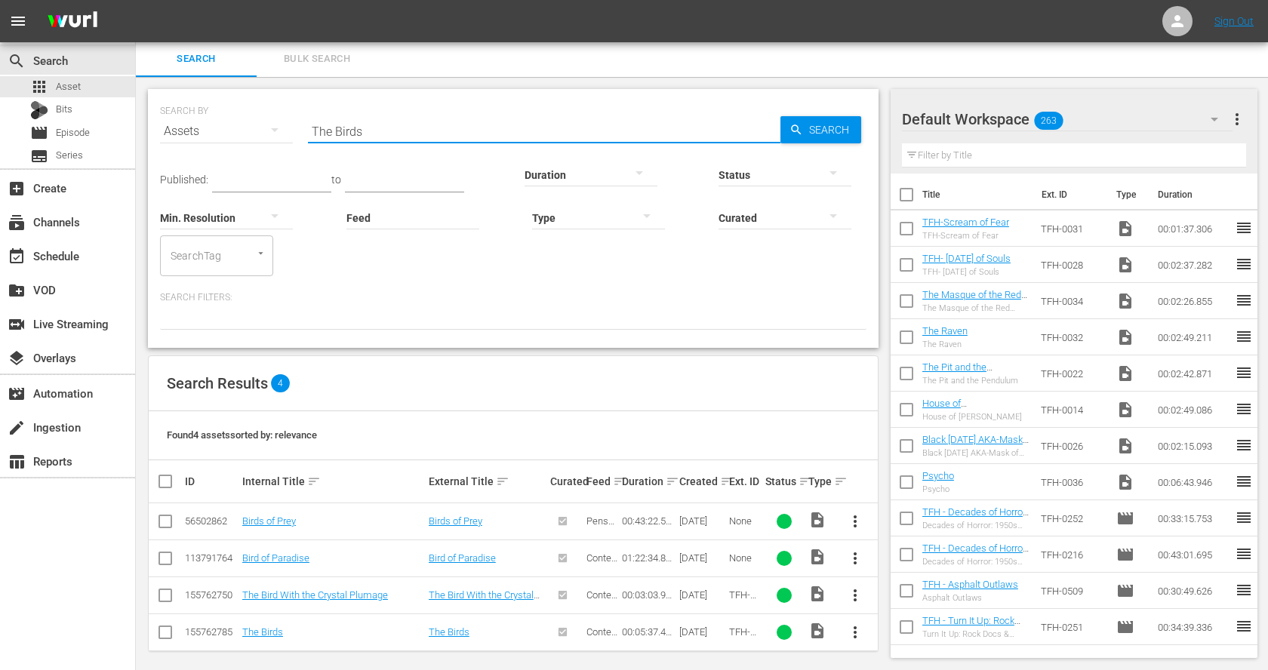
scroll to position [8, 0]
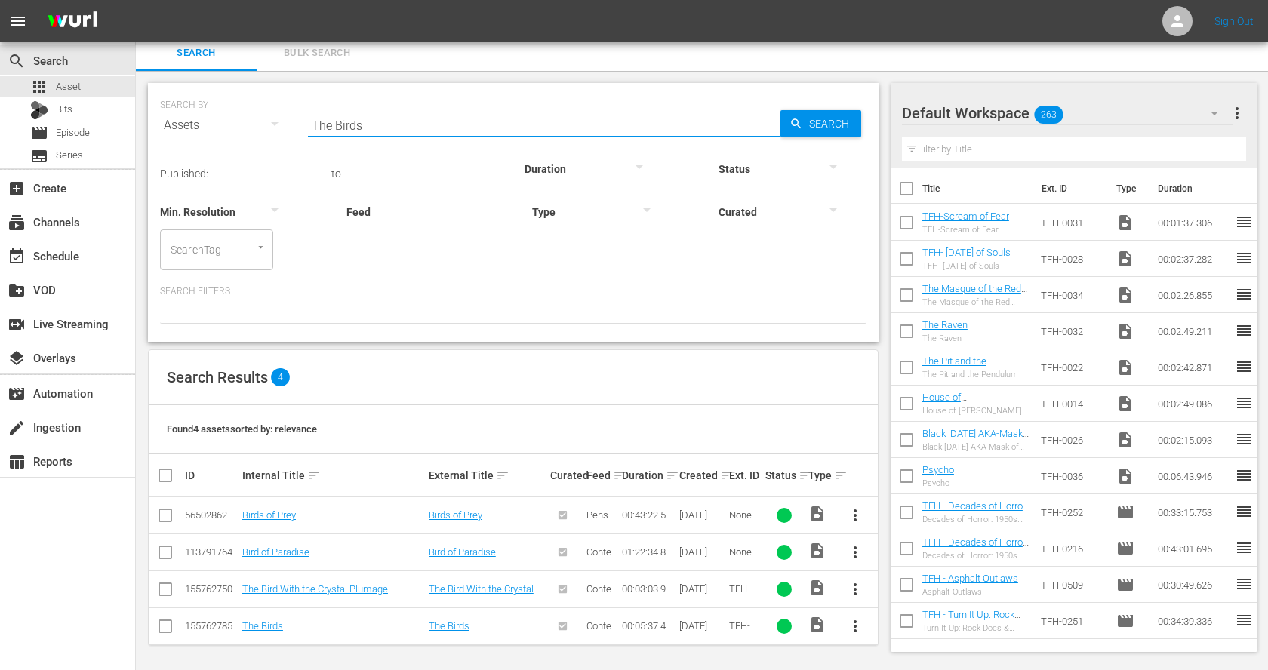
click at [853, 617] on span "more_vert" at bounding box center [855, 626] width 18 height 18
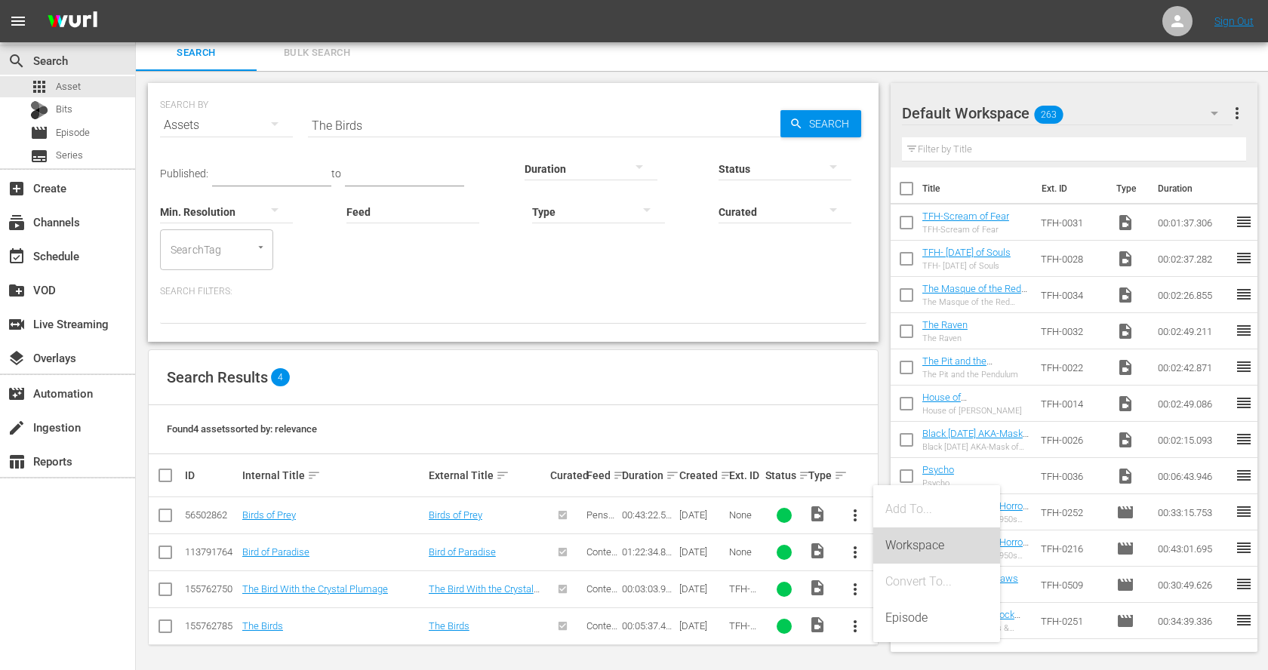
click at [927, 536] on div "Workspace" at bounding box center [936, 545] width 103 height 36
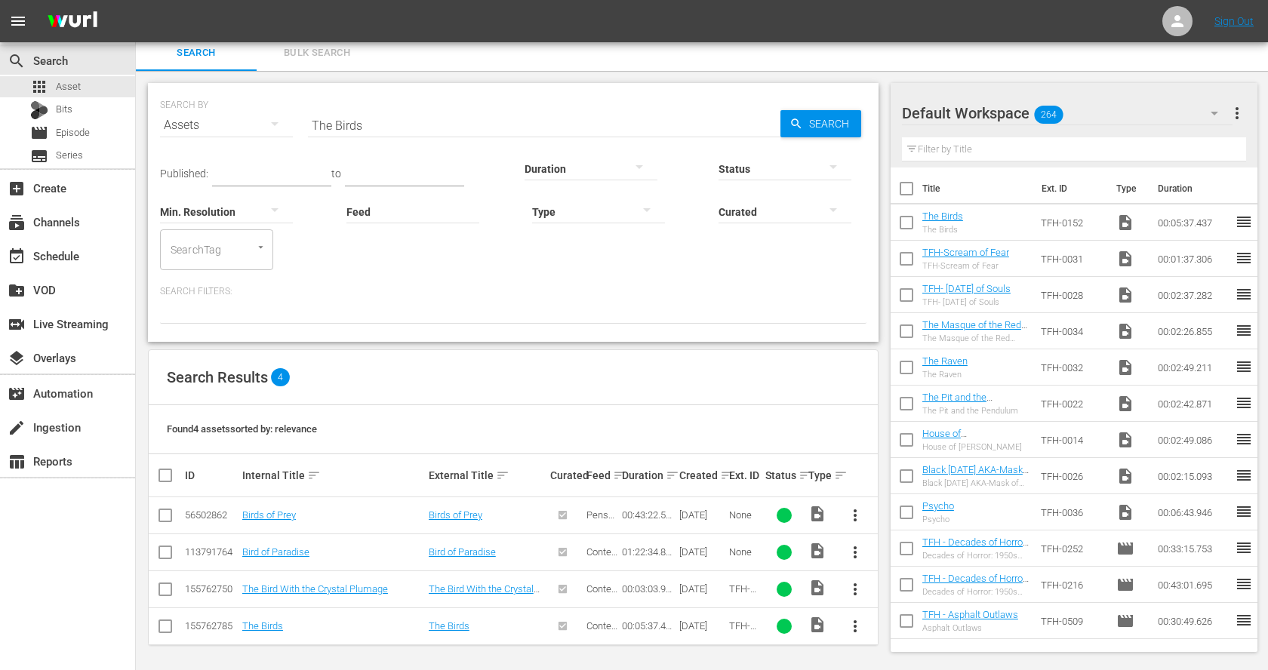
click at [363, 115] on input "The Birds" at bounding box center [544, 125] width 472 height 36
paste input "Dementia 13"
type input "Dementia 13"
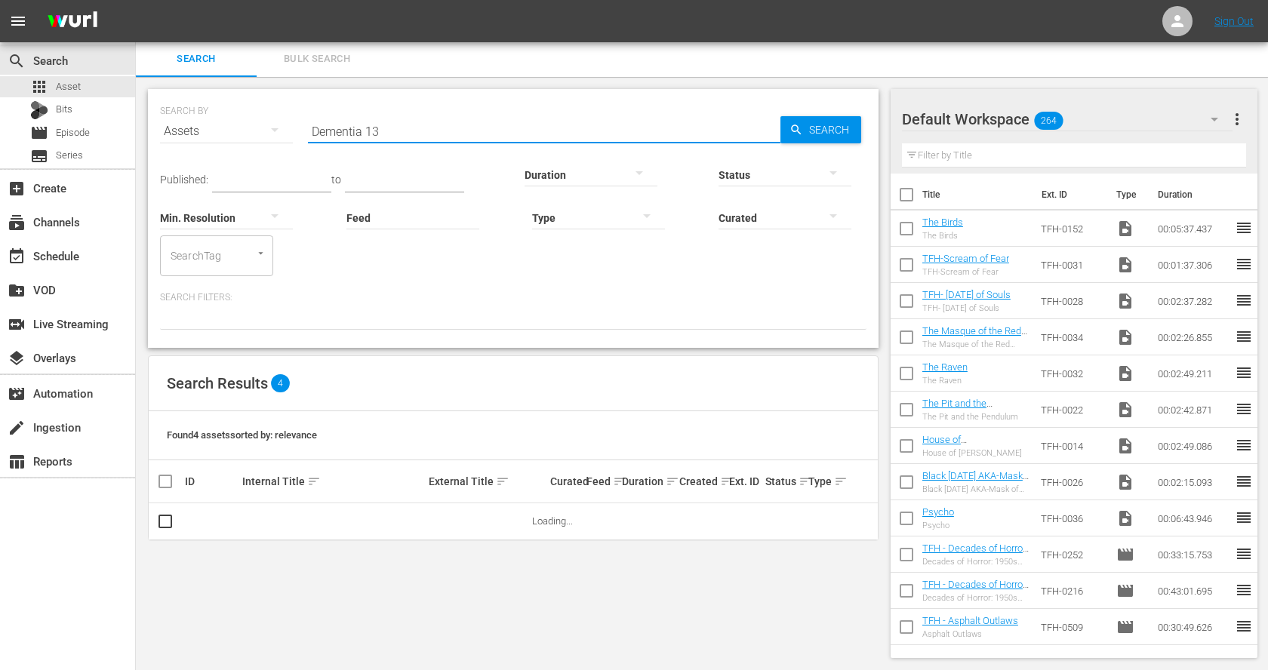
scroll to position [2, 0]
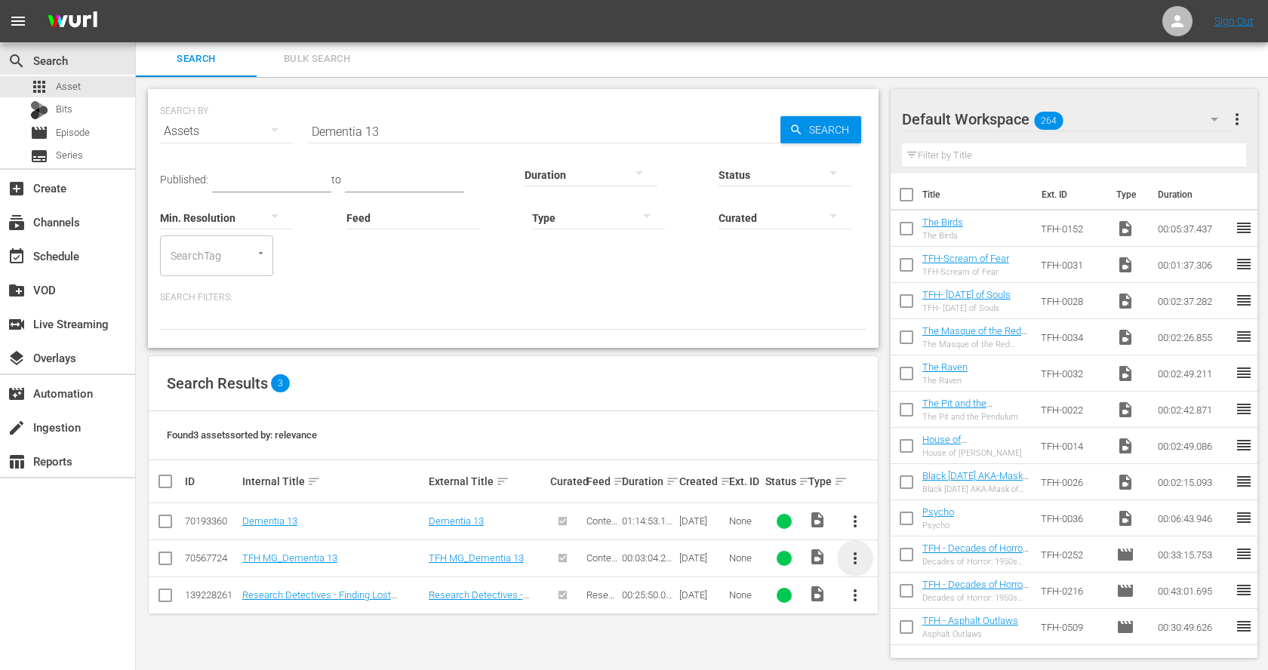
click at [846, 552] on span "more_vert" at bounding box center [855, 558] width 18 height 18
click at [938, 475] on div "Workspace" at bounding box center [936, 478] width 103 height 36
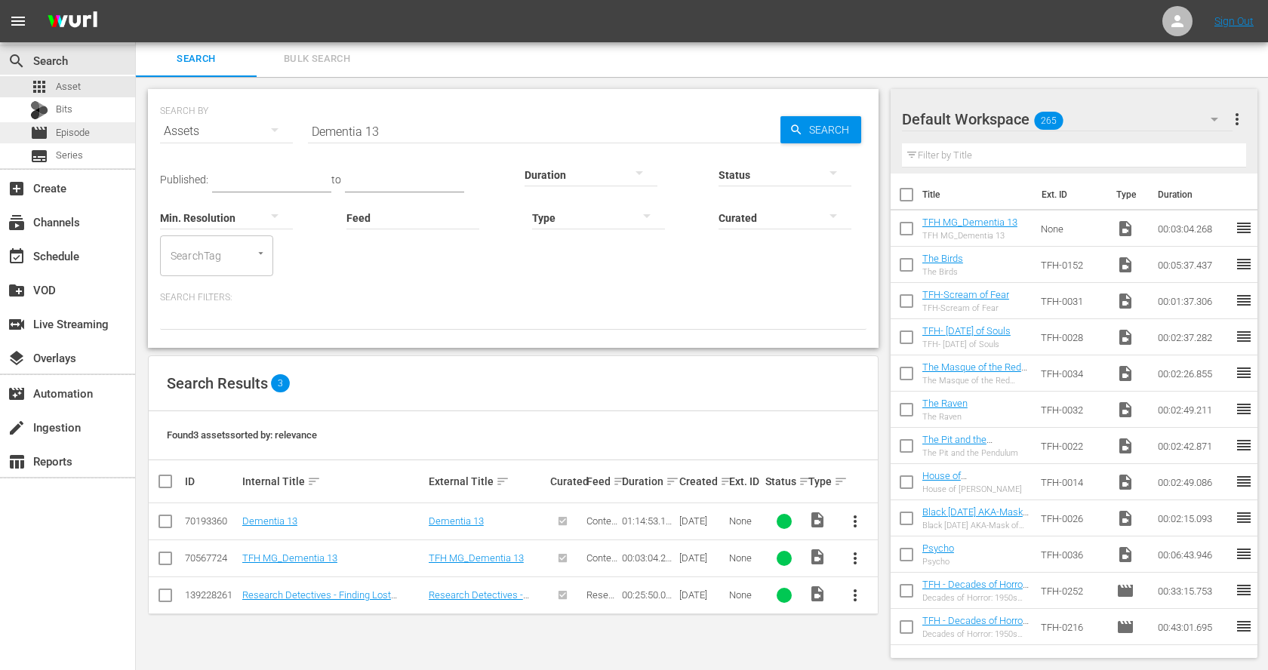
click at [70, 134] on span "Episode" at bounding box center [73, 132] width 34 height 15
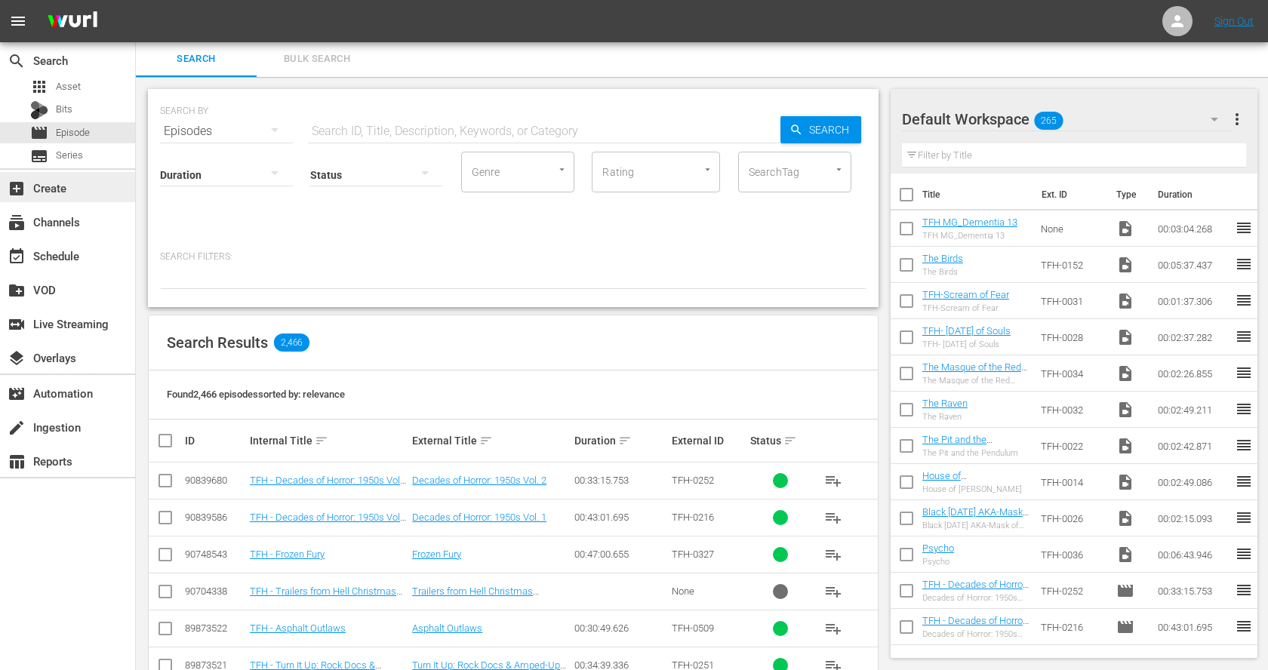
click at [48, 189] on div "add_box Create" at bounding box center [42, 186] width 85 height 14
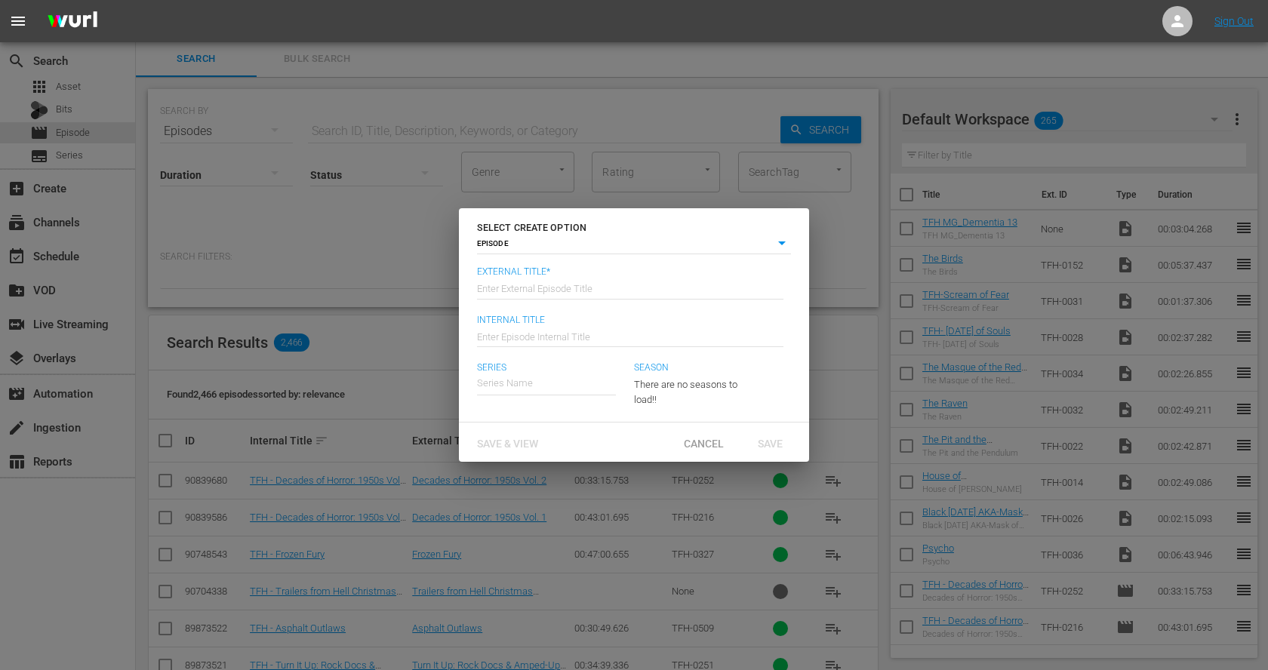
click at [533, 289] on input "text" at bounding box center [630, 287] width 306 height 36
paste input "Decades of Horror: 1960s Vol. 1"
type input "Decades of Horror: 1960s Vol. 1"
click at [525, 337] on input "text" at bounding box center [630, 335] width 306 height 36
paste input "Decades of Horror: 1960s Vol. 1"
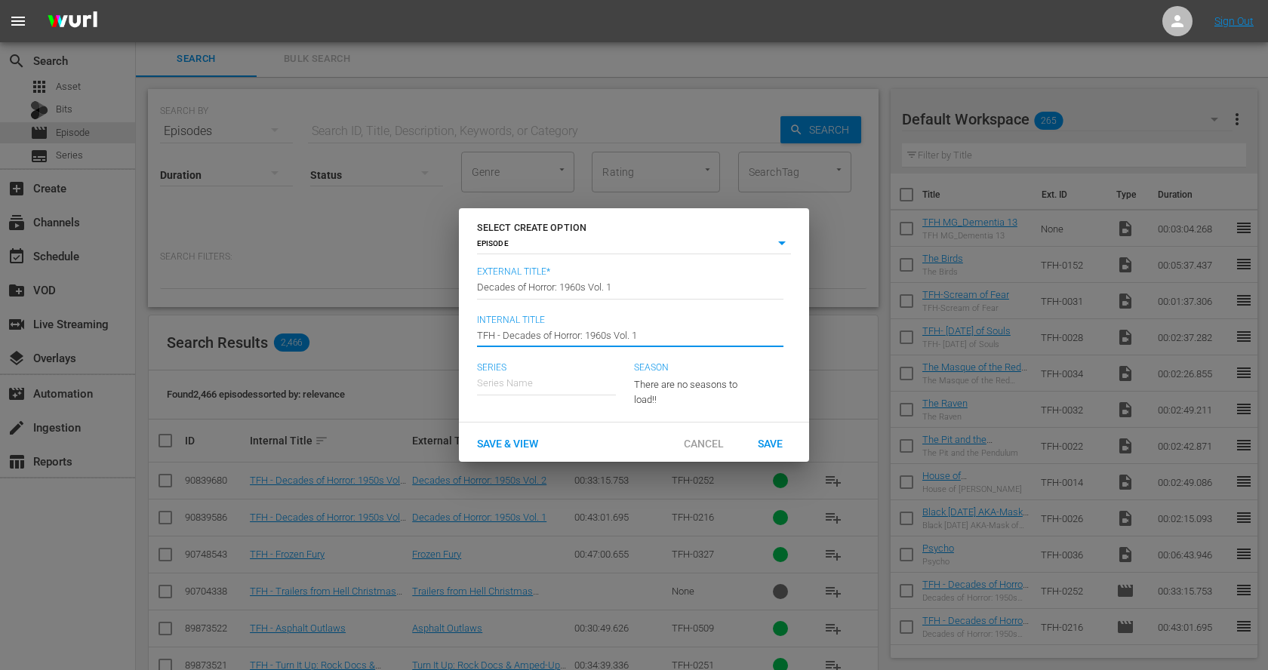
type input "TFH - Decades of Horror: 1960s Vol. 1"
click at [529, 380] on input "text" at bounding box center [546, 383] width 139 height 36
click at [528, 419] on div "Trailers From Hell" at bounding box center [527, 425] width 76 height 36
type input "Trailers From Hell"
click at [788, 443] on span "Save" at bounding box center [769, 443] width 49 height 12
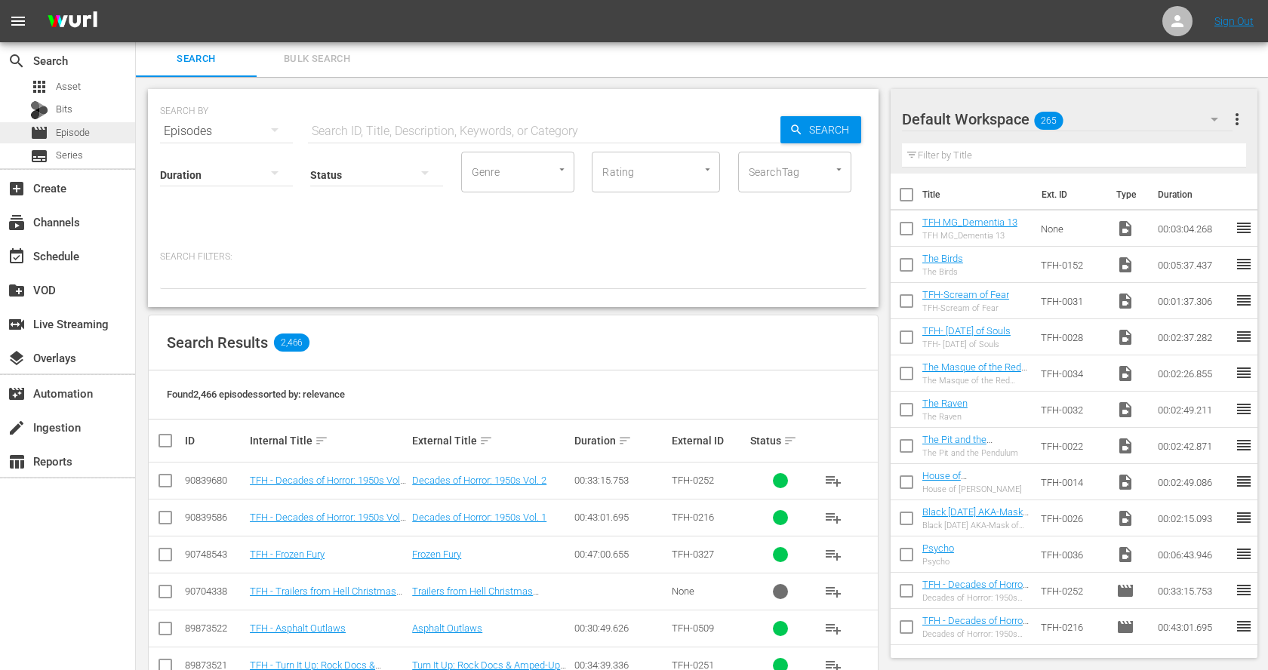
click at [78, 138] on span "Episode" at bounding box center [73, 132] width 34 height 15
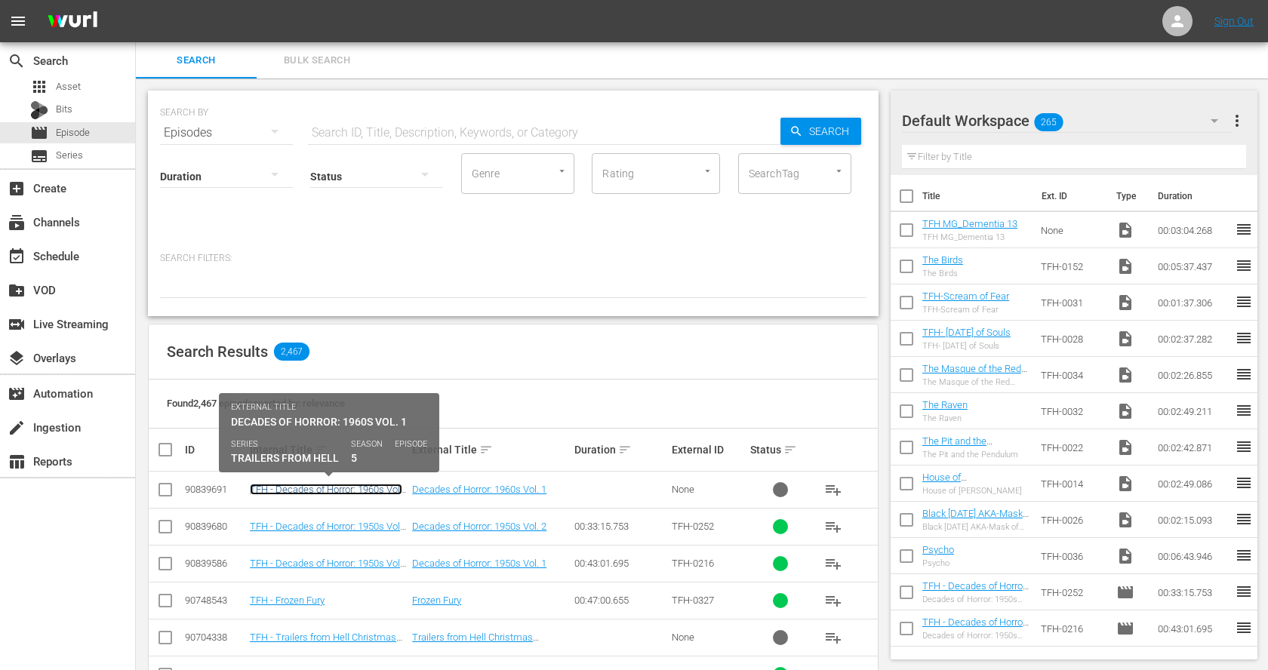
click at [352, 490] on link "TFH - Decades of Horror: 1960s Vol. 1" at bounding box center [326, 495] width 152 height 23
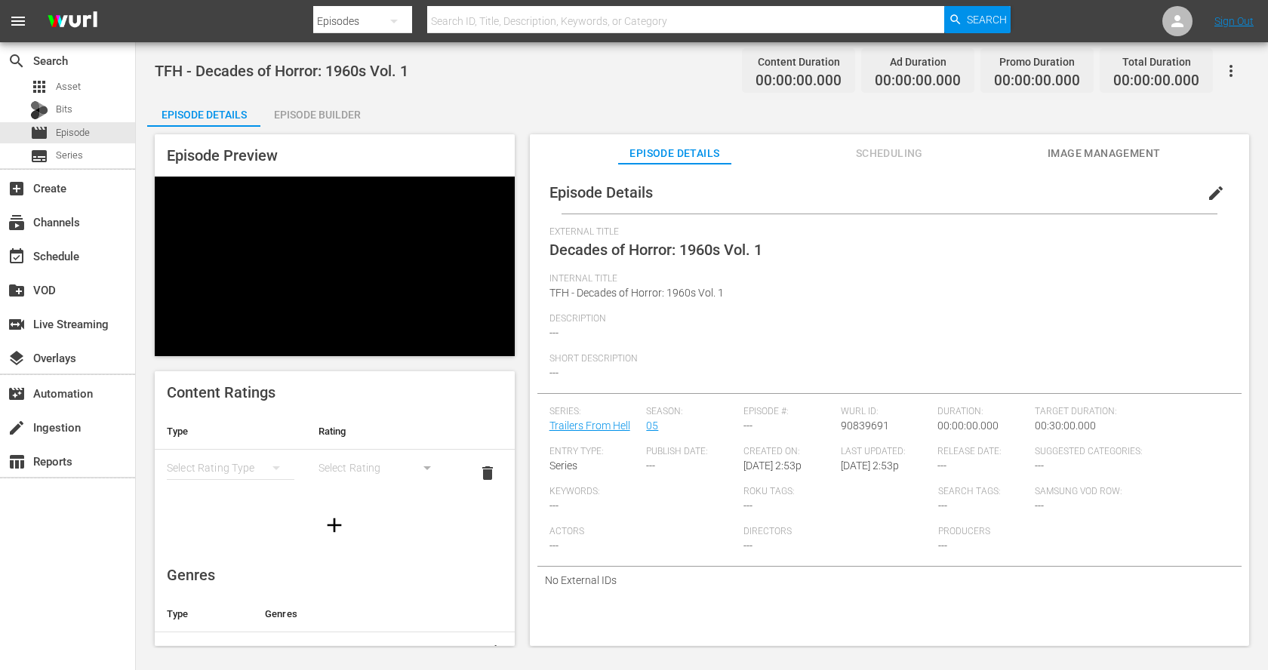
click at [1210, 185] on span "edit" at bounding box center [1215, 193] width 18 height 18
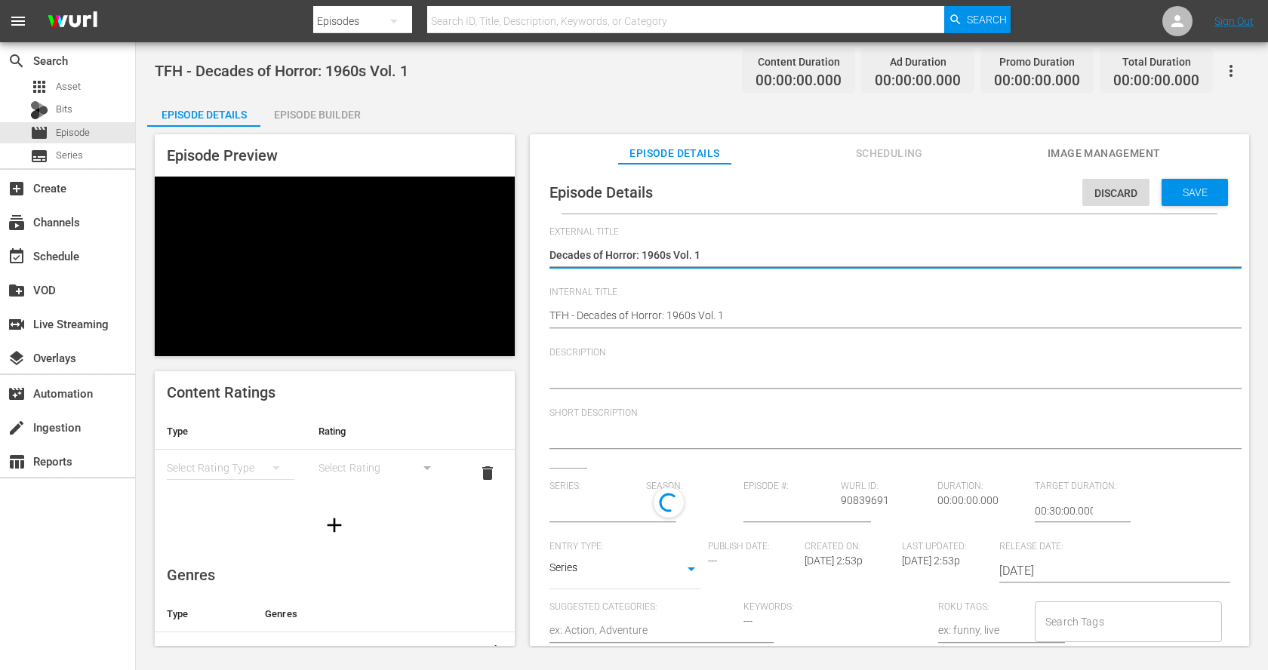
type input "Trailers From Hell"
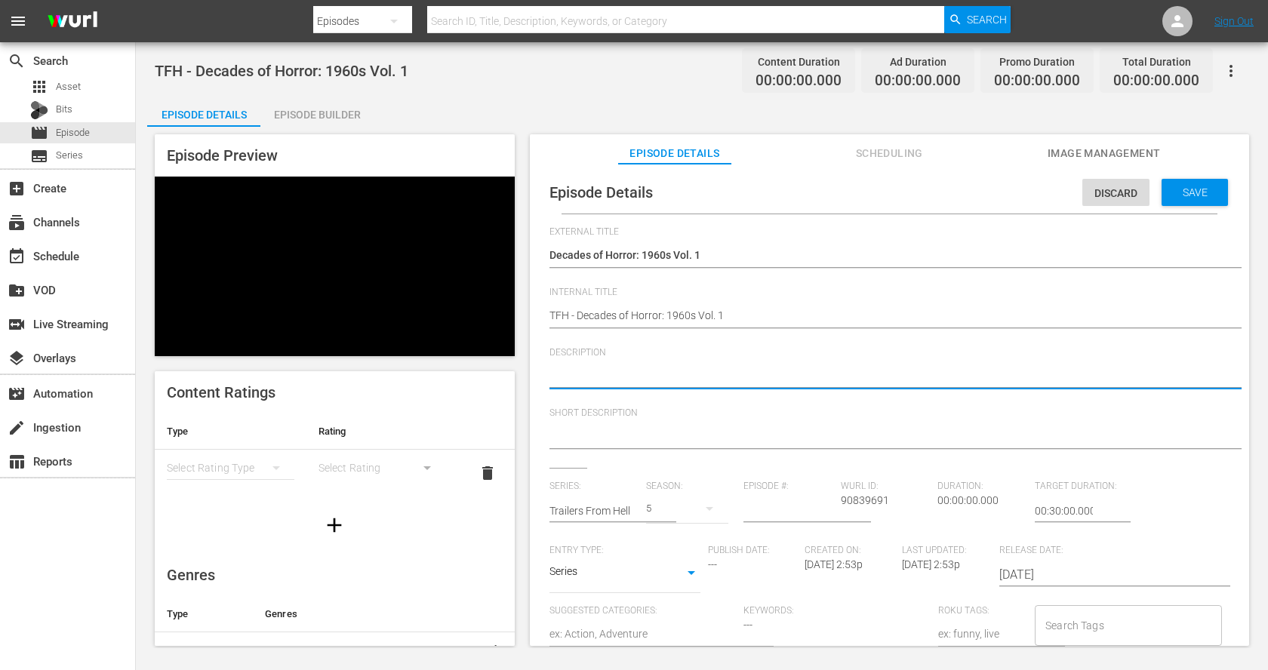
click at [781, 373] on textarea at bounding box center [885, 377] width 672 height 18
paste textarea "the 1960s delivered a new era of psychological terror and atmospheric horror th…"
type textarea "the 1960s delivered a new era of psychological terror and atmospheric horror th…"
click at [552, 374] on textarea "the 1960s delivered a new era of psychological terror and atmospheric horror th…" at bounding box center [885, 377] width 672 height 18
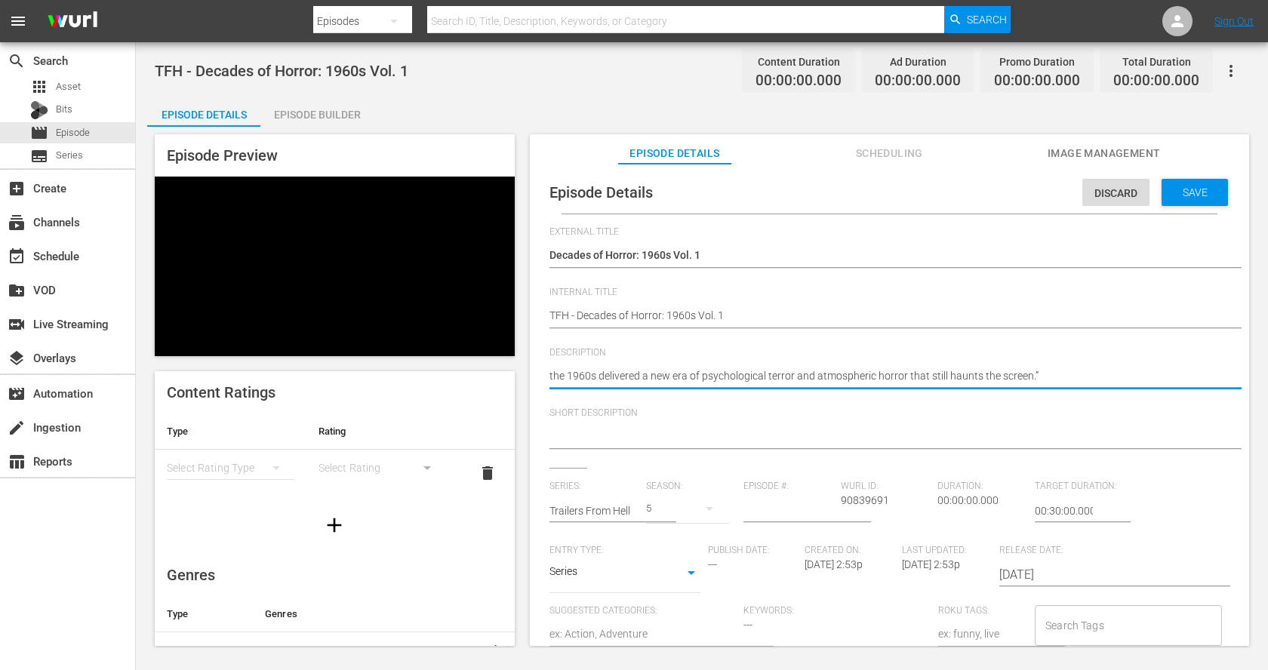
type textarea "Fthe 1960s delivered a new era of psychological terror and atmospheric horror t…"
type textarea "Frthe 1960s delivered a new era of psychological terror and atmospheric horror …"
type textarea "Frothe 1960s delivered a new era of psychological terror and atmospheric horror…"
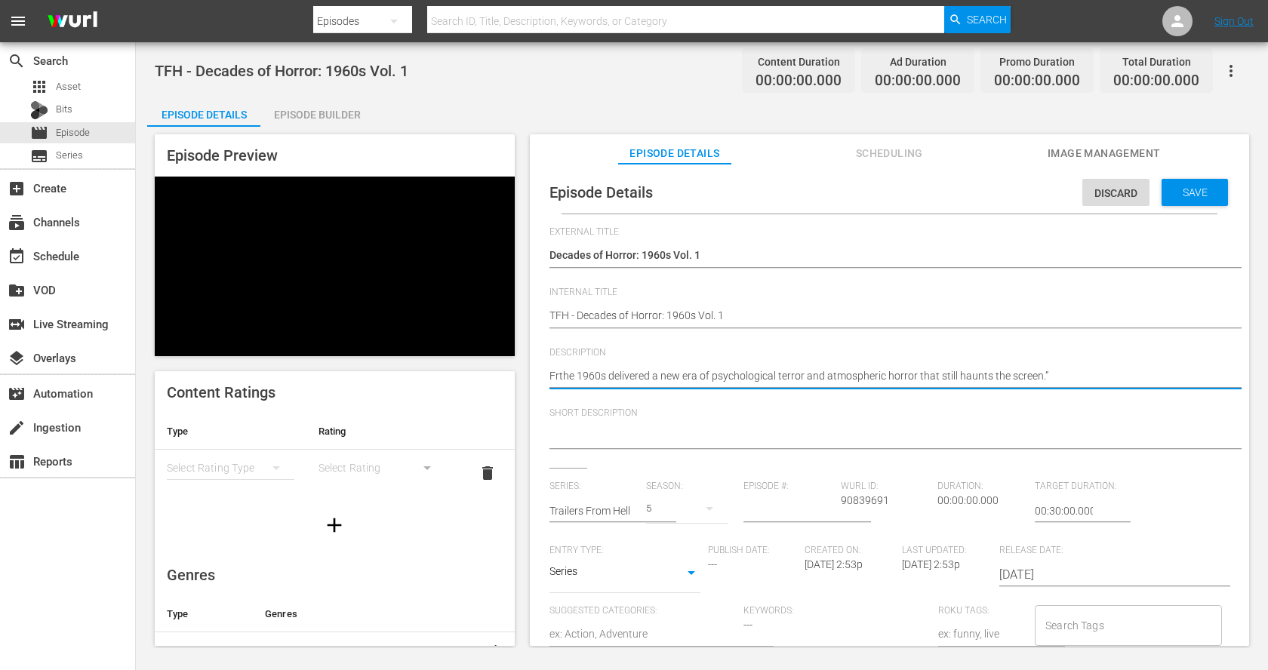
type textarea "Frothe 1960s delivered a new era of psychological terror and atmospheric horror…"
type textarea "Fromthe 1960s delivered a new era of psychological terror and atmospheric horro…"
type textarea "From the 1960s delivered a new era of psychological terror and atmospheric horr…"
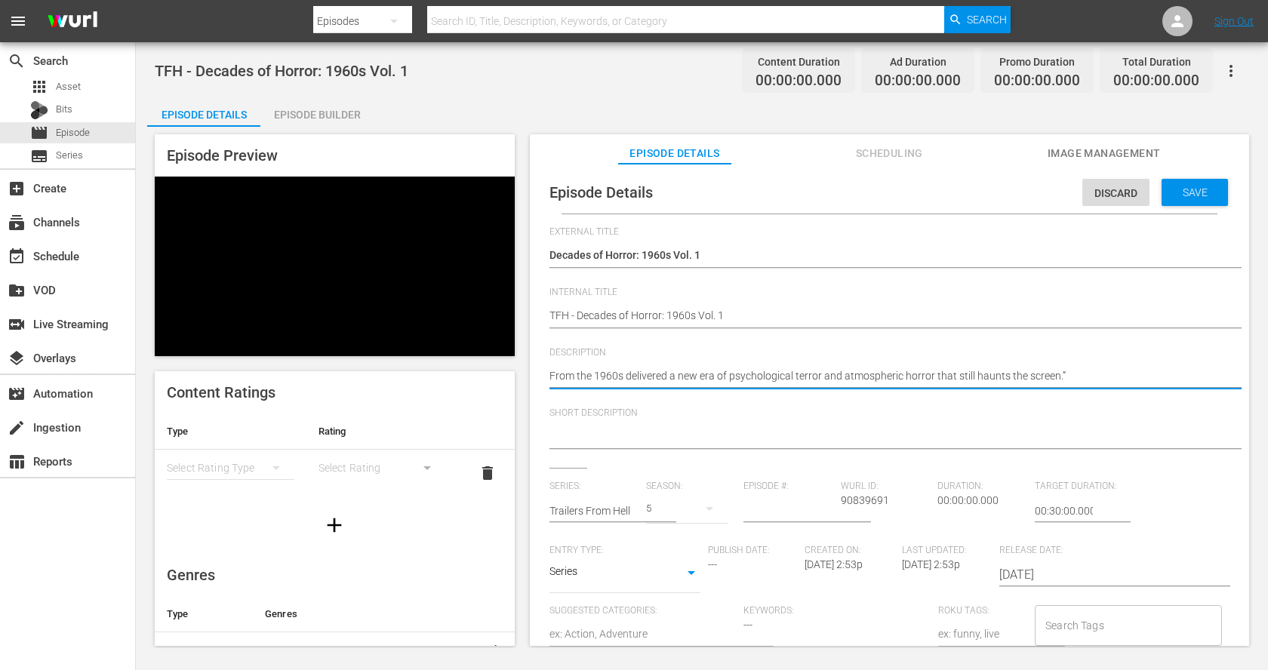
type textarea "From Hthe 1960s delivered a new era of psychological terror and atmospheric hor…"
type textarea "From Hithe 1960s delivered a new era of psychological terror and atmospheric ho…"
type textarea "From Hitthe 1960s delivered a new era of psychological terror and atmospheric h…"
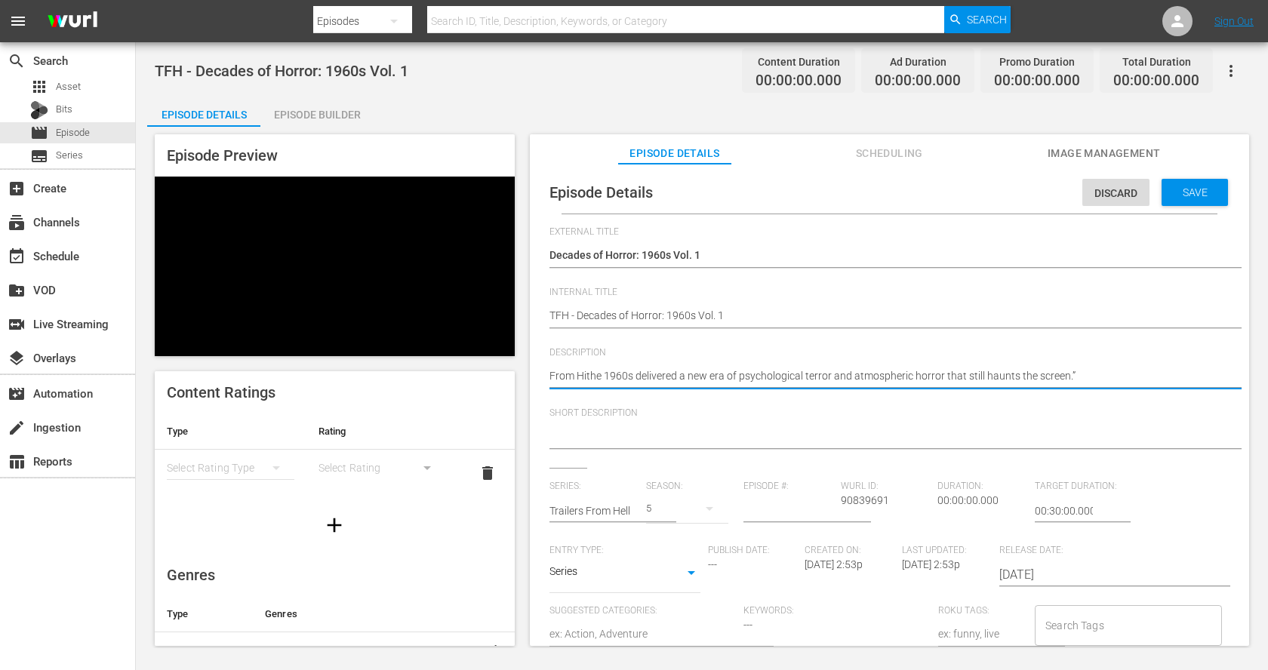
type textarea "From Hitthe 1960s delivered a new era of psychological terror and atmospheric h…"
type textarea "From Hitcthe 1960s delivered a new era of psychological terror and atmospheric …"
type textarea "From Hitchthe 1960s delivered a new era of psychological terror and atmospheric…"
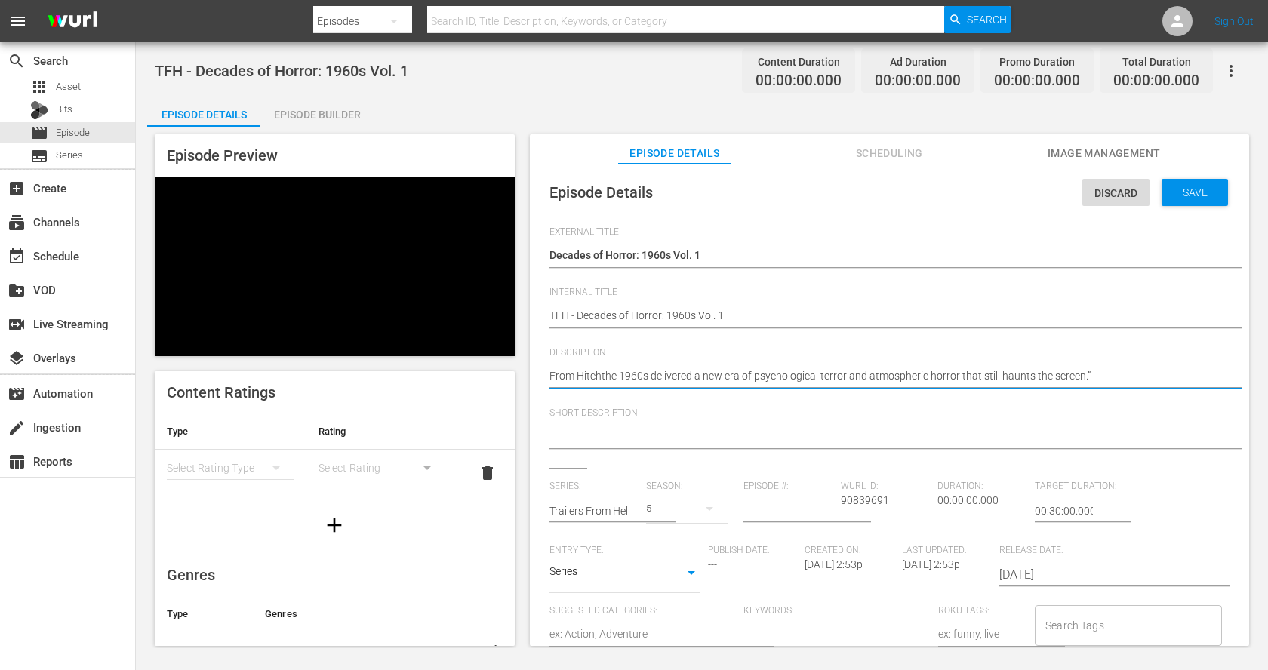
type textarea "From Hitchcthe 1960s delivered a new era of psychological terror and atmospheri…"
type textarea "From Hitchcothe 1960s delivered a new era of psychological terror and atmospher…"
type textarea "From Hitchcocthe 1960s delivered a new era of psychological terror and atmosphe…"
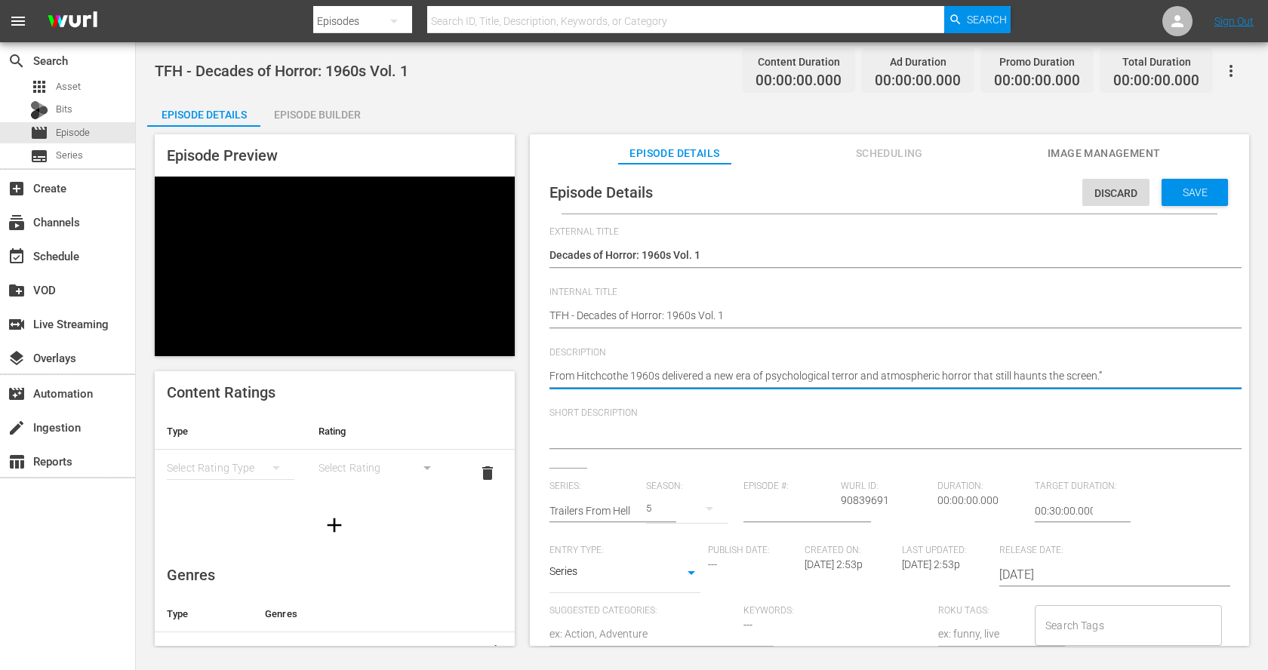
type textarea "From Hitchcocthe 1960s delivered a new era of psychological terror and atmosphe…"
type textarea "From [PERSON_NAME] 1960s delivered a new era of psychological terror and atmosp…"
type textarea "From [PERSON_NAME] the 1960s delivered a new era of psychological terror and at…"
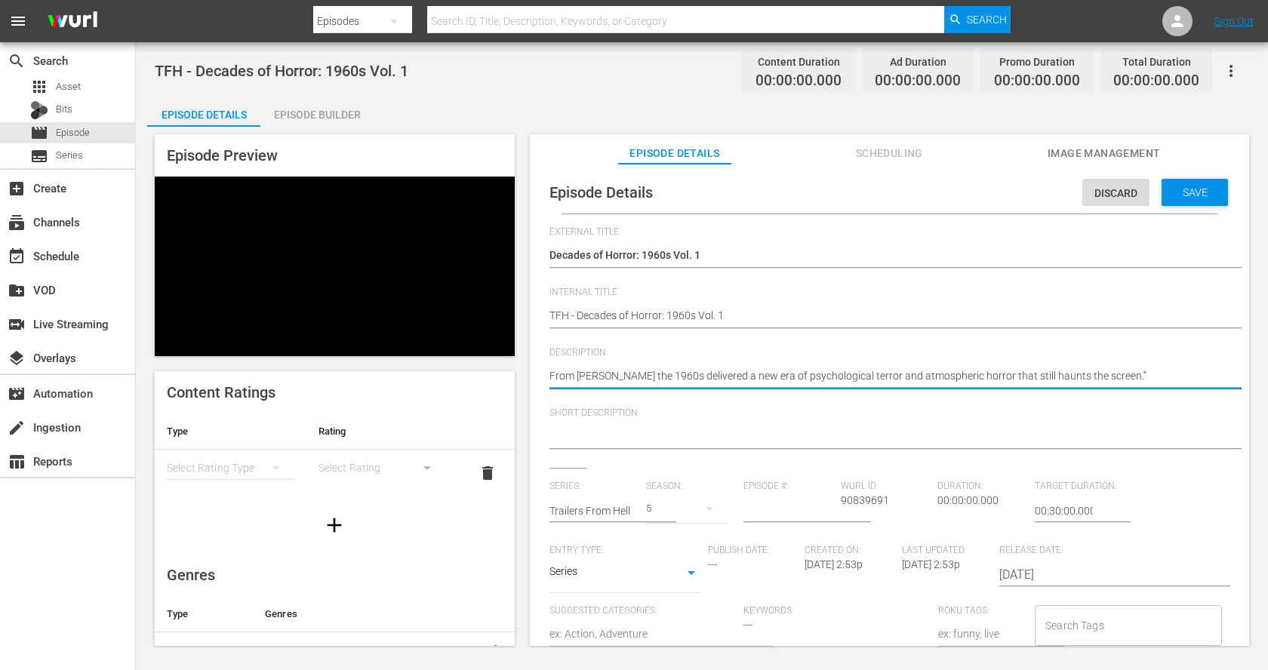
type textarea "From [PERSON_NAME] tthe 1960s delivered a new era of psychological terror and a…"
type textarea "From [PERSON_NAME] tothe 1960s delivered a new era of psychological terror and …"
type textarea "From [PERSON_NAME] to the 1960s delivered a new era of psychological terror and…"
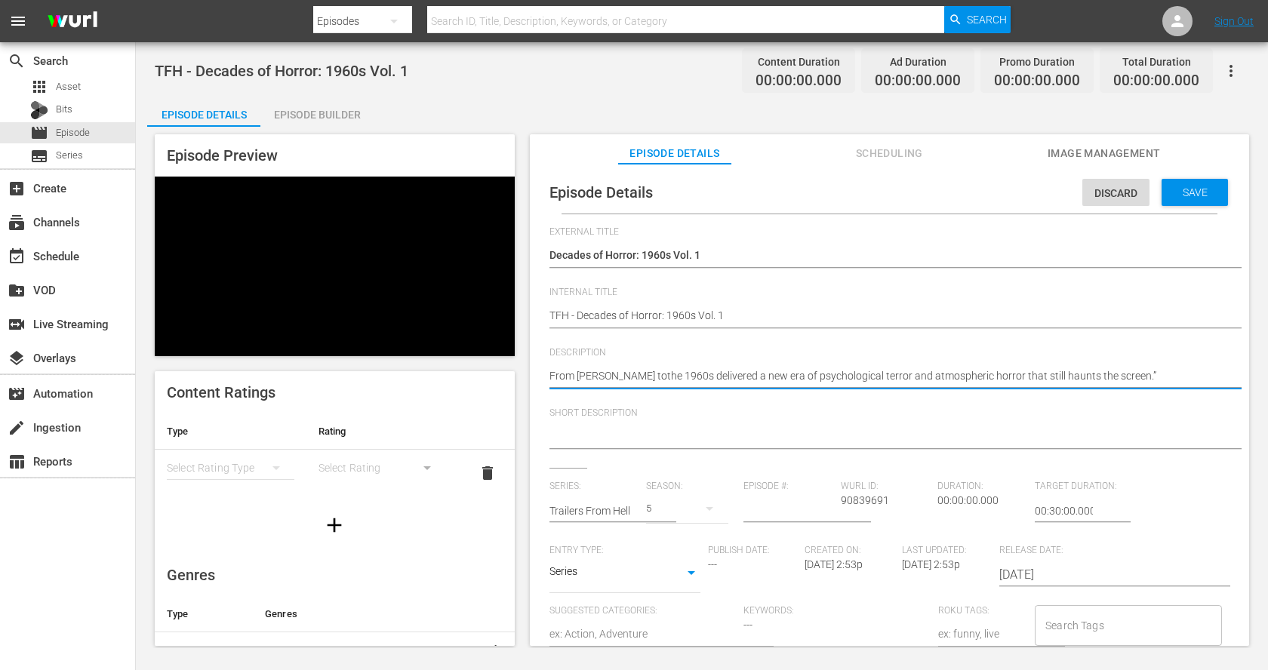
type textarea "From [PERSON_NAME] to the 1960s delivered a new era of psychological terror and…"
type textarea "From [PERSON_NAME] to Cthe 1960s delivered a new era of psychological terror an…"
type textarea "From [PERSON_NAME] to Cothe 1960s delivered a new era of psychological terror a…"
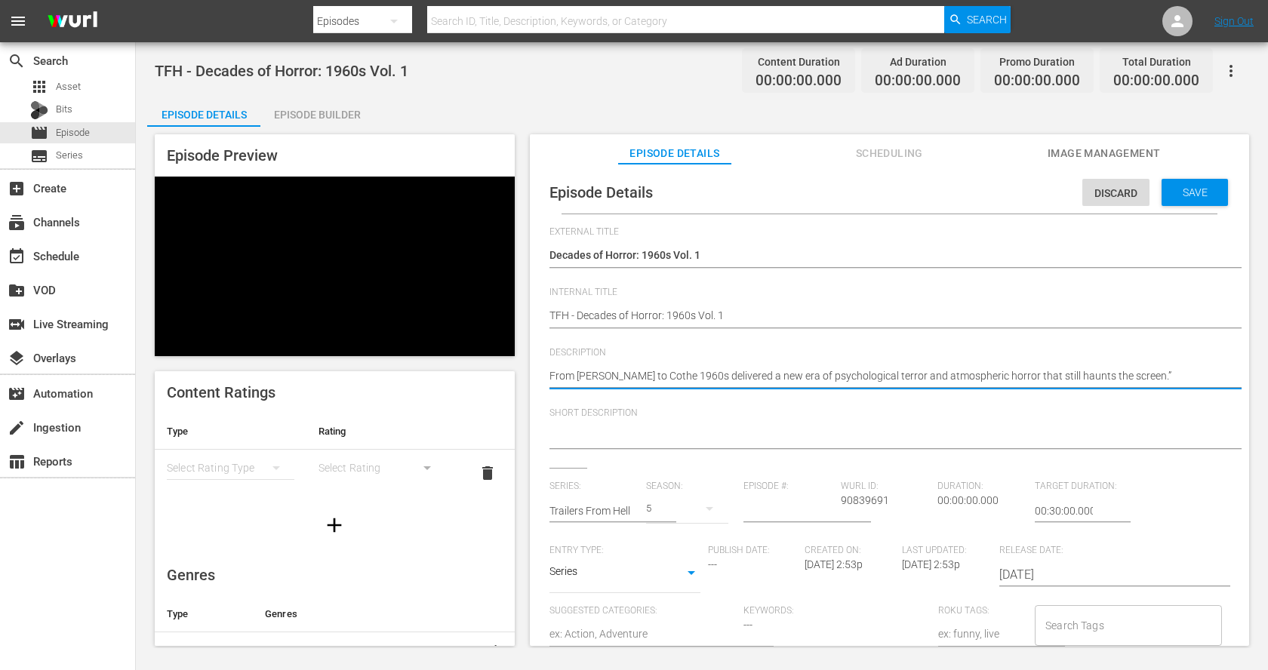
type textarea "From [PERSON_NAME] to [DEMOGRAPHIC_DATA] 1960s delivered a new era of psycholog…"
type textarea "From [PERSON_NAME] to Cormthe 1960s delivered a new era of psychological terror…"
type textarea "From [PERSON_NAME] to Cormathe 1960s delivered a new era of psychological terro…"
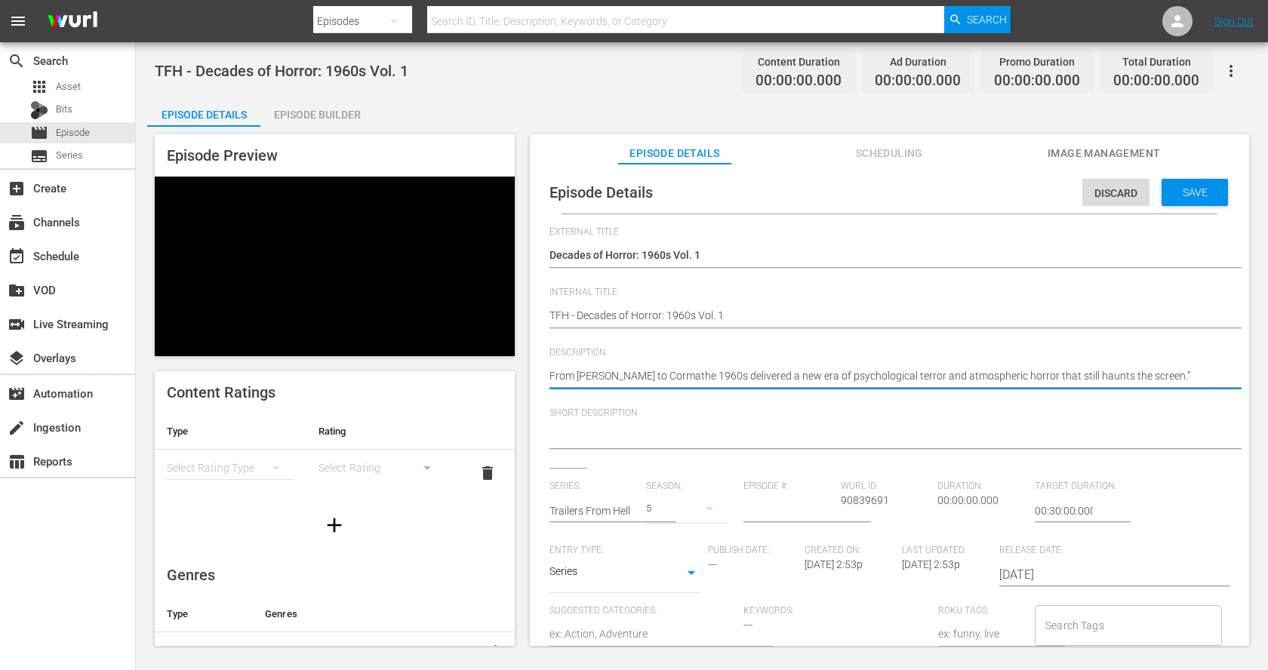
type textarea "From [PERSON_NAME] to Cormanthe 1960s delivered a new era of psychological terr…"
type textarea "From [PERSON_NAME] to [PERSON_NAME] the 1960s delivered a new era of psychologi…"
click at [1164, 377] on textarea "From [PERSON_NAME] to [PERSON_NAME] the 1960s delivered a new era of psychologi…" at bounding box center [885, 377] width 672 height 18
drag, startPoint x: 1000, startPoint y: 376, endPoint x: 830, endPoint y: 374, distance: 169.8
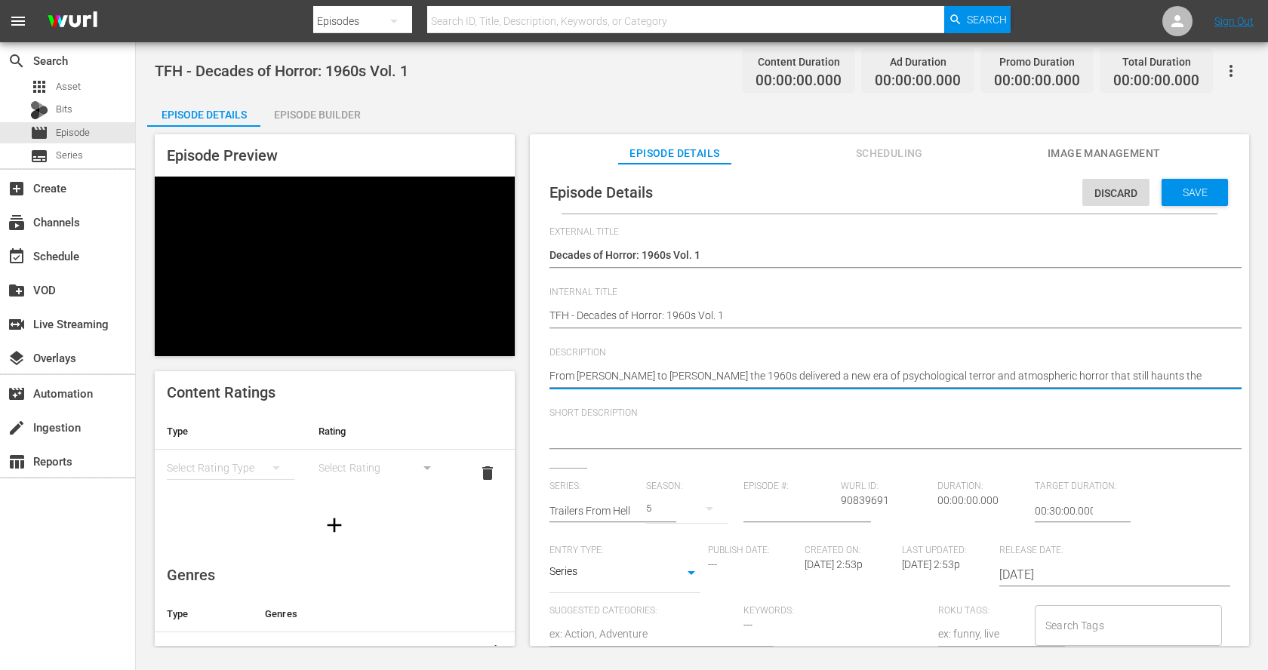
click at [830, 374] on textarea "From [PERSON_NAME] to [PERSON_NAME] the 1960s delivered a new era of psychologi…" at bounding box center [885, 377] width 672 height 18
type textarea "From [PERSON_NAME] to [PERSON_NAME] the 1960s delivered a new era of horror tha…"
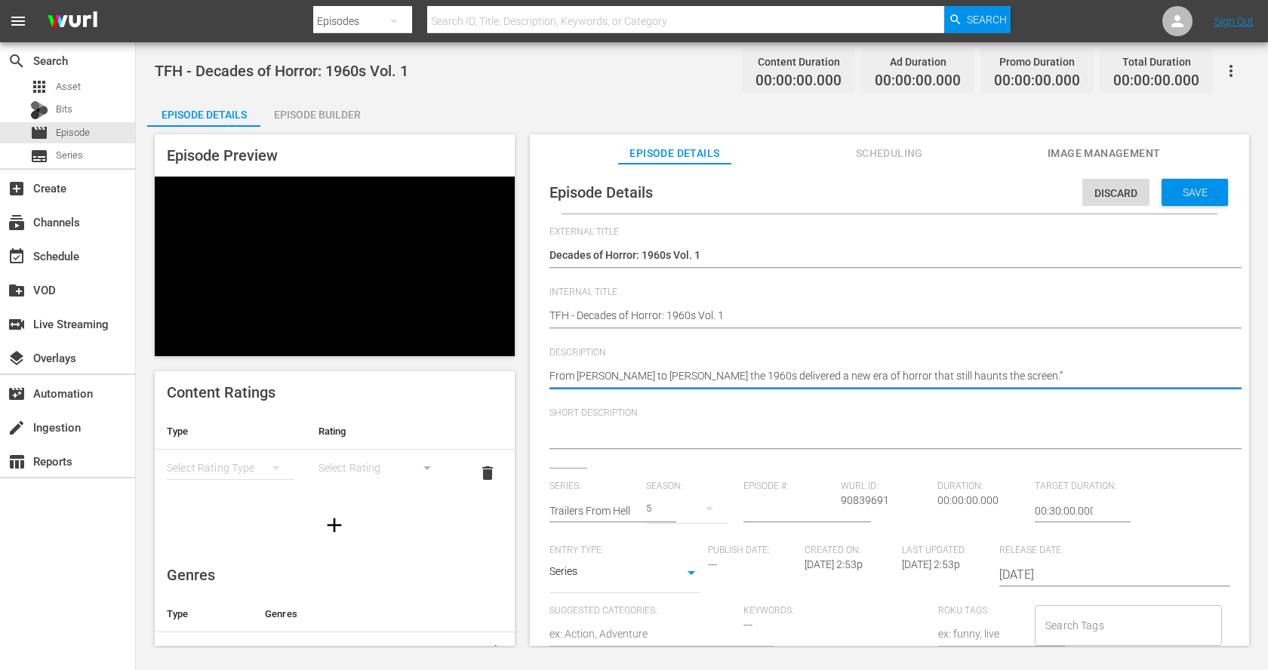
click at [1016, 376] on textarea "From [PERSON_NAME] to [PERSON_NAME] the 1960s delivered a new era of horror tha…" at bounding box center [885, 377] width 672 height 18
type textarea "From [PERSON_NAME] to [PERSON_NAME] the 1960s delivered a new era of horror tha…"
drag, startPoint x: 1011, startPoint y: 376, endPoint x: 563, endPoint y: 373, distance: 448.2
click at [563, 373] on textarea "From [PERSON_NAME] to [PERSON_NAME] the 1960s delivered a new era of horror tha…" at bounding box center [885, 377] width 672 height 18
click at [552, 373] on textarea "From [PERSON_NAME] to [PERSON_NAME] the 1960s delivered a new era of horror tha…" at bounding box center [885, 377] width 672 height 18
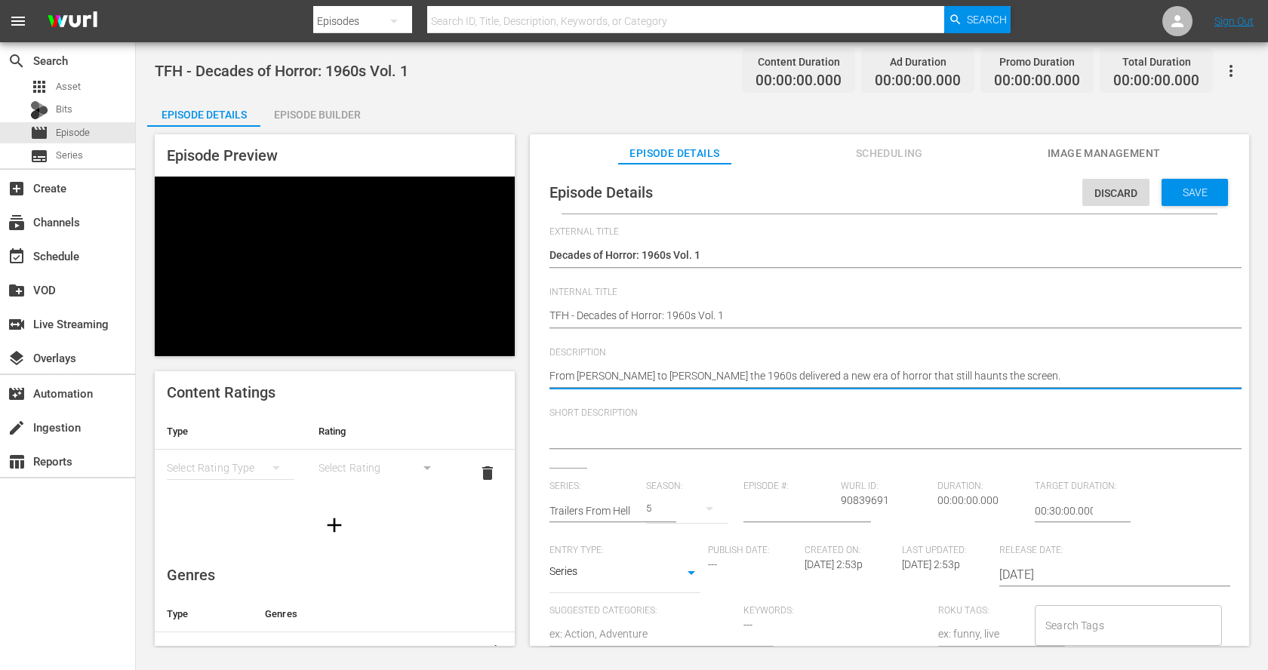
type textarea "From [PERSON_NAME] to [PERSON_NAME] the 1960s delivered a new era of horror tha…"
click at [548, 373] on div "Episode Details Discard Save External Title Decades of Horror: 1960s Vol. 1 Dec…" at bounding box center [889, 490] width 704 height 639
click at [551, 373] on textarea "From [PERSON_NAME] to [PERSON_NAME] the 1960s delivered a new era of horror tha…" at bounding box center [885, 377] width 672 height 18
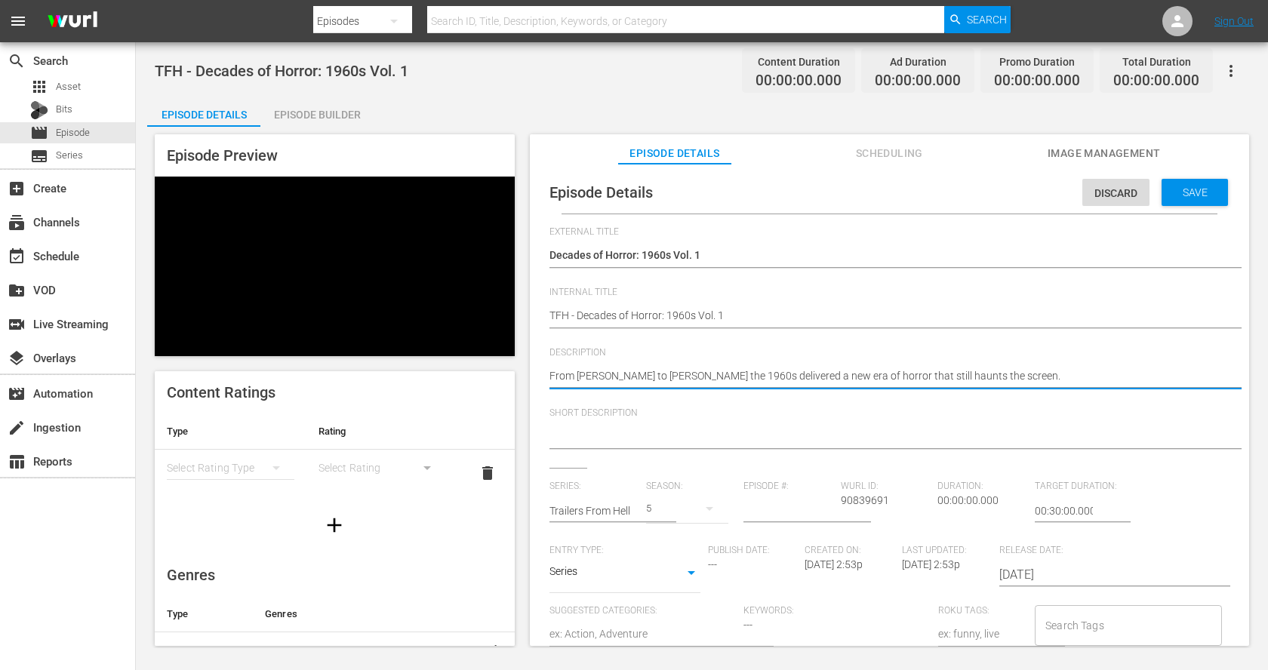
click at [551, 373] on textarea "From [PERSON_NAME] to [PERSON_NAME] the 1960s delivered a new era of horror tha…" at bounding box center [885, 377] width 672 height 18
click at [604, 438] on textarea at bounding box center [885, 438] width 672 height 18
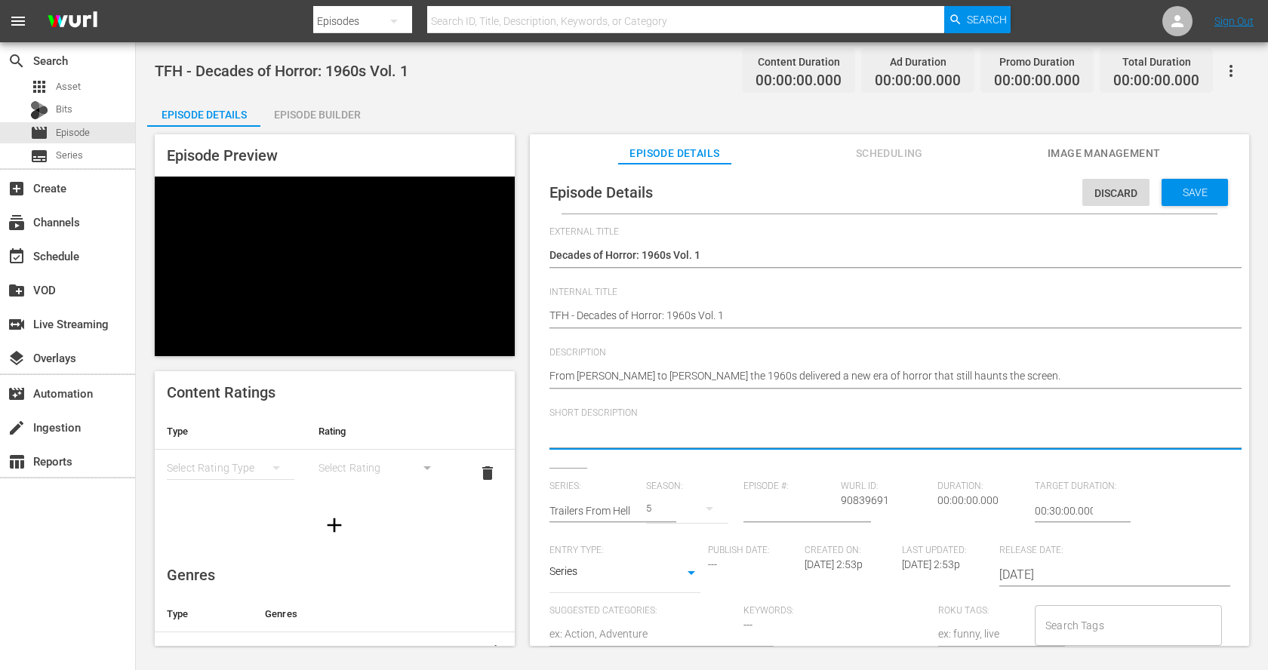
paste textarea "From [PERSON_NAME] to [PERSON_NAME] the 1960s delivered a new era of horror tha…"
type textarea "From [PERSON_NAME] to [PERSON_NAME] the 1960s delivered a new era of horror tha…"
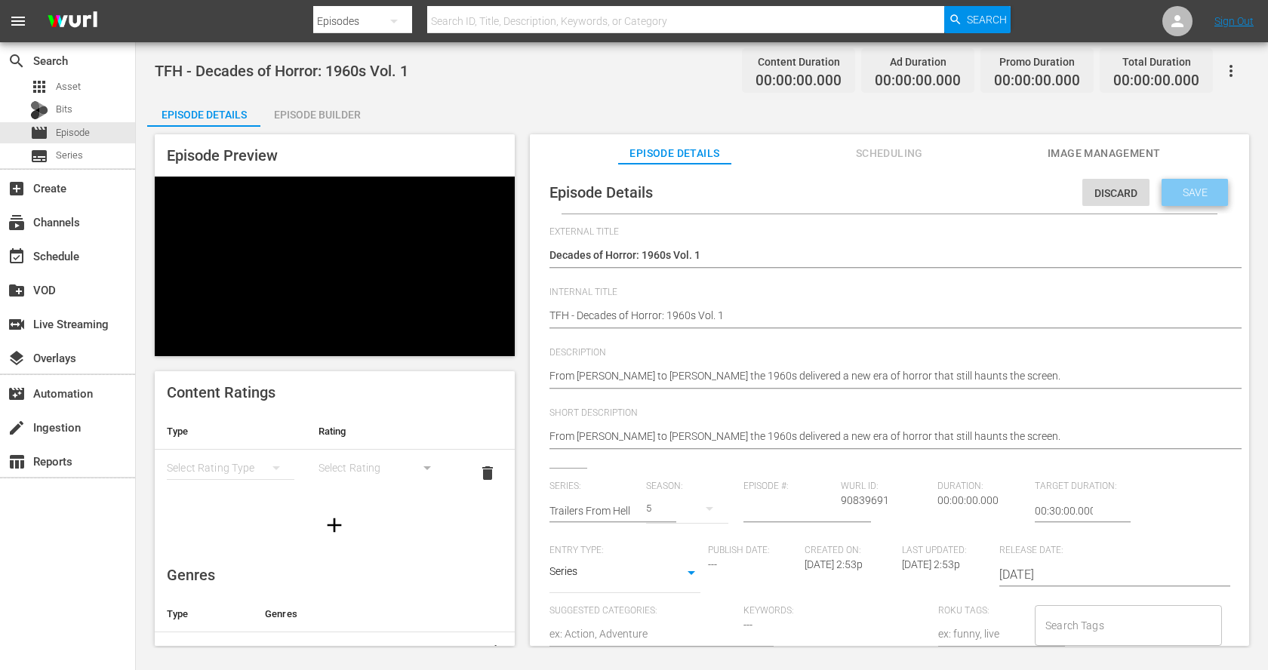
click at [1200, 196] on span "Save" at bounding box center [1194, 192] width 49 height 12
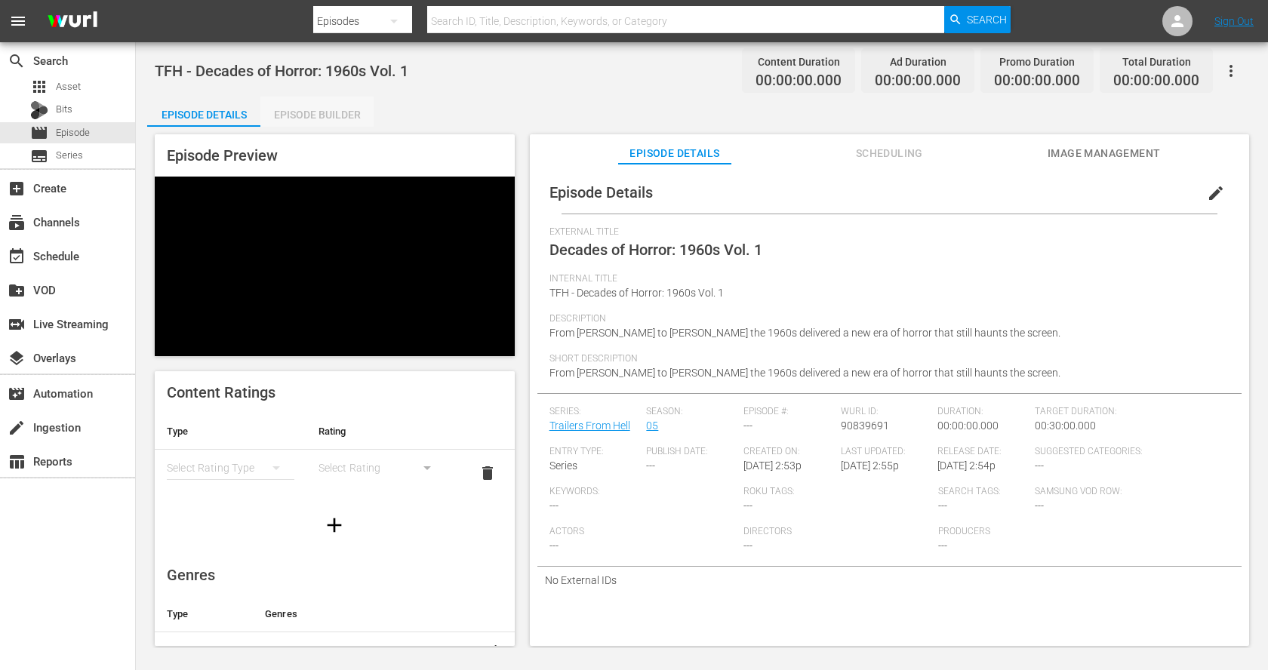
click at [326, 107] on div "Episode Builder" at bounding box center [316, 115] width 113 height 36
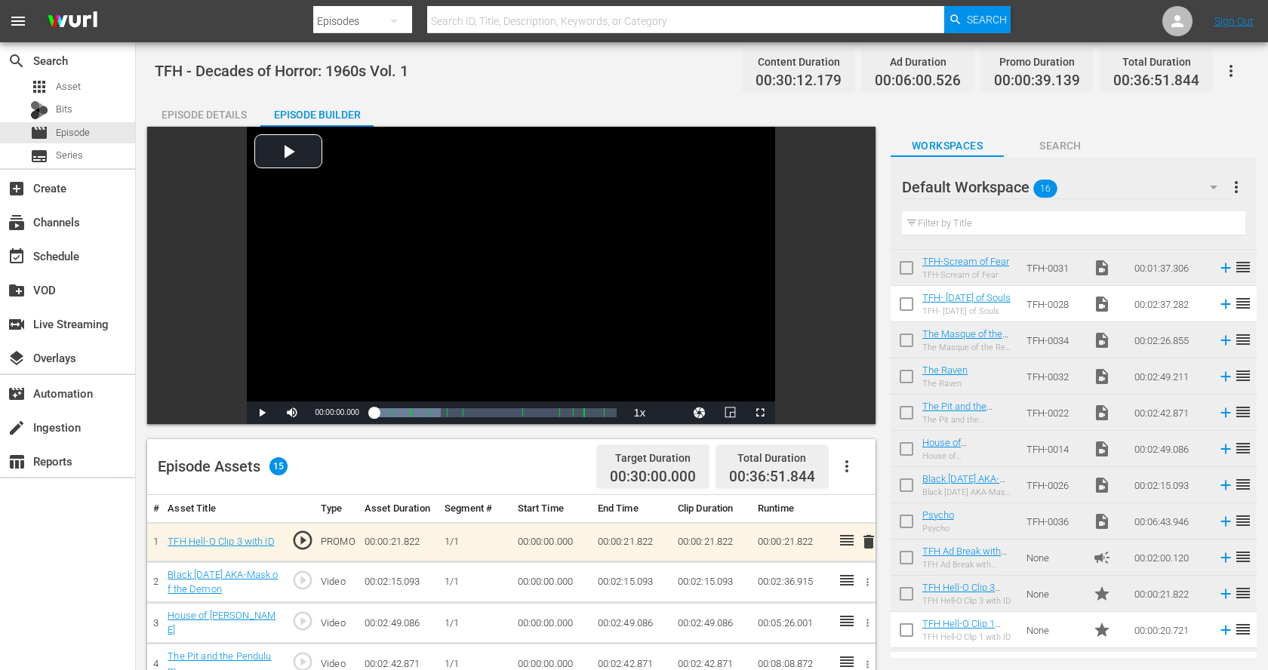
click at [1230, 62] on icon "button" at bounding box center [1231, 71] width 18 height 18
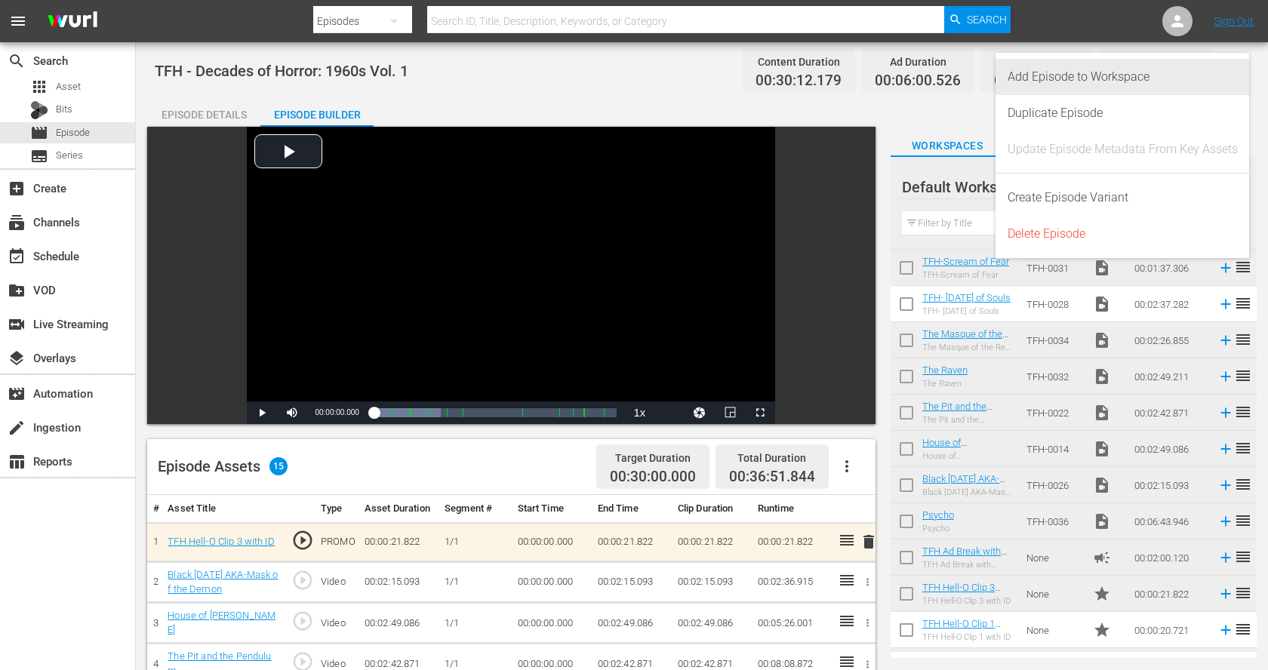
click at [1213, 81] on div "Add Episode to Workspace" at bounding box center [1122, 77] width 230 height 36
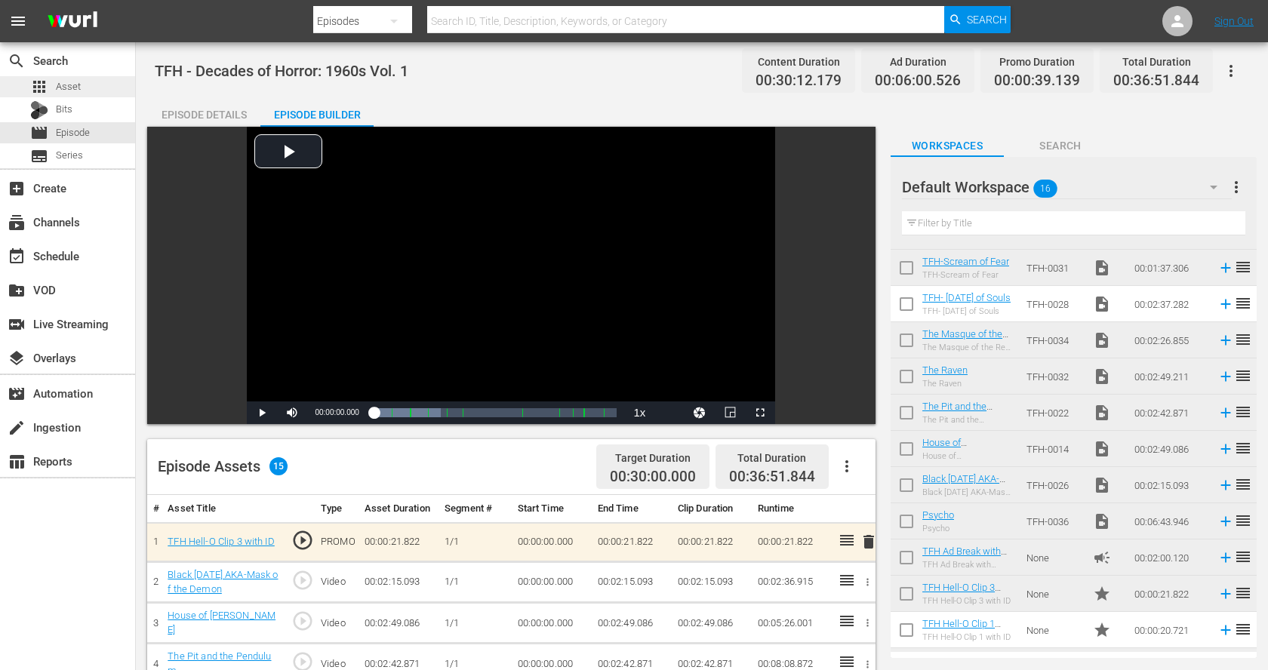
click at [82, 87] on div "apps Asset" at bounding box center [67, 86] width 135 height 21
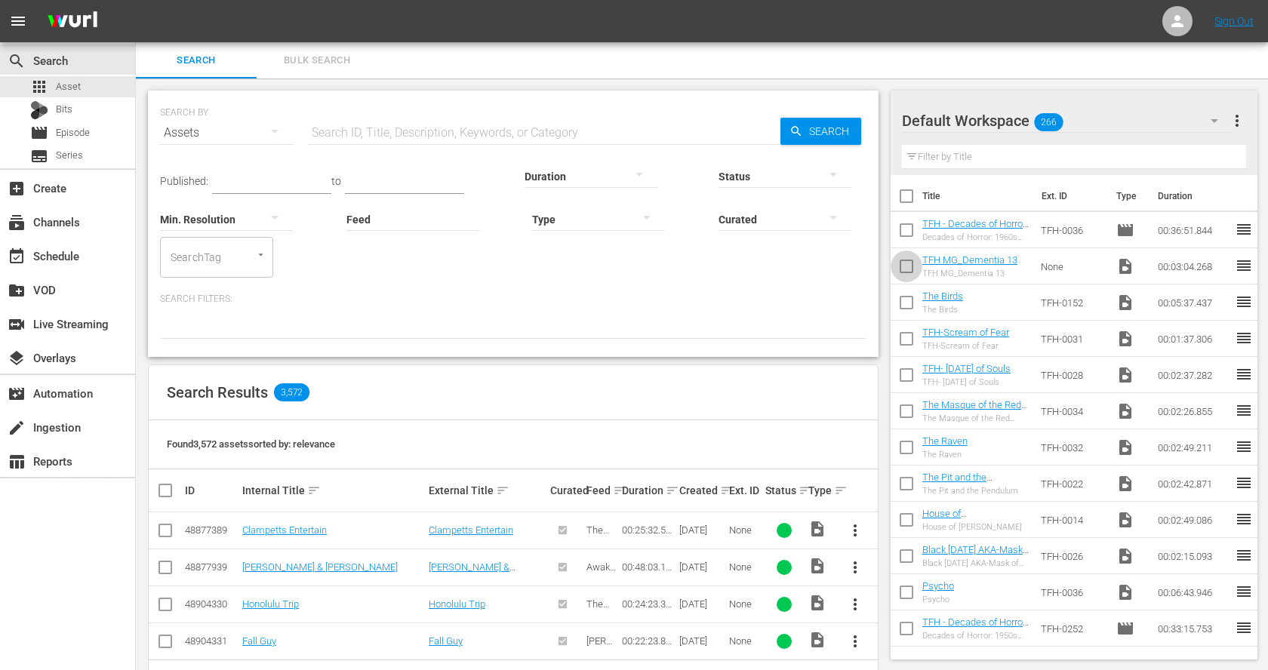
click at [911, 266] on input "checkbox" at bounding box center [906, 270] width 32 height 32
checkbox input "true"
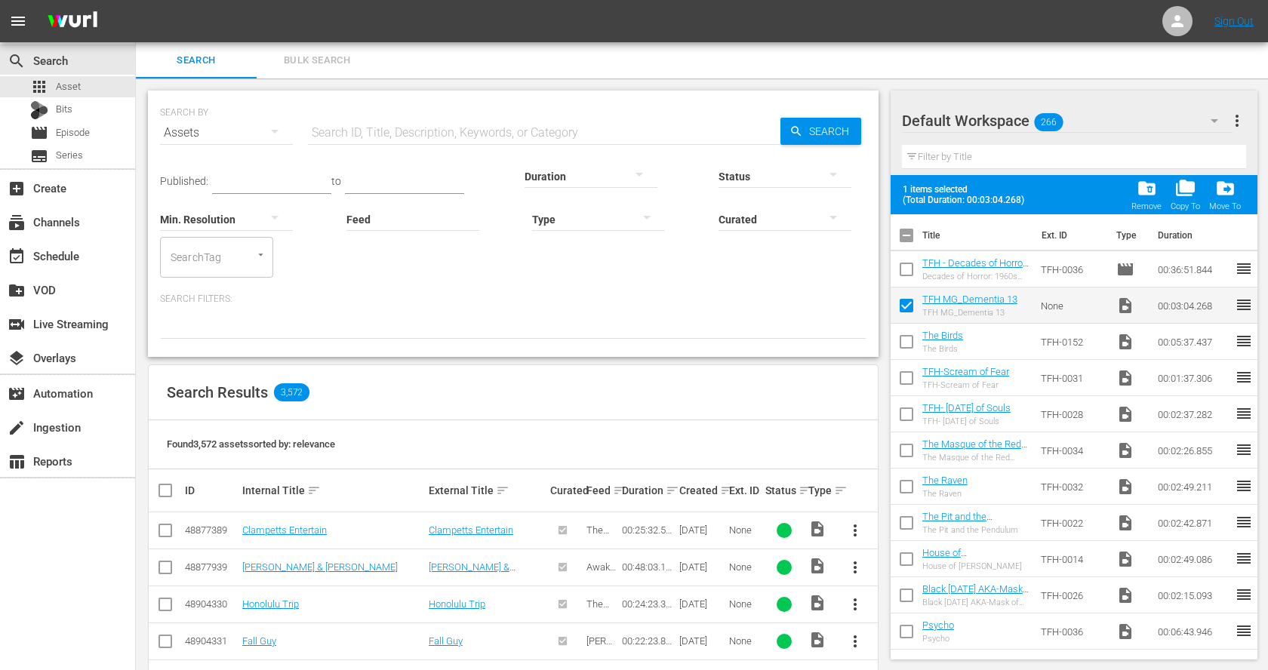
click at [905, 340] on input "checkbox" at bounding box center [906, 345] width 32 height 32
checkbox input "true"
click at [905, 378] on input "checkbox" at bounding box center [906, 381] width 32 height 32
checkbox input "true"
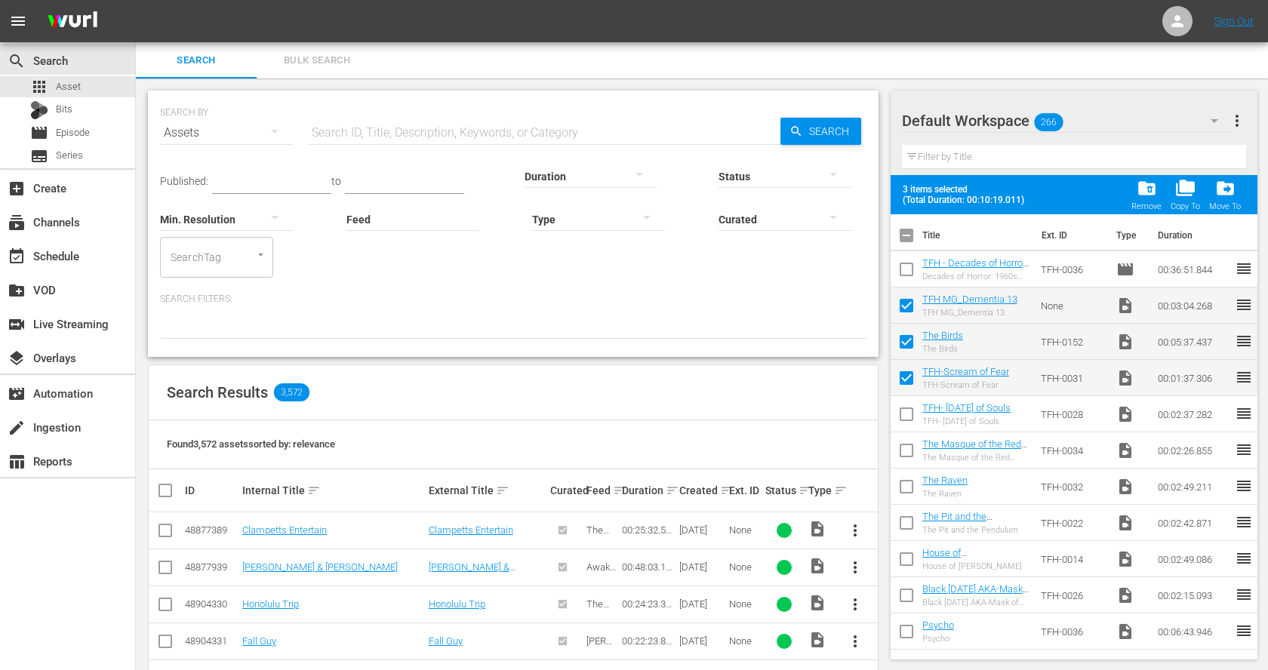
click at [906, 455] on input "checkbox" at bounding box center [906, 454] width 32 height 32
checkbox input "true"
click at [905, 483] on input "checkbox" at bounding box center [906, 490] width 32 height 32
checkbox input "true"
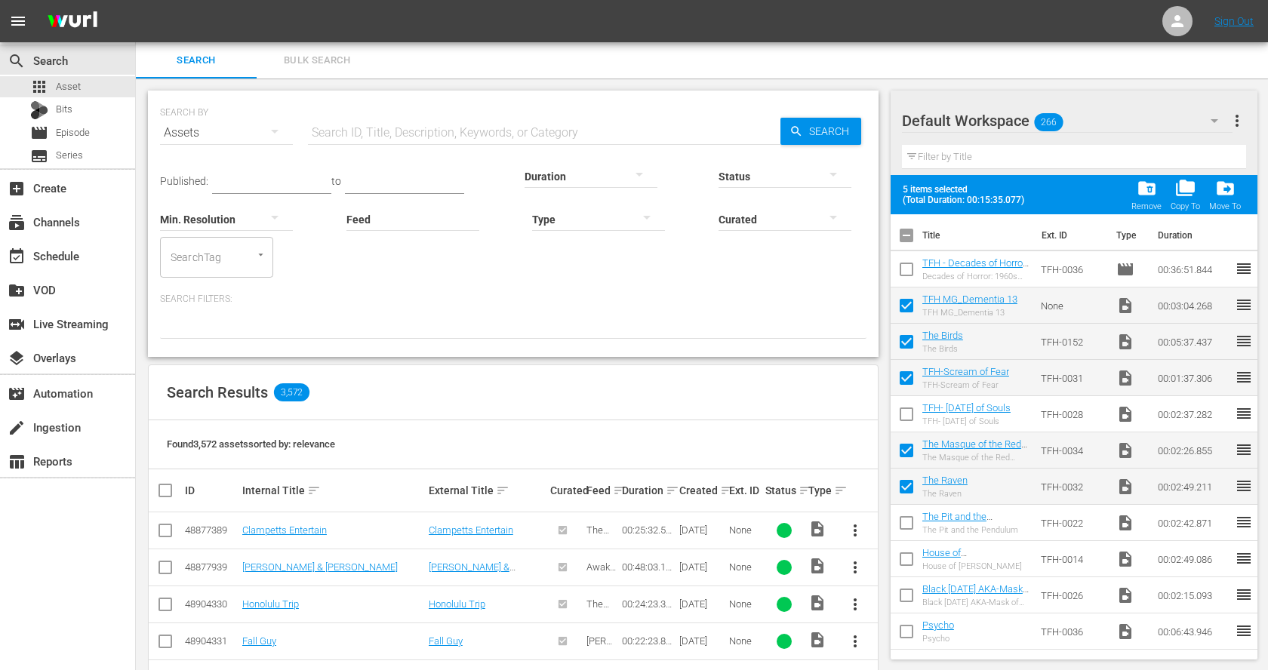
click at [907, 518] on input "checkbox" at bounding box center [906, 526] width 32 height 32
checkbox input "true"
click at [909, 549] on input "checkbox" at bounding box center [906, 562] width 32 height 32
checkbox input "true"
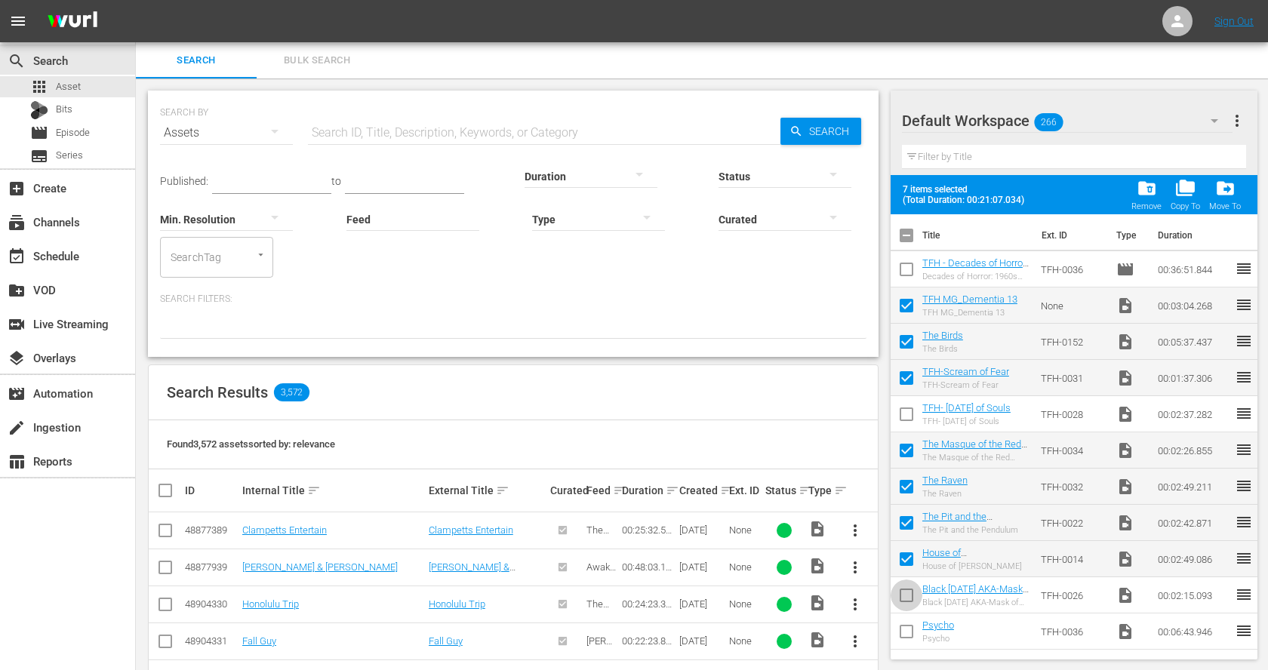
click at [909, 594] on input "checkbox" at bounding box center [906, 598] width 32 height 32
checkbox input "true"
click at [905, 627] on input "checkbox" at bounding box center [906, 635] width 32 height 32
checkbox input "true"
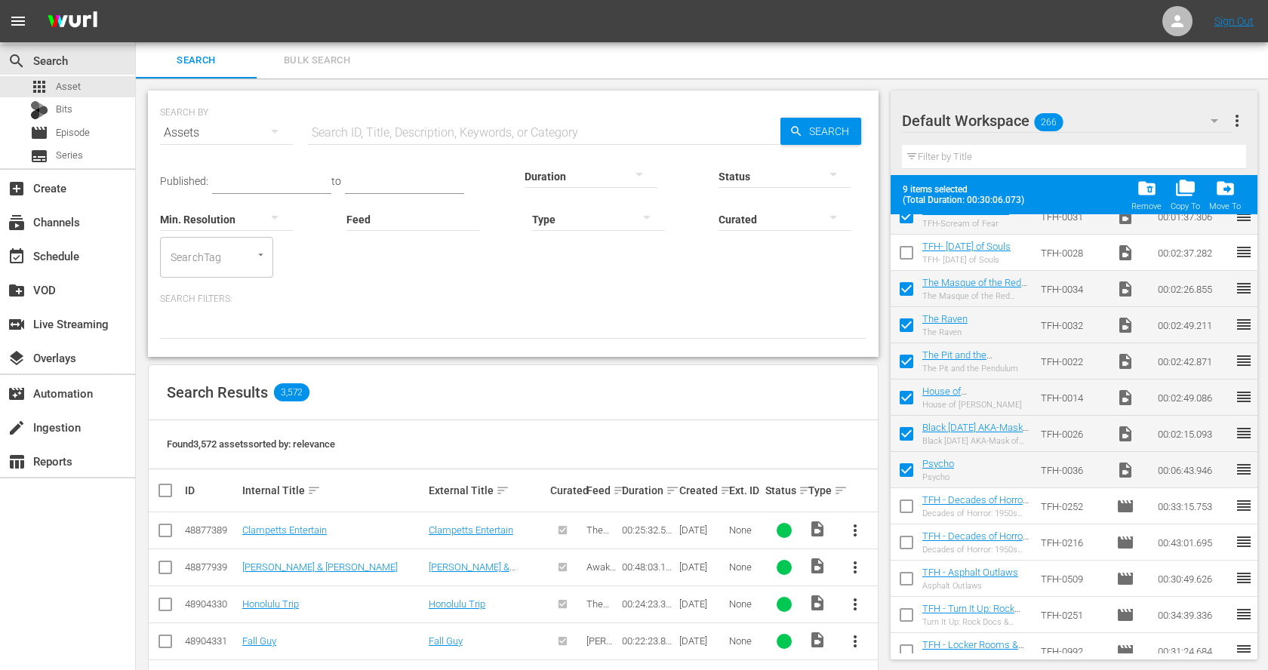
scroll to position [166, 0]
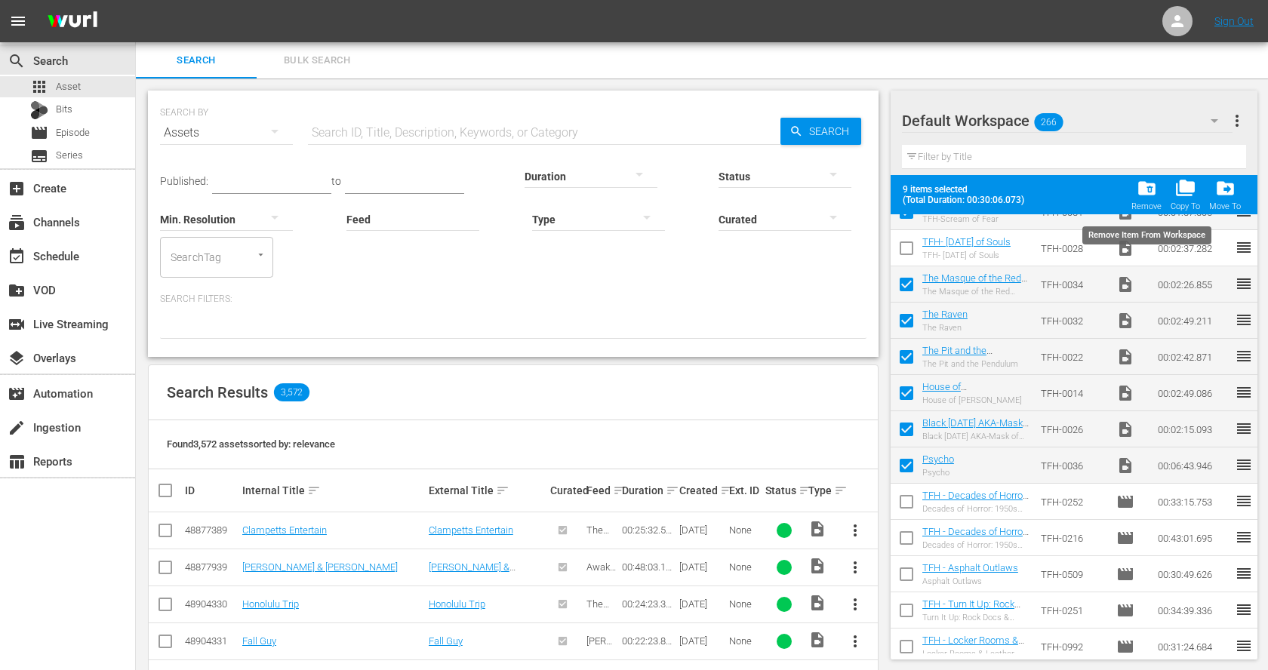
click at [1150, 198] on span "folder_delete" at bounding box center [1146, 188] width 20 height 20
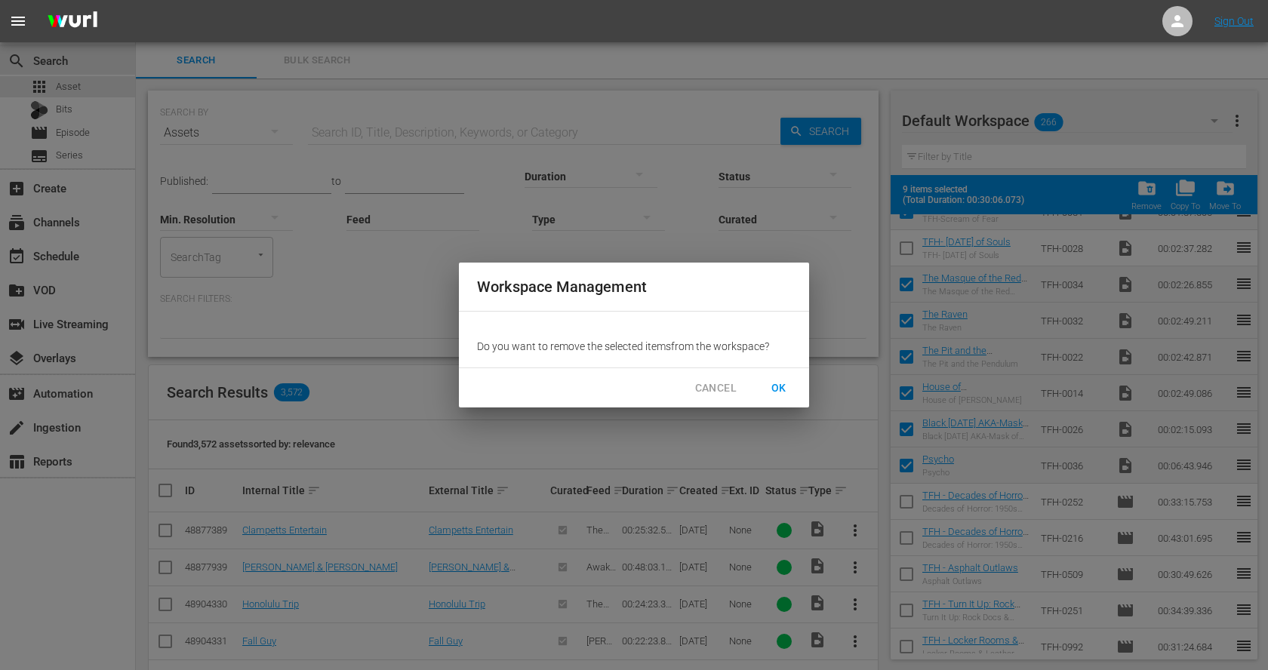
click at [789, 380] on span "OK" at bounding box center [779, 388] width 24 height 19
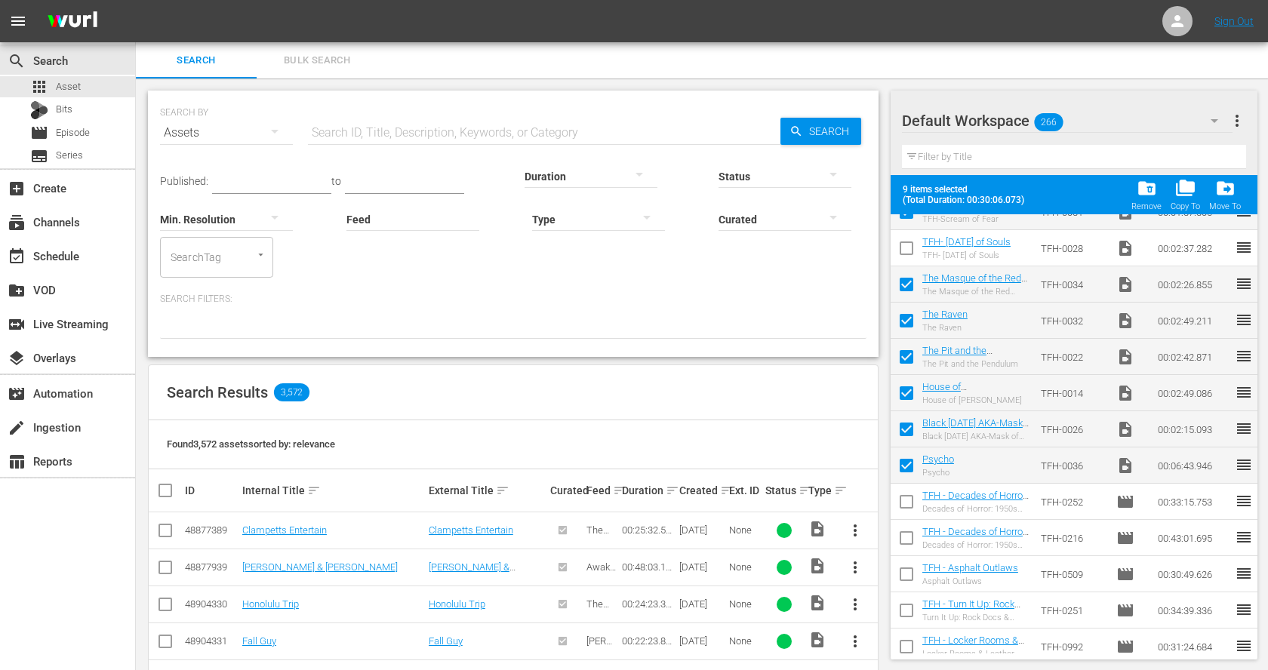
checkbox input "false"
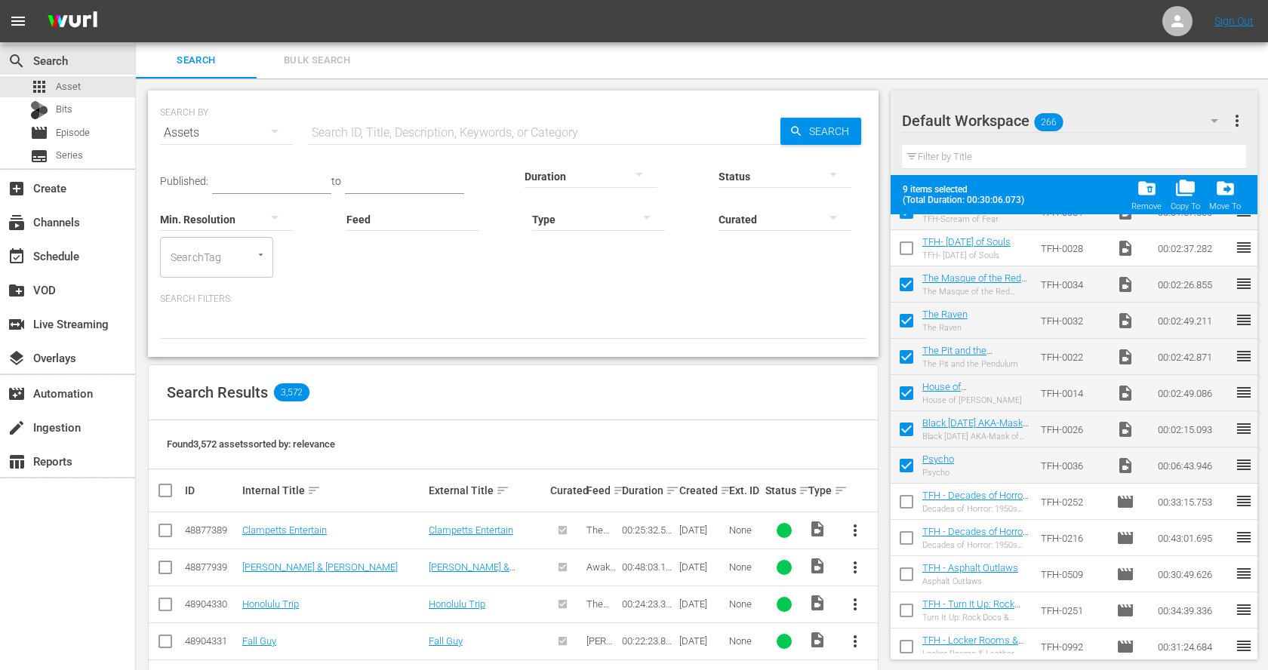
checkbox input "false"
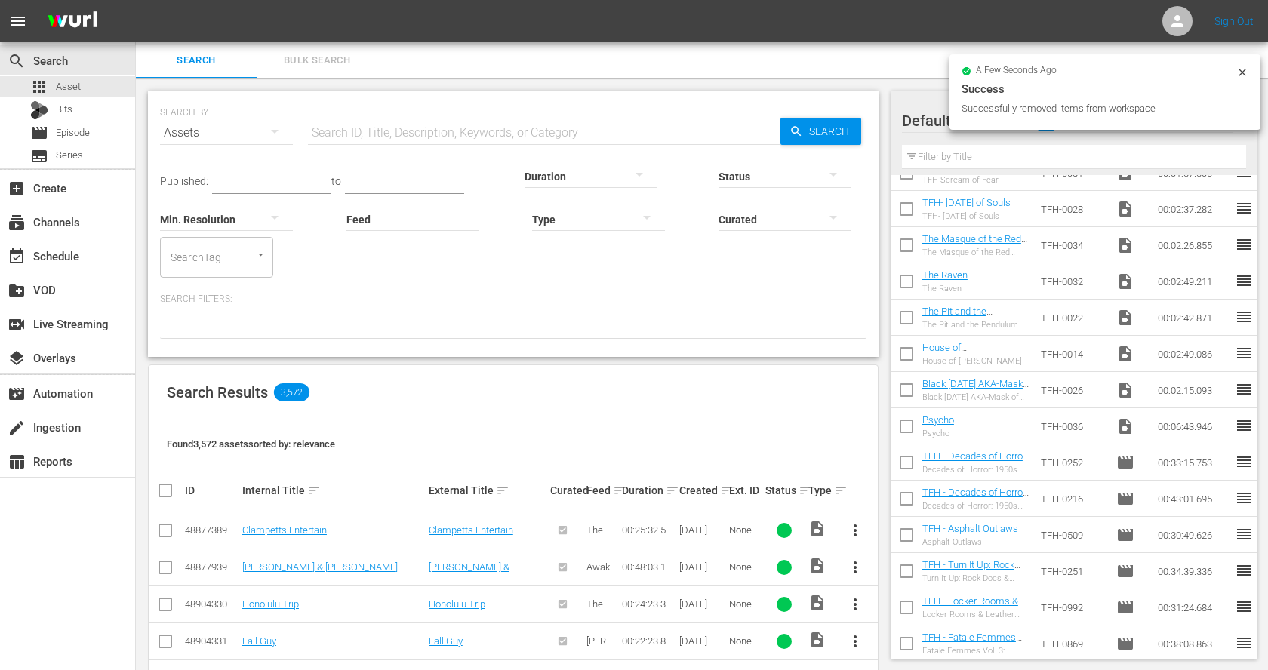
click at [395, 131] on input "text" at bounding box center [544, 133] width 472 height 36
paste input "The Skull"
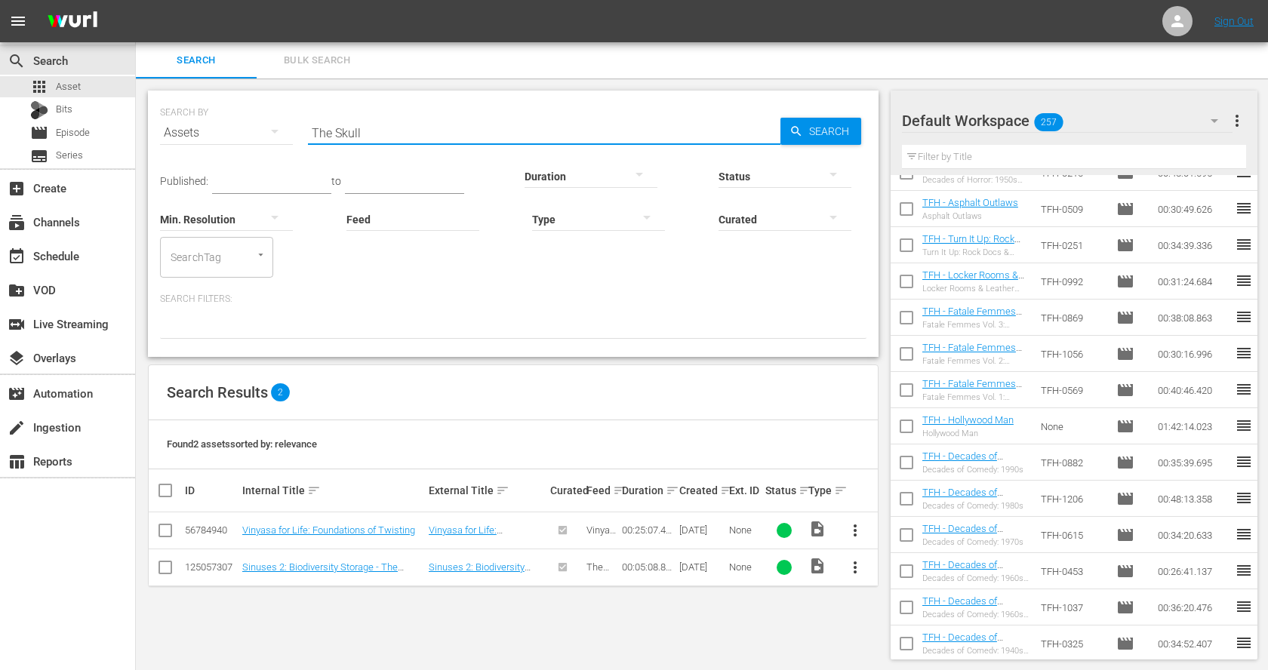
click at [376, 129] on input "The Skull" at bounding box center [544, 133] width 472 height 36
click at [361, 120] on input "skull" at bounding box center [544, 133] width 472 height 36
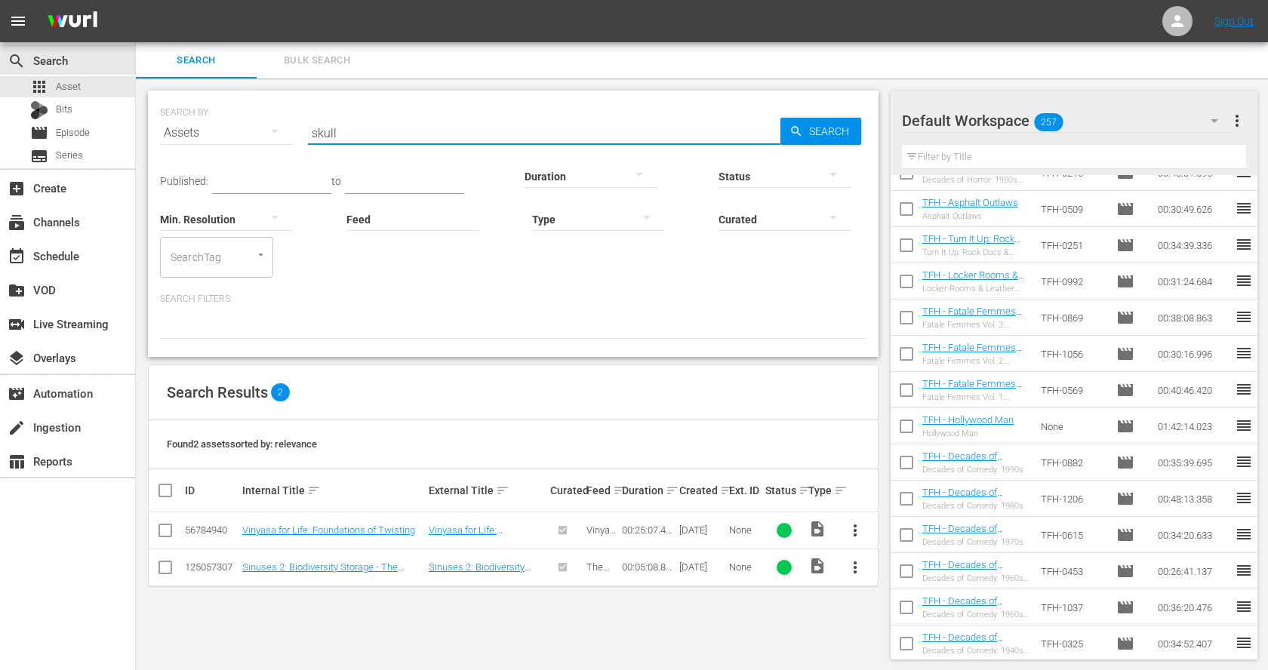
paste input "The House That Screamed"
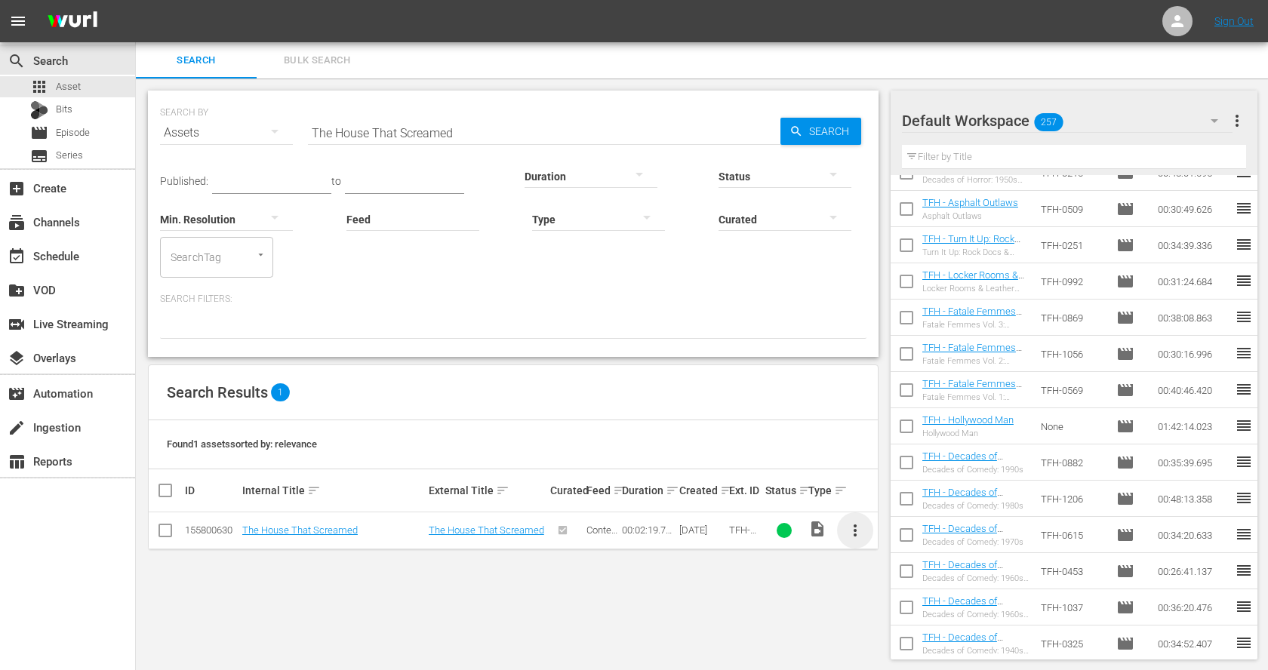
click at [853, 522] on span "more_vert" at bounding box center [855, 530] width 18 height 18
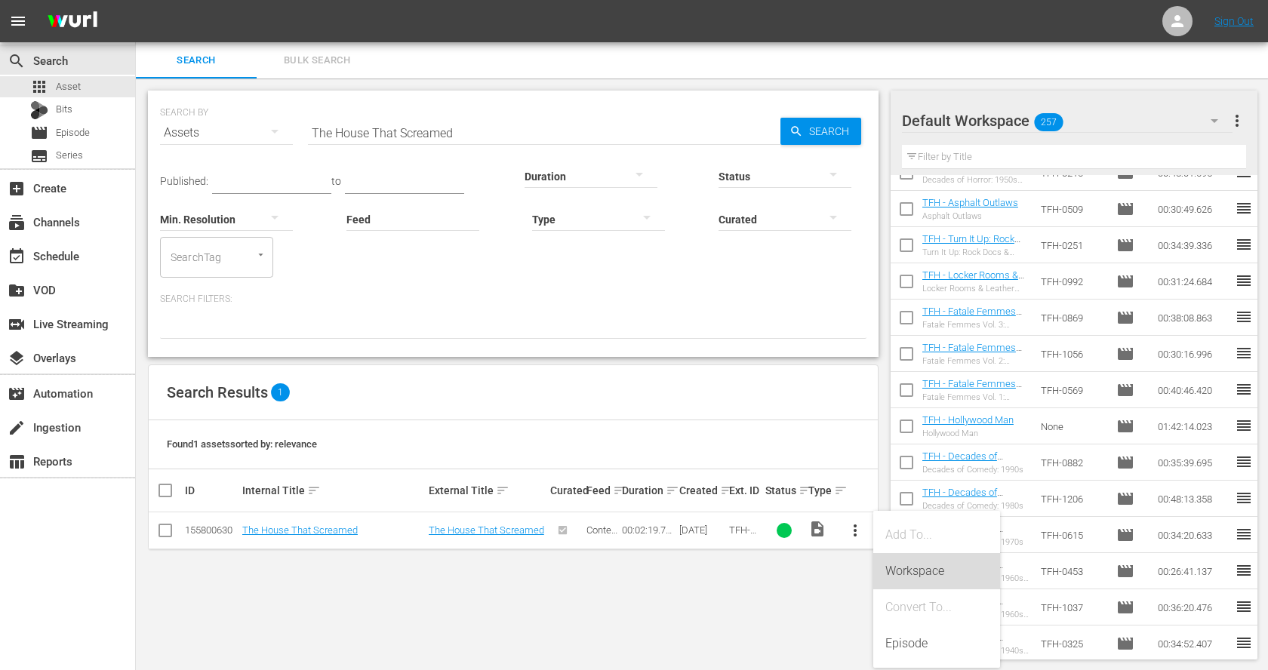
click at [921, 571] on div "Workspace" at bounding box center [936, 571] width 103 height 36
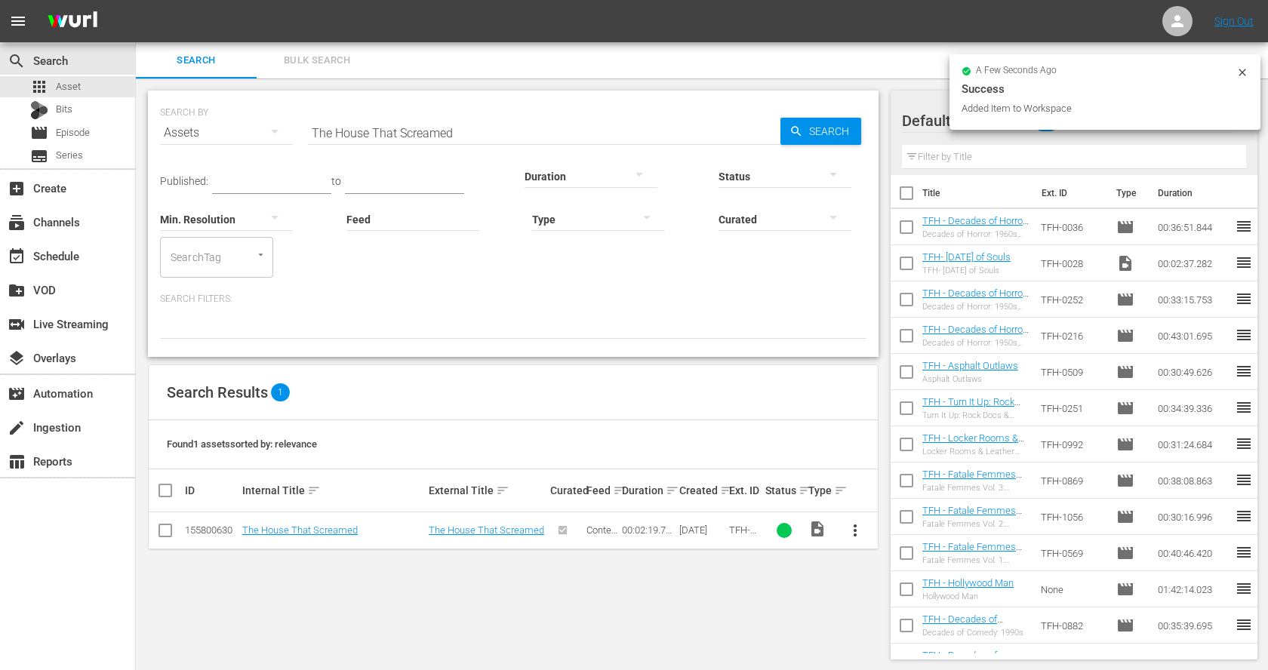
scroll to position [0, 0]
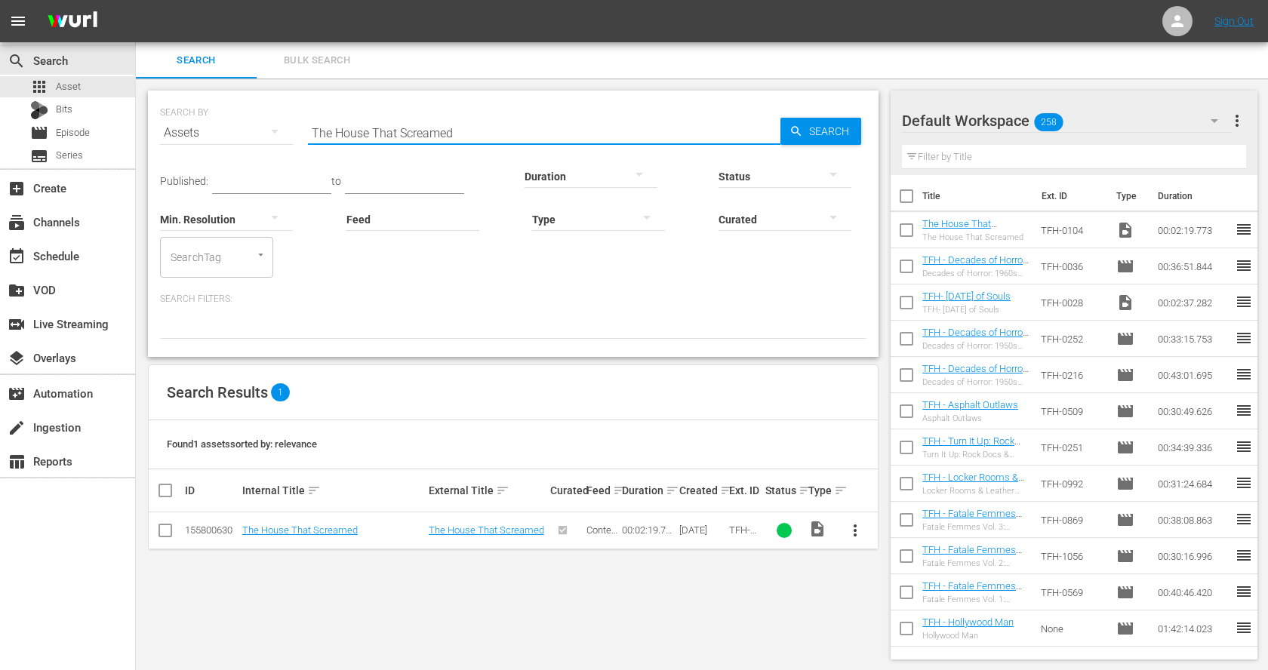
click at [436, 129] on input "The House That Screamed" at bounding box center [544, 133] width 472 height 36
paste input "Brain That Wouldn’t Die"
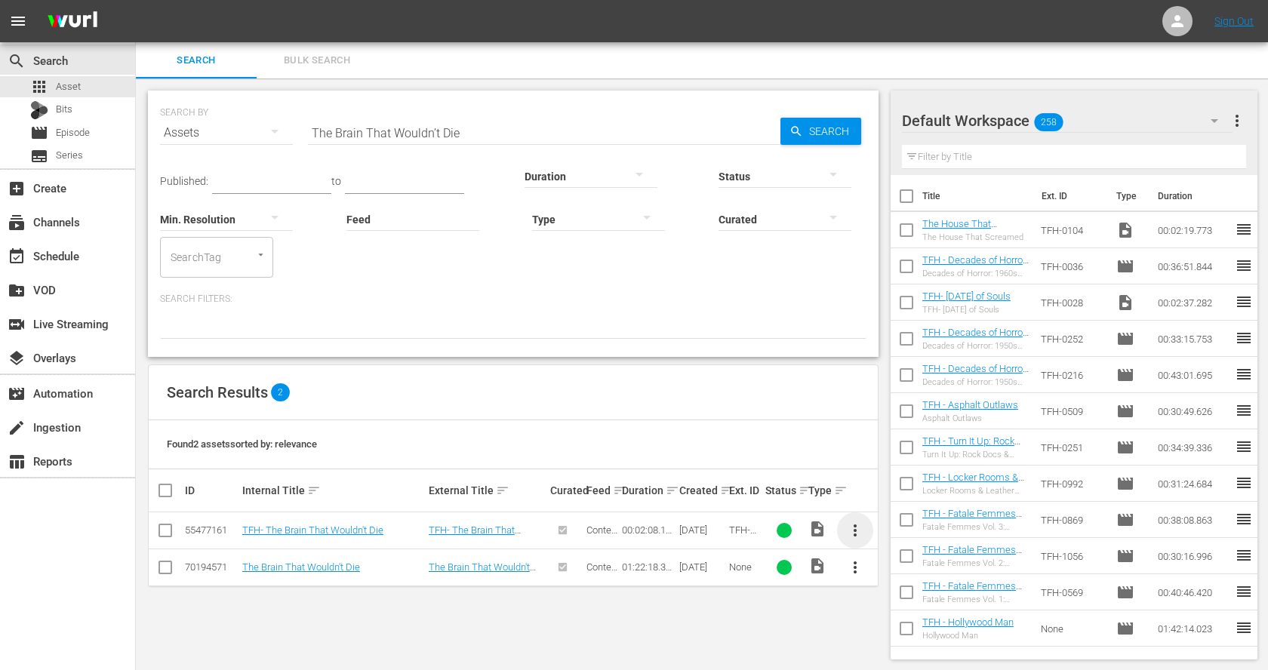
click at [853, 532] on span "more_vert" at bounding box center [855, 530] width 18 height 18
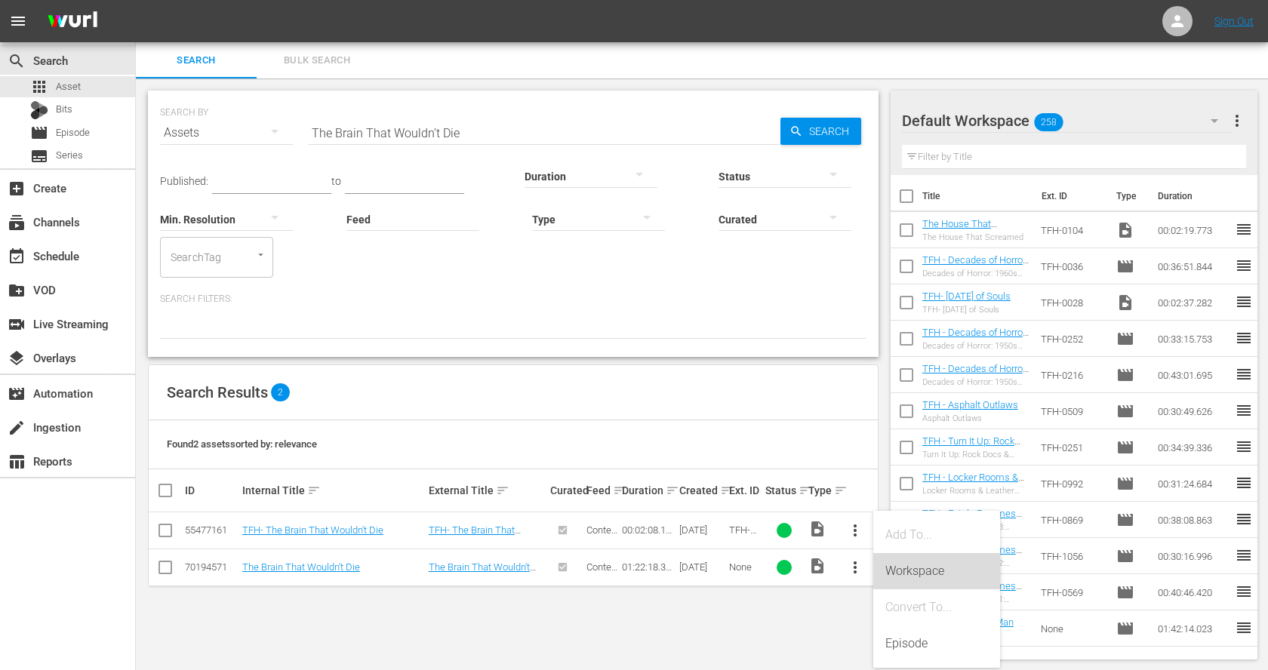
click at [885, 568] on div "Workspace" at bounding box center [936, 571] width 103 height 36
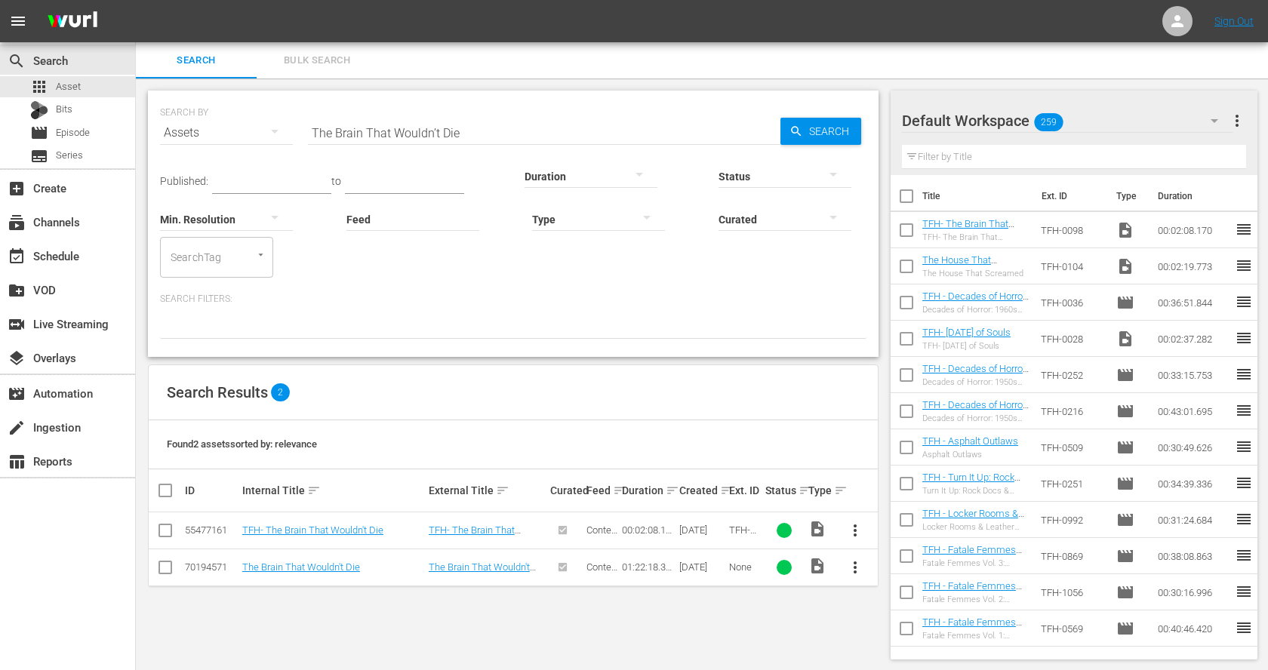
click at [343, 124] on input "The Brain That Wouldn’t Die" at bounding box center [544, 133] width 472 height 36
paste input "east of [GEOGRAPHIC_DATA]"
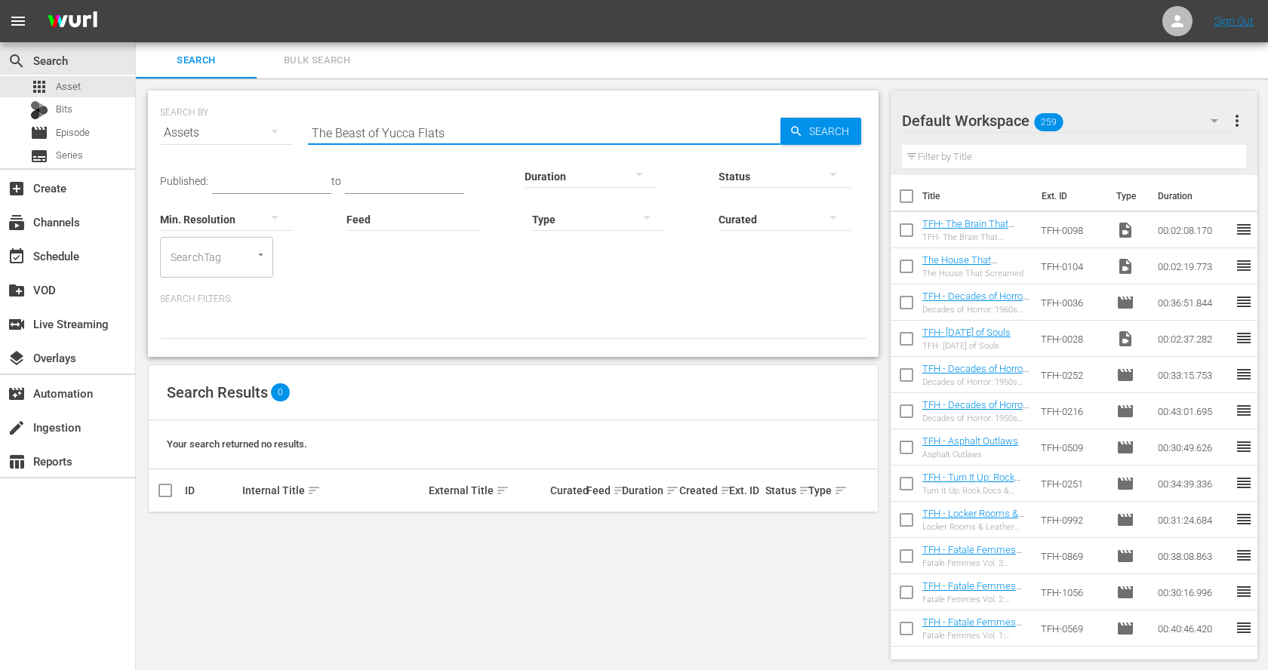
click at [439, 131] on input "The Beast of Yucca Flats" at bounding box center [544, 133] width 472 height 36
click at [348, 132] on input "yucca" at bounding box center [544, 133] width 472 height 36
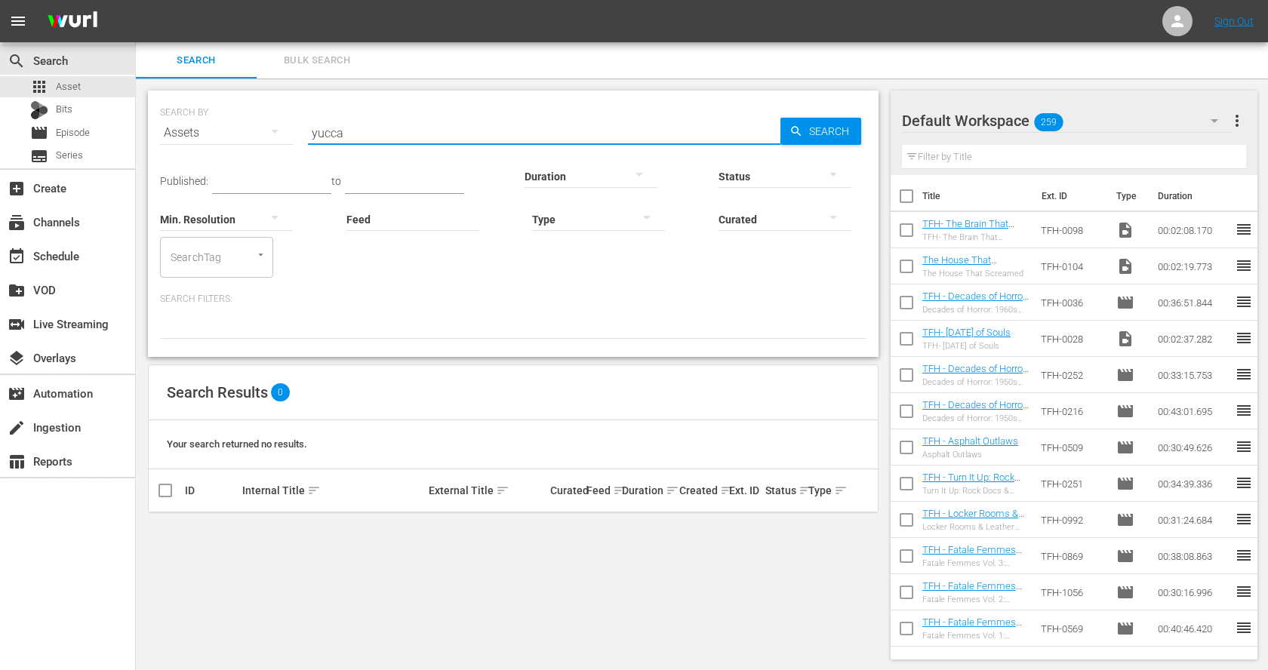
paste input "The Day Mars Invaded Earth"
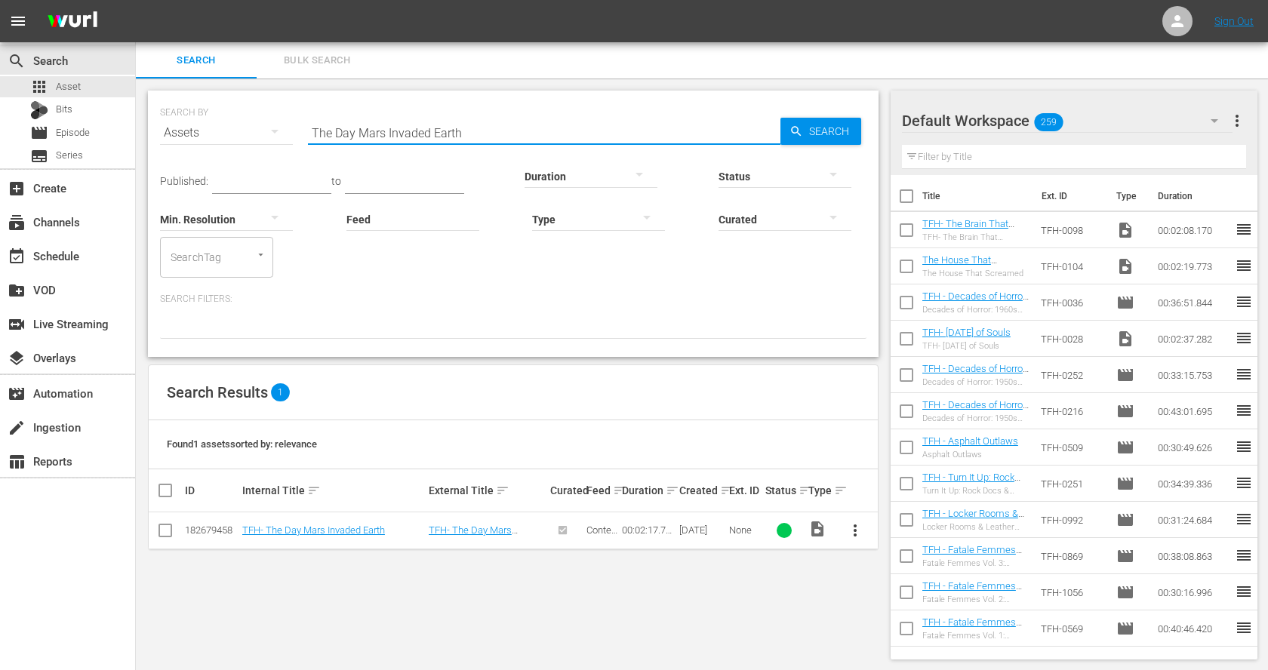
click at [852, 526] on span "more_vert" at bounding box center [855, 530] width 18 height 18
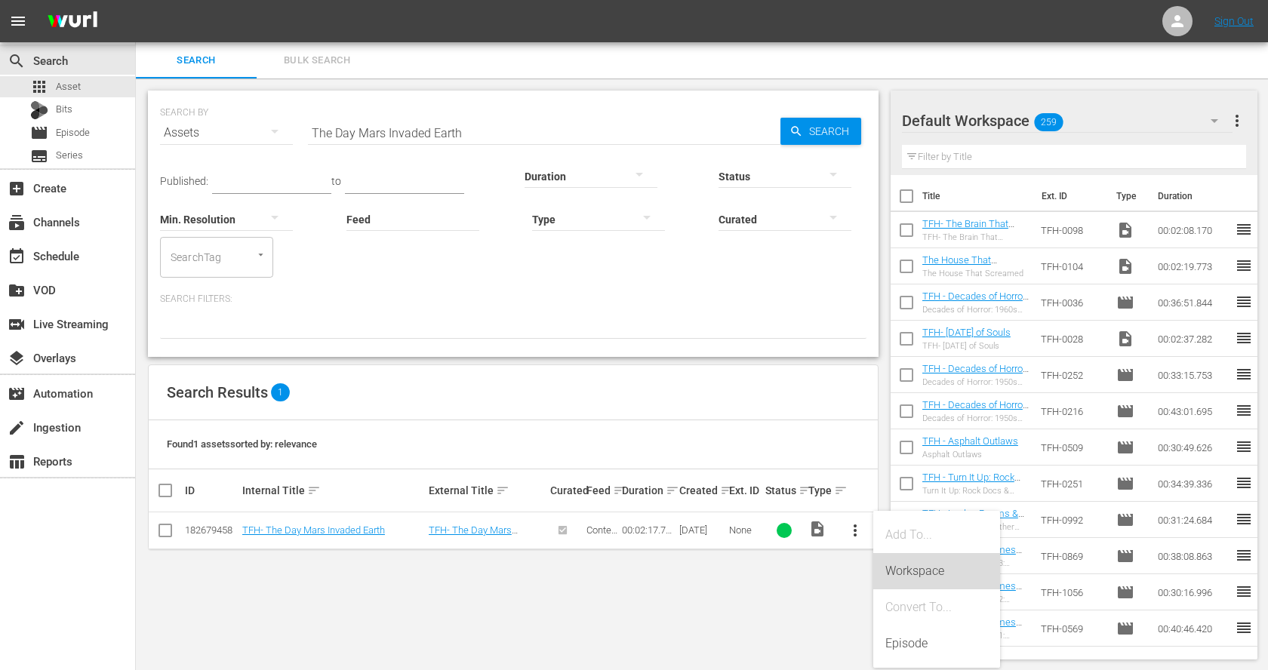
click at [904, 565] on div "Workspace" at bounding box center [936, 571] width 103 height 36
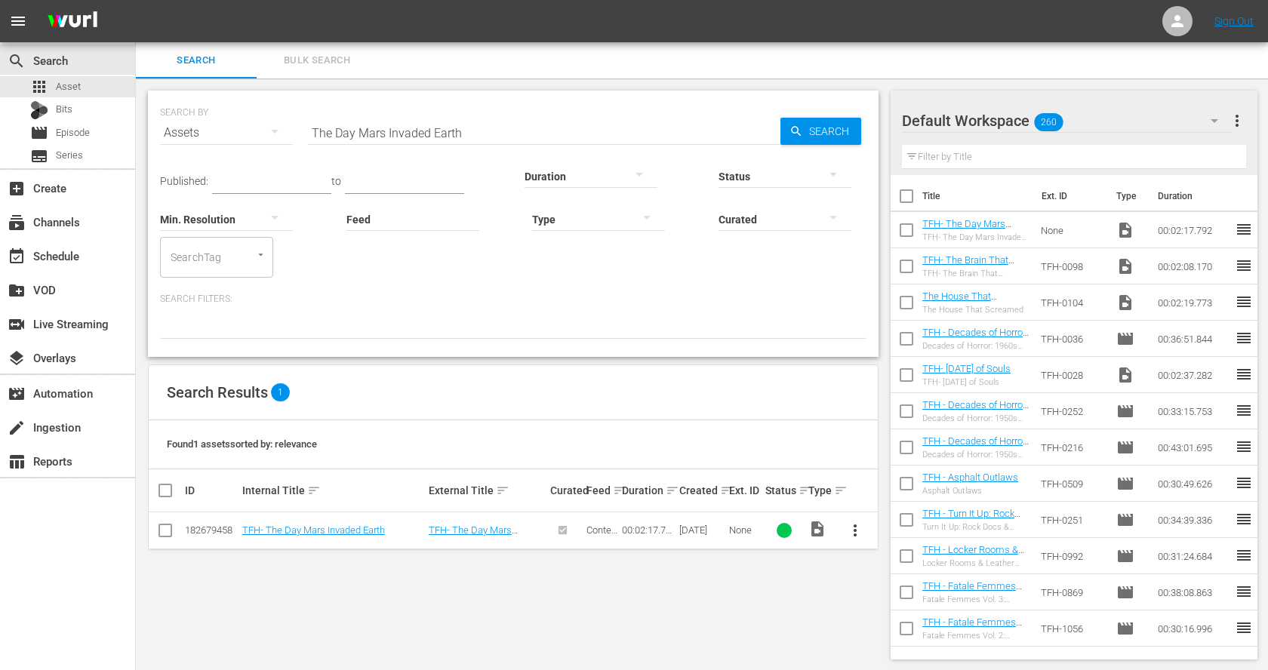
click at [329, 134] on input "The Day Mars Invaded Earth" at bounding box center [544, 133] width 472 height 36
paste input "Terror"
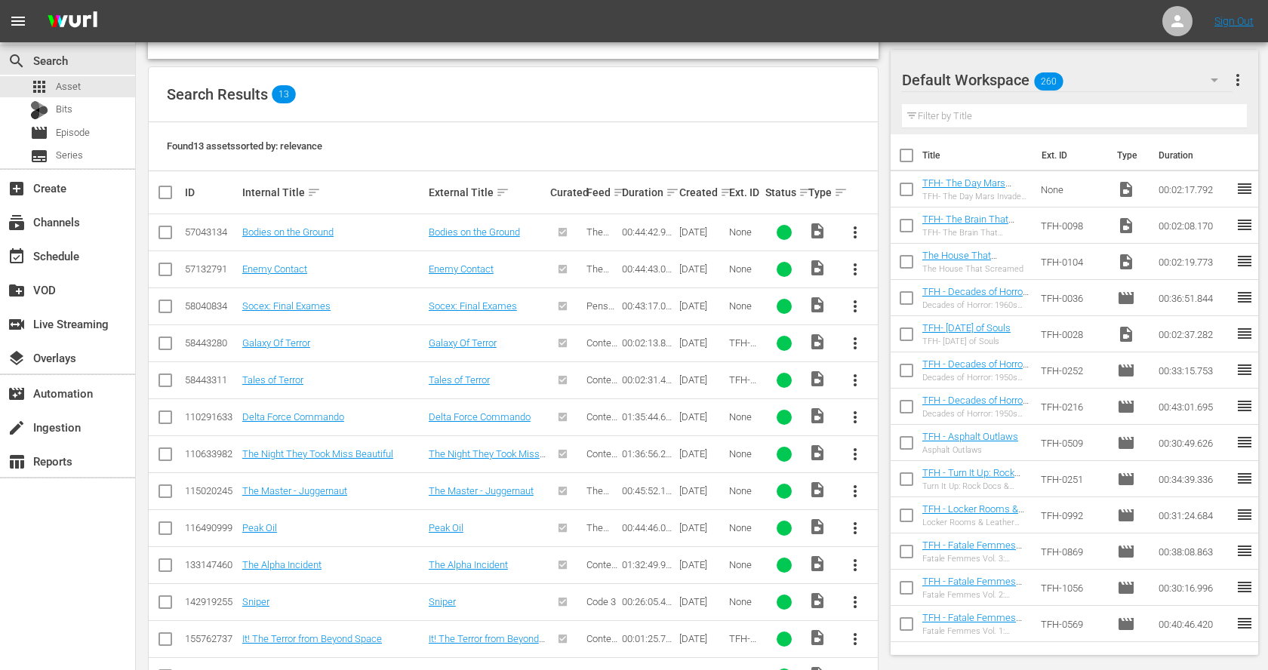
scroll to position [345, 0]
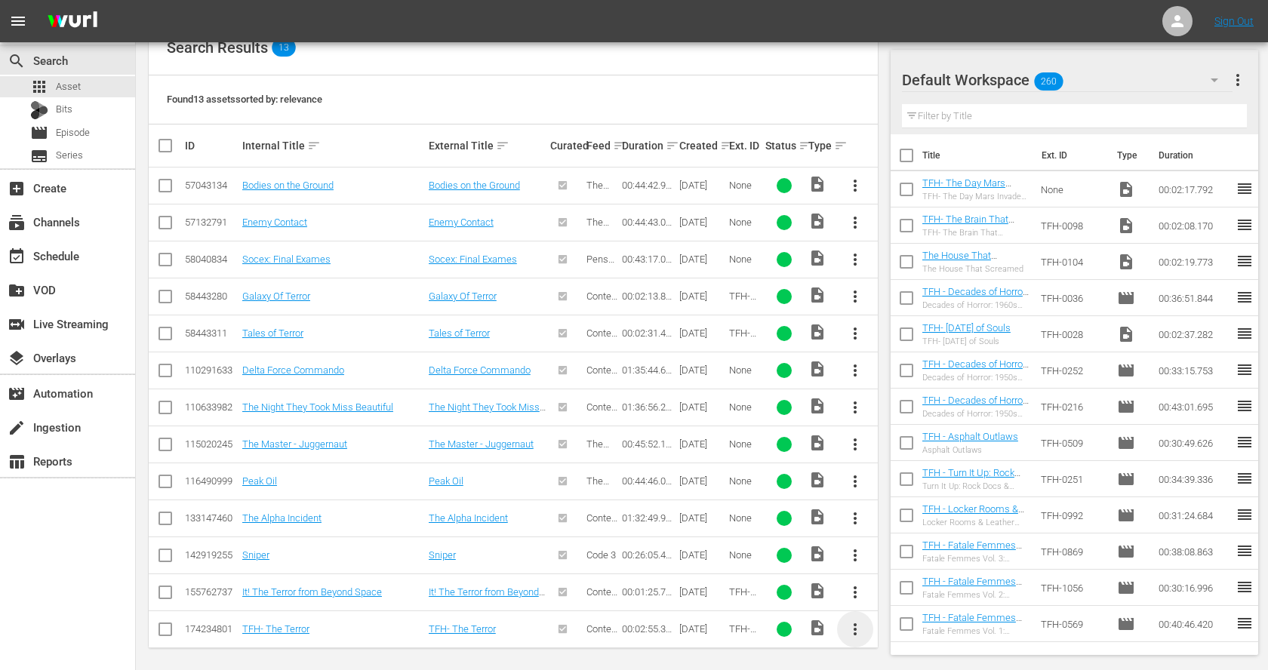
click at [856, 622] on span "more_vert" at bounding box center [855, 629] width 18 height 18
click at [929, 536] on div "Workspace" at bounding box center [936, 545] width 103 height 36
click at [854, 325] on span "more_vert" at bounding box center [855, 333] width 18 height 18
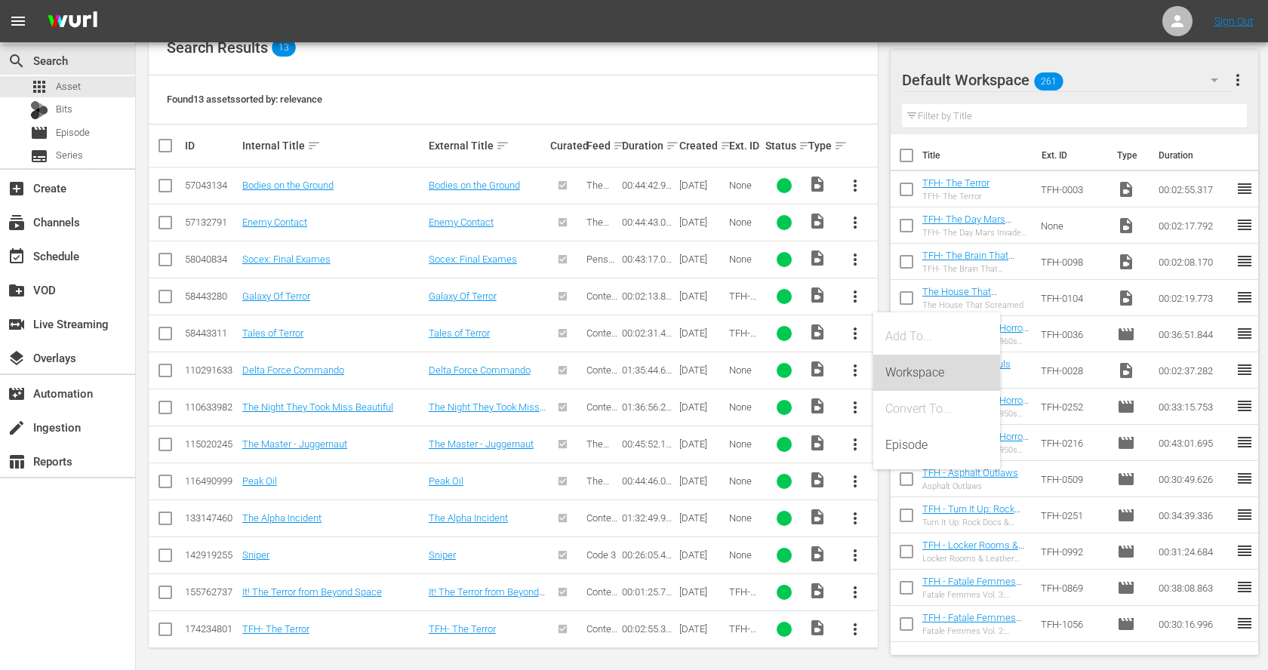
click at [893, 364] on div "Workspace" at bounding box center [936, 373] width 103 height 36
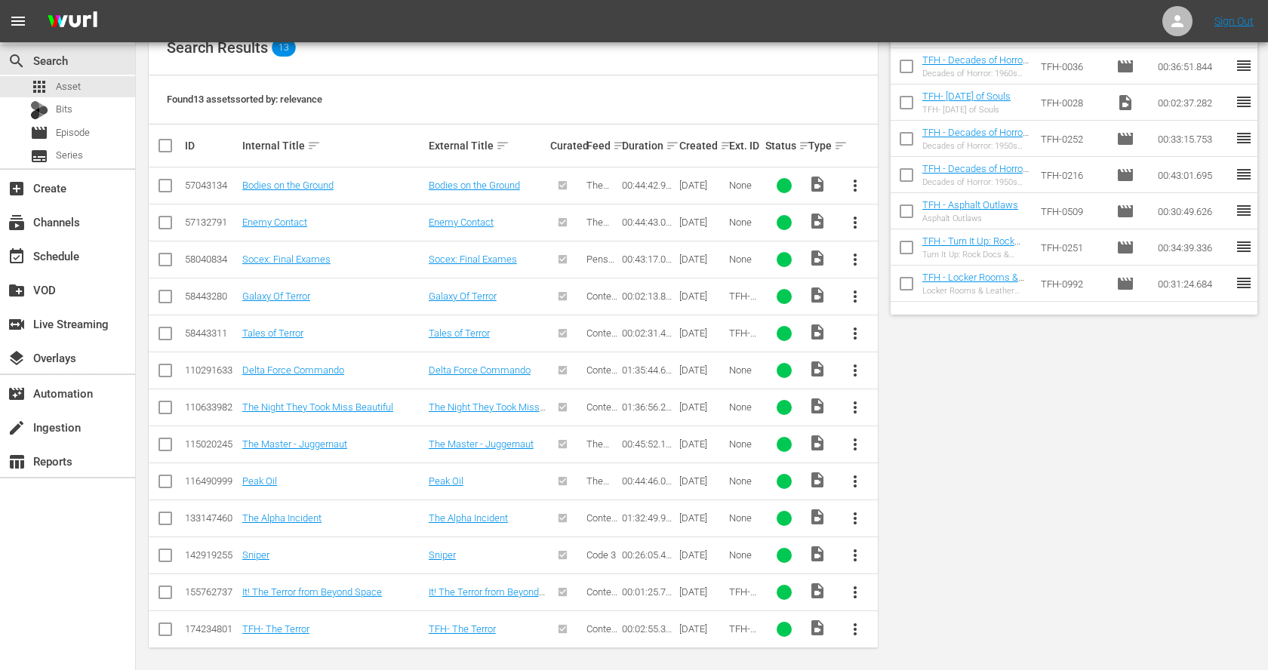
scroll to position [0, 0]
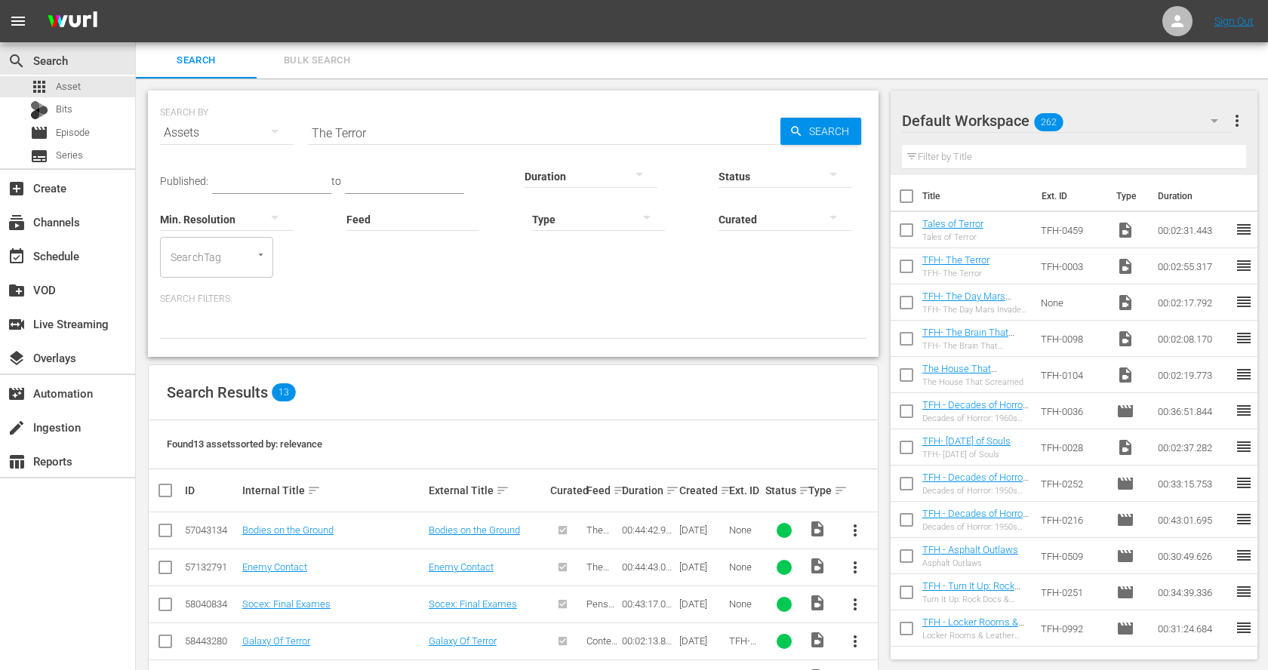
click at [367, 131] on input "The Terror" at bounding box center [544, 133] width 472 height 36
paste input "Mr. Sardonicus"
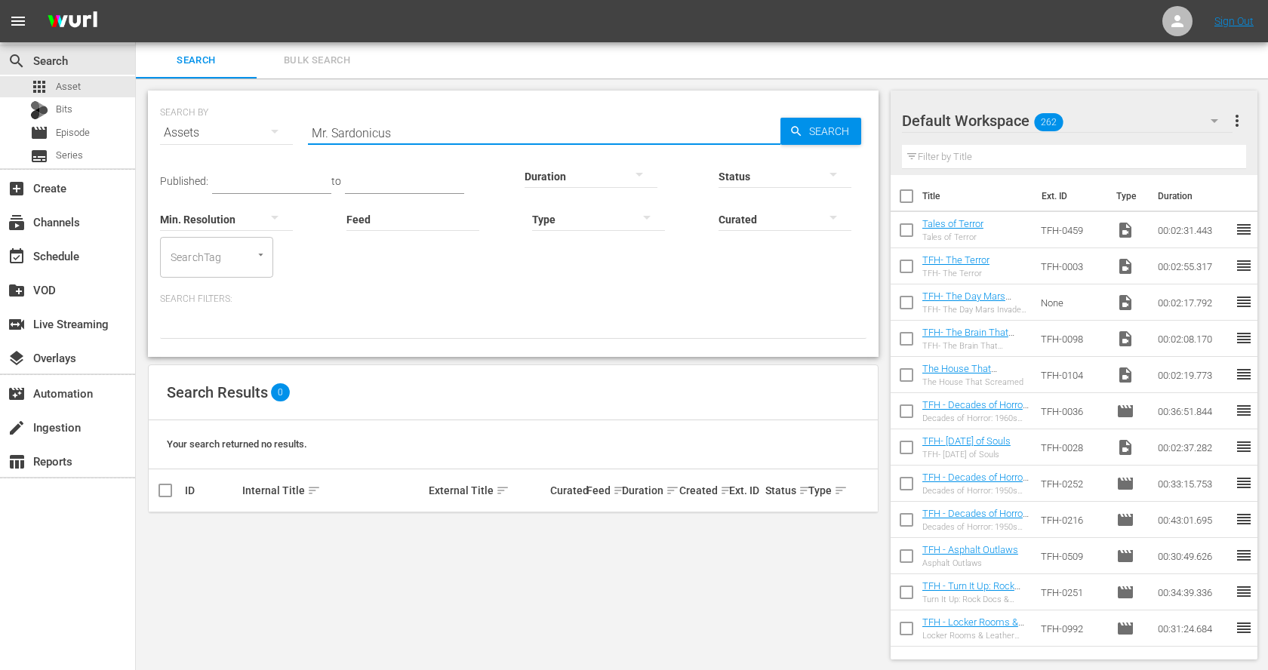
click at [370, 125] on input "Mr. Sardonicus" at bounding box center [544, 133] width 472 height 36
paste input "The Witchfinder General"
click at [346, 118] on input "The Witchfinder General" at bounding box center [544, 133] width 472 height 36
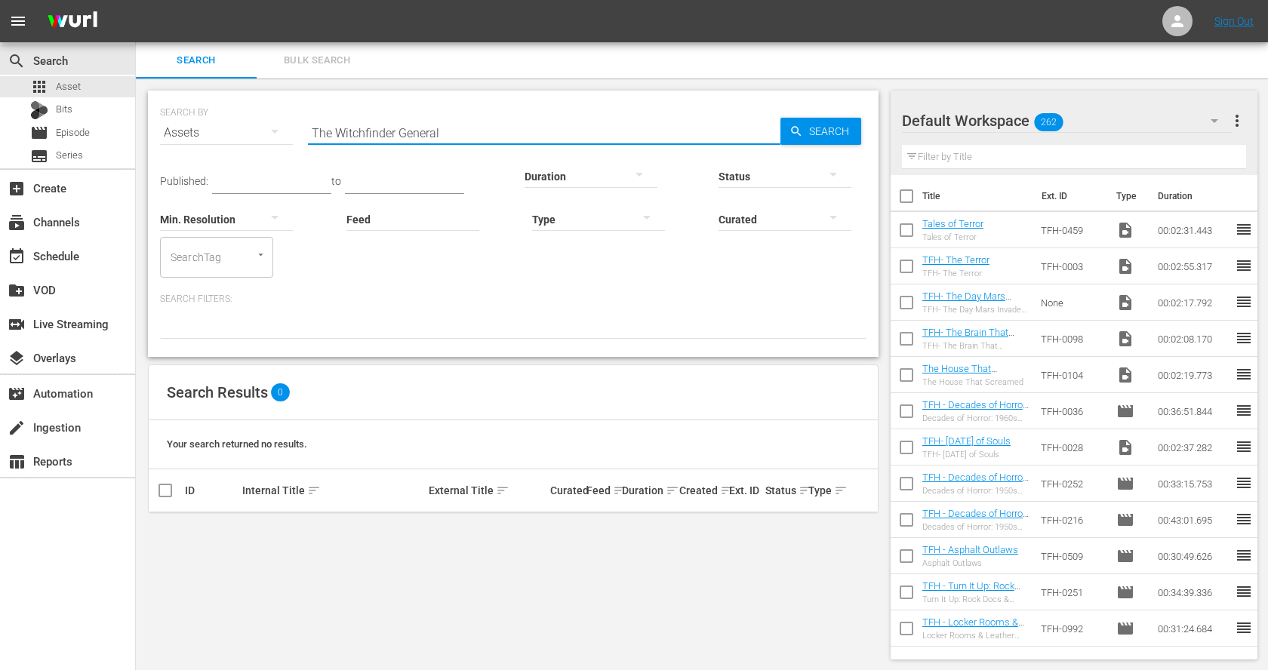
click at [346, 118] on input "The Witchfinder General" at bounding box center [544, 133] width 472 height 36
paste input "Curse of the Werewolf"
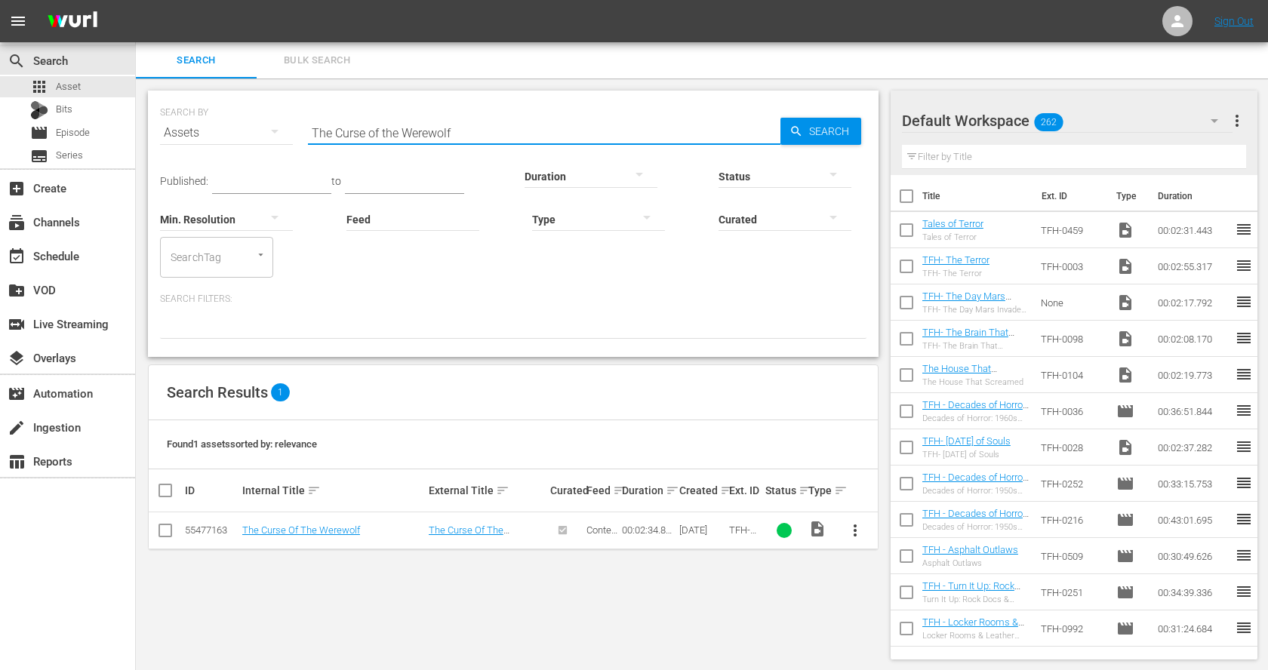
click at [858, 530] on span "more_vert" at bounding box center [855, 530] width 18 height 18
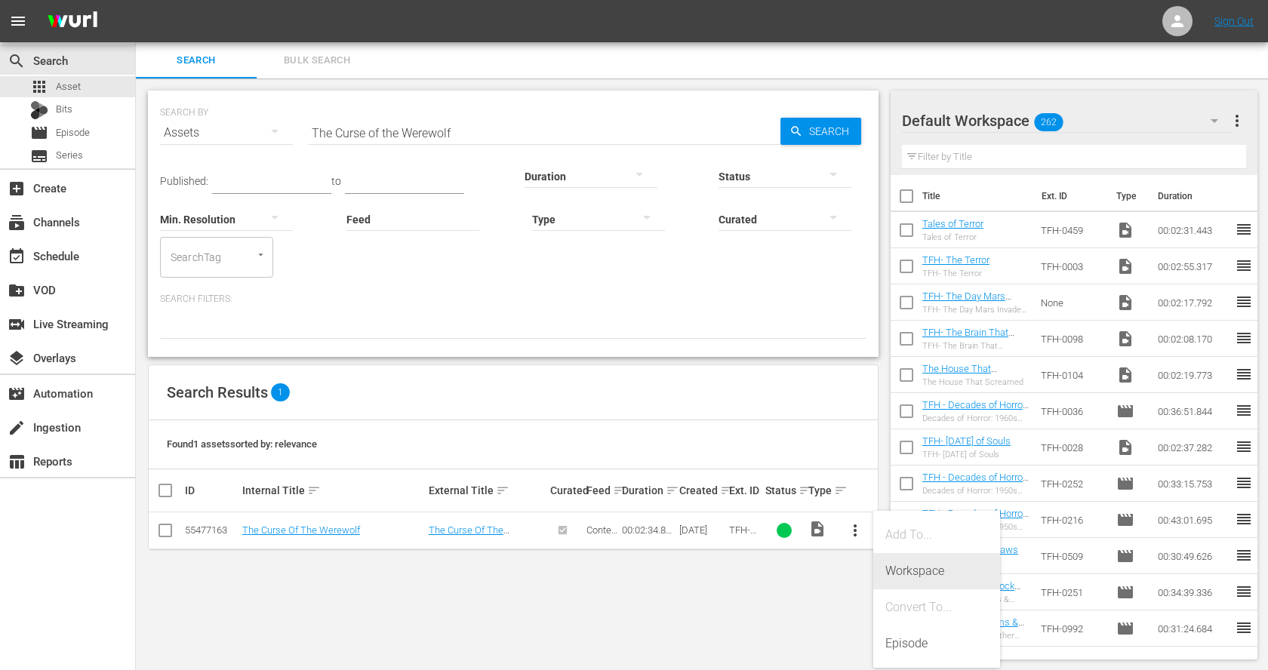
click at [930, 571] on div "Workspace" at bounding box center [936, 571] width 103 height 36
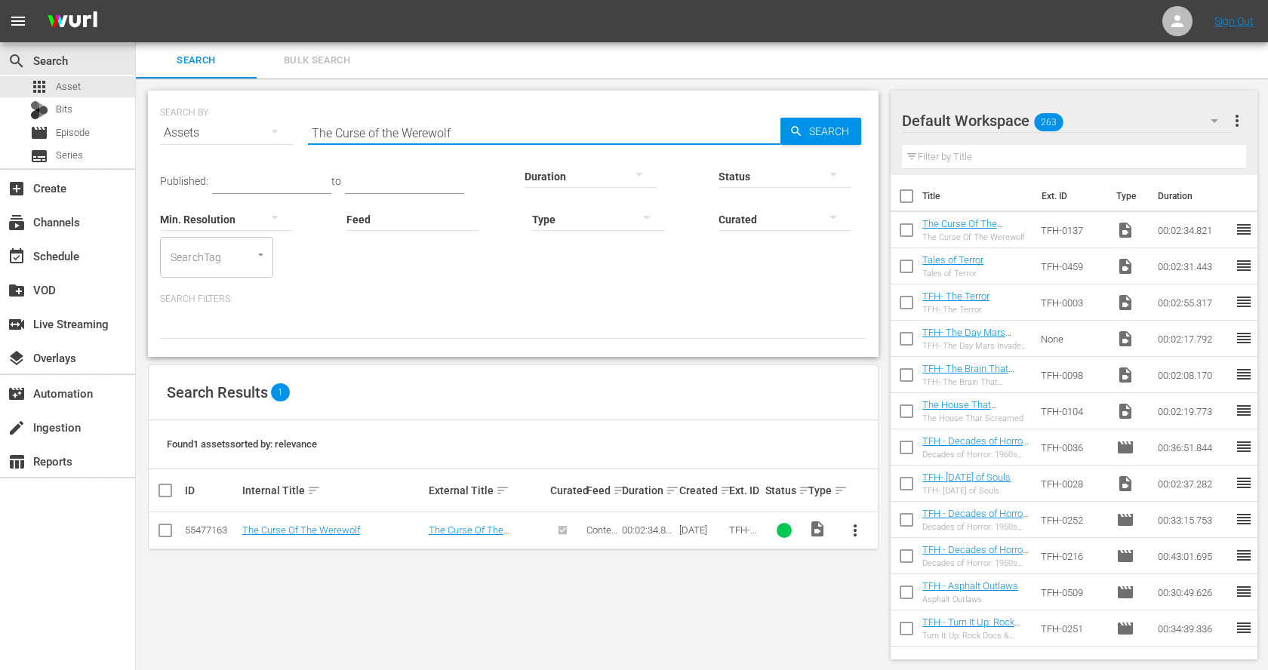
click at [337, 139] on input "The Curse of the Werewolf" at bounding box center [544, 133] width 472 height 36
paste input "Horror of Party Beach"
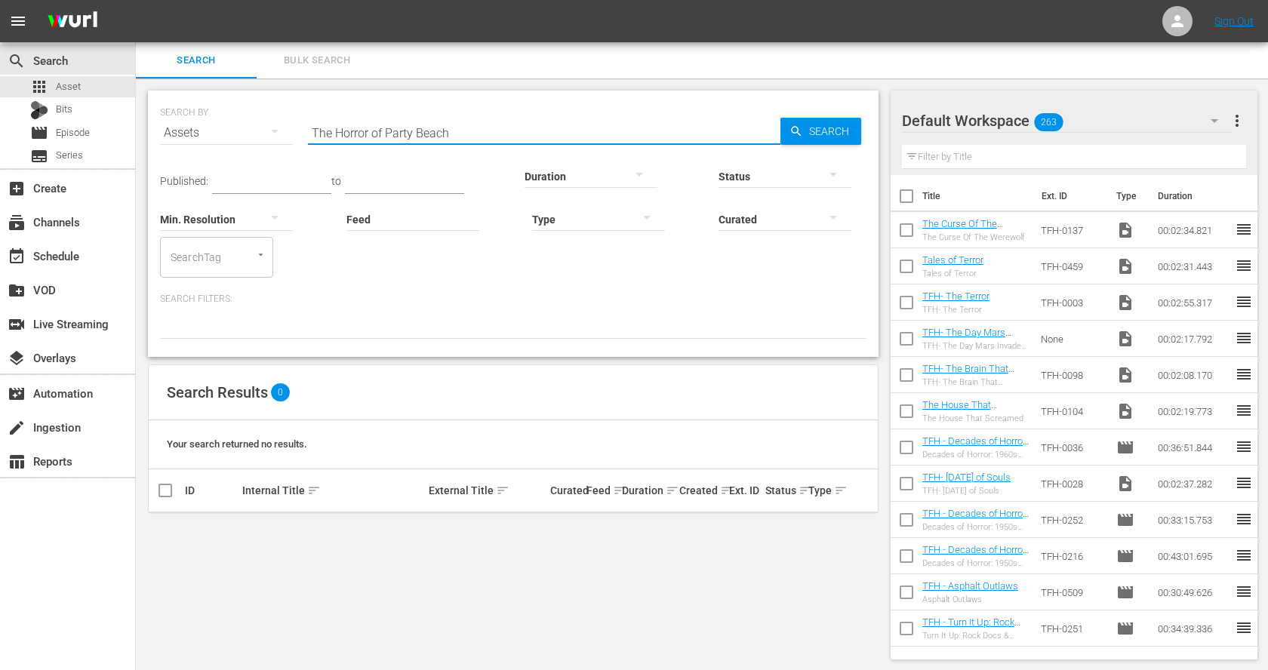
click at [331, 137] on input "The Horror of Party Beach" at bounding box center [544, 133] width 472 height 36
paste input "Kwaidan"
click at [340, 131] on input "Kwaidan" at bounding box center [544, 133] width 472 height 36
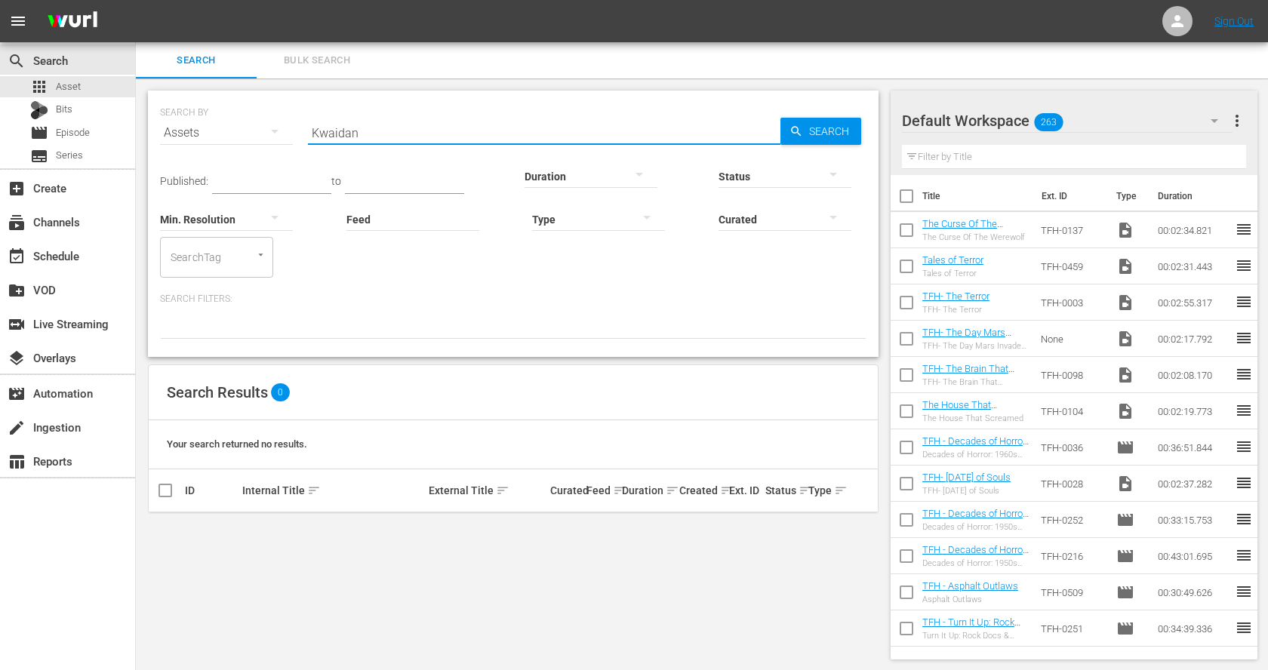
click at [340, 131] on input "Kwaidan" at bounding box center [544, 133] width 472 height 36
paste input "Planet of the Vampires"
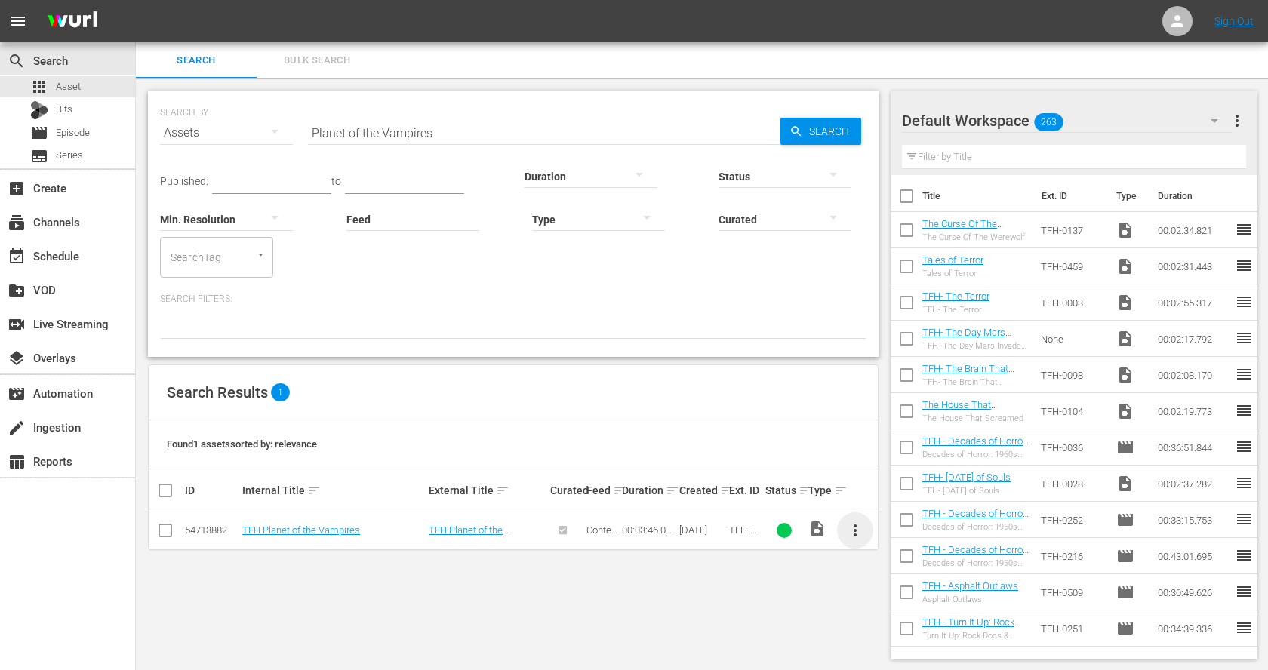
click at [854, 527] on span "more_vert" at bounding box center [855, 530] width 18 height 18
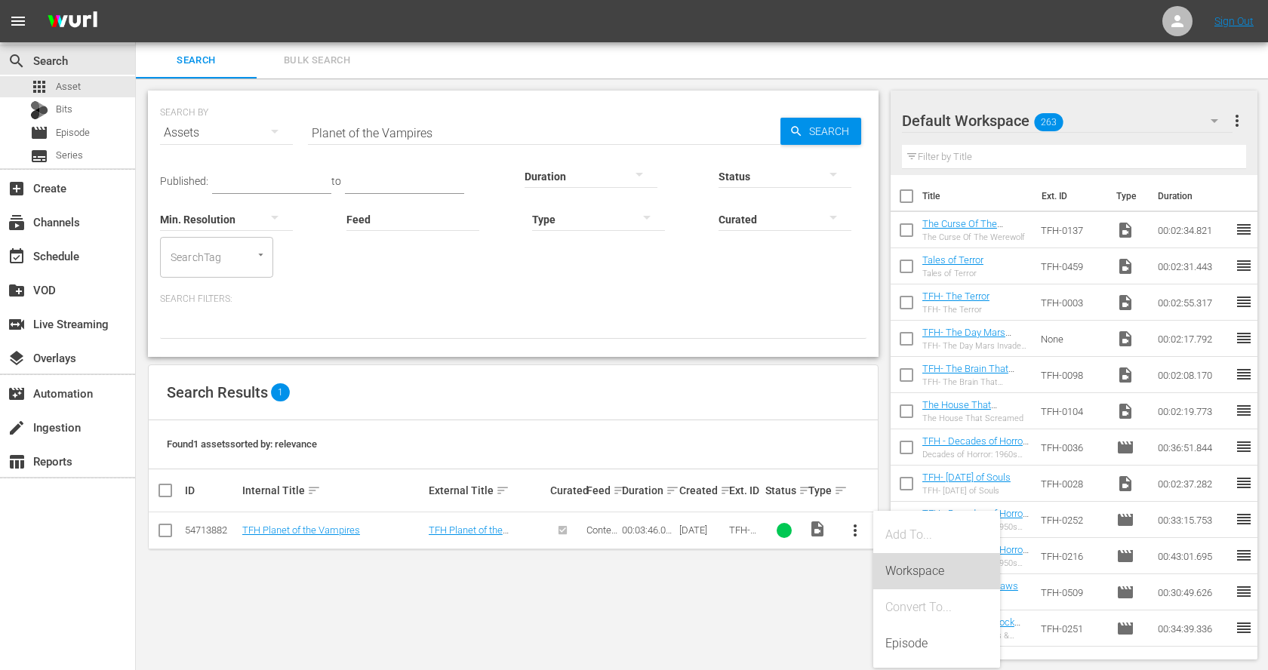
click at [911, 564] on div "Workspace" at bounding box center [936, 571] width 103 height 36
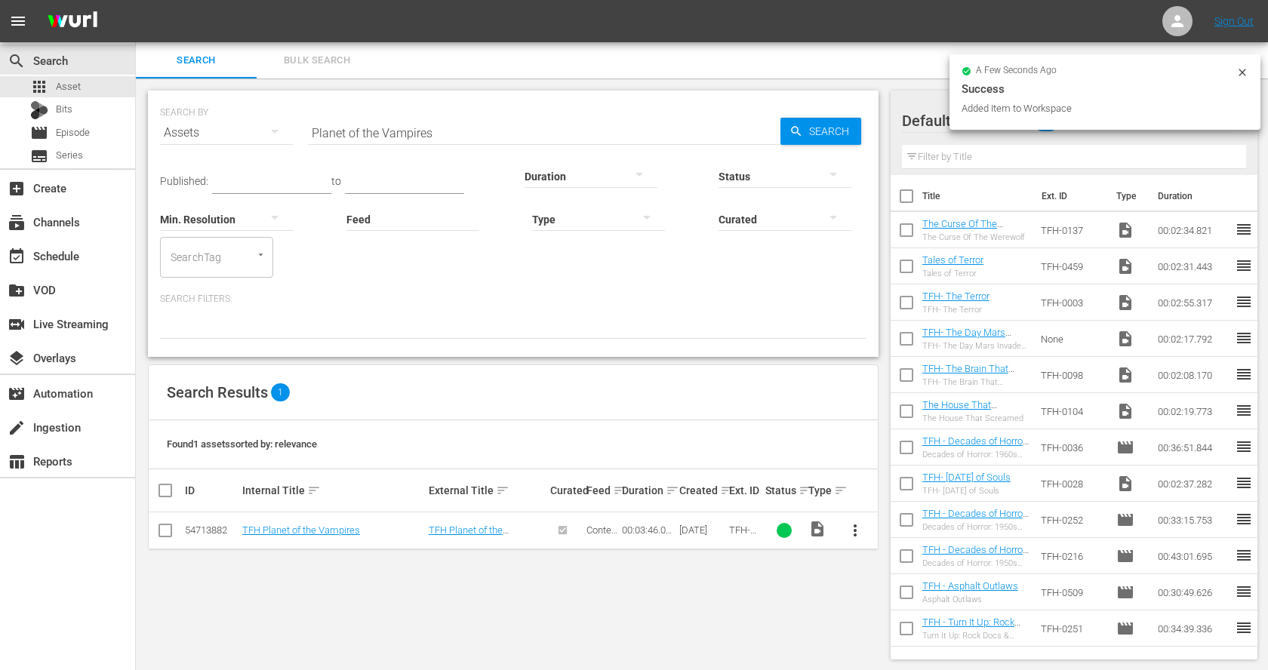
click at [437, 131] on input "Planet of the Vampires" at bounding box center [544, 133] width 472 height 36
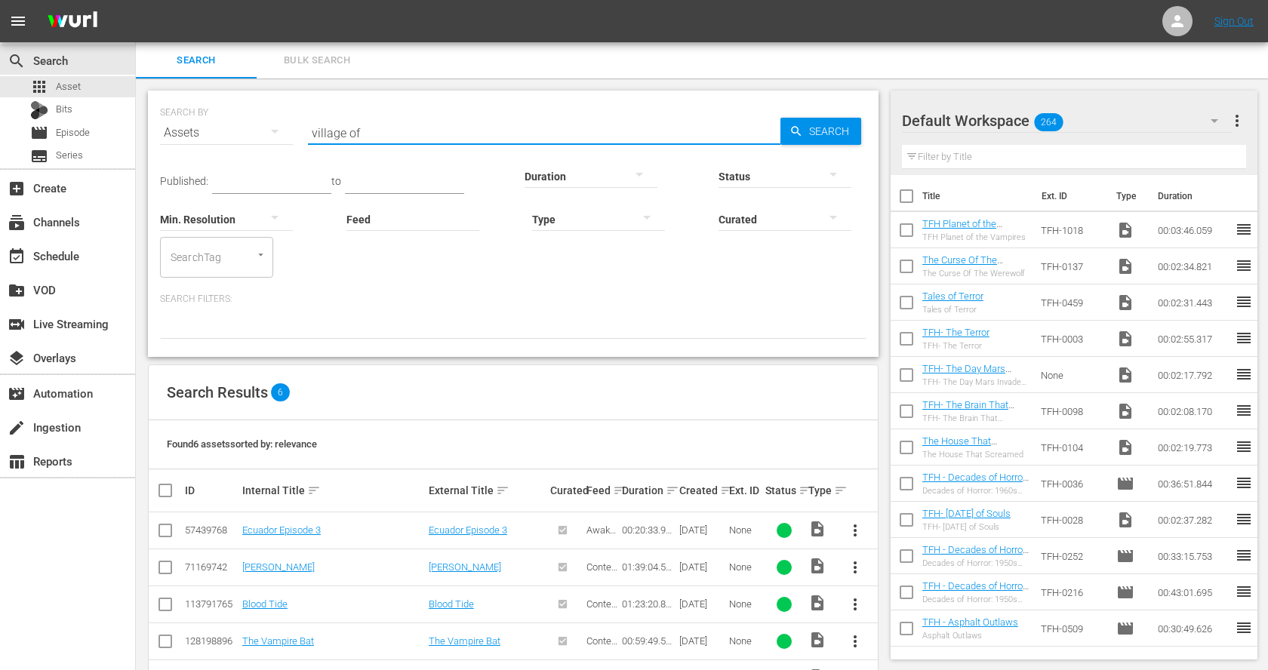
click at [401, 134] on input "village of" at bounding box center [544, 133] width 472 height 36
type input "damned"
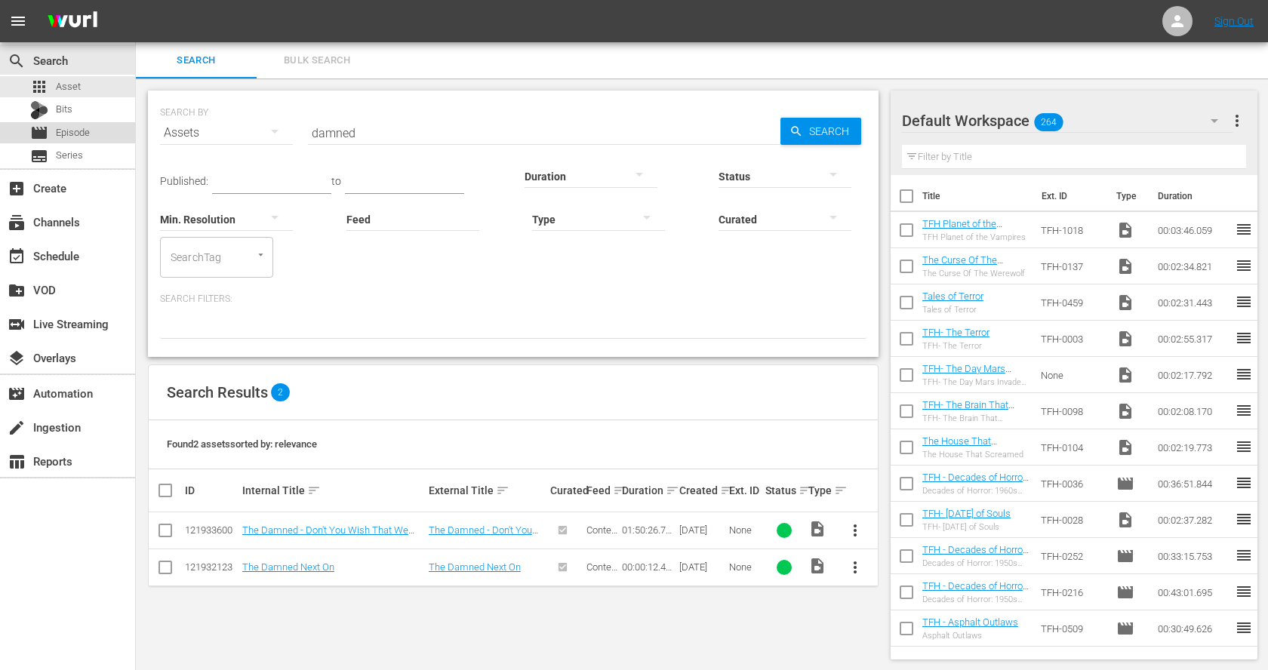
click at [78, 127] on span "Episode" at bounding box center [73, 132] width 34 height 15
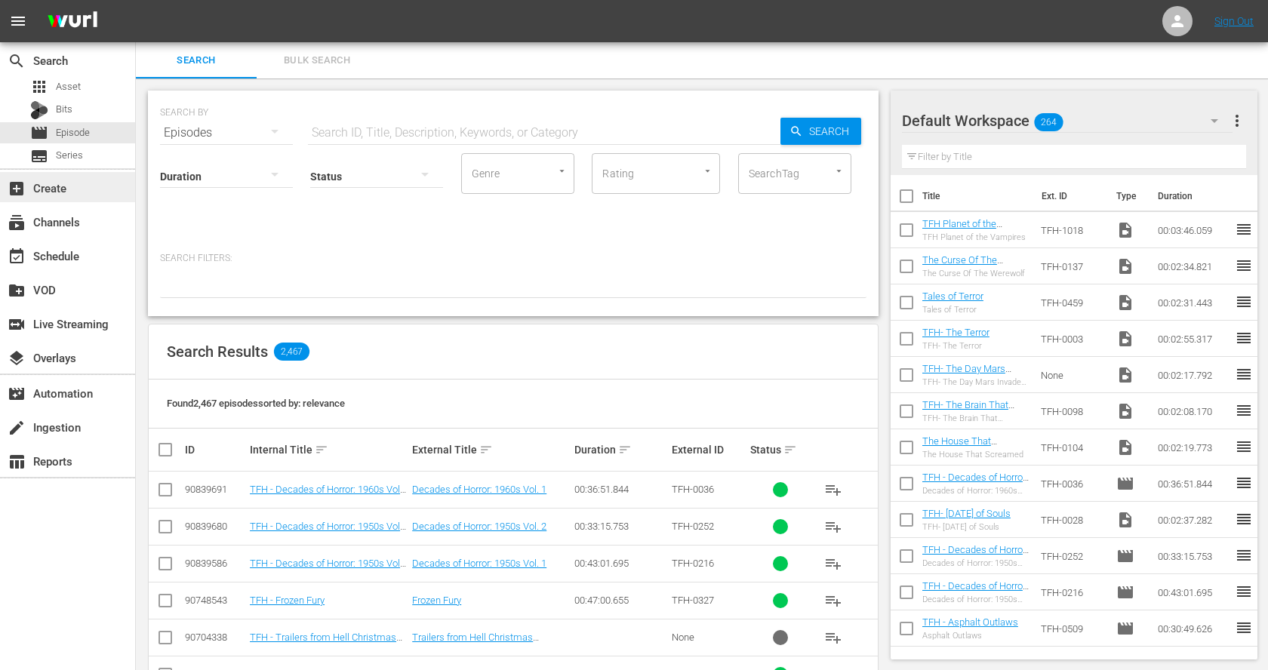
click at [71, 188] on div "add_box Create" at bounding box center [42, 186] width 85 height 14
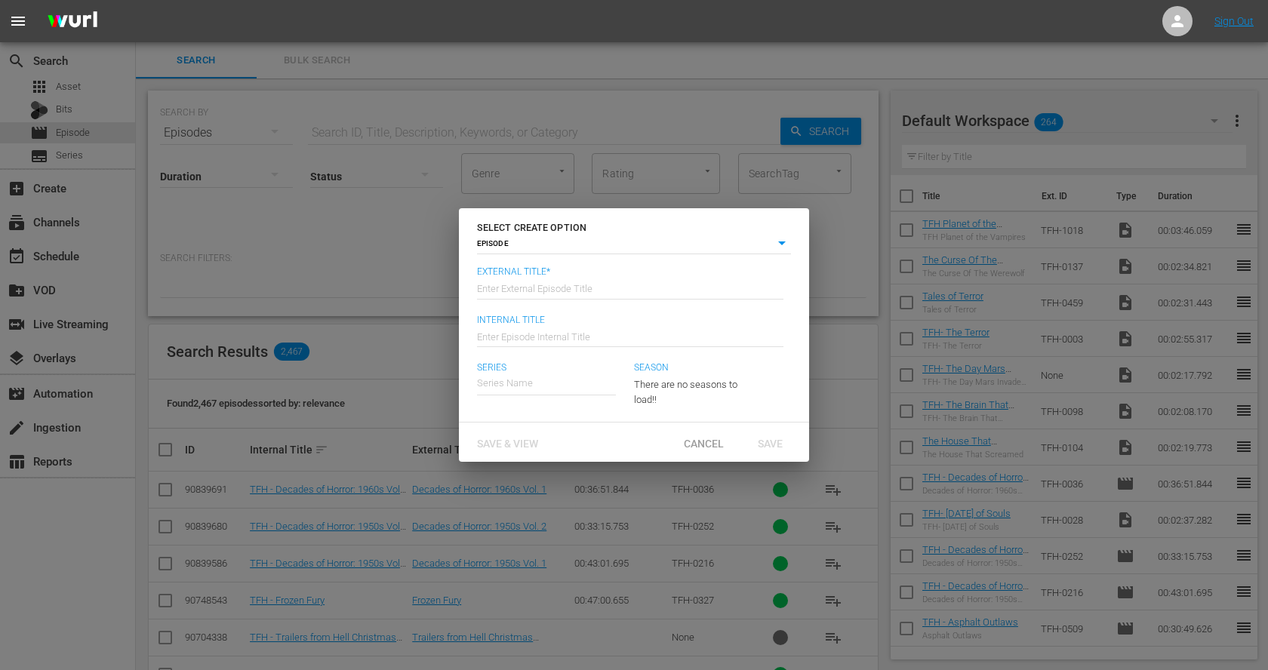
click at [510, 291] on input "text" at bounding box center [630, 287] width 306 height 36
type input "Decades of Horror: 1960s Vol. 2"
click at [549, 277] on input "Decades of Horror: 1960s Vol. 2" at bounding box center [630, 287] width 306 height 36
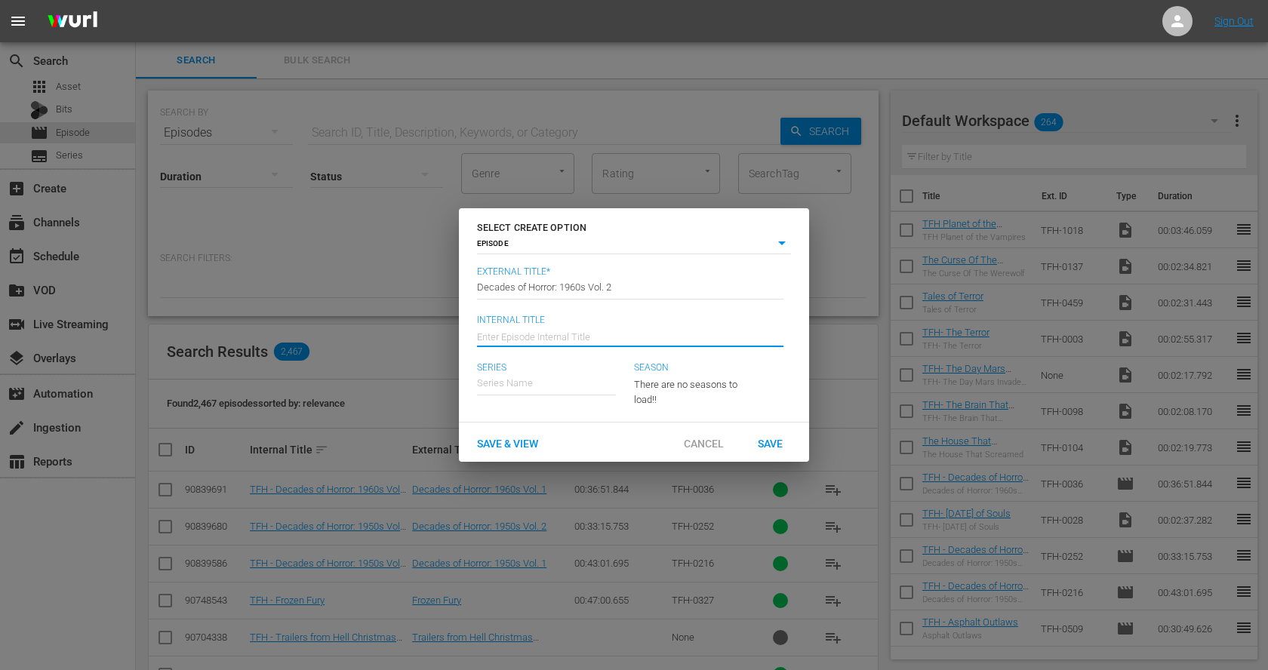
click at [546, 334] on input "text" at bounding box center [630, 335] width 306 height 36
paste input "Decades of Horror: 1960s Vol. 2"
type input "TFH - Decades of Horror: 1960s Vol. 2"
click at [547, 380] on input "text" at bounding box center [546, 383] width 139 height 36
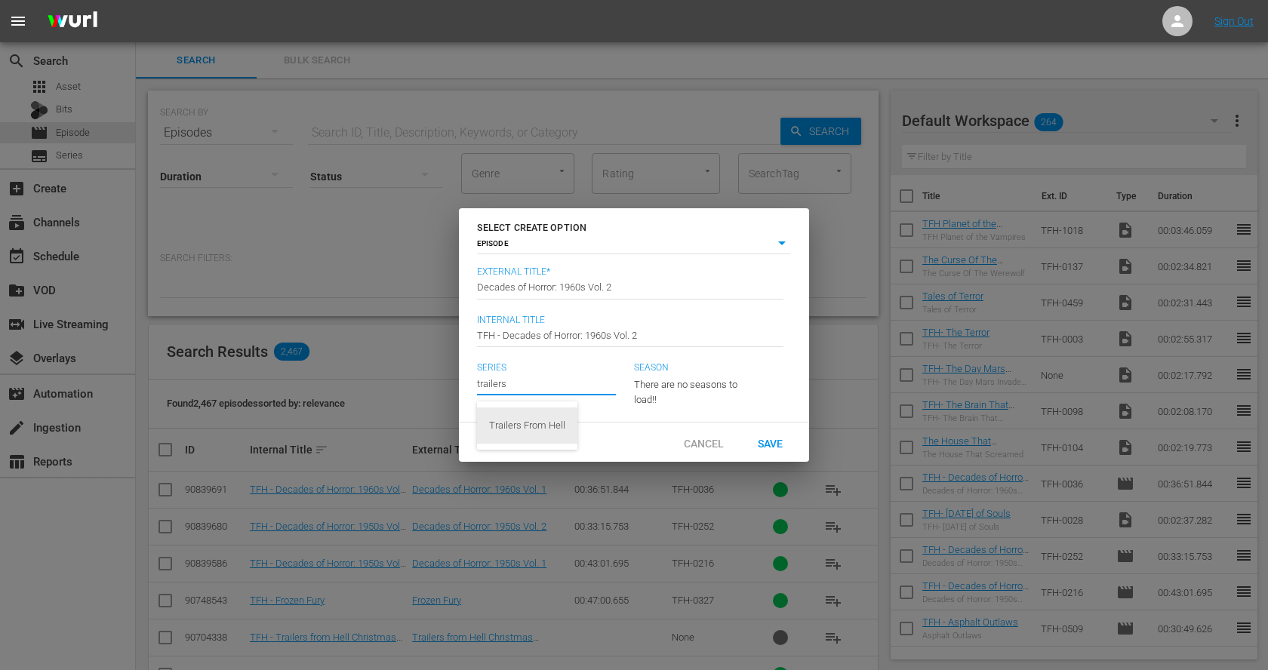
click at [558, 422] on div "Trailers From Hell" at bounding box center [527, 425] width 76 height 36
type input "Trailers From Hell"
click at [773, 441] on span "Save" at bounding box center [769, 443] width 49 height 12
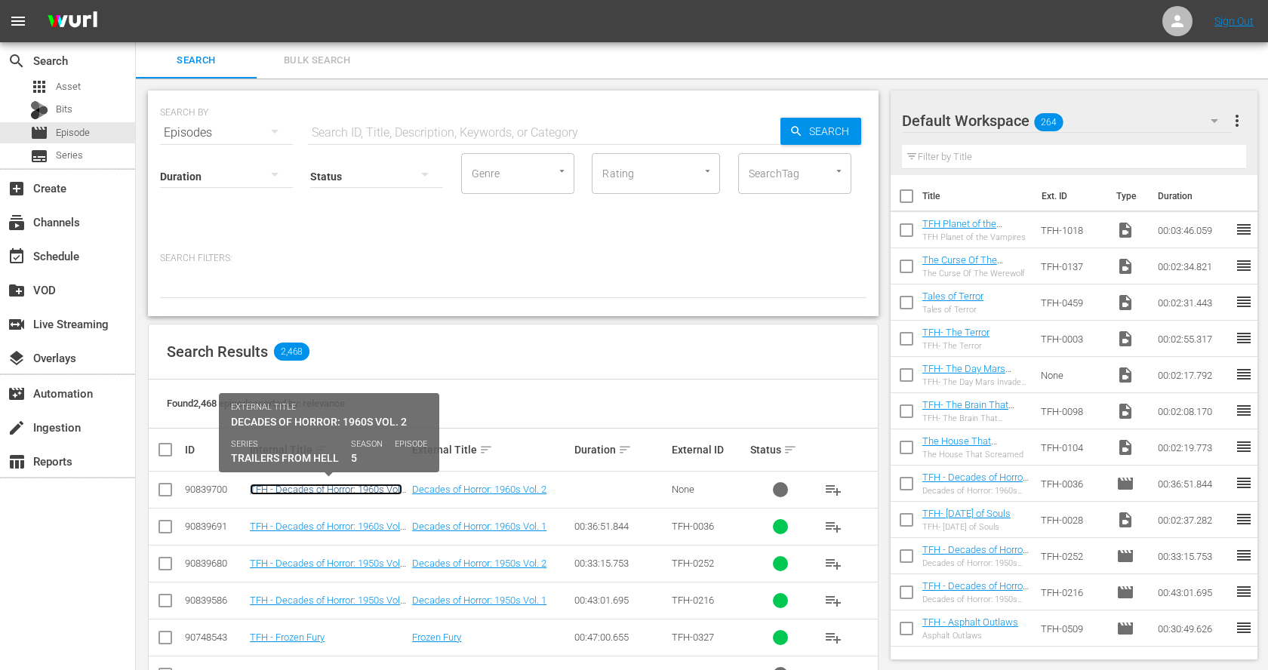
click at [358, 487] on link "TFH - Decades of Horror: 1960s Vol. 2" at bounding box center [326, 495] width 152 height 23
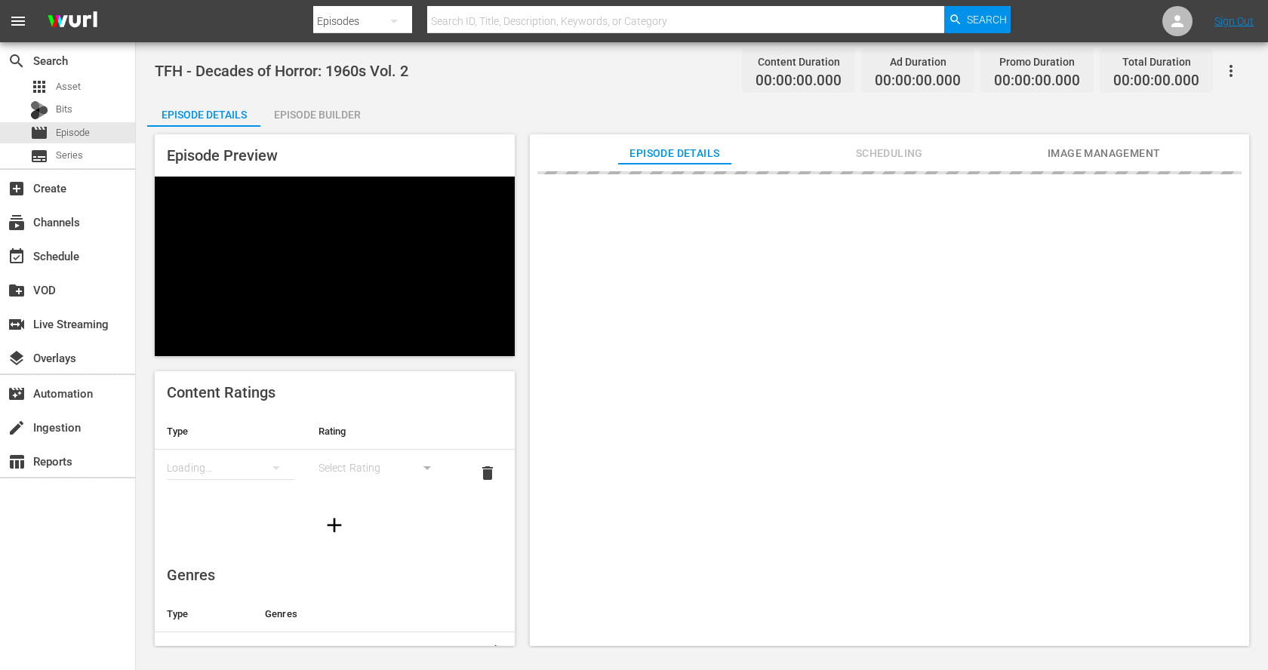
click at [349, 106] on div "Episode Builder" at bounding box center [316, 115] width 113 height 36
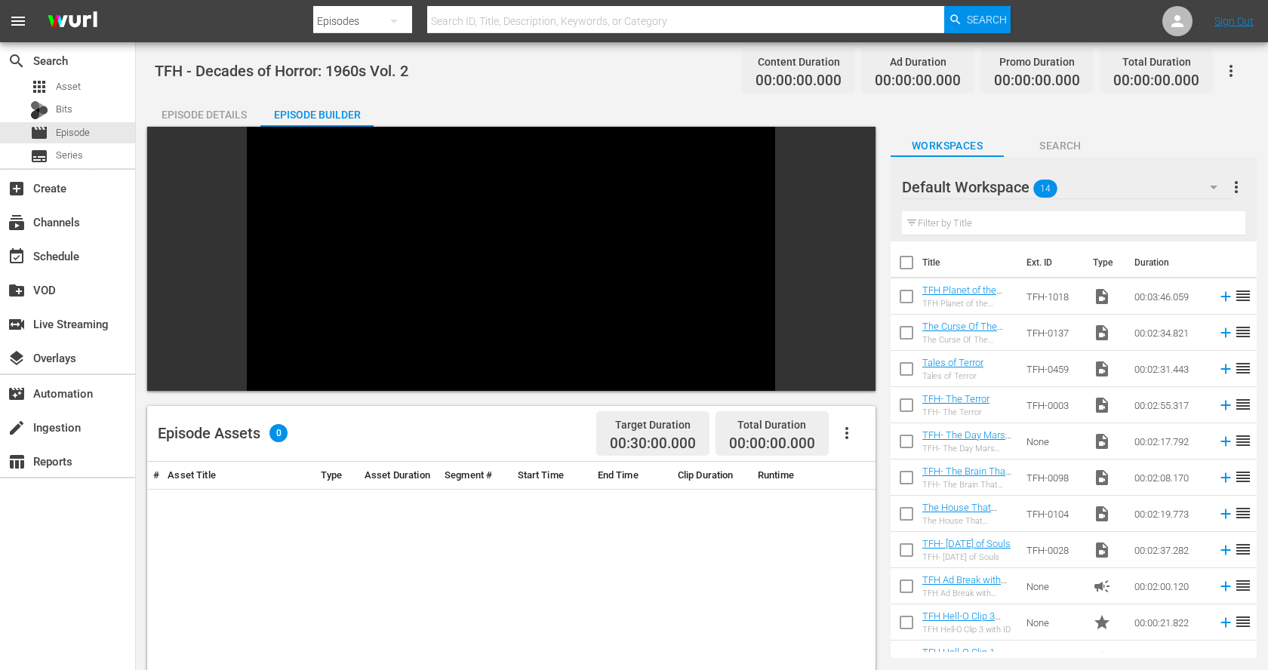
click at [181, 111] on div "Episode Details" at bounding box center [203, 115] width 113 height 36
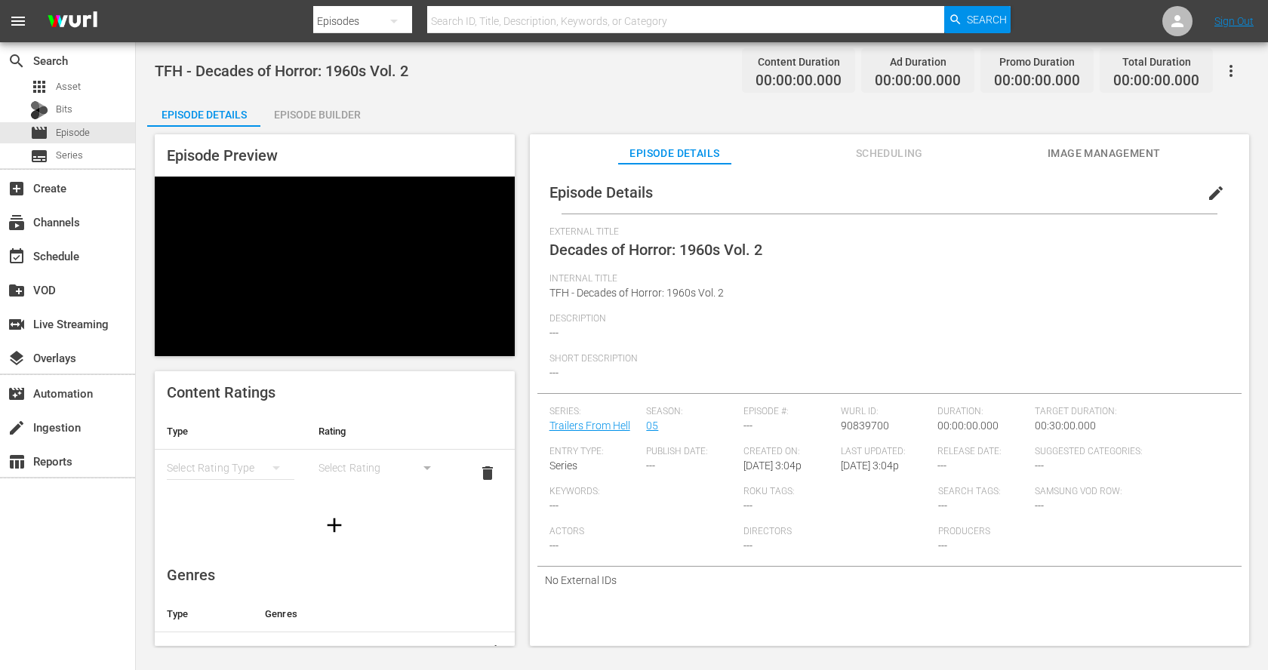
click at [1206, 192] on span "edit" at bounding box center [1215, 193] width 18 height 18
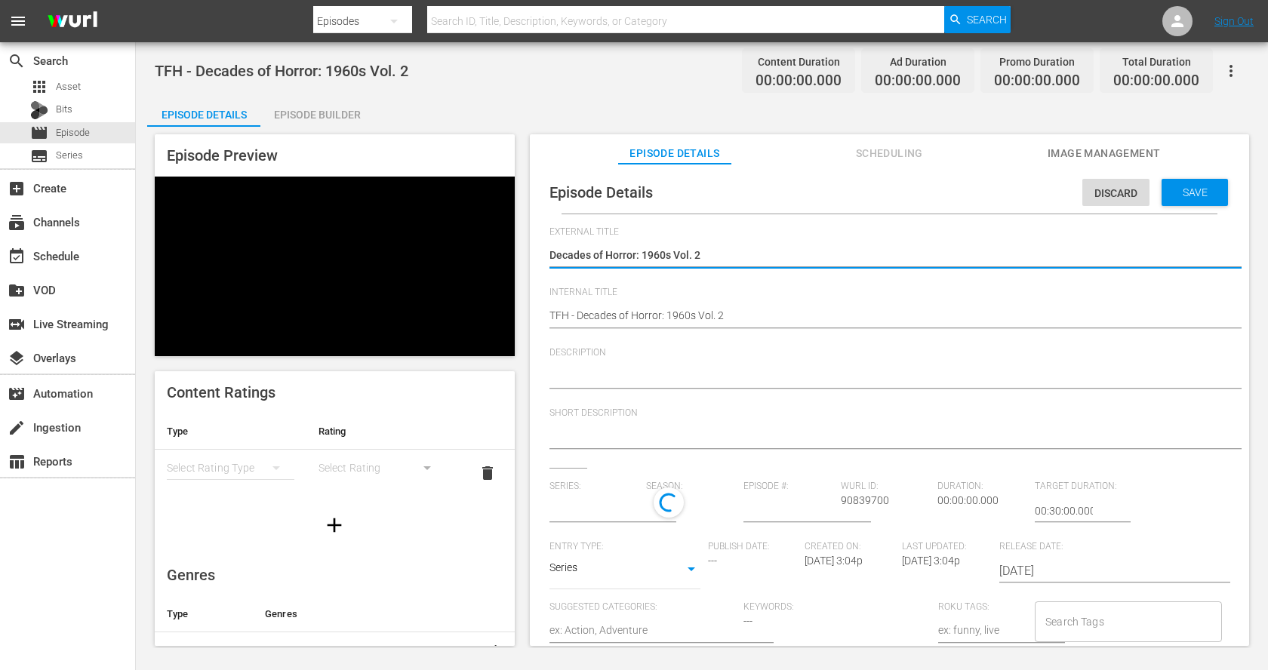
type input "Trailers From Hell"
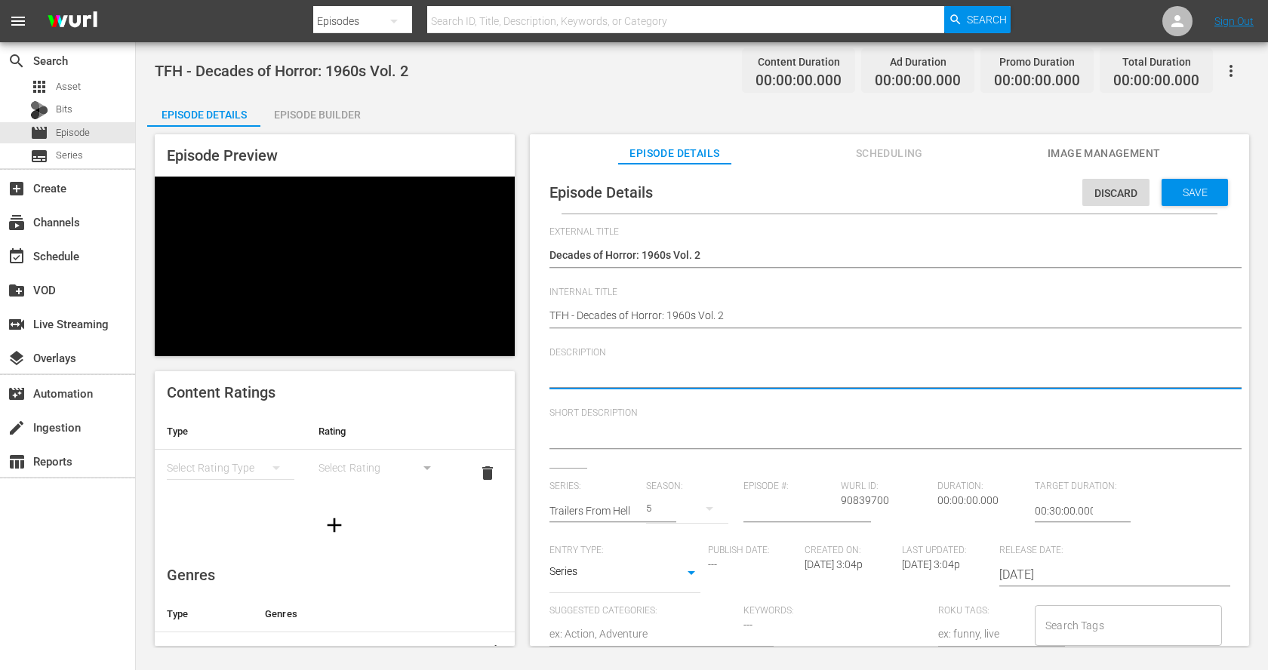
click at [678, 378] on textarea at bounding box center [885, 377] width 672 height 18
paste textarea "A mix of gothic [MEDICAL_DATA], sci-fi [MEDICAL_DATA], and cult terror, these 1…"
type textarea "A mix of gothic [MEDICAL_DATA], sci-fi [MEDICAL_DATA], and cult terror, these 1…"
drag, startPoint x: 586, startPoint y: 371, endPoint x: 511, endPoint y: 370, distance: 75.5
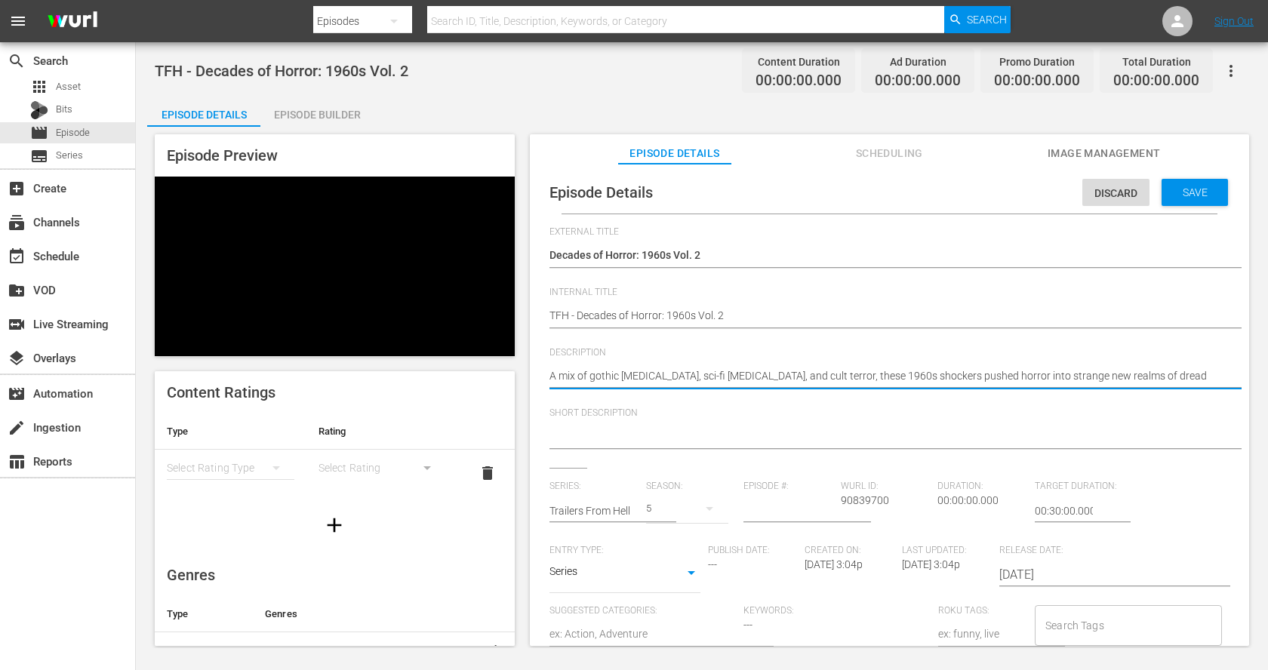
click at [511, 370] on div "Episode Preview Content Ratings Type Rating Select Rating Type Select Rating de…" at bounding box center [701, 392] width 1109 height 531
type textarea "F gothic [MEDICAL_DATA], sci-fi [MEDICAL_DATA], and cult terror, these 1960s sh…"
type textarea "Fr gothic [MEDICAL_DATA], sci-fi [MEDICAL_DATA], and cult terror, these 1960s s…"
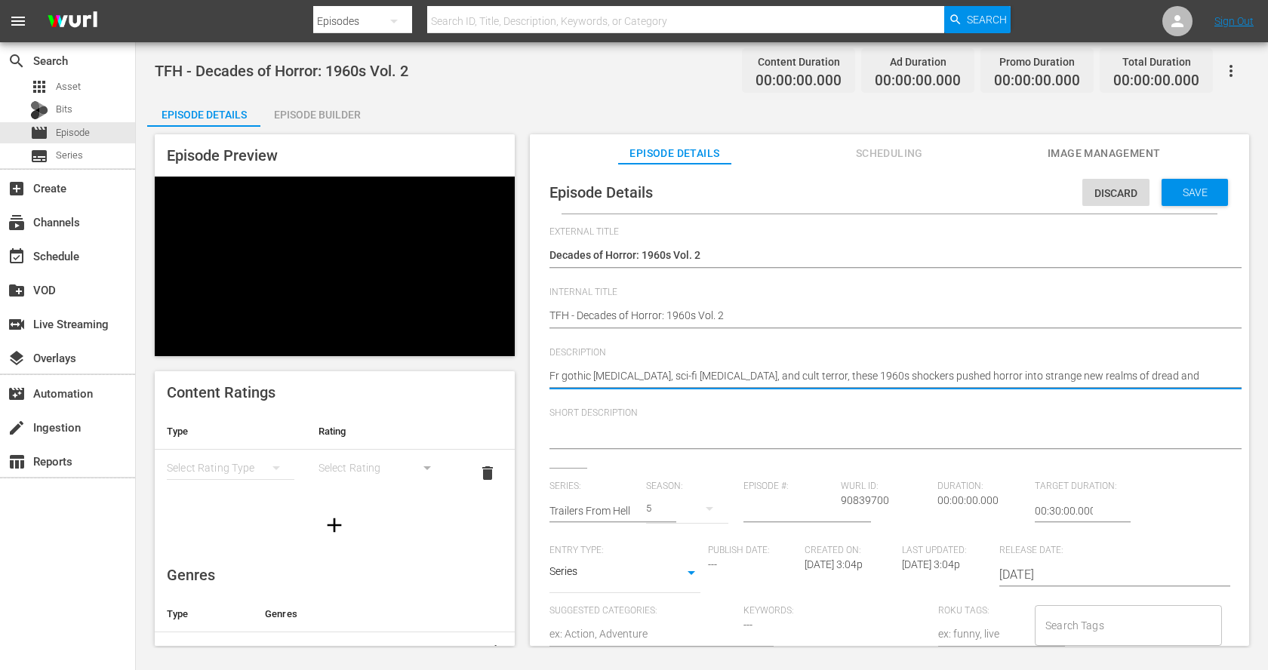
type textarea "Fro gothic [MEDICAL_DATA], sci-fi [MEDICAL_DATA], and cult terror, these 1960s …"
type textarea "From gothic [MEDICAL_DATA], sci-fi [MEDICAL_DATA], and cult terror, these 1960s…"
click at [637, 377] on textarea "From gothic [MEDICAL_DATA], sci-fi [MEDICAL_DATA], and cult terror, these 1960s…" at bounding box center [885, 377] width 672 height 18
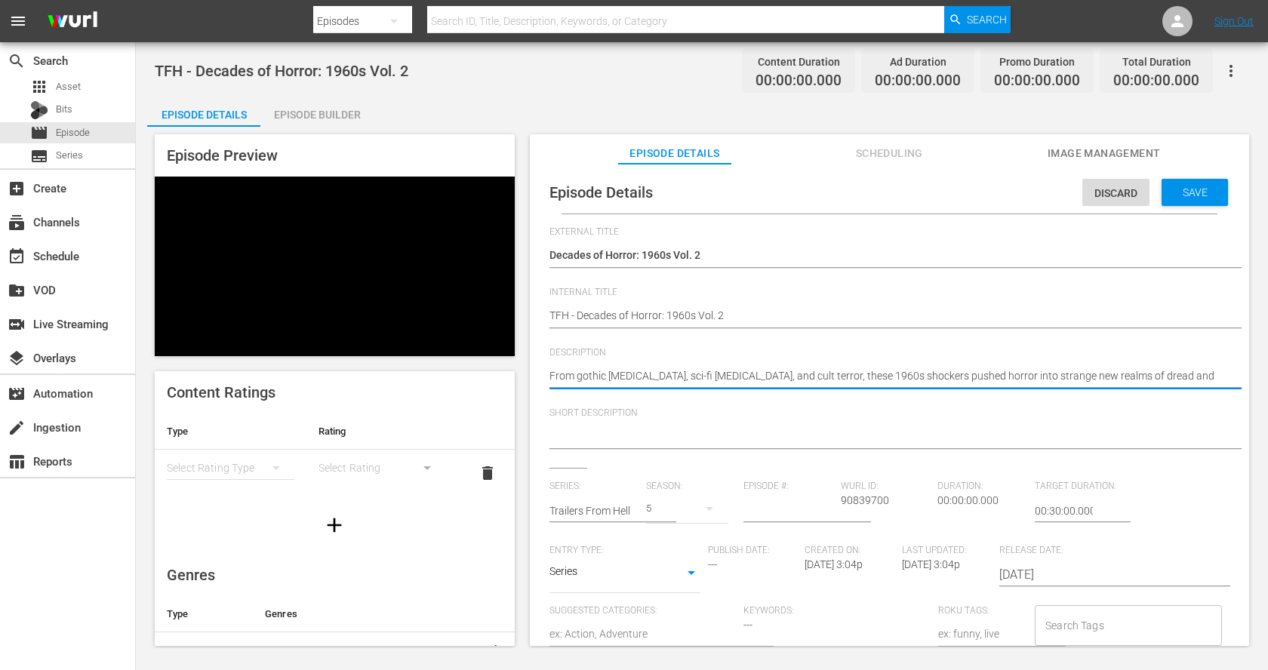
type textarea "From gothic [MEDICAL_DATA],sci-fi [MEDICAL_DATA], and cult terror, these 1960s …"
type textarea "From gothic chillssci-fi [MEDICAL_DATA], and cult terror, these 1960s shockers …"
type textarea "From gothic [MEDICAL_DATA] sci-fi [MEDICAL_DATA], and cult terror, these 1960s …"
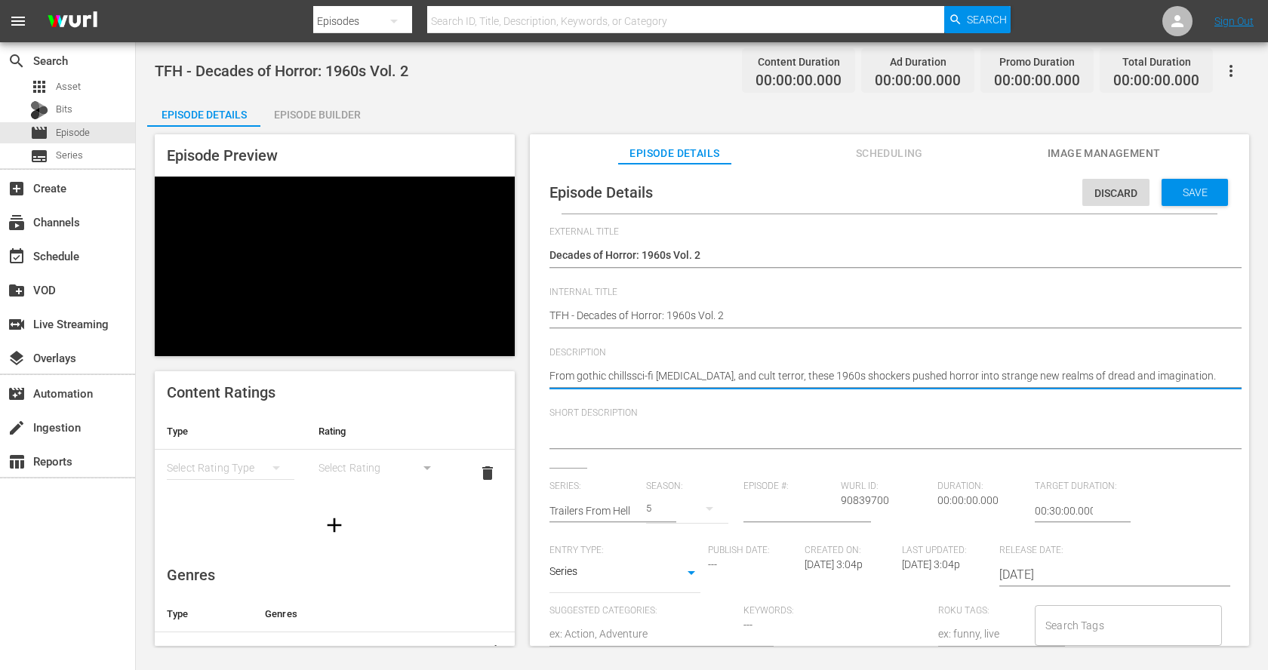
type textarea "From gothic [MEDICAL_DATA] sci-fi [MEDICAL_DATA], and cult terror, these 1960s …"
type textarea "From gothic [MEDICAL_DATA] tsci-fi [MEDICAL_DATA], and cult terror, these 1960s…"
type textarea "From gothic [MEDICAL_DATA] tosci-fi [MEDICAL_DATA], and cult terror, these 1960…"
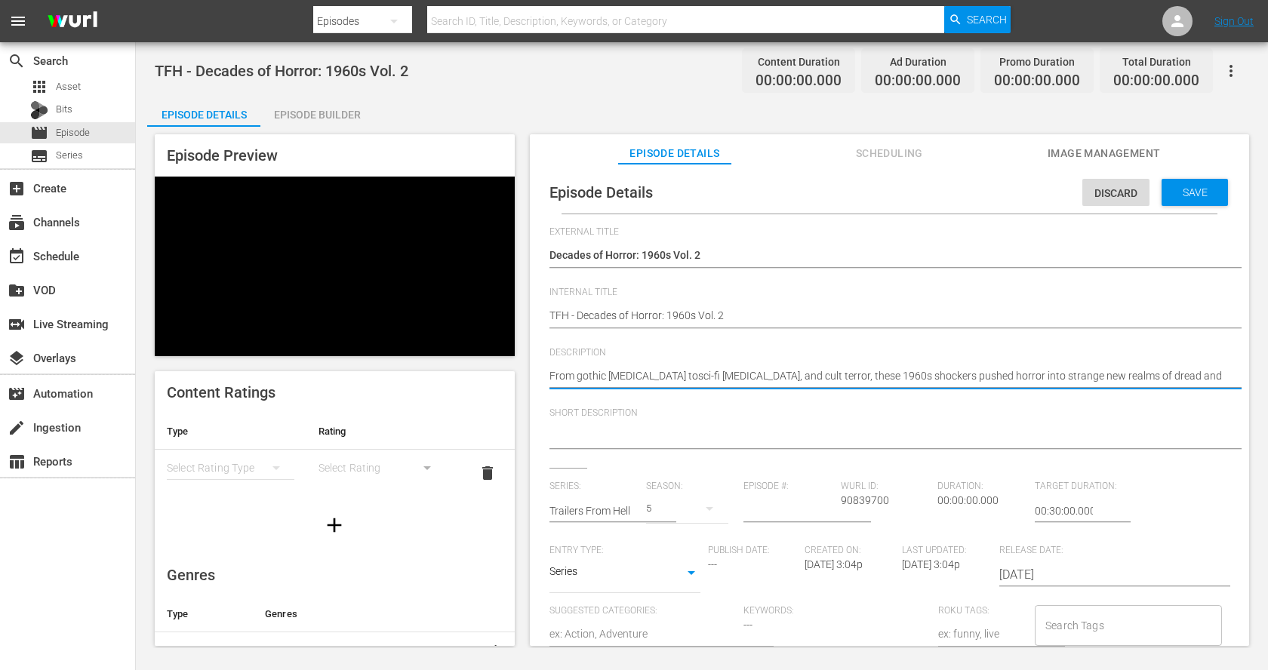
type textarea "From gothic [MEDICAL_DATA] to sci-fi [MEDICAL_DATA], and cult terror, these 196…"
drag, startPoint x: 782, startPoint y: 373, endPoint x: 715, endPoint y: 373, distance: 67.2
click at [715, 373] on textarea "From gothic [MEDICAL_DATA] to sci-fi [MEDICAL_DATA], and cult terror, these 196…" at bounding box center [885, 377] width 672 height 18
type textarea "From gothic [MEDICAL_DATA] to sci-fi [MEDICAL_DATA], these 1960s shockers pushe…"
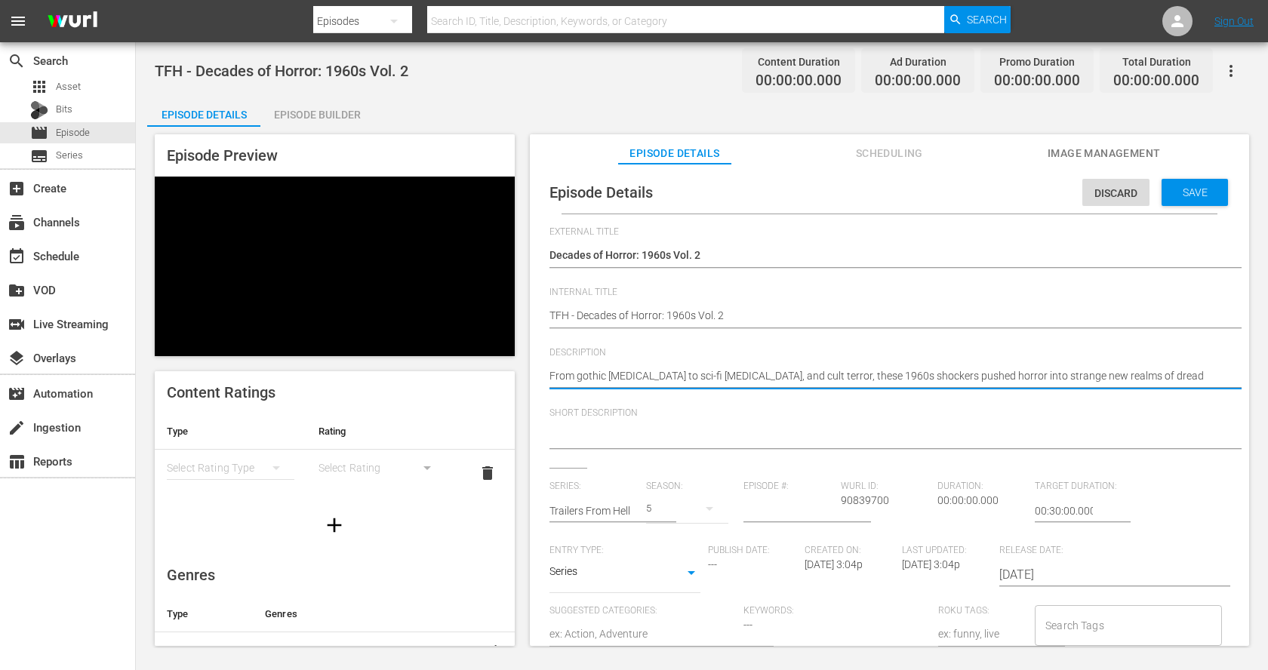
type textarea "From gothic [MEDICAL_DATA] to sci-fi [MEDICAL_DATA], these 1960s shockers pushe…"
drag, startPoint x: 1122, startPoint y: 375, endPoint x: 715, endPoint y: 378, distance: 407.5
click at [715, 378] on textarea "From gothic [MEDICAL_DATA] to sci-fi [MEDICAL_DATA], these 1960s shockers pushe…" at bounding box center [885, 377] width 672 height 18
type textarea "From gothic [MEDICAL_DATA] to sci-fi [MEDICAL_DATA], these 1960s shockers pushe…"
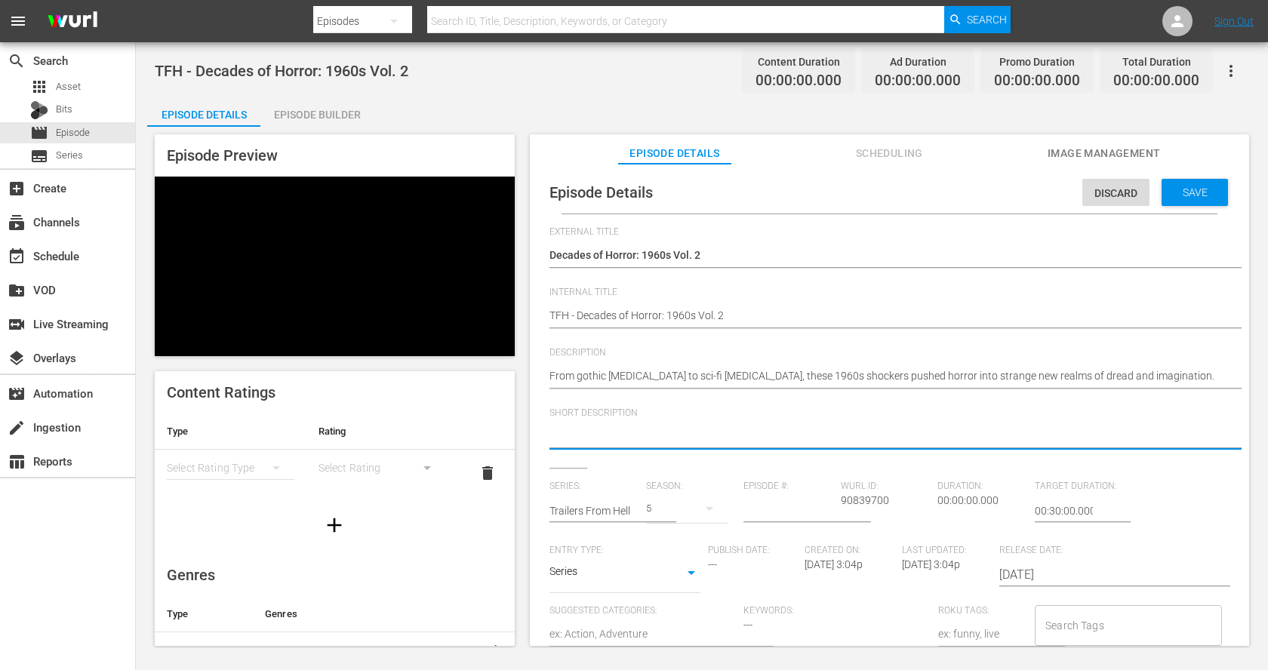
click at [701, 432] on textarea at bounding box center [885, 438] width 672 height 18
paste textarea "these 1960s shockers pushed horror into strange new realms of dread and imagina…"
type textarea "these 1960s shockers pushed horror into strange new realms of dread and imagina…"
click at [549, 435] on textarea "these 1960s shockers pushed horror into strange new realms of dread and imagina…" at bounding box center [885, 438] width 672 height 18
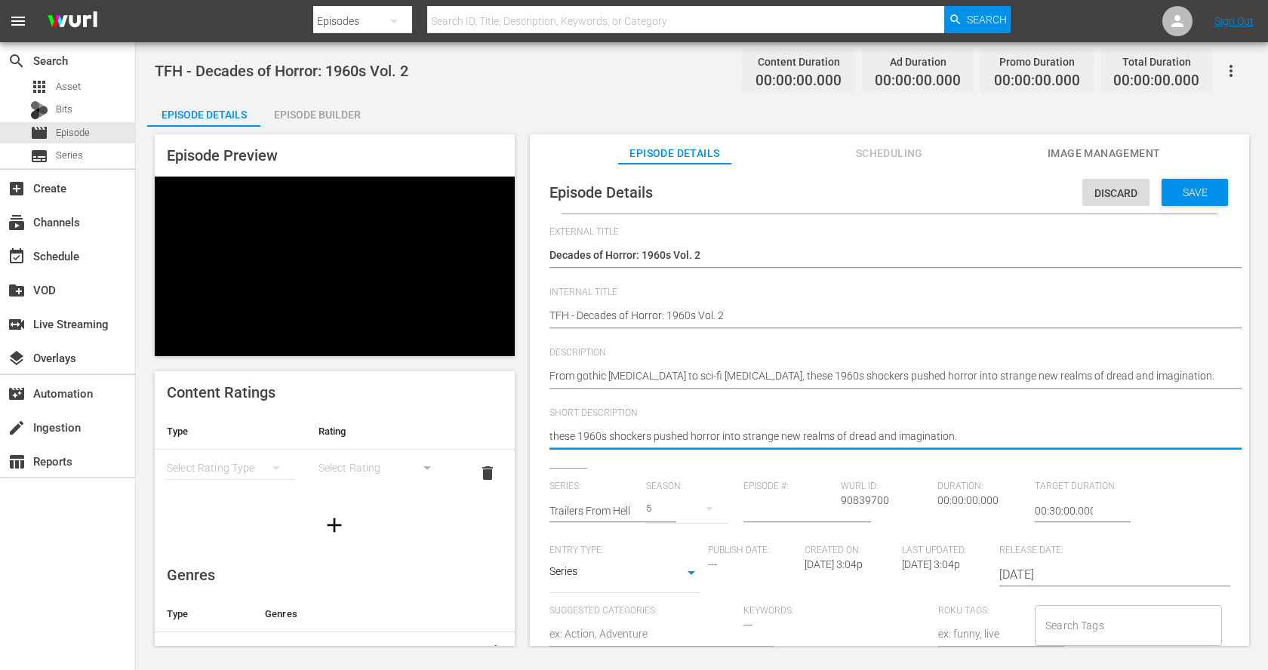
type textarea "hese 1960s shockers pushed horror into strange new realms of dread and imaginat…"
type textarea "These 1960s shockers pushed horror into strange new realms of dread and imagina…"
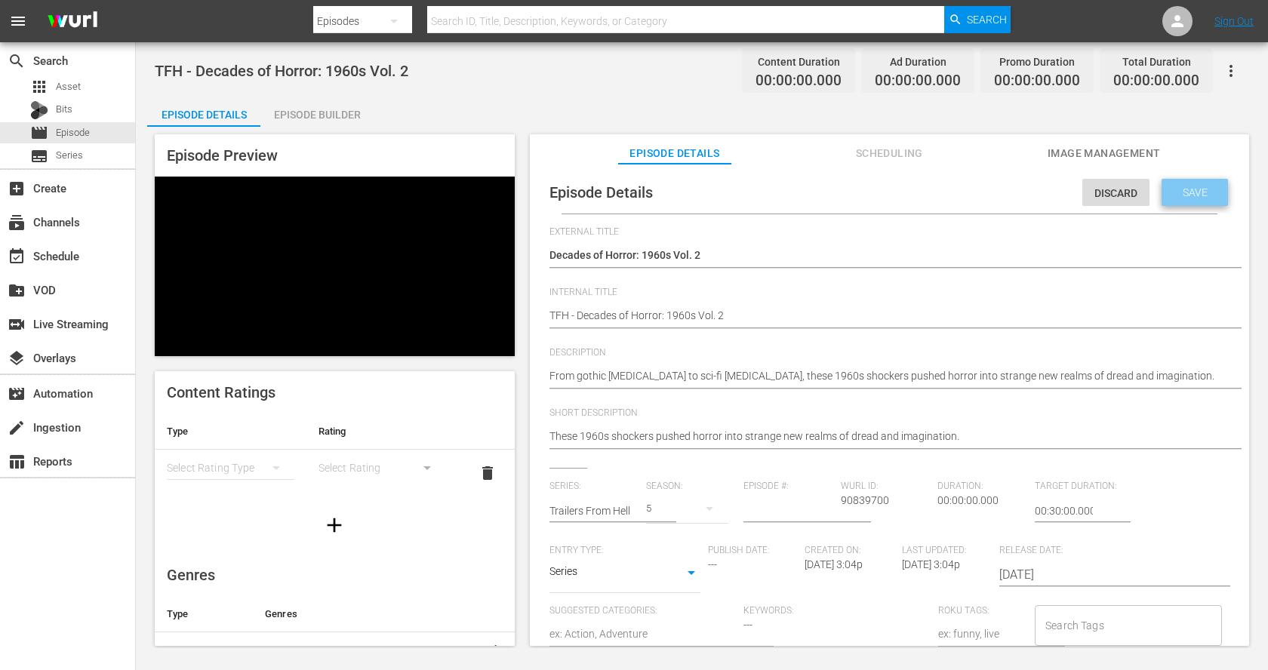
click at [1185, 192] on span "Save" at bounding box center [1194, 192] width 49 height 12
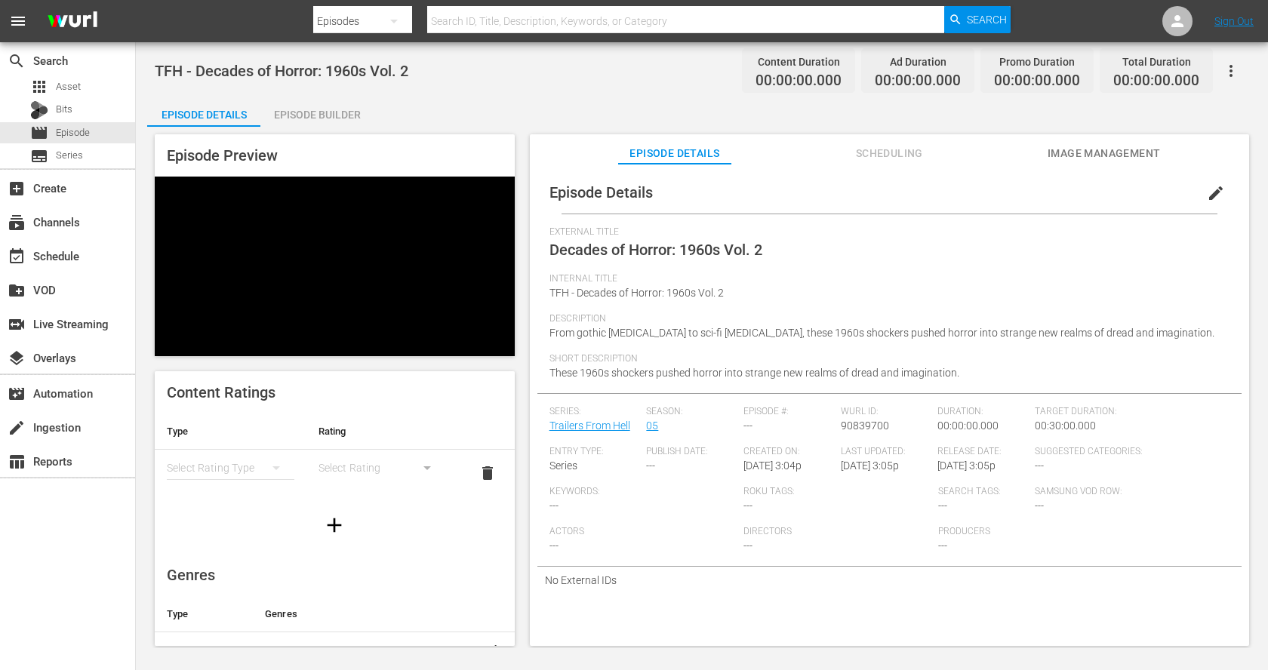
click at [338, 110] on div "Episode Builder" at bounding box center [316, 115] width 113 height 36
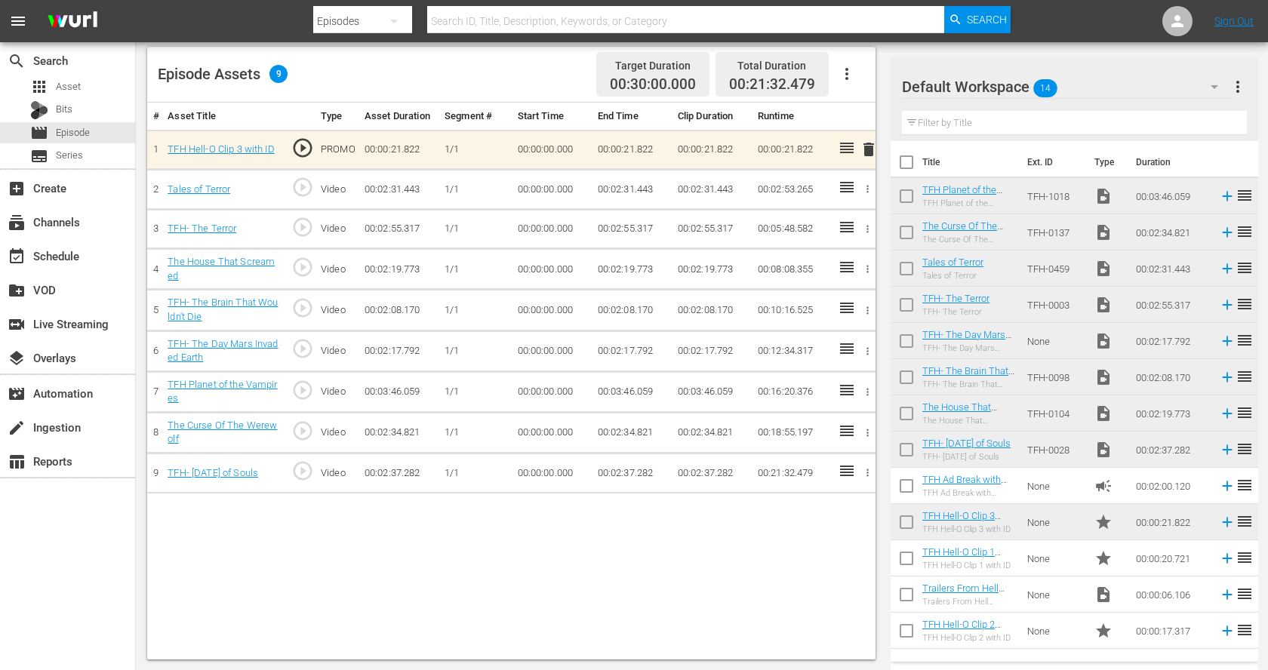
scroll to position [29, 0]
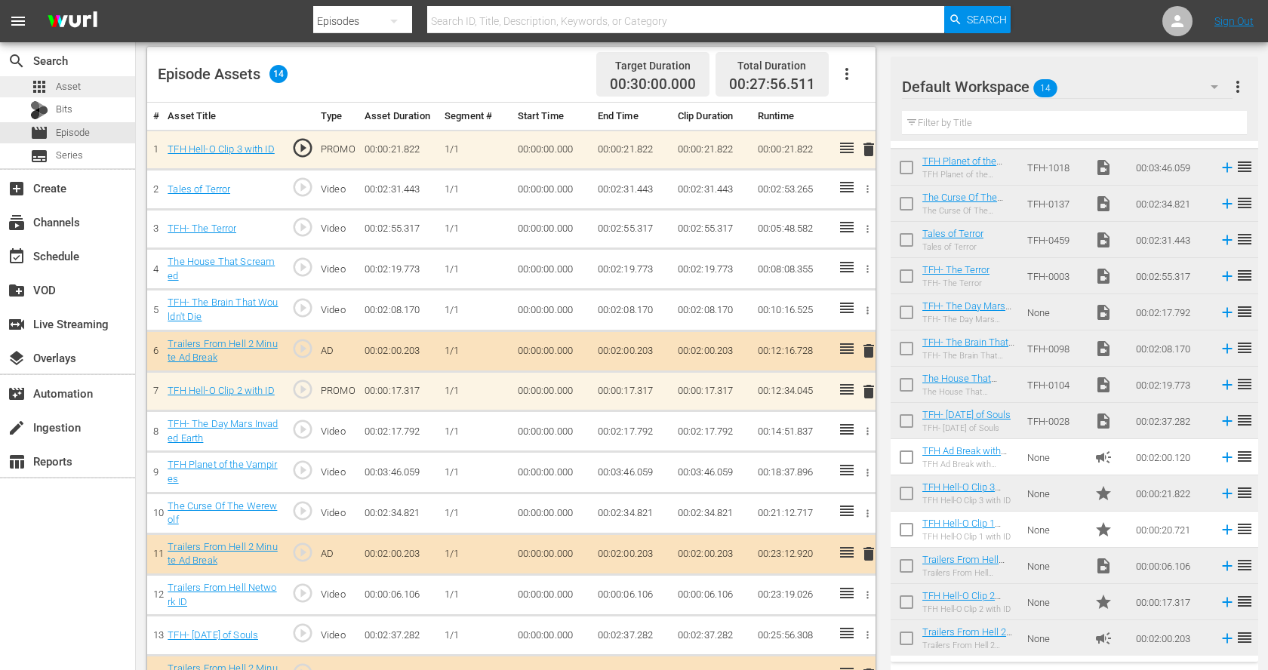
click at [72, 79] on span "Asset" at bounding box center [68, 86] width 25 height 15
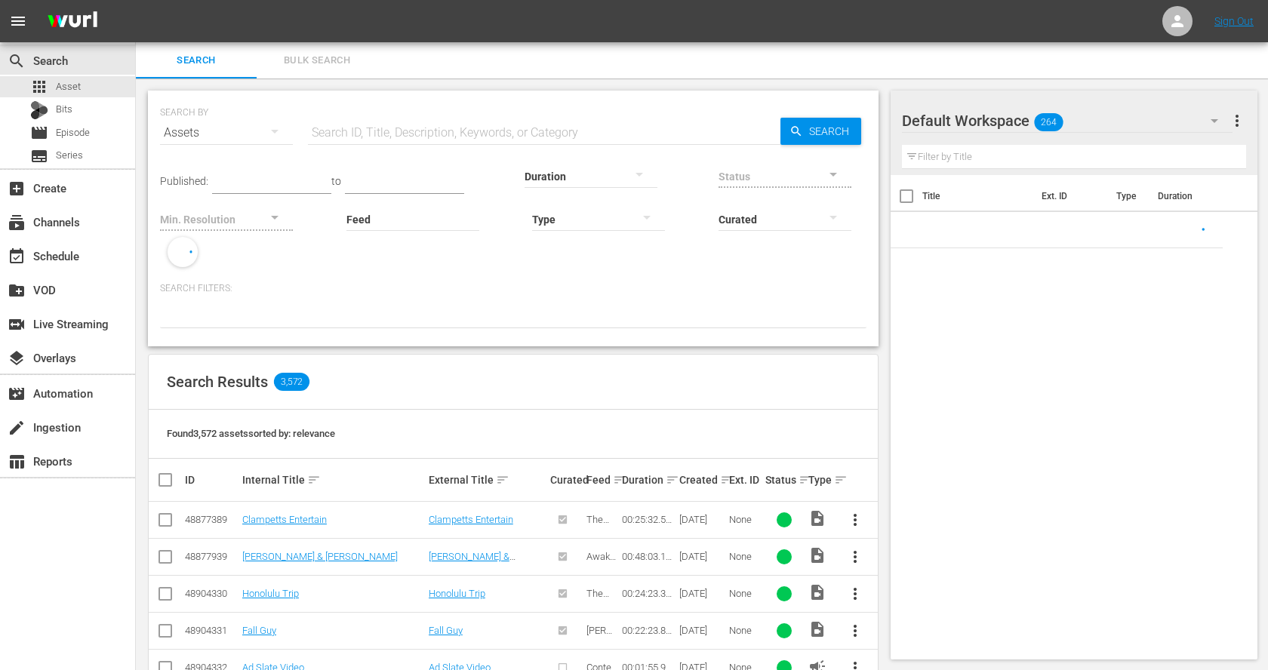
click at [383, 136] on input "text" at bounding box center [544, 133] width 472 height 36
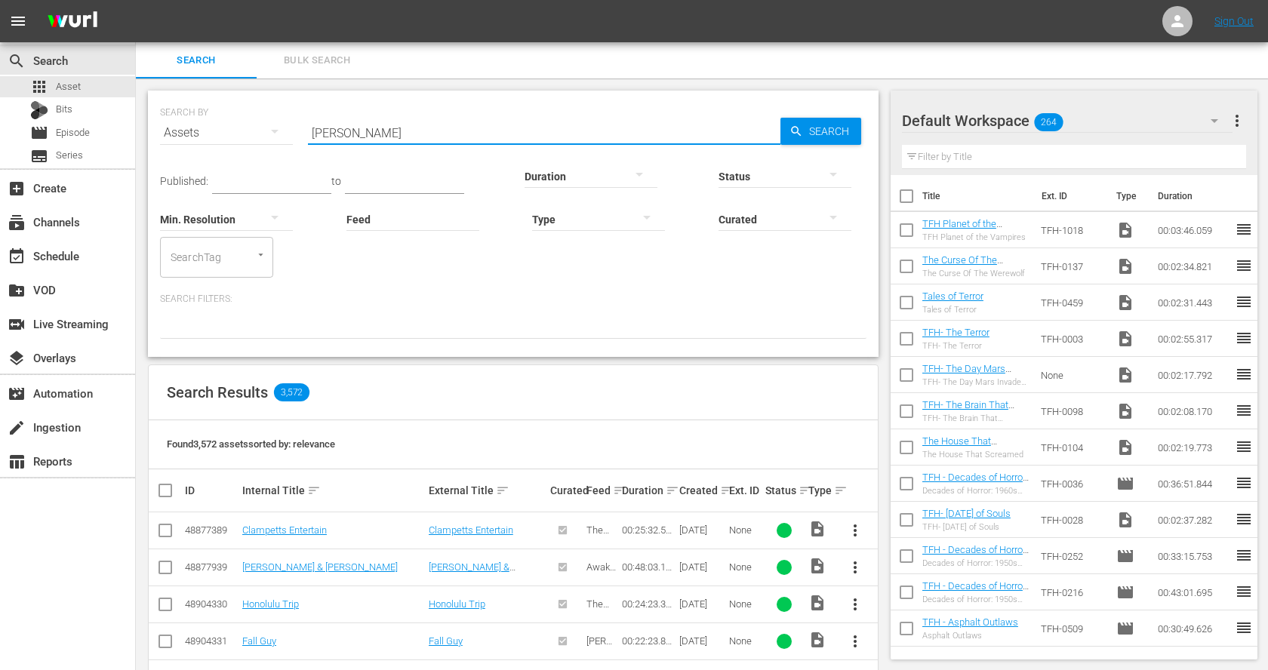
type input "[PERSON_NAME]"
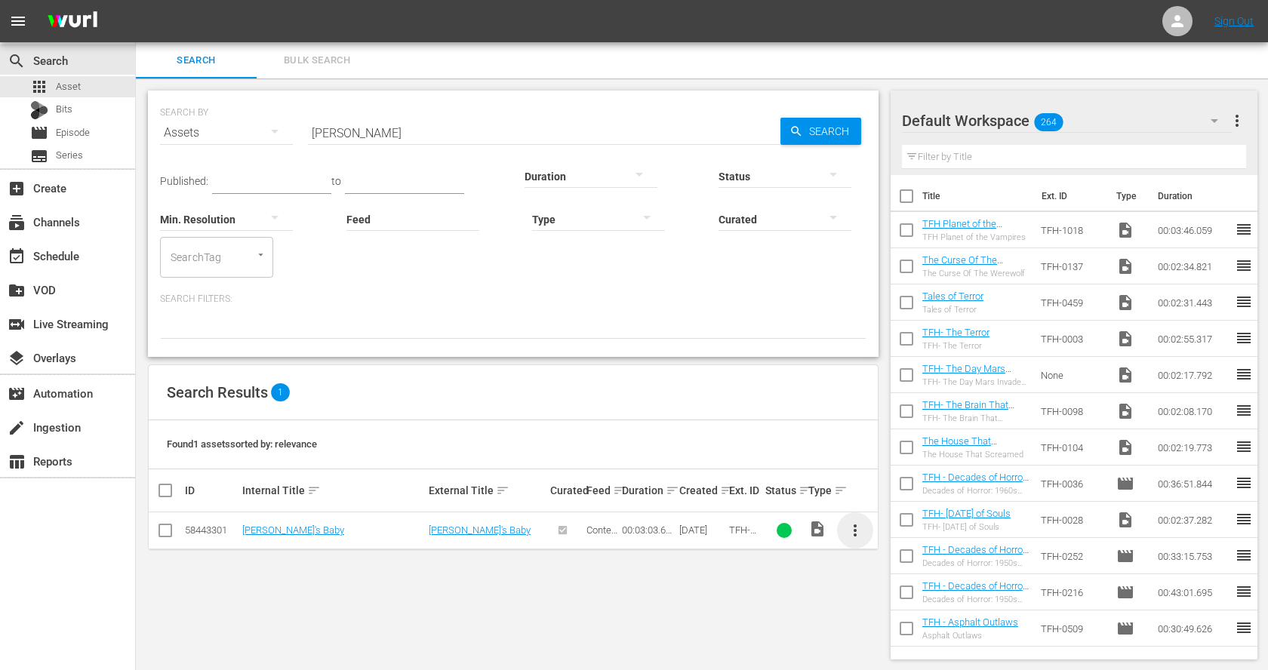
click at [857, 530] on span "more_vert" at bounding box center [855, 530] width 18 height 18
click at [925, 574] on div "Workspace" at bounding box center [936, 571] width 103 height 36
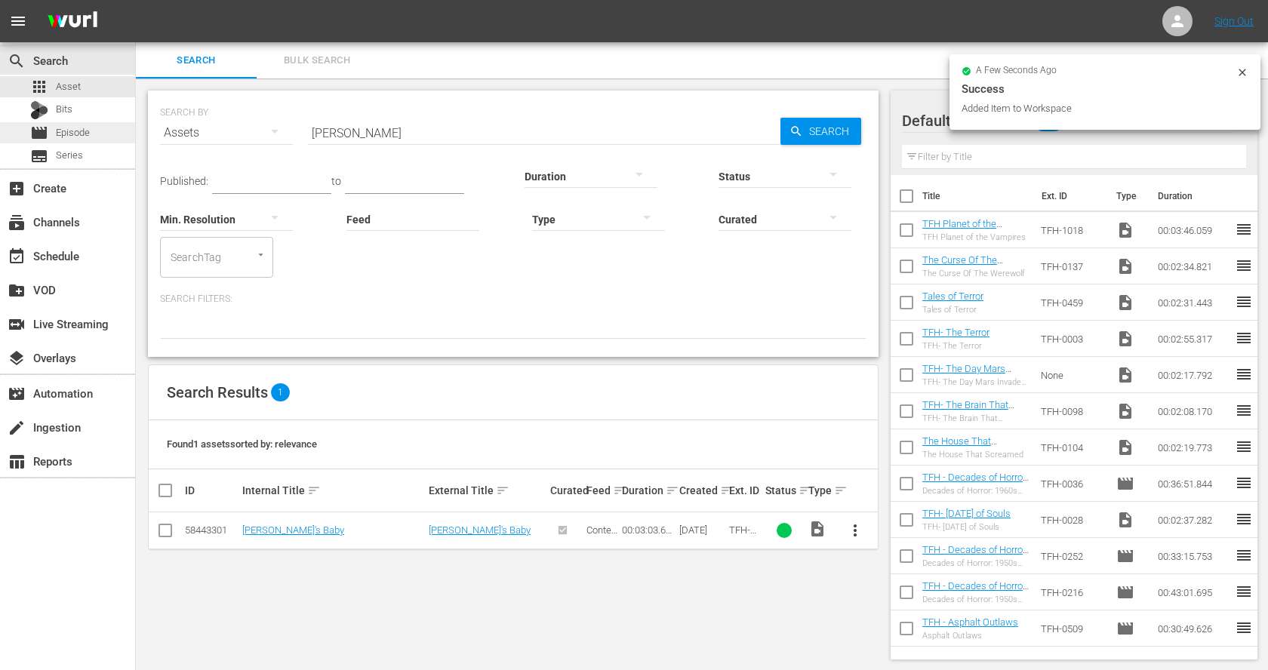
click at [75, 135] on span "Episode" at bounding box center [73, 132] width 34 height 15
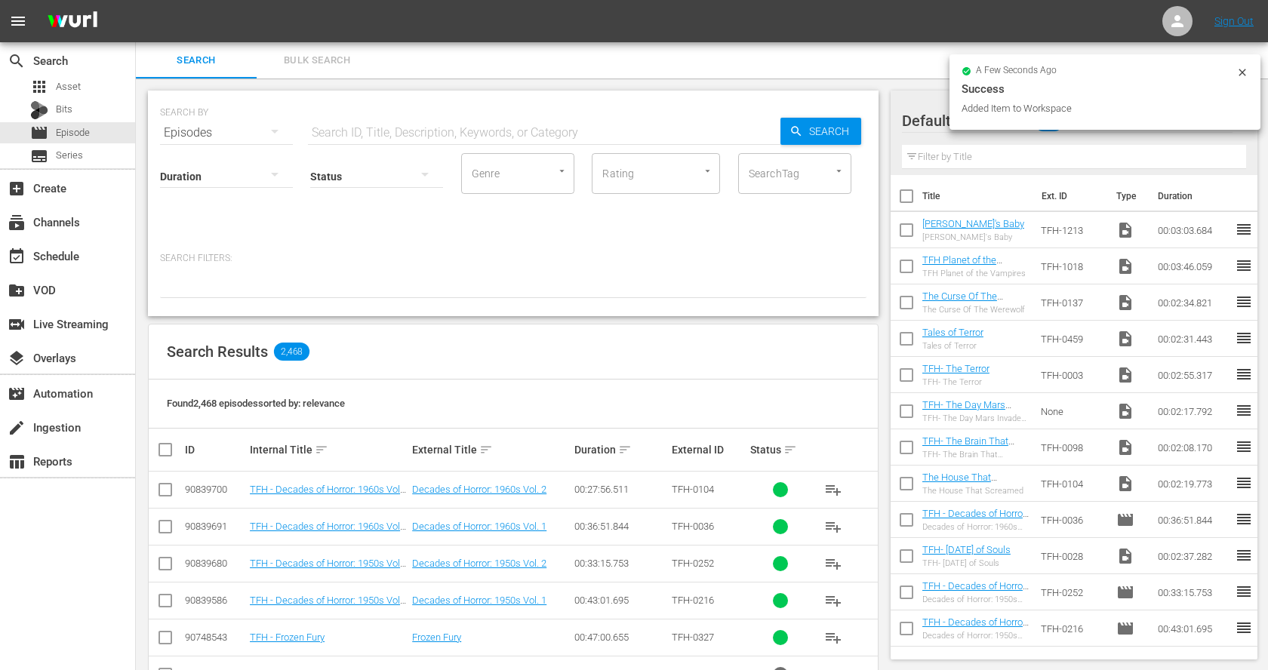
click at [356, 481] on td "TFH - Decades of Horror: 1960s Vol. 2" at bounding box center [328, 490] width 162 height 37
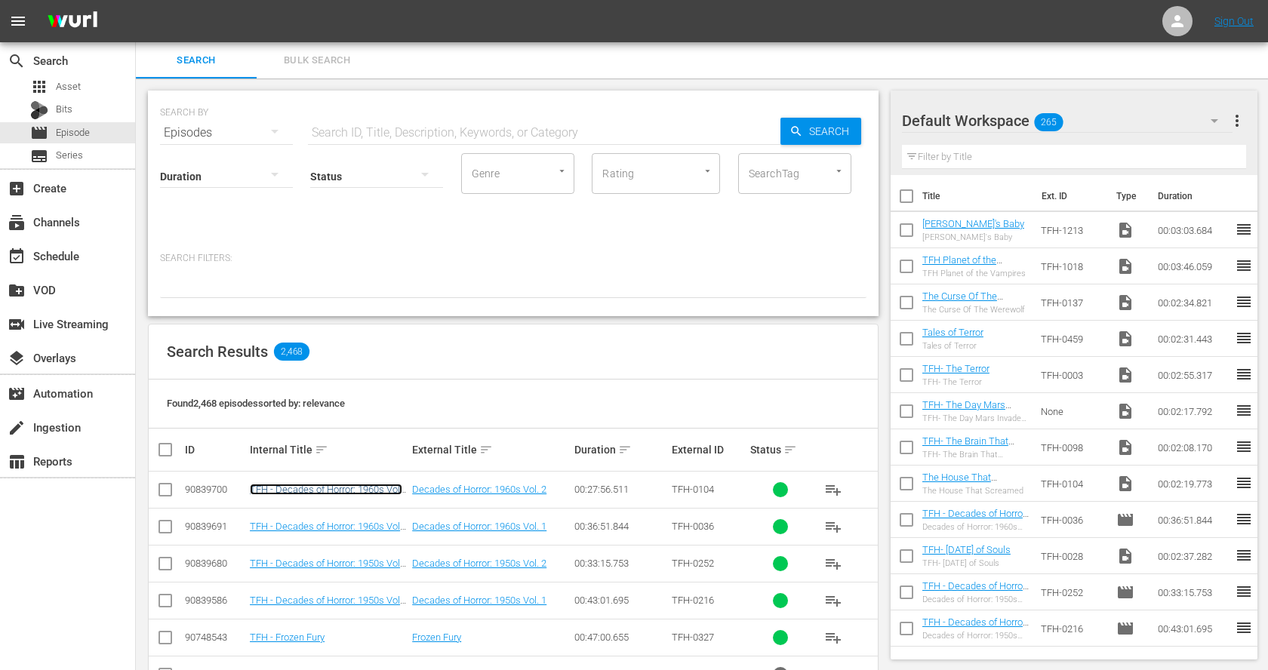
click at [337, 484] on link "TFH - Decades of Horror: 1960s Vol. 2" at bounding box center [326, 495] width 152 height 23
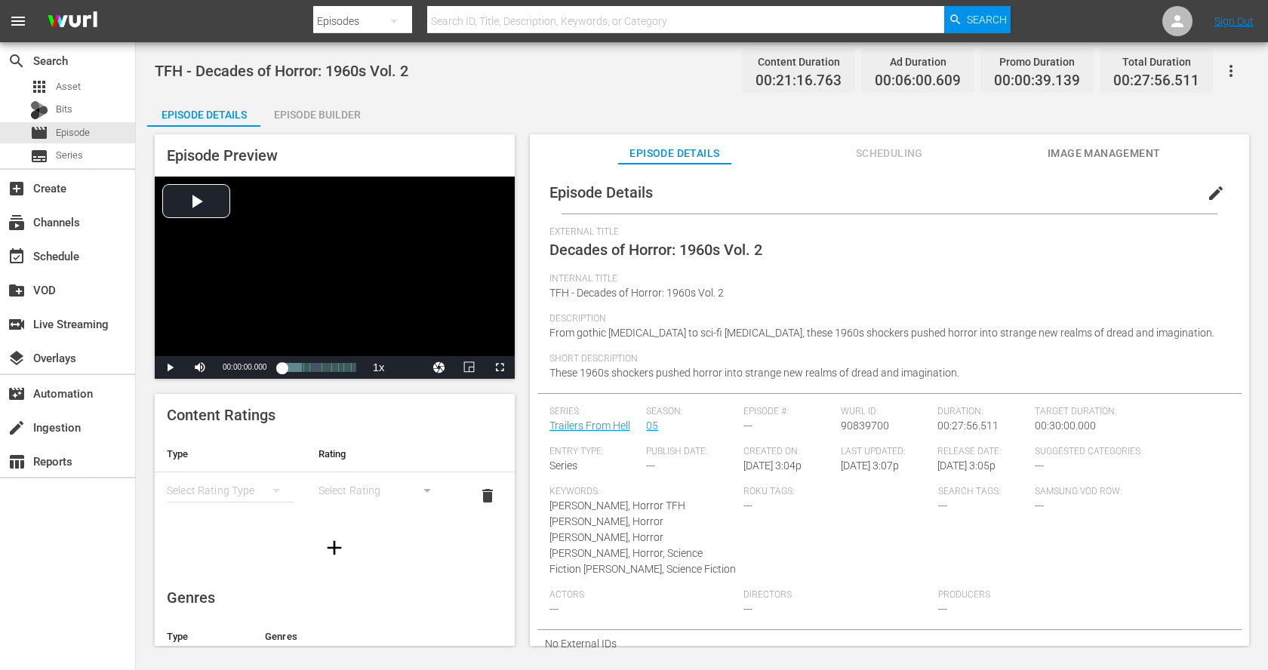
click at [328, 109] on div "Episode Builder" at bounding box center [316, 115] width 113 height 36
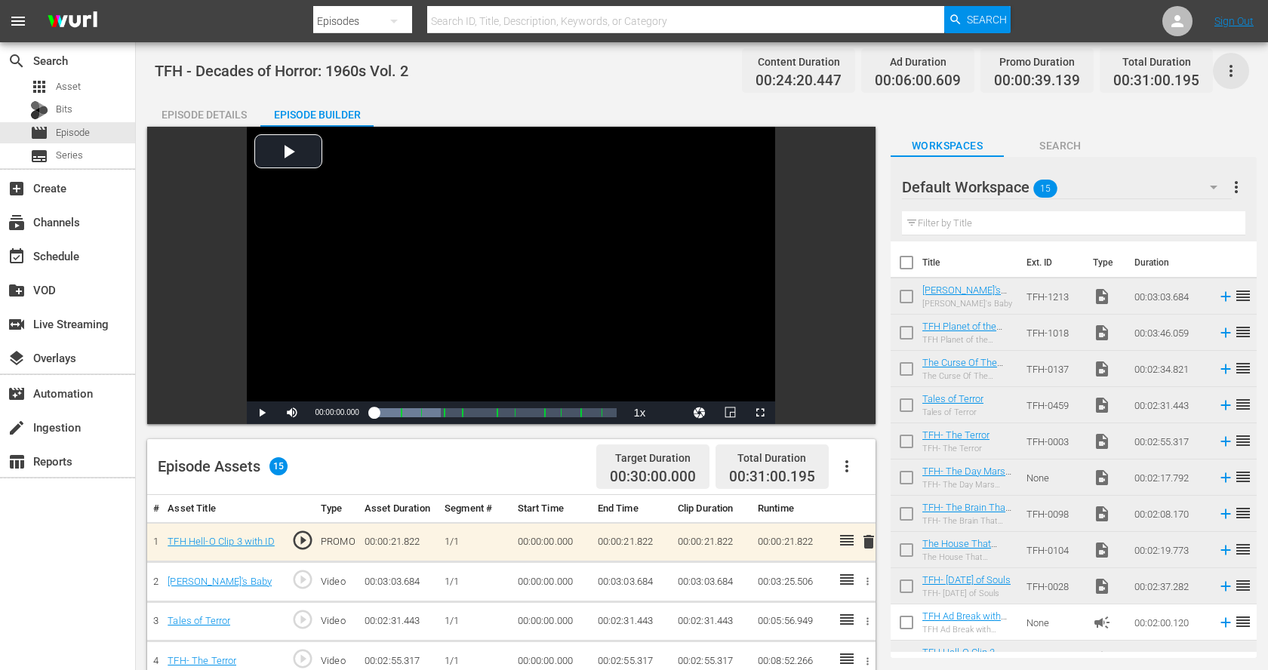
click at [1235, 66] on icon "button" at bounding box center [1231, 71] width 18 height 18
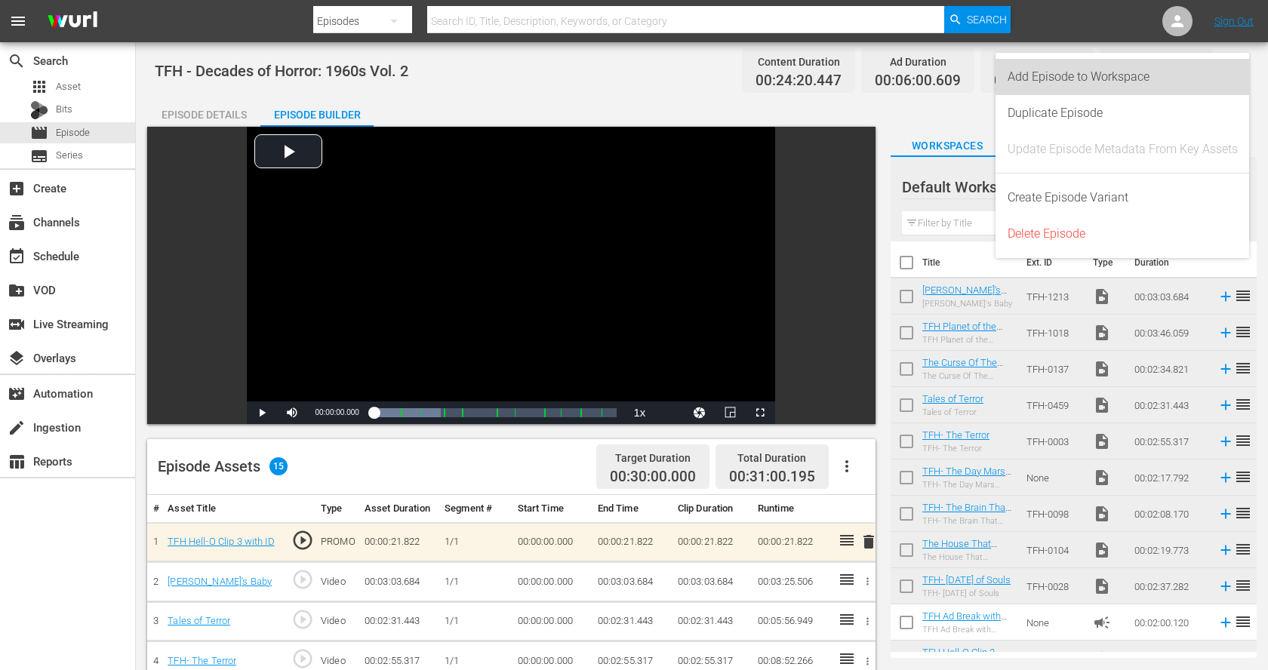
click at [1202, 75] on div "Add Episode to Workspace" at bounding box center [1122, 77] width 230 height 36
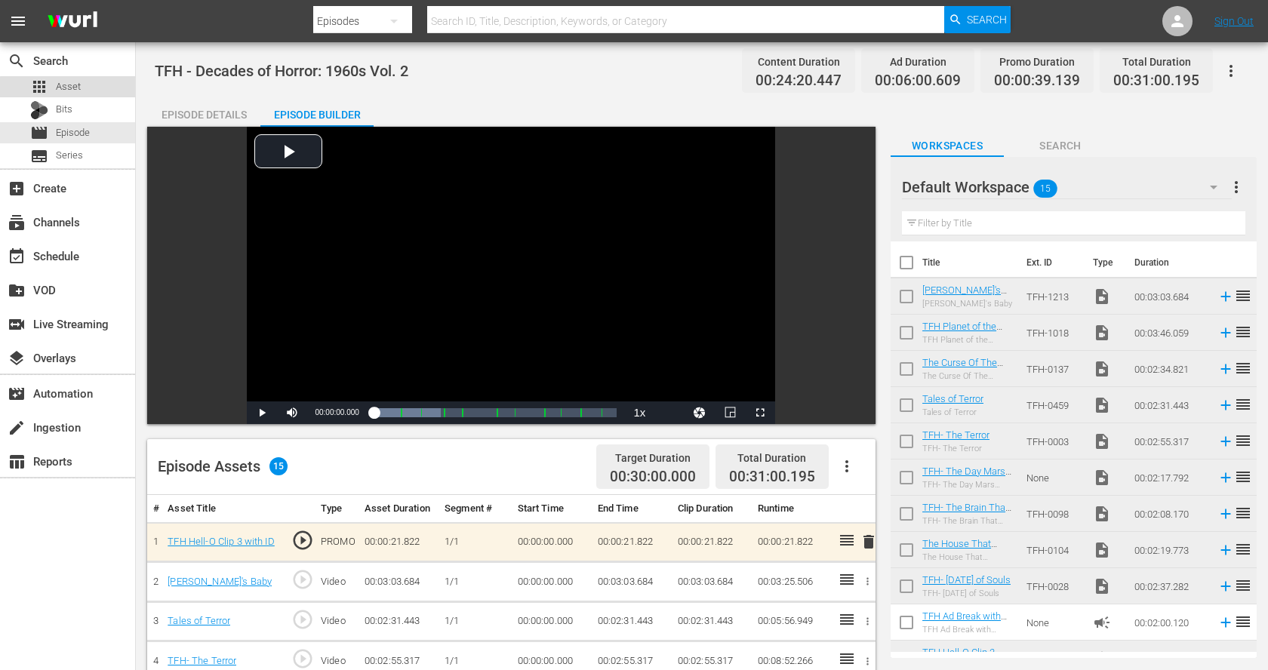
click at [79, 88] on span "Asset" at bounding box center [68, 86] width 25 height 15
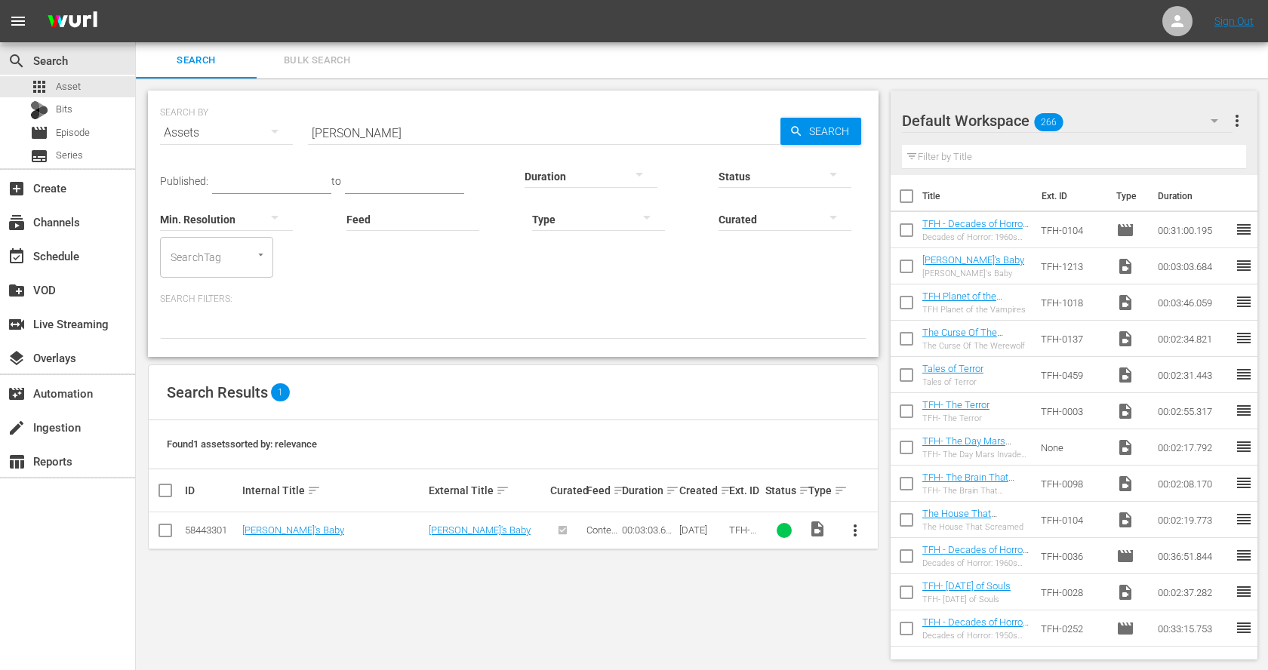
click at [905, 264] on input "checkbox" at bounding box center [906, 270] width 32 height 32
checkbox input "true"
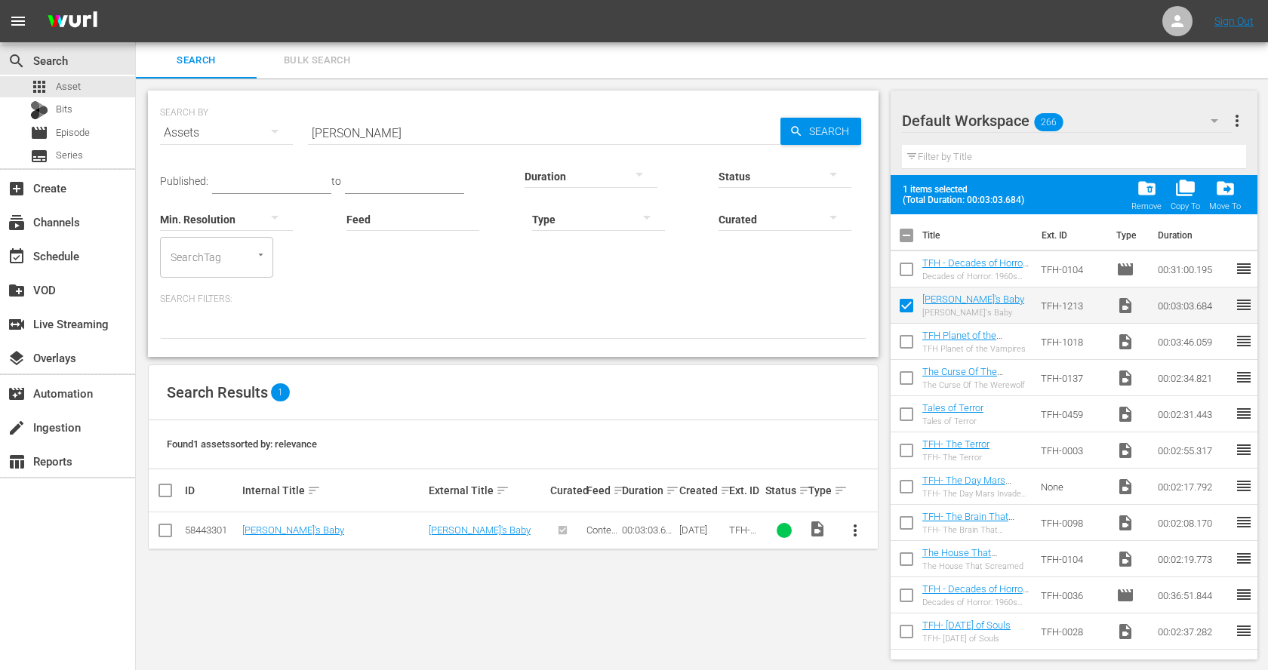
click at [907, 336] on input "checkbox" at bounding box center [906, 345] width 32 height 32
checkbox input "true"
click at [905, 364] on span at bounding box center [906, 378] width 32 height 32
click at [907, 377] on input "checkbox" at bounding box center [906, 381] width 32 height 32
checkbox input "true"
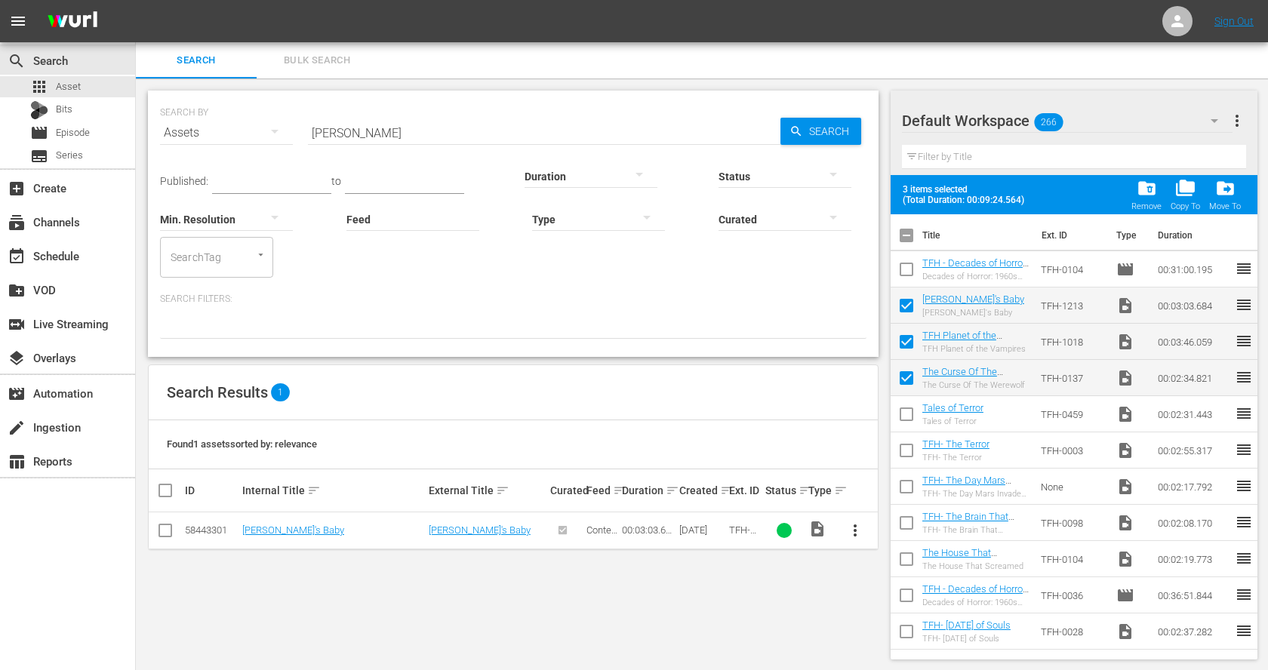
click at [906, 408] on input "checkbox" at bounding box center [906, 417] width 32 height 32
checkbox input "true"
click at [904, 451] on input "checkbox" at bounding box center [906, 454] width 32 height 32
checkbox input "true"
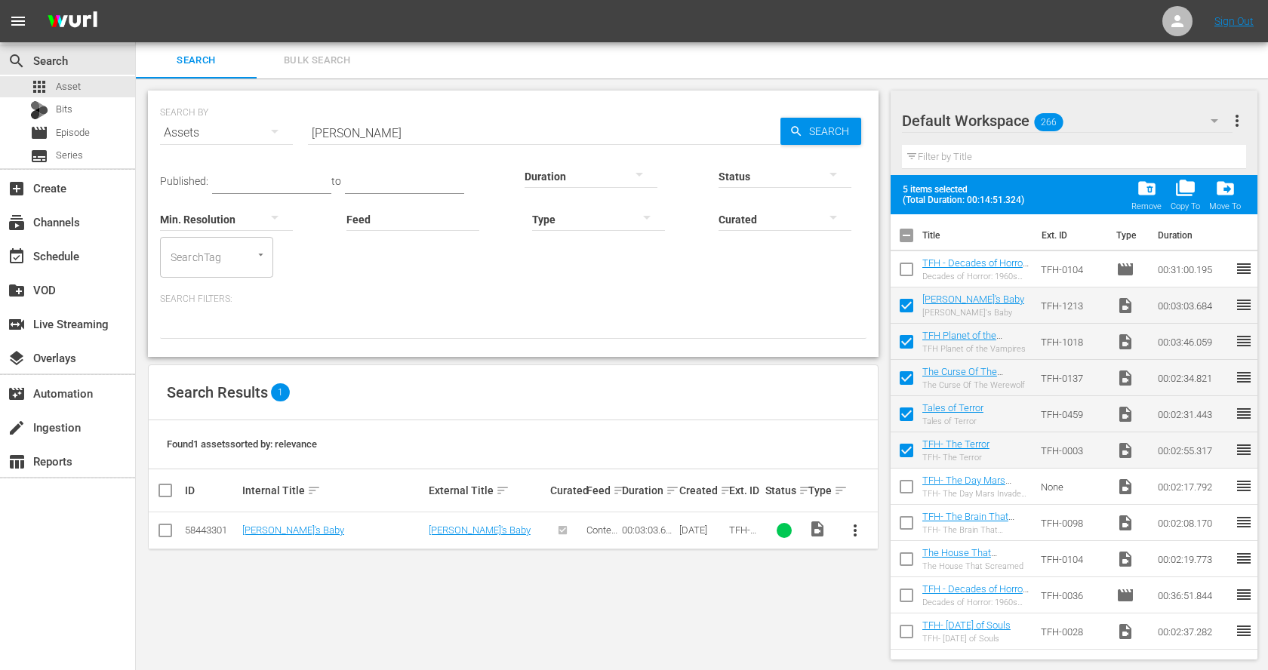
click at [905, 493] on input "checkbox" at bounding box center [906, 490] width 32 height 32
checkbox input "true"
click at [908, 526] on input "checkbox" at bounding box center [906, 526] width 32 height 32
checkbox input "true"
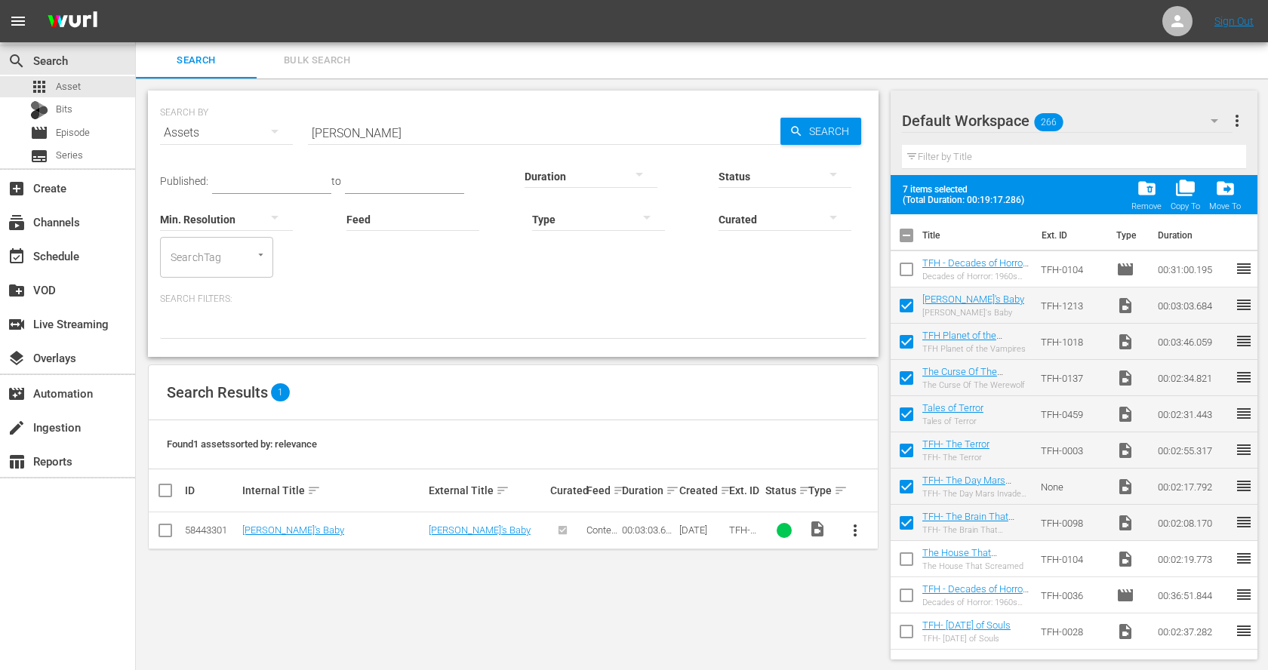
click at [908, 560] on input "checkbox" at bounding box center [906, 562] width 32 height 32
checkbox input "true"
click at [908, 626] on input "checkbox" at bounding box center [906, 635] width 32 height 32
checkbox input "true"
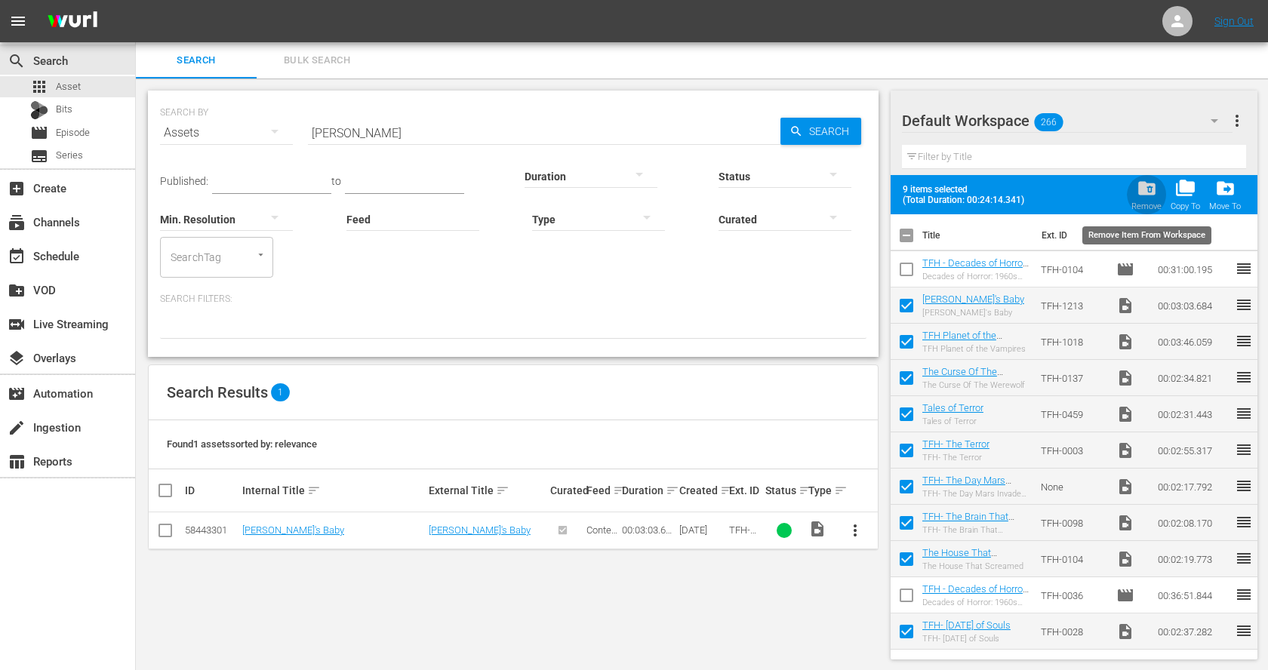
click at [1141, 194] on span "folder_delete" at bounding box center [1146, 188] width 20 height 20
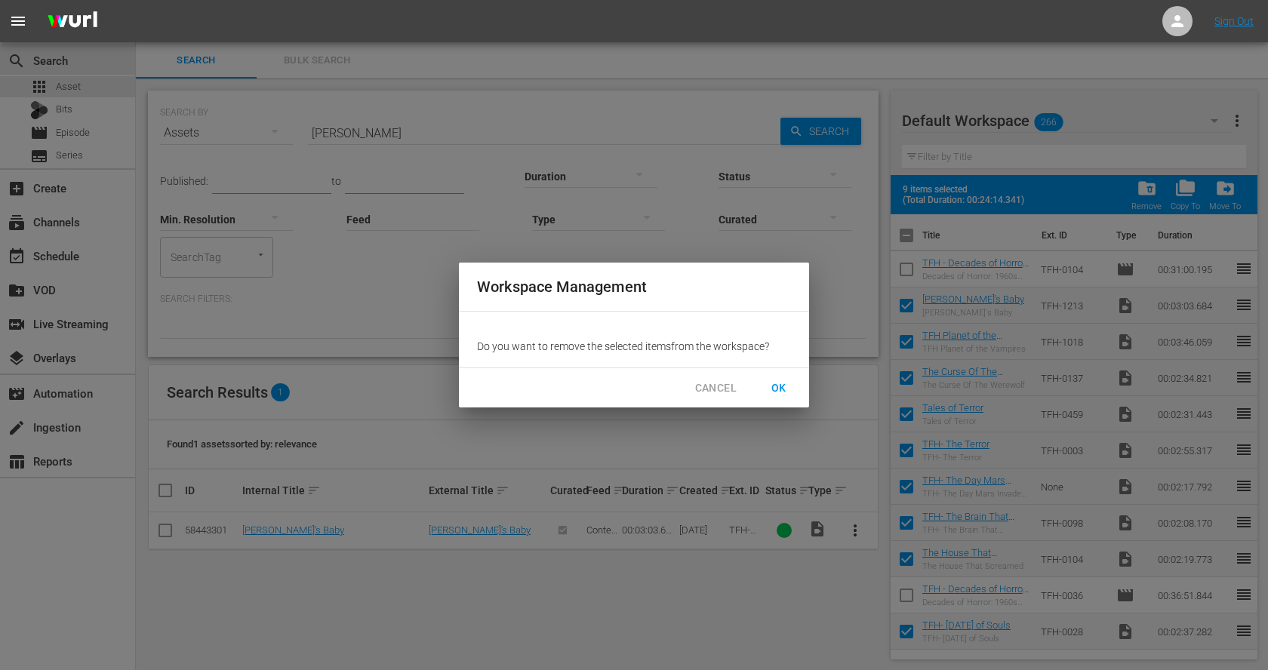
click at [790, 385] on span "OK" at bounding box center [779, 388] width 24 height 19
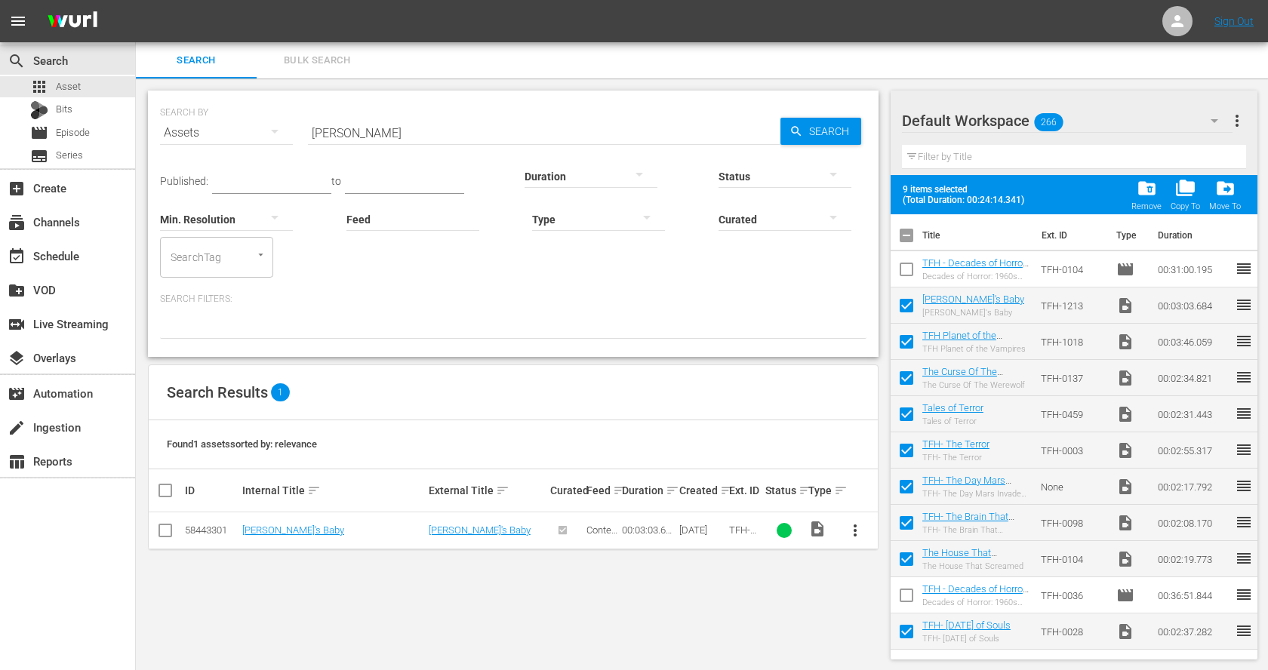
checkbox input "false"
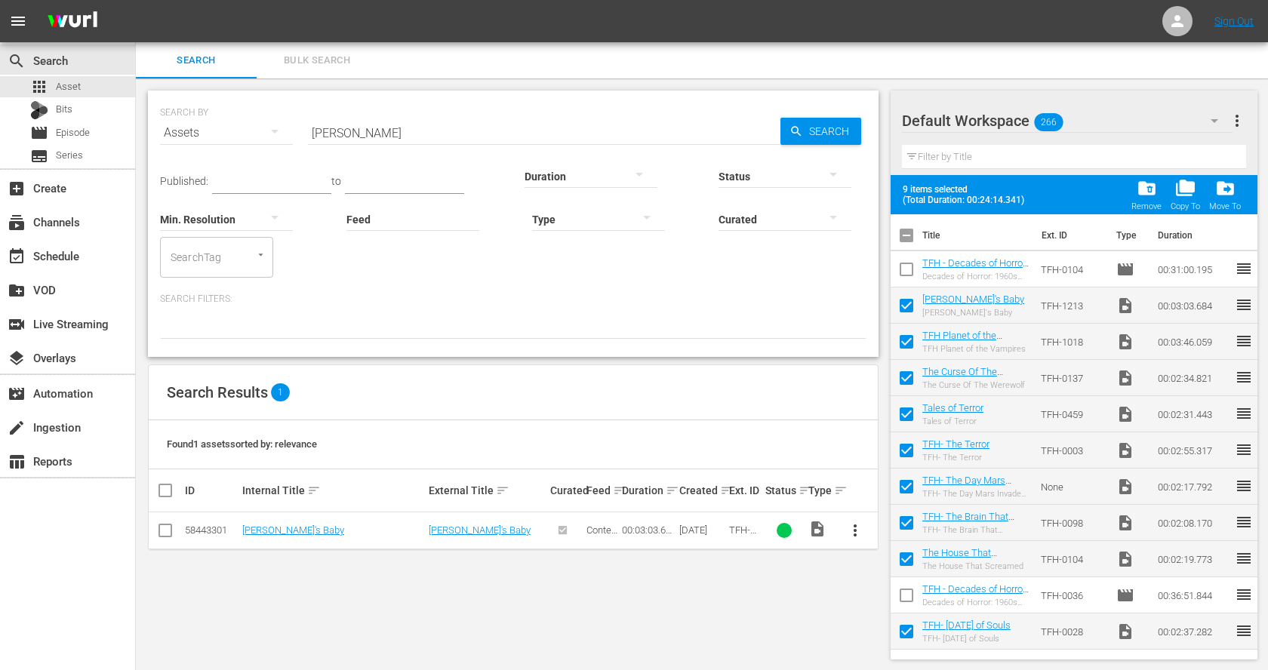
checkbox input "false"
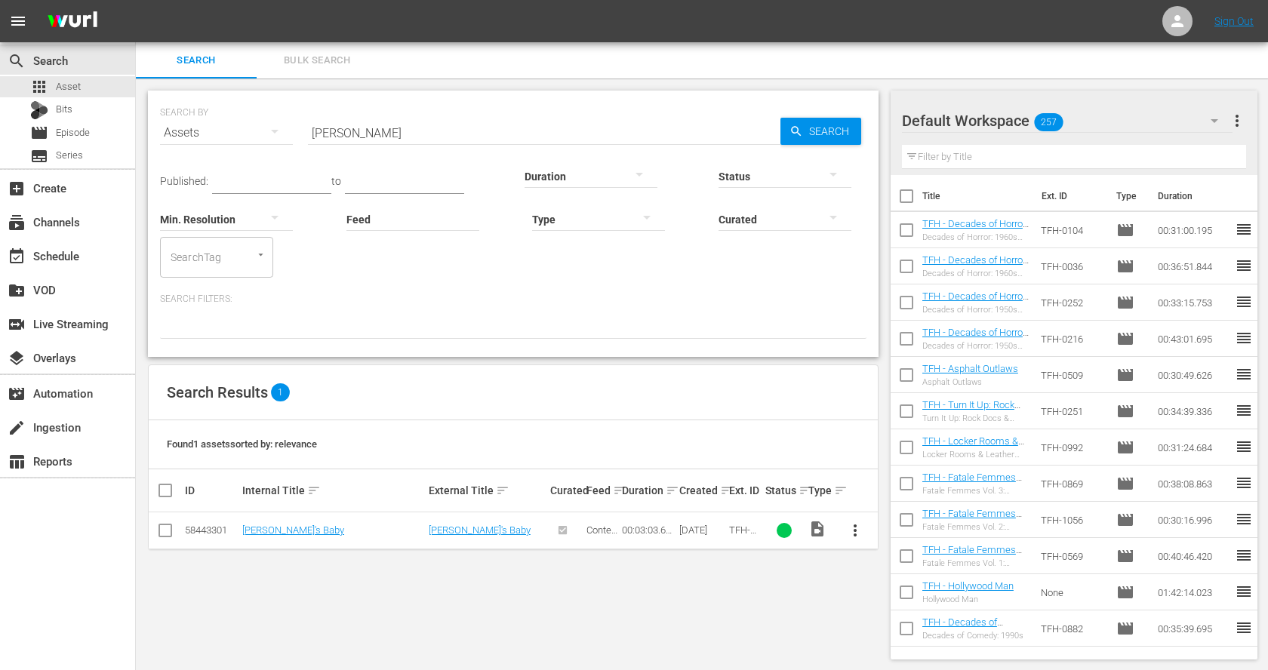
click at [424, 121] on input "[PERSON_NAME]" at bounding box center [544, 133] width 472 height 36
paste input "Frankenhooker"
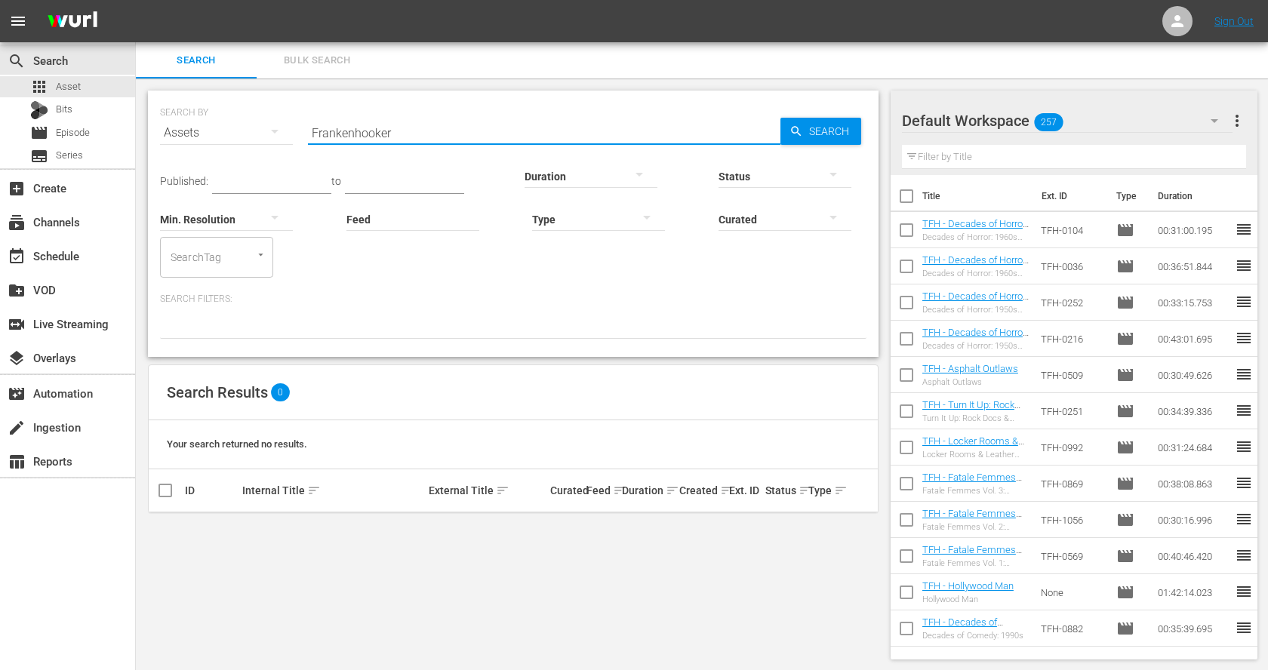
click at [399, 131] on input "Frankenhooker" at bounding box center [544, 133] width 472 height 36
paste input "The Witches"
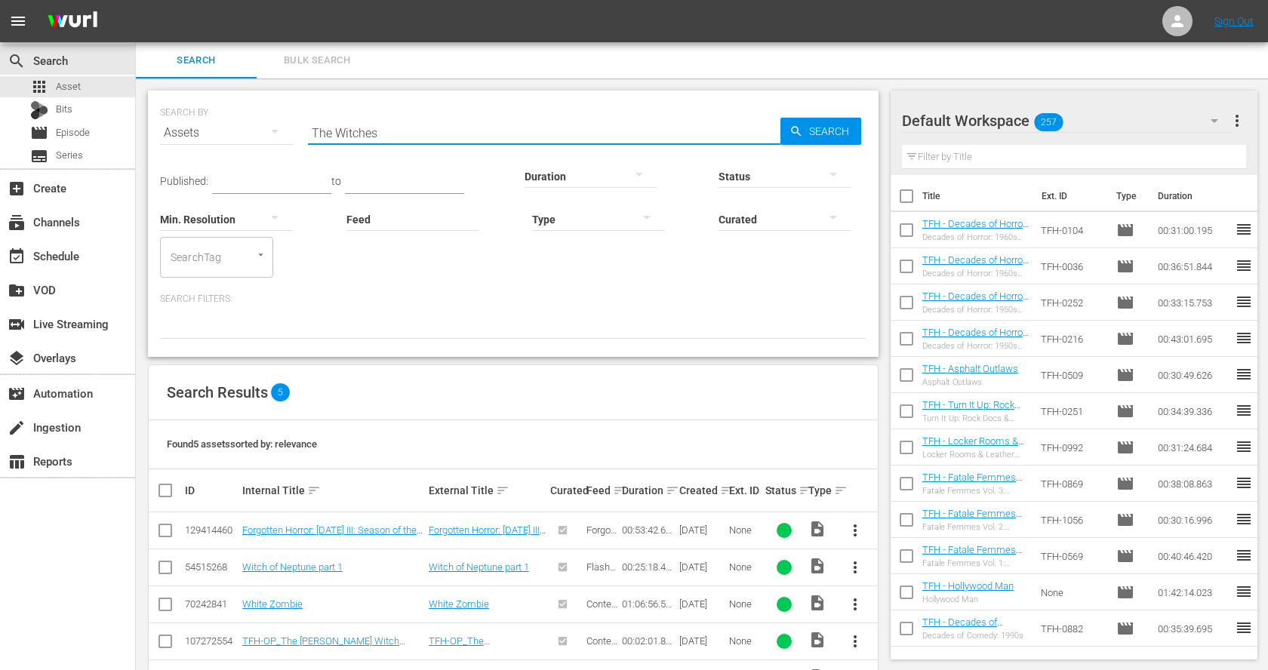
scroll to position [51, 0]
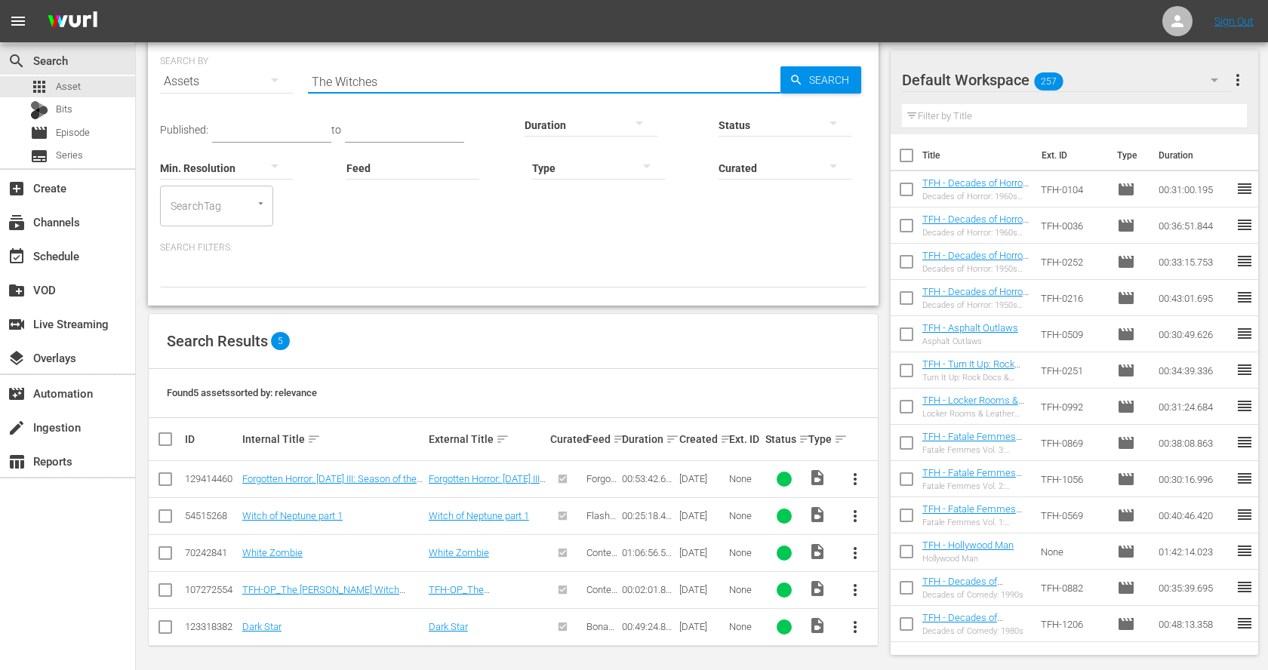
click at [859, 586] on span "more_vert" at bounding box center [855, 590] width 18 height 18
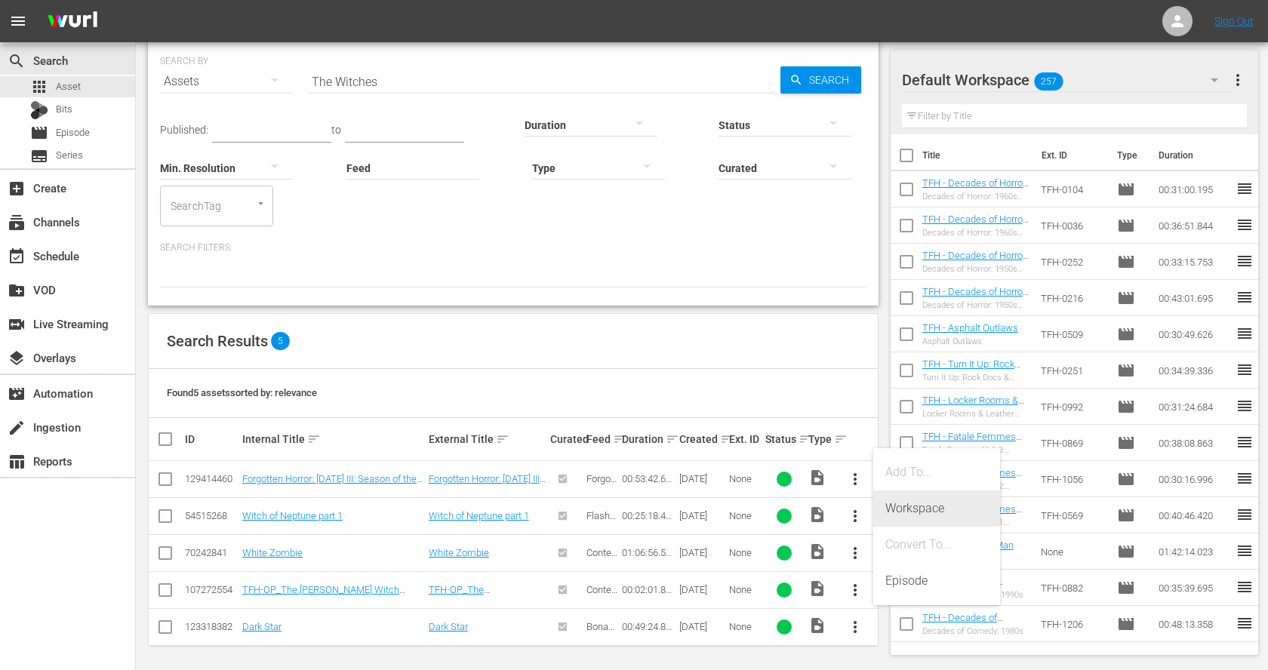
click at [917, 513] on div "Workspace" at bounding box center [936, 508] width 103 height 36
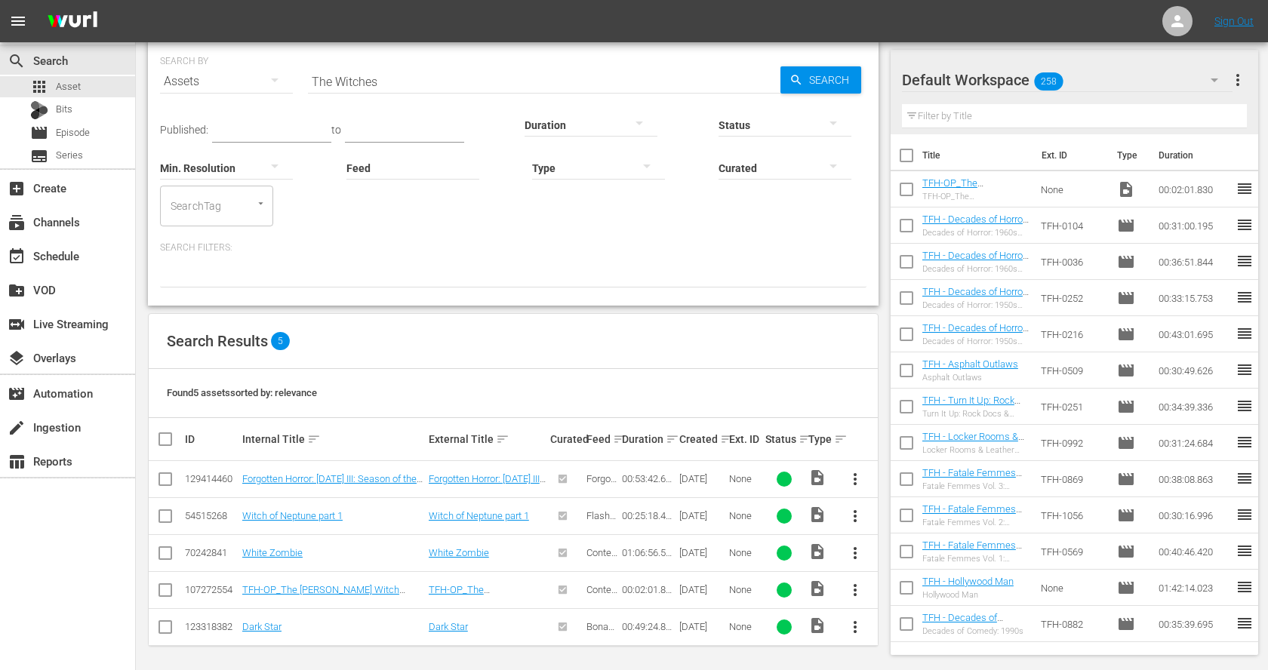
click at [337, 79] on input "The Witches" at bounding box center [544, 81] width 472 height 36
paste input "Silence of the Lamb"
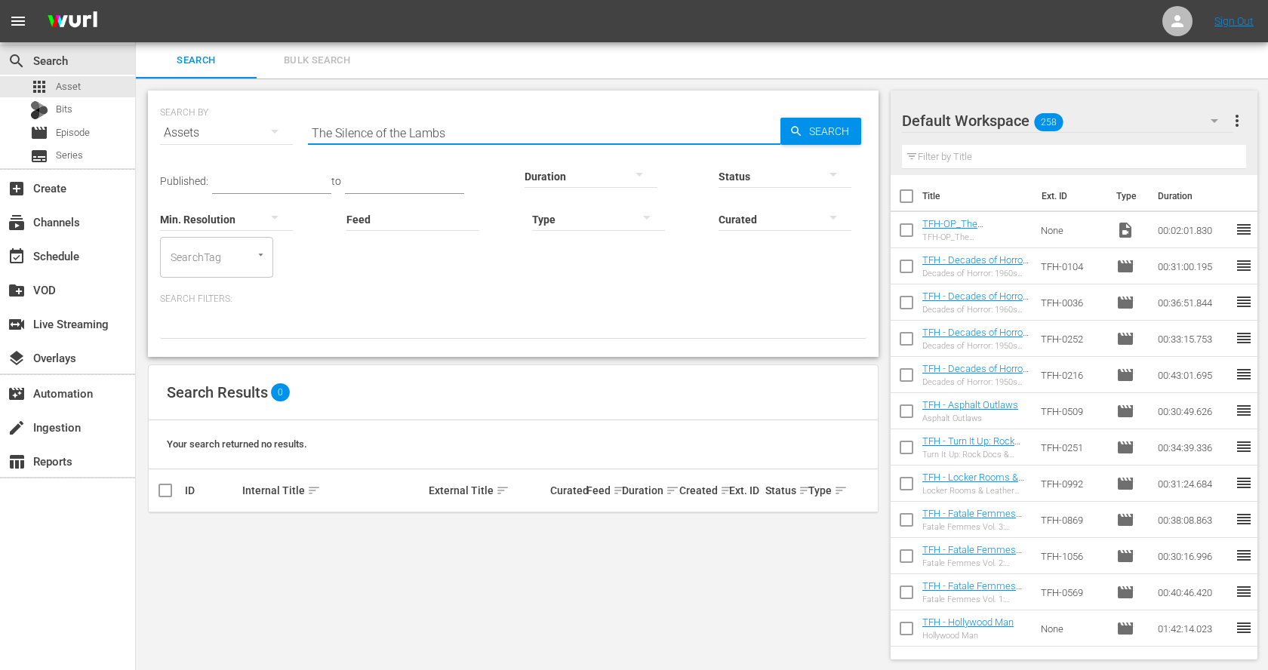
type input "The Silence of the Lambs"
click at [904, 226] on input "checkbox" at bounding box center [906, 233] width 32 height 32
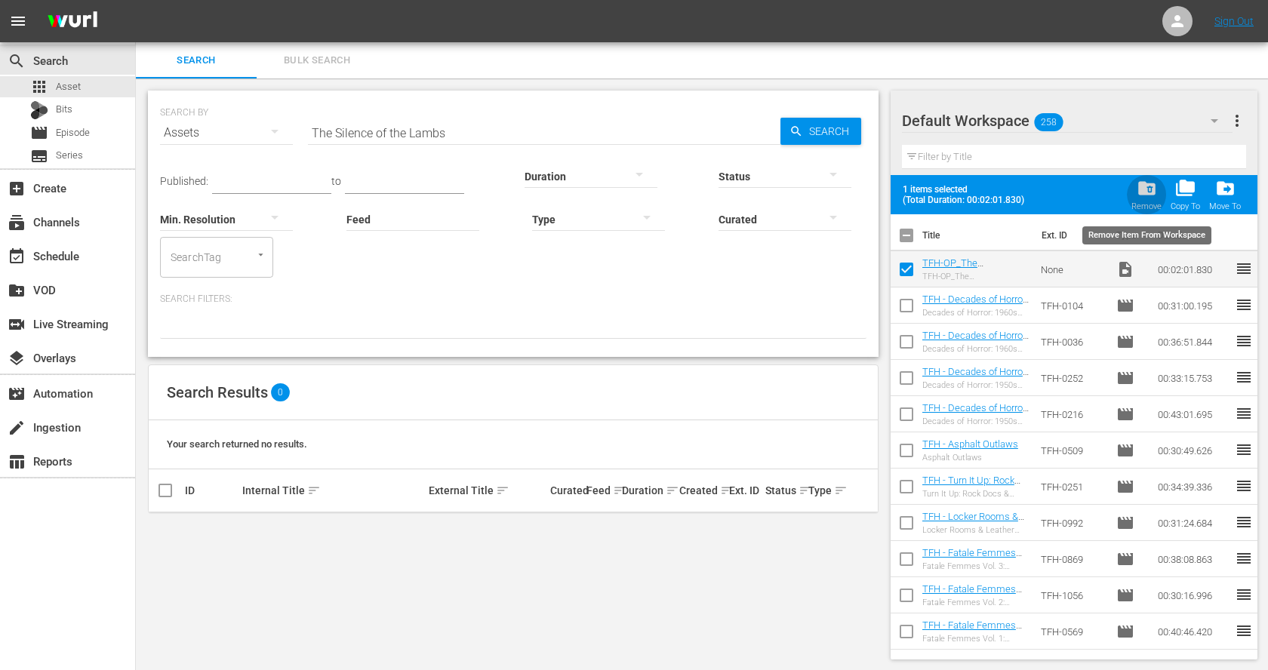
click at [1138, 187] on span "folder_delete" at bounding box center [1146, 188] width 20 height 20
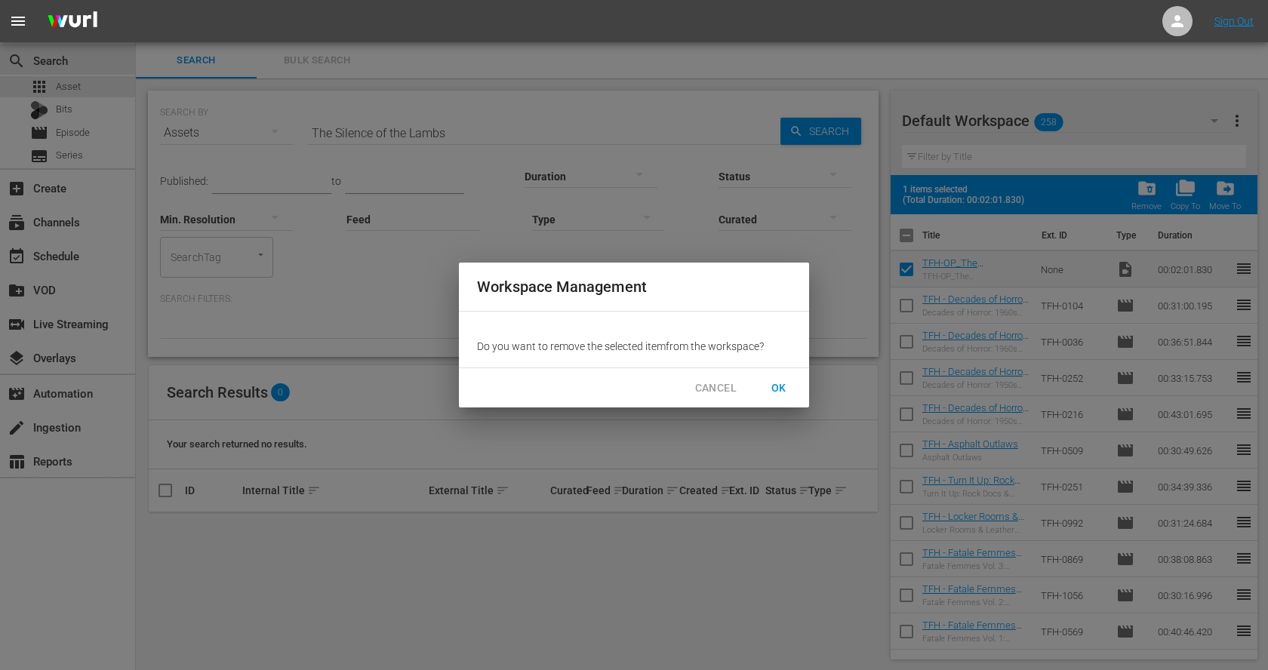
click at [777, 383] on span "OK" at bounding box center [779, 388] width 24 height 19
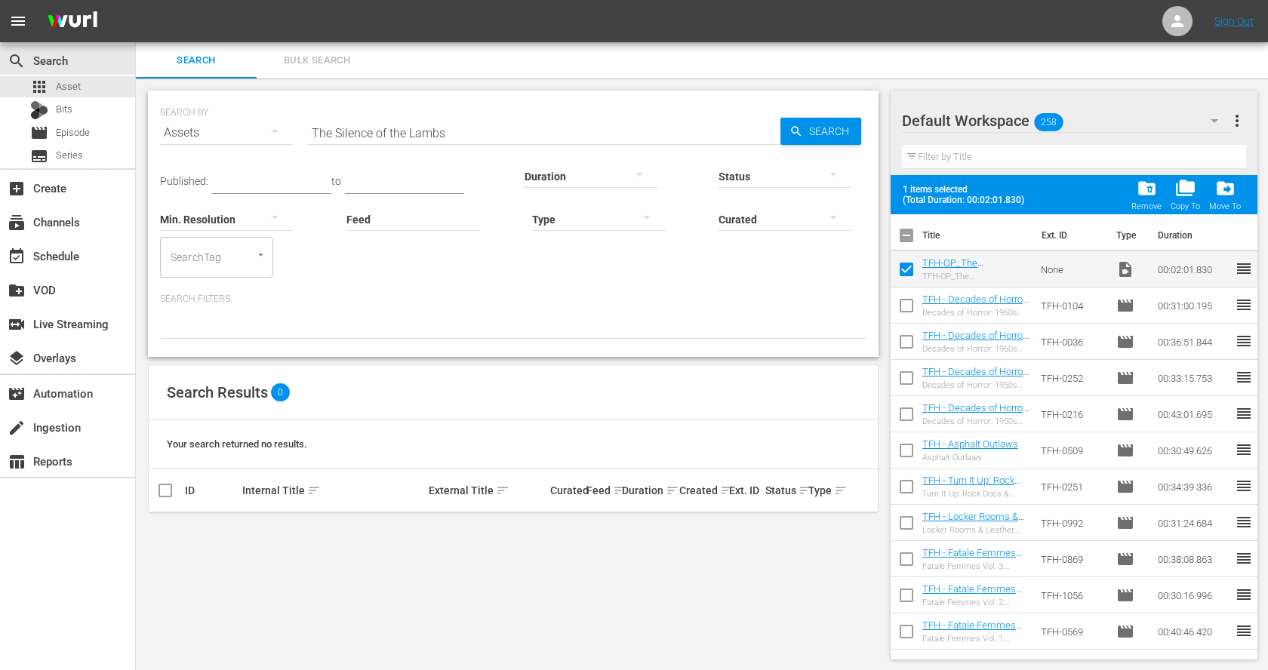
checkbox input "false"
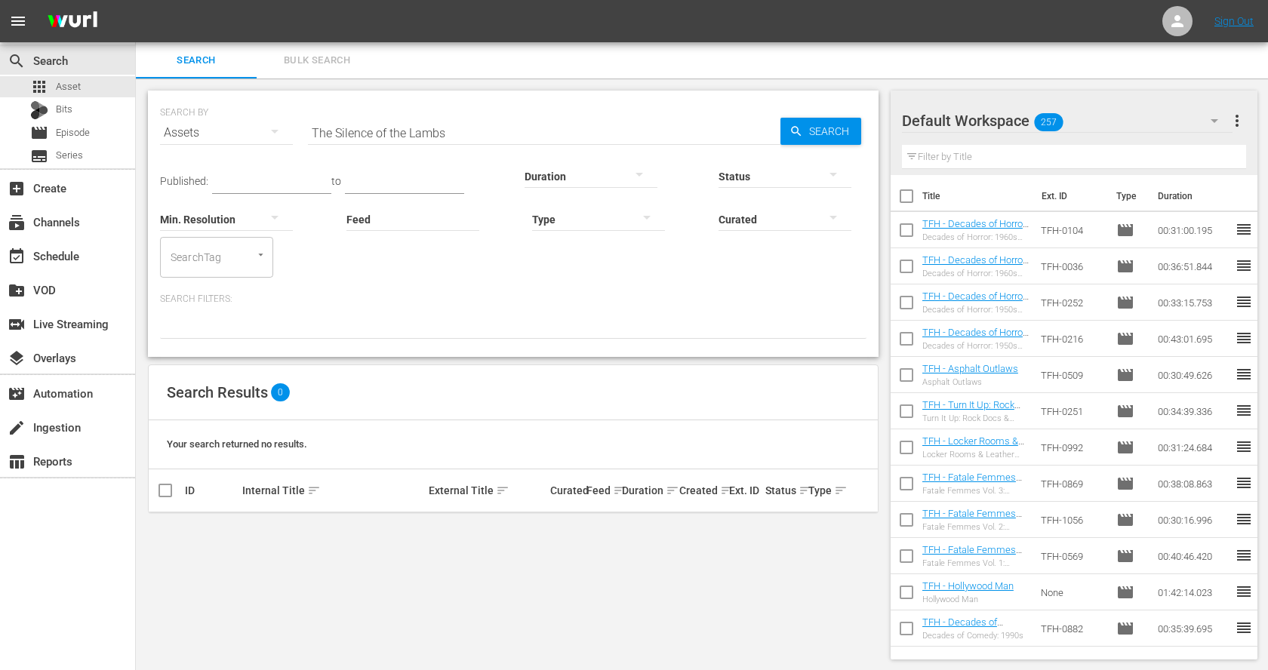
click at [411, 132] on input "The Silence of the Lambs" at bounding box center [544, 133] width 472 height 36
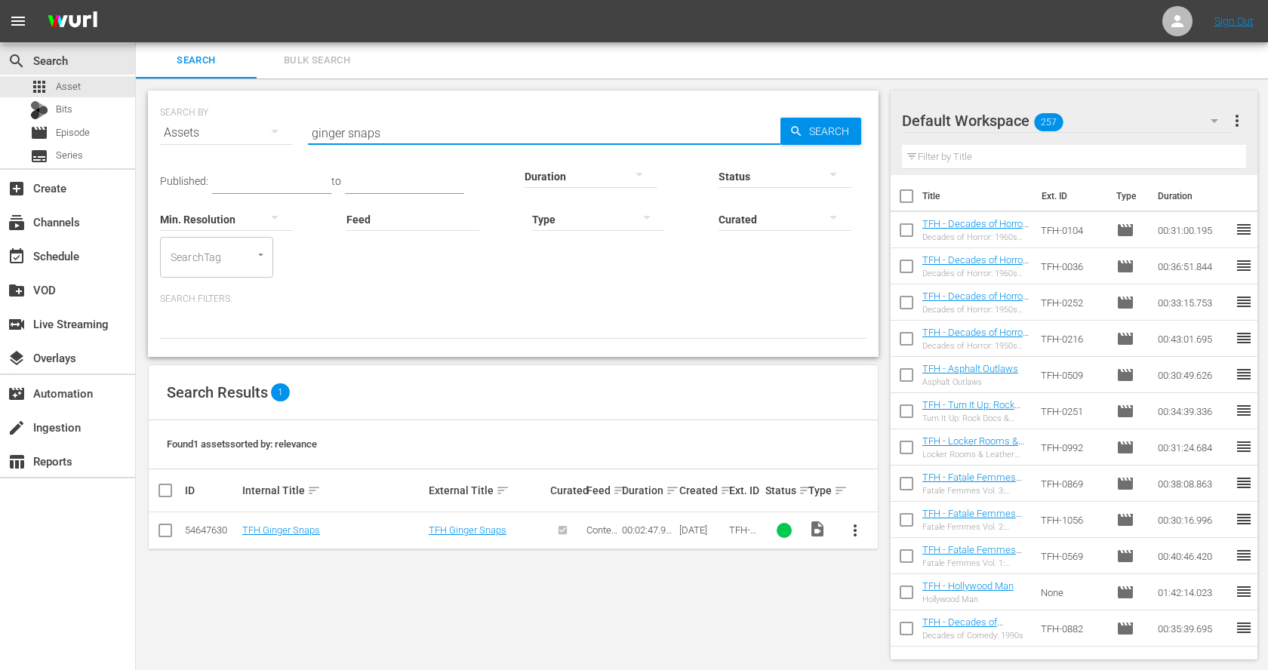
click at [849, 527] on span "more_vert" at bounding box center [855, 530] width 18 height 18
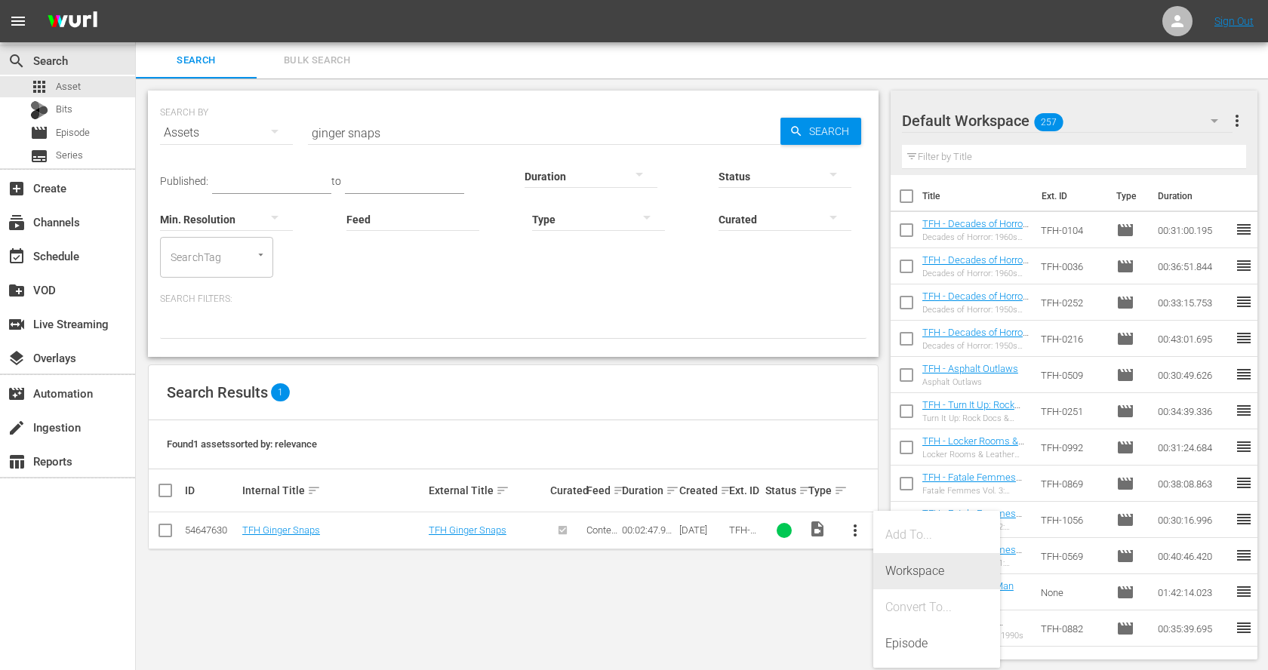
click at [898, 564] on div "Workspace" at bounding box center [936, 571] width 103 height 36
click at [367, 134] on input "ginger snaps" at bounding box center [544, 133] width 472 height 36
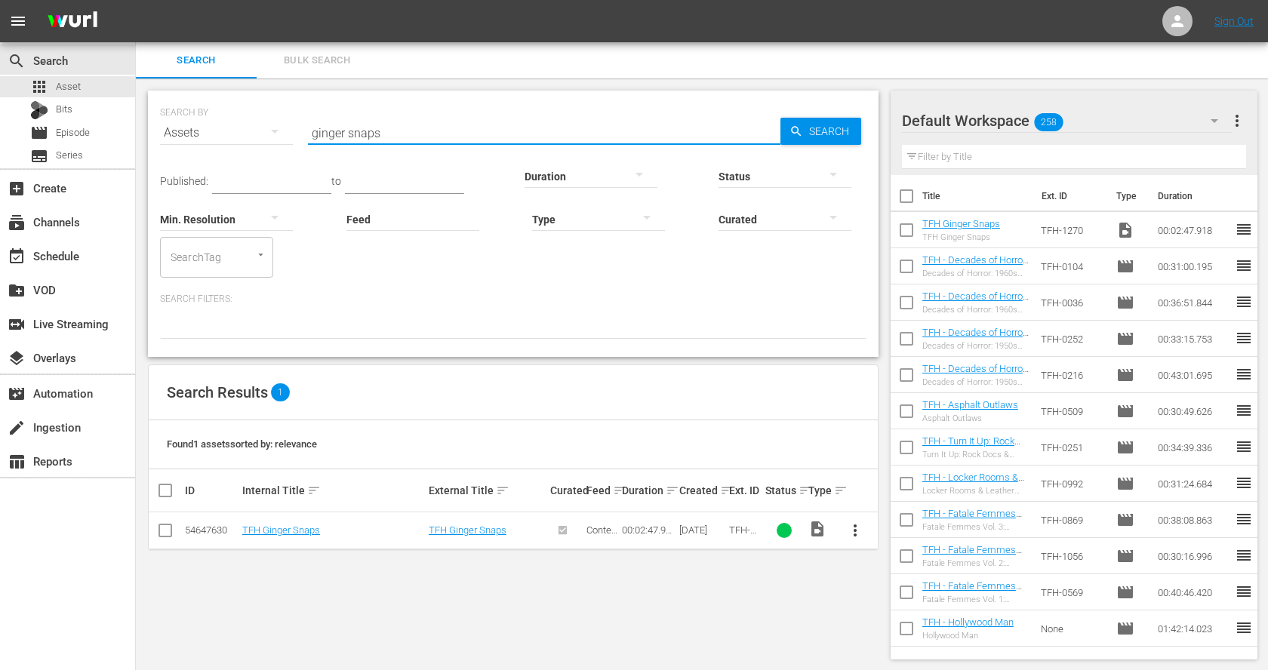
click at [367, 134] on input "ginger snaps" at bounding box center [544, 133] width 472 height 36
paste input "• Uzumaki"
click at [346, 128] on input "• Uzumaki" at bounding box center [544, 133] width 472 height 36
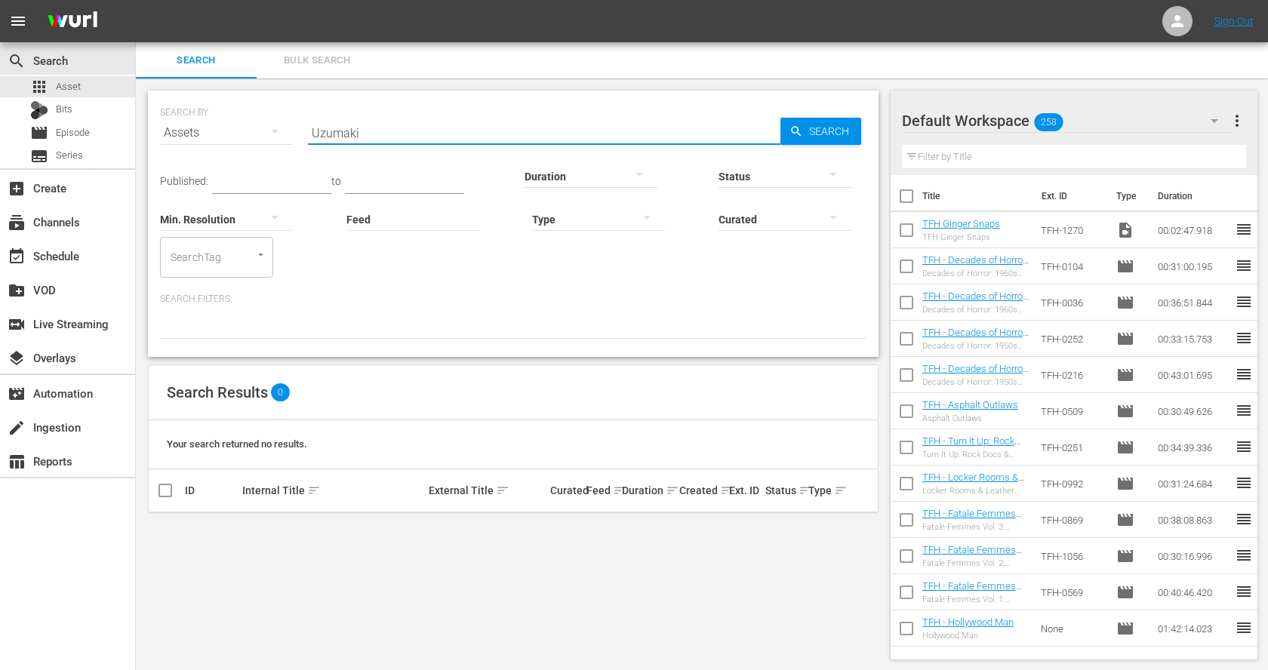
click at [376, 136] on input "Uzumaki" at bounding box center [544, 133] width 472 height 36
click at [355, 137] on input "brotherhood" at bounding box center [544, 133] width 472 height 36
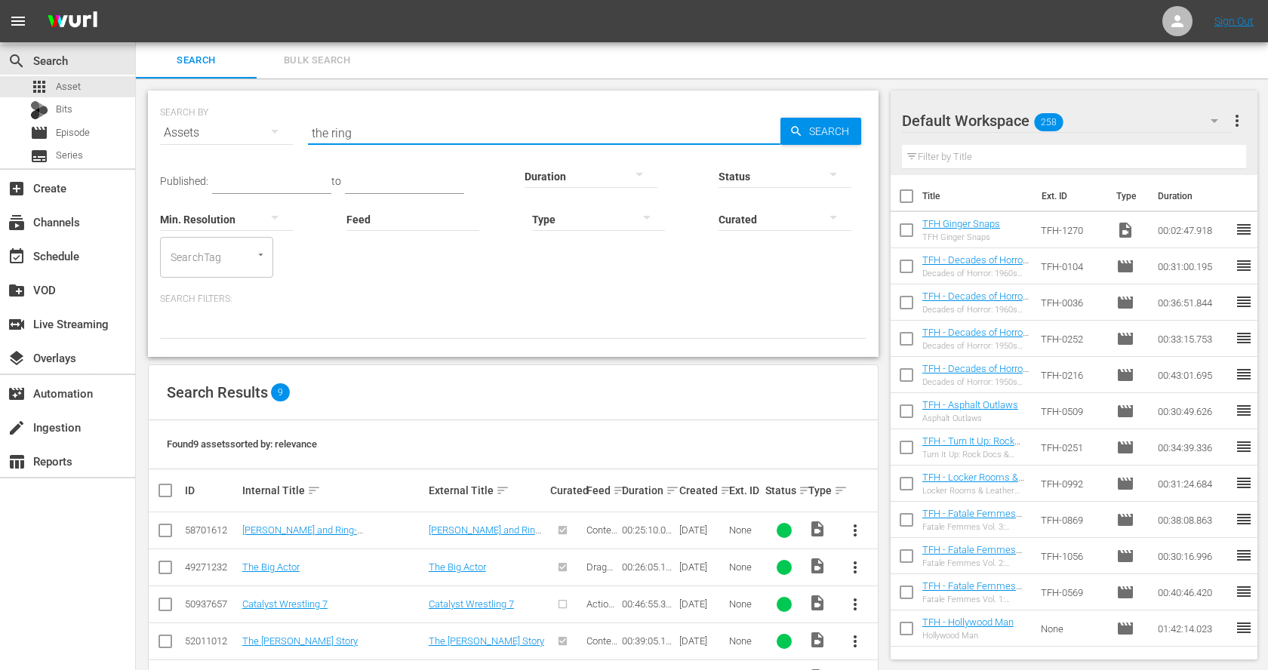
click at [340, 128] on input "the ring" at bounding box center [544, 133] width 472 height 36
type input "faculty"
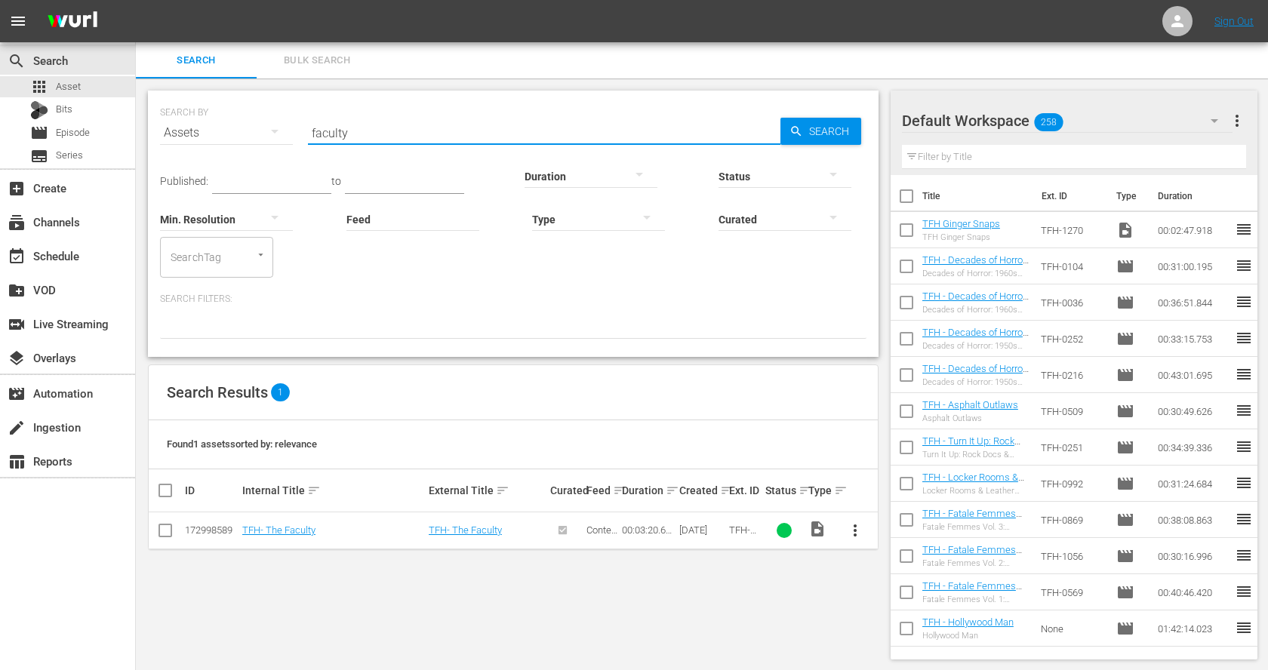
click at [853, 525] on span "more_vert" at bounding box center [855, 530] width 18 height 18
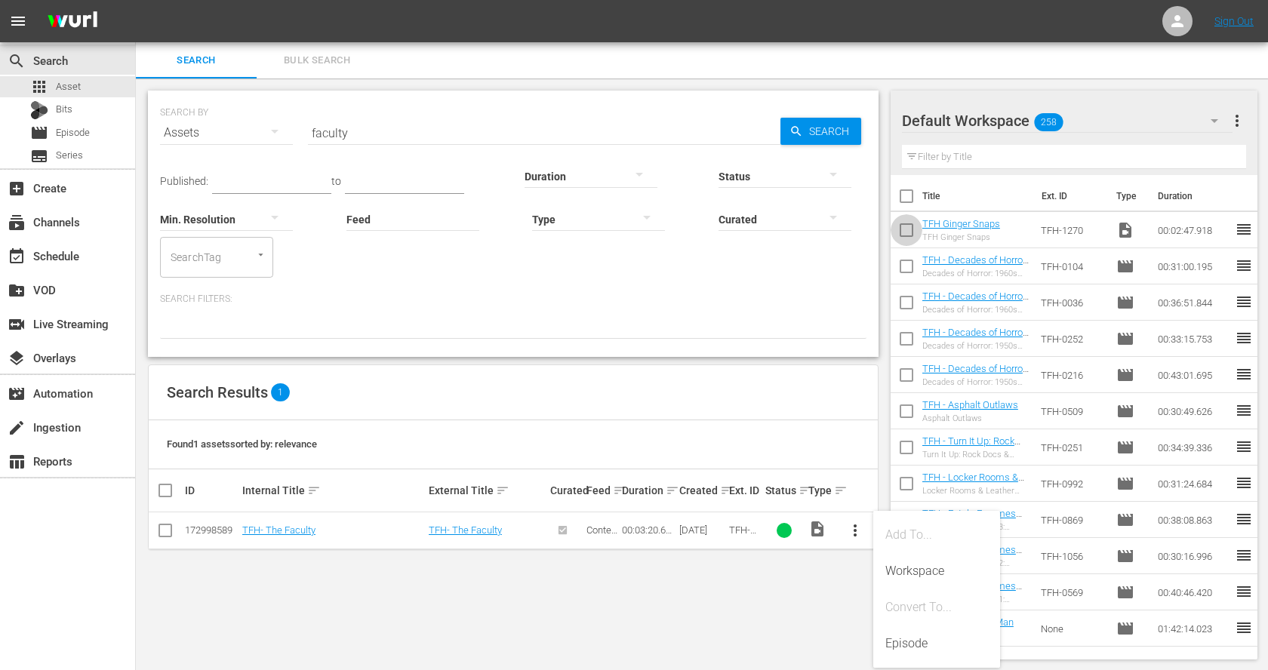
click at [911, 220] on input "checkbox" at bounding box center [906, 233] width 32 height 32
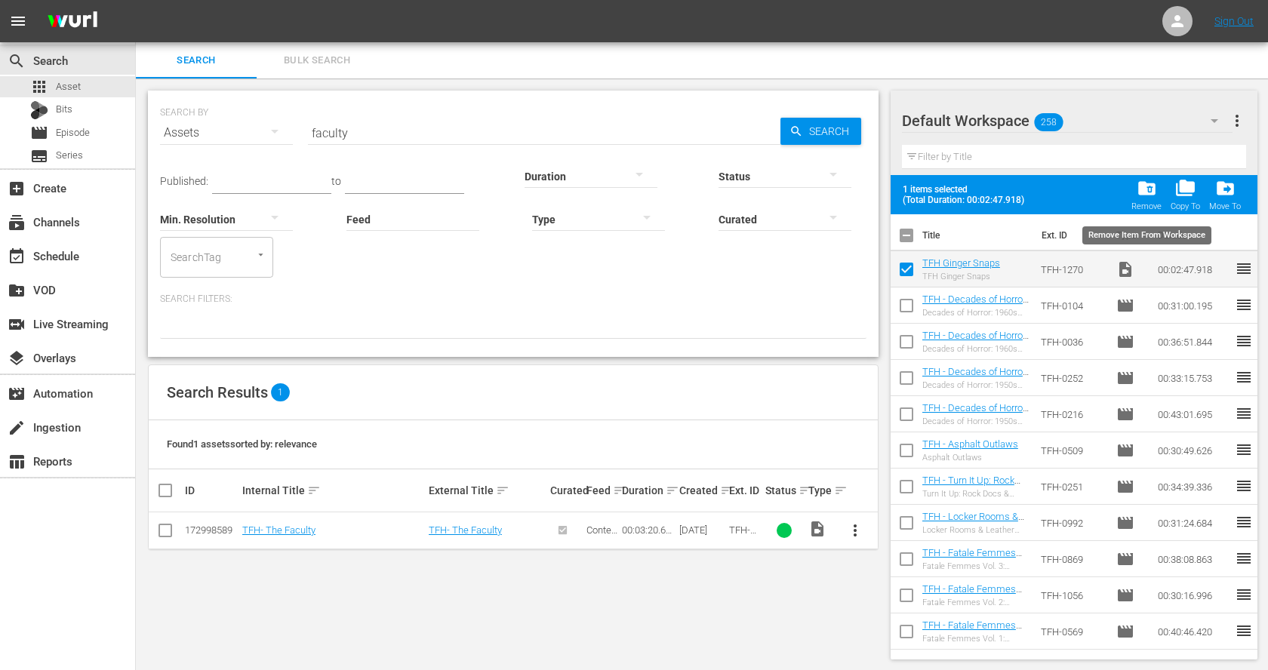
click at [1143, 184] on span "folder_delete" at bounding box center [1146, 188] width 20 height 20
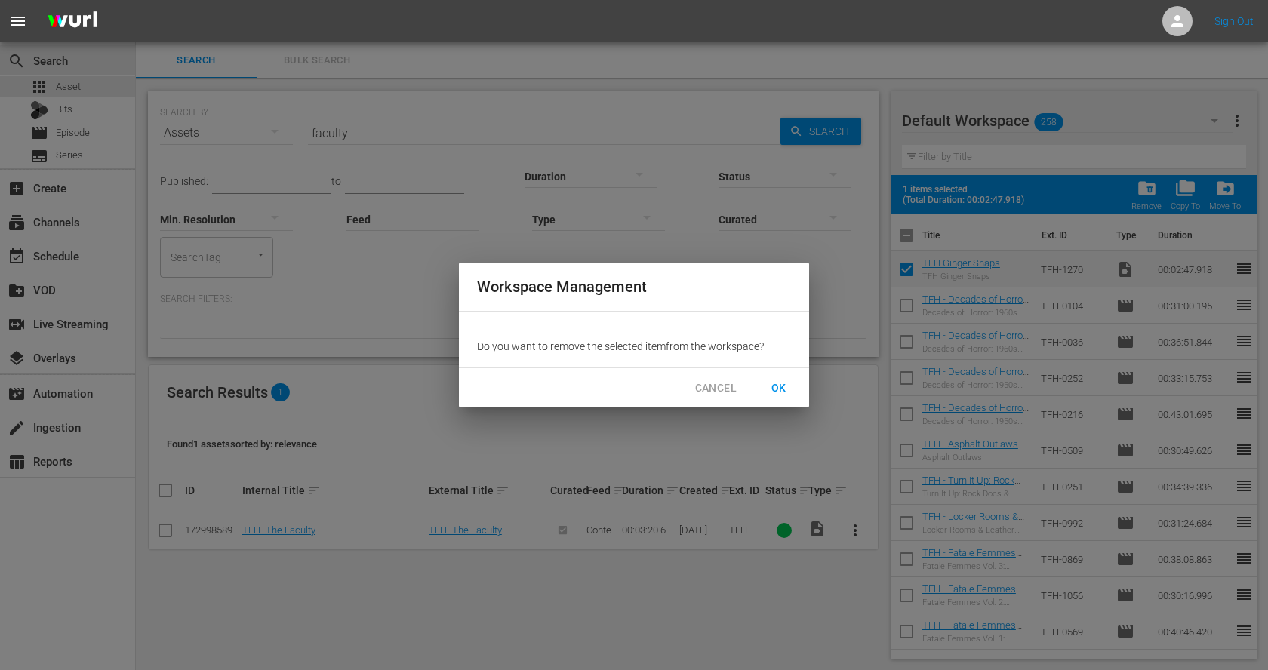
click at [786, 380] on span "OK" at bounding box center [779, 388] width 24 height 19
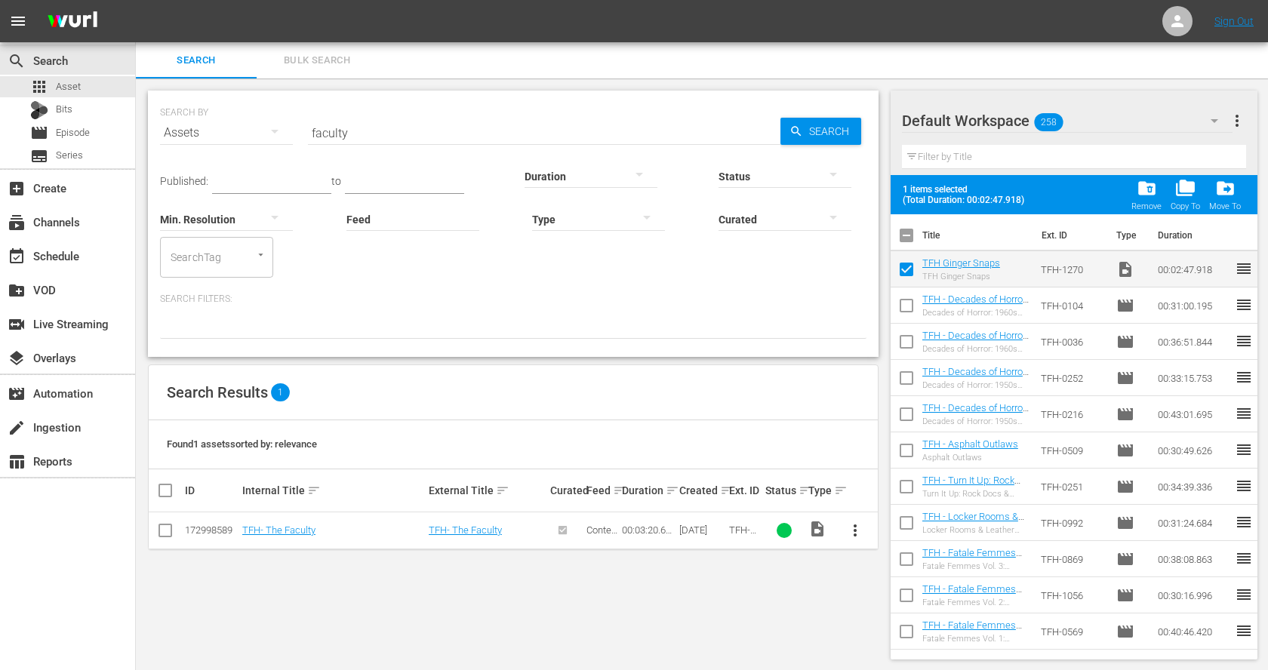
checkbox input "false"
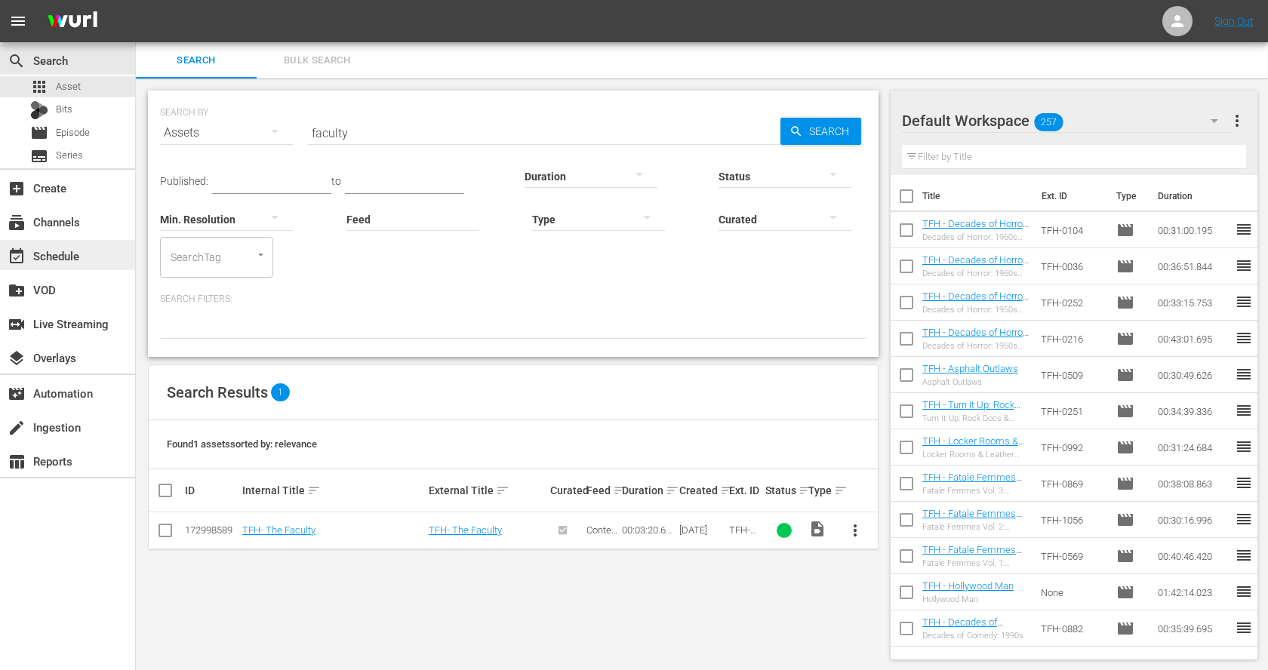
click at [77, 255] on div "event_available Schedule" at bounding box center [42, 254] width 85 height 14
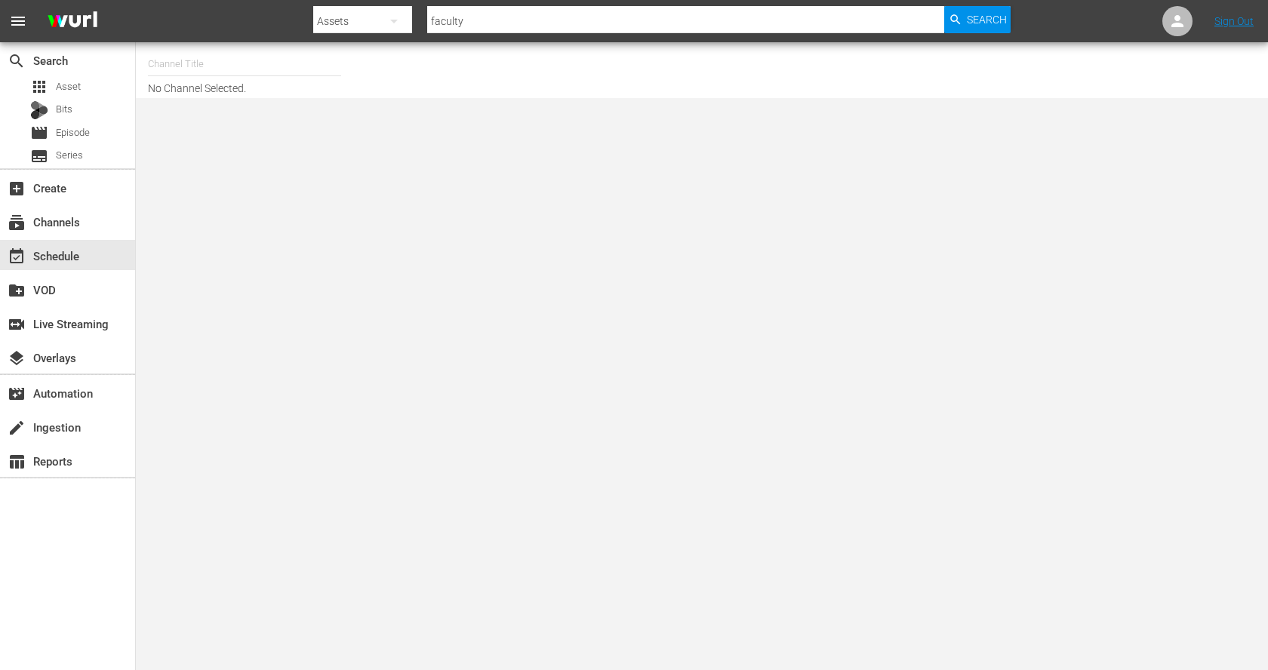
click at [226, 75] on hr at bounding box center [244, 75] width 193 height 1
click at [229, 60] on input "text" at bounding box center [244, 64] width 193 height 36
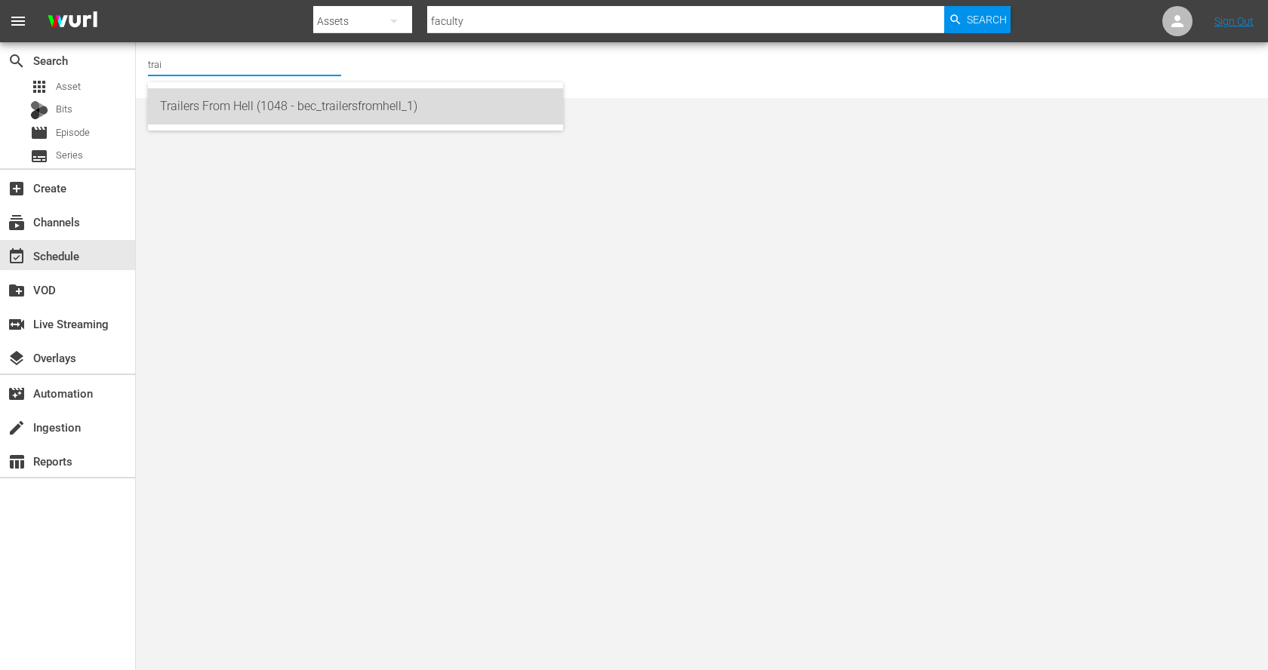
click at [256, 107] on div "Trailers From Hell (1048 - bec_trailersfromhell_1)" at bounding box center [355, 106] width 391 height 36
type input "Trailers From Hell (1048 - bec_trailersfromhell_1)"
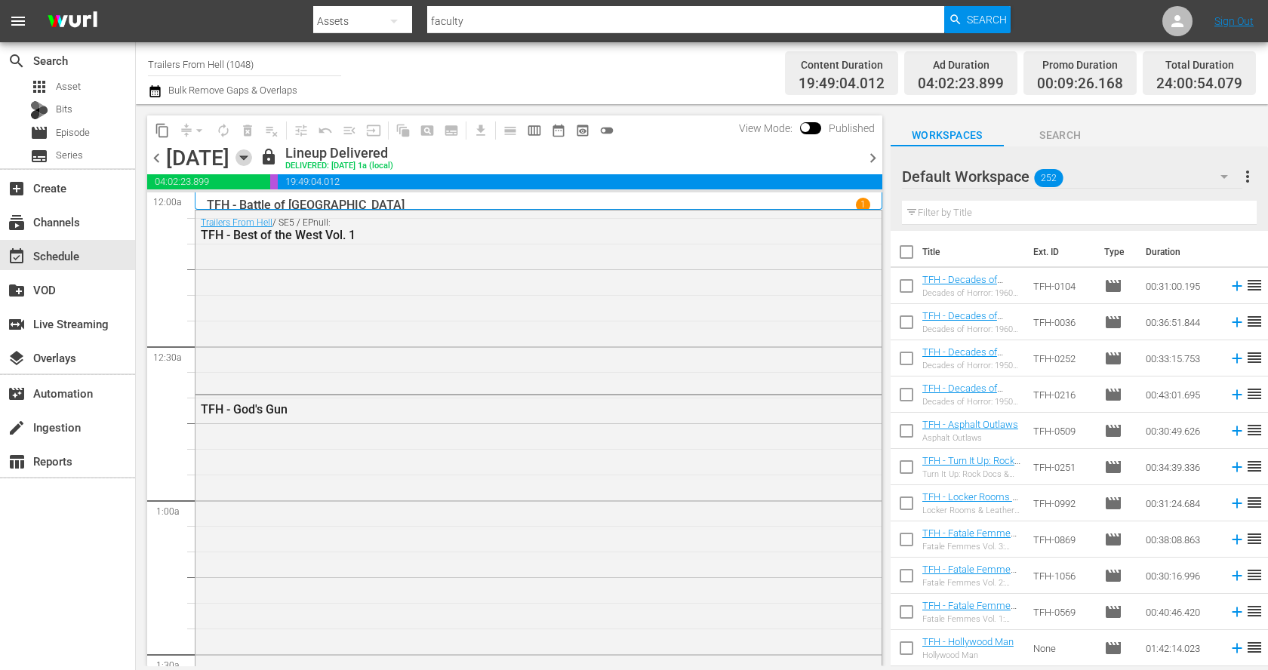
click at [247, 157] on icon "button" at bounding box center [243, 158] width 7 height 4
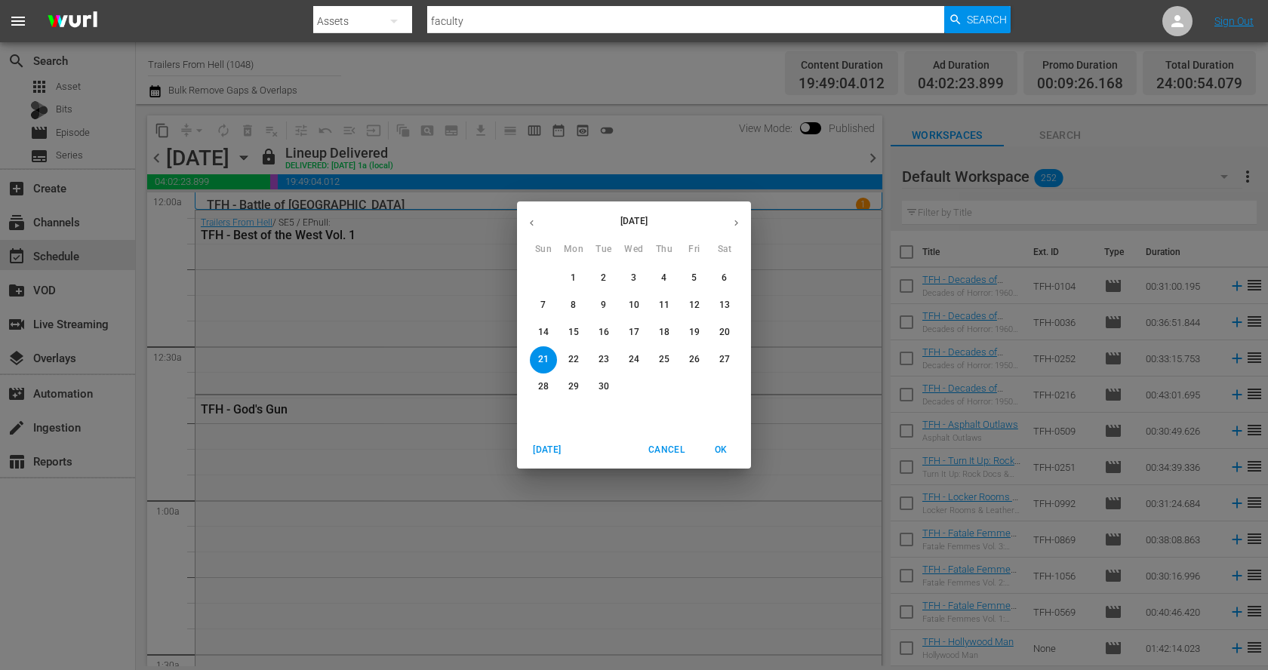
click at [730, 218] on icon "button" at bounding box center [735, 222] width 11 height 11
click at [673, 276] on span "2" at bounding box center [663, 278] width 27 height 13
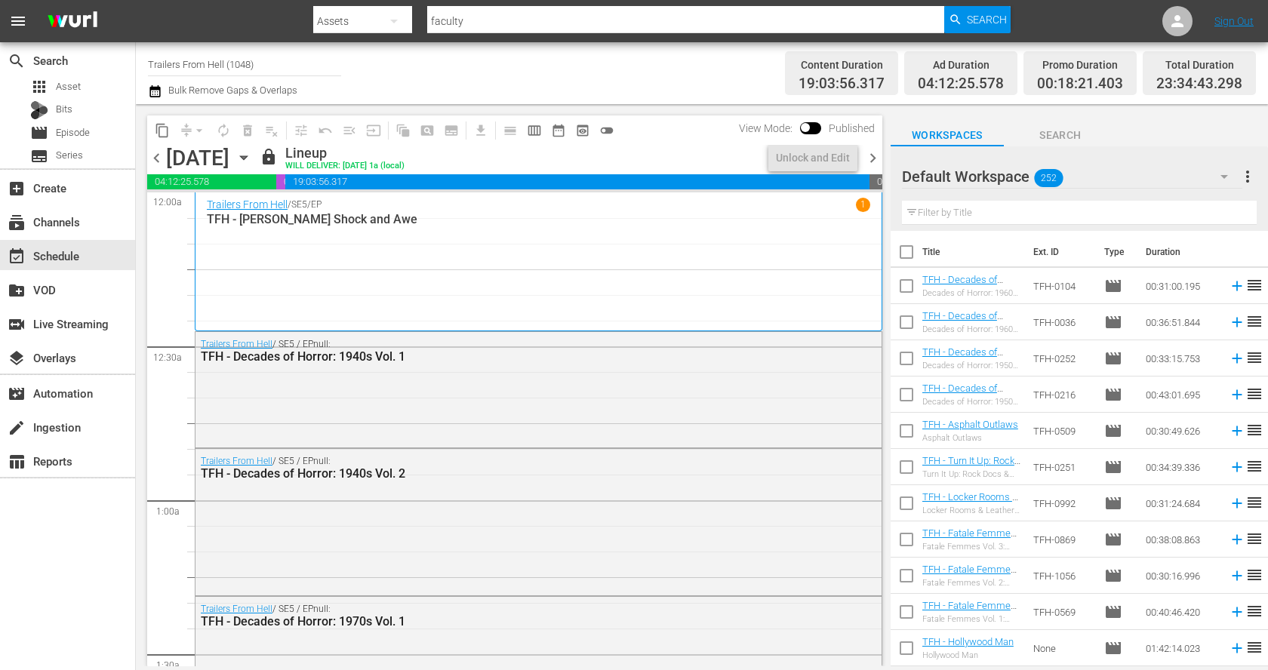
click at [247, 158] on icon "button" at bounding box center [243, 158] width 7 height 4
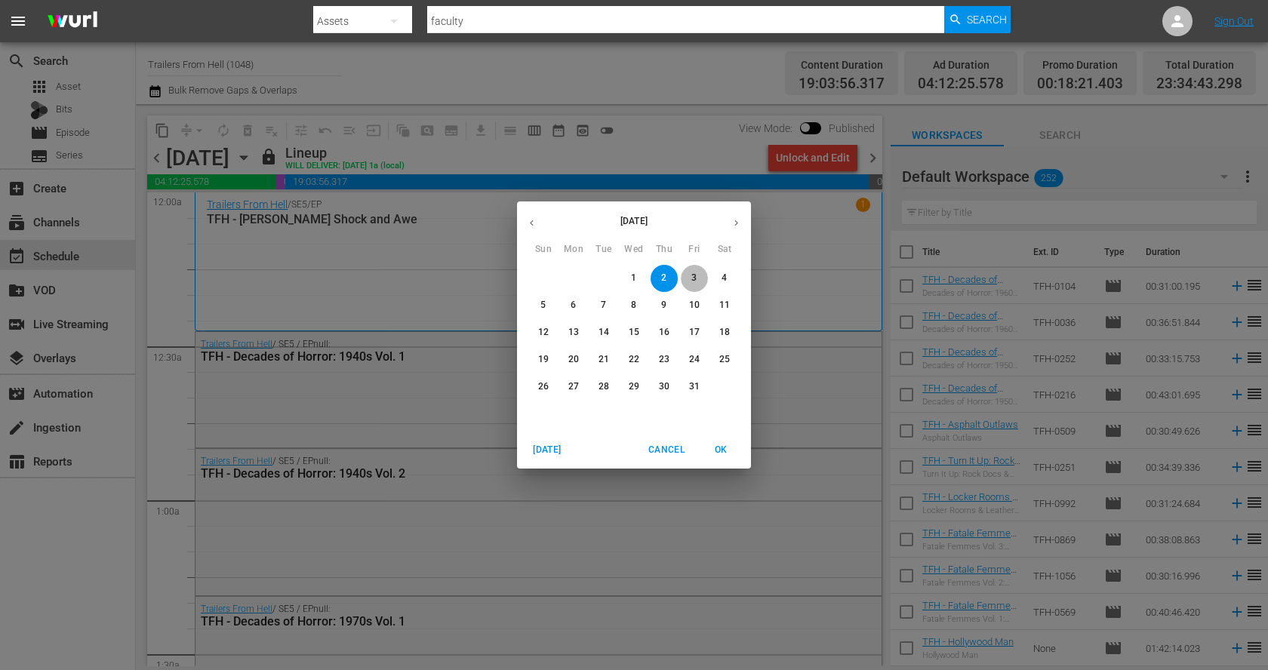
click at [691, 275] on p "3" at bounding box center [693, 278] width 5 height 13
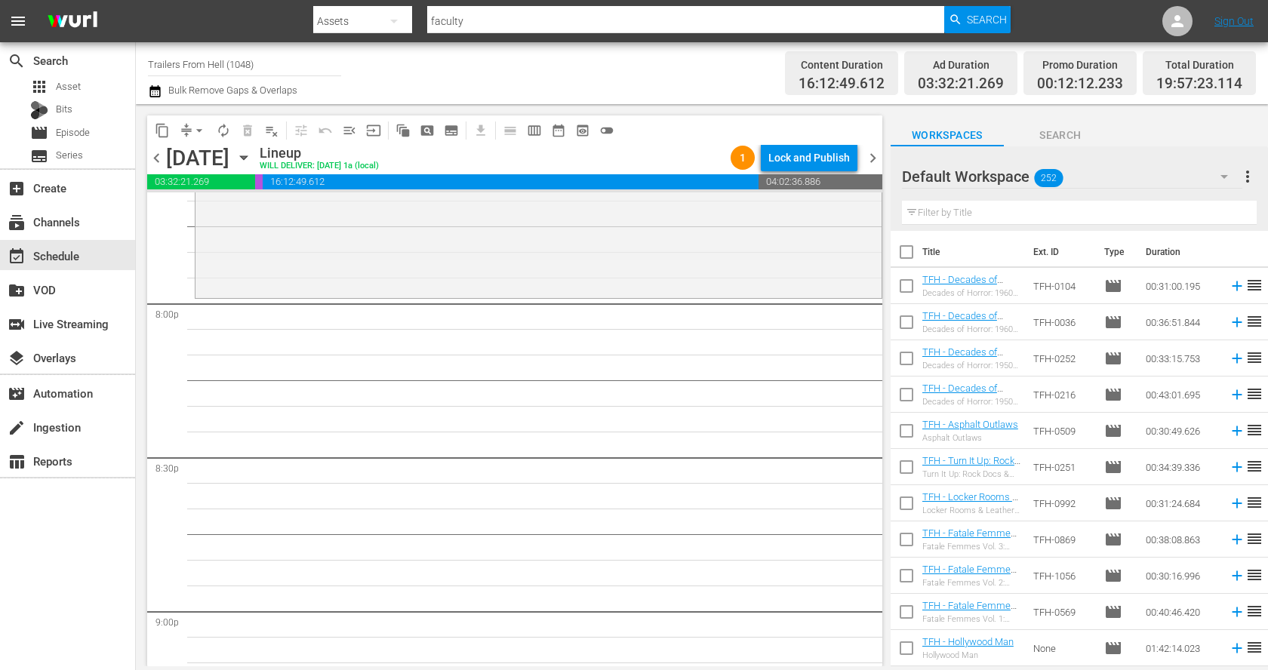
scroll to position [6041, 0]
click at [1013, 218] on input "text" at bounding box center [1079, 213] width 355 height 24
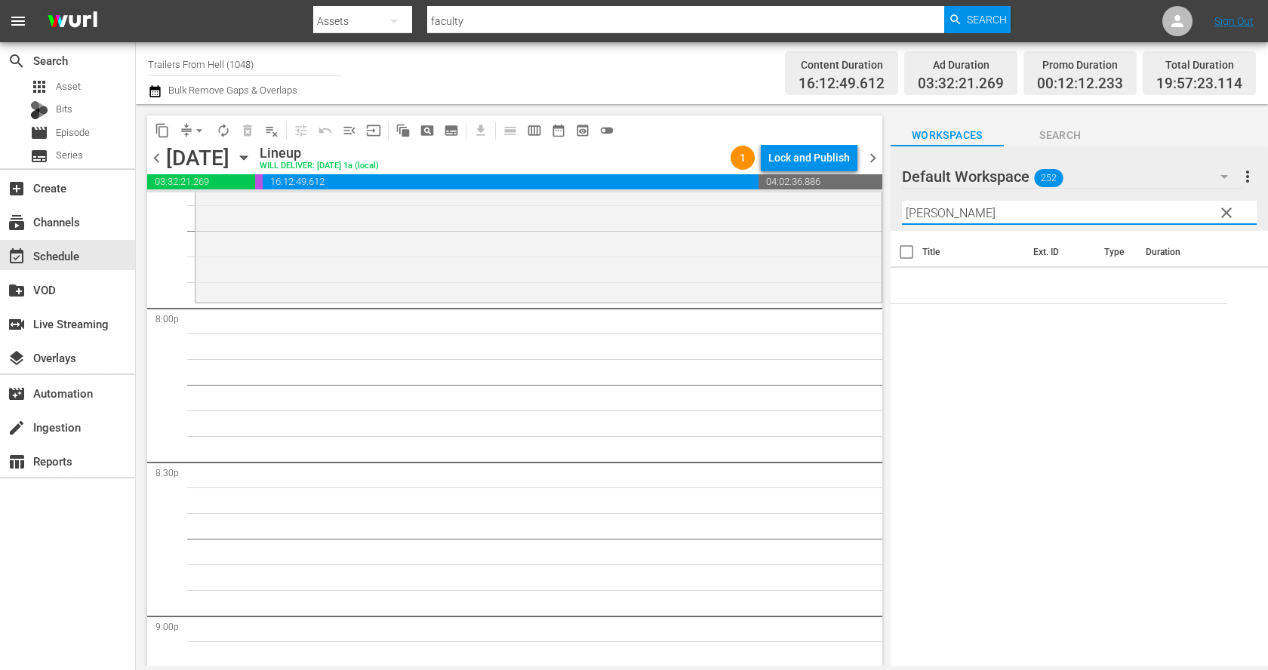
type input "franke"
click at [1227, 205] on span "clear" at bounding box center [1226, 213] width 18 height 18
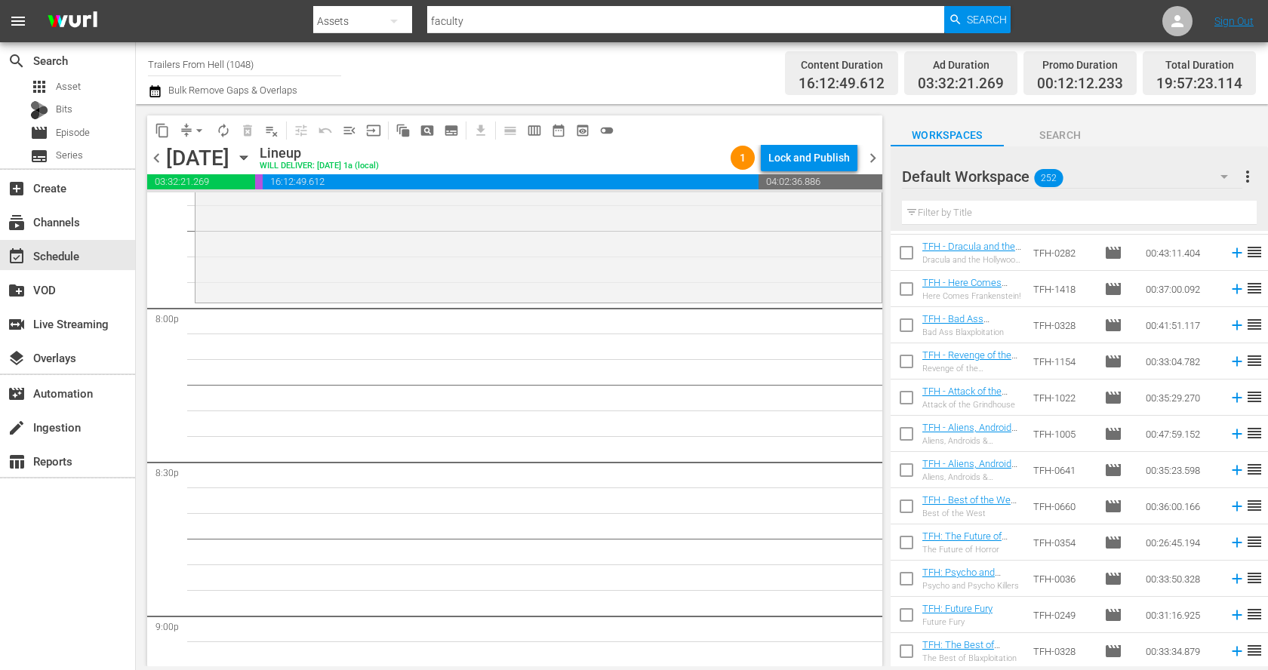
scroll to position [8724, 0]
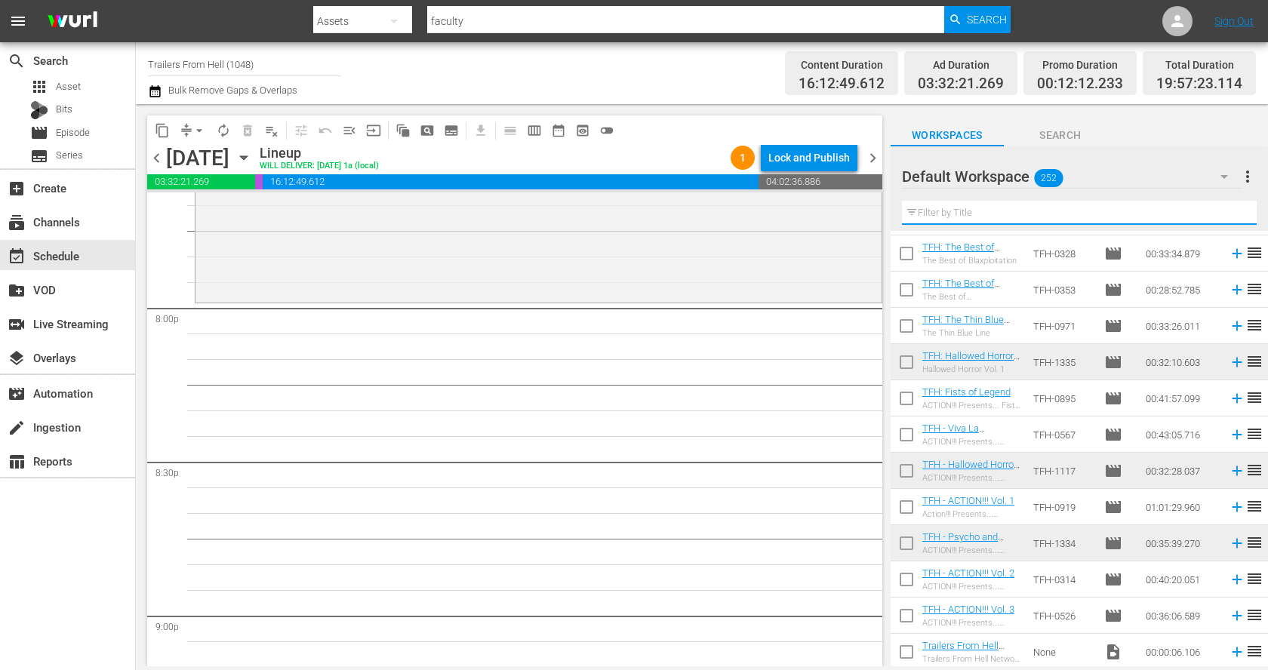
click at [1016, 205] on input "text" at bounding box center [1079, 213] width 355 height 24
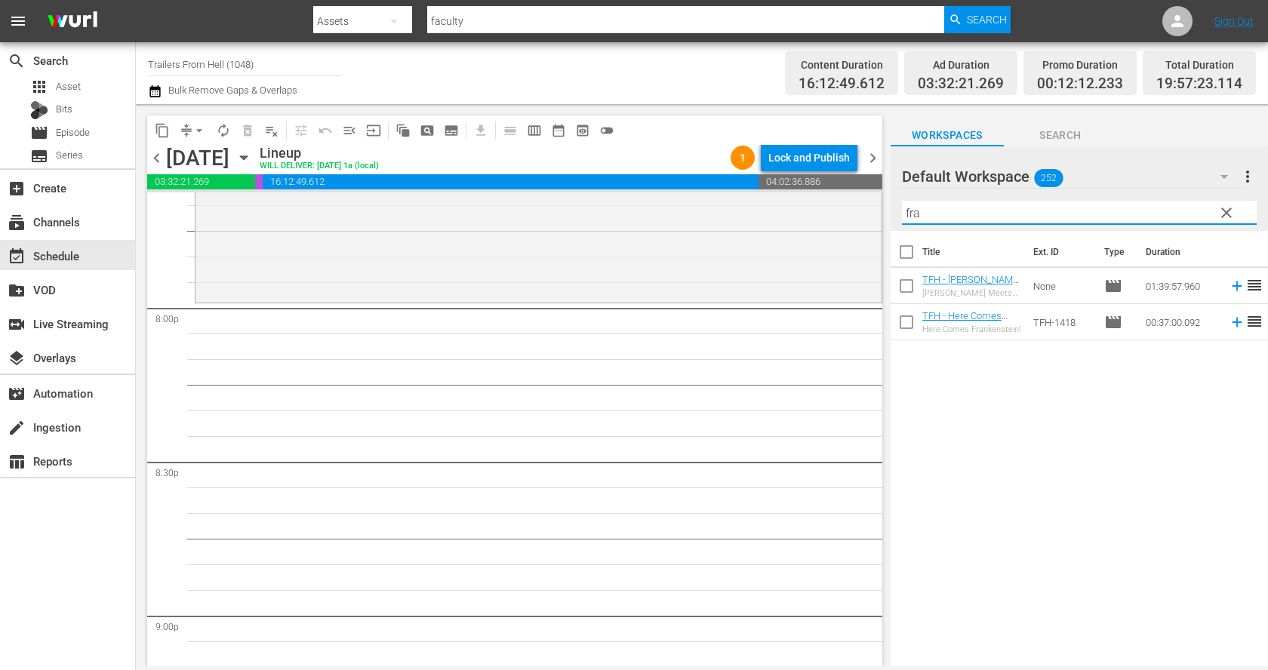
scroll to position [0, 0]
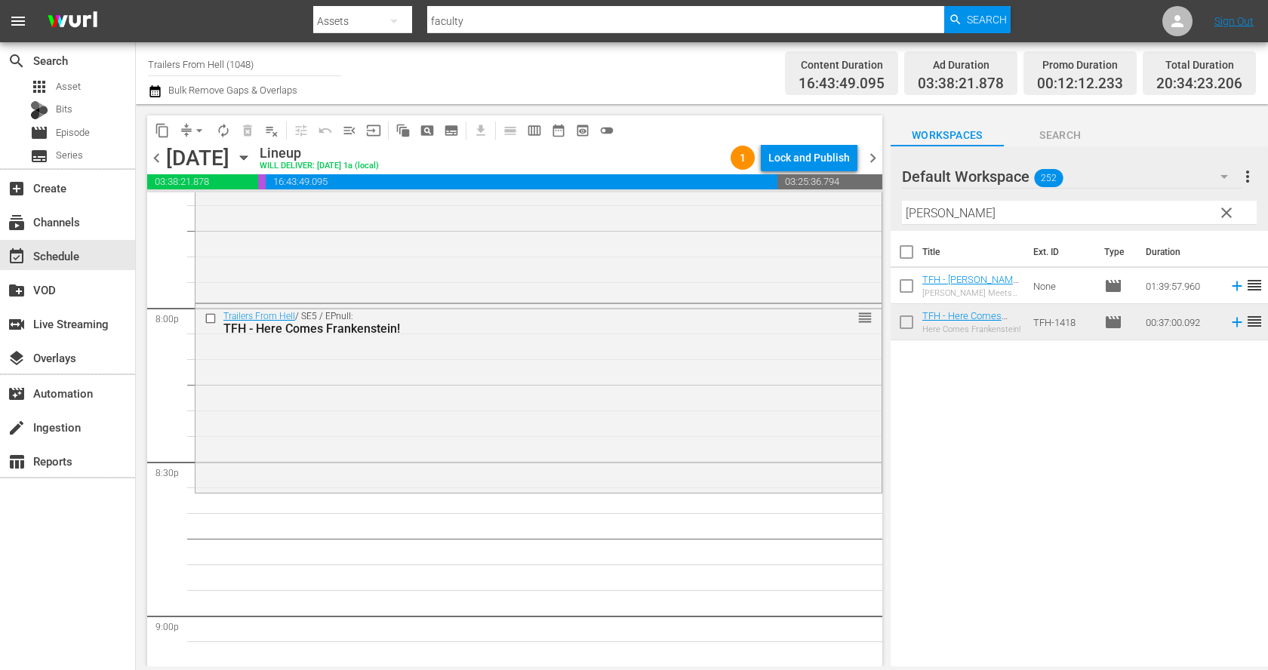
click at [1001, 210] on input "franken" at bounding box center [1079, 213] width 355 height 24
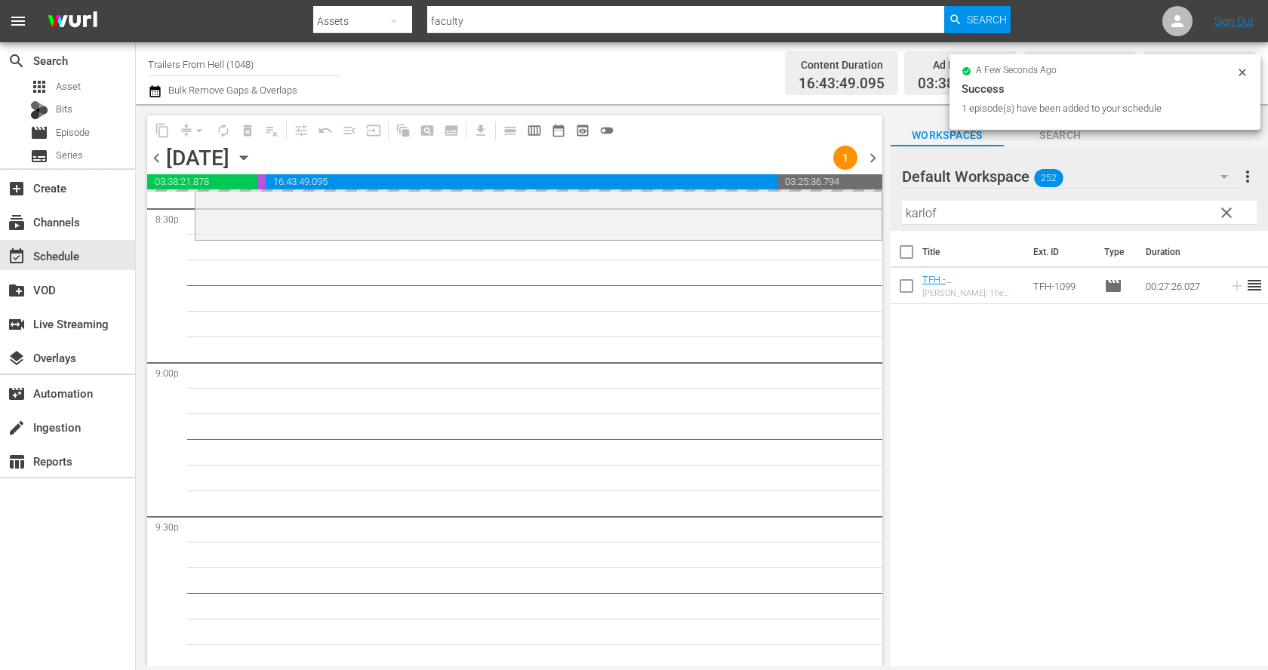
scroll to position [6302, 0]
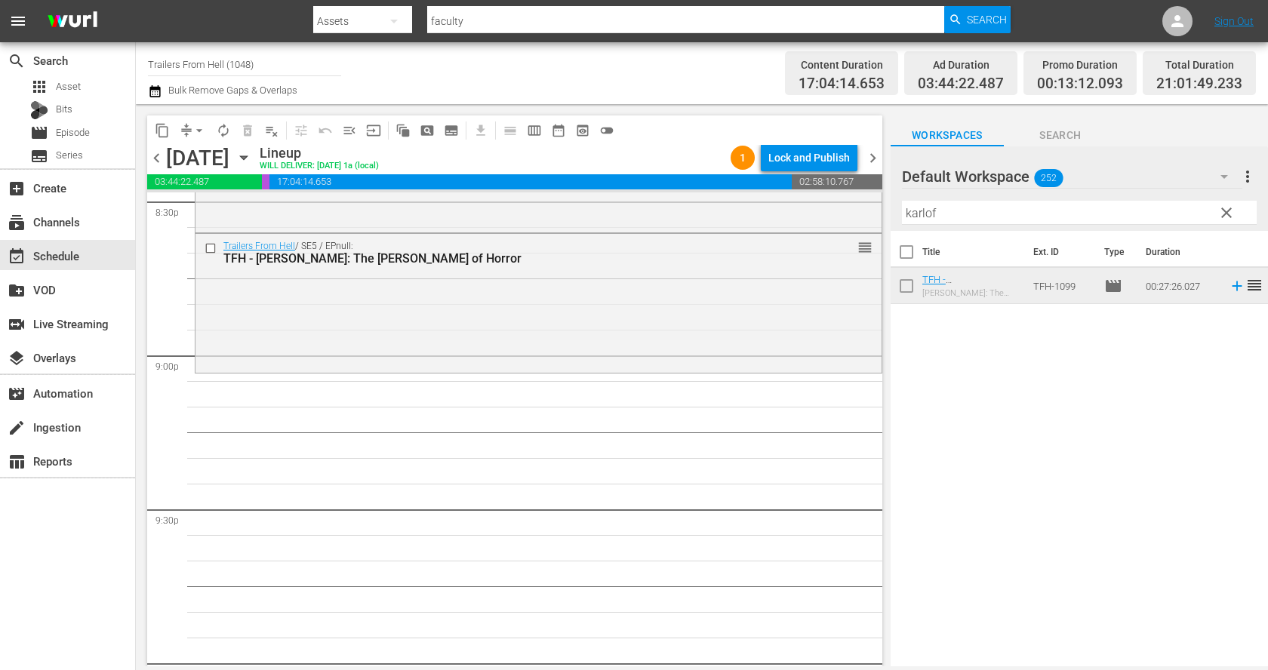
click at [943, 207] on input "karlof" at bounding box center [1079, 213] width 355 height 24
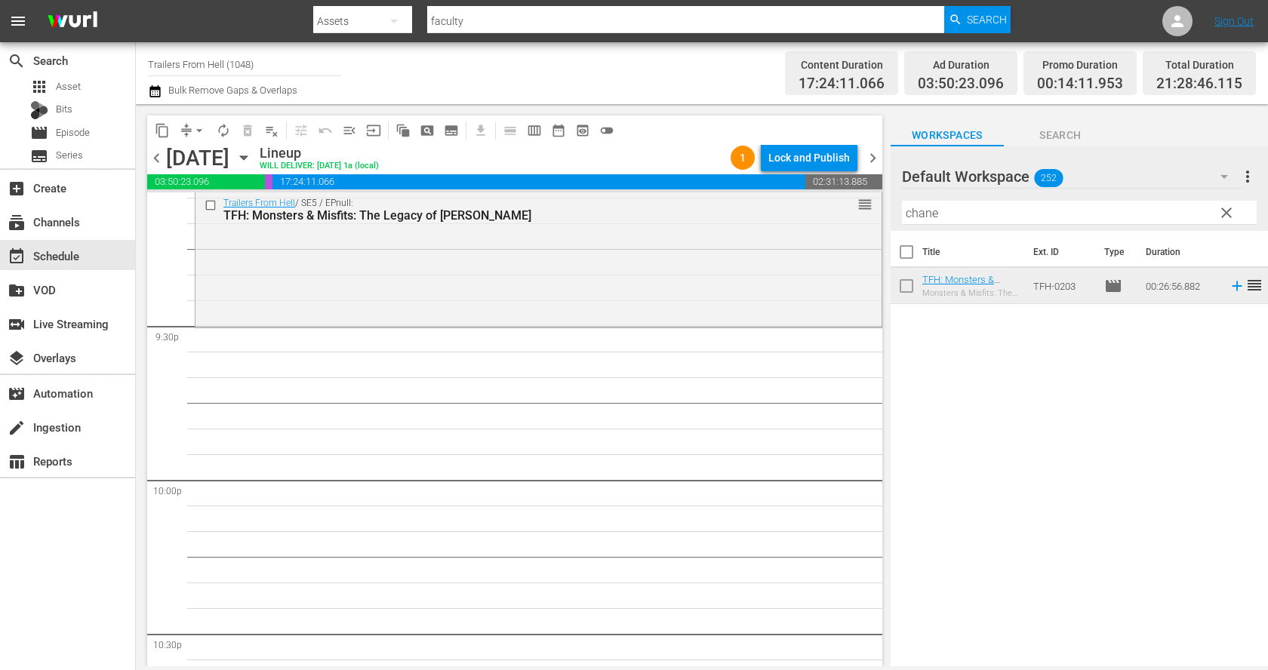
scroll to position [6545, 0]
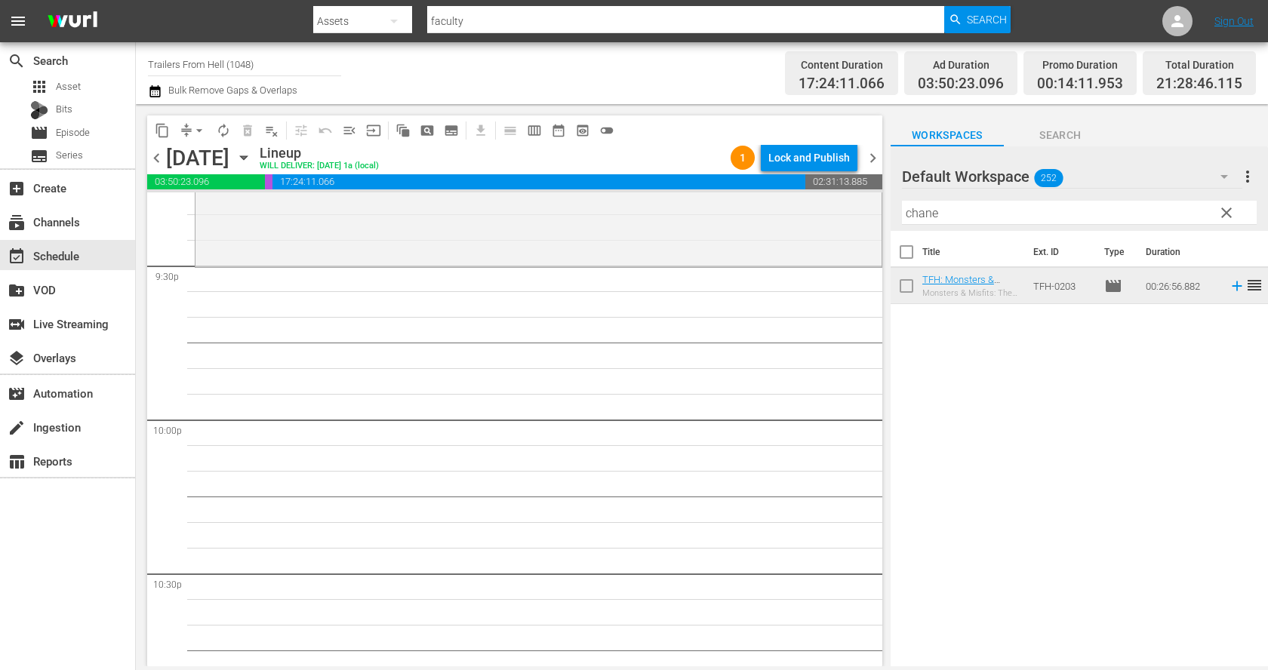
click at [952, 213] on input "chane" at bounding box center [1079, 213] width 355 height 24
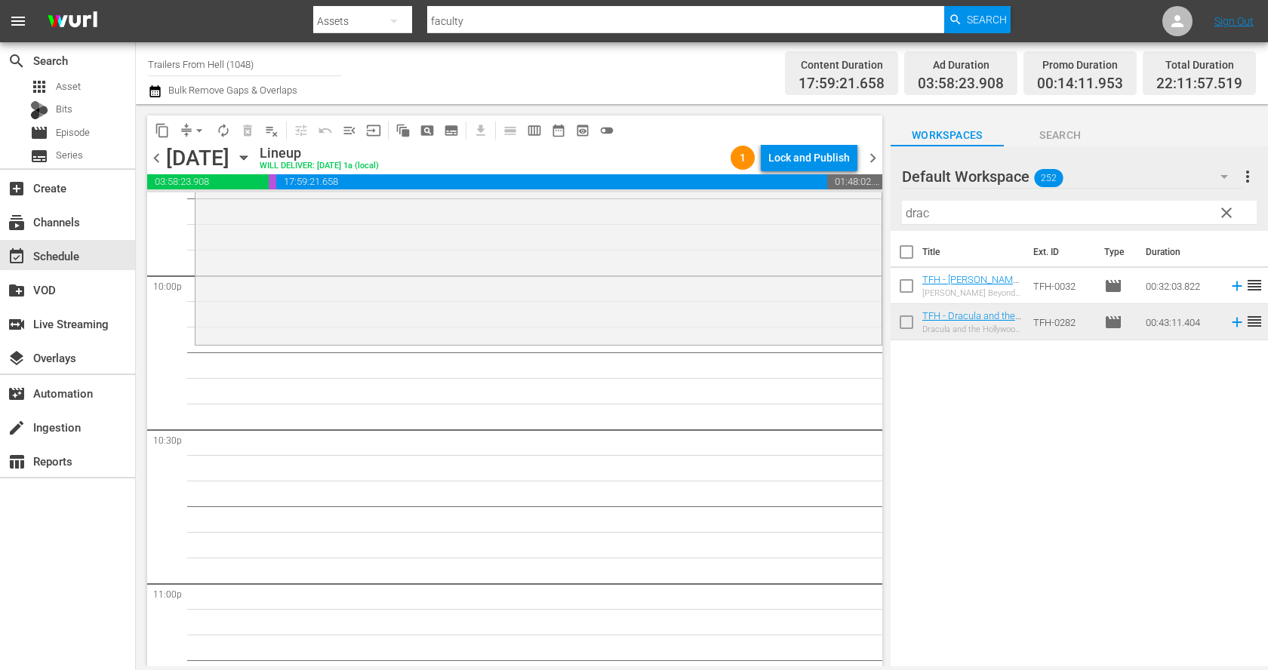
scroll to position [6702, 0]
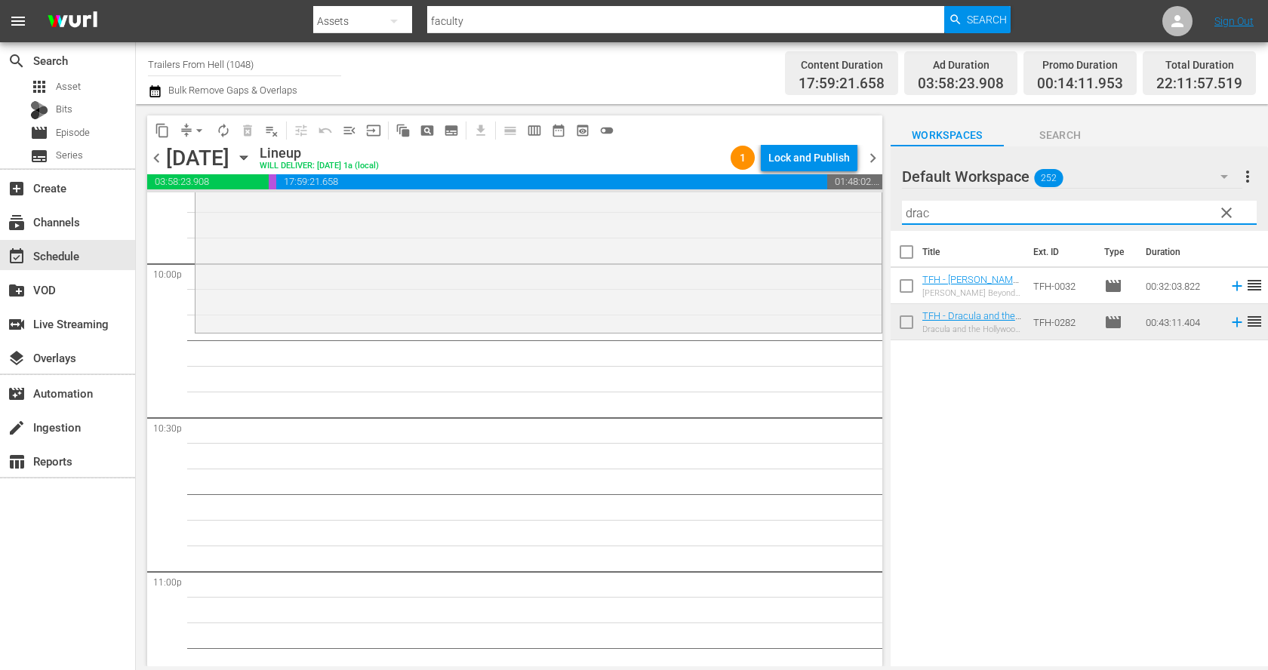
click at [992, 213] on input "drac" at bounding box center [1079, 213] width 355 height 24
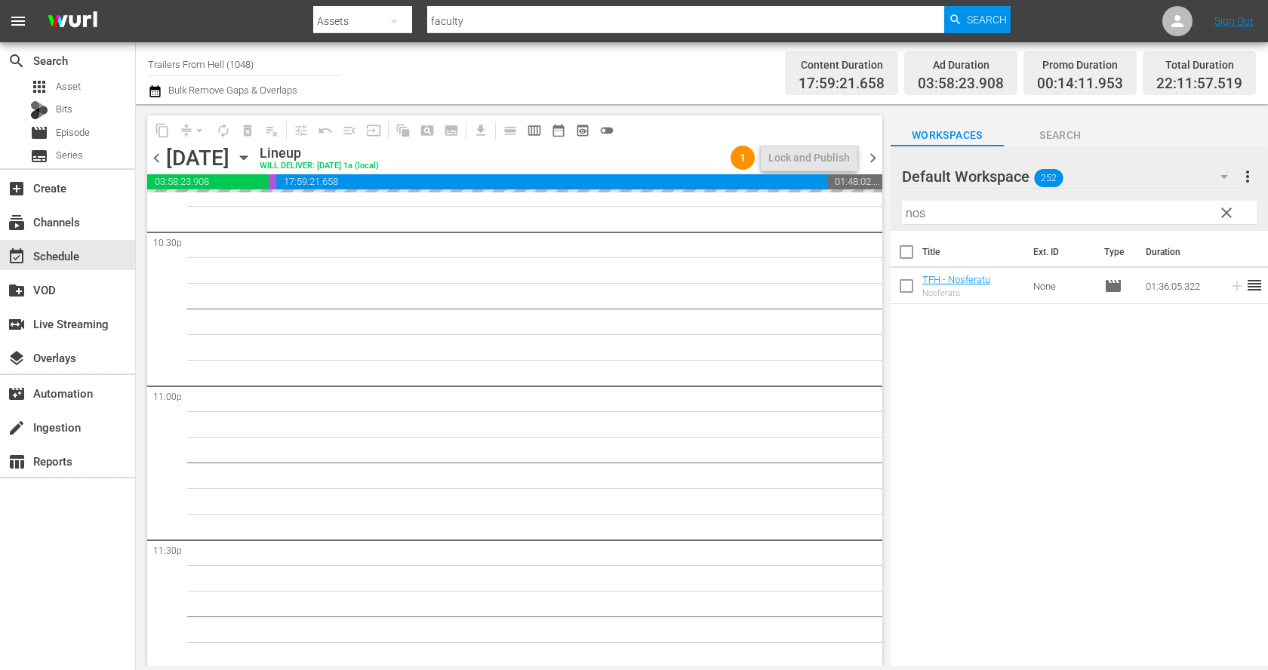
scroll to position [6914, 0]
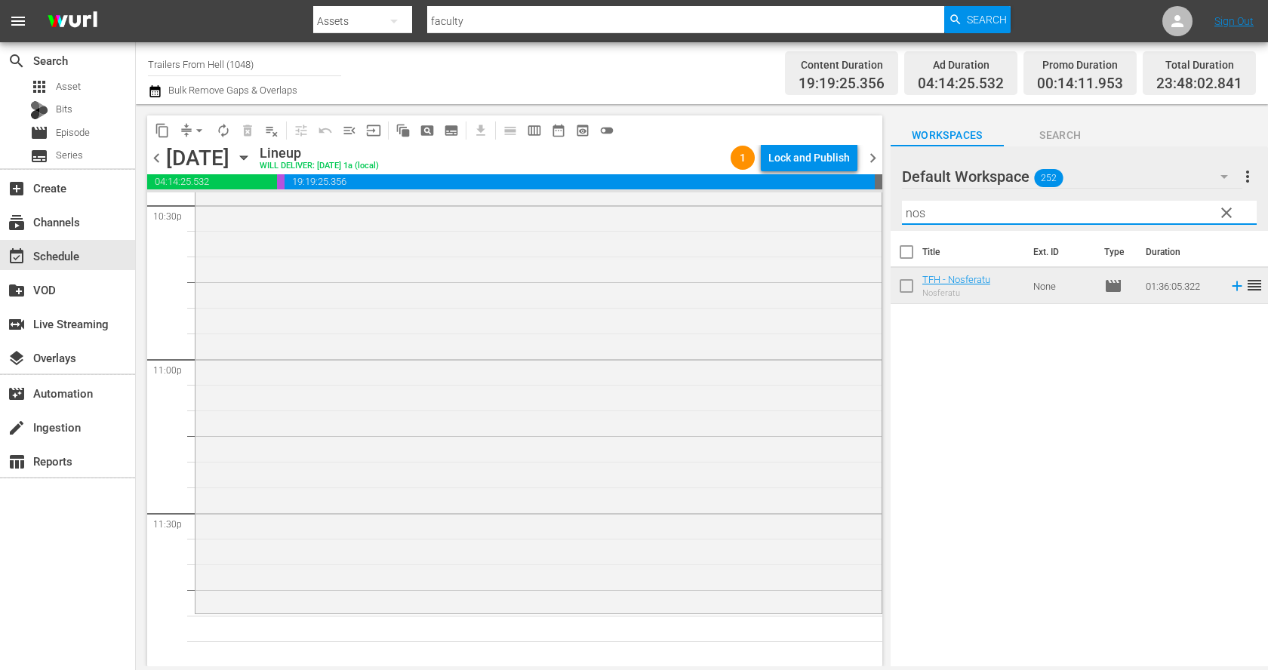
click at [967, 209] on input "nos" at bounding box center [1079, 213] width 355 height 24
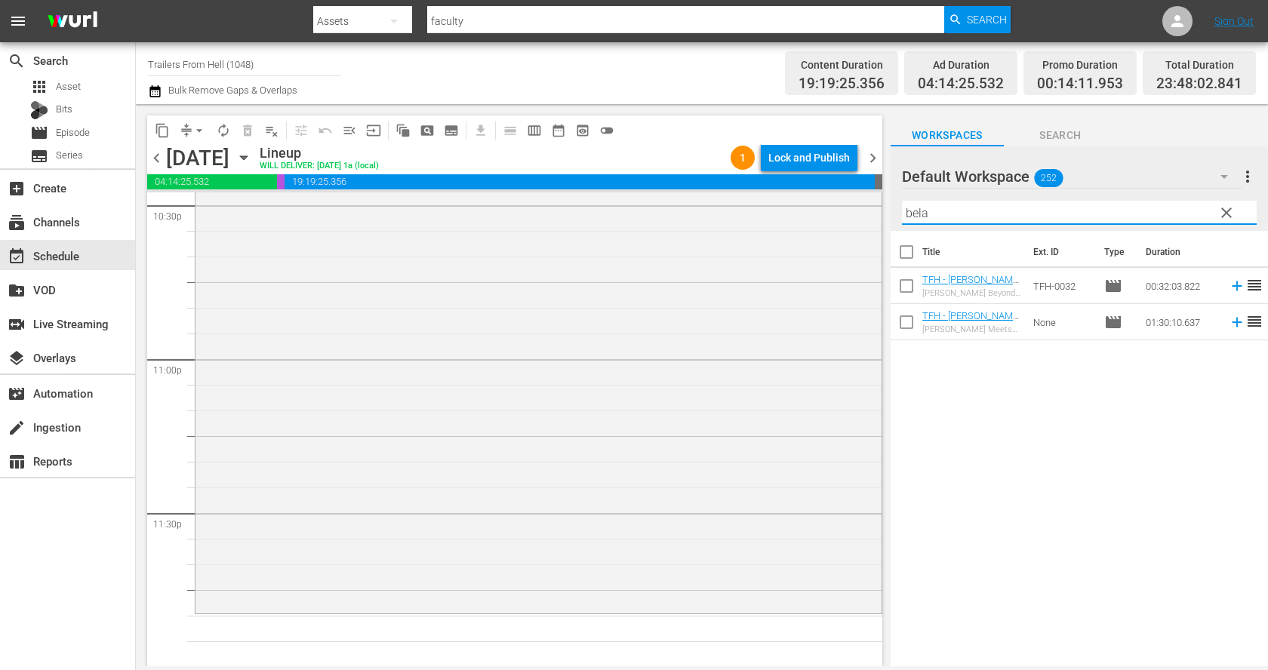
type input "bela"
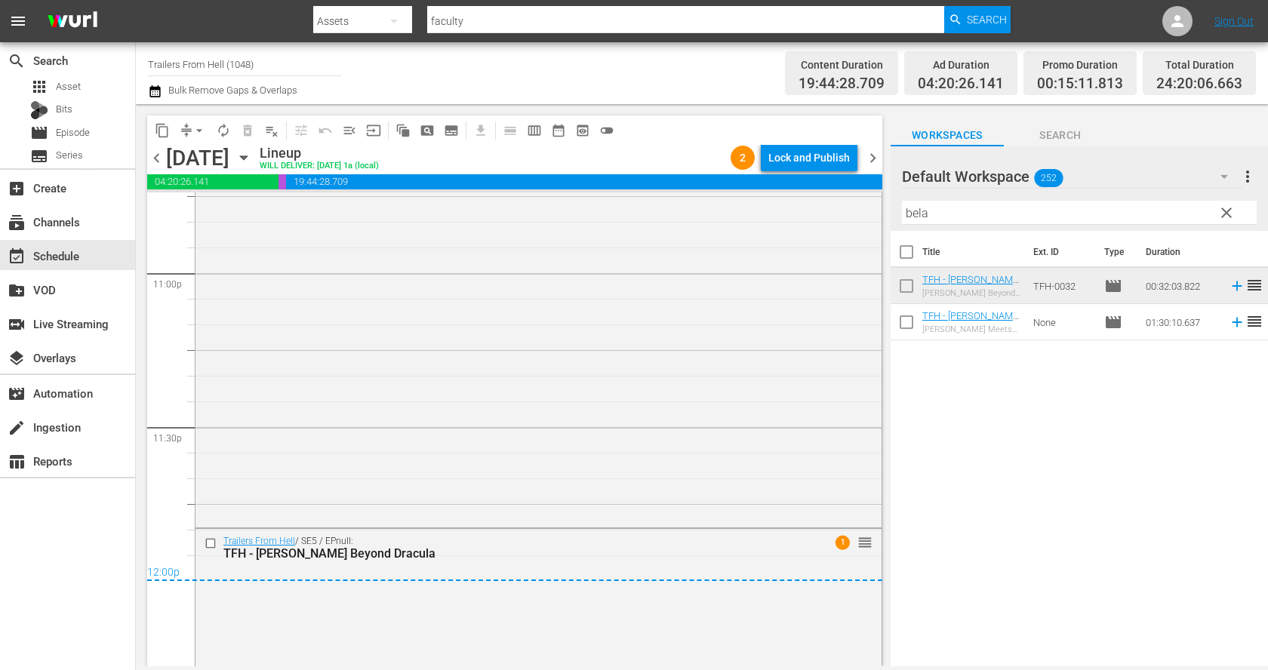
scroll to position [7026, 0]
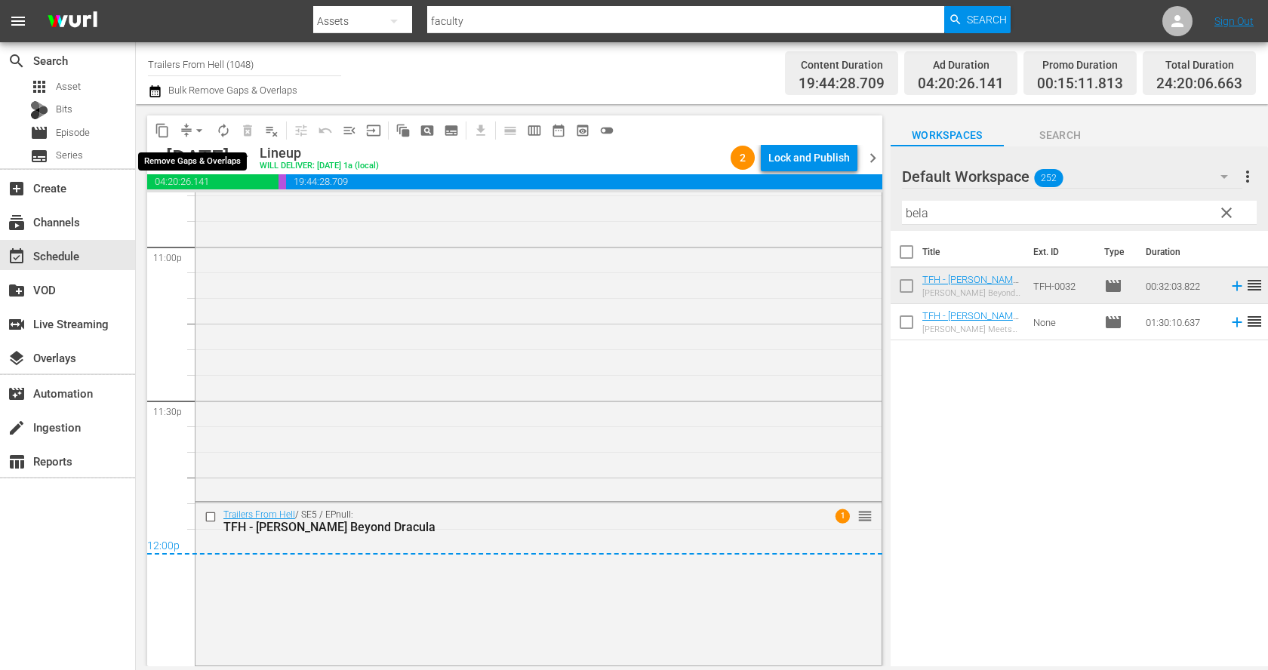
click at [192, 130] on span "arrow_drop_down" at bounding box center [199, 130] width 15 height 15
click at [210, 201] on li "Align to End of Previous Day" at bounding box center [200, 210] width 158 height 25
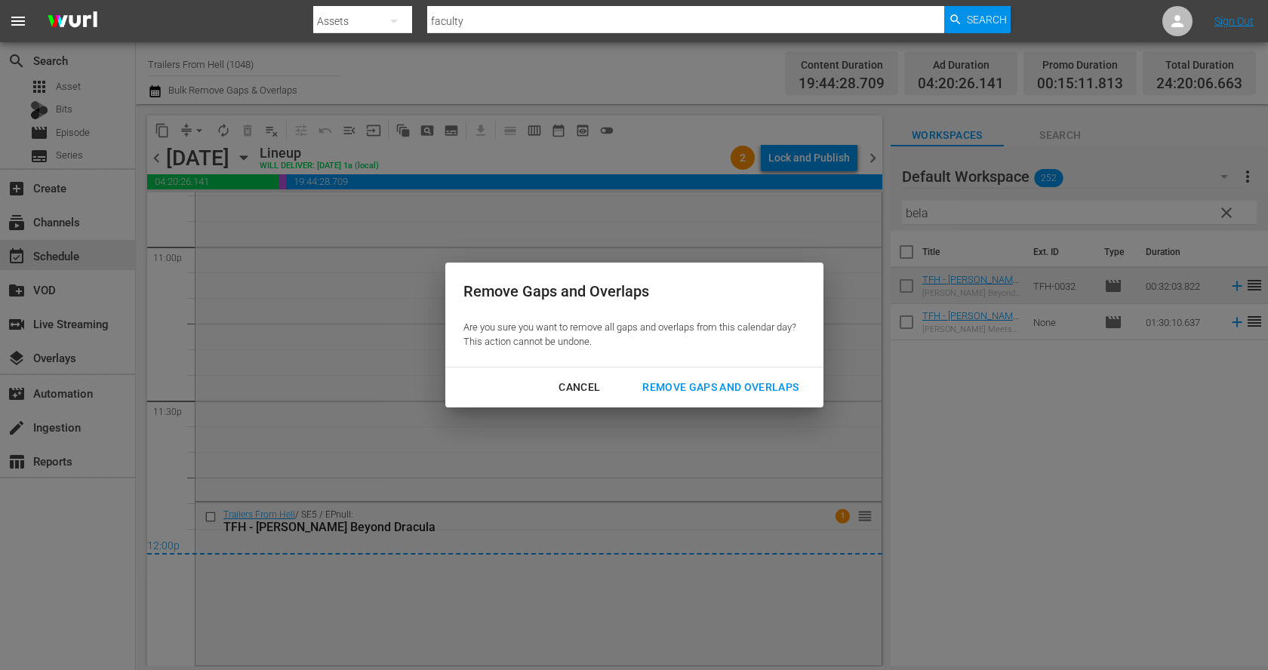
click at [696, 385] on div "Remove Gaps and Overlaps" at bounding box center [720, 387] width 180 height 19
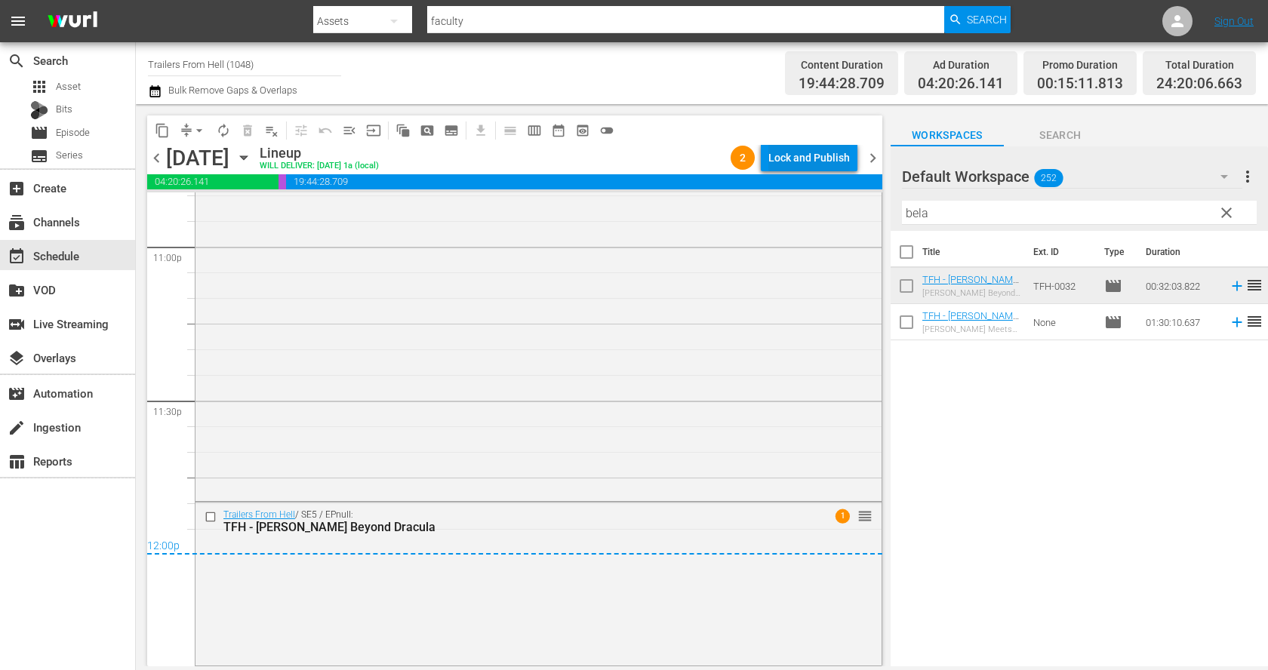
click at [800, 152] on div "Lock and Publish" at bounding box center [808, 157] width 81 height 27
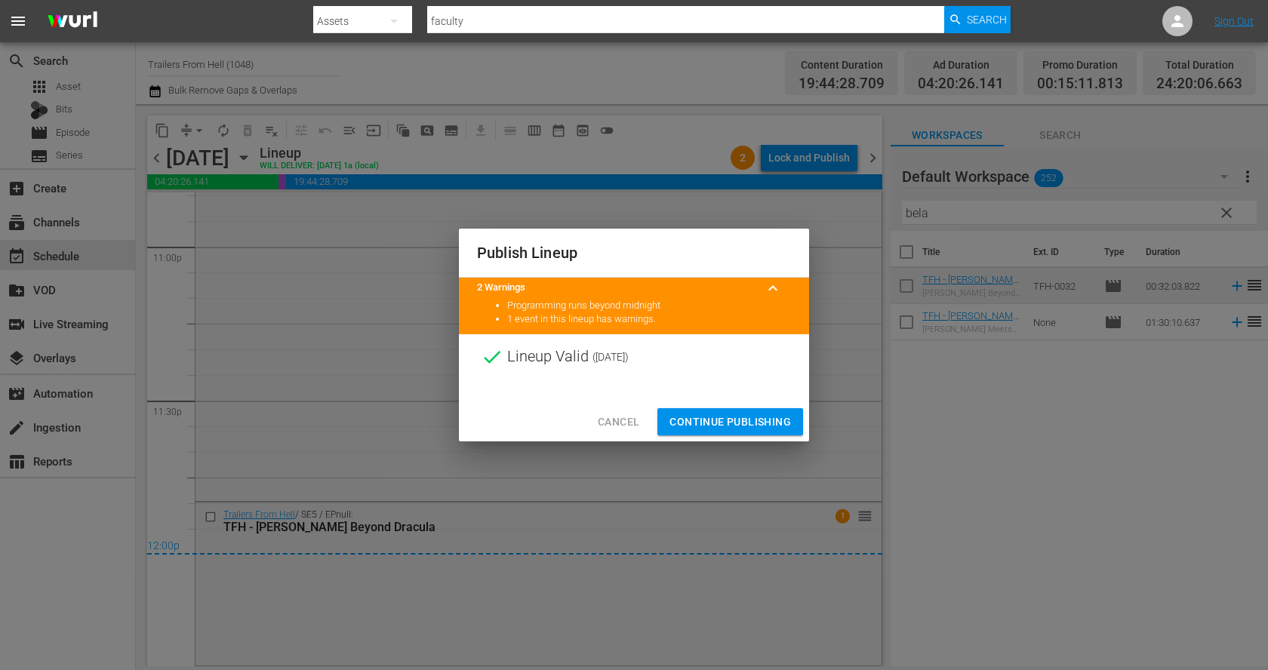
click at [749, 413] on span "Continue Publishing" at bounding box center [729, 422] width 121 height 19
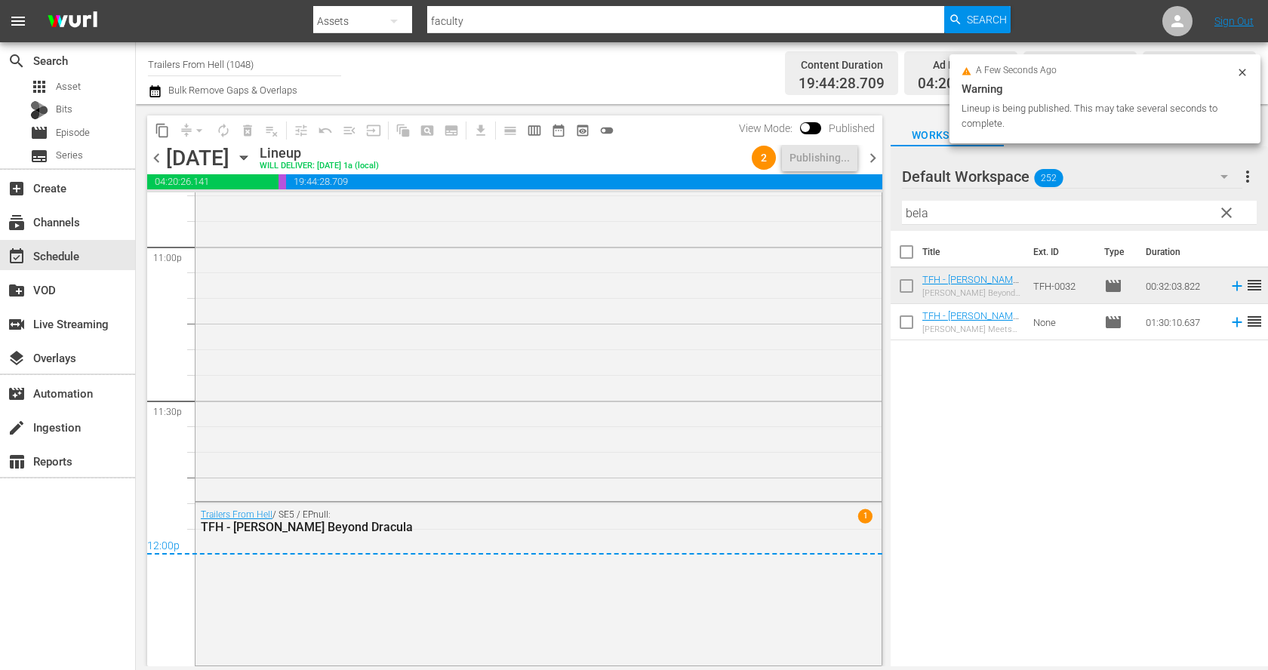
click at [252, 153] on icon "button" at bounding box center [243, 157] width 17 height 17
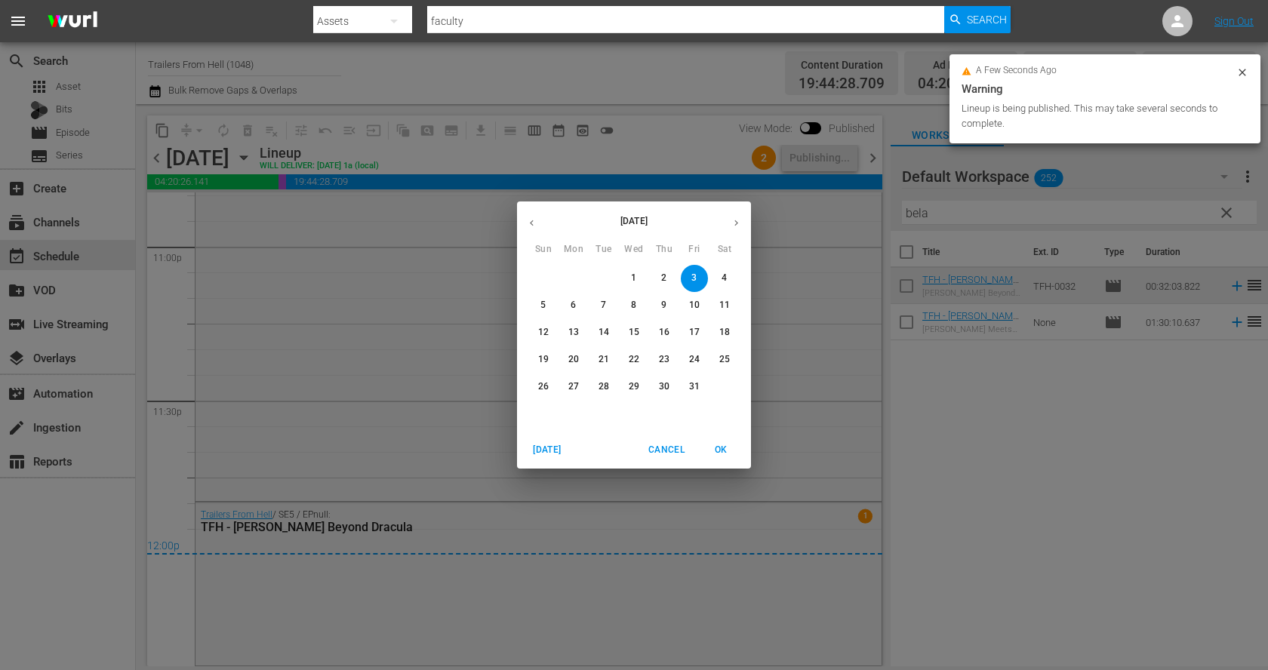
click at [732, 277] on span "4" at bounding box center [724, 278] width 27 height 13
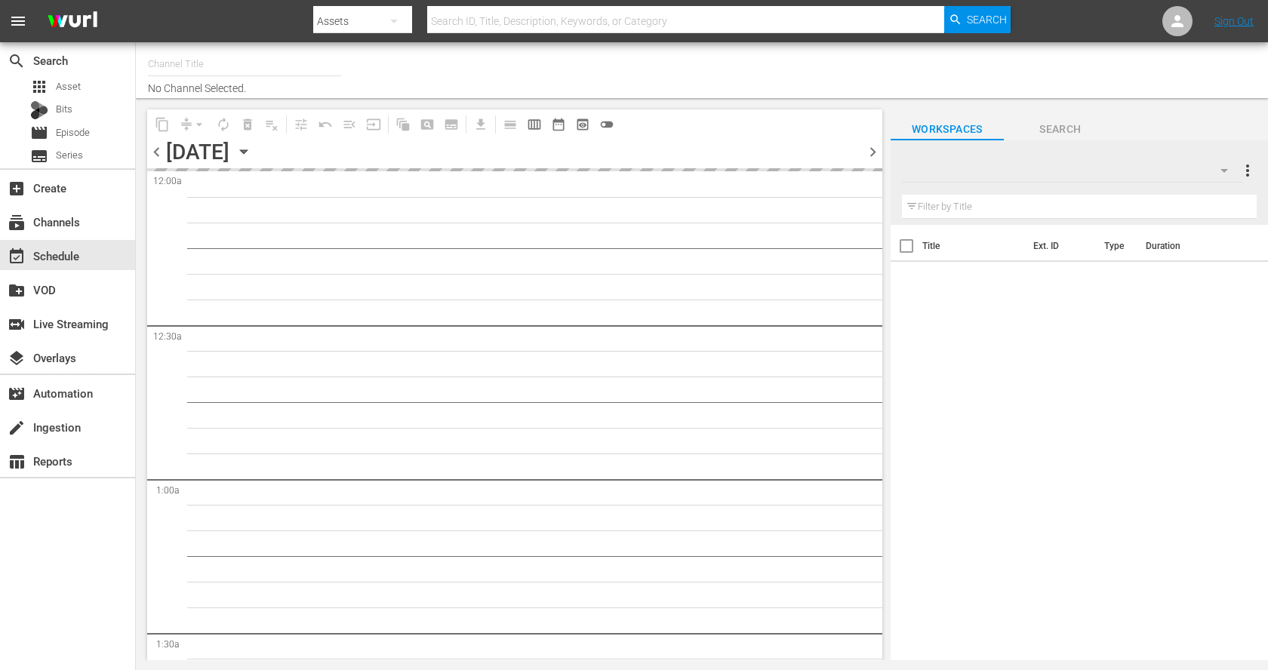
type input "Trailers From Hell (1048)"
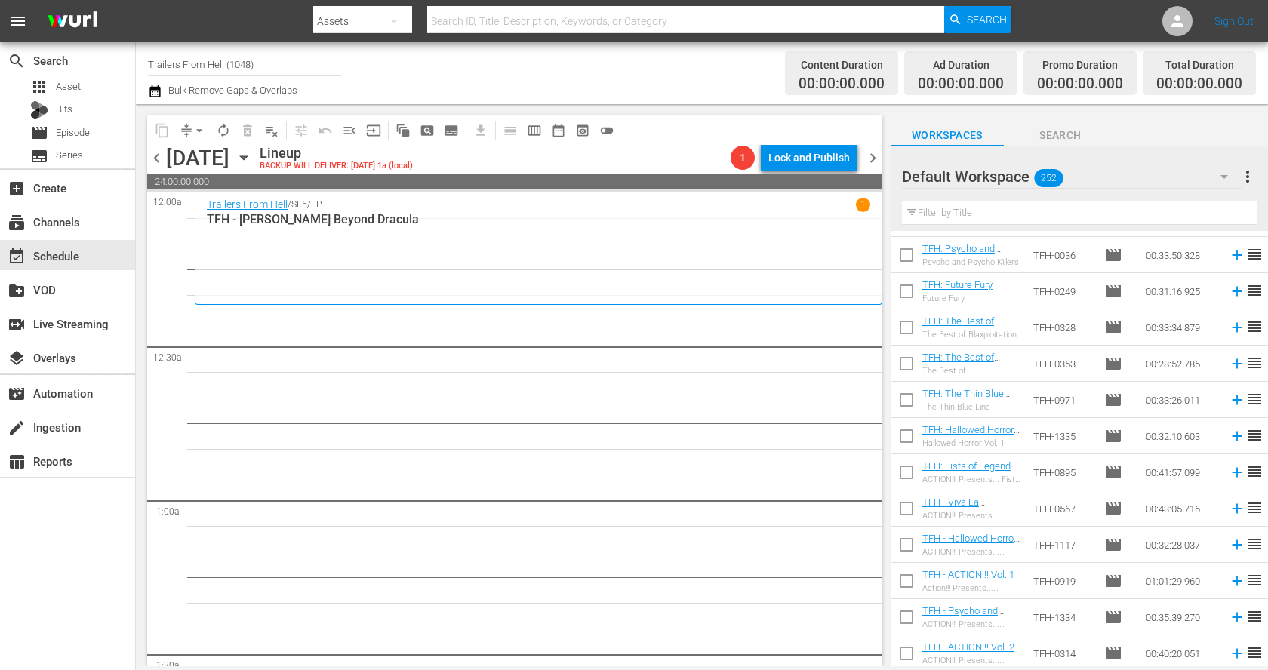
scroll to position [8724, 0]
click at [1030, 215] on input "text" at bounding box center [1079, 213] width 355 height 24
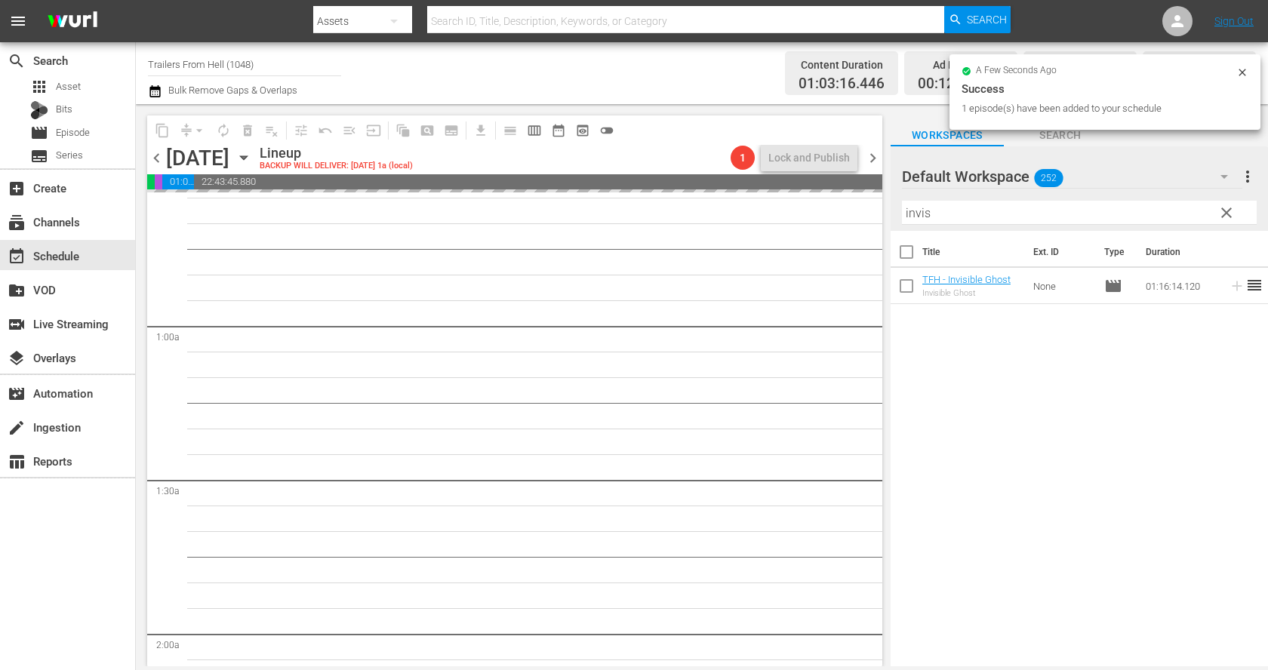
scroll to position [192, 0]
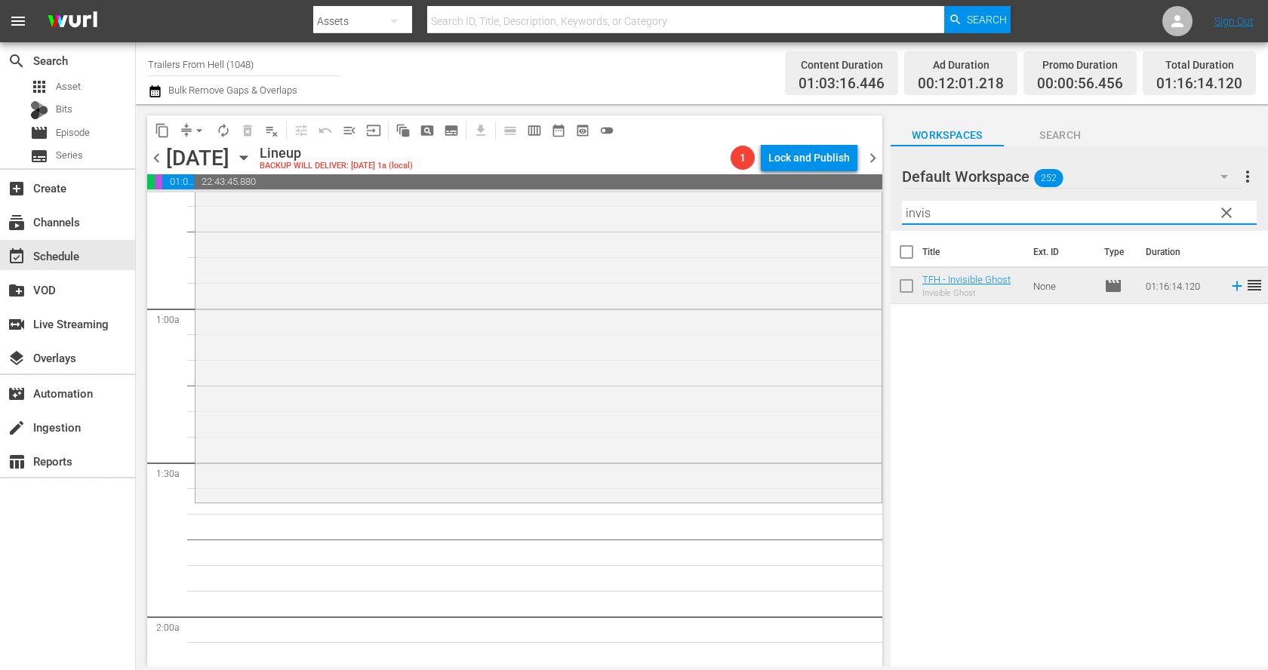
click at [908, 208] on input "invis" at bounding box center [1079, 213] width 355 height 24
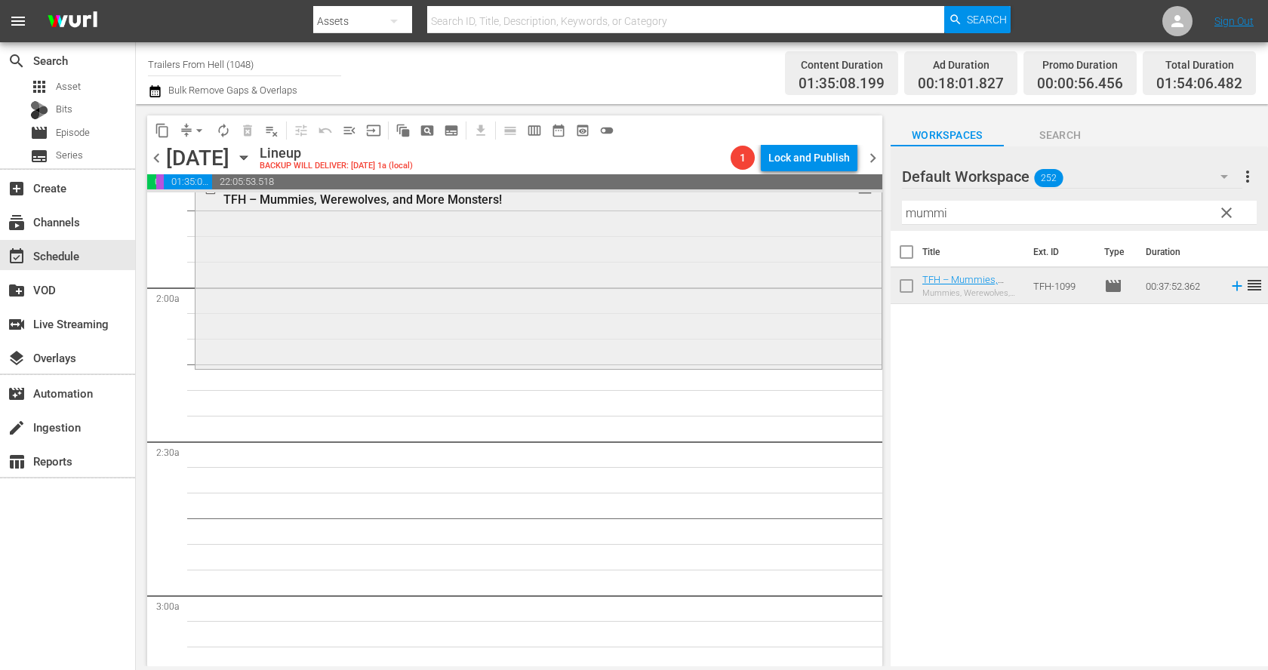
scroll to position [533, 0]
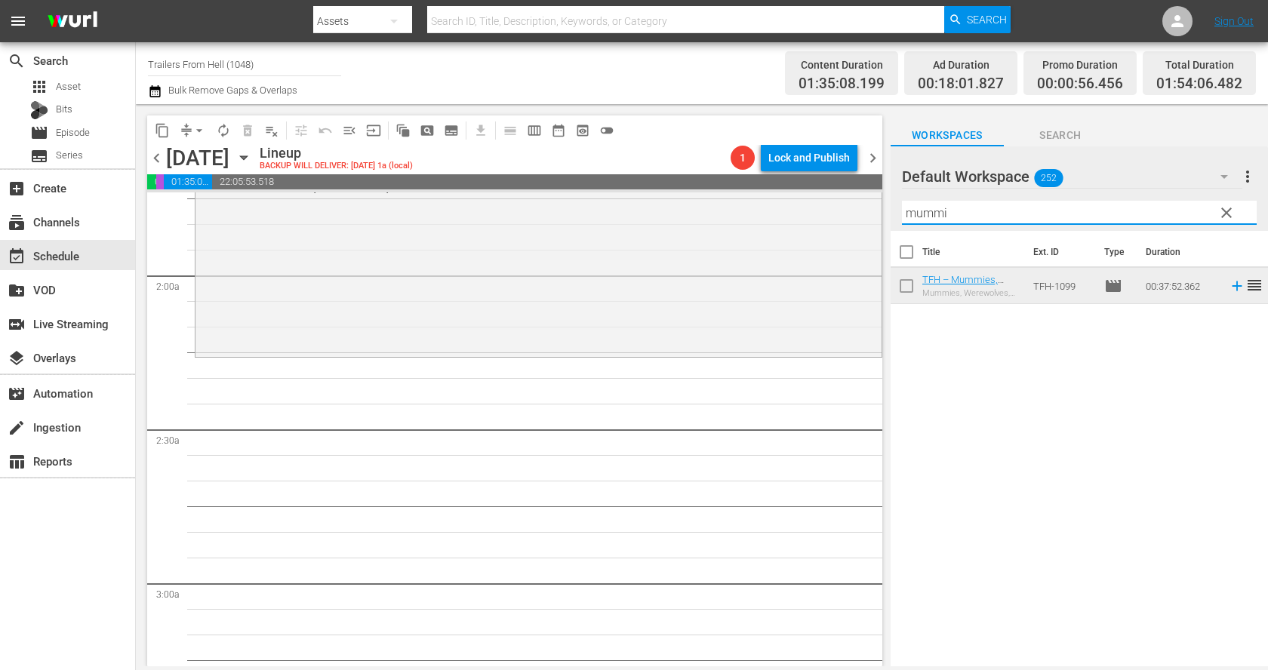
click at [933, 214] on input "mummi" at bounding box center [1079, 213] width 355 height 24
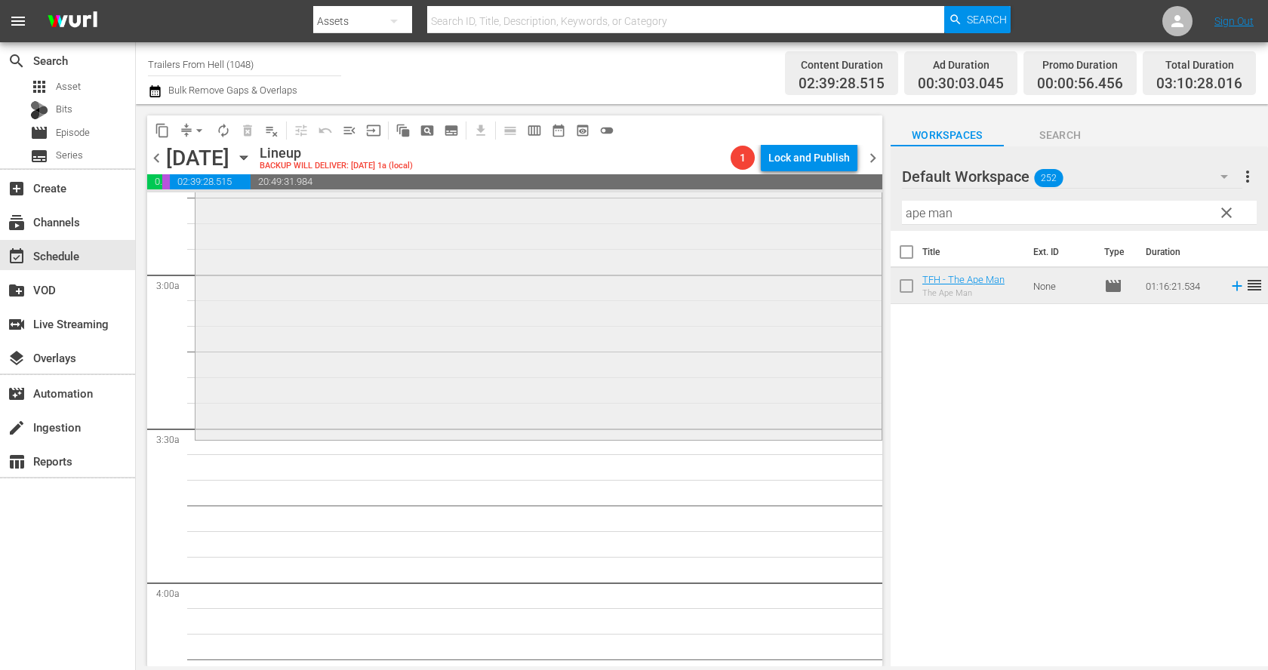
scroll to position [928, 0]
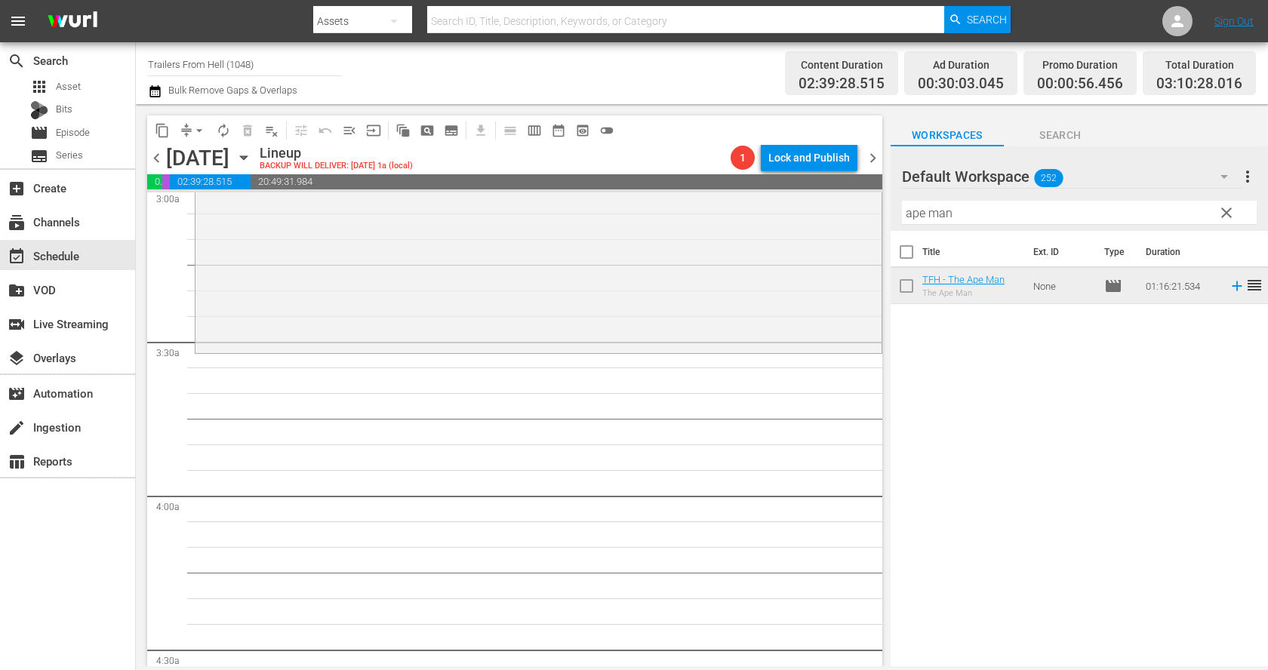
click at [987, 206] on input "ape man" at bounding box center [1079, 213] width 355 height 24
click at [987, 204] on input "ape man" at bounding box center [1079, 213] width 355 height 24
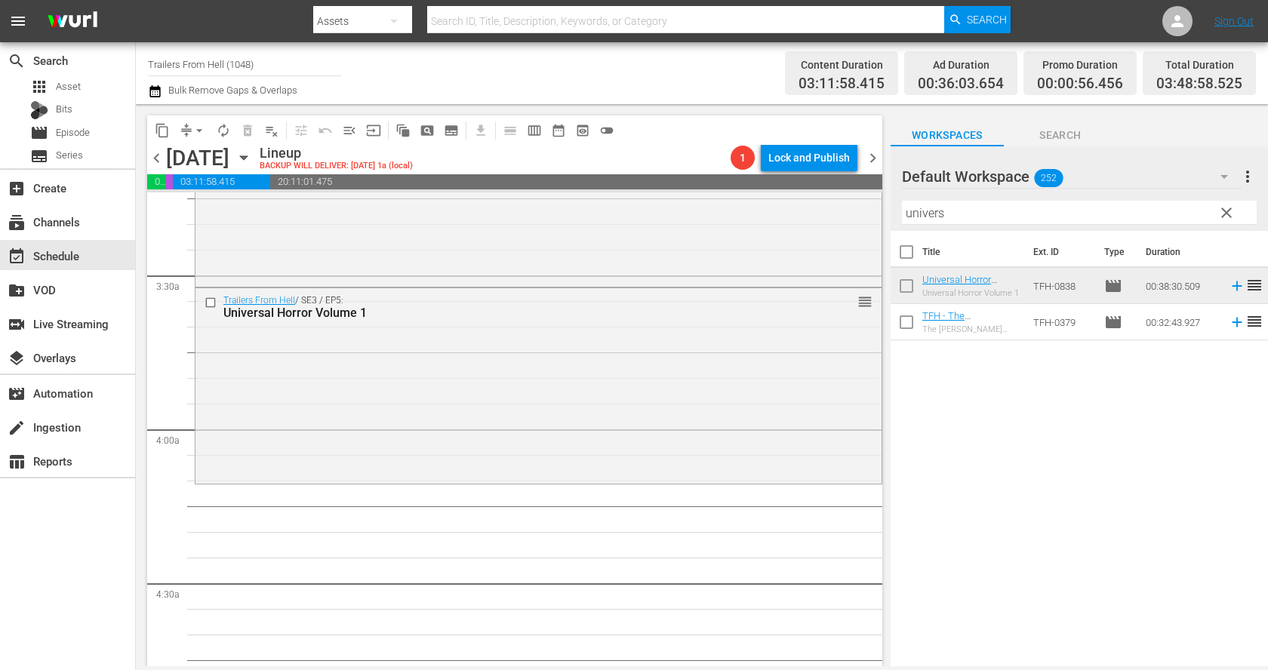
scroll to position [1053, 0]
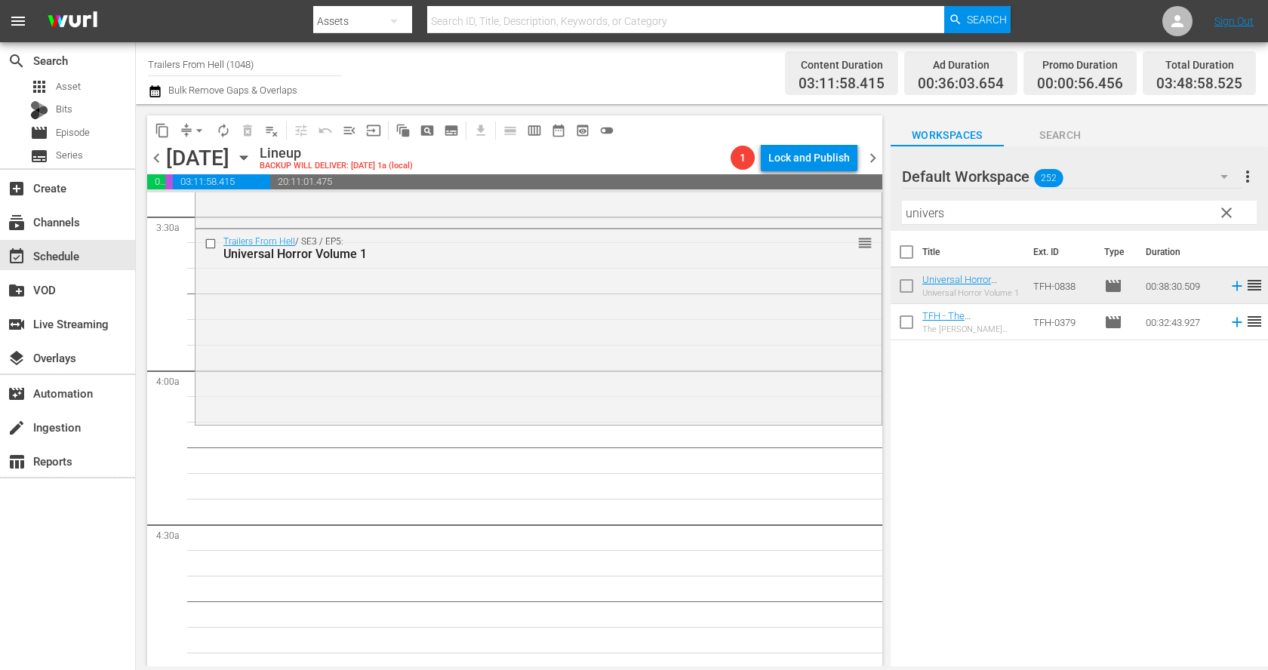
click at [951, 209] on input "univers" at bounding box center [1079, 213] width 355 height 24
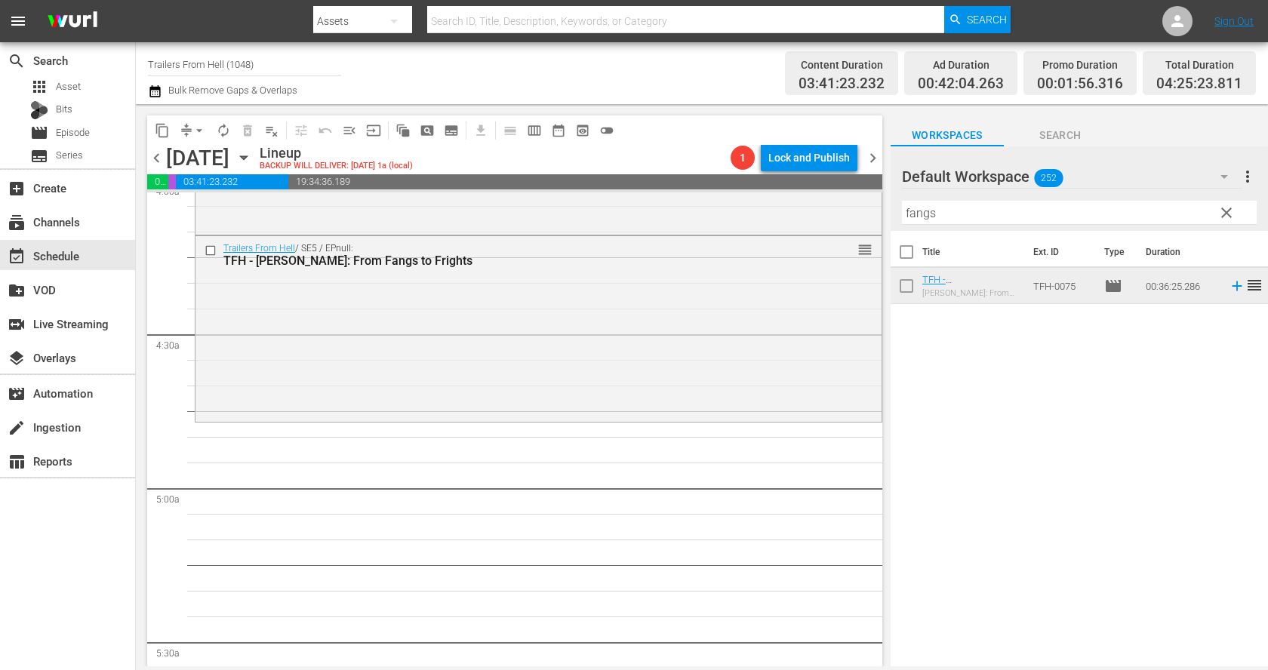
scroll to position [1261, 0]
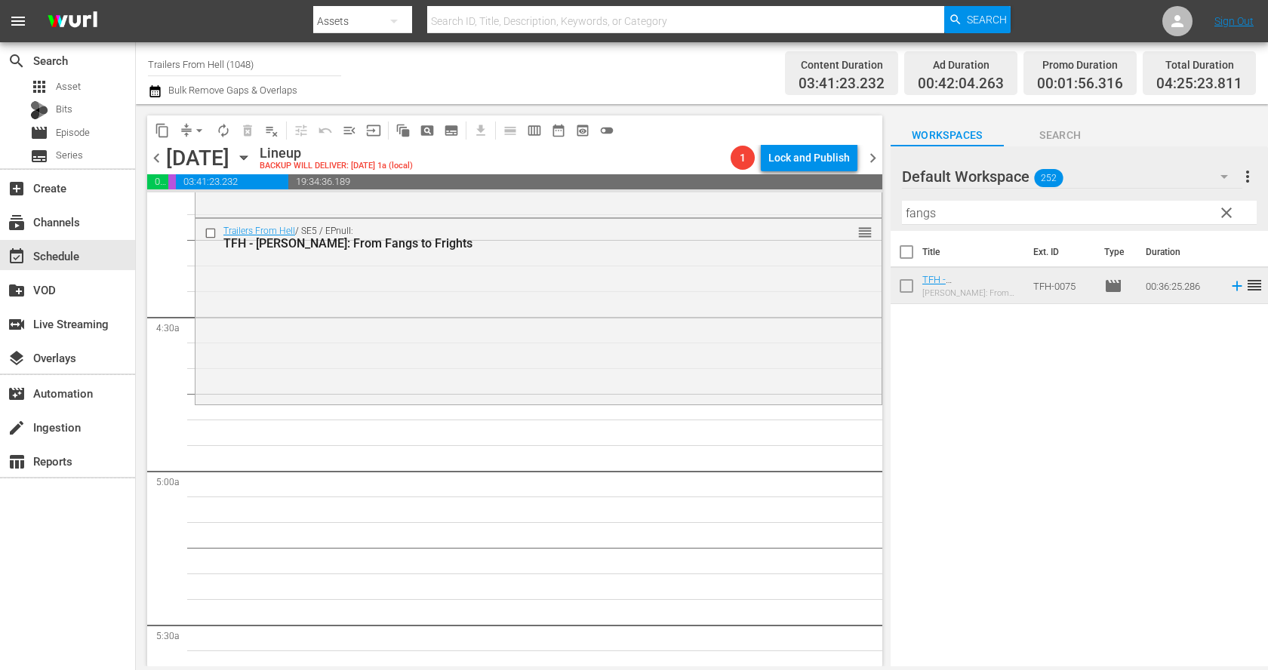
click at [994, 220] on input "fangs" at bounding box center [1079, 213] width 355 height 24
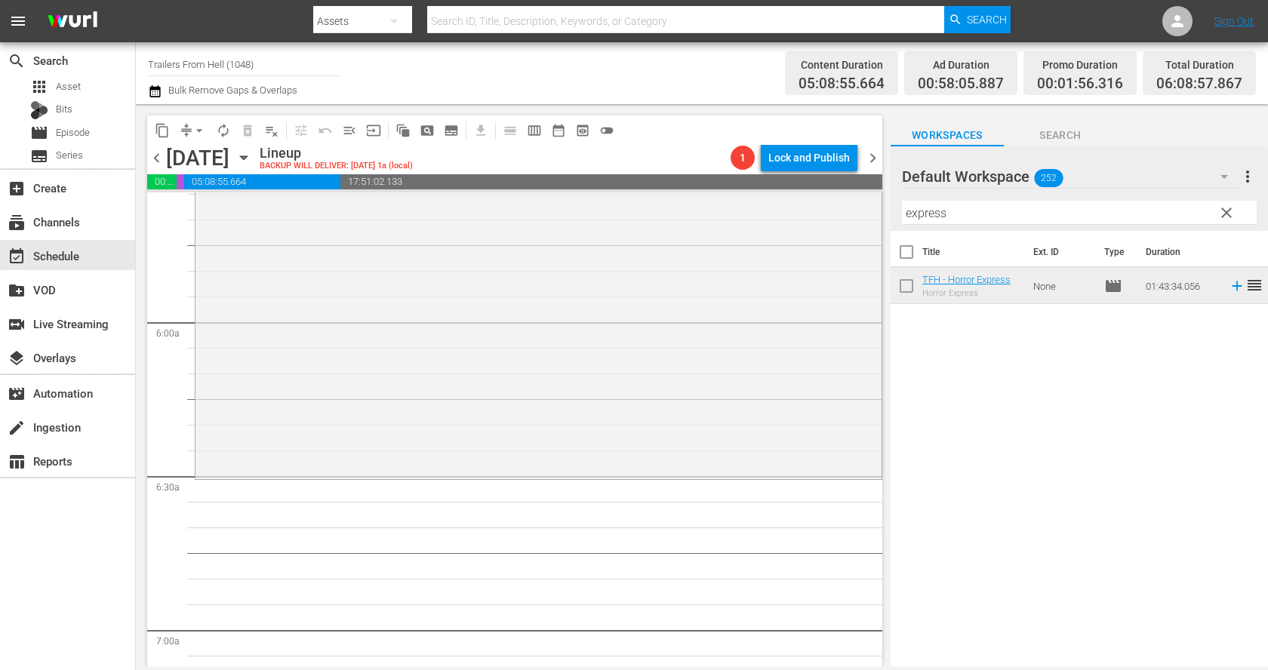
scroll to position [1802, 0]
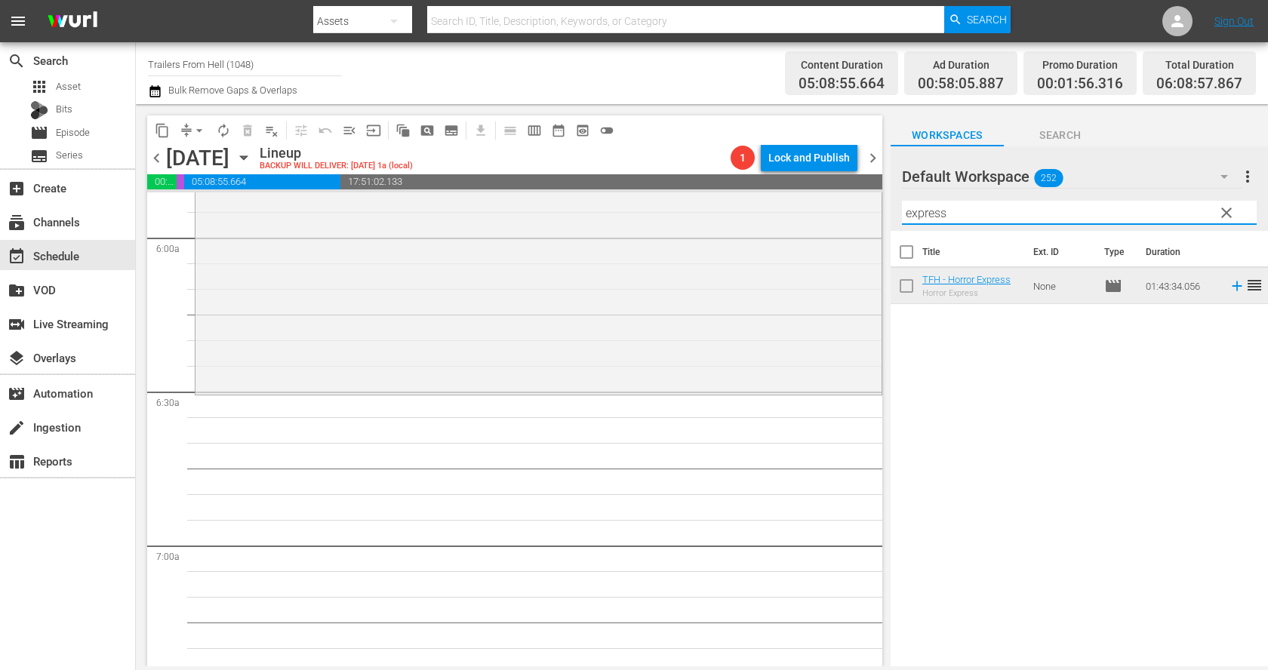
click at [944, 210] on input "express" at bounding box center [1079, 213] width 355 height 24
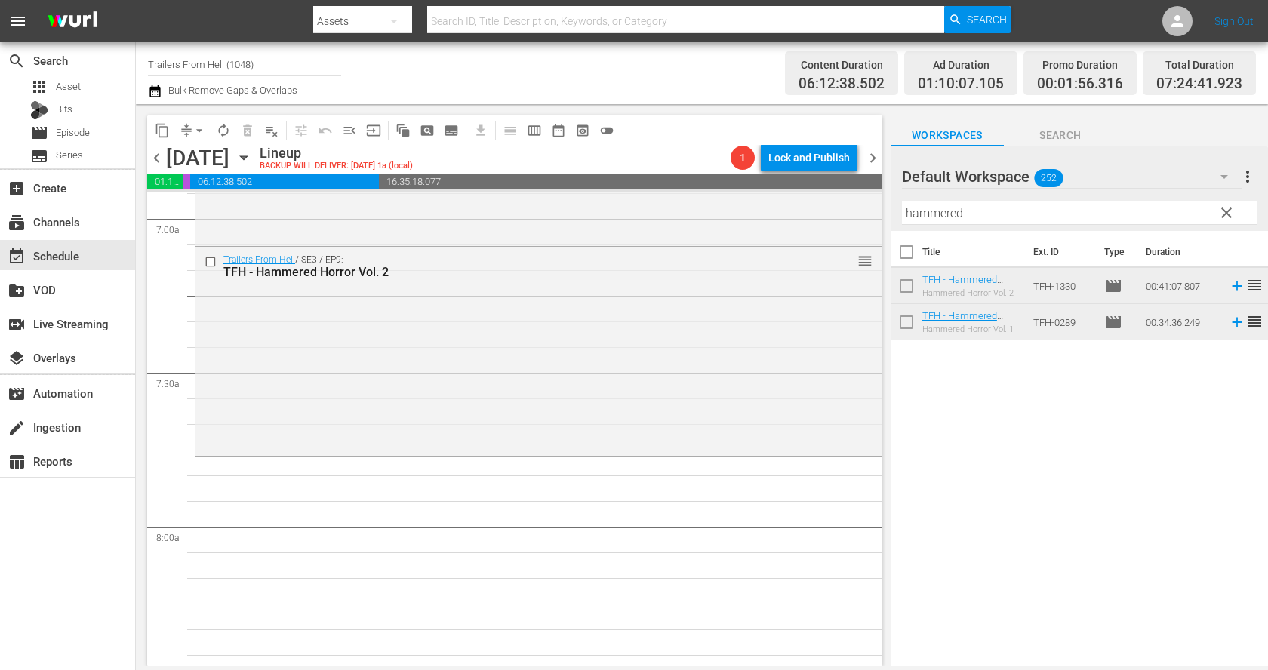
scroll to position [2138, 0]
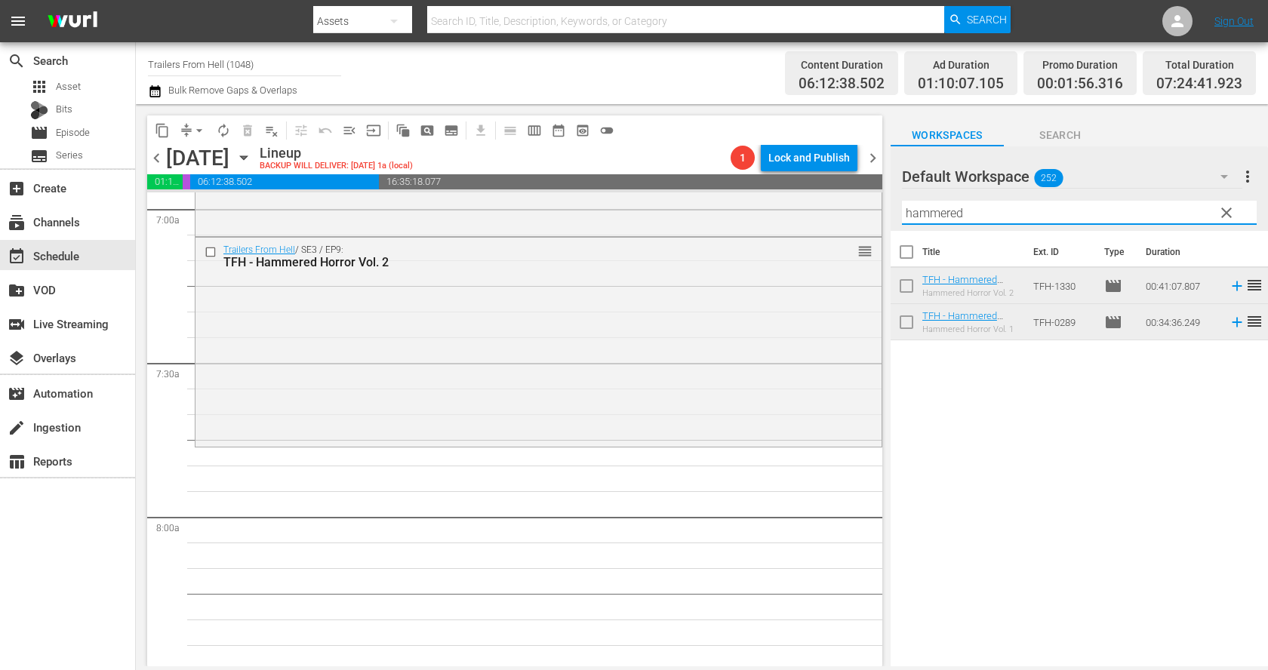
click at [994, 210] on input "hammered" at bounding box center [1079, 213] width 355 height 24
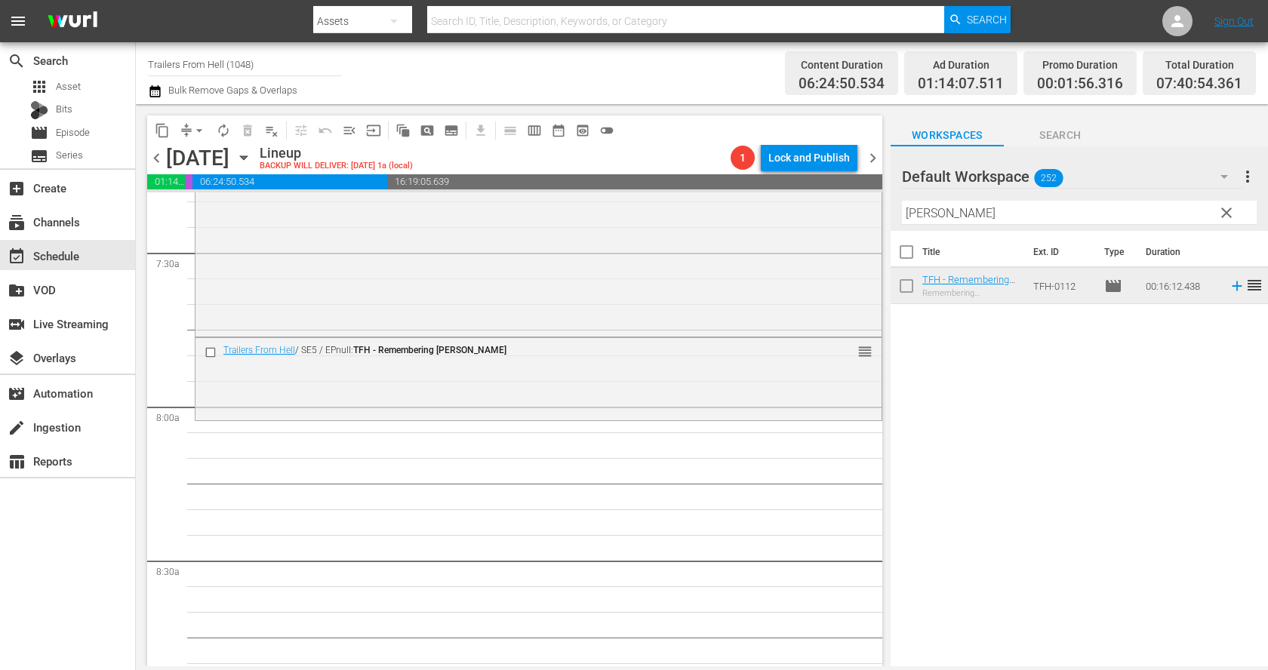
scroll to position [2257, 0]
click at [924, 211] on input "[PERSON_NAME]" at bounding box center [1079, 213] width 355 height 24
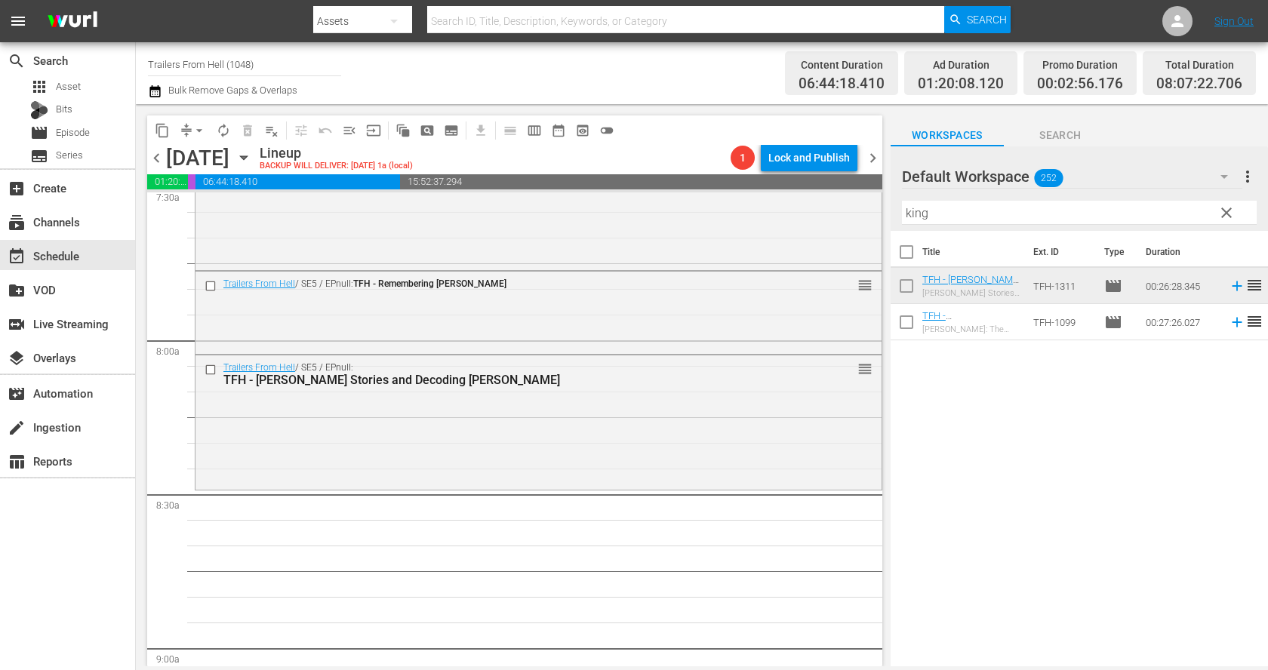
scroll to position [2374, 0]
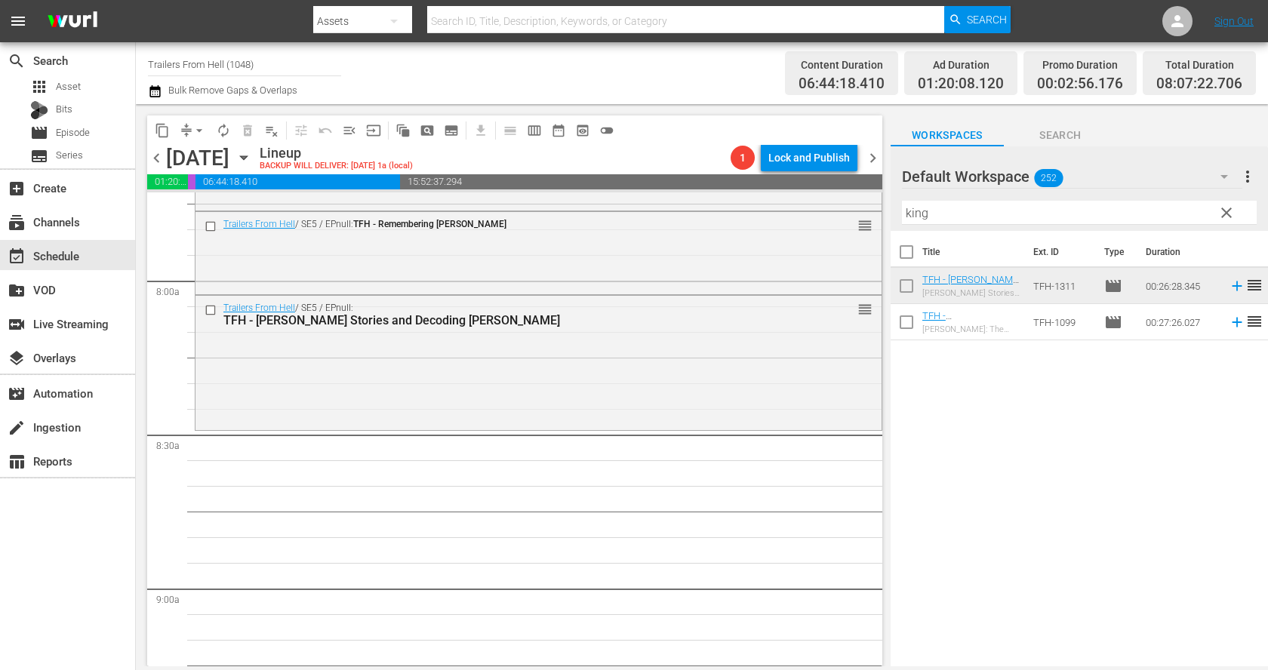
click at [947, 208] on input "king" at bounding box center [1079, 213] width 355 height 24
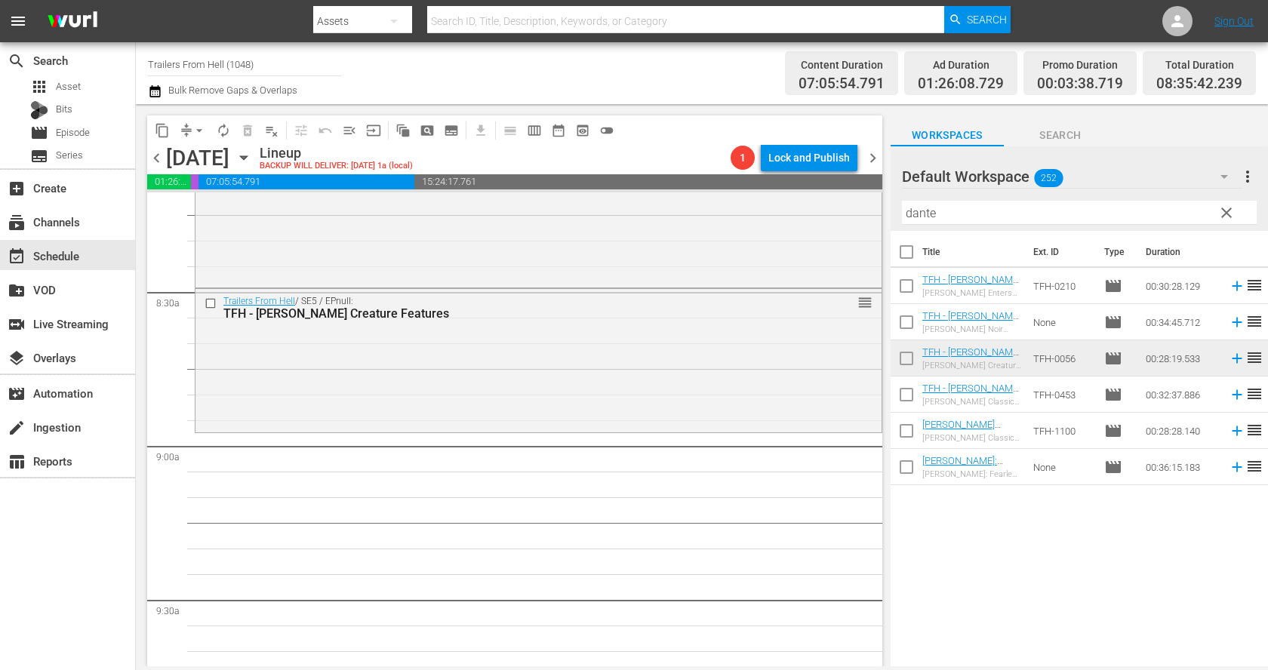
scroll to position [2534, 0]
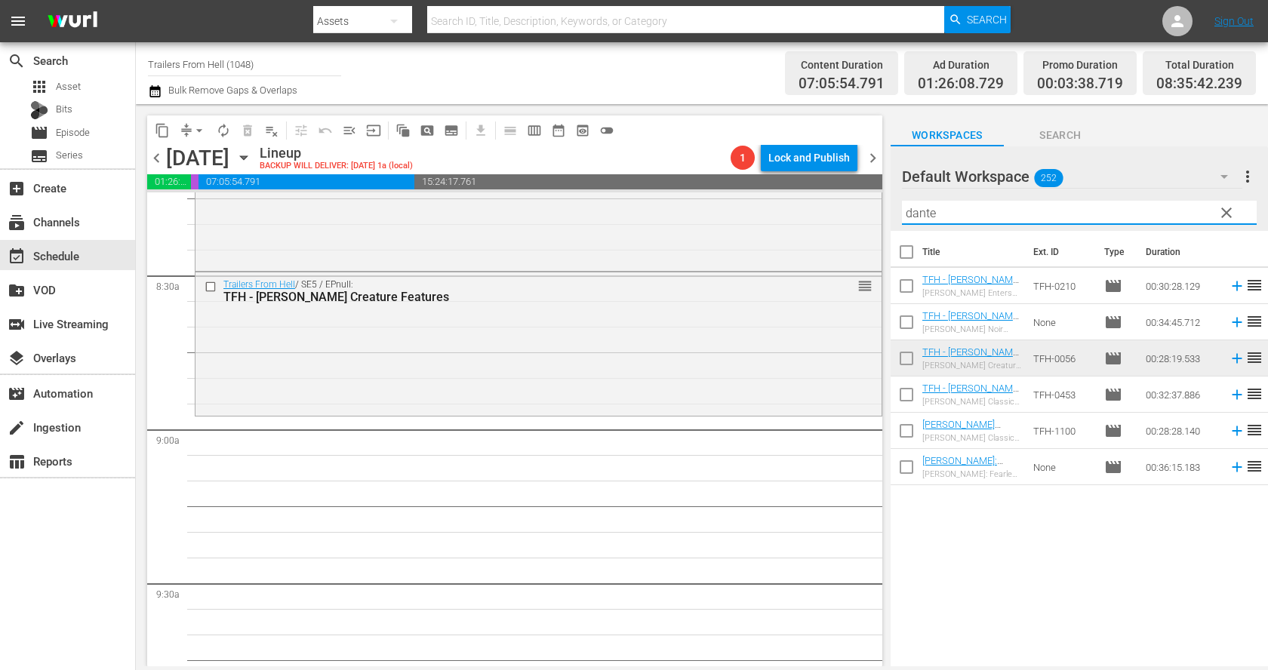
click at [977, 210] on input "dante" at bounding box center [1079, 213] width 355 height 24
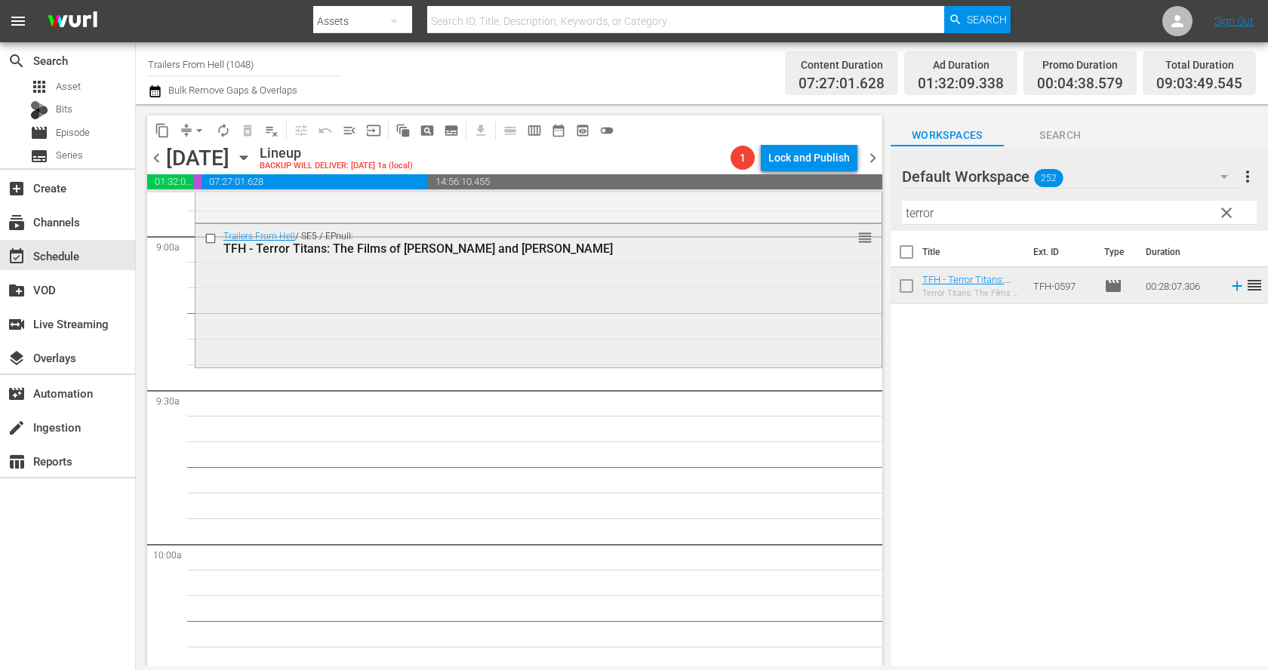
scroll to position [2740, 0]
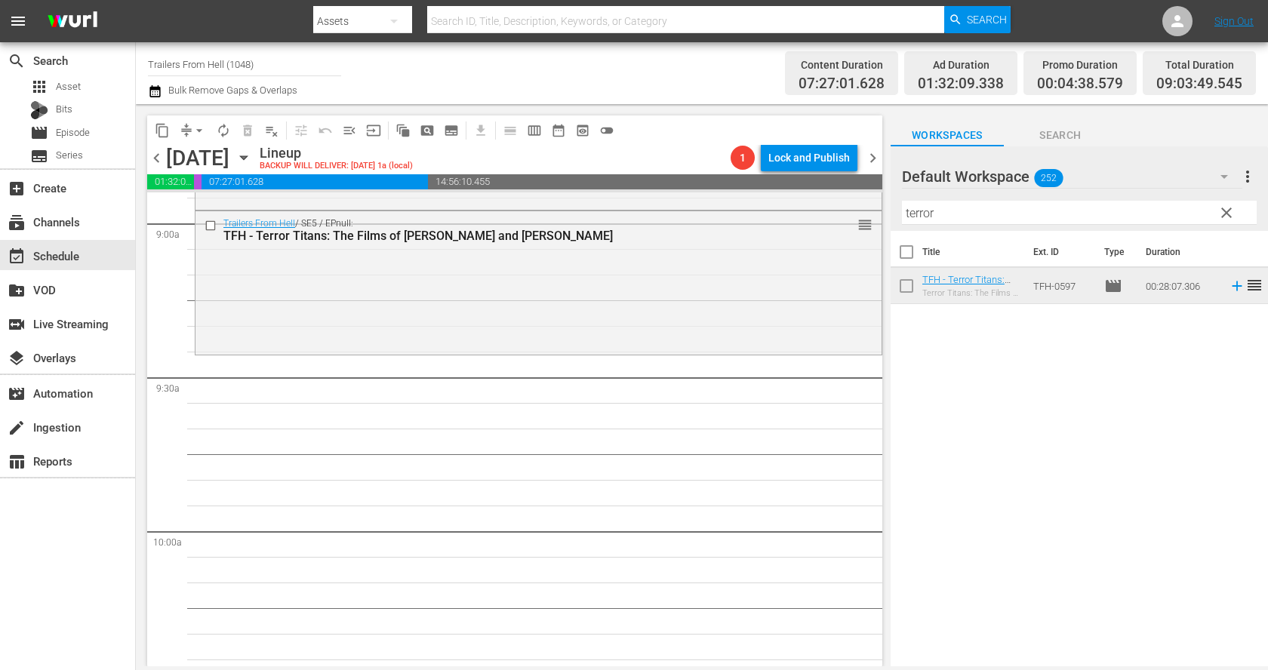
click at [937, 208] on input "terror" at bounding box center [1079, 213] width 355 height 24
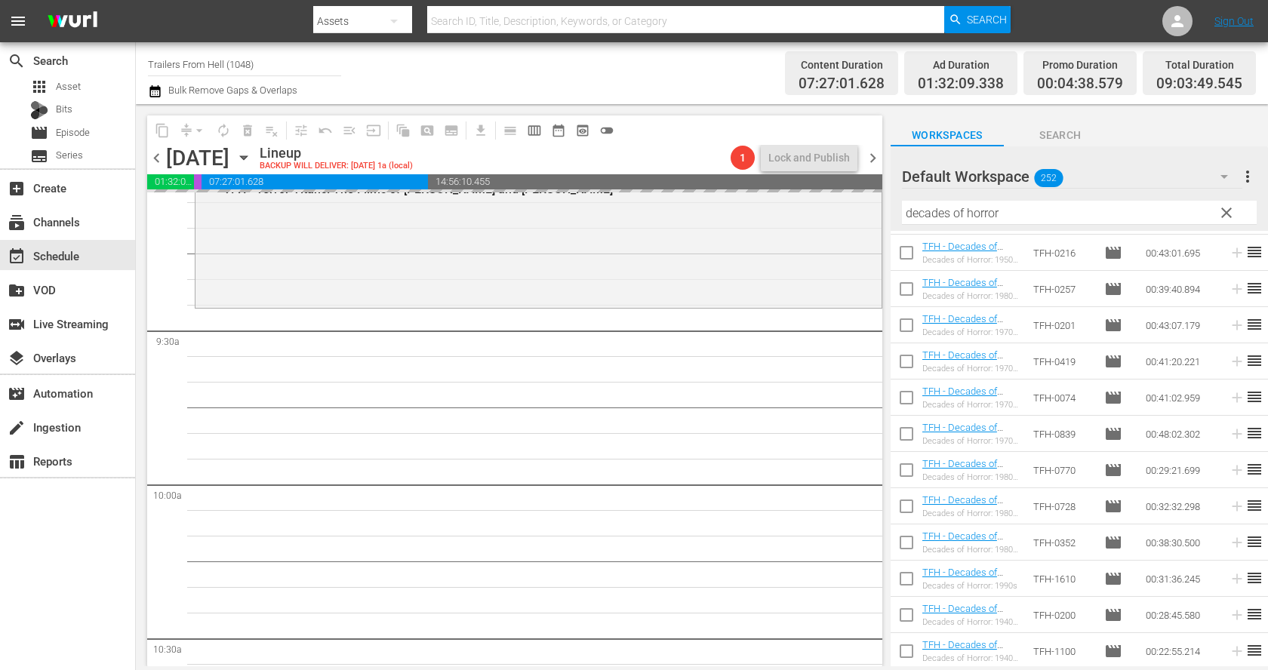
scroll to position [2795, 0]
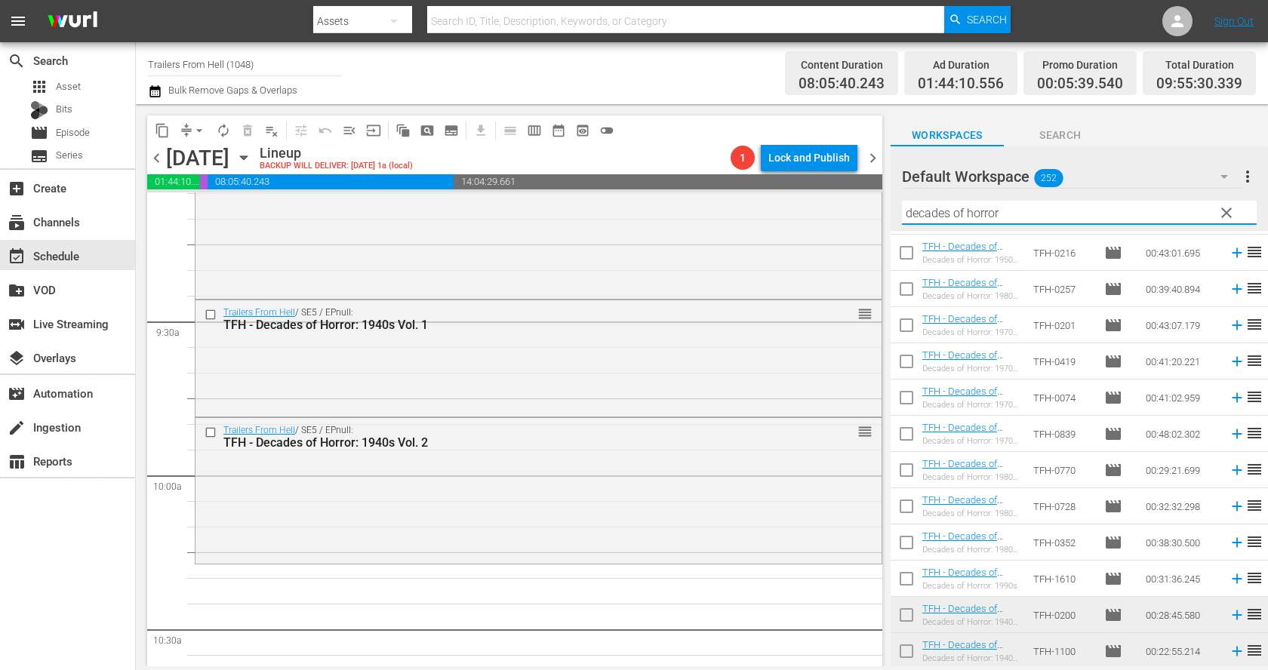
click at [1027, 217] on input "decades of horror" at bounding box center [1079, 213] width 355 height 24
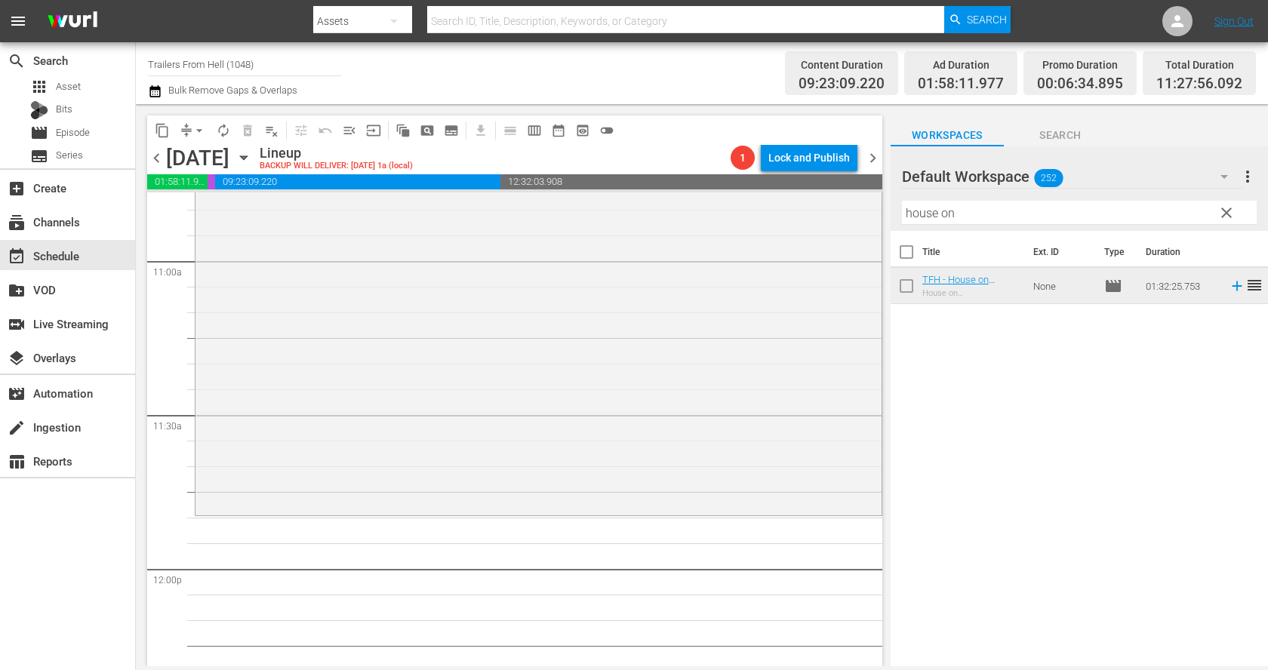
scroll to position [3331, 0]
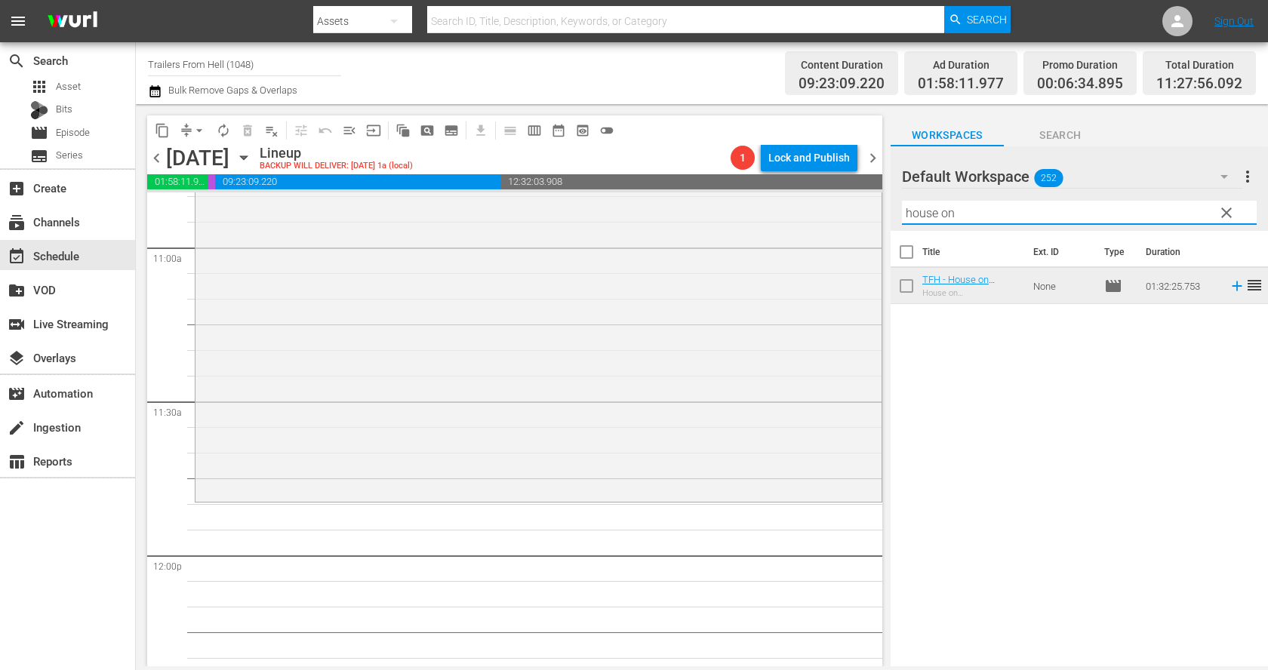
click at [961, 203] on input "house on" at bounding box center [1079, 213] width 355 height 24
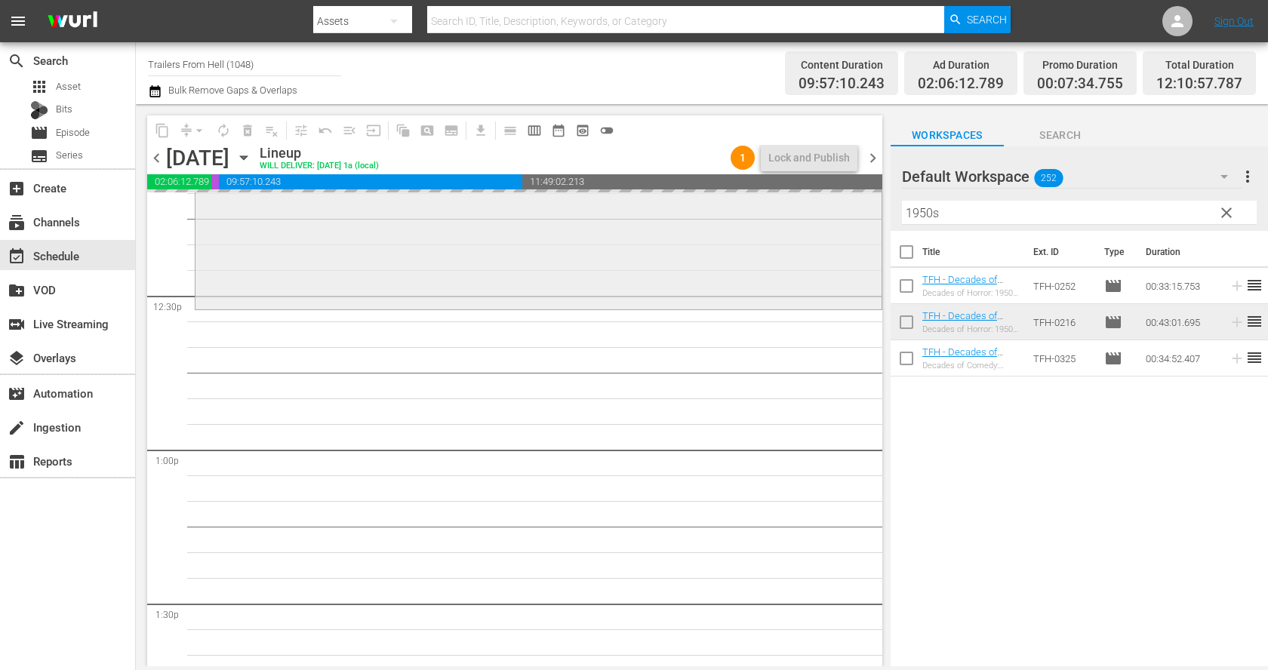
scroll to position [3789, 0]
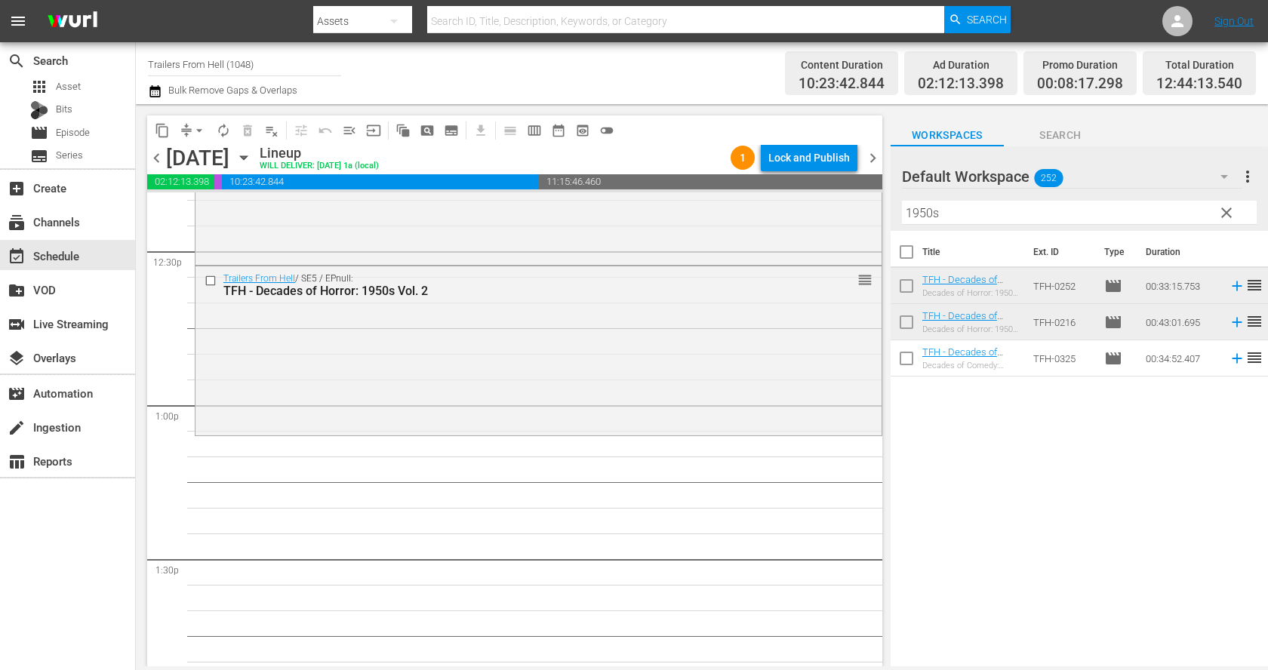
click at [956, 211] on input "1950s" at bounding box center [1079, 213] width 355 height 24
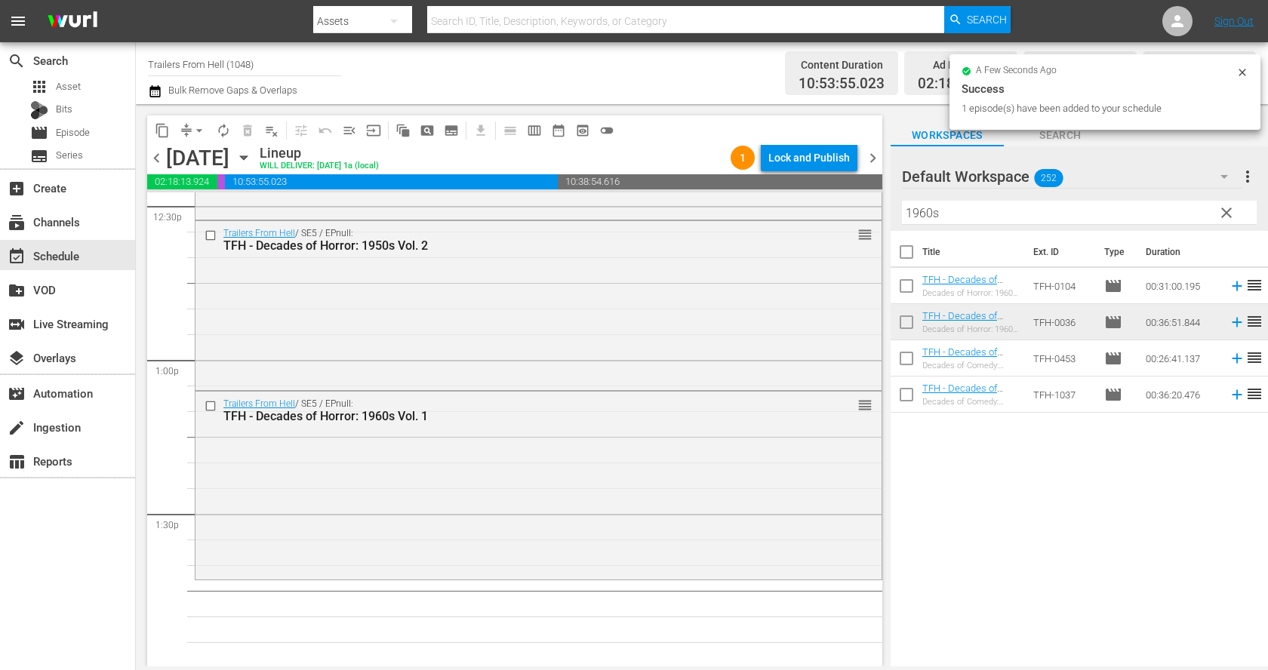
scroll to position [3874, 0]
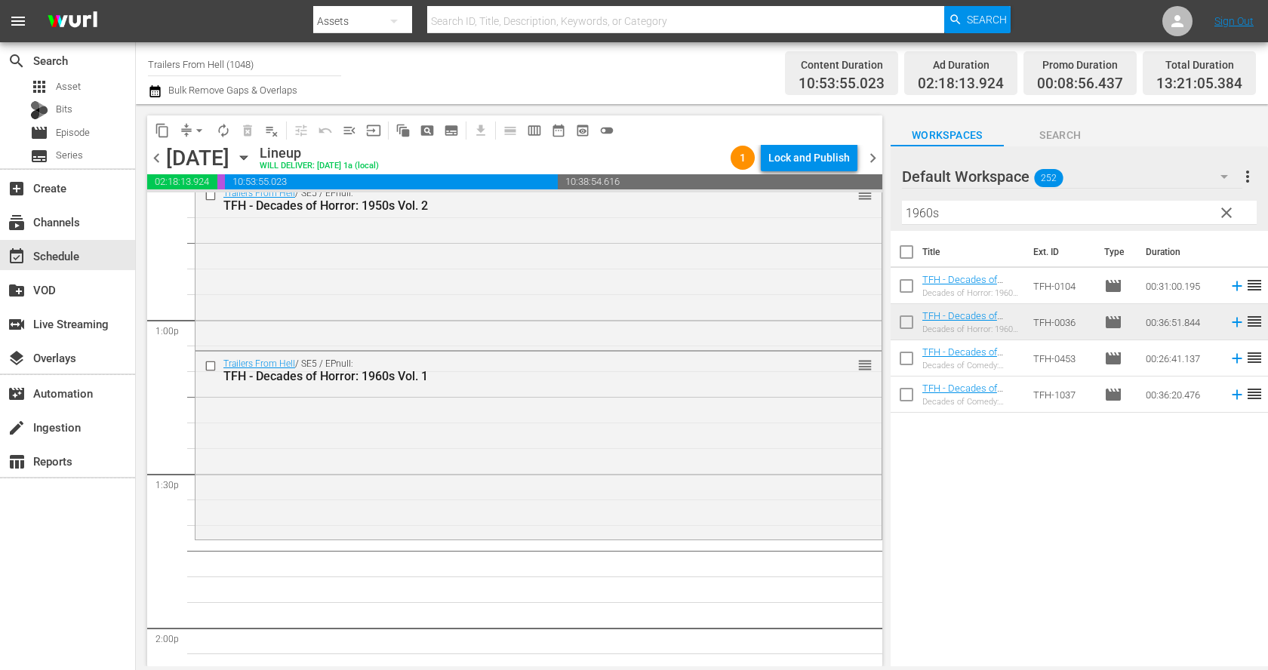
click at [1019, 205] on input "1960s" at bounding box center [1079, 213] width 355 height 24
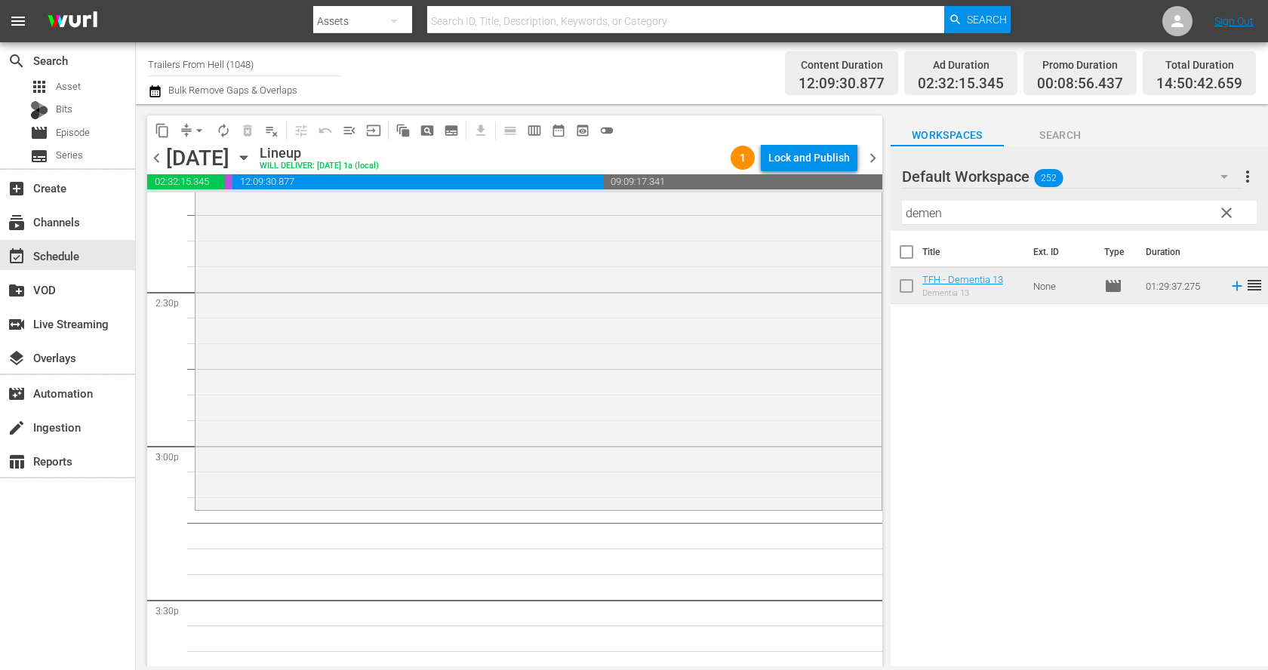
scroll to position [4443, 0]
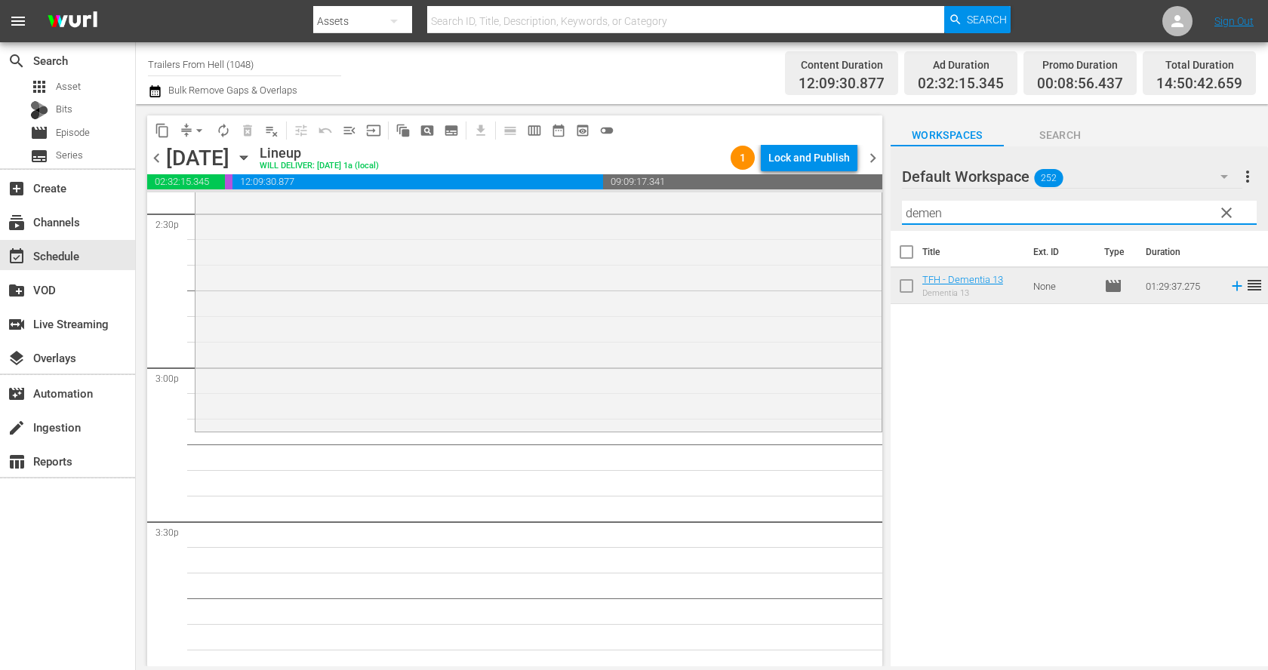
click at [969, 211] on input "demen" at bounding box center [1079, 213] width 355 height 24
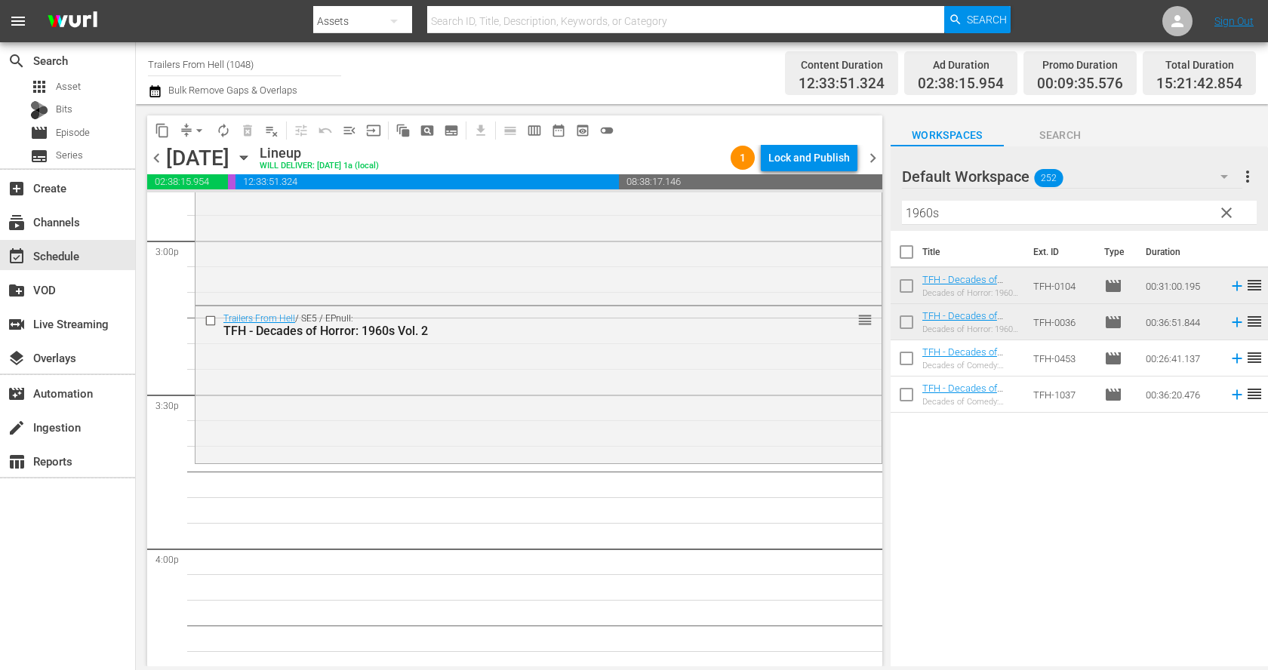
scroll to position [4575, 0]
click at [994, 212] on input "1960s" at bounding box center [1079, 213] width 355 height 24
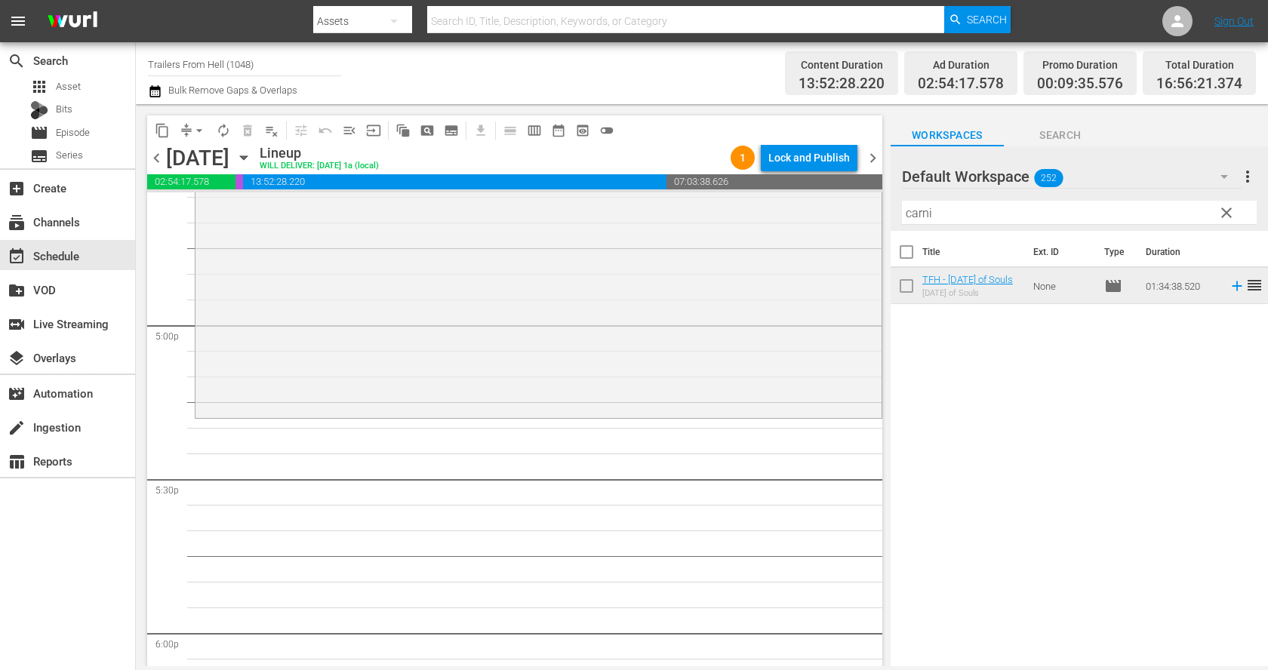
scroll to position [5122, 0]
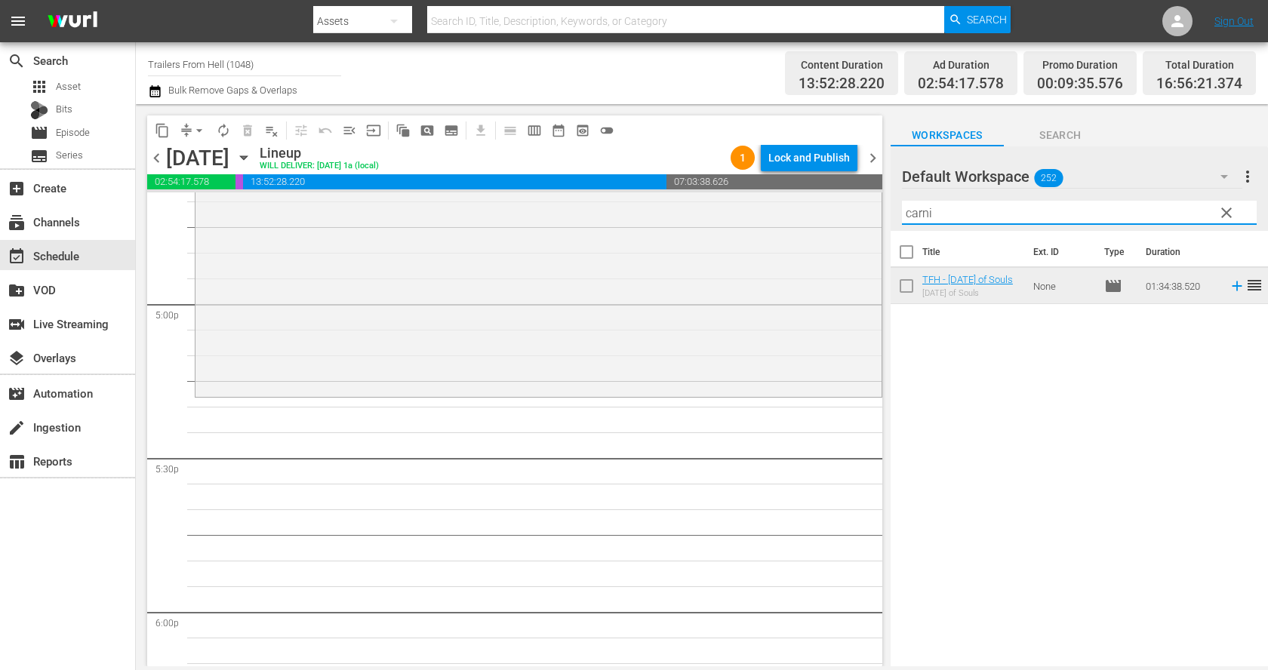
click at [943, 214] on input "carni" at bounding box center [1079, 213] width 355 height 24
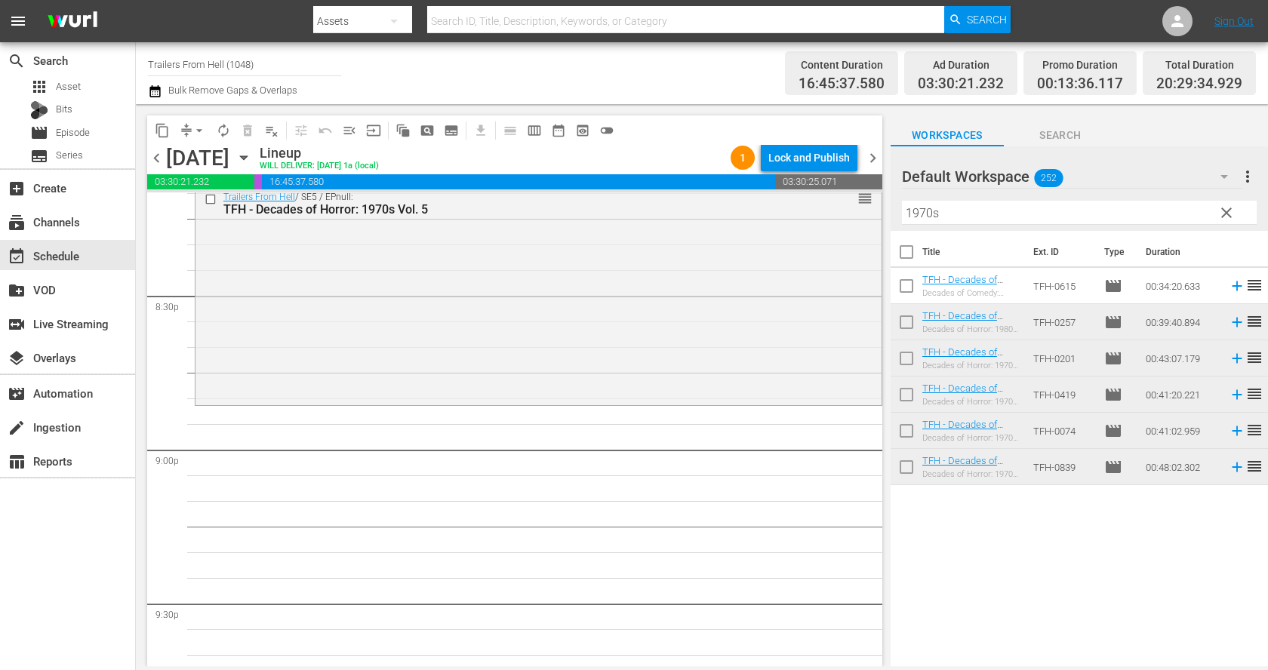
scroll to position [6235, 0]
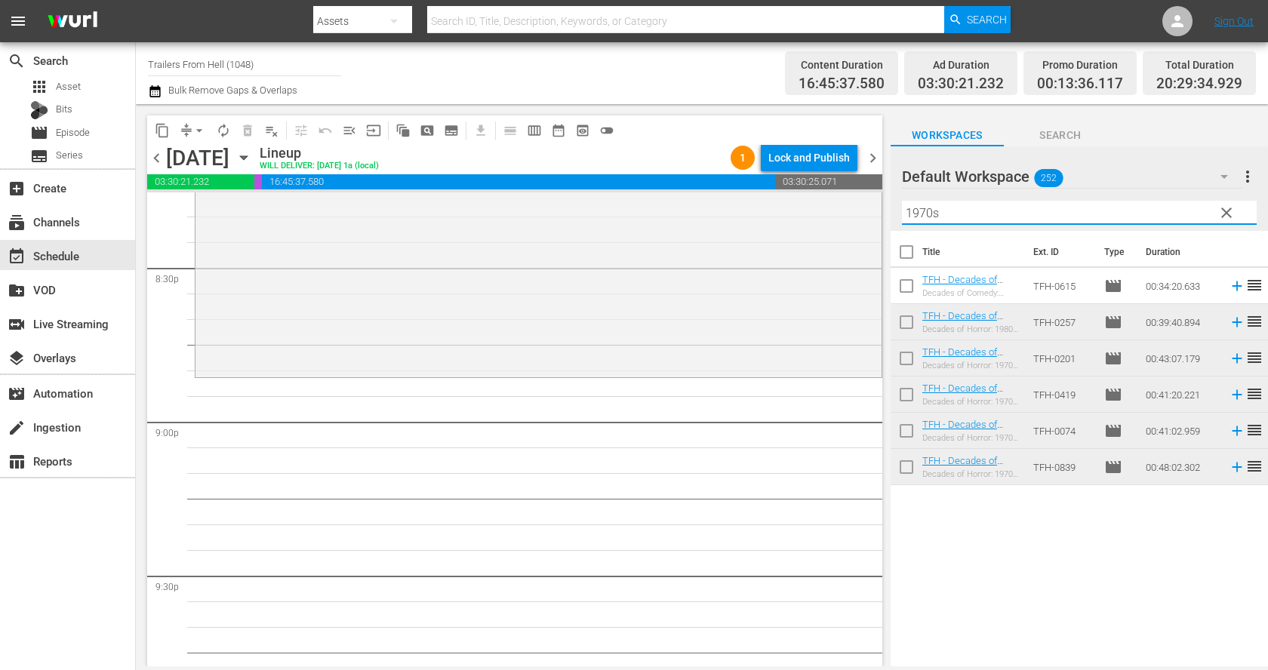
click at [1040, 214] on input "1970s" at bounding box center [1079, 213] width 355 height 24
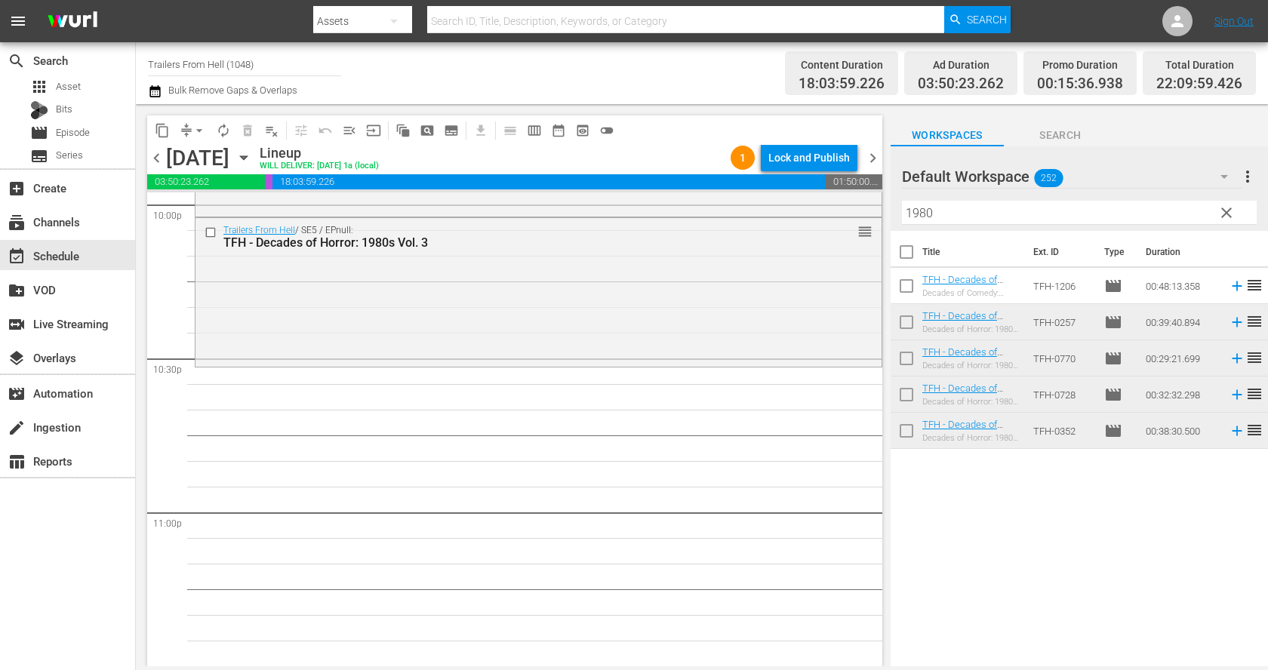
scroll to position [6788, 0]
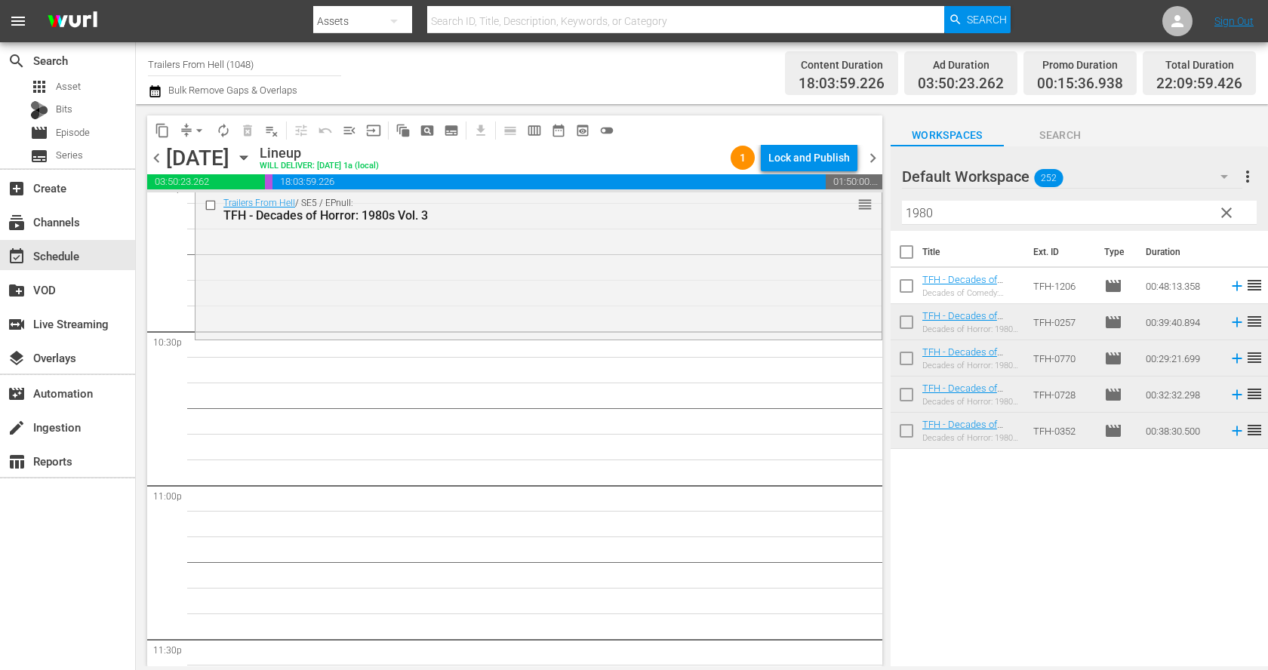
click at [960, 215] on input "1980" at bounding box center [1079, 213] width 355 height 24
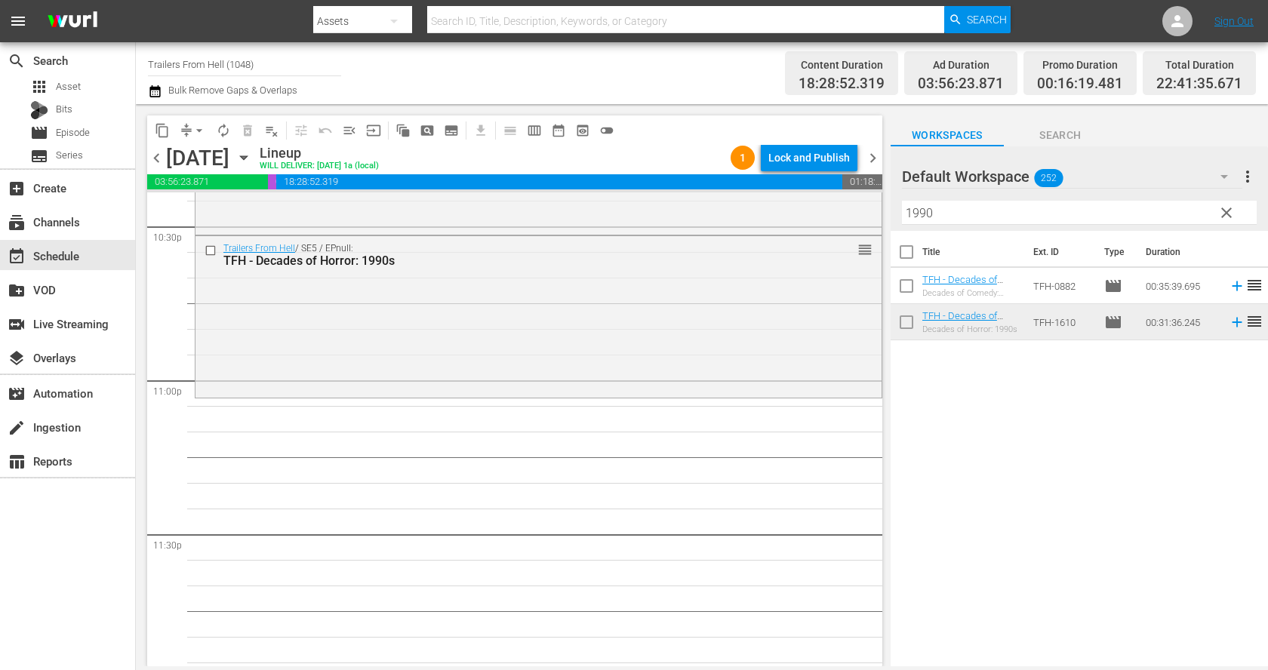
scroll to position [6914, 0]
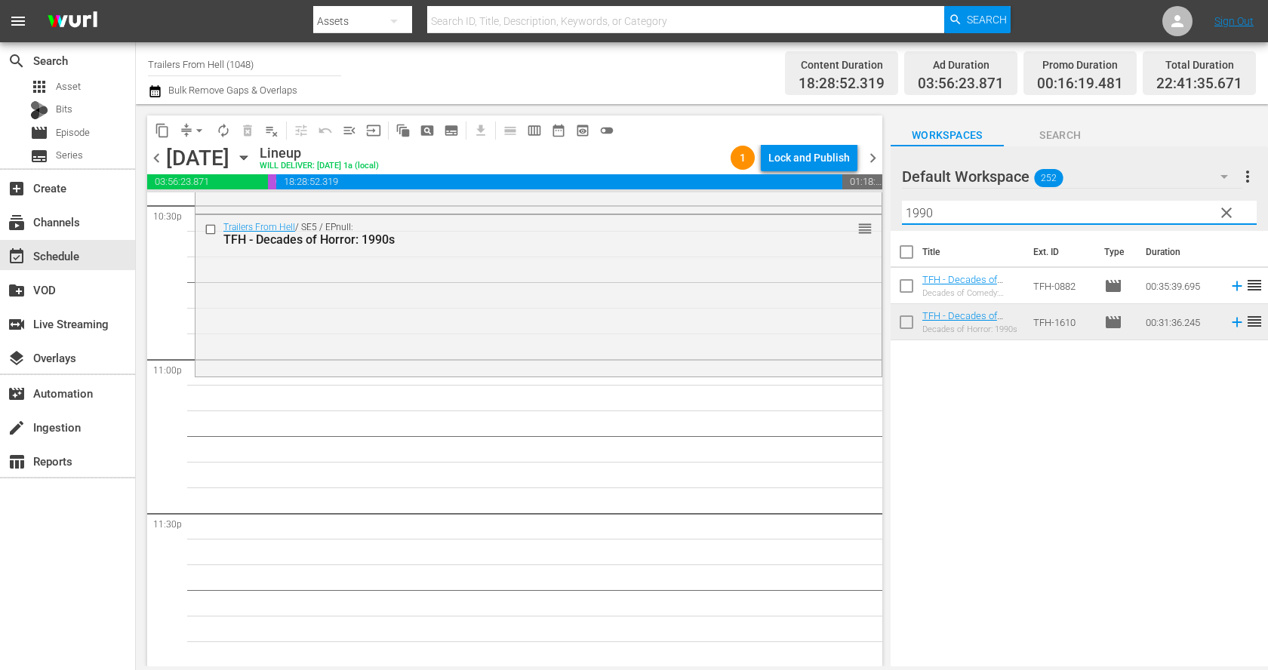
click at [980, 216] on input "1990" at bounding box center [1079, 213] width 355 height 24
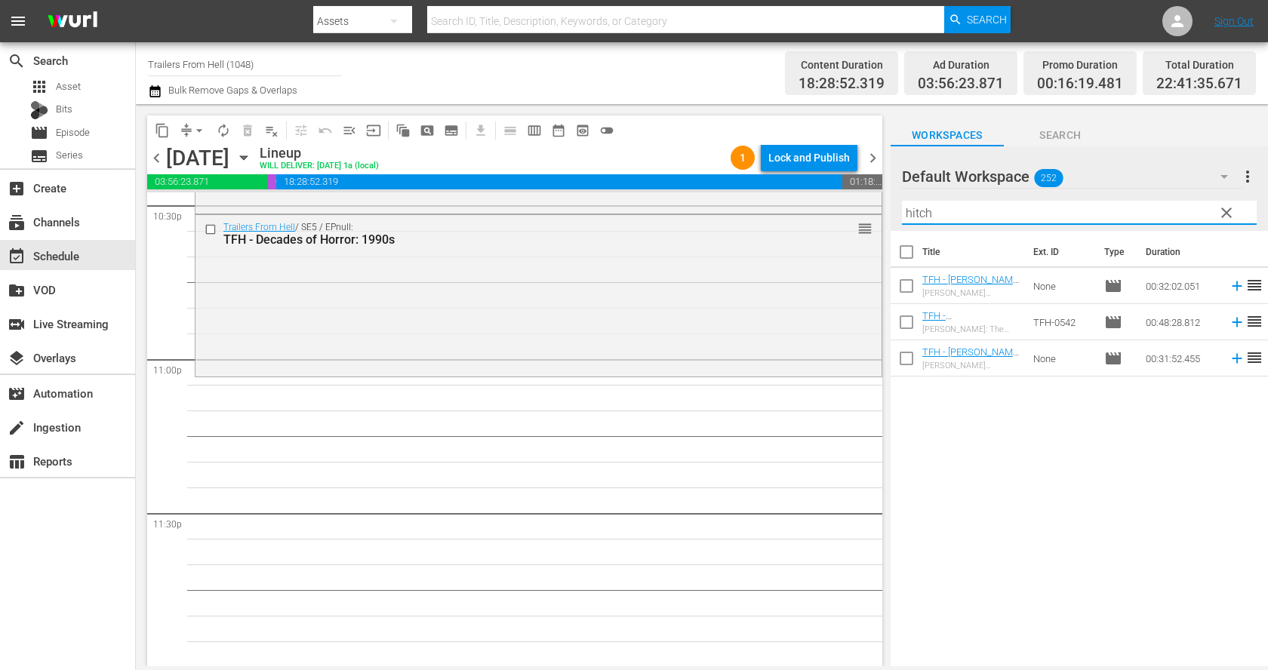
click at [973, 211] on input "hitch" at bounding box center [1079, 213] width 355 height 24
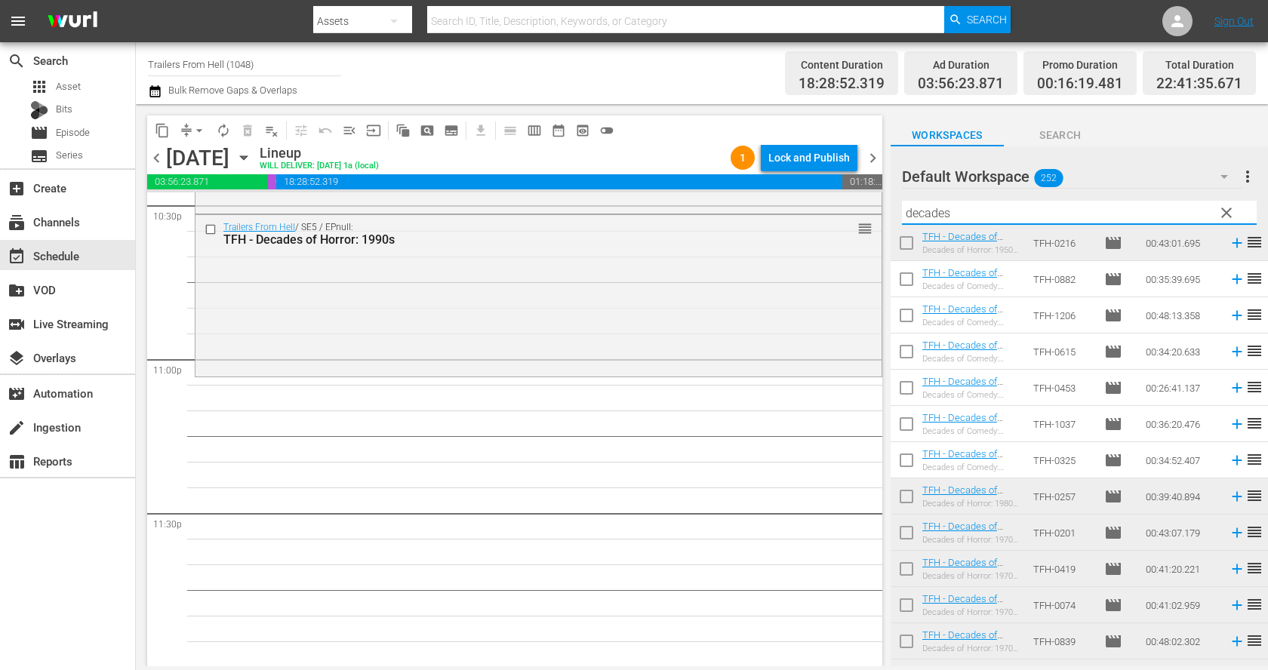
scroll to position [359, 0]
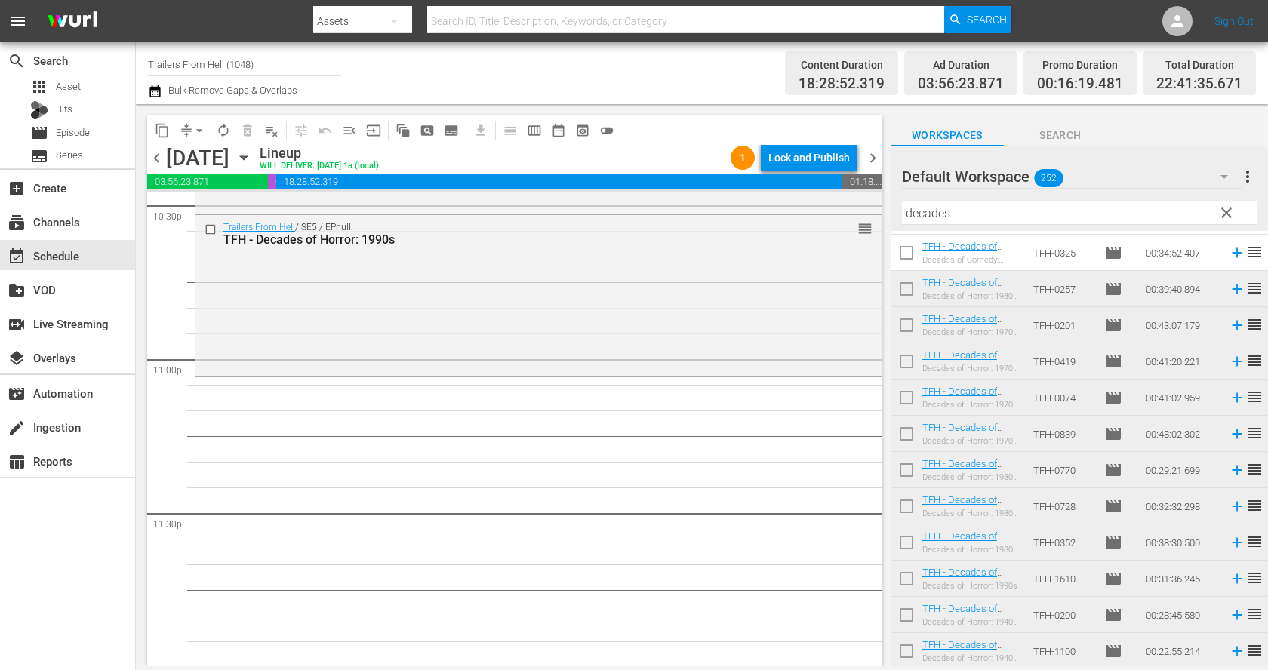
click at [1002, 220] on input "decades" at bounding box center [1079, 213] width 355 height 24
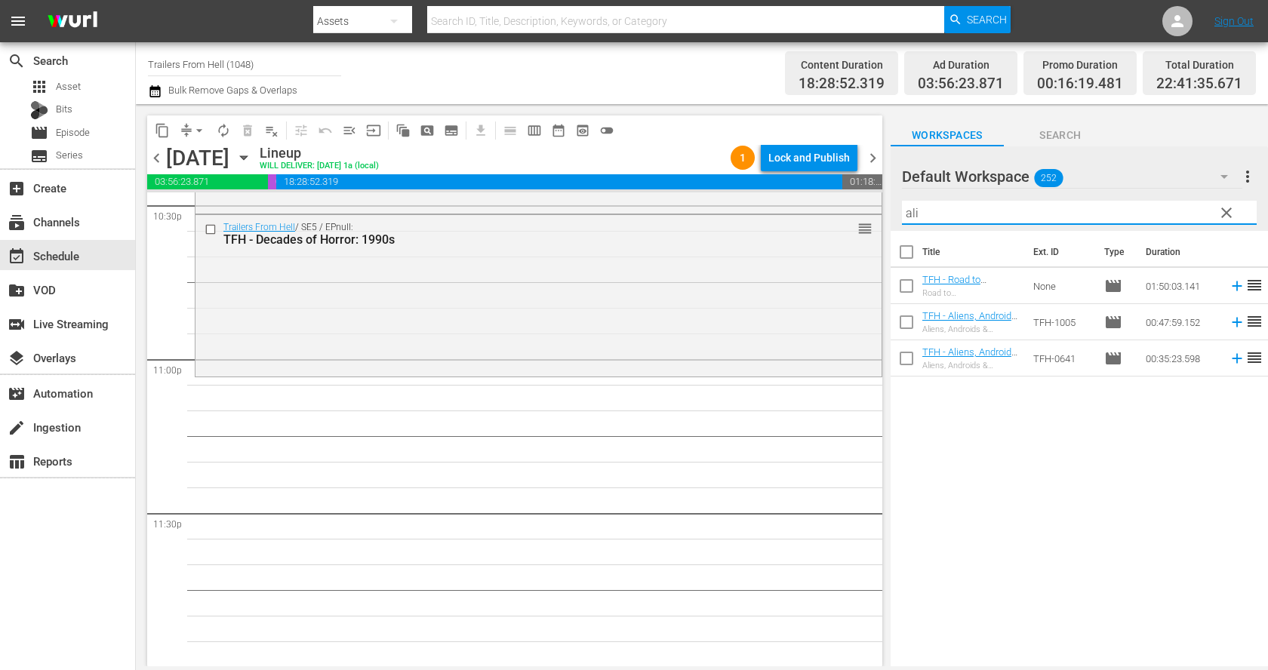
scroll to position [0, 0]
click at [987, 211] on input "aliens" at bounding box center [1079, 213] width 355 height 24
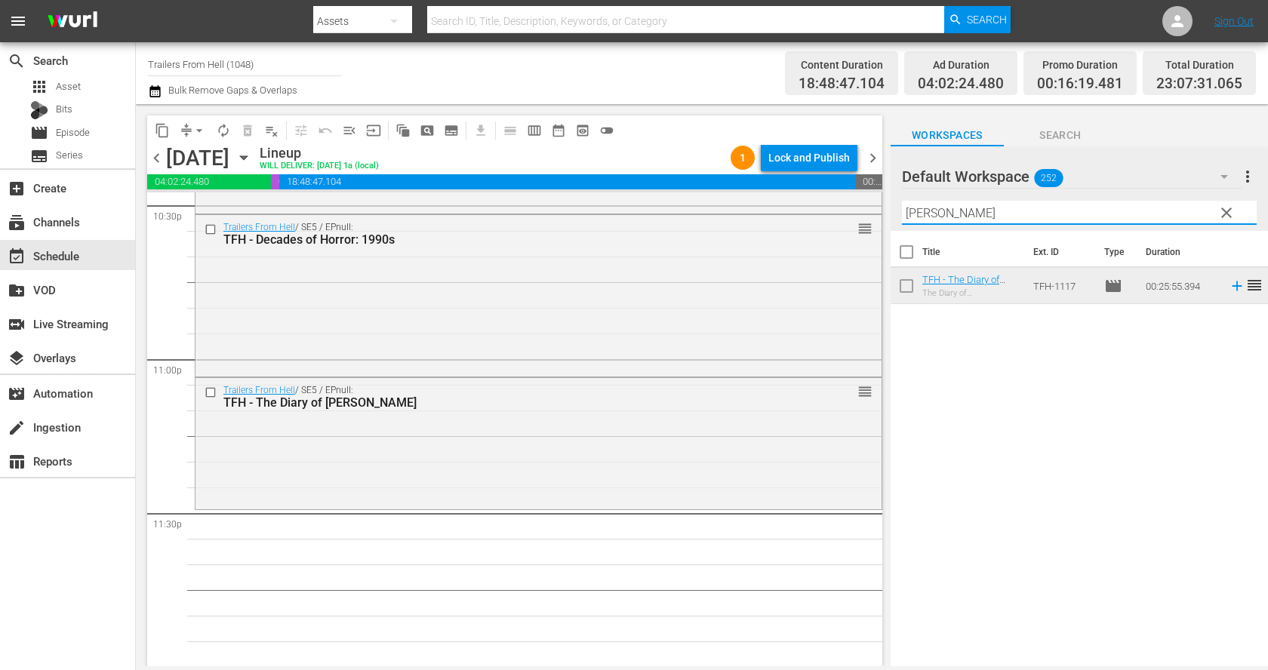
click at [997, 214] on input "cronen" at bounding box center [1079, 213] width 355 height 24
click at [995, 214] on input "cronen" at bounding box center [1079, 213] width 355 height 24
click at [959, 214] on input "terr" at bounding box center [1079, 213] width 355 height 24
click at [957, 214] on input "terr" at bounding box center [1079, 213] width 355 height 24
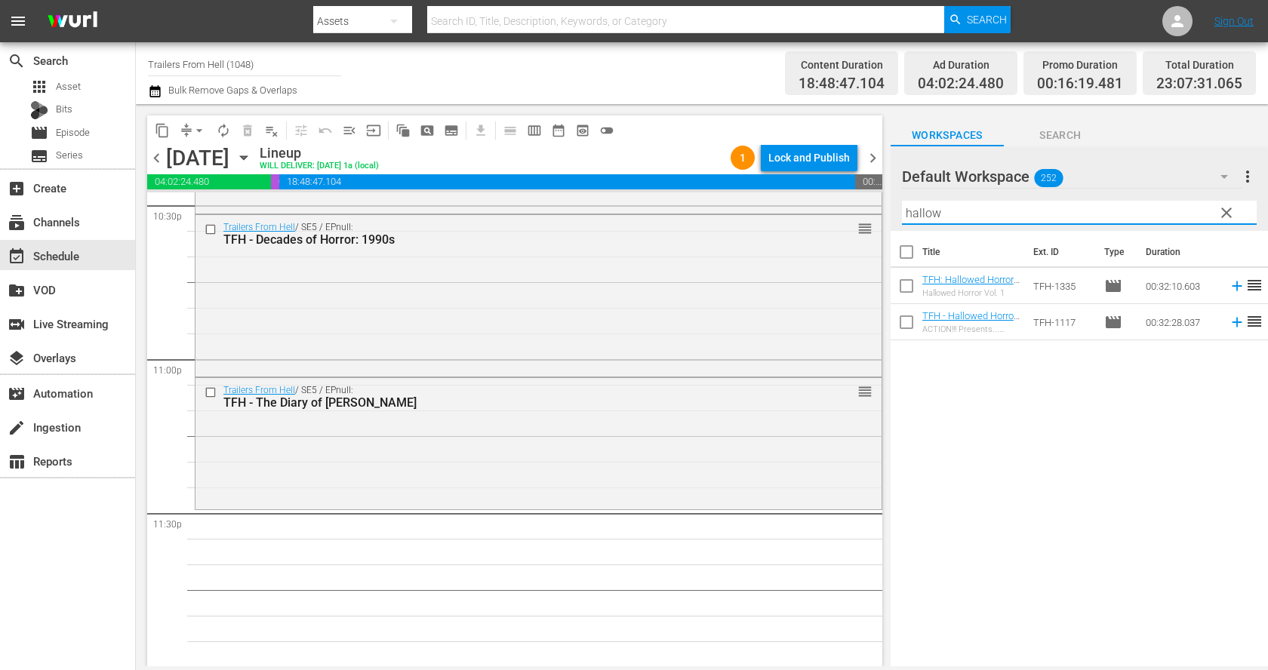
type input "hallow"
click at [1007, 346] on div "Title Ext. ID Type Duration TFH: Hallowed Horror Vol. 1 Hallowed Horror Vol. 1 …" at bounding box center [1078, 450] width 377 height 438
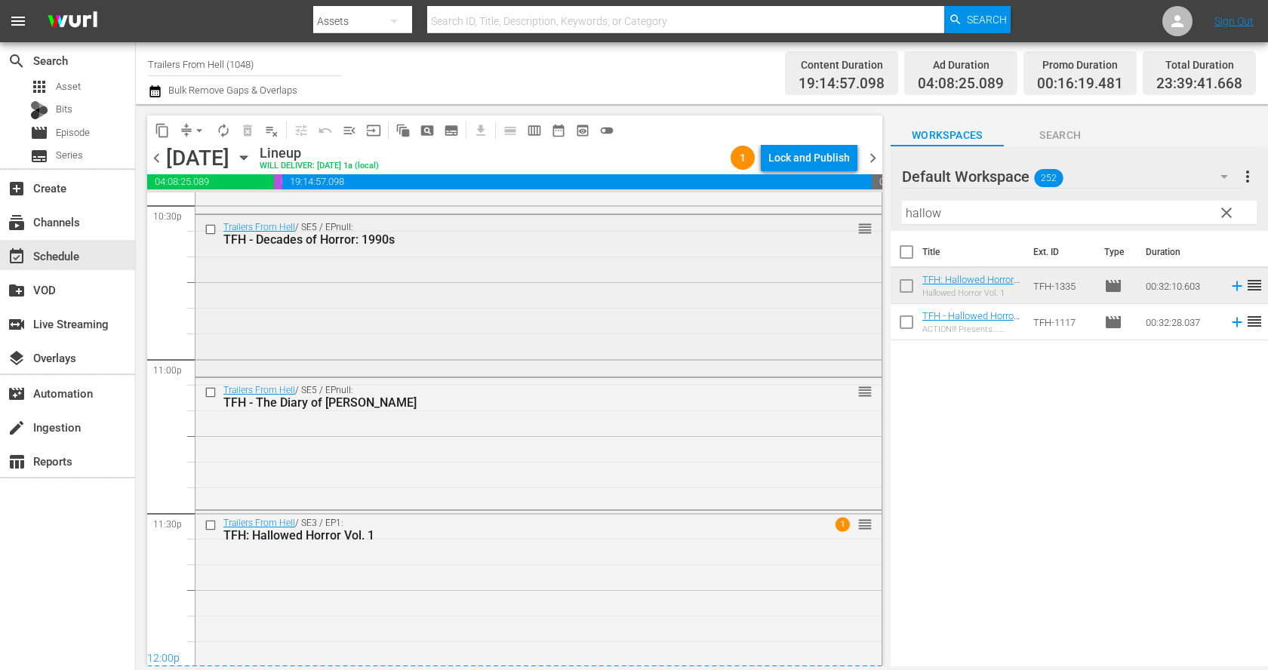
scroll to position [6922, 0]
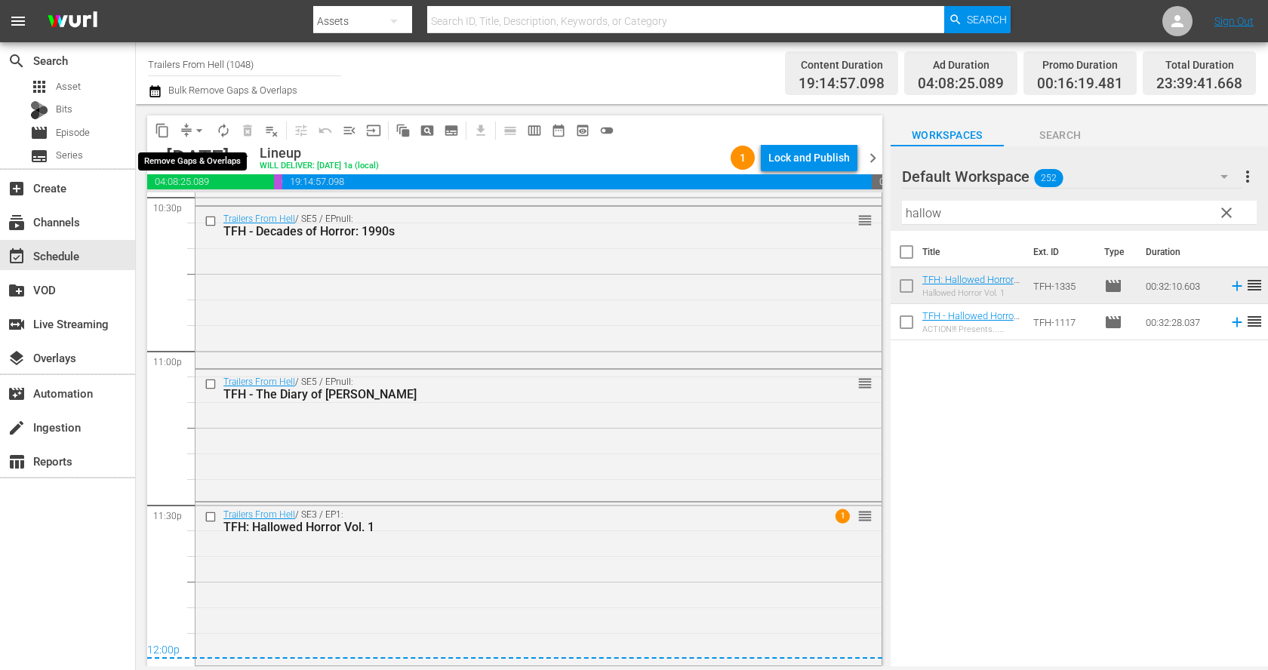
click at [193, 128] on span "arrow_drop_down" at bounding box center [199, 130] width 15 height 15
click at [230, 214] on li "Align to End of Previous Day" at bounding box center [200, 210] width 158 height 25
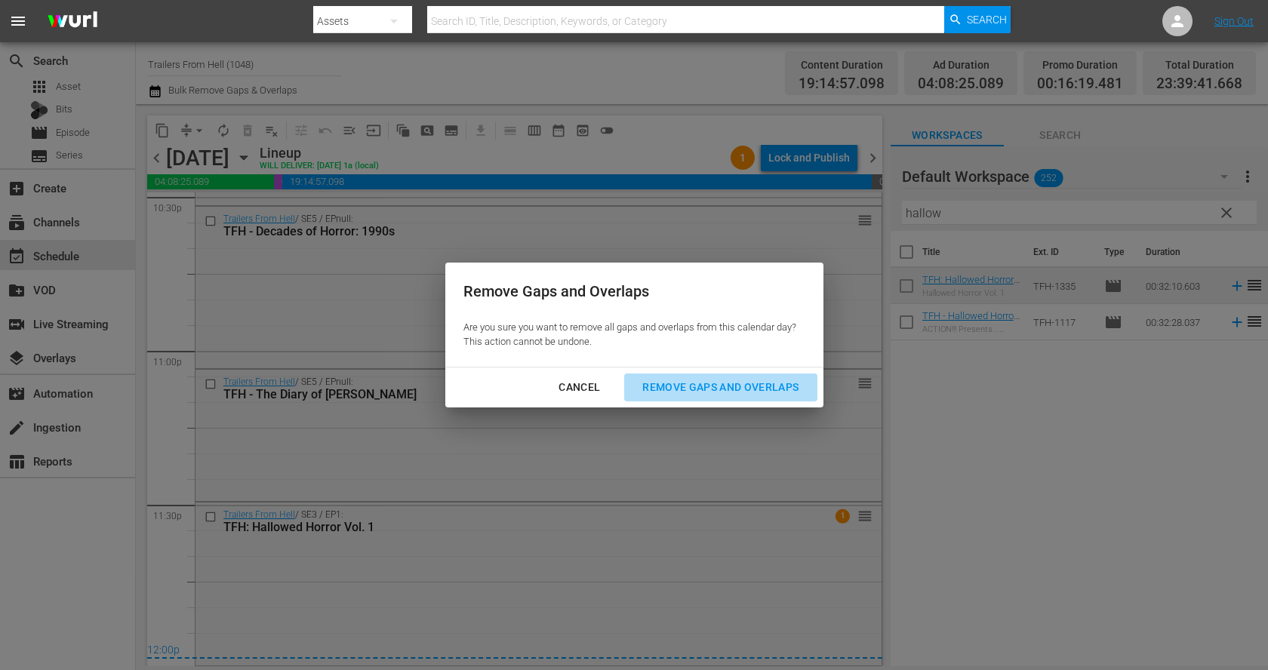
click at [705, 385] on div "Remove Gaps and Overlaps" at bounding box center [720, 387] width 180 height 19
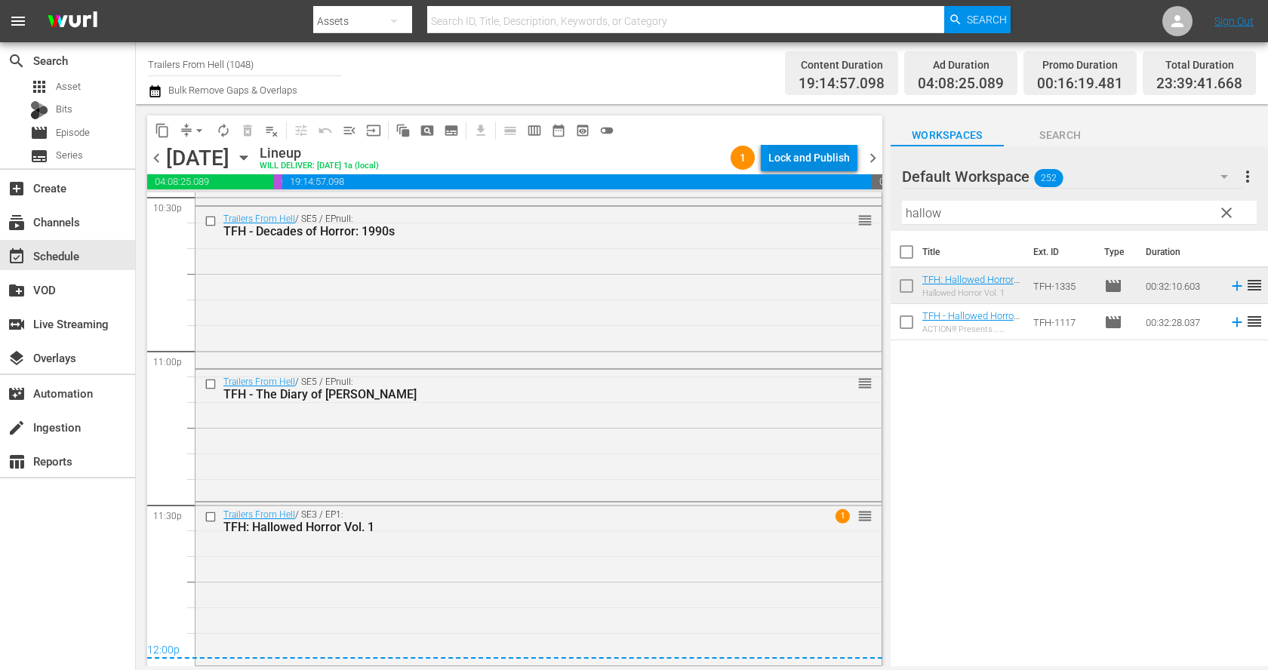
click at [810, 161] on div "Lock and Publish" at bounding box center [808, 157] width 81 height 27
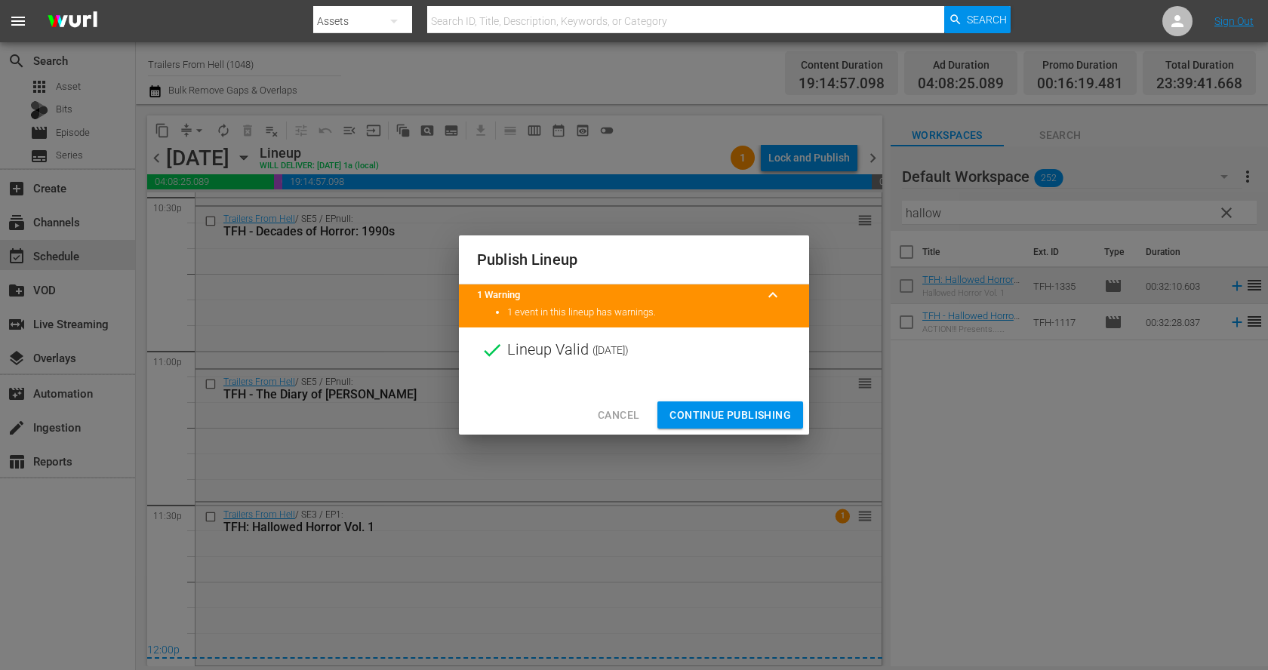
click at [767, 411] on span "Continue Publishing" at bounding box center [729, 415] width 121 height 19
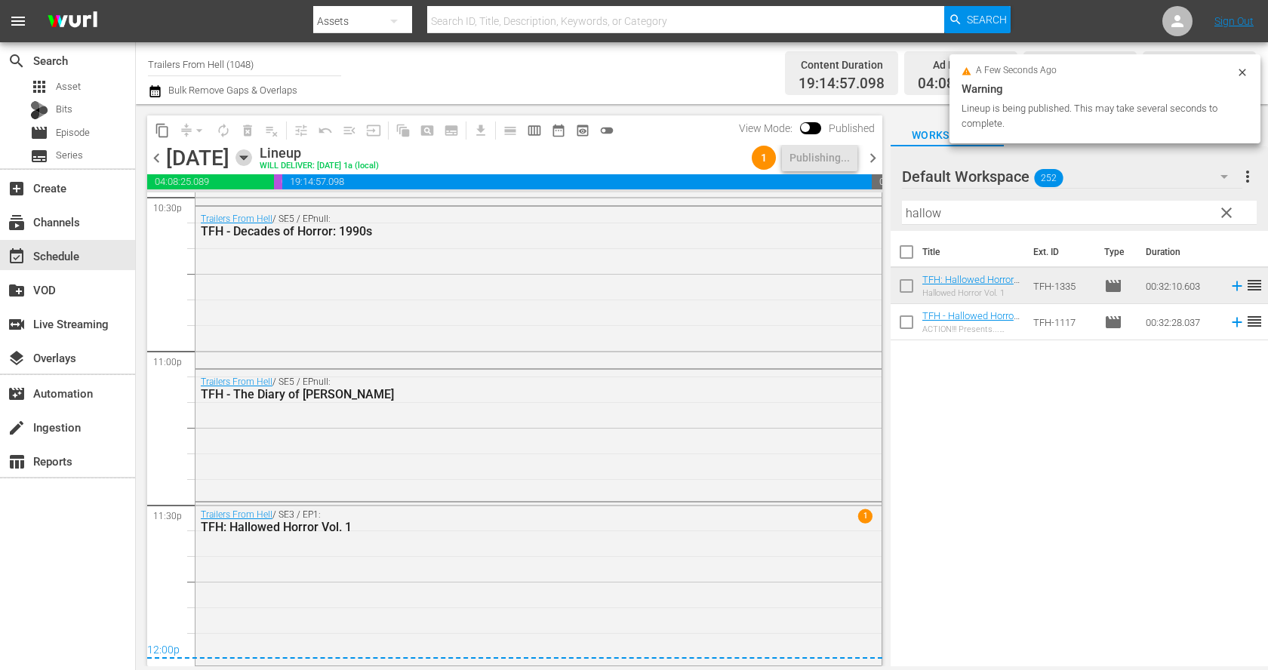
click at [252, 158] on icon "button" at bounding box center [243, 157] width 17 height 17
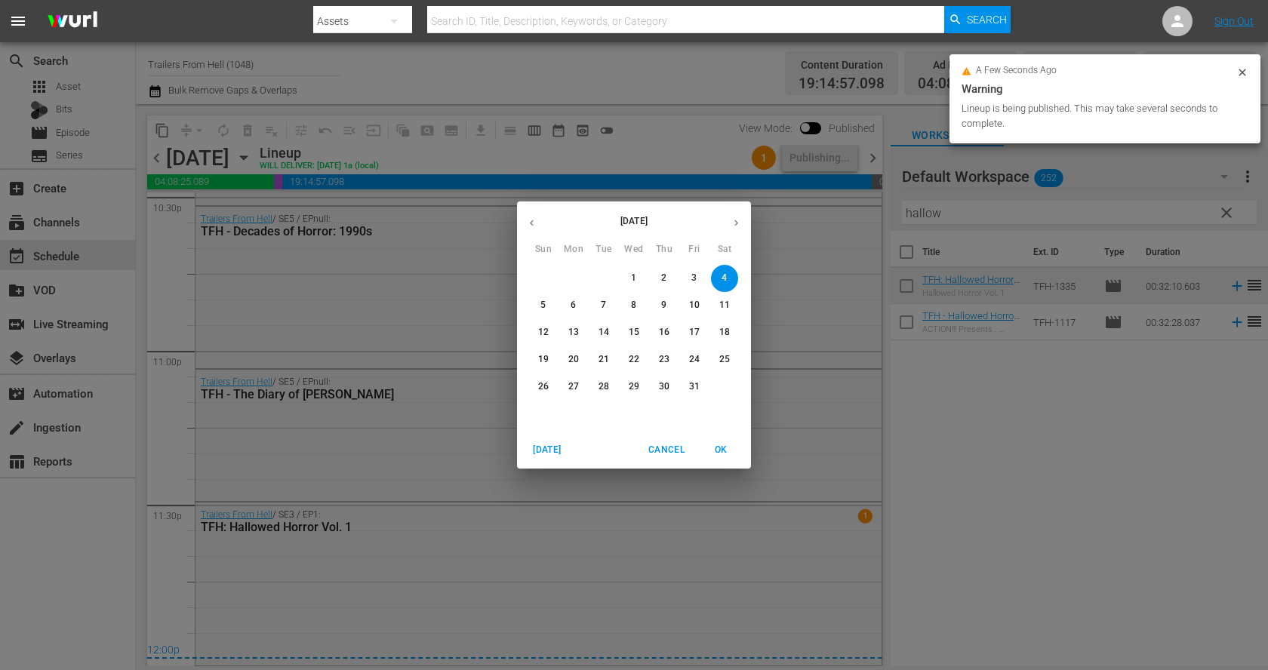
click at [546, 308] on span "5" at bounding box center [543, 305] width 27 height 13
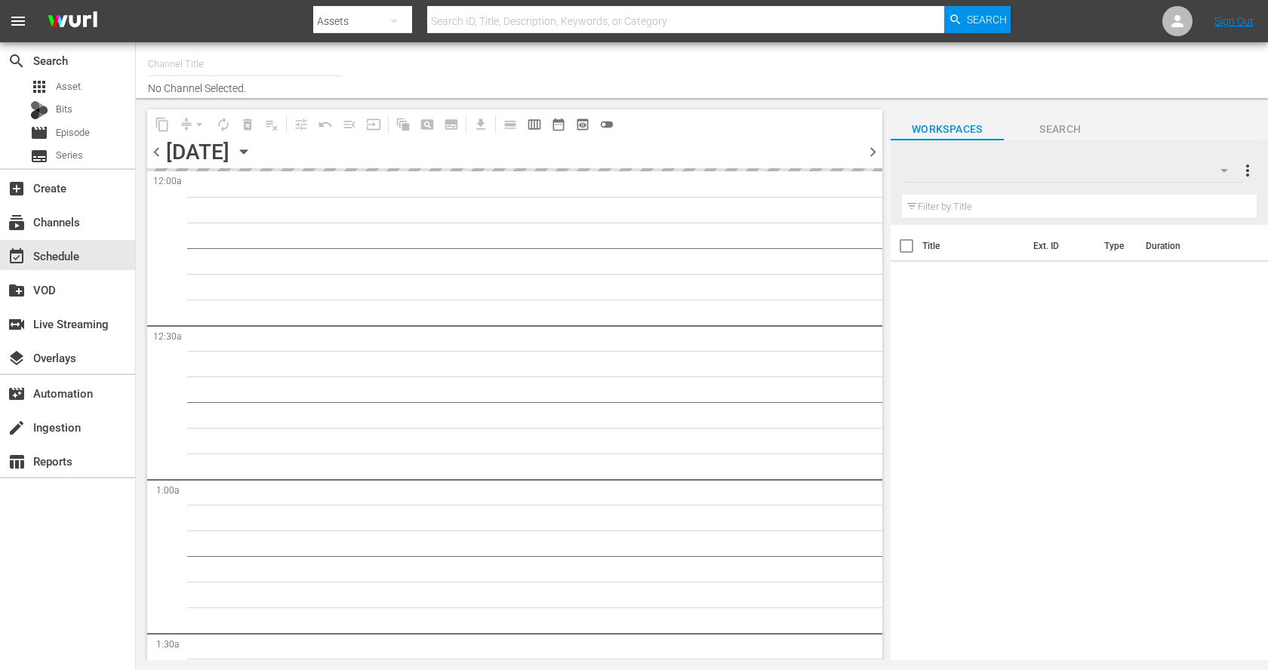
type input "Trailers From Hell (1048)"
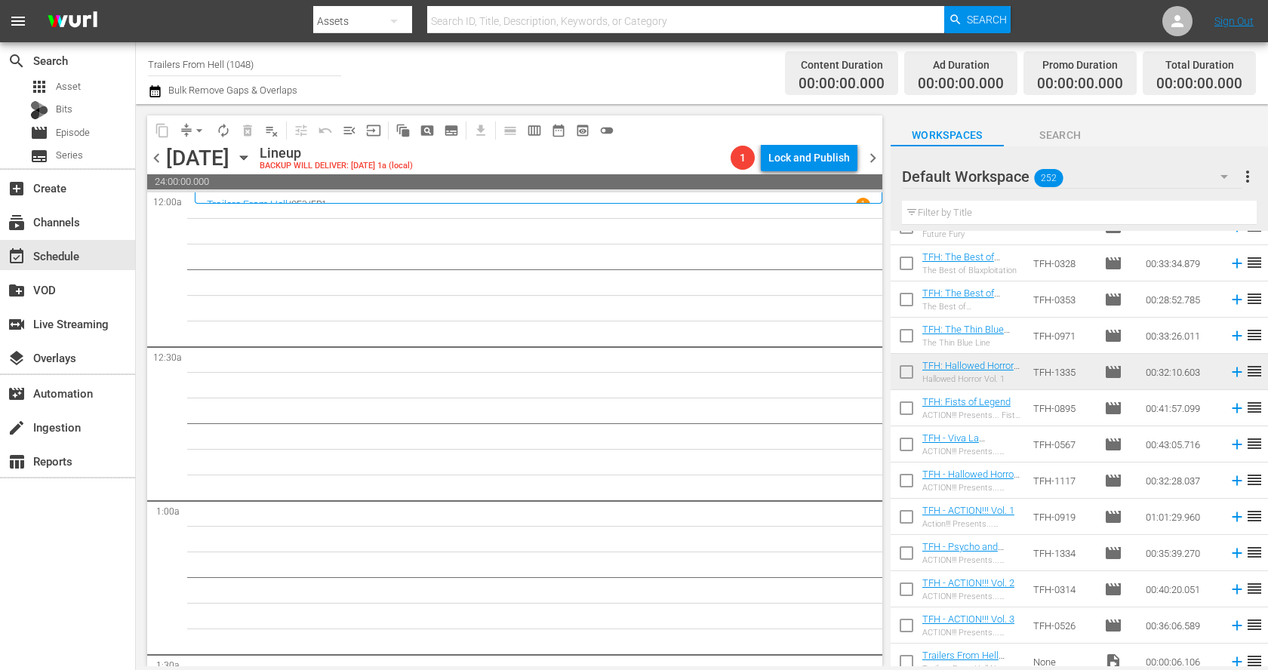
scroll to position [8724, 0]
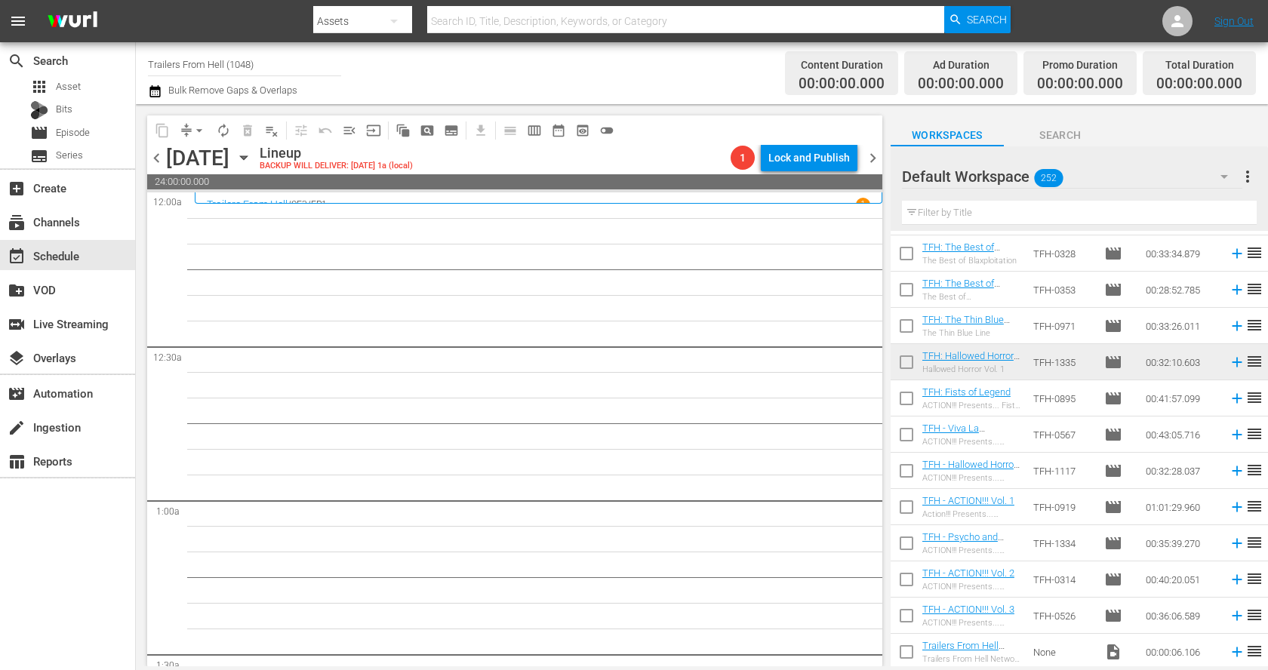
click at [980, 210] on input "text" at bounding box center [1079, 213] width 355 height 24
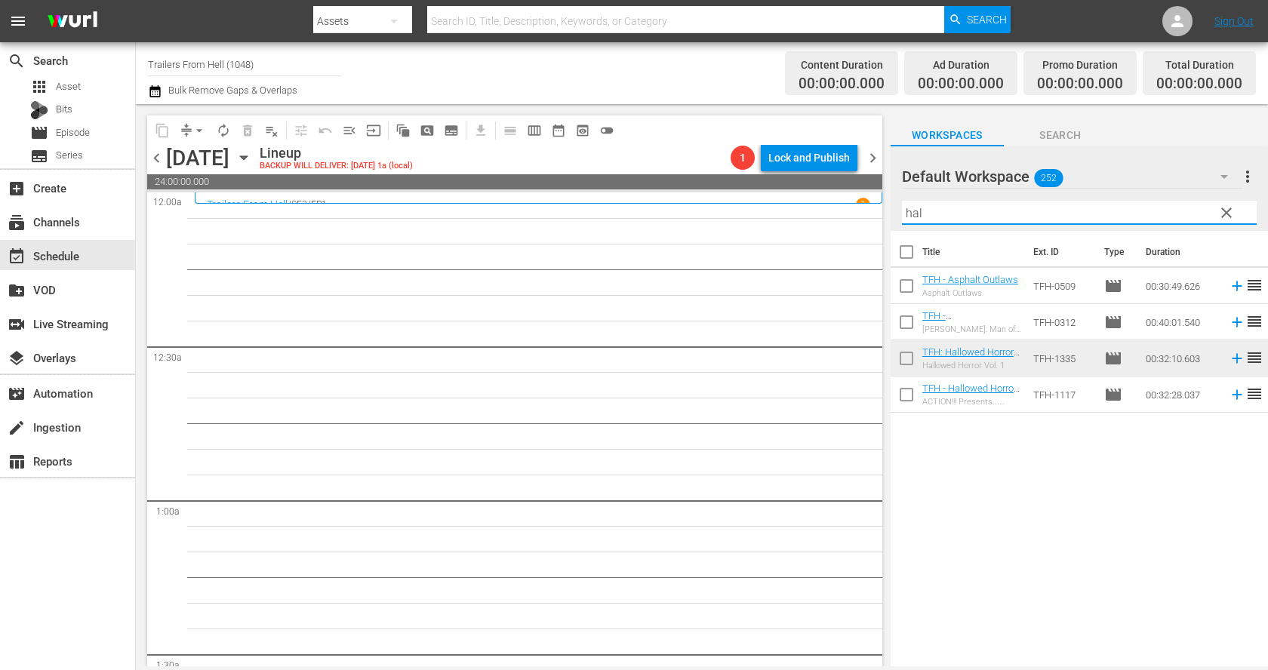
scroll to position [0, 0]
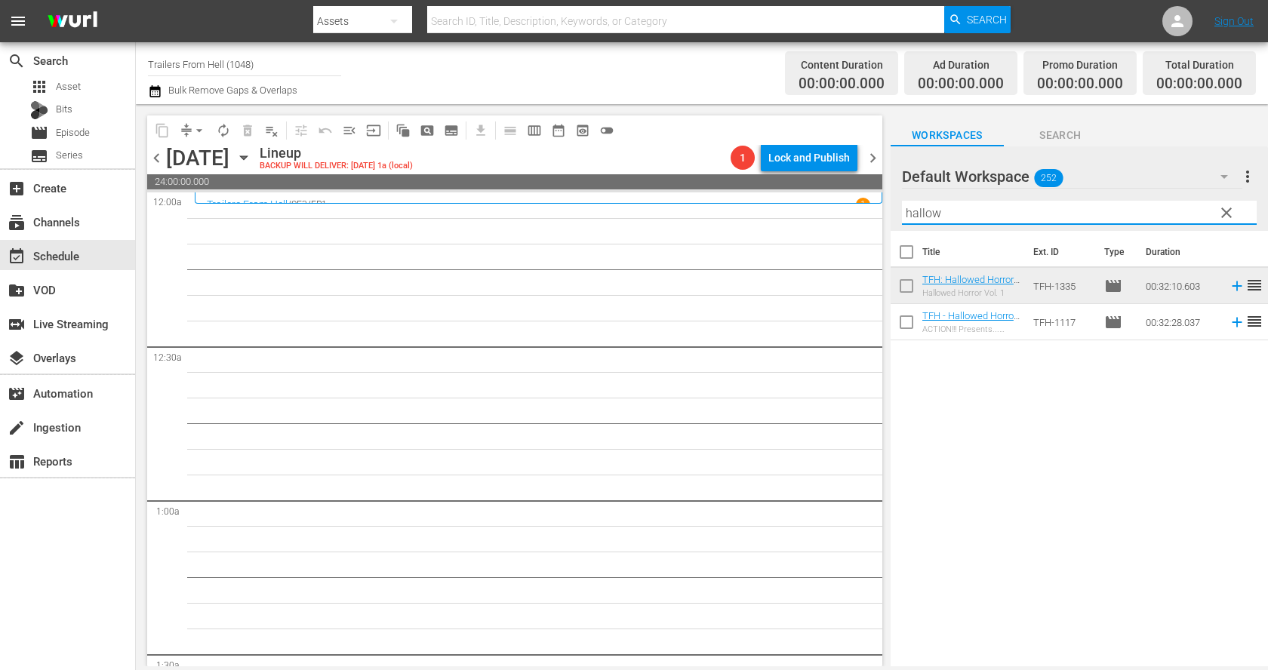
type input "hallow"
click at [1053, 321] on td "TFH-1117" at bounding box center [1062, 322] width 71 height 36
